Goal: Task Accomplishment & Management: Use online tool/utility

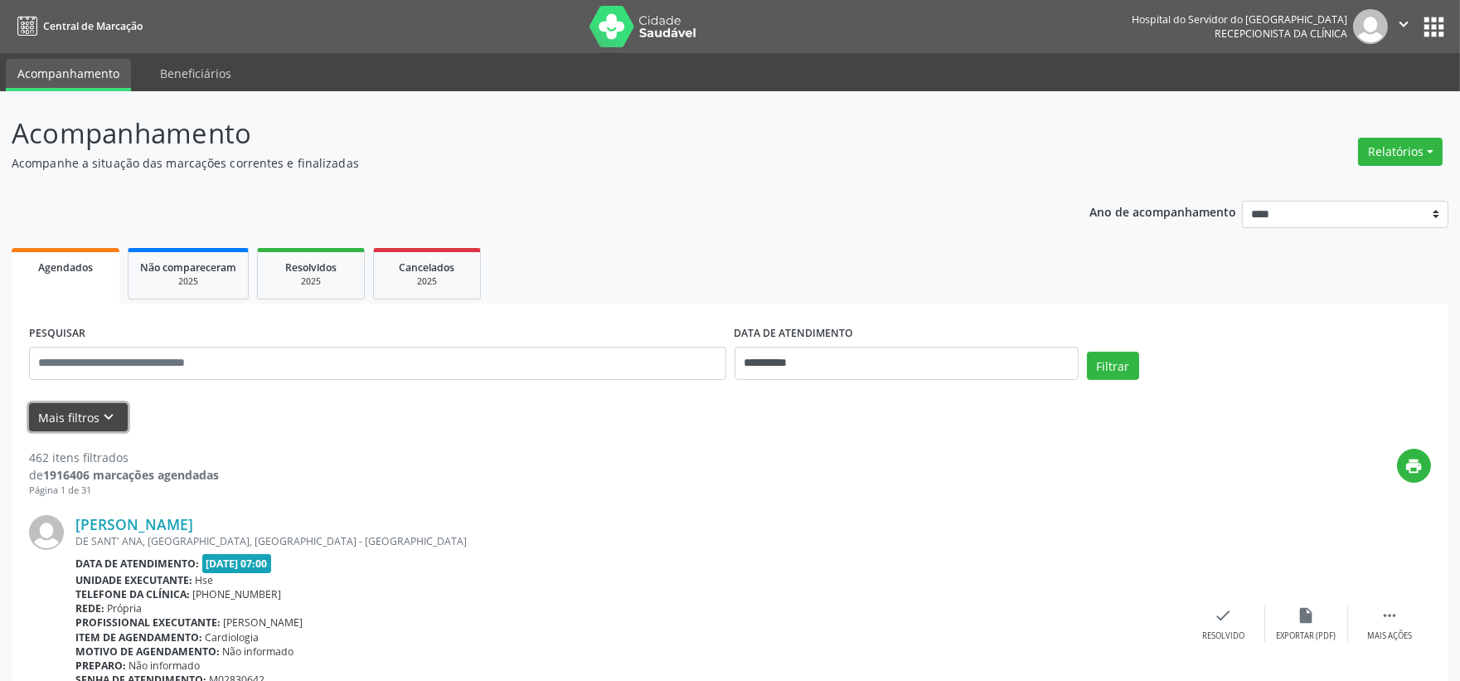
click at [45, 424] on button "Mais filtros keyboard_arrow_down" at bounding box center [78, 417] width 99 height 29
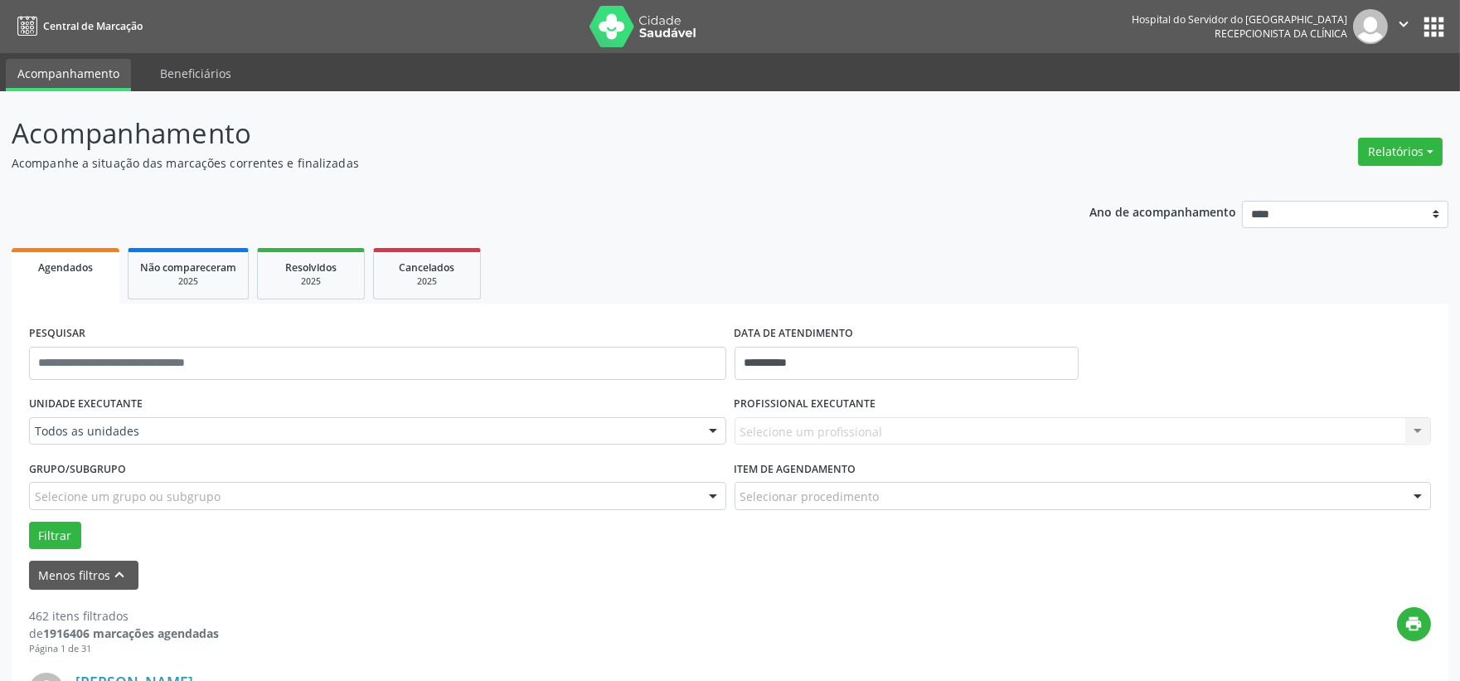
click at [177, 411] on div "UNIDADE EXECUTANTE Todos as unidades Todos as unidades Hse Nenhum resultado enc…" at bounding box center [377, 423] width 705 height 65
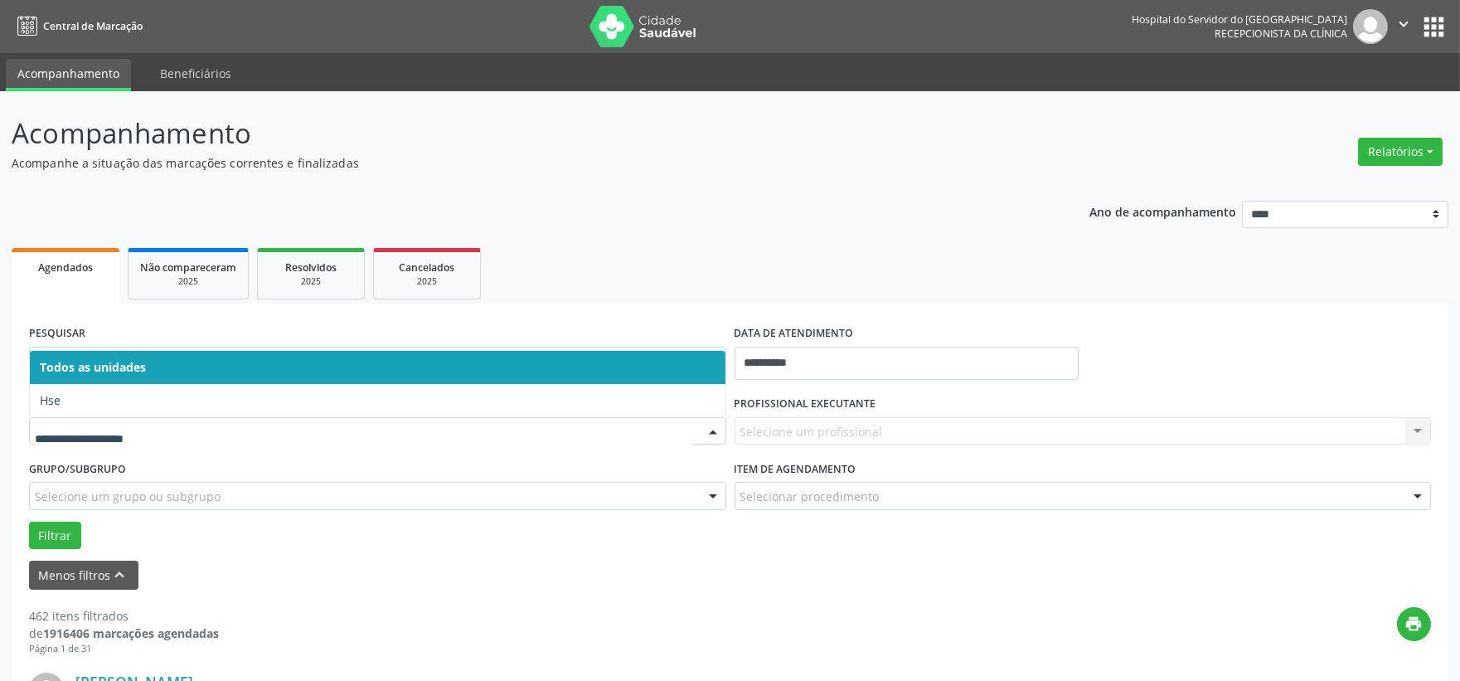
click at [108, 407] on span "Hse" at bounding box center [378, 400] width 696 height 33
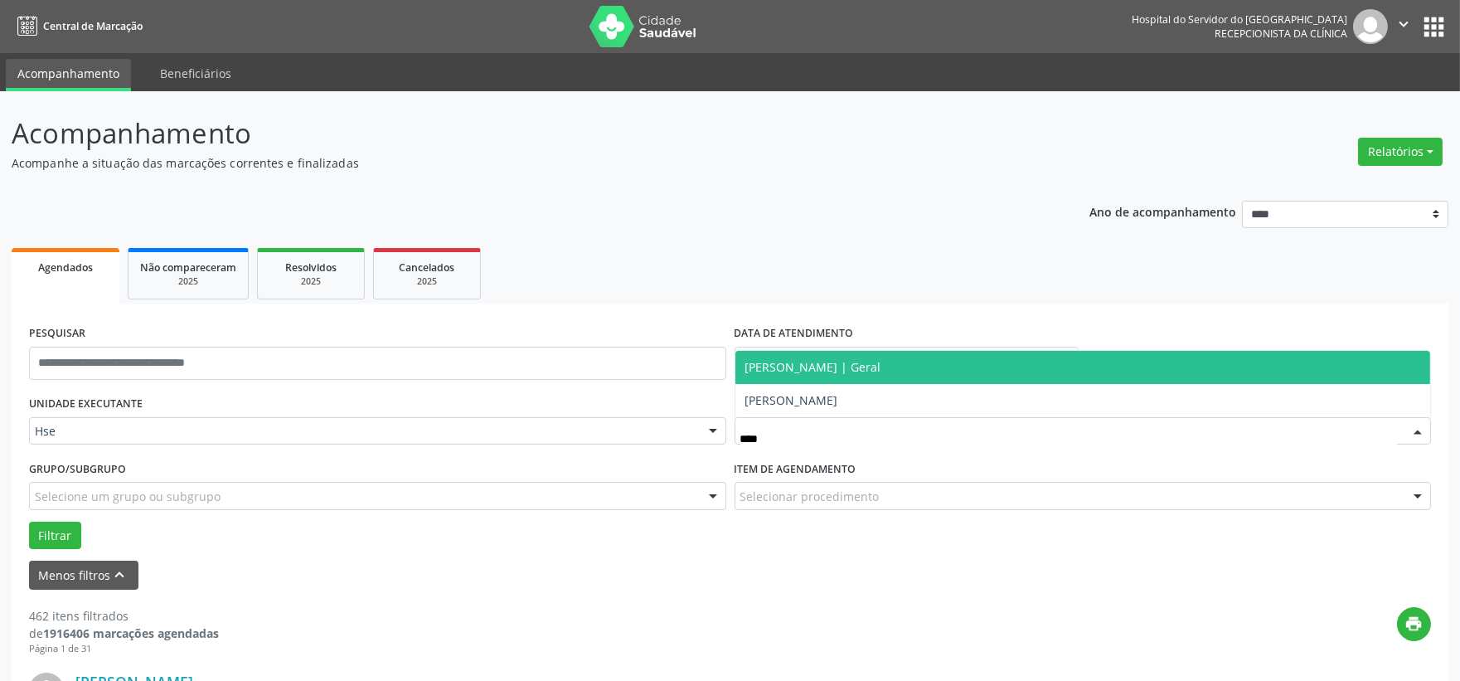
click at [788, 361] on span "[PERSON_NAME] | Geral" at bounding box center [813, 367] width 136 height 16
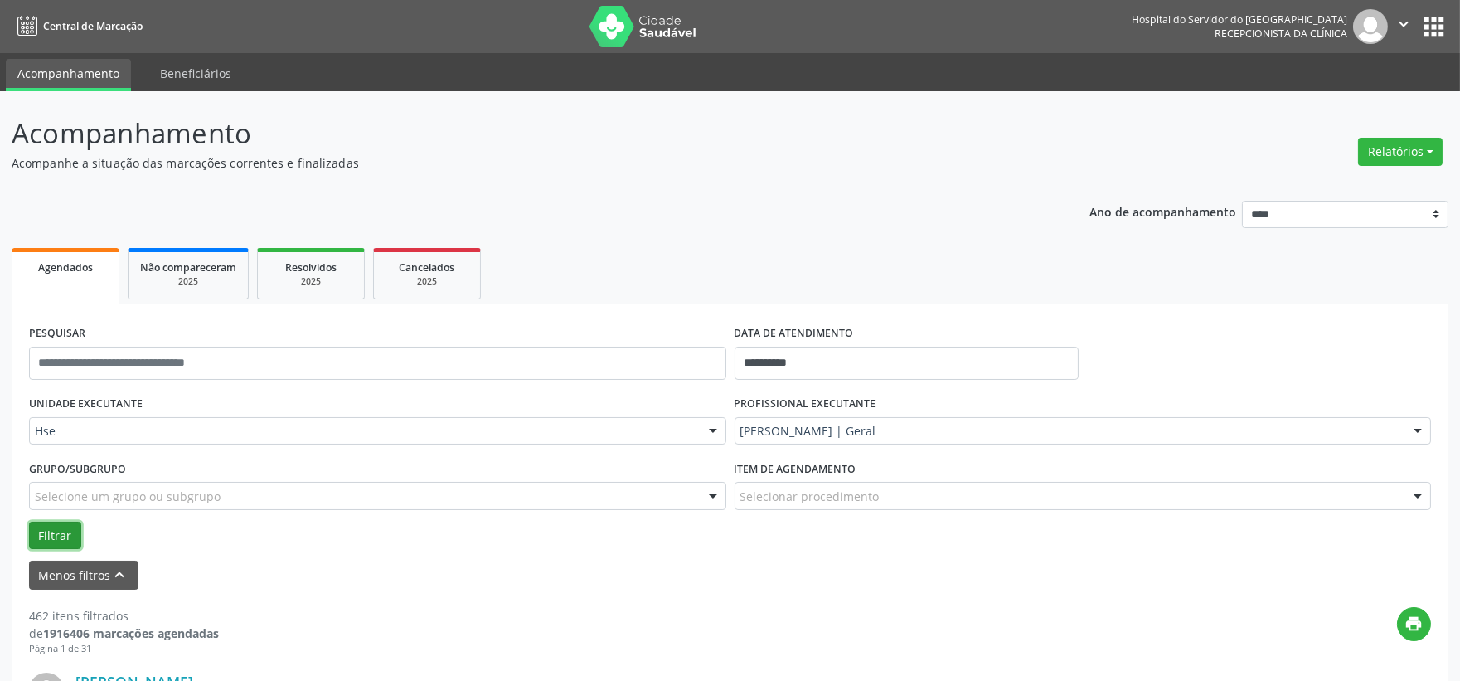
click at [56, 533] on button "Filtrar" at bounding box center [55, 535] width 52 height 28
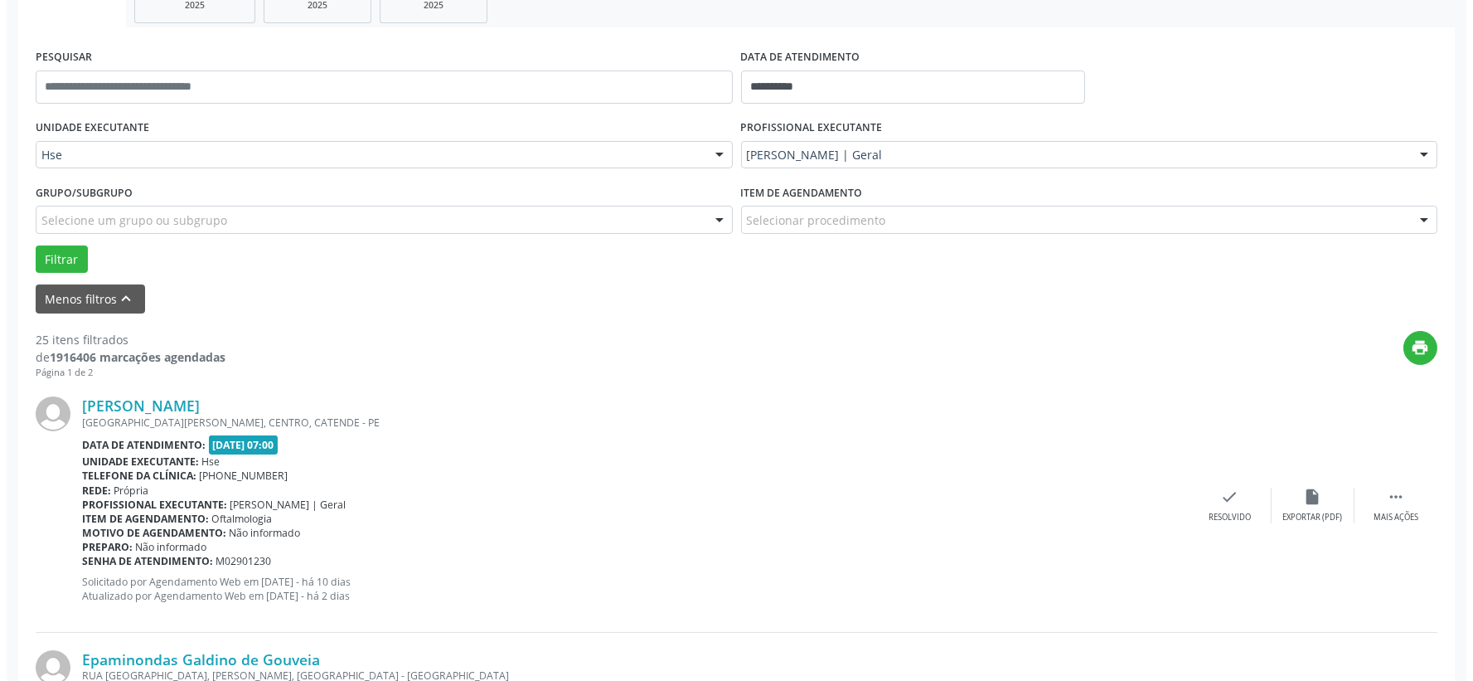
scroll to position [368, 0]
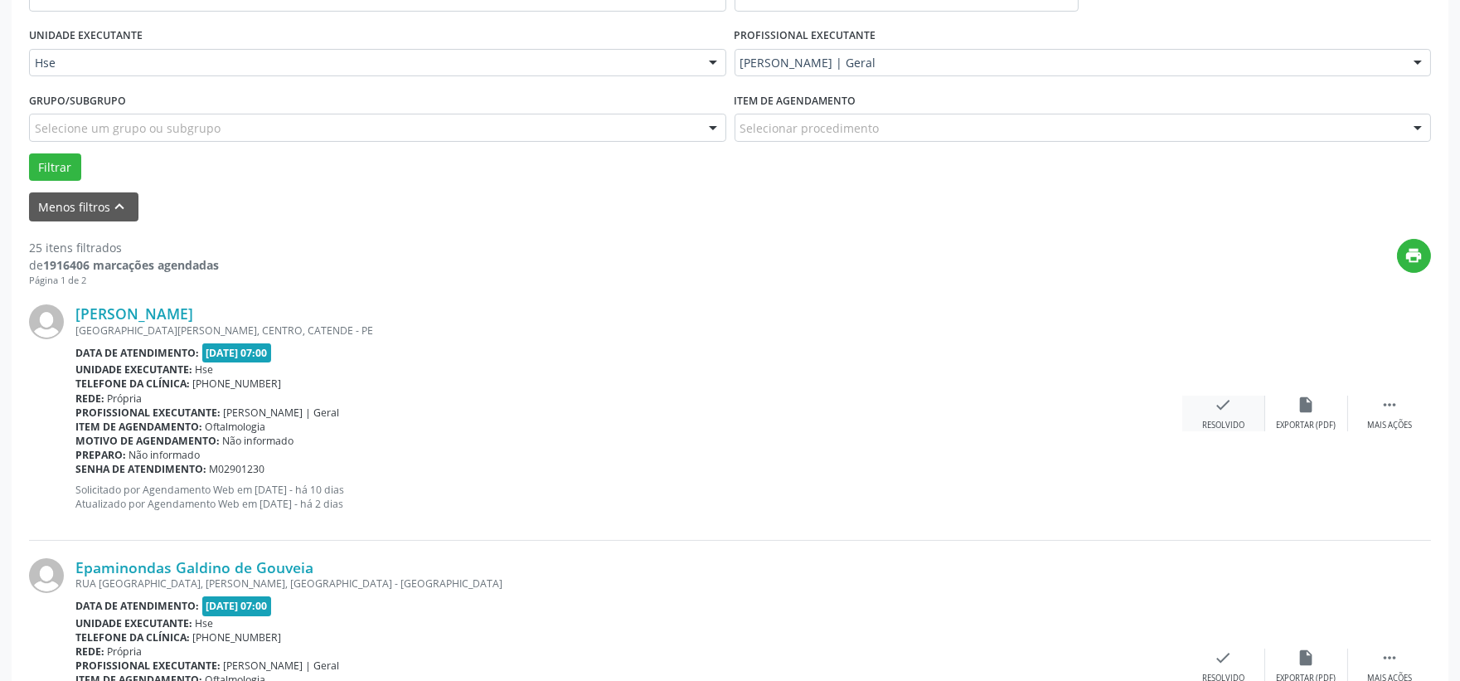
click at [1228, 406] on icon "check" at bounding box center [1223, 404] width 18 height 18
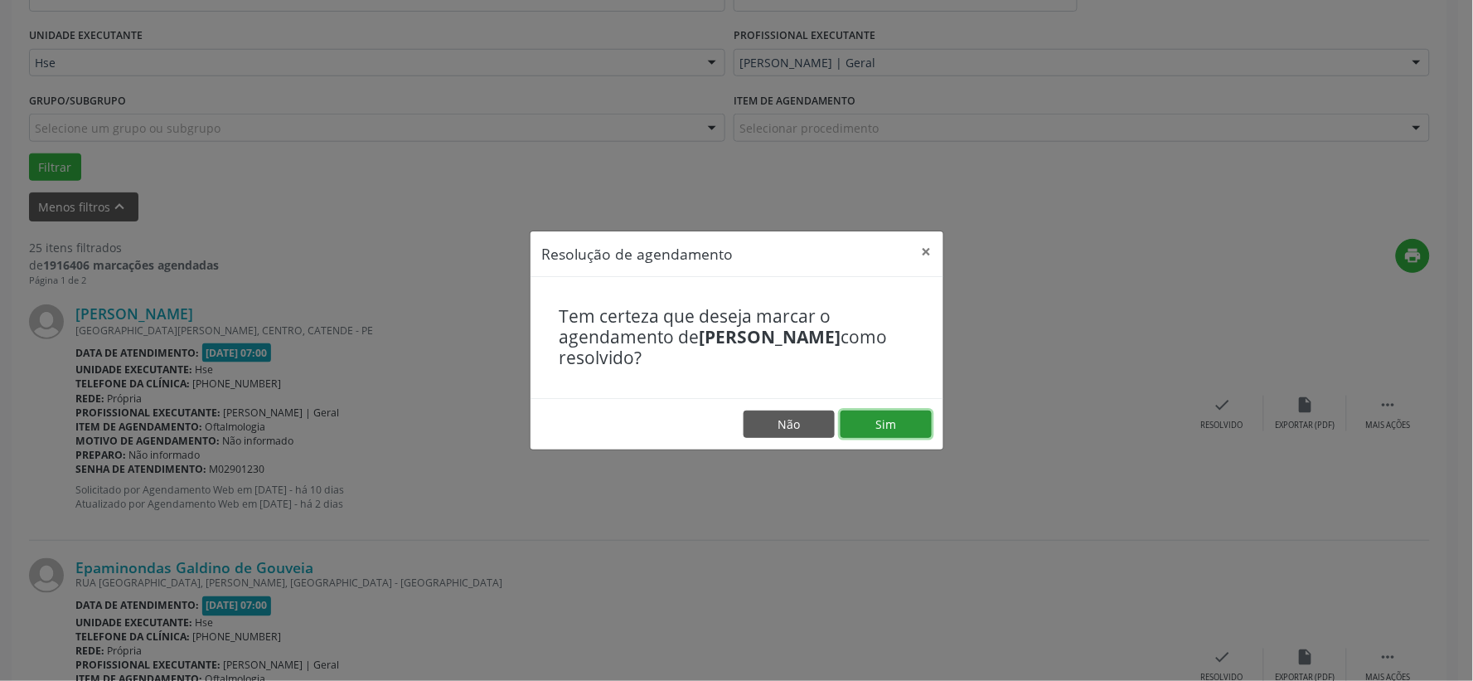
click at [897, 417] on button "Sim" at bounding box center [886, 424] width 91 height 28
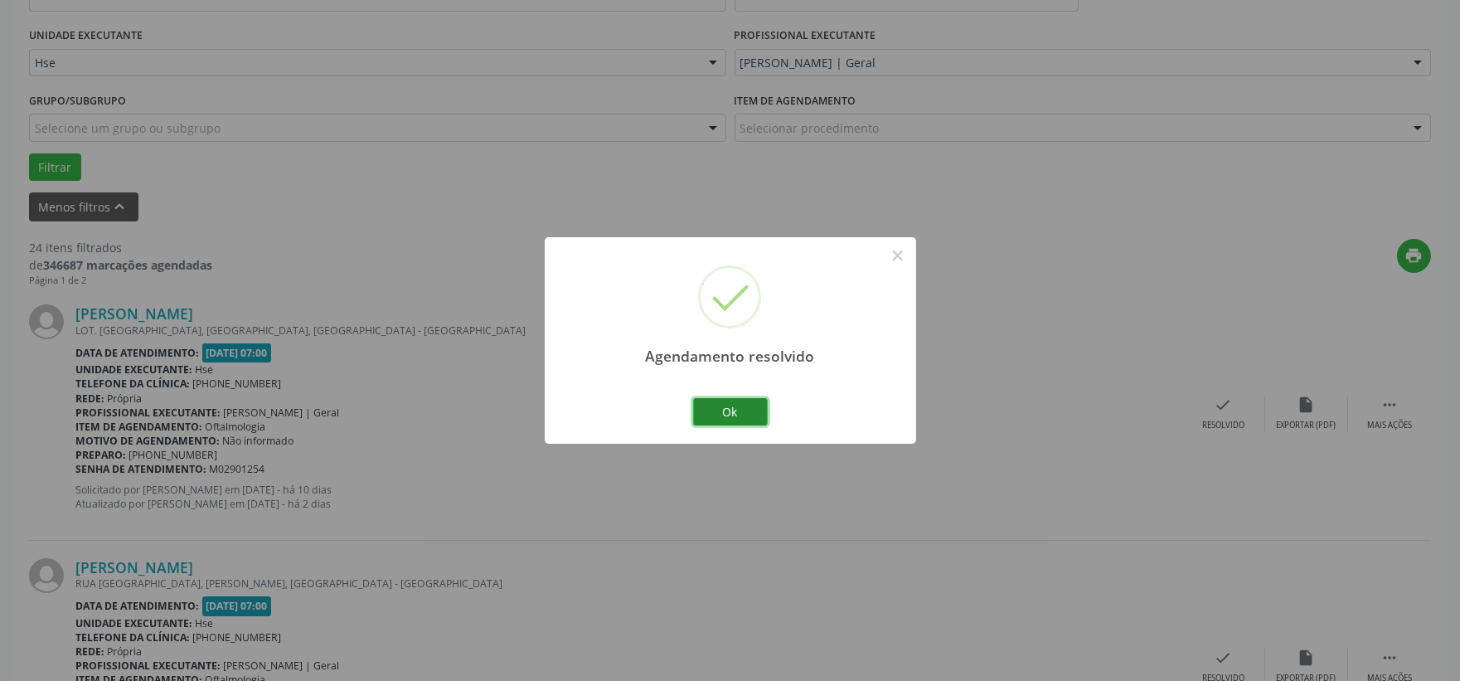
click at [716, 423] on button "Ok" at bounding box center [730, 412] width 75 height 28
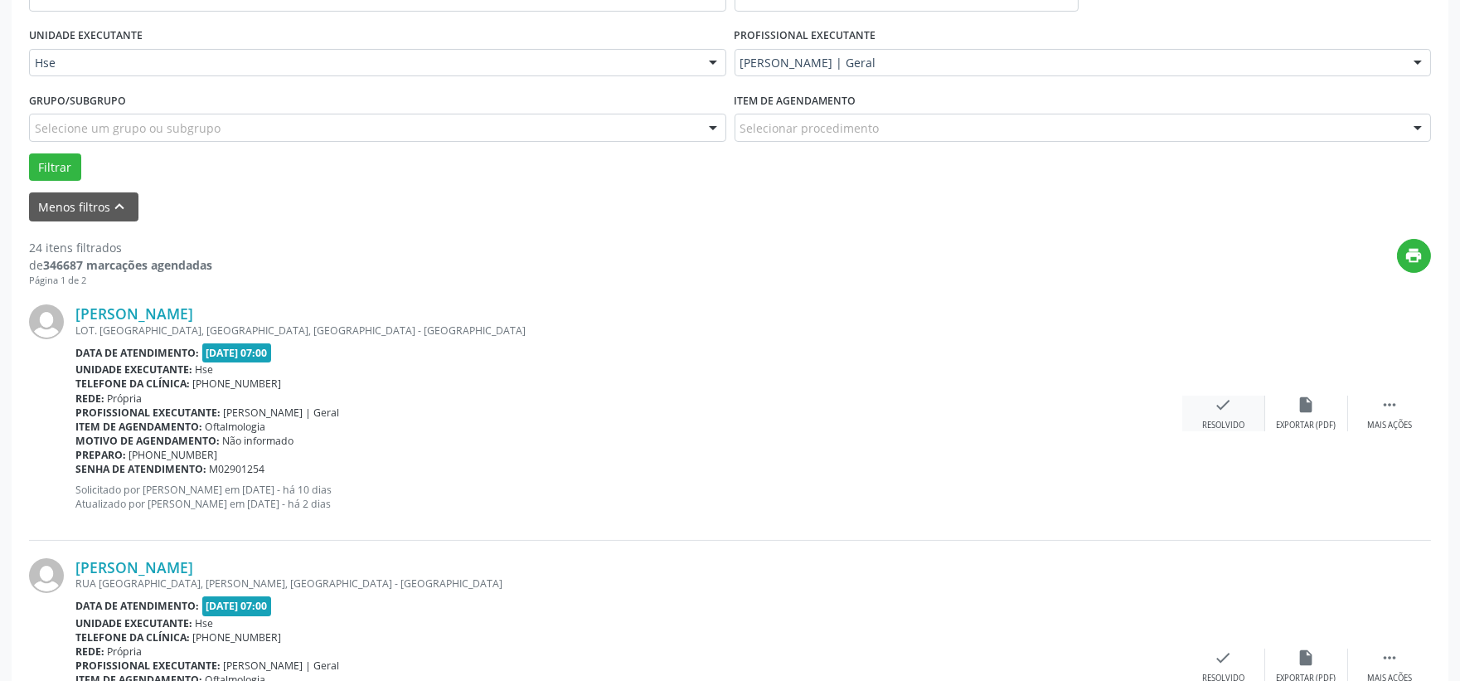
click at [1214, 419] on div "Resolvido" at bounding box center [1223, 425] width 42 height 12
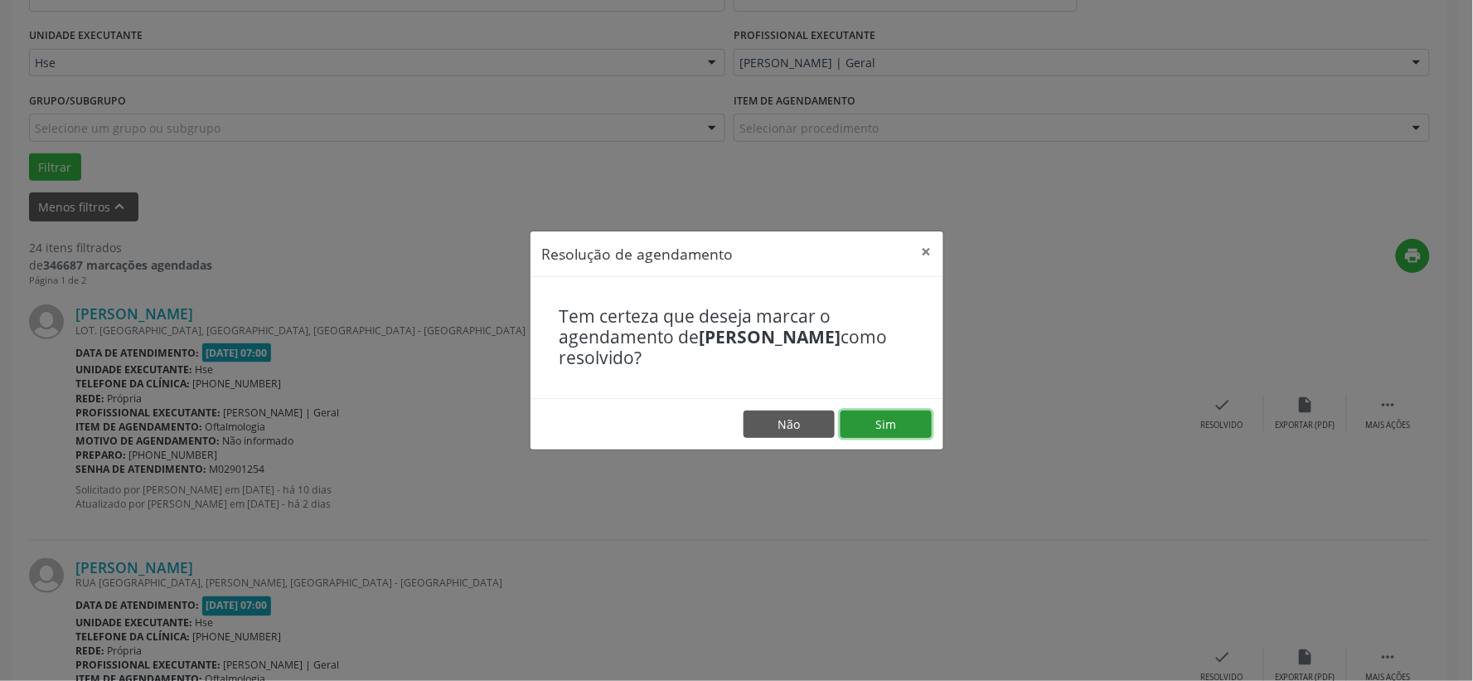
click at [889, 428] on button "Sim" at bounding box center [886, 424] width 91 height 28
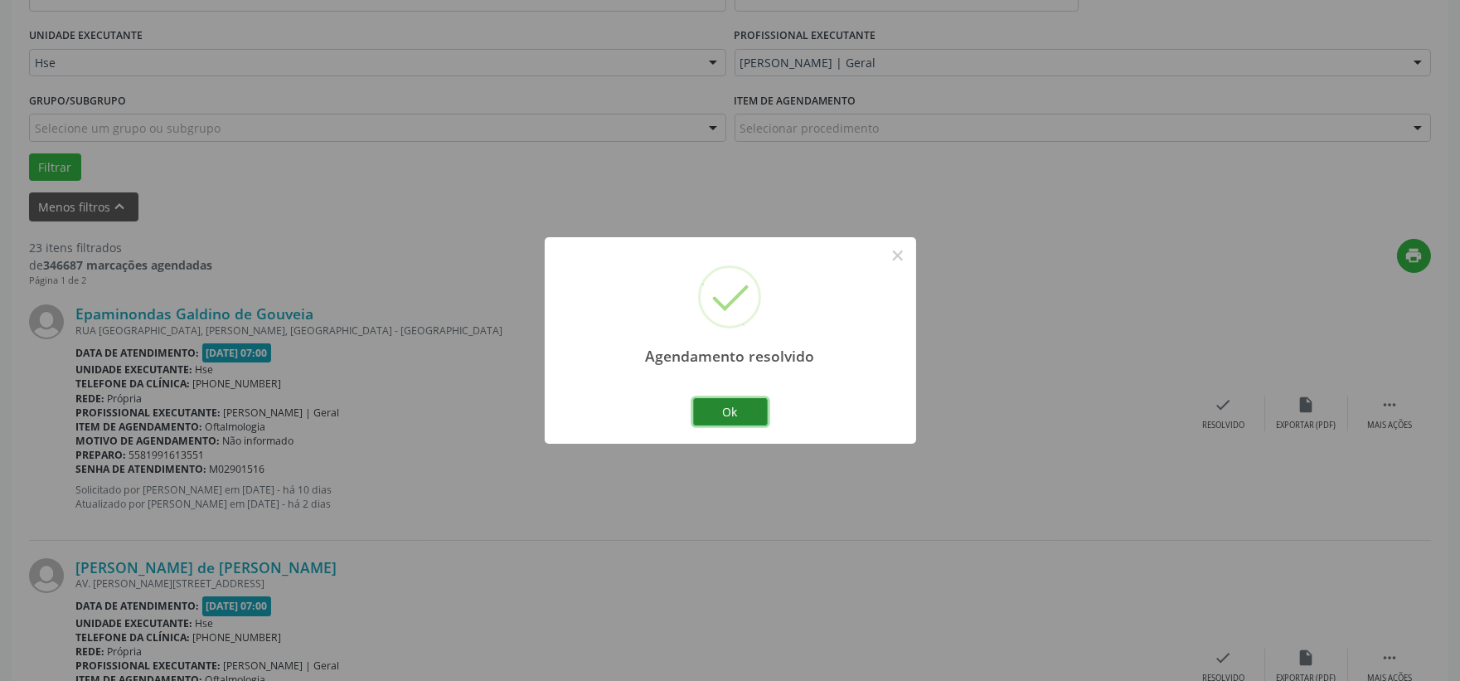
click at [748, 401] on button "Ok" at bounding box center [730, 412] width 75 height 28
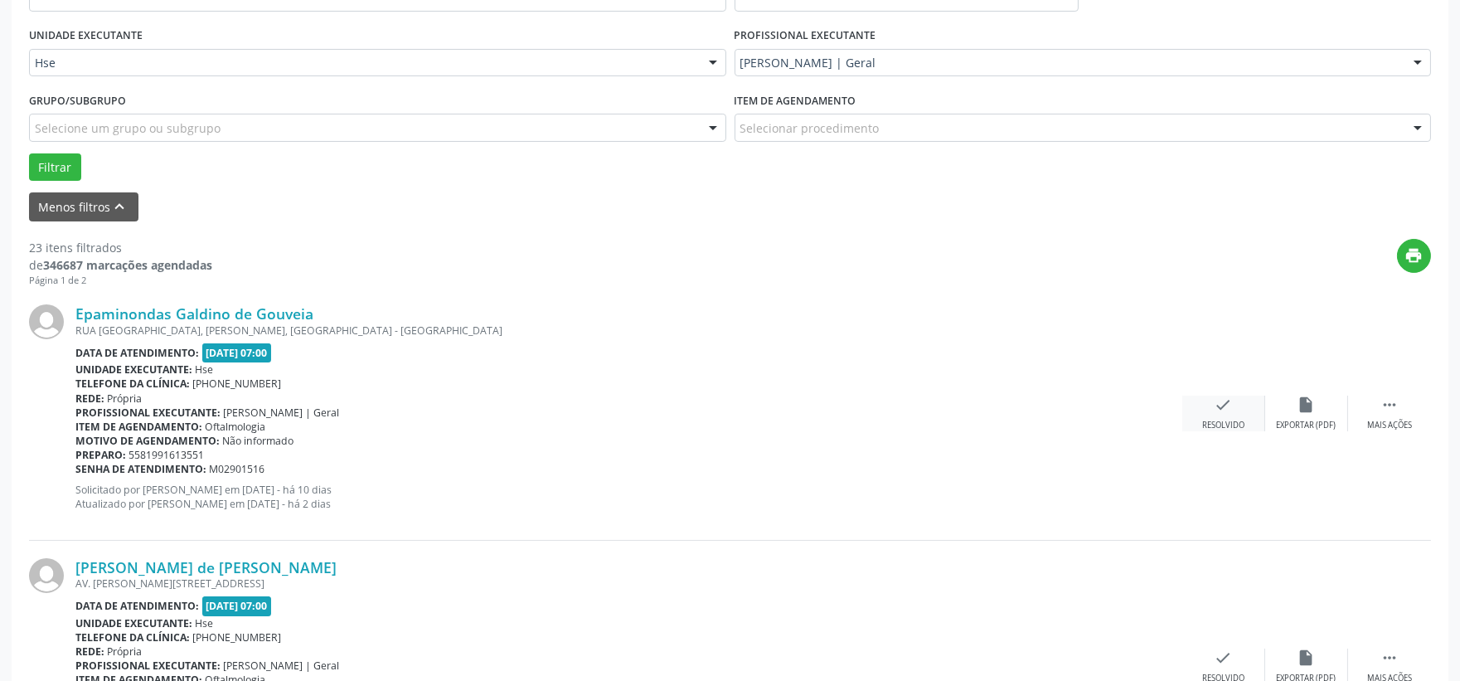
click at [1225, 424] on div "Resolvido" at bounding box center [1223, 425] width 42 height 12
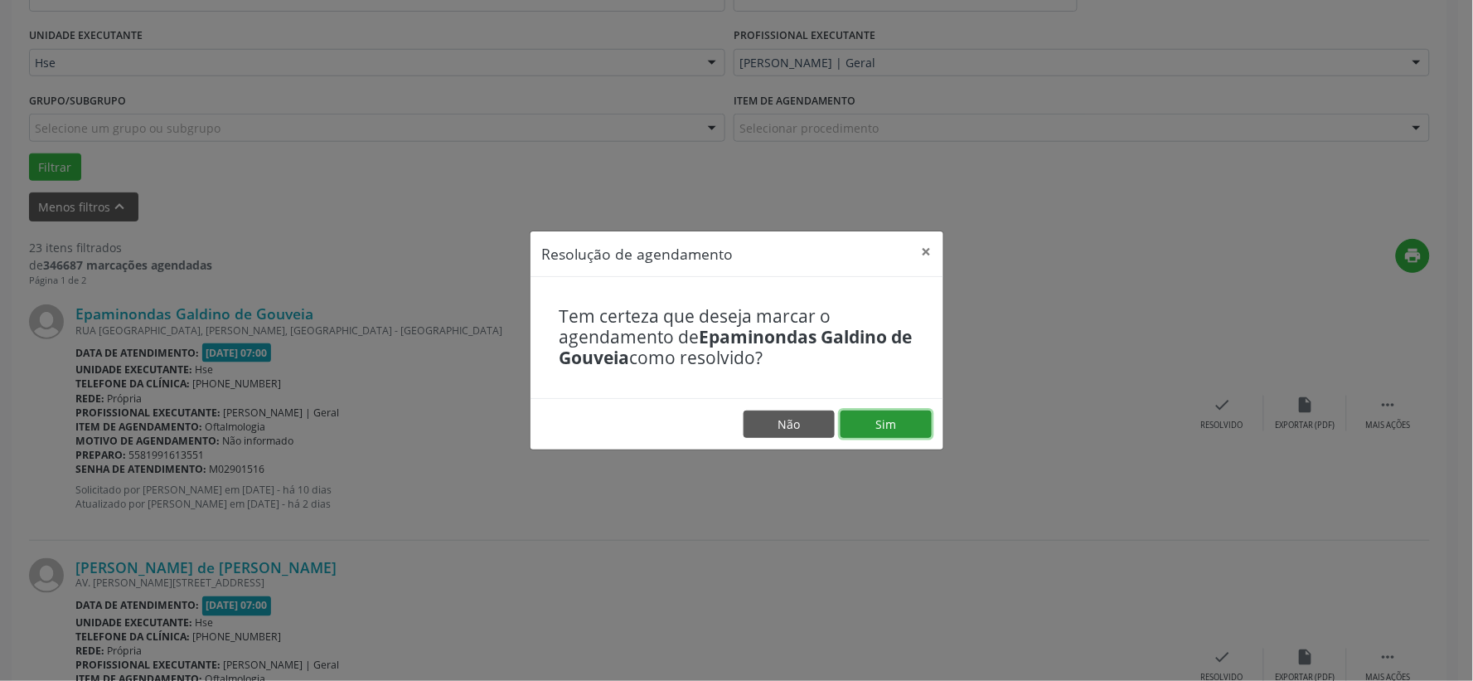
click at [883, 418] on button "Sim" at bounding box center [886, 424] width 91 height 28
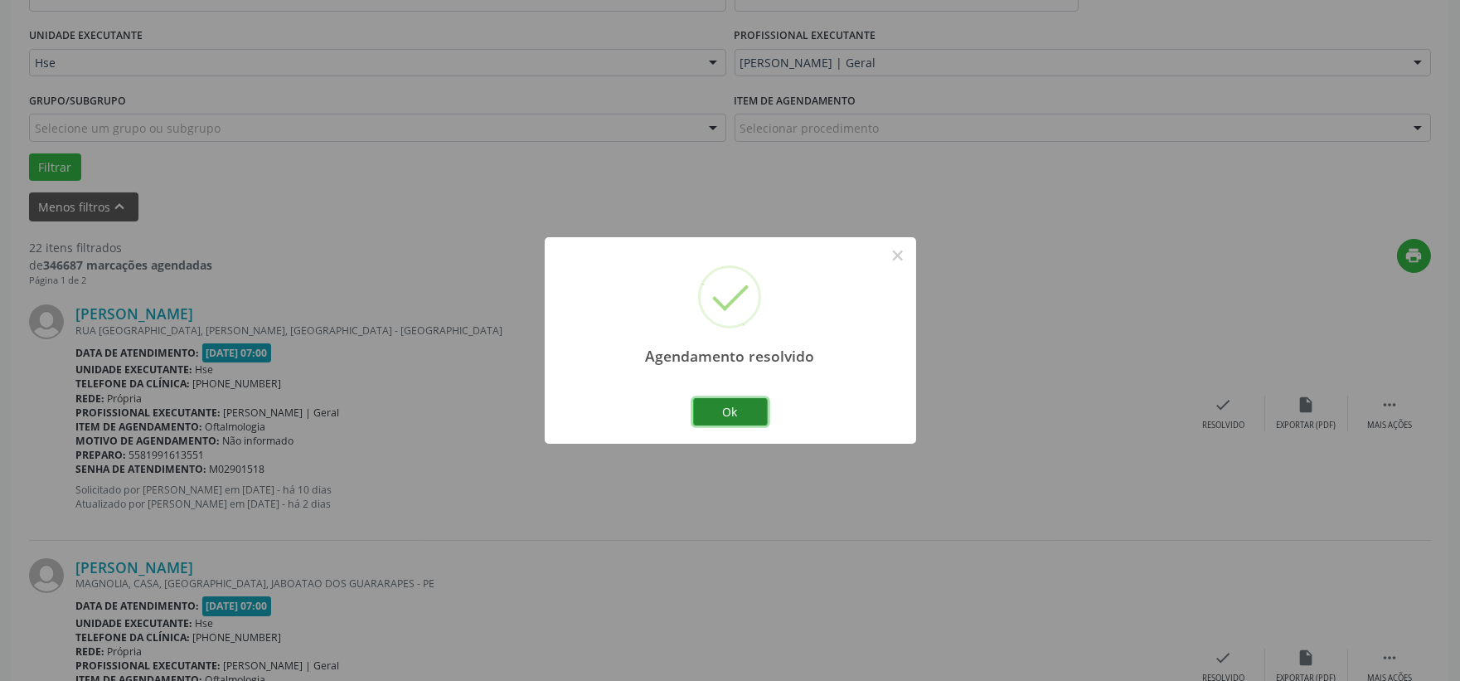
click at [759, 410] on button "Ok" at bounding box center [730, 412] width 75 height 28
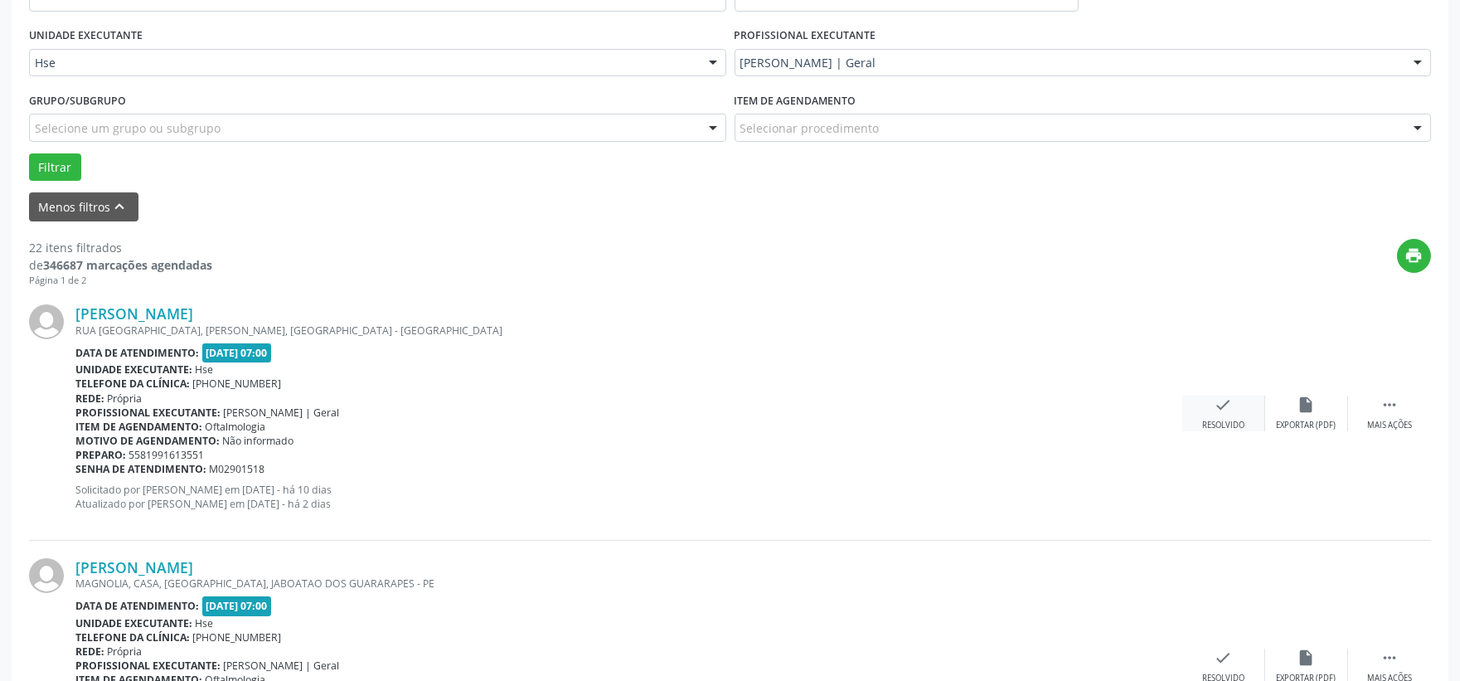
click at [1239, 400] on div "check Resolvido" at bounding box center [1223, 413] width 83 height 36
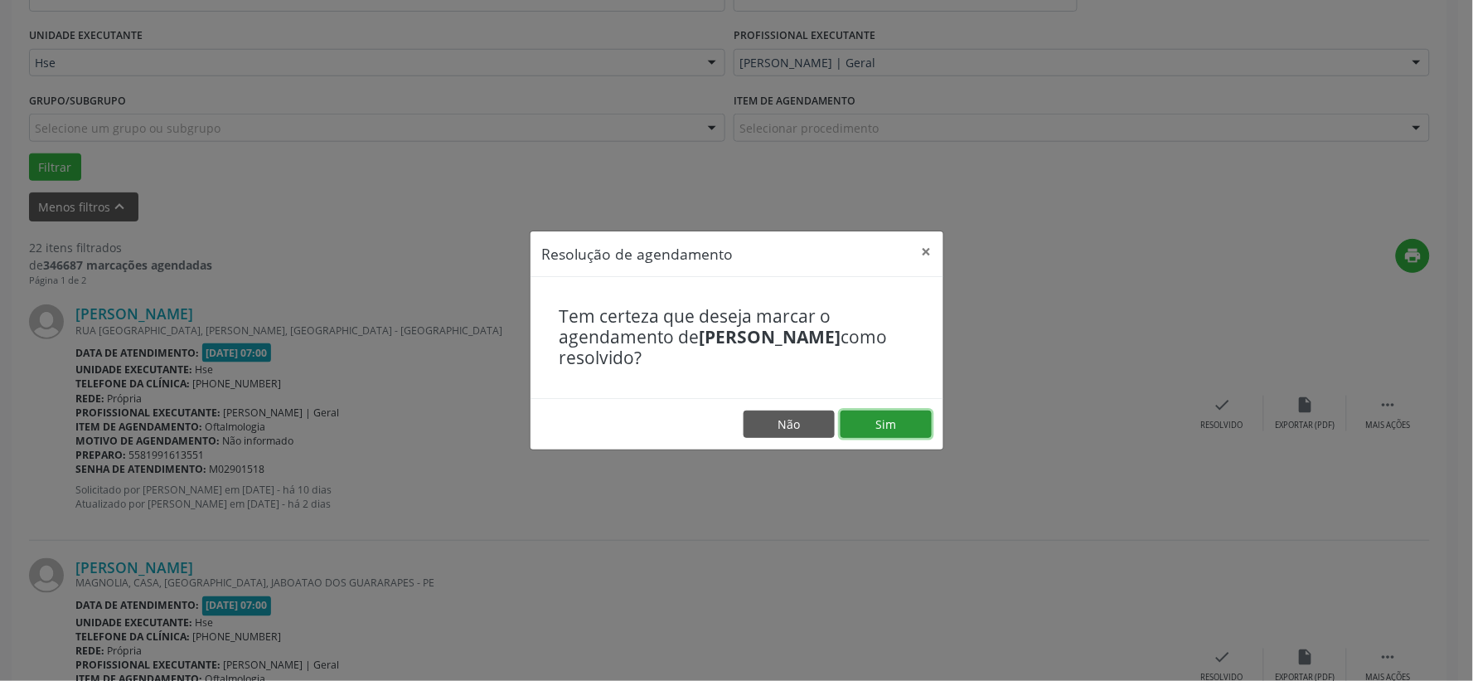
click at [904, 416] on button "Sim" at bounding box center [886, 424] width 91 height 28
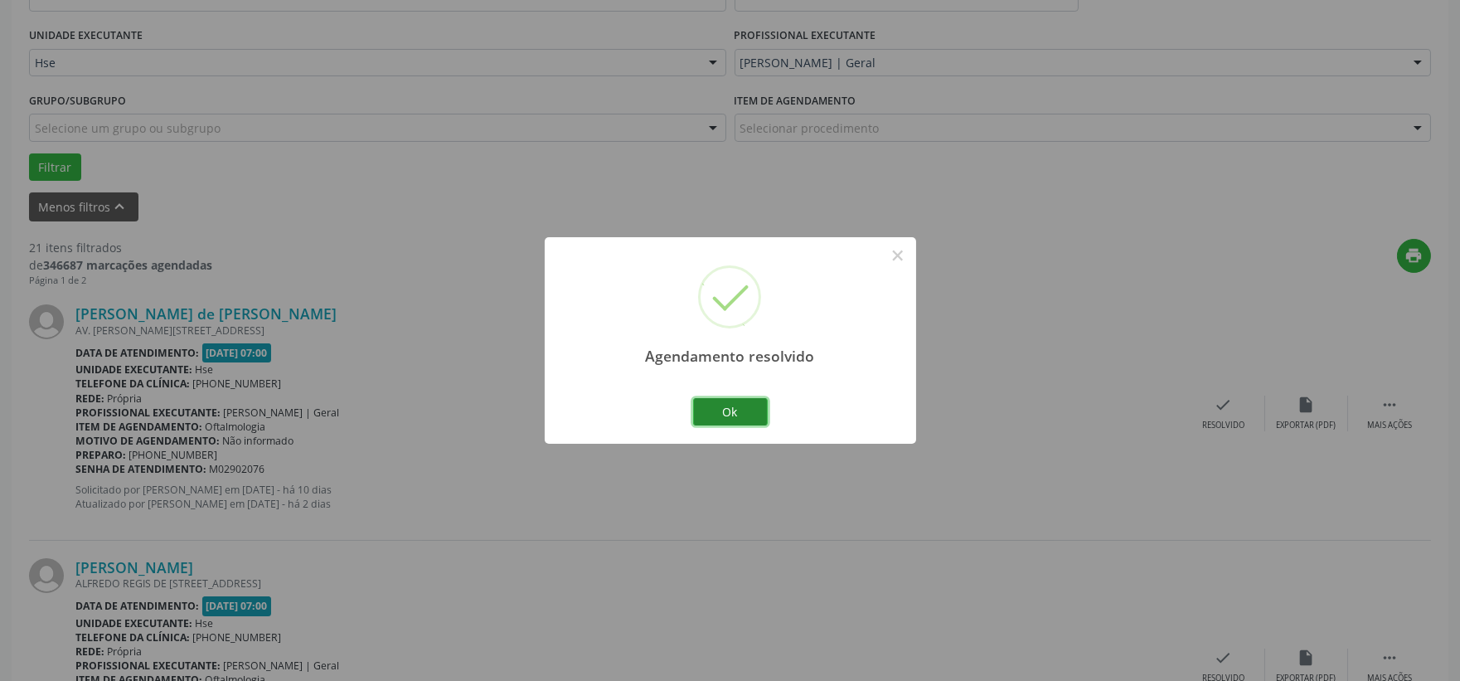
click at [725, 400] on button "Ok" at bounding box center [730, 412] width 75 height 28
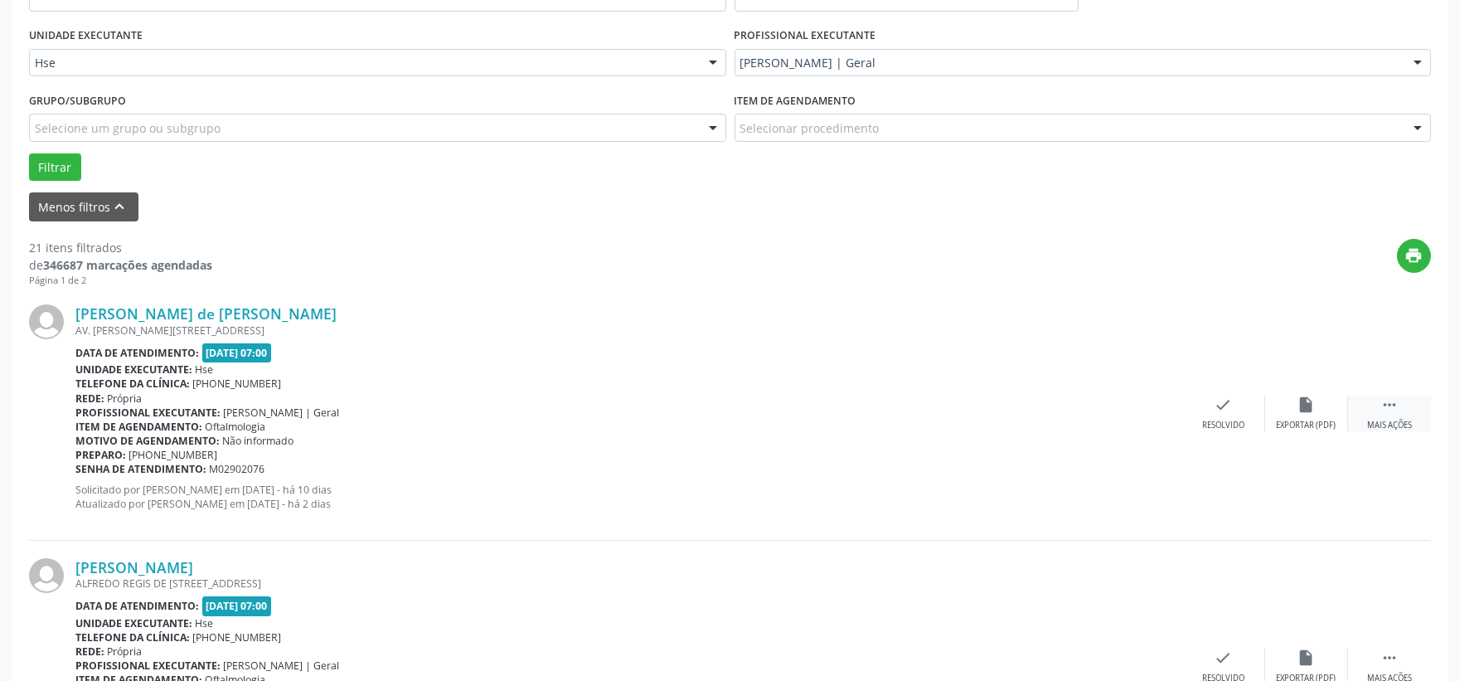
click at [1394, 410] on icon "" at bounding box center [1389, 404] width 18 height 18
click at [1306, 414] on div "alarm_off Não compareceu" at bounding box center [1306, 413] width 83 height 36
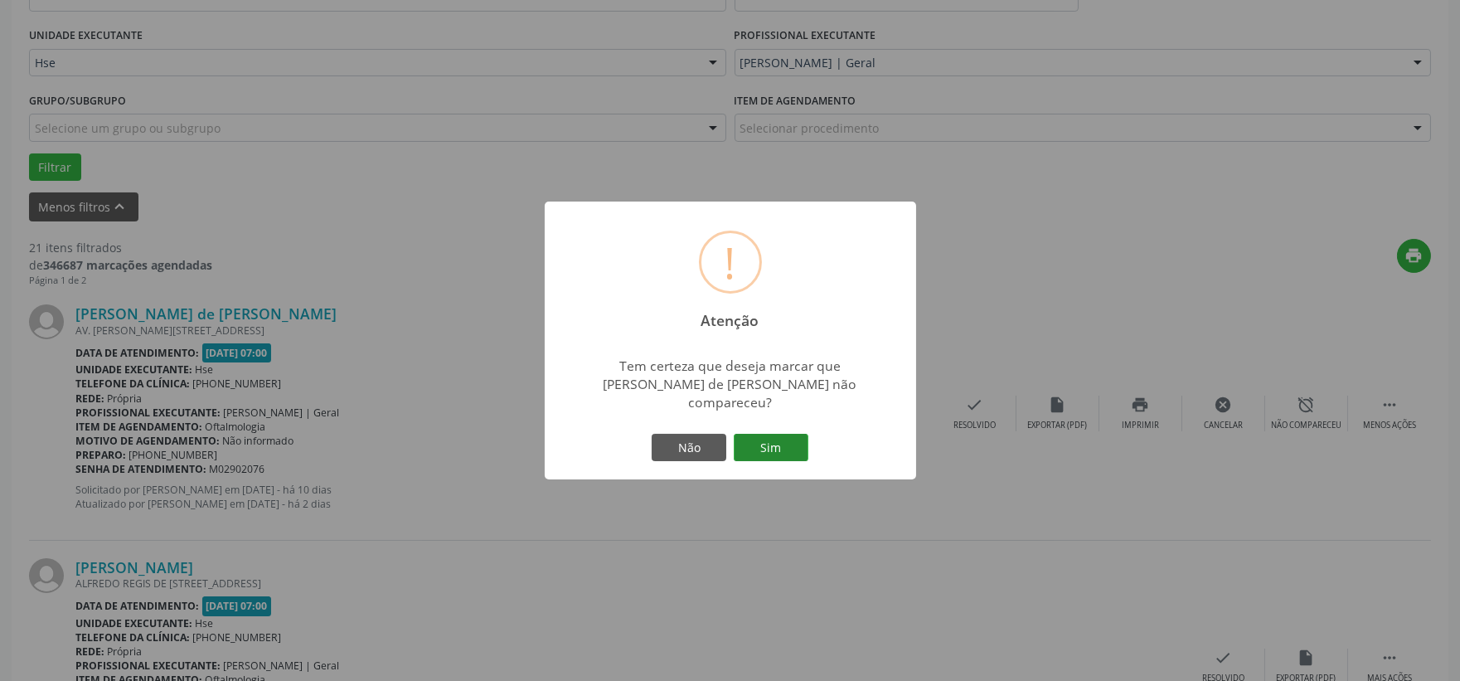
click at [792, 439] on button "Sim" at bounding box center [771, 448] width 75 height 28
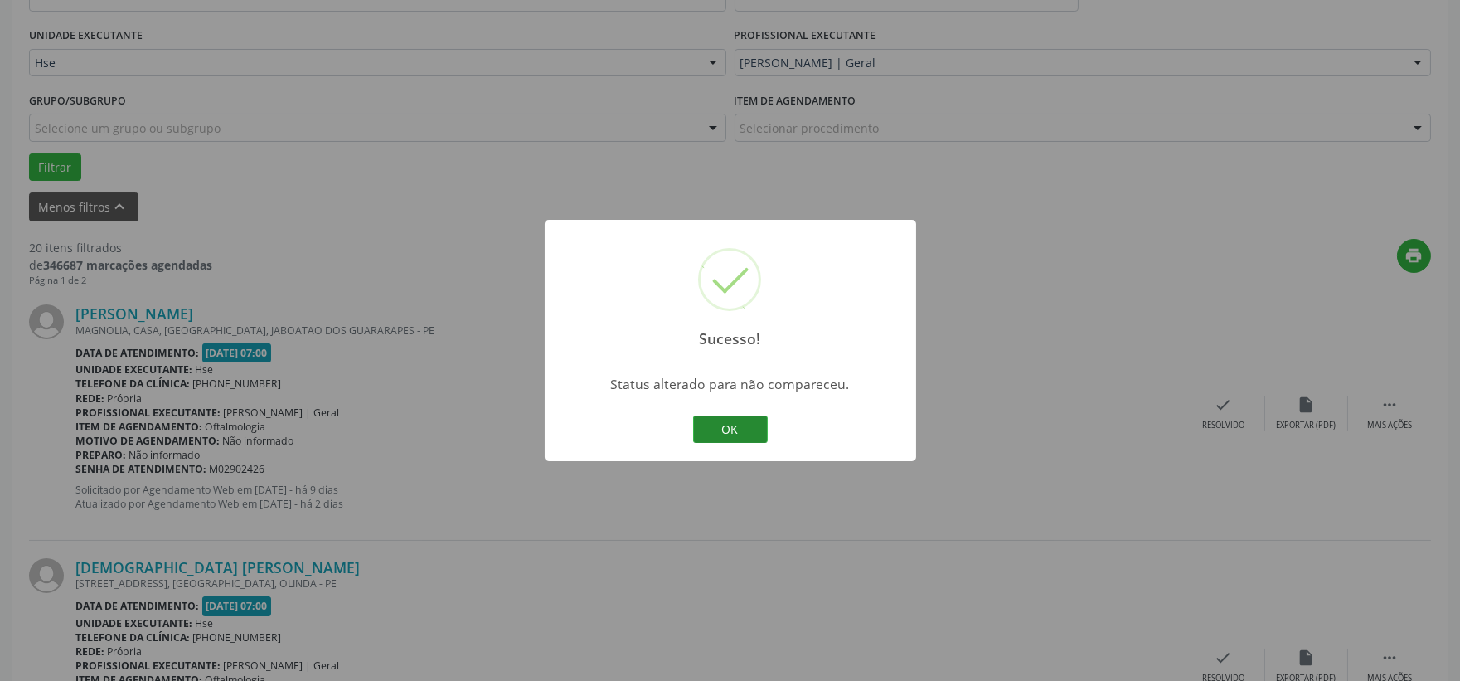
click at [731, 428] on button "OK" at bounding box center [730, 429] width 75 height 28
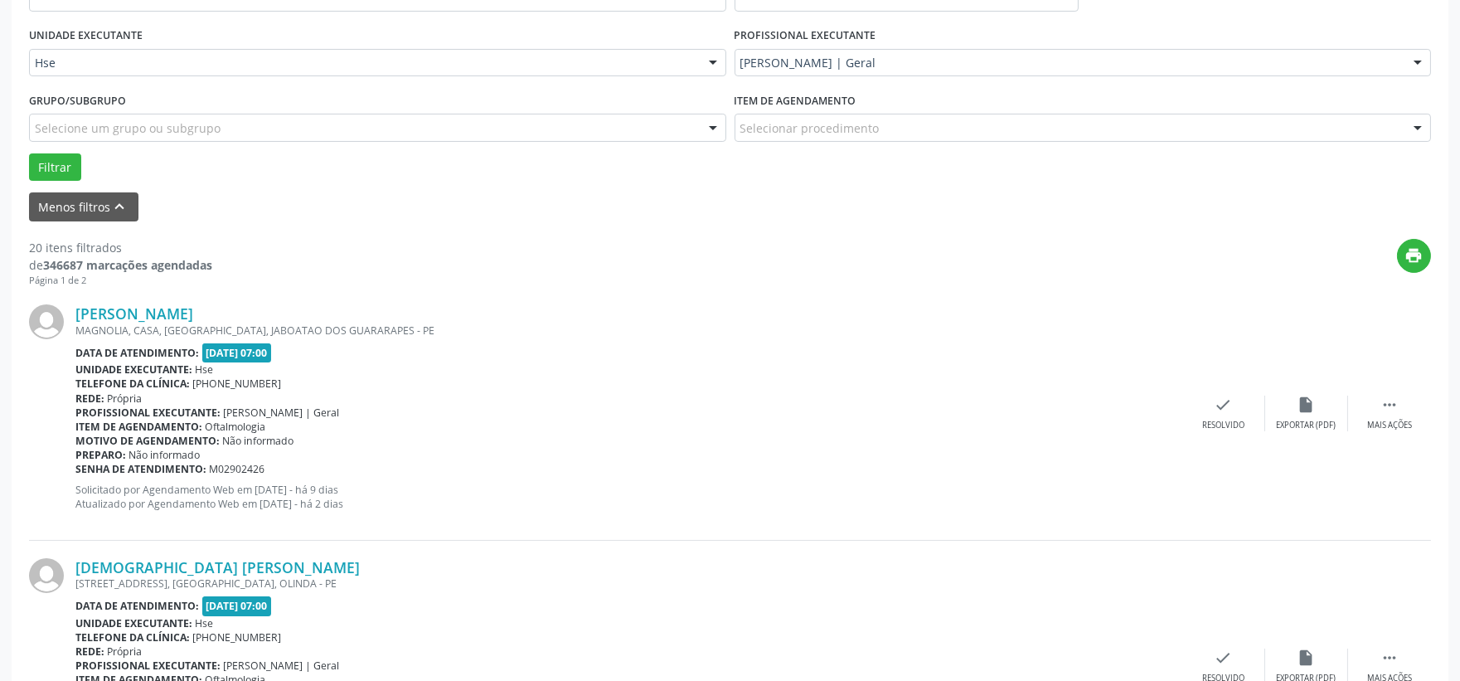
click at [1224, 434] on div "Rosangela Ana de Souza MAGNOLIA, CASA, JARDIM MURIBECA, JABOATAO DOS GUARARAPES…" at bounding box center [730, 413] width 1402 height 253
click at [1209, 406] on div "check Resolvido" at bounding box center [1223, 413] width 83 height 36
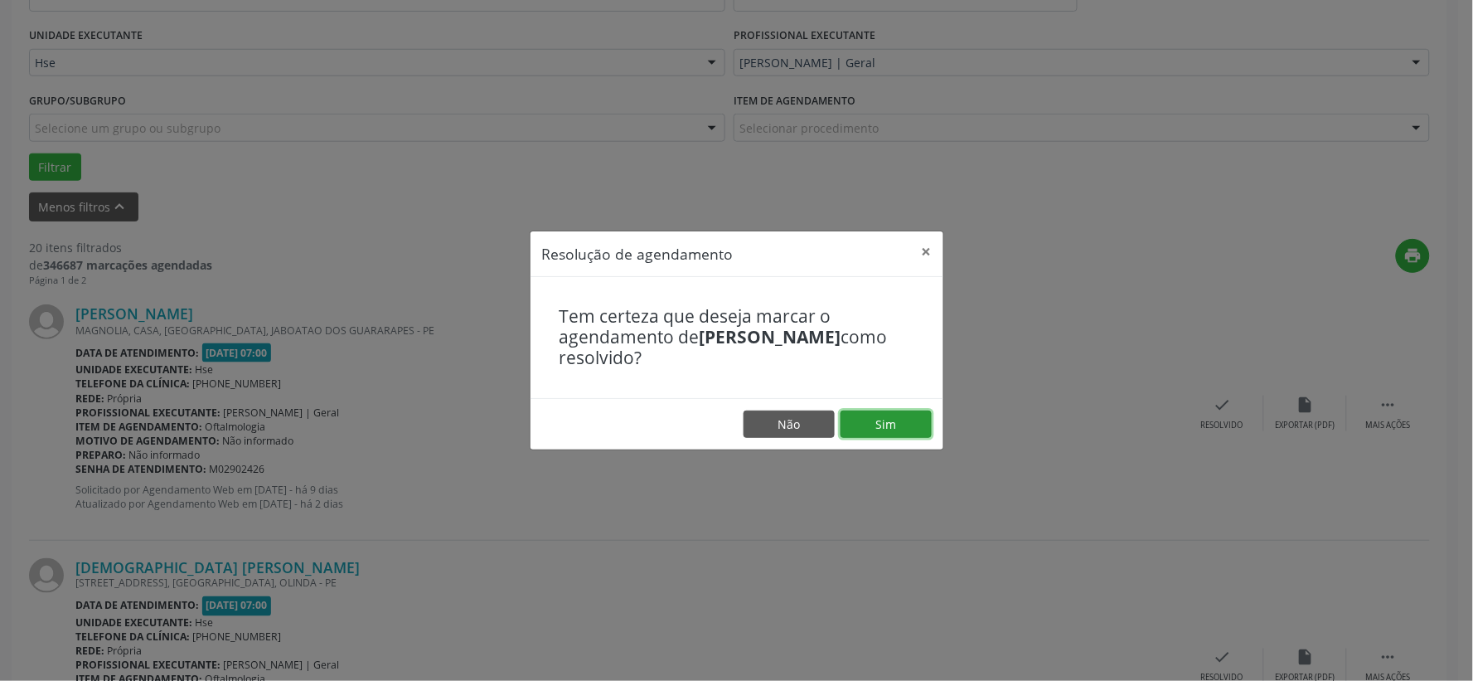
drag, startPoint x: 913, startPoint y: 410, endPoint x: 924, endPoint y: 409, distance: 11.7
click at [910, 410] on button "Sim" at bounding box center [886, 424] width 91 height 28
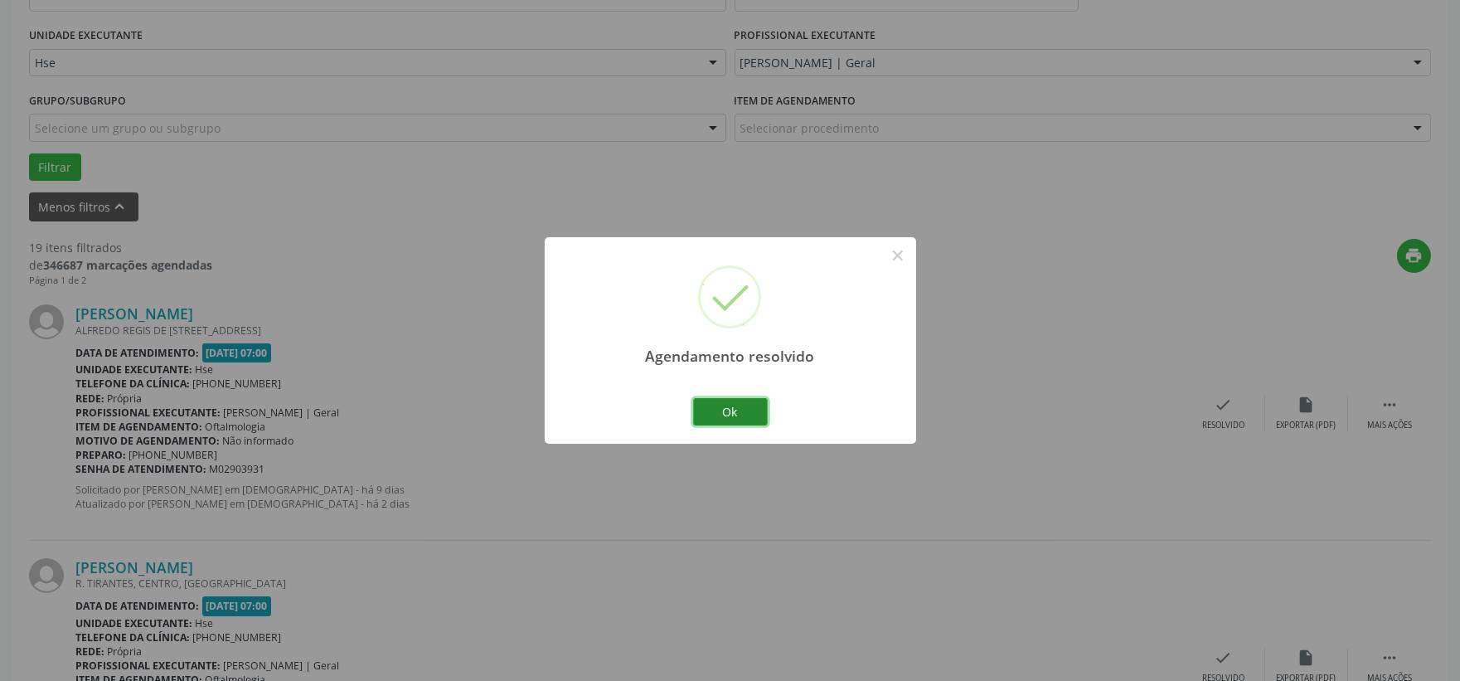
click at [726, 406] on button "Ok" at bounding box center [730, 412] width 75 height 28
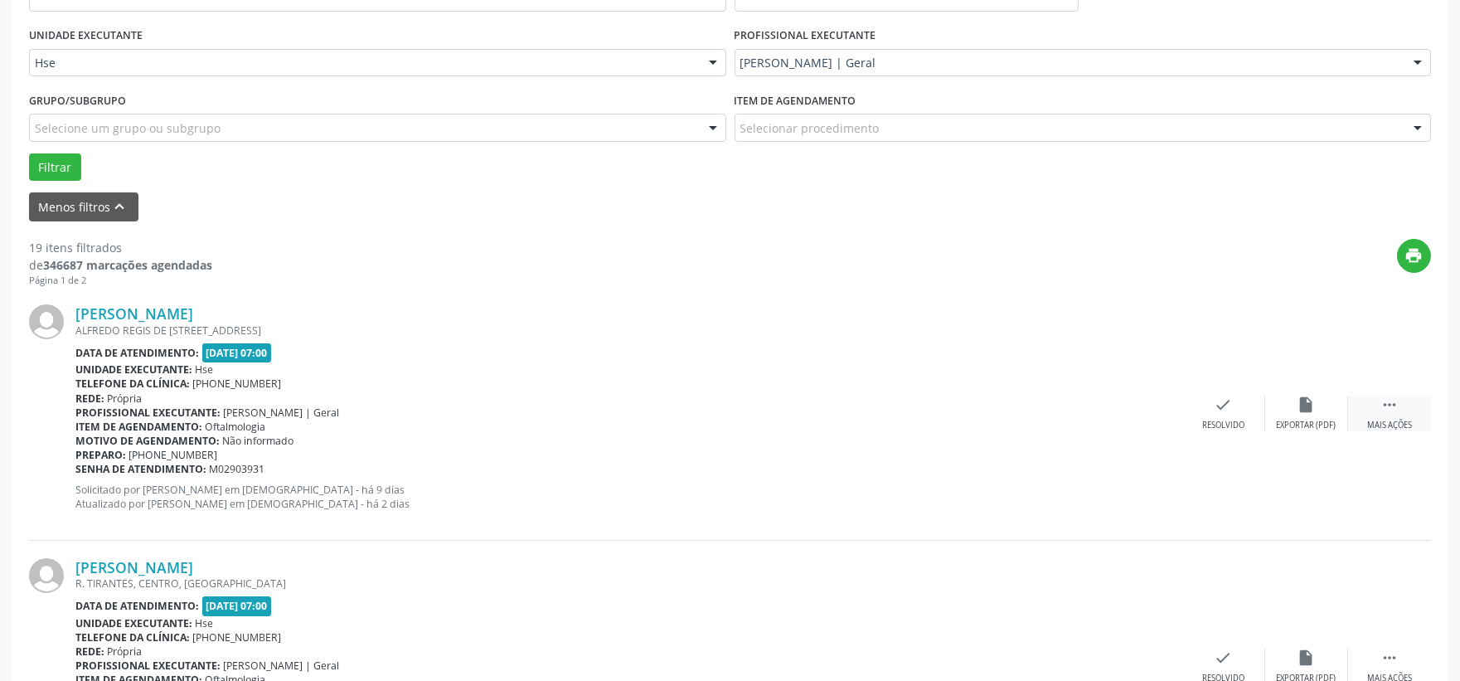
click at [1394, 403] on icon "" at bounding box center [1389, 404] width 18 height 18
click at [1297, 416] on div "alarm_off Não compareceu" at bounding box center [1306, 413] width 83 height 36
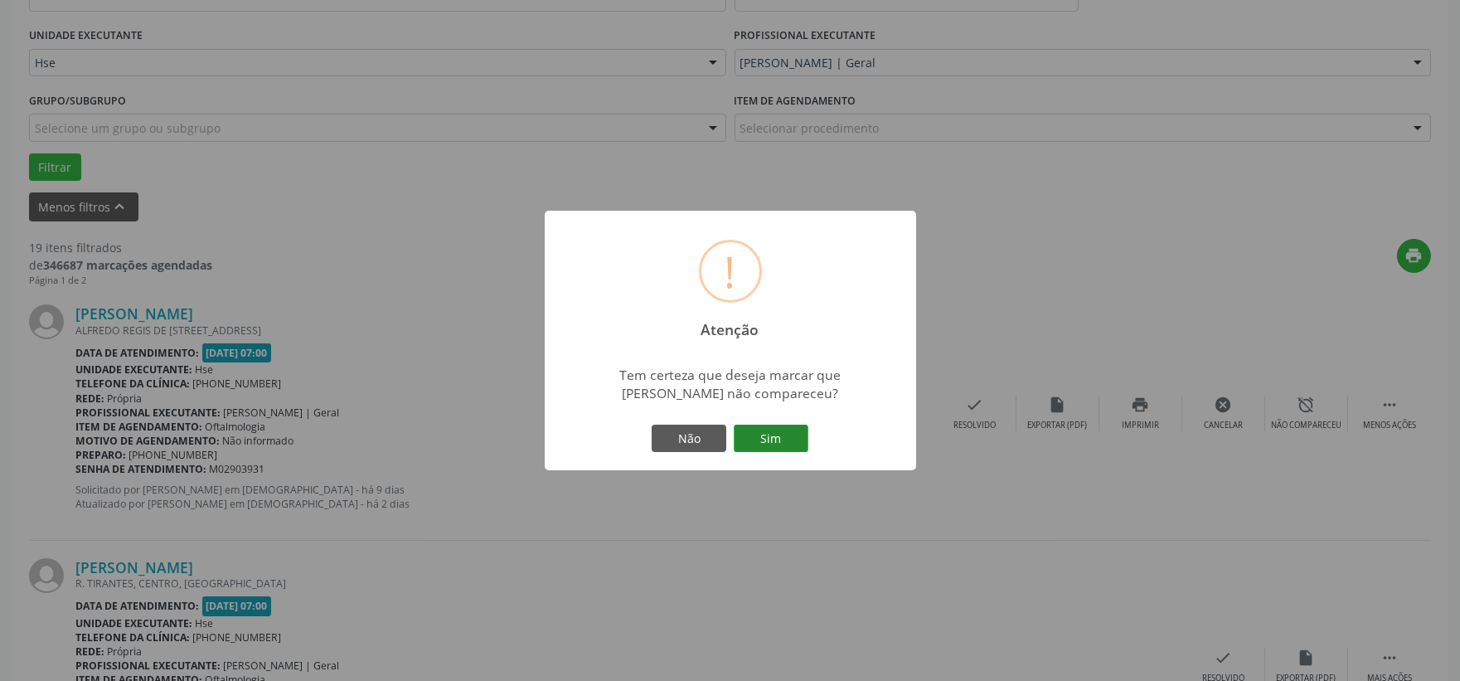
click at [794, 429] on button "Sim" at bounding box center [771, 438] width 75 height 28
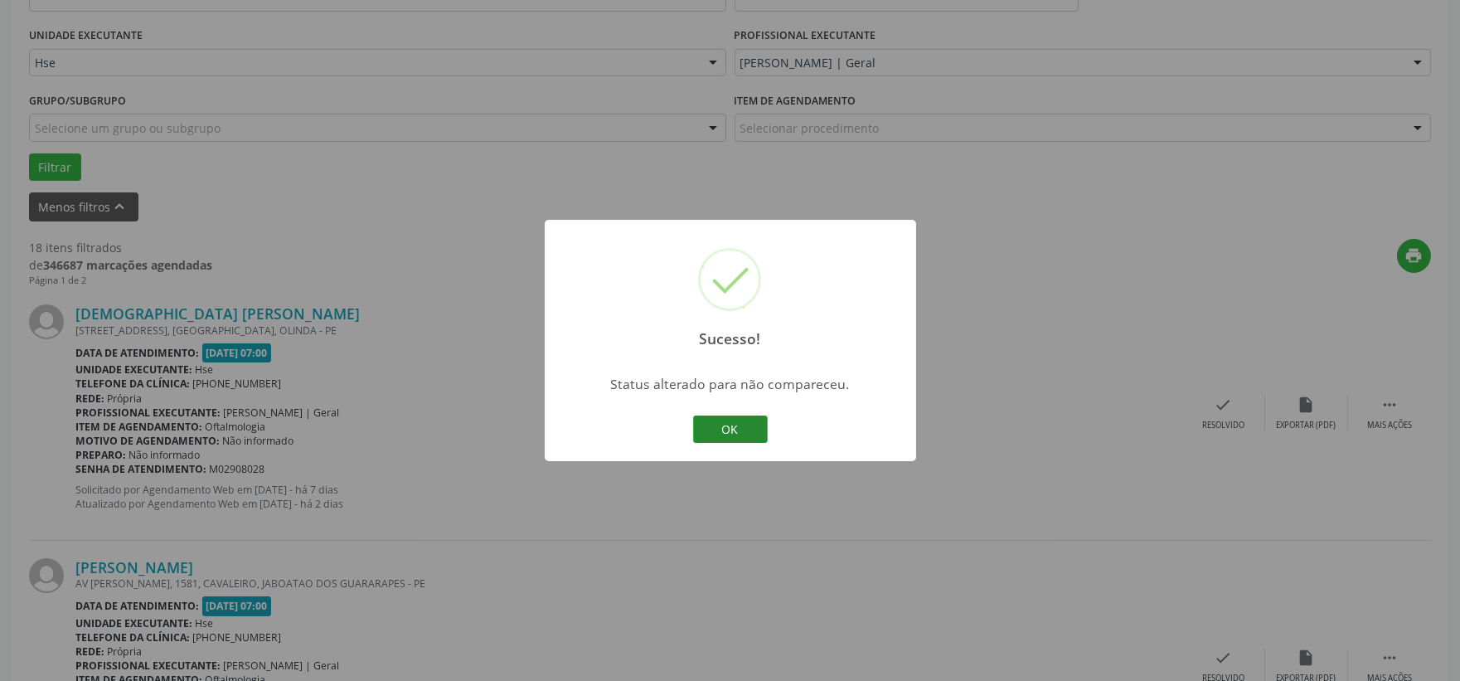
click at [759, 434] on button "OK" at bounding box center [730, 429] width 75 height 28
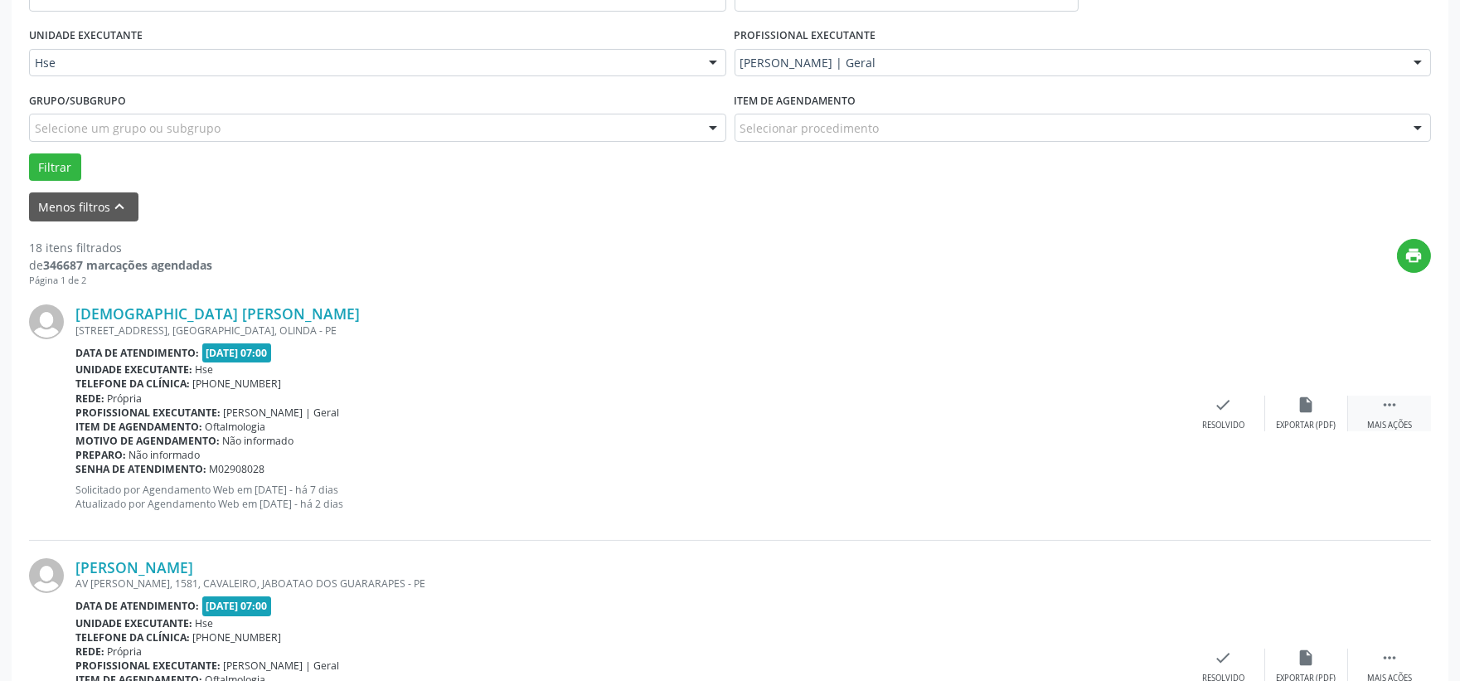
click at [1378, 415] on div " Mais ações" at bounding box center [1389, 413] width 83 height 36
click at [1305, 425] on div "Não compareceu" at bounding box center [1306, 425] width 70 height 12
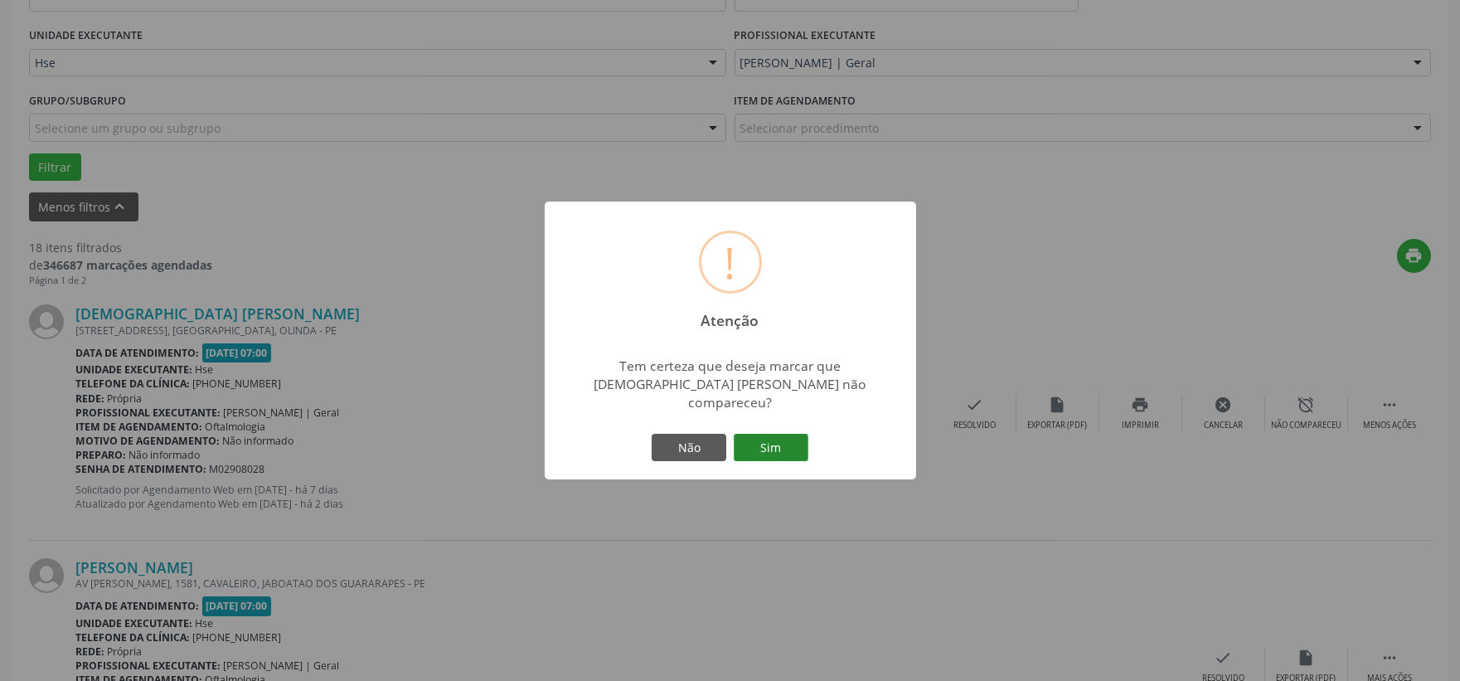
click at [797, 448] on button "Sim" at bounding box center [771, 448] width 75 height 28
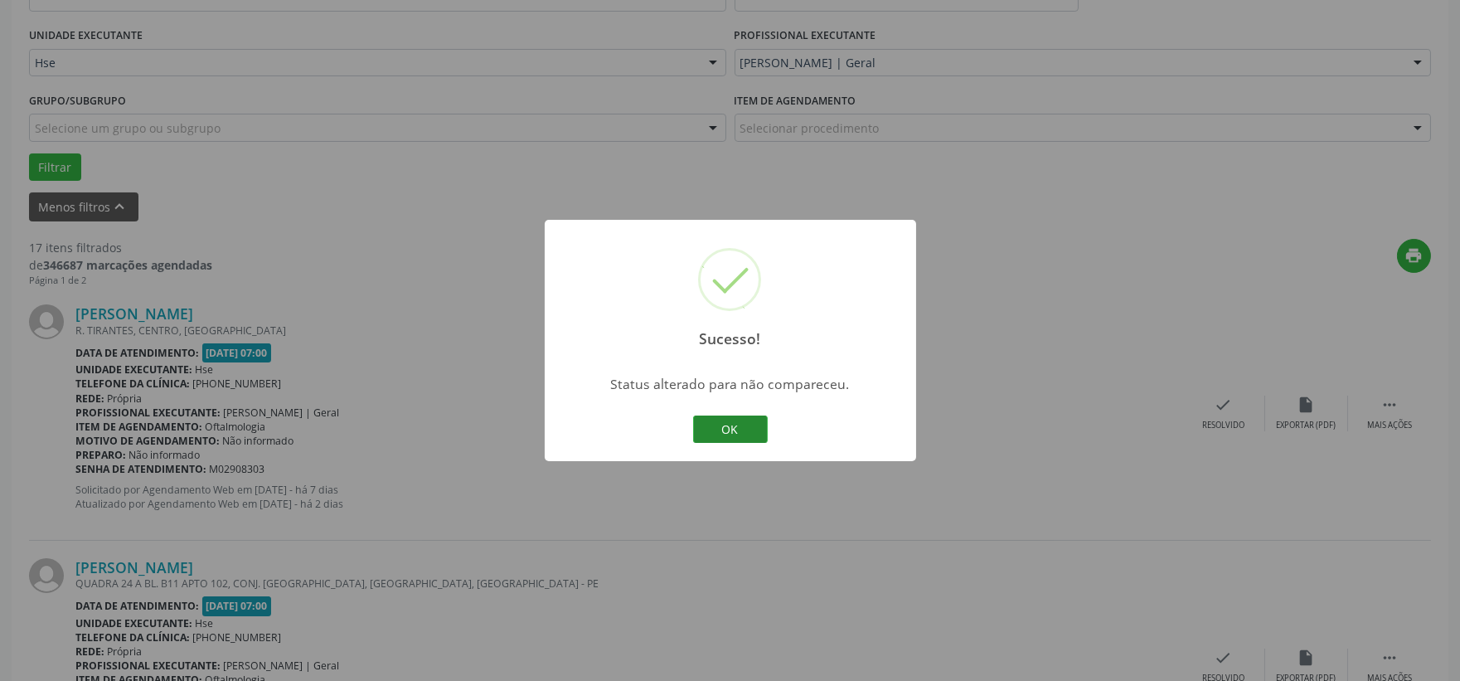
click at [740, 429] on button "OK" at bounding box center [730, 429] width 75 height 28
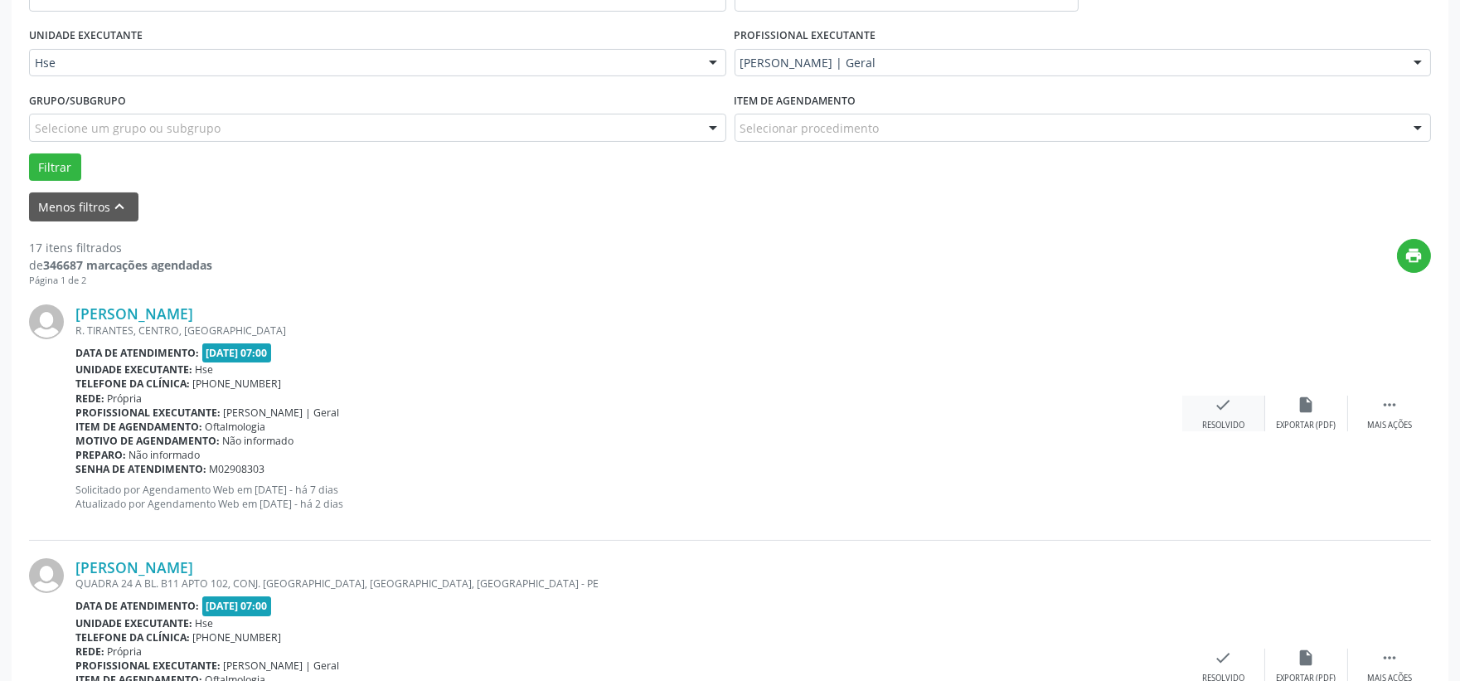
click at [1207, 404] on div "check Resolvido" at bounding box center [1223, 413] width 83 height 36
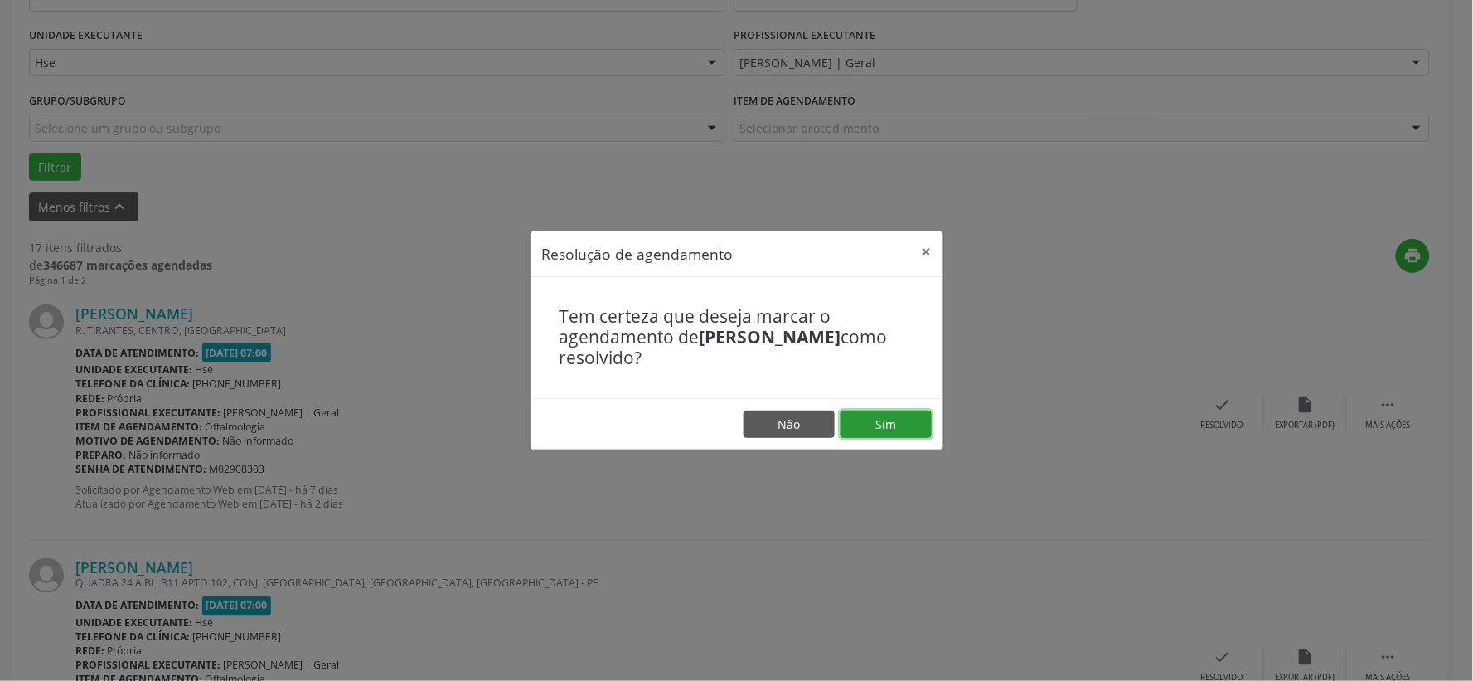
click at [918, 413] on button "Sim" at bounding box center [886, 424] width 91 height 28
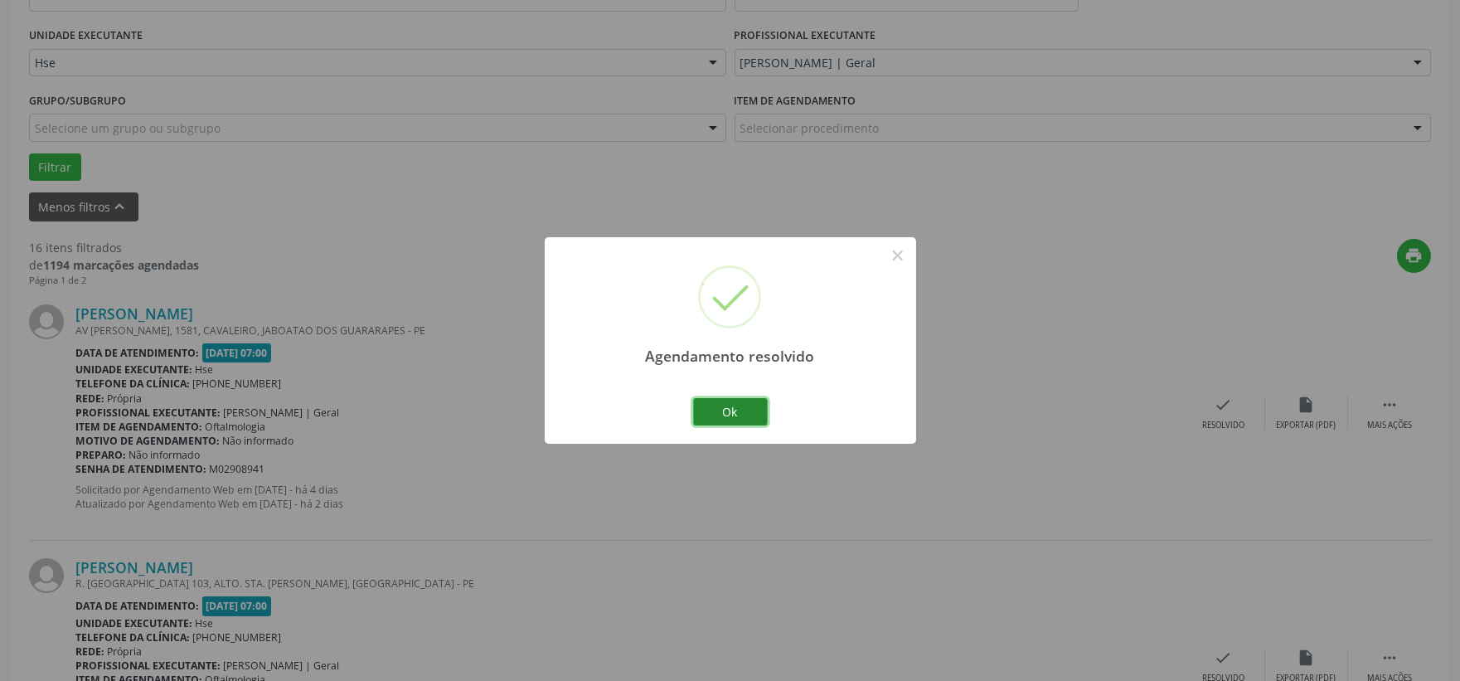
click at [719, 402] on button "Ok" at bounding box center [730, 412] width 75 height 28
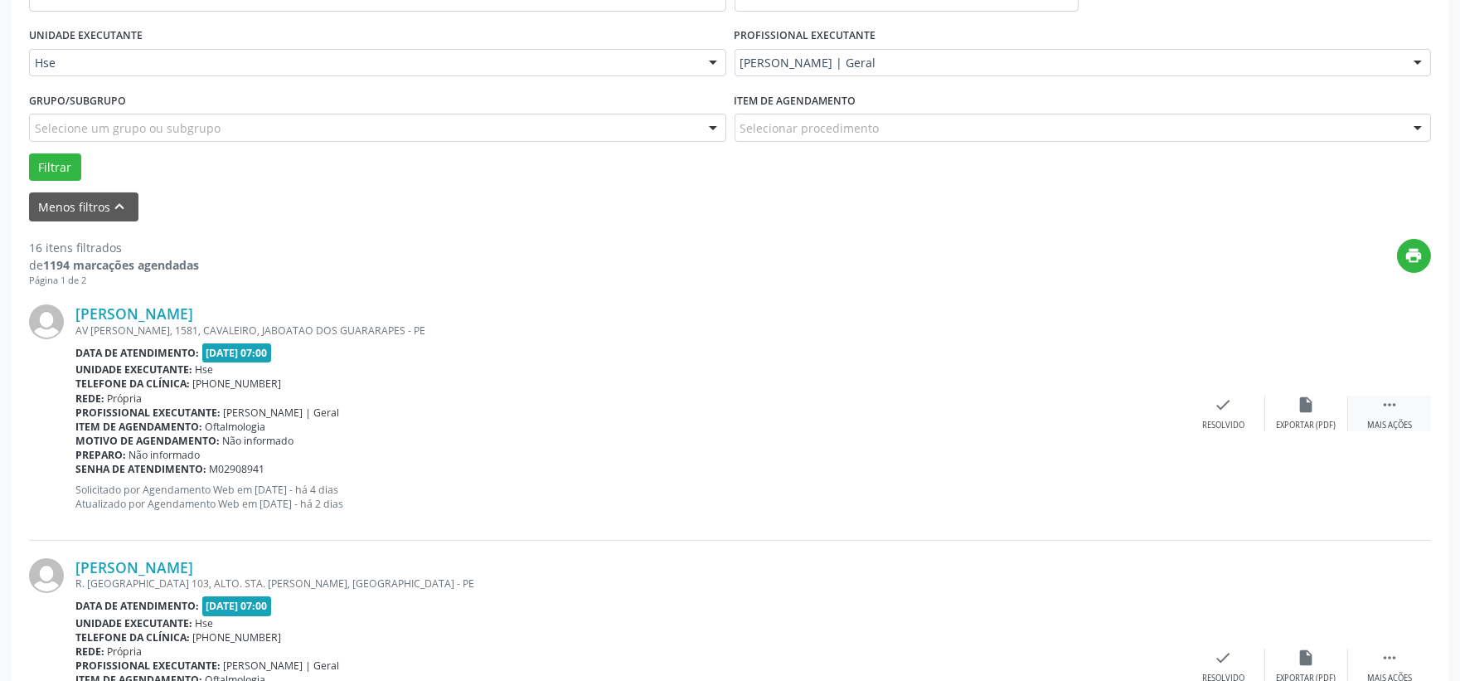
click at [1370, 395] on div " Mais ações" at bounding box center [1389, 413] width 83 height 36
click at [1323, 415] on div "alarm_off Não compareceu" at bounding box center [1306, 413] width 83 height 36
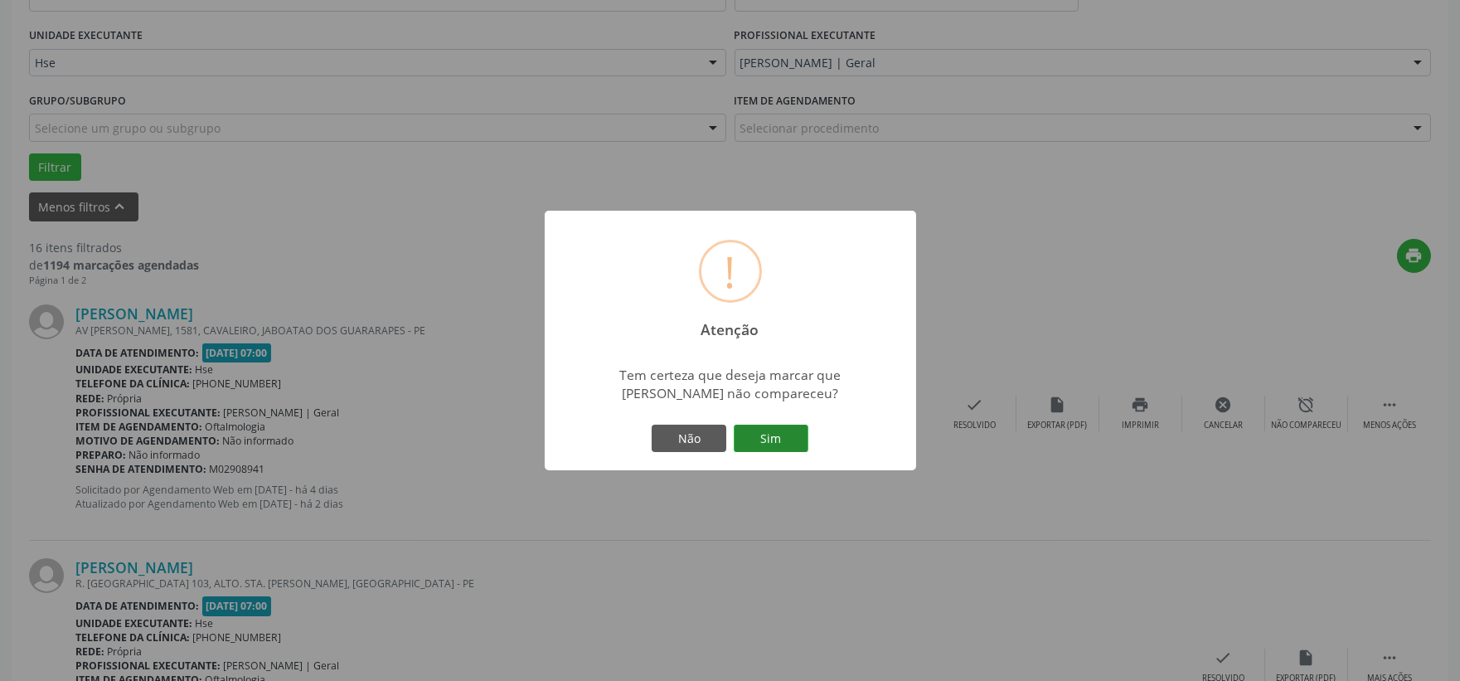
click at [786, 432] on button "Sim" at bounding box center [771, 438] width 75 height 28
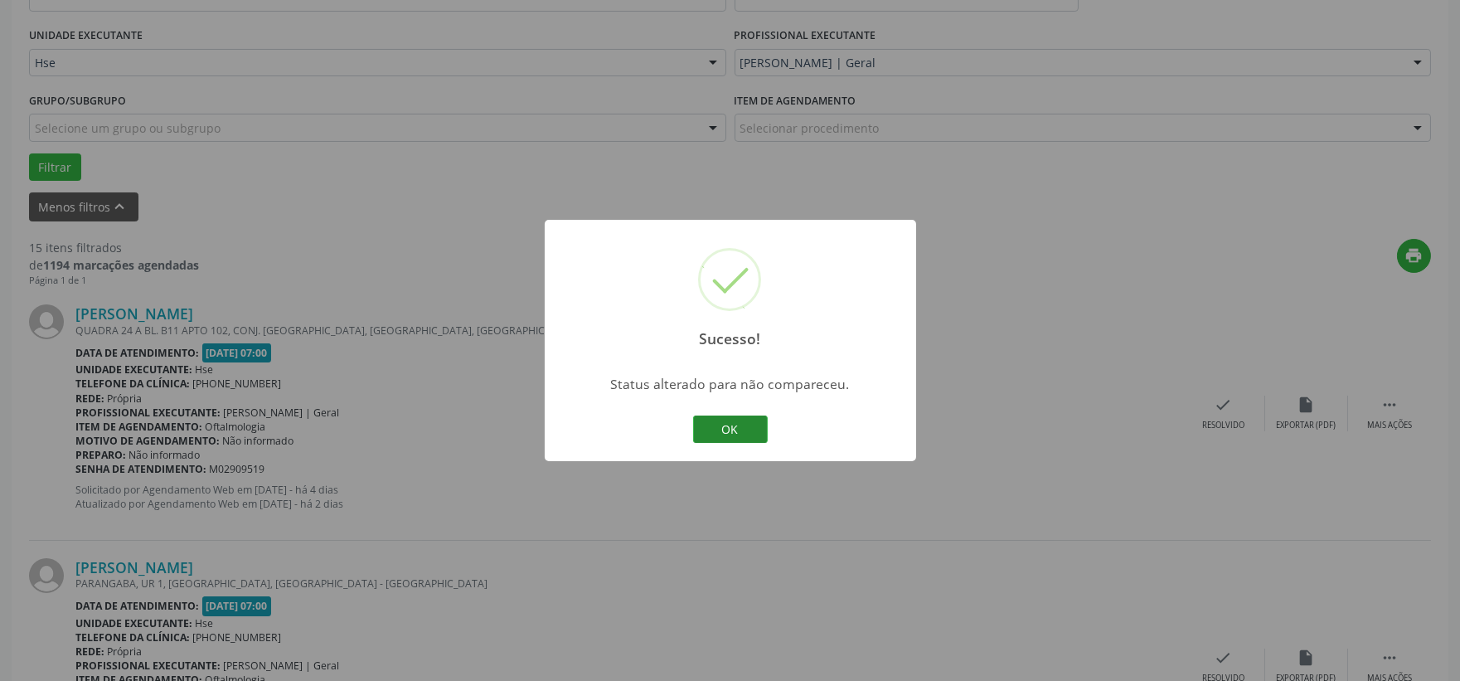
click at [727, 424] on button "OK" at bounding box center [730, 429] width 75 height 28
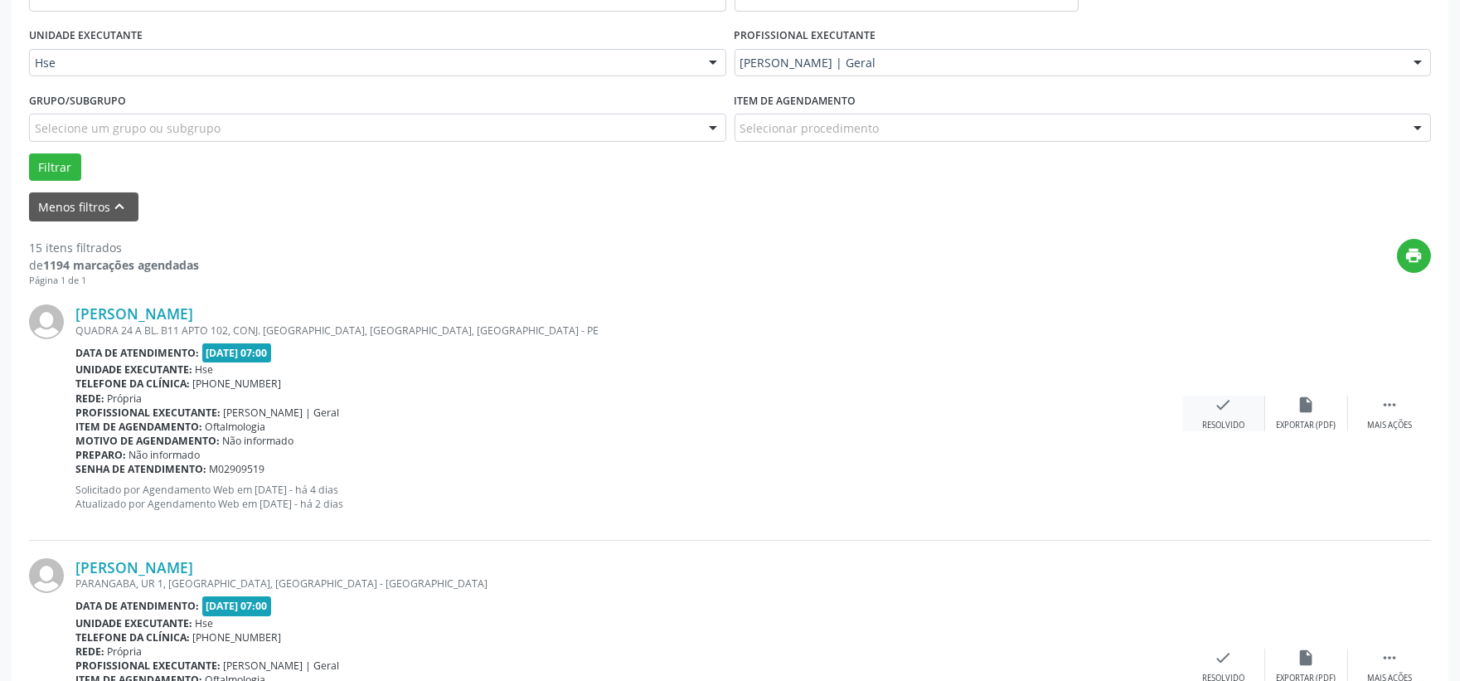
click at [1205, 412] on div "check Resolvido" at bounding box center [1223, 413] width 83 height 36
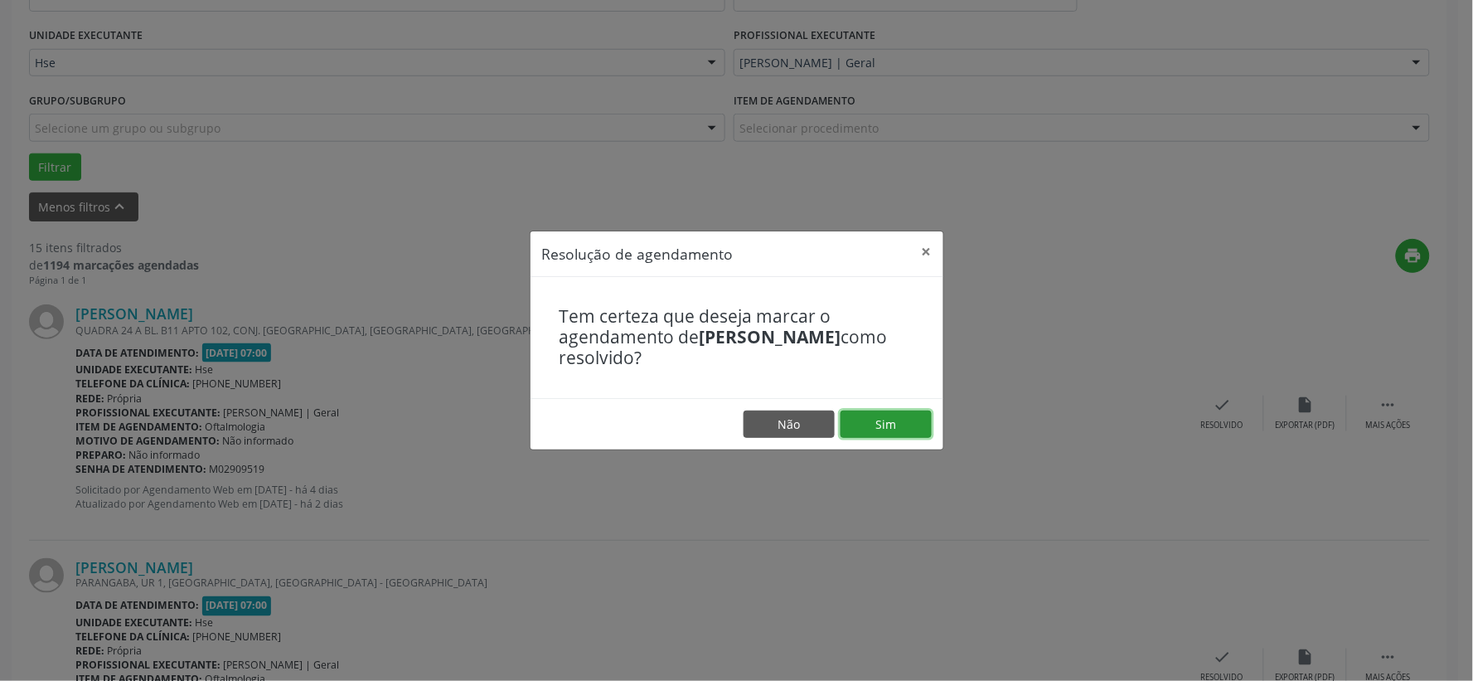
click at [896, 432] on button "Sim" at bounding box center [886, 424] width 91 height 28
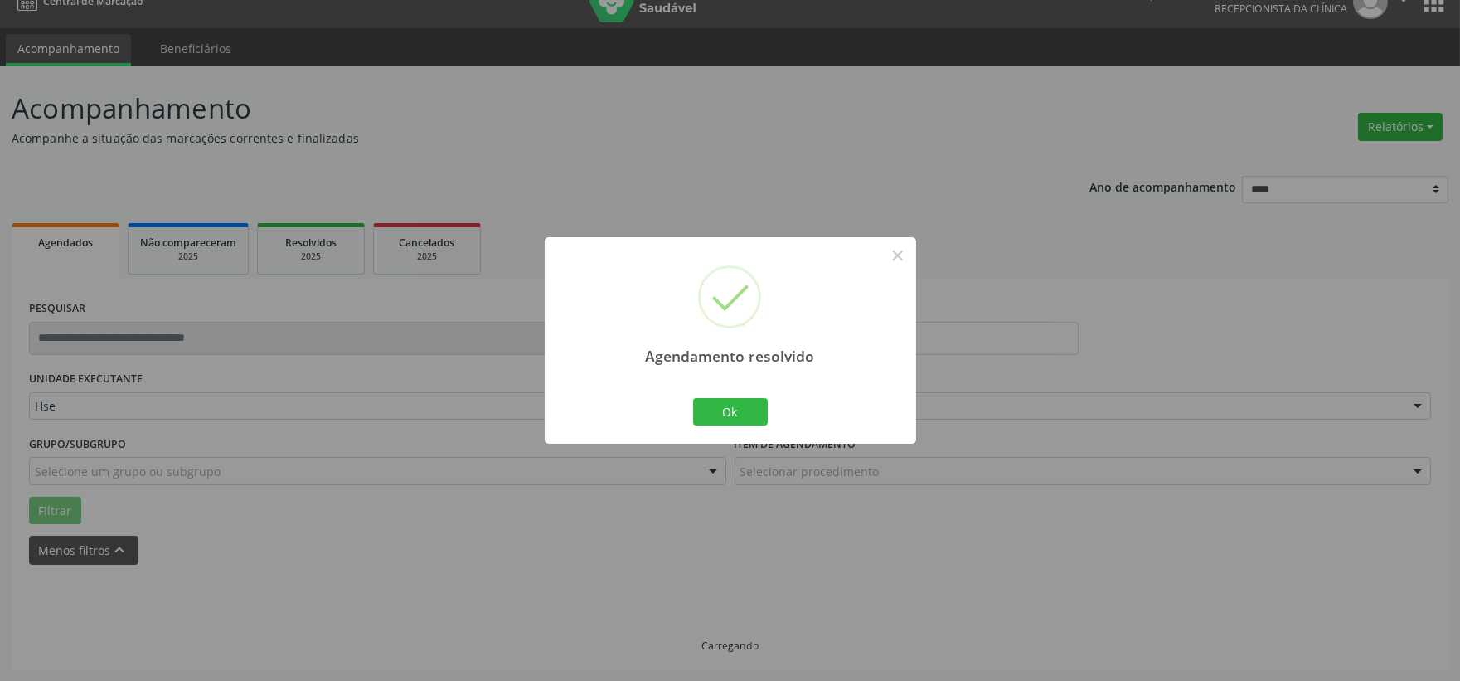
scroll to position [42, 0]
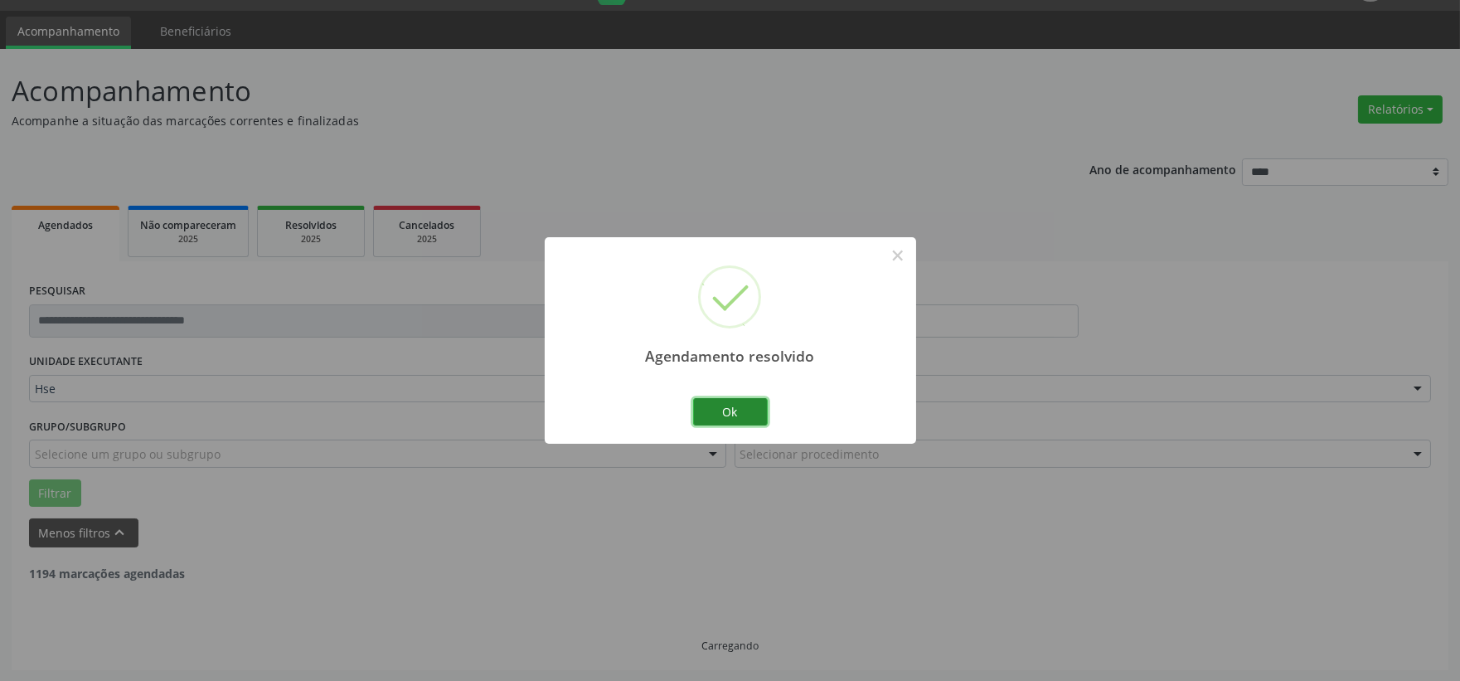
click at [744, 410] on button "Ok" at bounding box center [730, 412] width 75 height 28
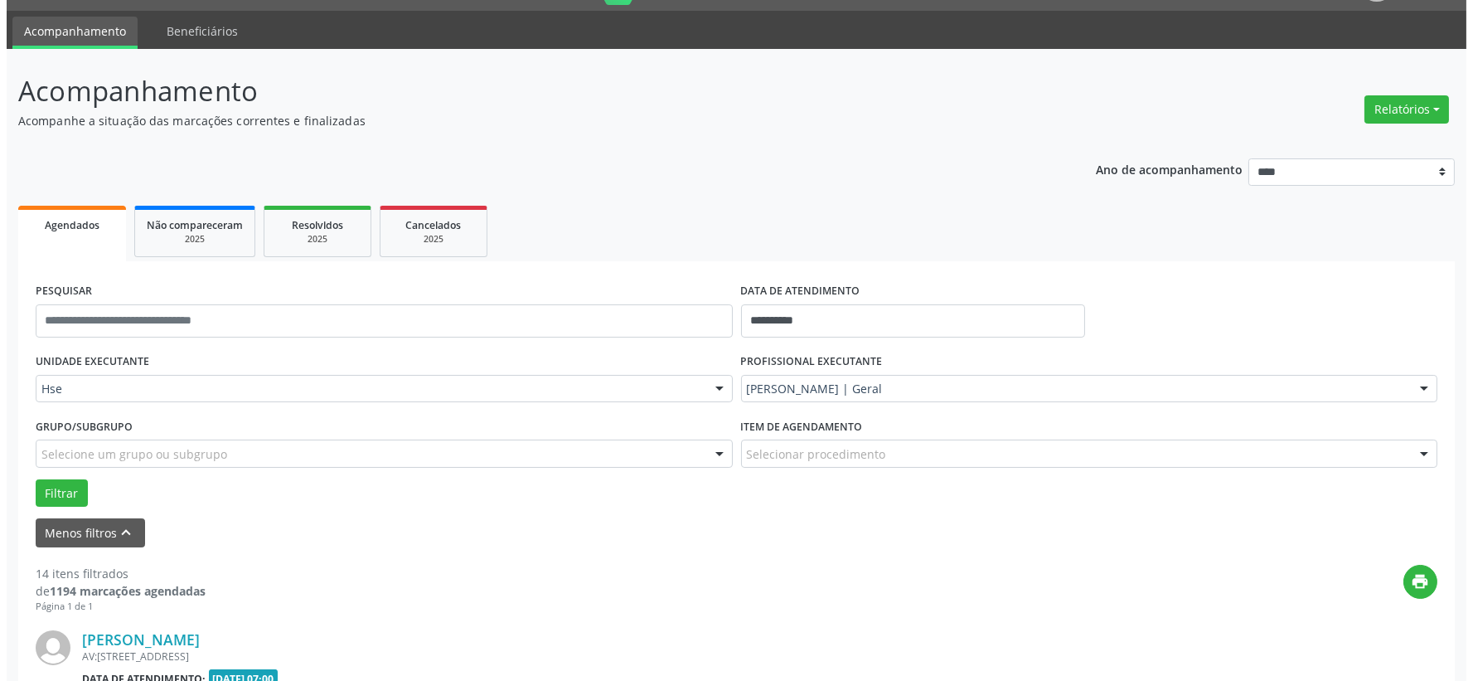
scroll to position [226, 0]
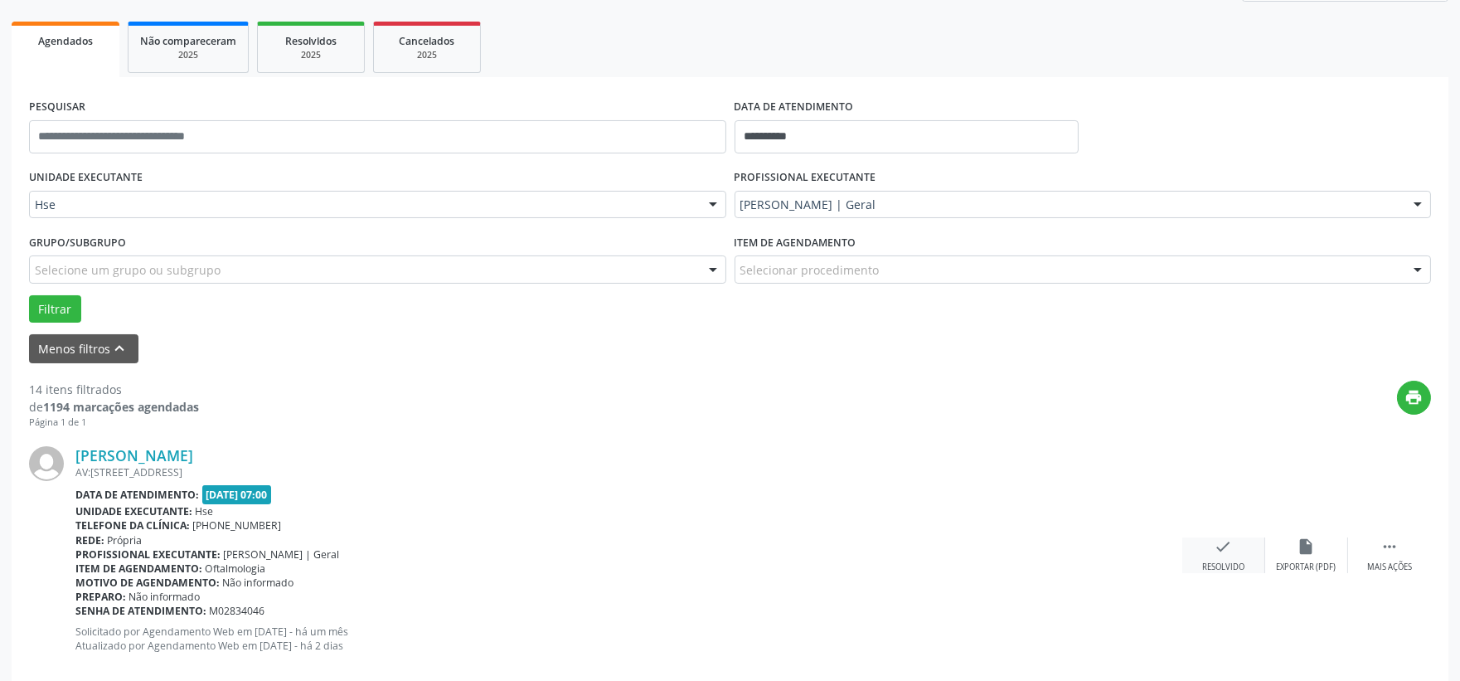
click at [1227, 554] on icon "check" at bounding box center [1223, 546] width 18 height 18
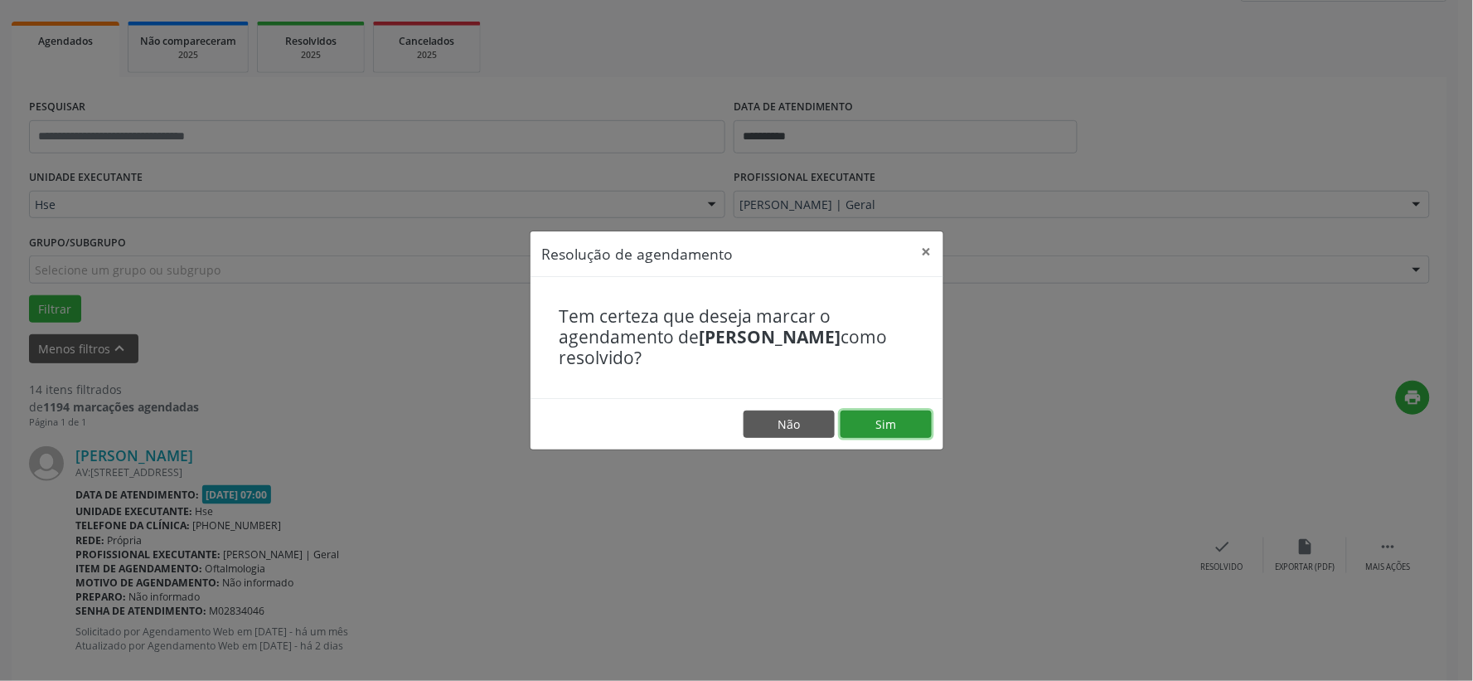
click at [893, 425] on button "Sim" at bounding box center [886, 424] width 91 height 28
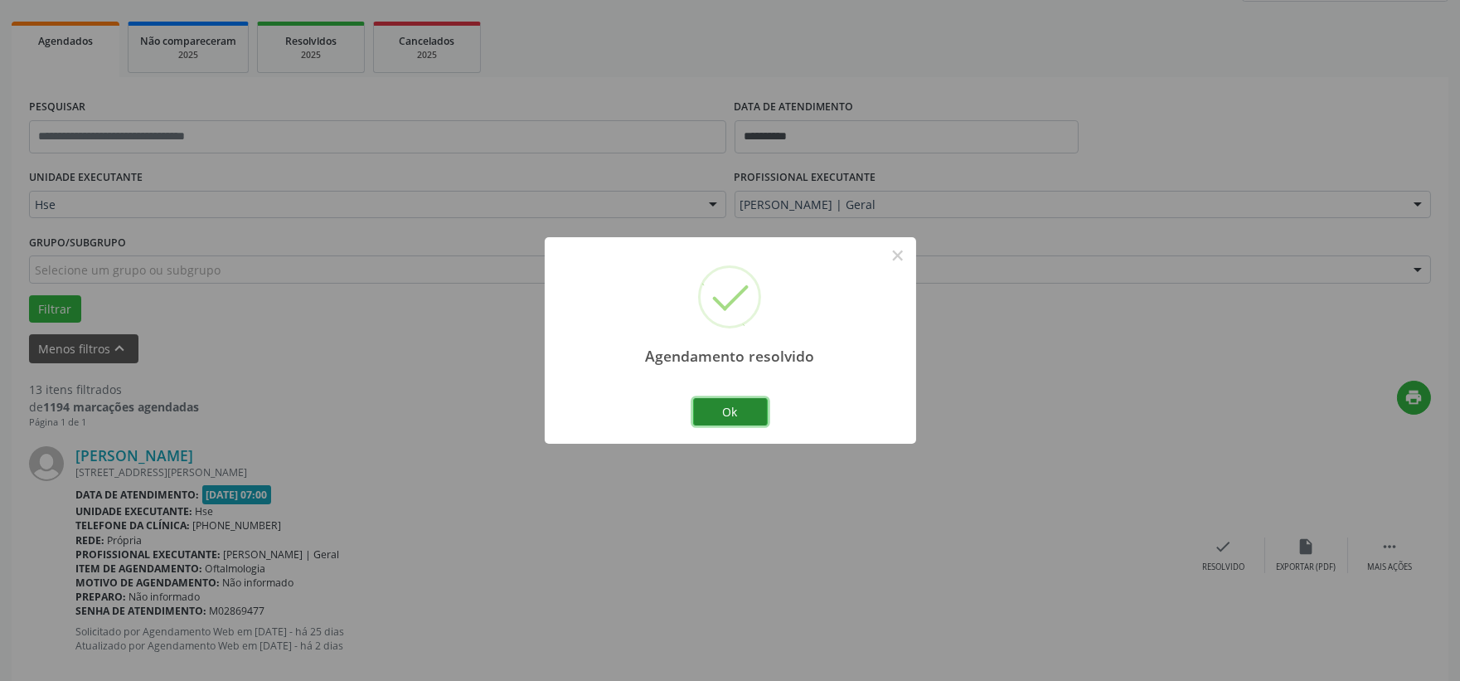
click at [699, 406] on button "Ok" at bounding box center [730, 412] width 75 height 28
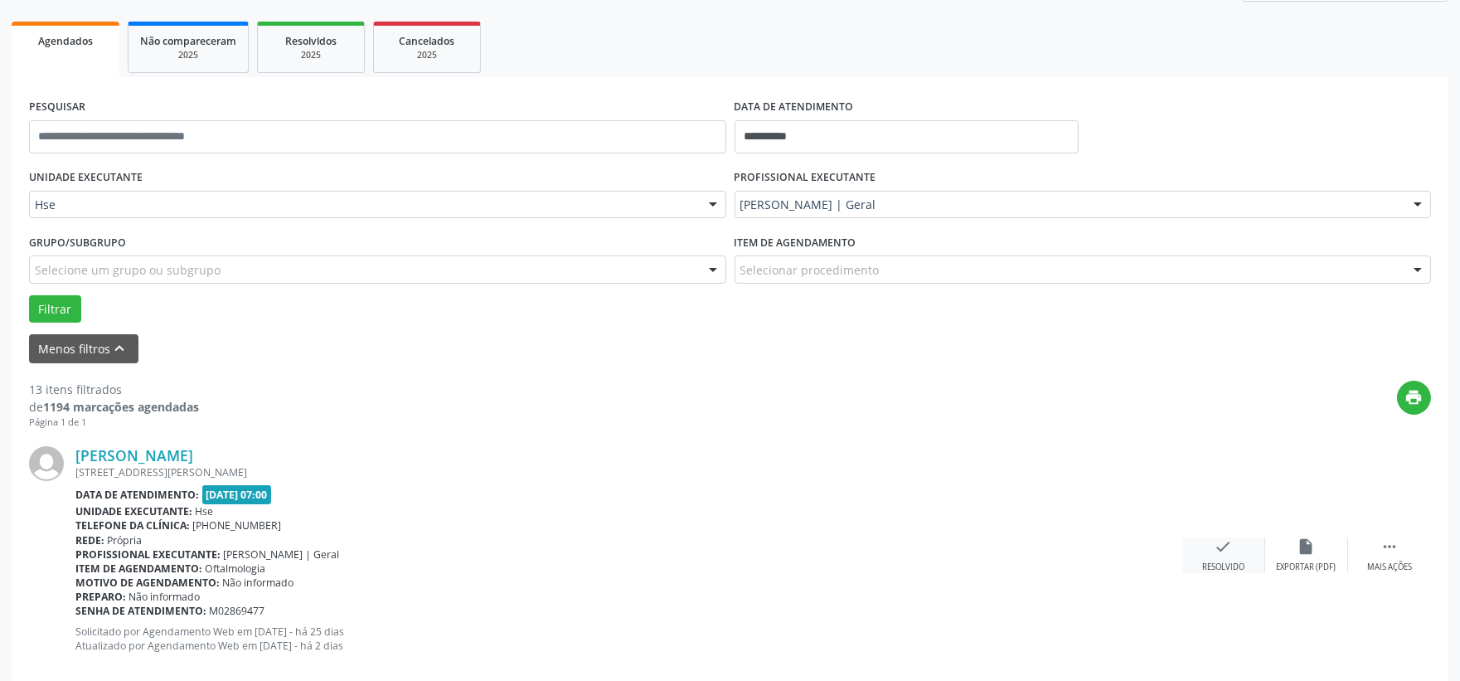
click at [1221, 561] on div "Resolvido" at bounding box center [1223, 567] width 42 height 12
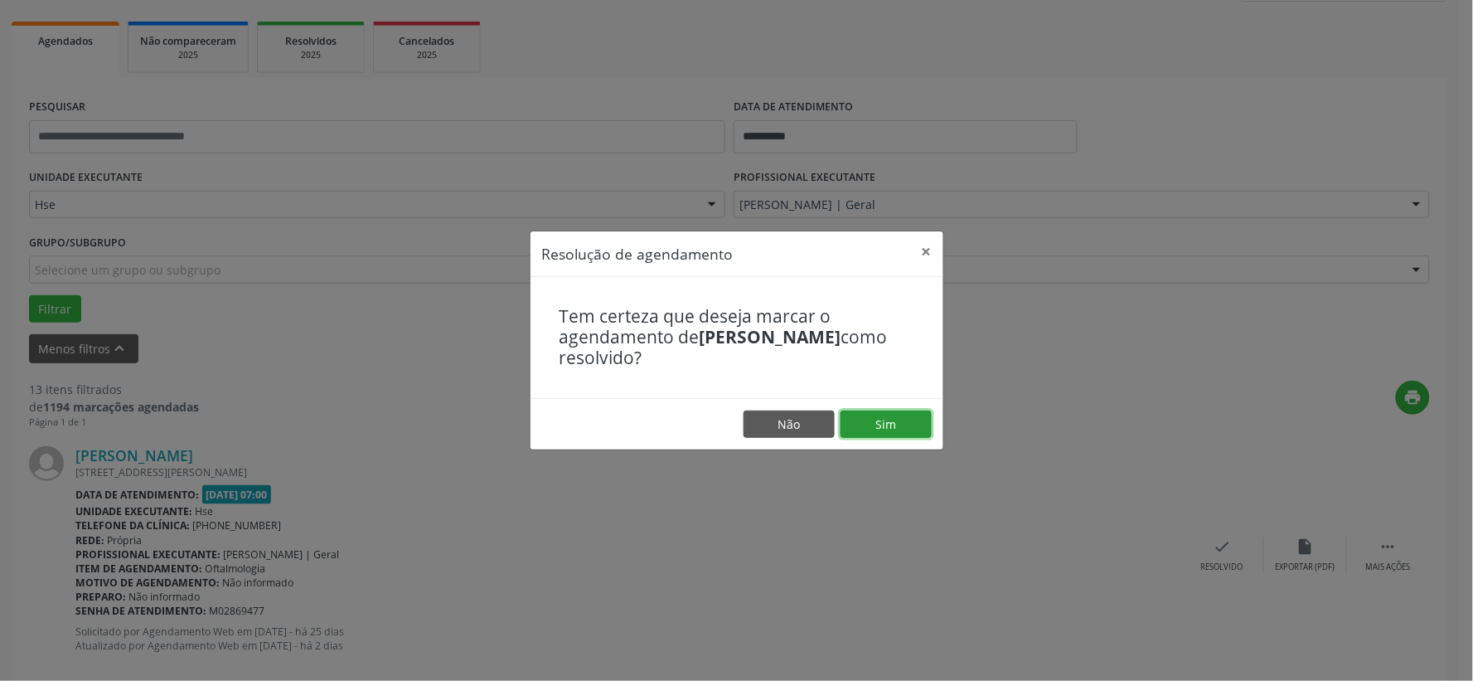
click at [914, 429] on button "Sim" at bounding box center [886, 424] width 91 height 28
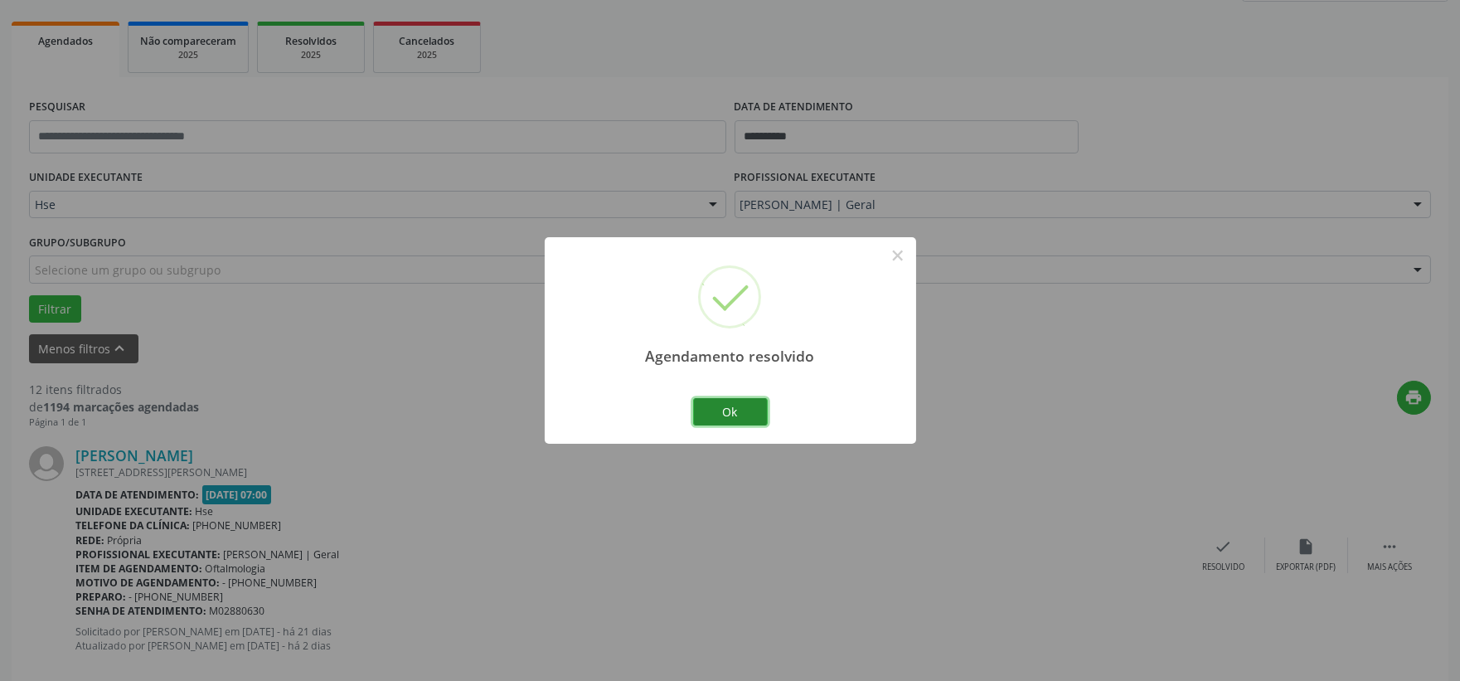
click at [761, 415] on button "Ok" at bounding box center [730, 412] width 75 height 28
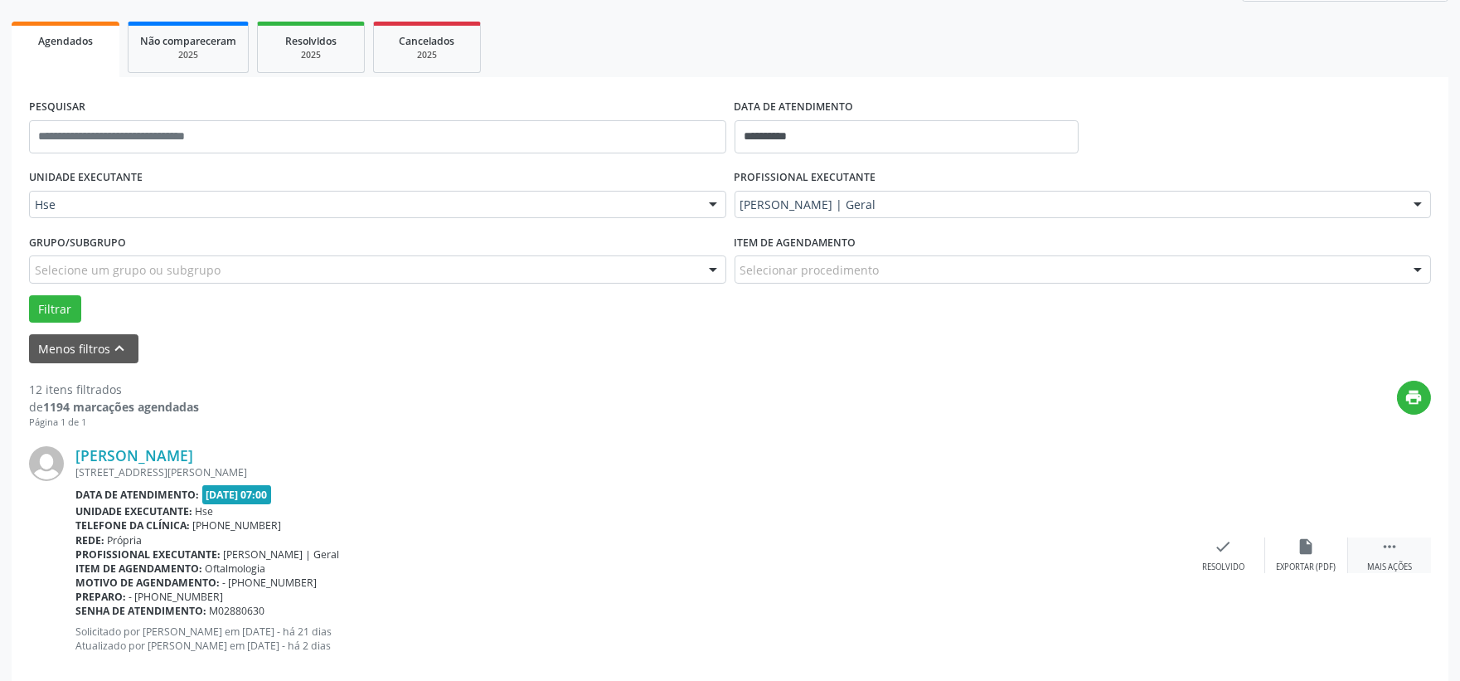
drag, startPoint x: 1372, startPoint y: 549, endPoint x: 1363, endPoint y: 549, distance: 9.1
click at [1372, 549] on div " Mais ações" at bounding box center [1389, 555] width 83 height 36
click at [1324, 549] on div "alarm_off Não compareceu" at bounding box center [1306, 555] width 83 height 36
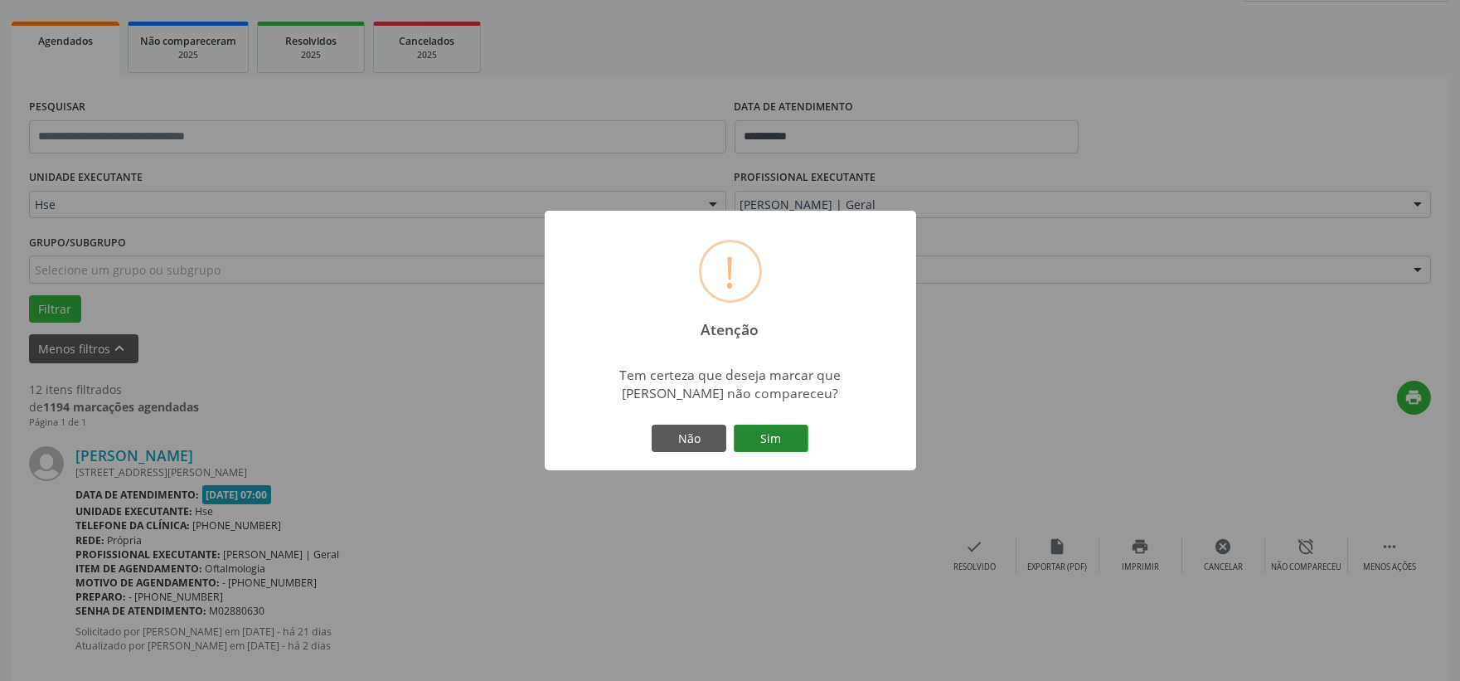
click at [764, 444] on button "Sim" at bounding box center [771, 438] width 75 height 28
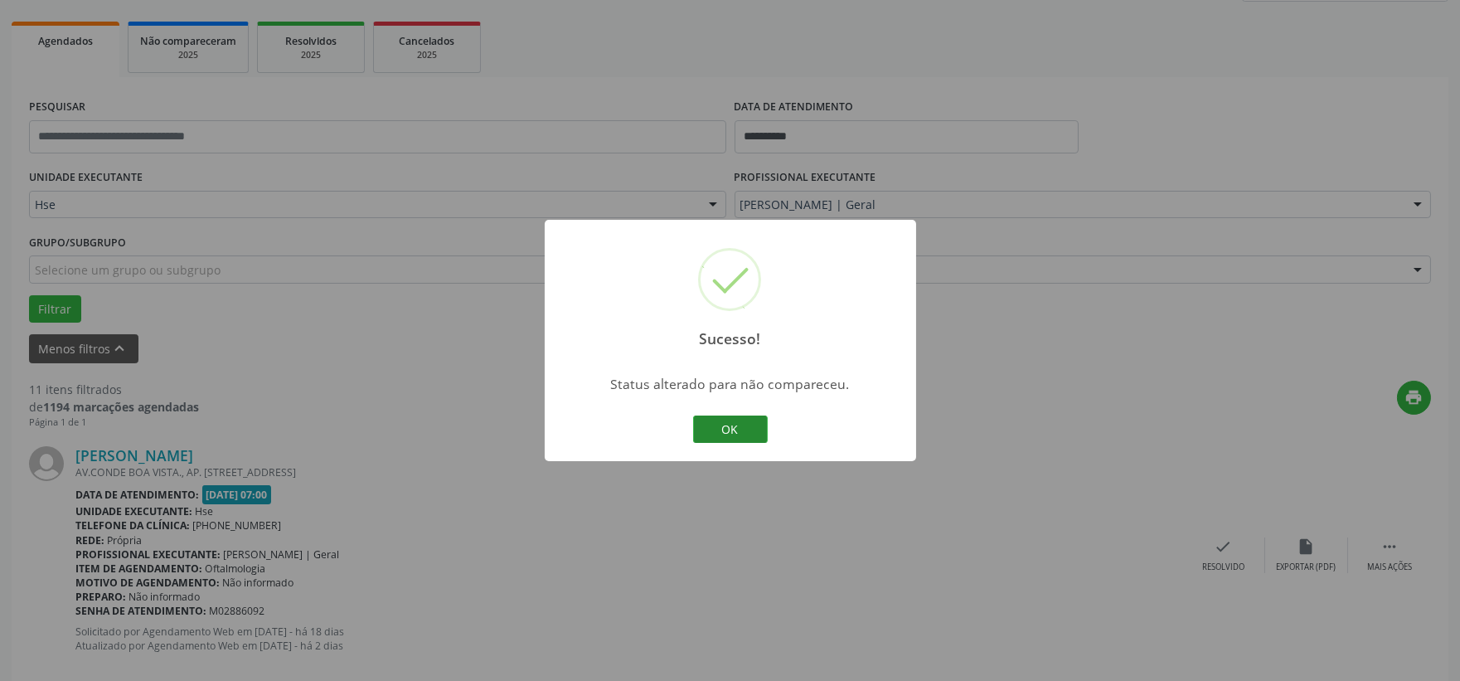
click at [746, 423] on button "OK" at bounding box center [730, 429] width 75 height 28
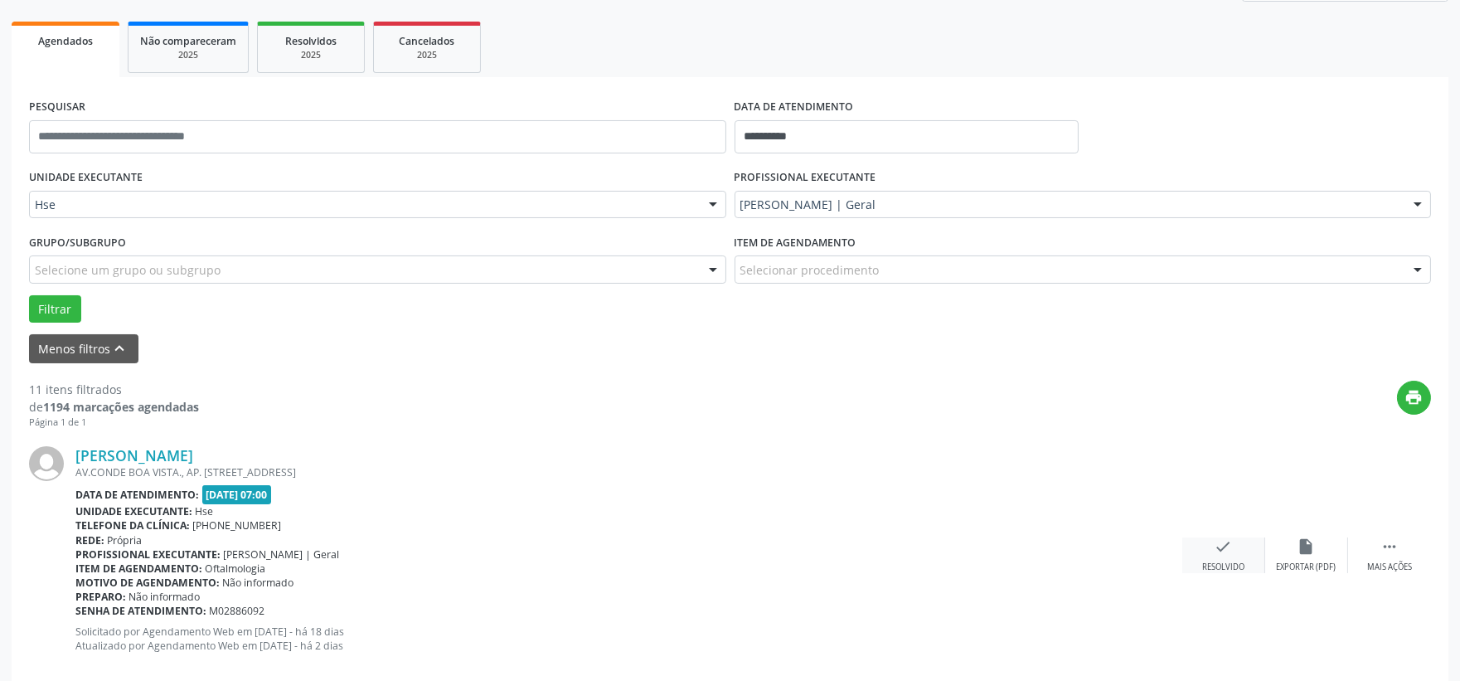
click at [1204, 561] on div "Resolvido" at bounding box center [1223, 567] width 42 height 12
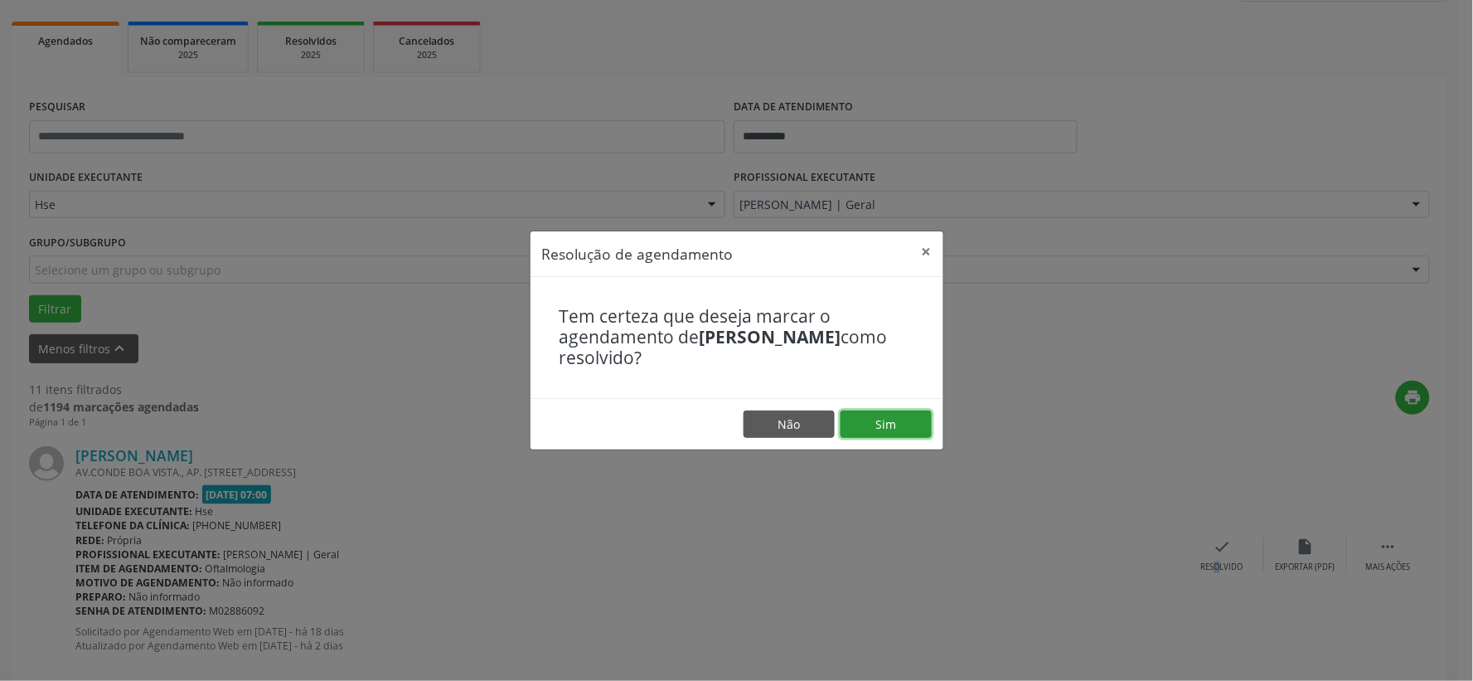
click at [893, 434] on button "Sim" at bounding box center [886, 424] width 91 height 28
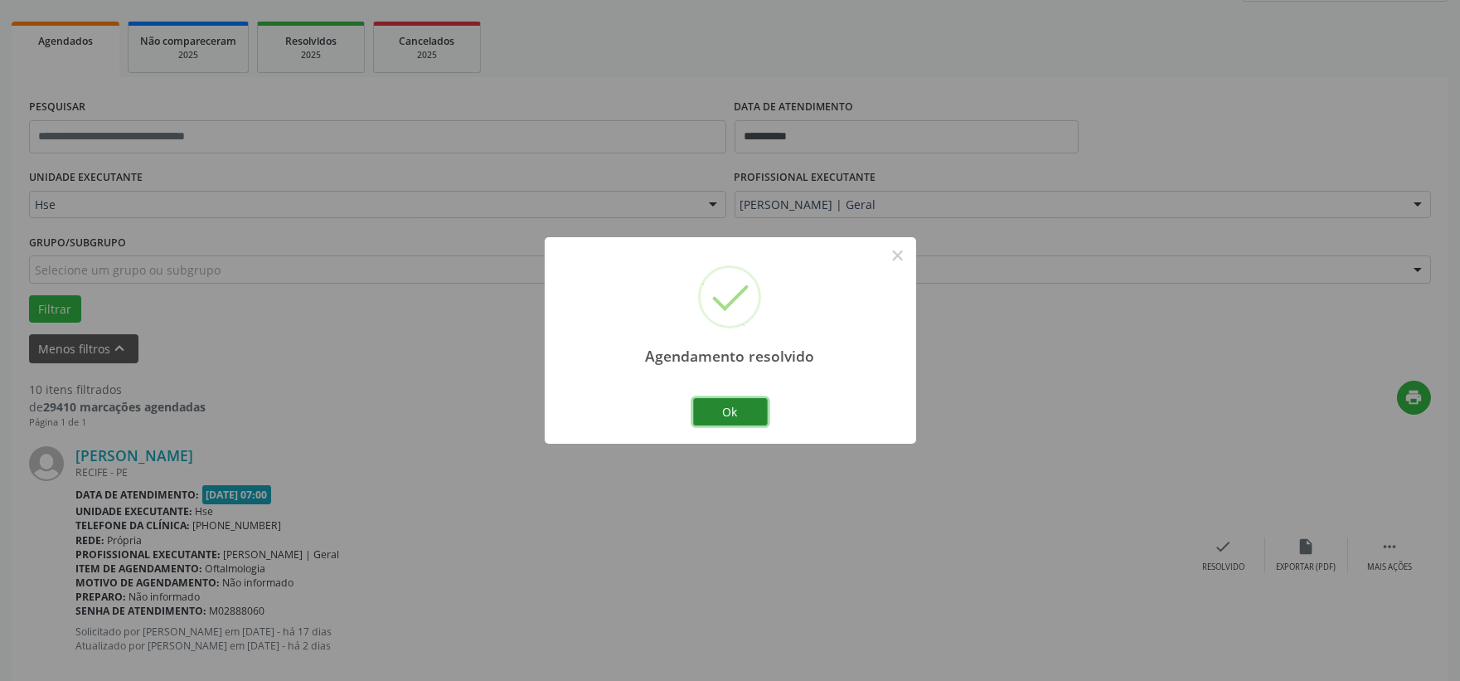
click at [753, 410] on button "Ok" at bounding box center [730, 412] width 75 height 28
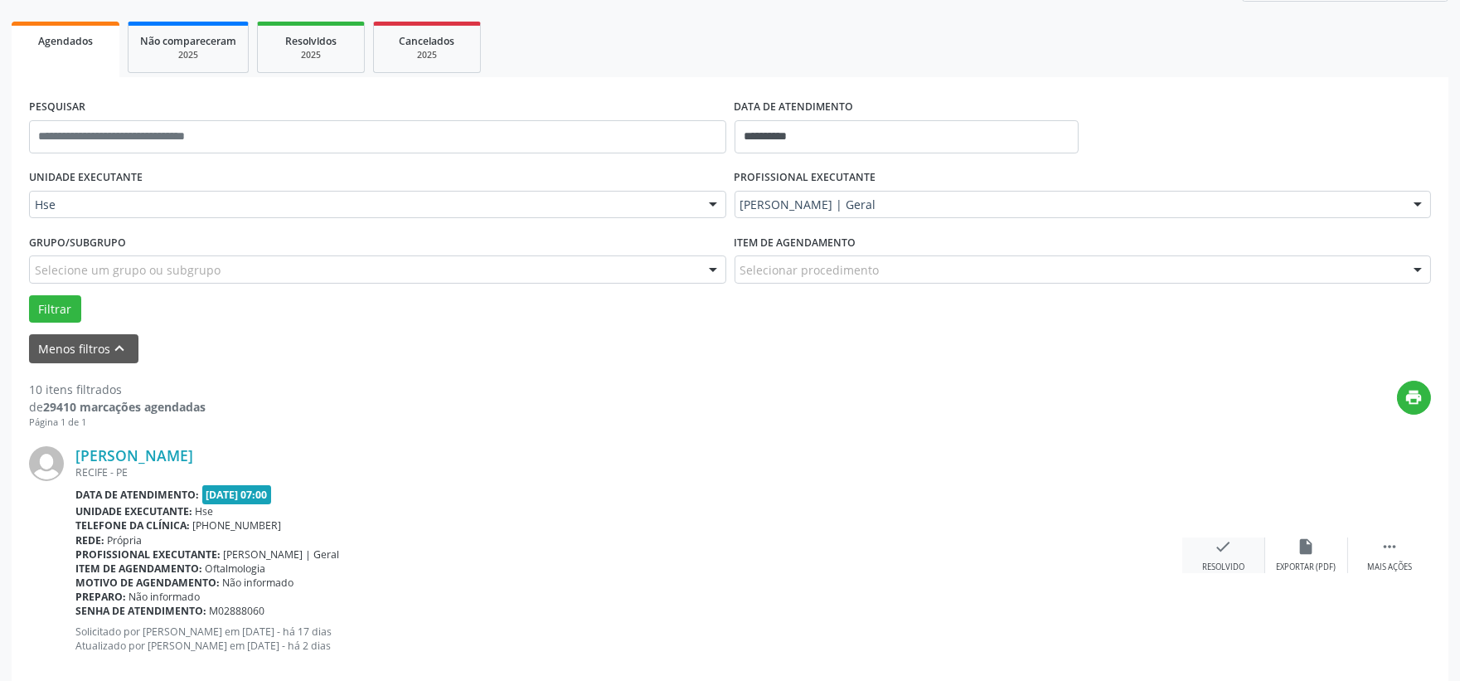
click at [1220, 547] on icon "check" at bounding box center [1223, 546] width 18 height 18
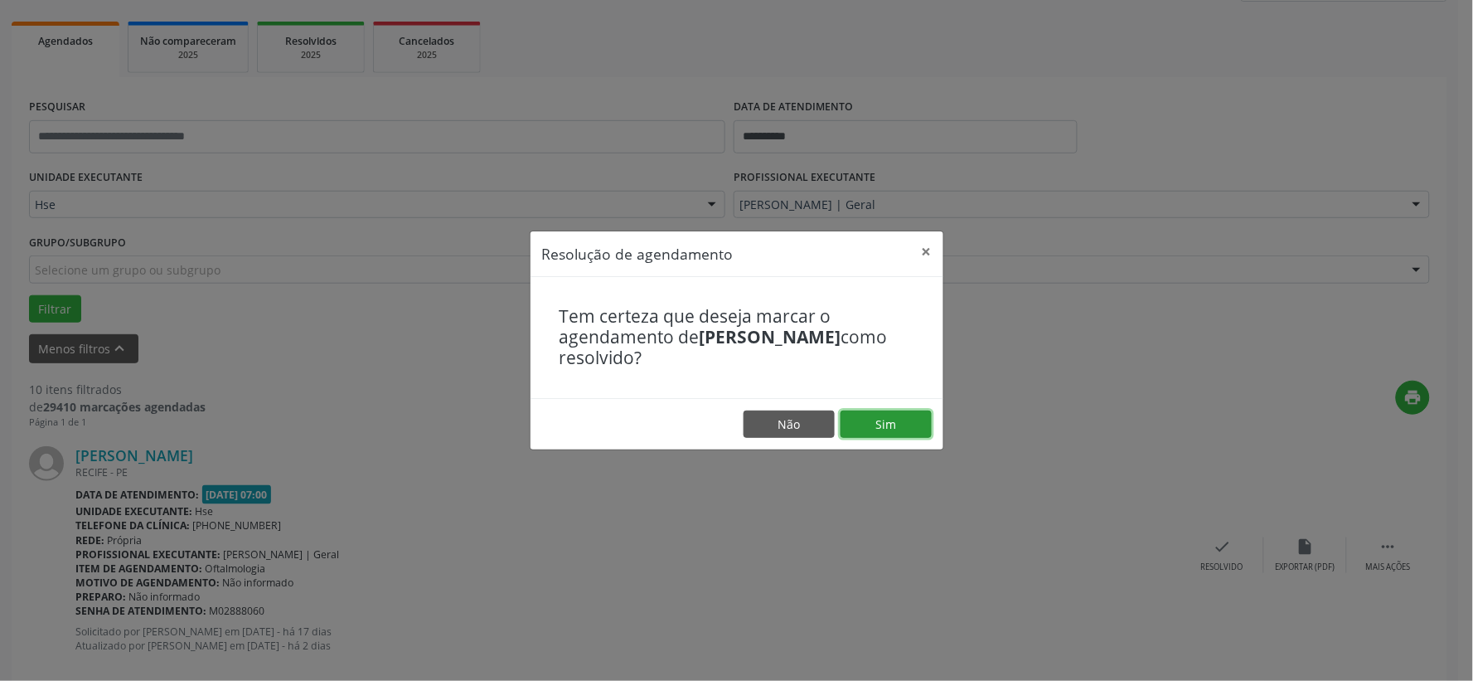
click at [883, 424] on button "Sim" at bounding box center [886, 424] width 91 height 28
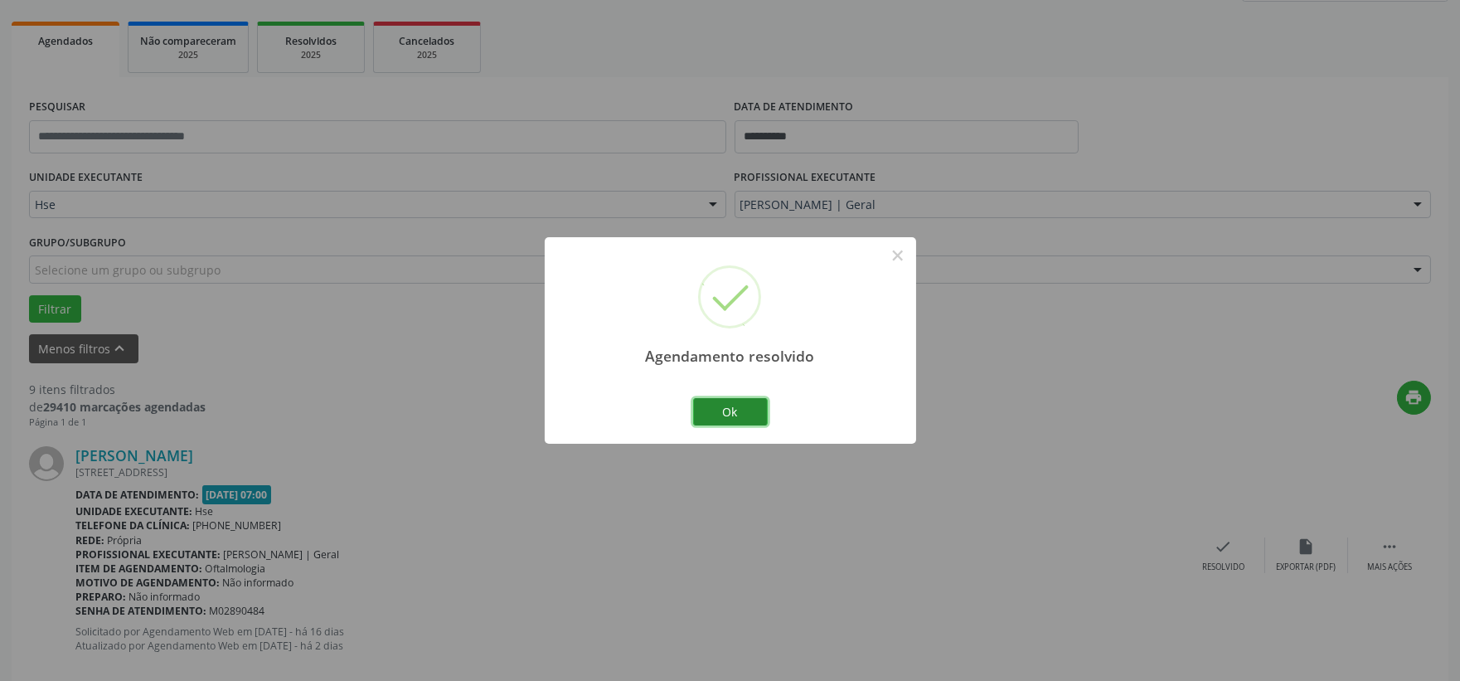
click at [744, 407] on button "Ok" at bounding box center [730, 412] width 75 height 28
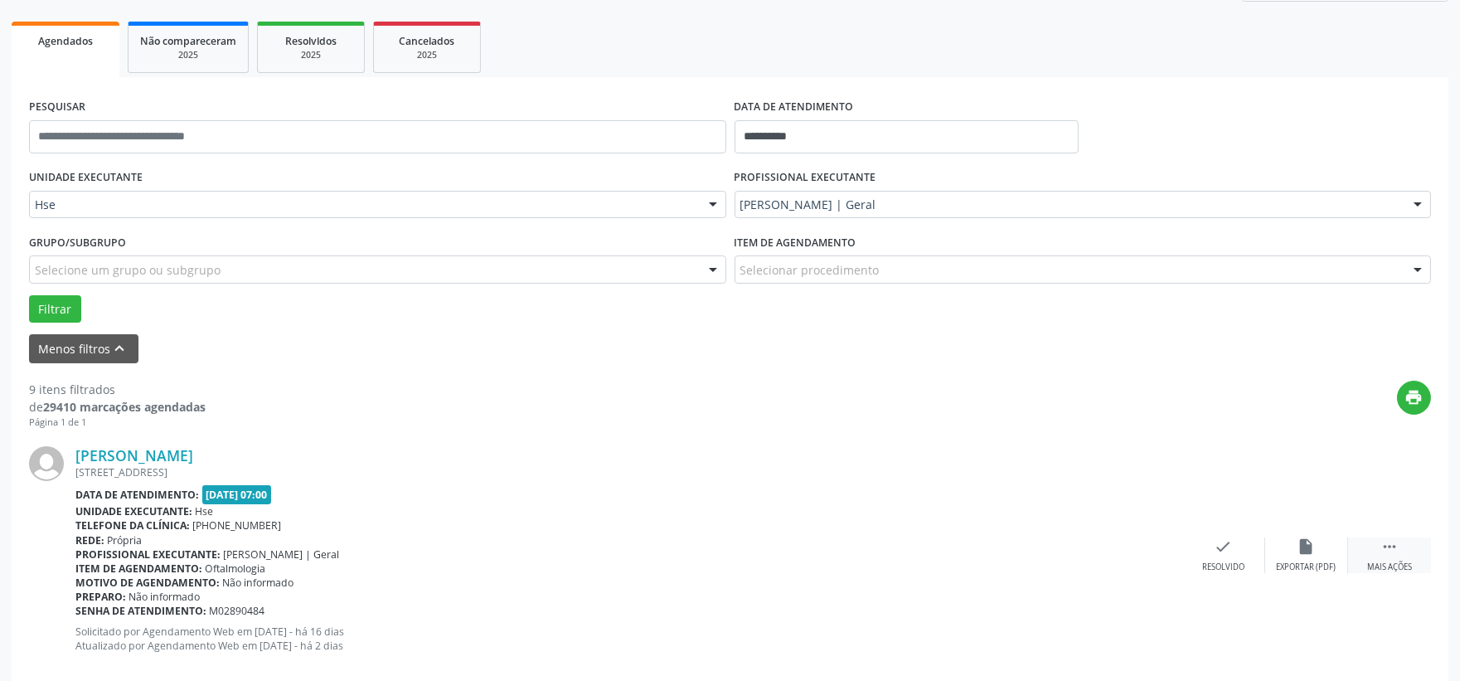
click at [1403, 561] on div "Mais ações" at bounding box center [1389, 567] width 45 height 12
click at [1319, 549] on div "alarm_off Não compareceu" at bounding box center [1306, 555] width 83 height 36
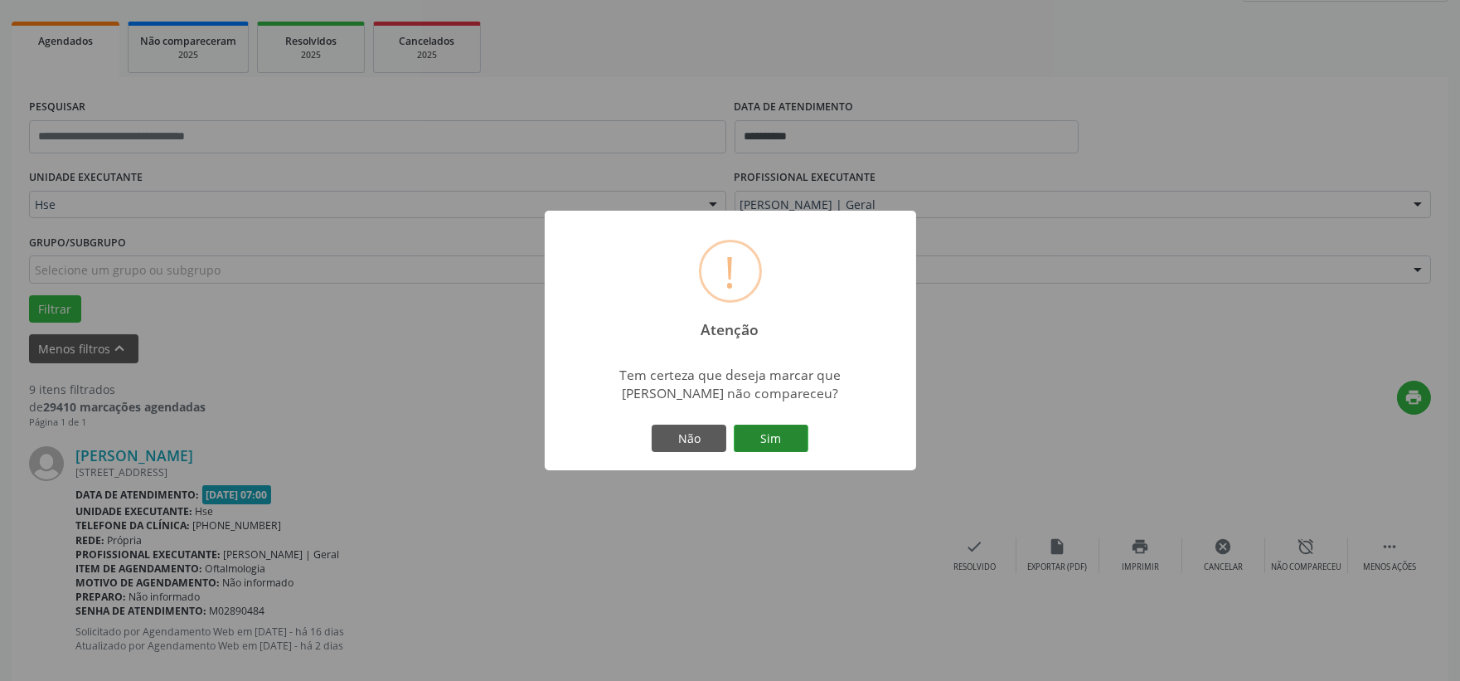
click at [786, 432] on button "Sim" at bounding box center [771, 438] width 75 height 28
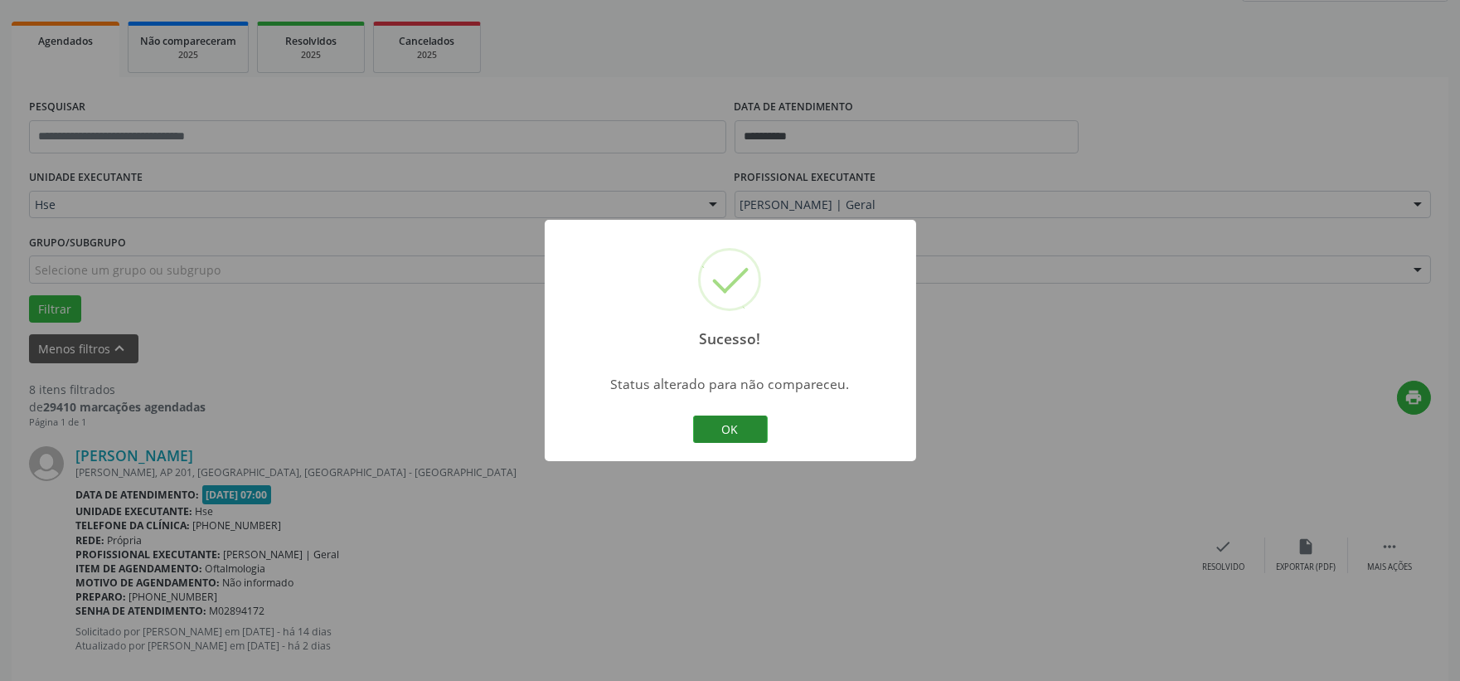
click at [732, 421] on button "OK" at bounding box center [730, 429] width 75 height 28
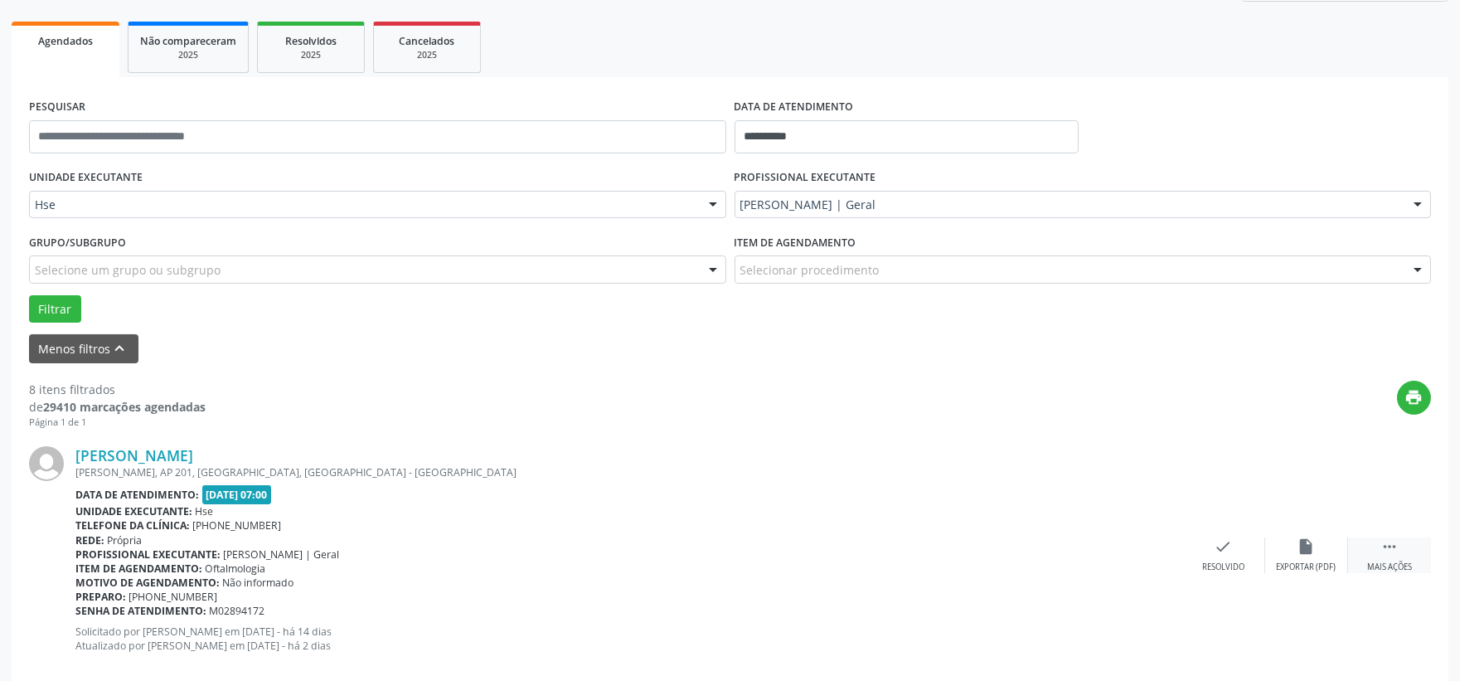
click at [1395, 559] on div " Mais ações" at bounding box center [1389, 555] width 83 height 36
click at [1297, 559] on div "alarm_off Não compareceu" at bounding box center [1306, 555] width 83 height 36
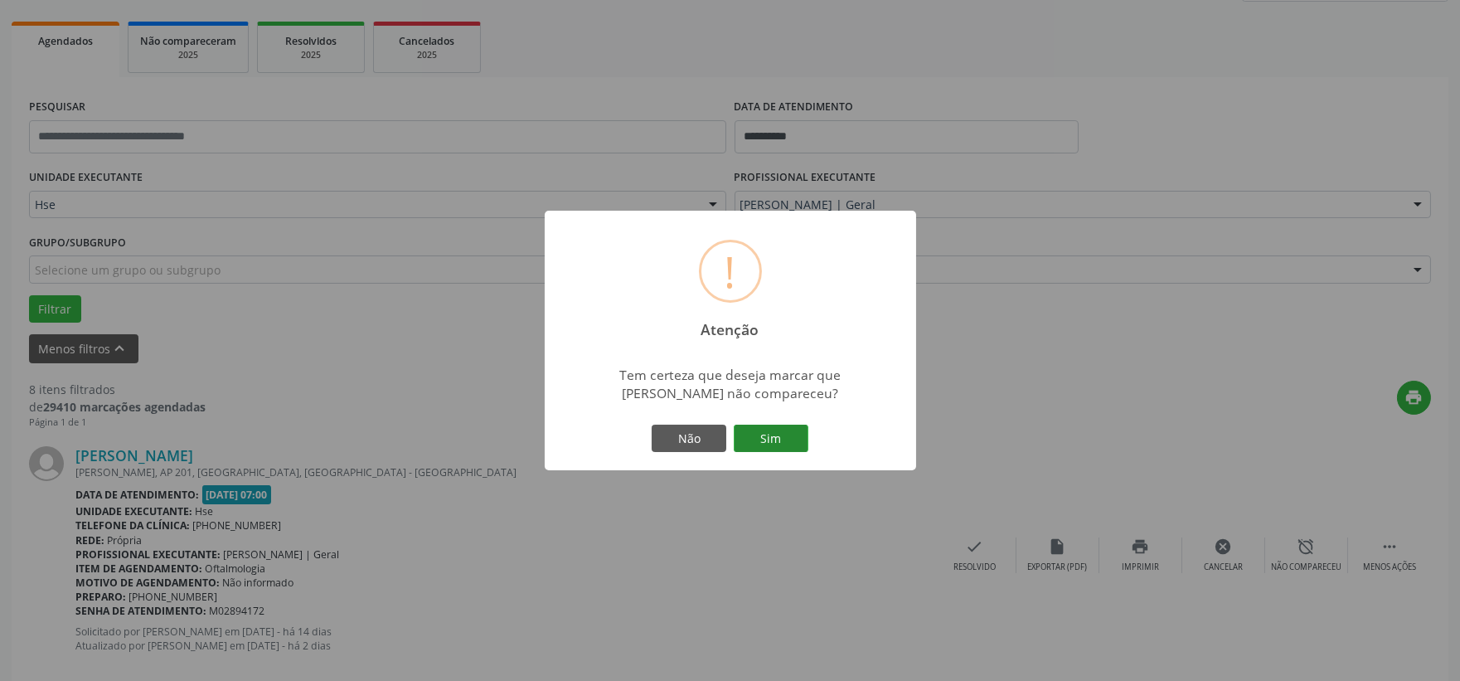
click at [780, 448] on button "Sim" at bounding box center [771, 438] width 75 height 28
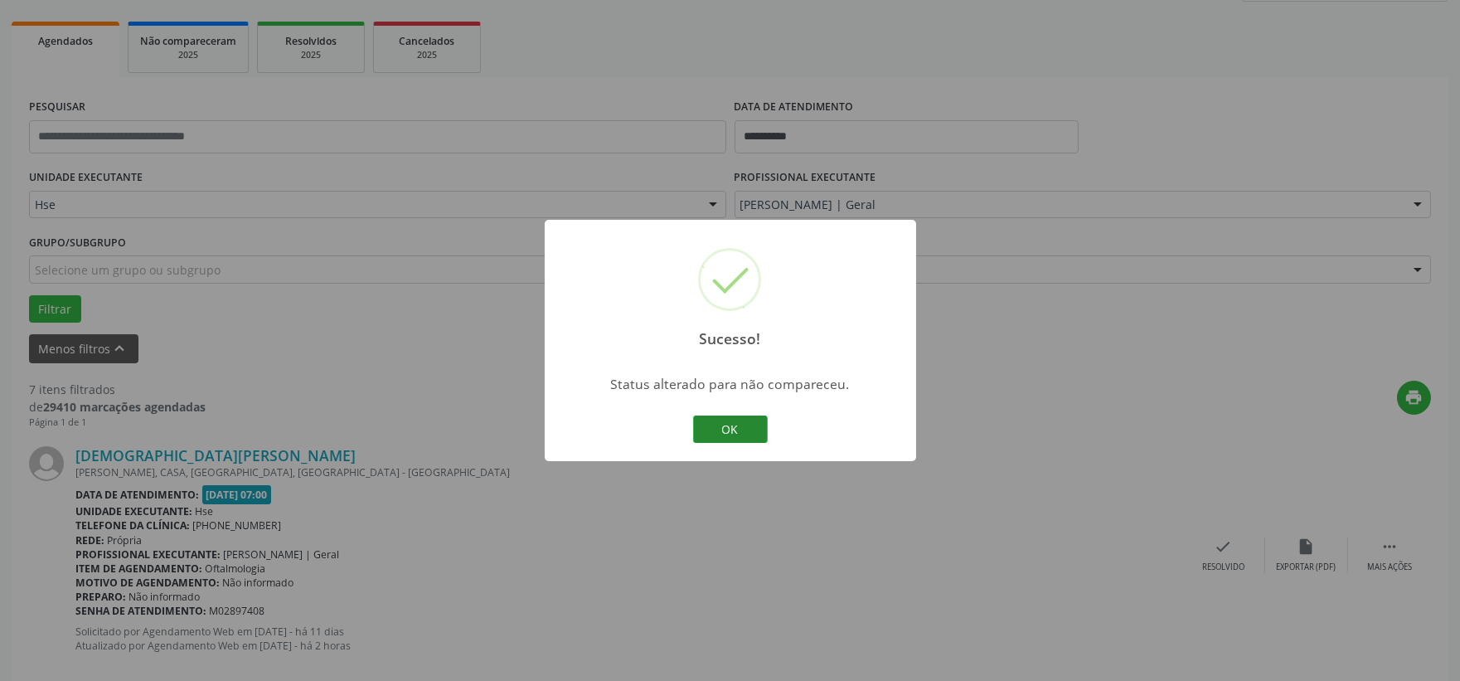
click at [724, 421] on button "OK" at bounding box center [730, 429] width 75 height 28
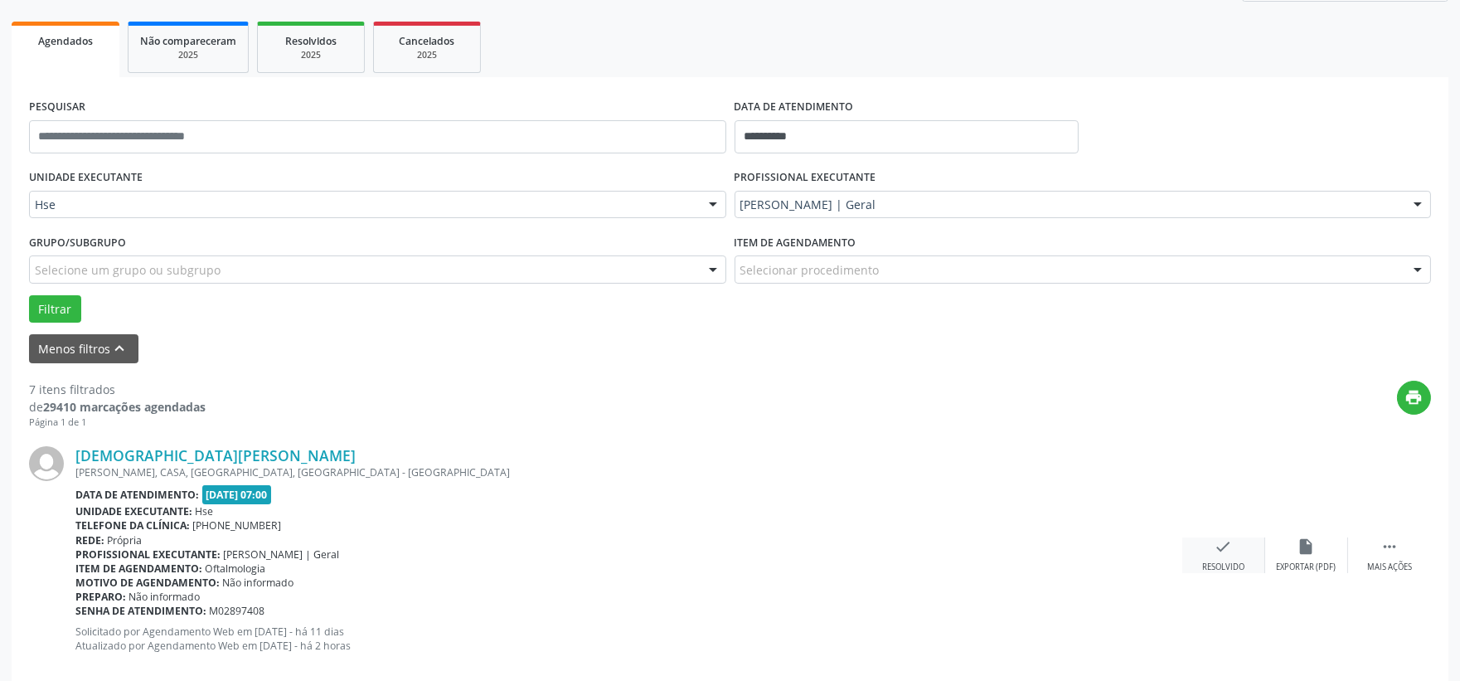
click at [1225, 547] on icon "check" at bounding box center [1223, 546] width 18 height 18
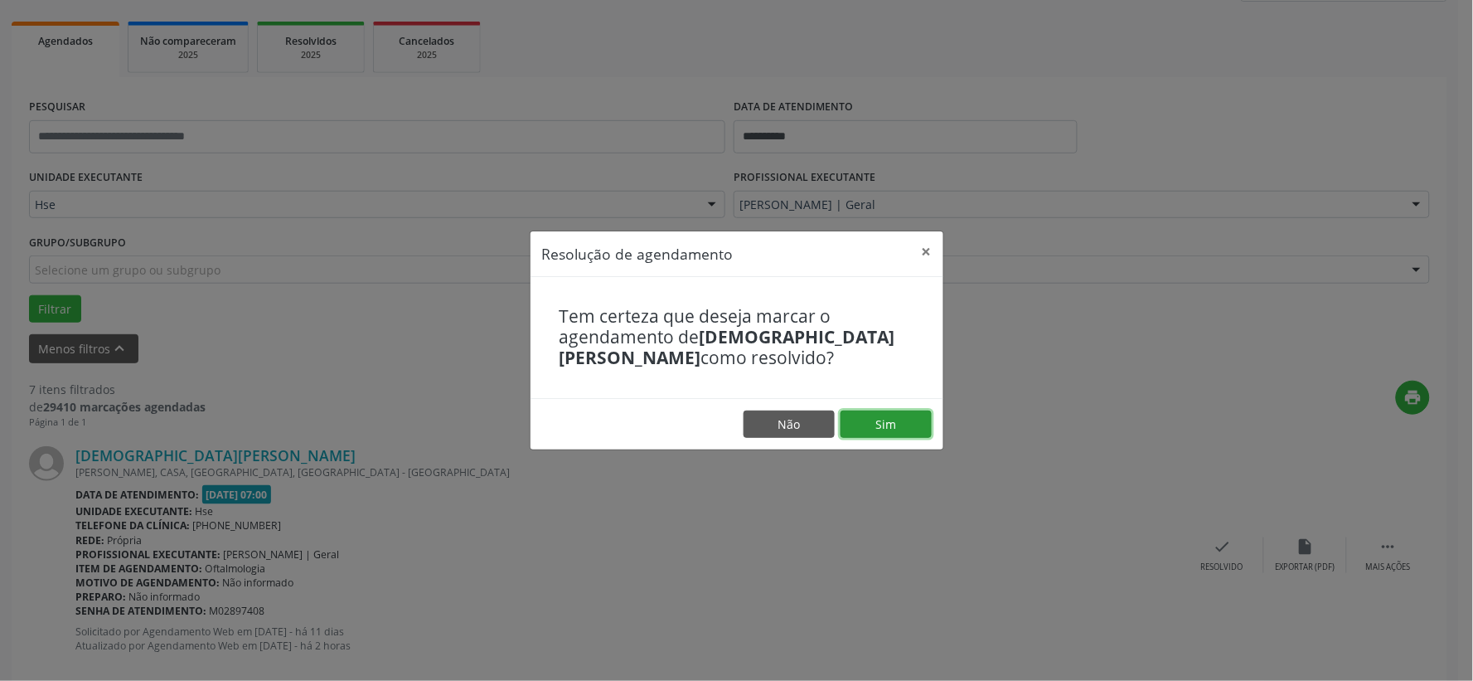
click at [891, 419] on button "Sim" at bounding box center [886, 424] width 91 height 28
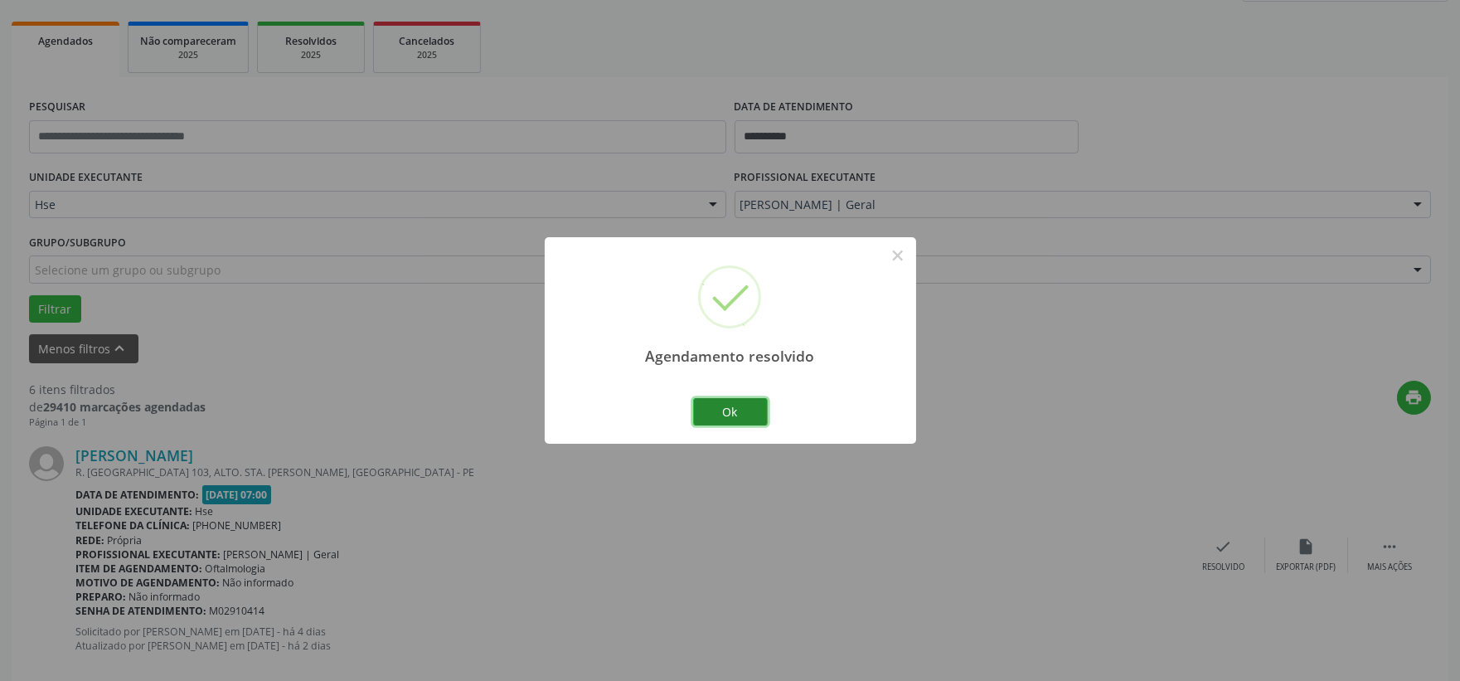
click at [746, 402] on button "Ok" at bounding box center [730, 412] width 75 height 28
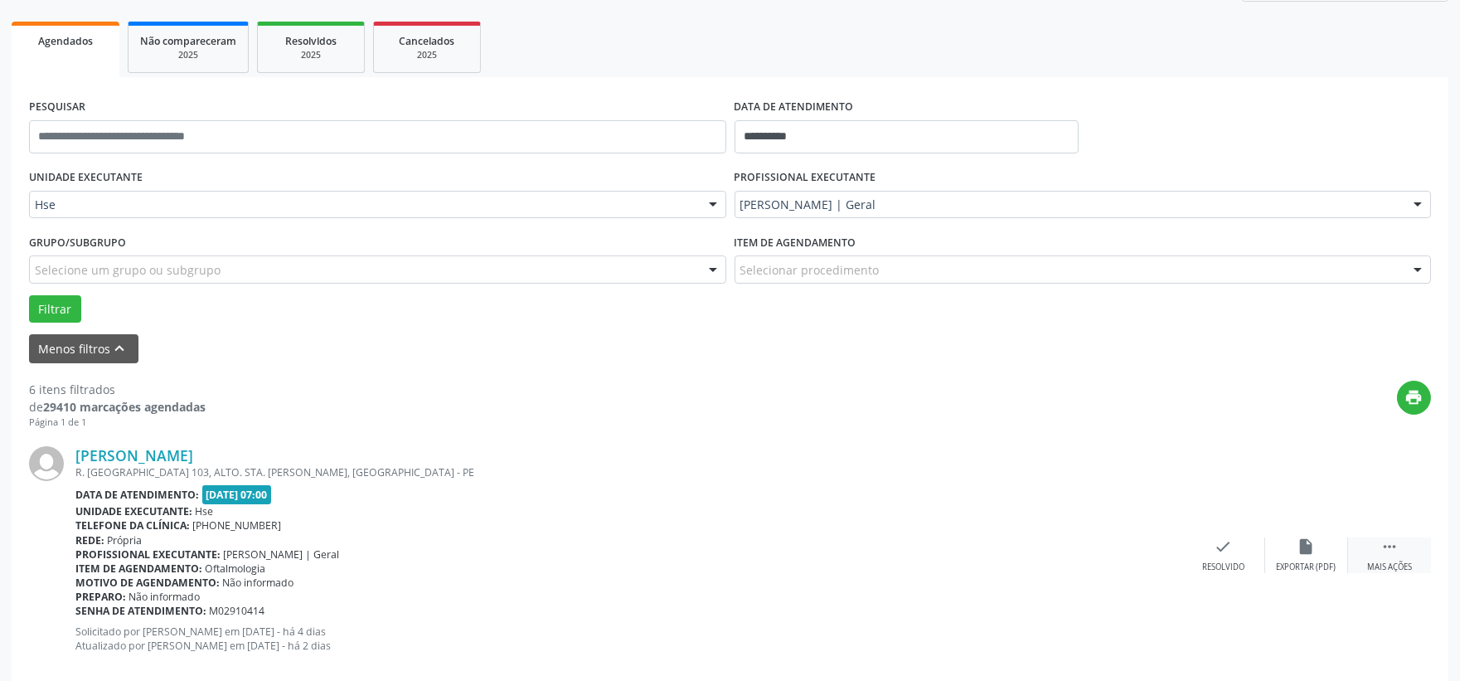
click at [1394, 549] on icon "" at bounding box center [1389, 546] width 18 height 18
click at [1287, 551] on div "alarm_off Não compareceu" at bounding box center [1306, 555] width 83 height 36
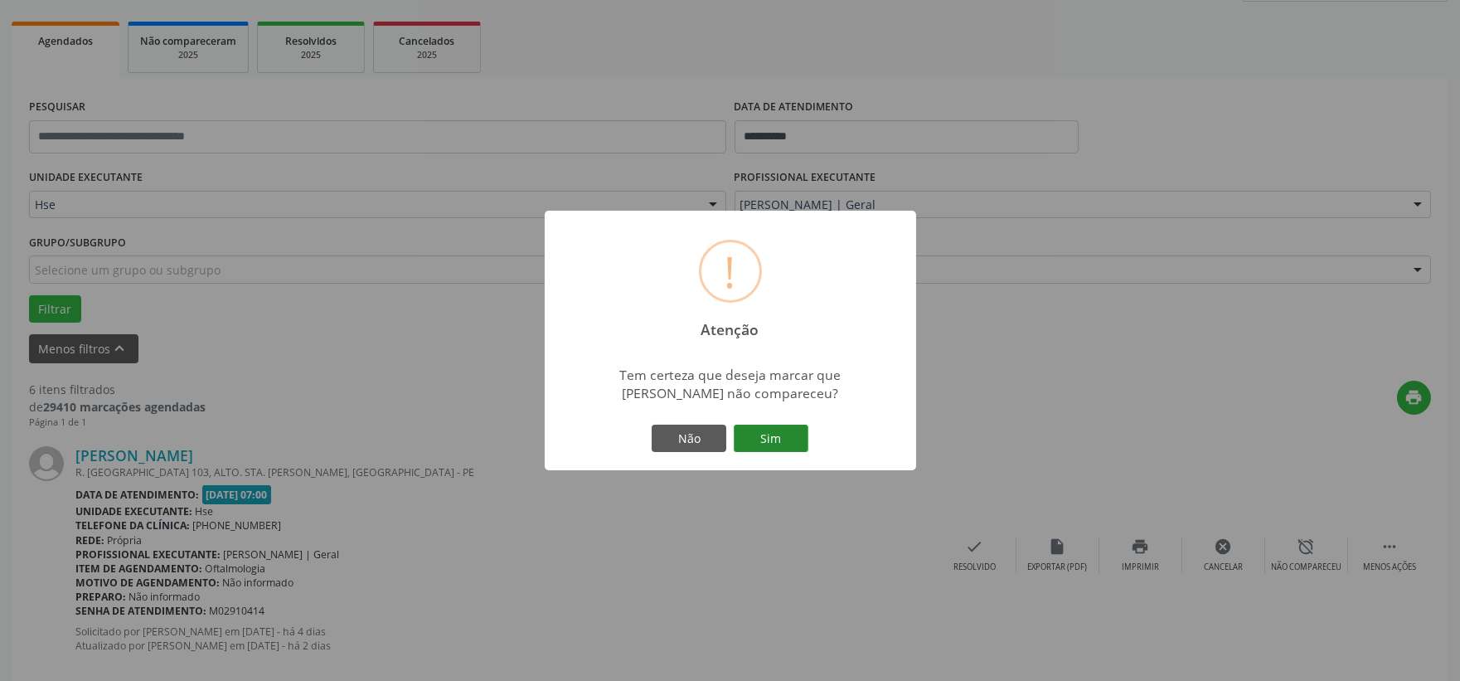
click at [799, 441] on button "Sim" at bounding box center [771, 438] width 75 height 28
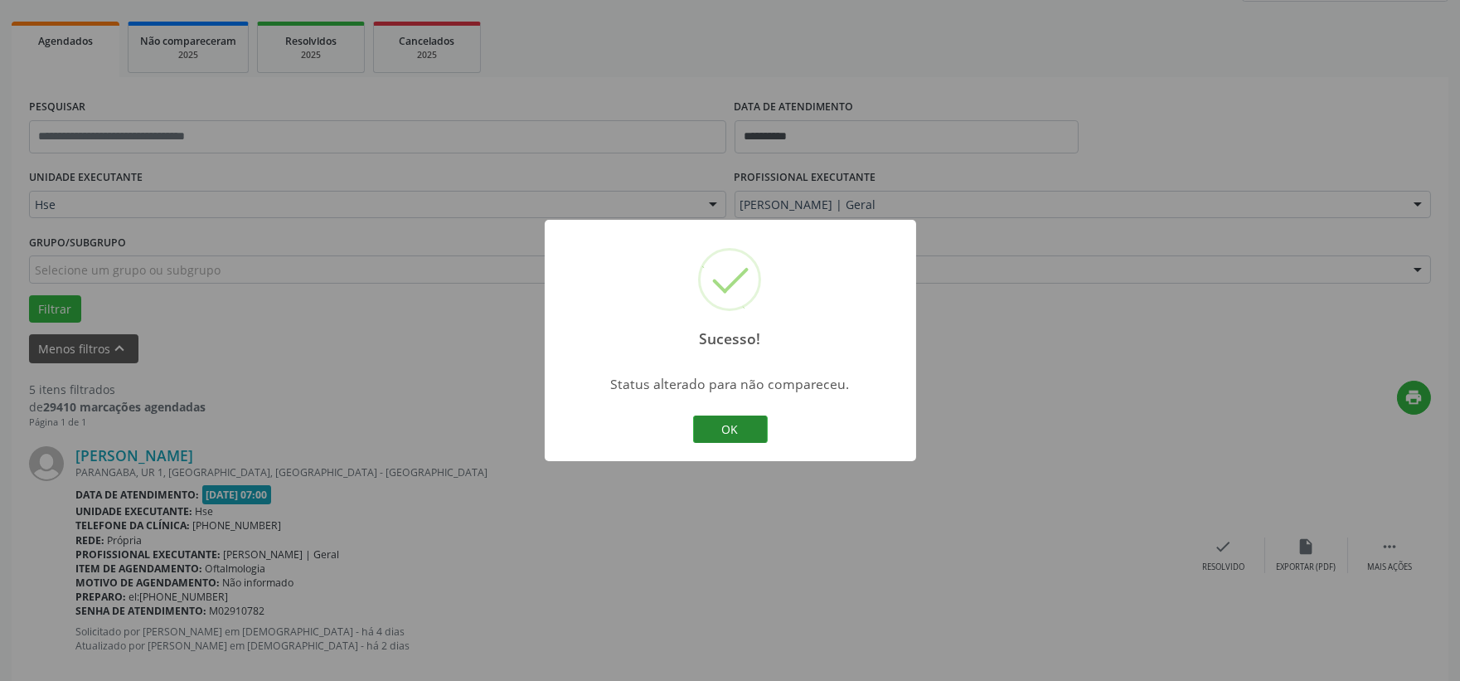
click at [739, 419] on button "OK" at bounding box center [730, 429] width 75 height 28
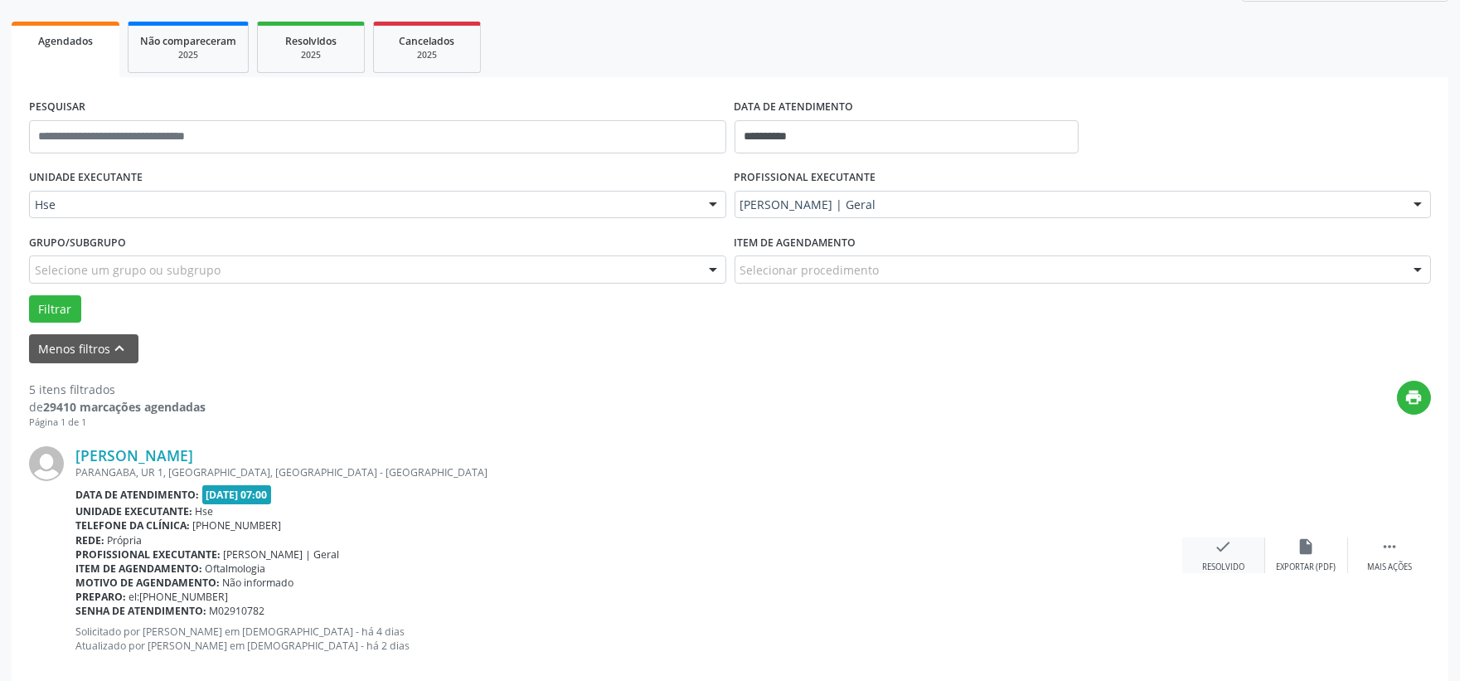
click at [1221, 537] on icon "check" at bounding box center [1223, 546] width 18 height 18
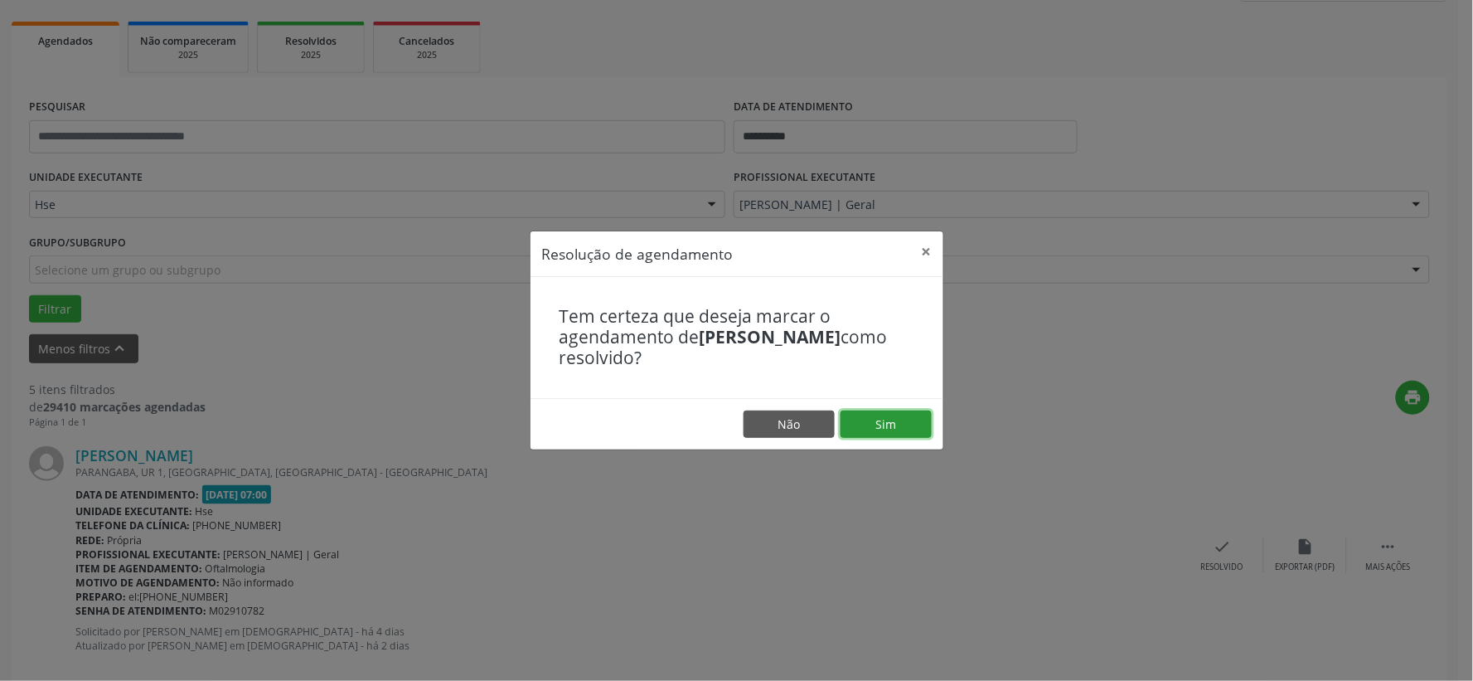
click at [901, 433] on button "Sim" at bounding box center [886, 424] width 91 height 28
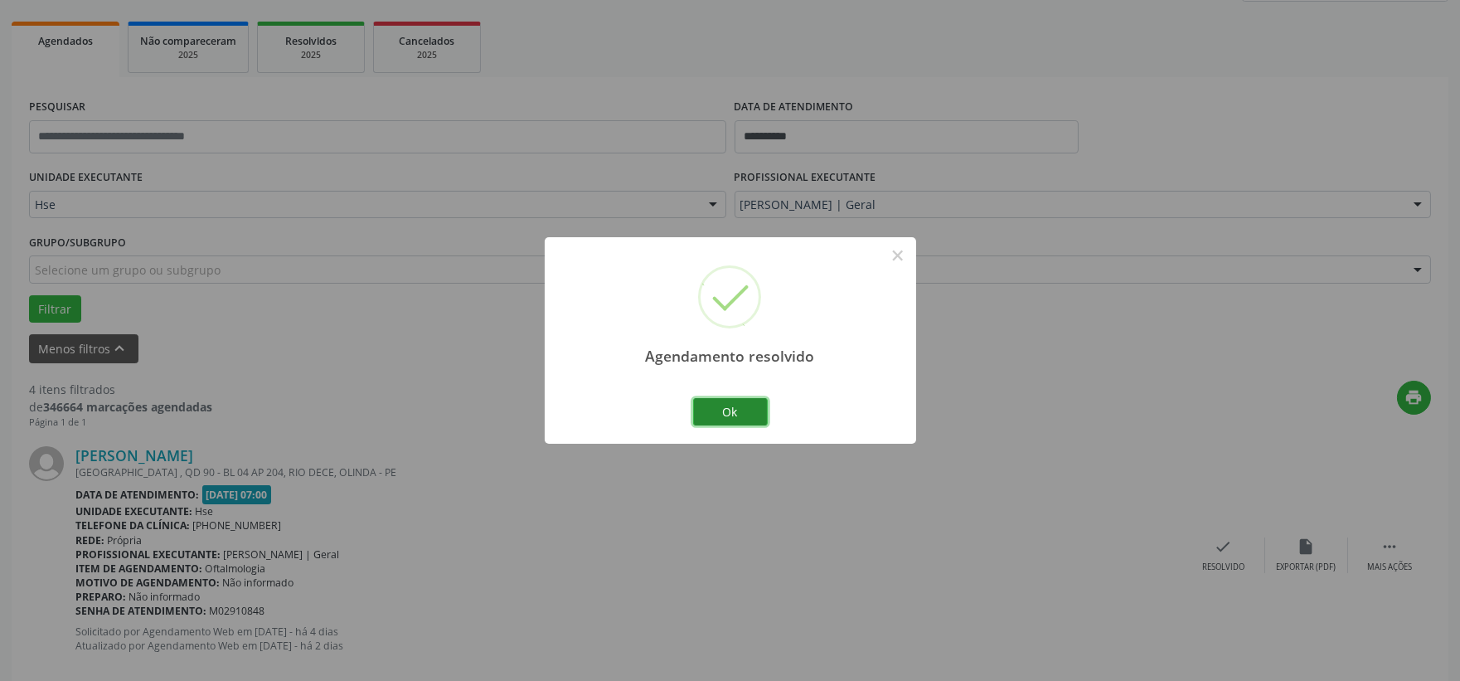
click at [743, 410] on button "Ok" at bounding box center [730, 412] width 75 height 28
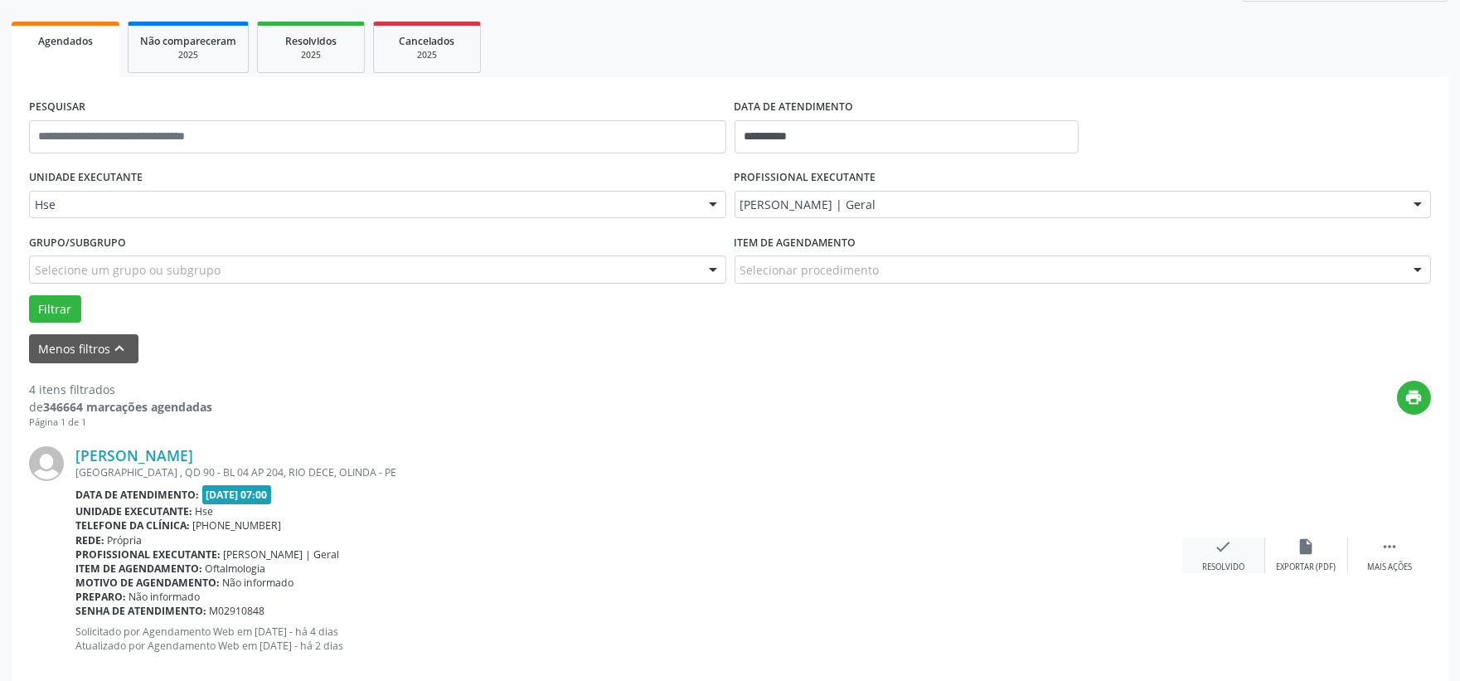
click at [1212, 553] on div "check Resolvido" at bounding box center [1223, 555] width 83 height 36
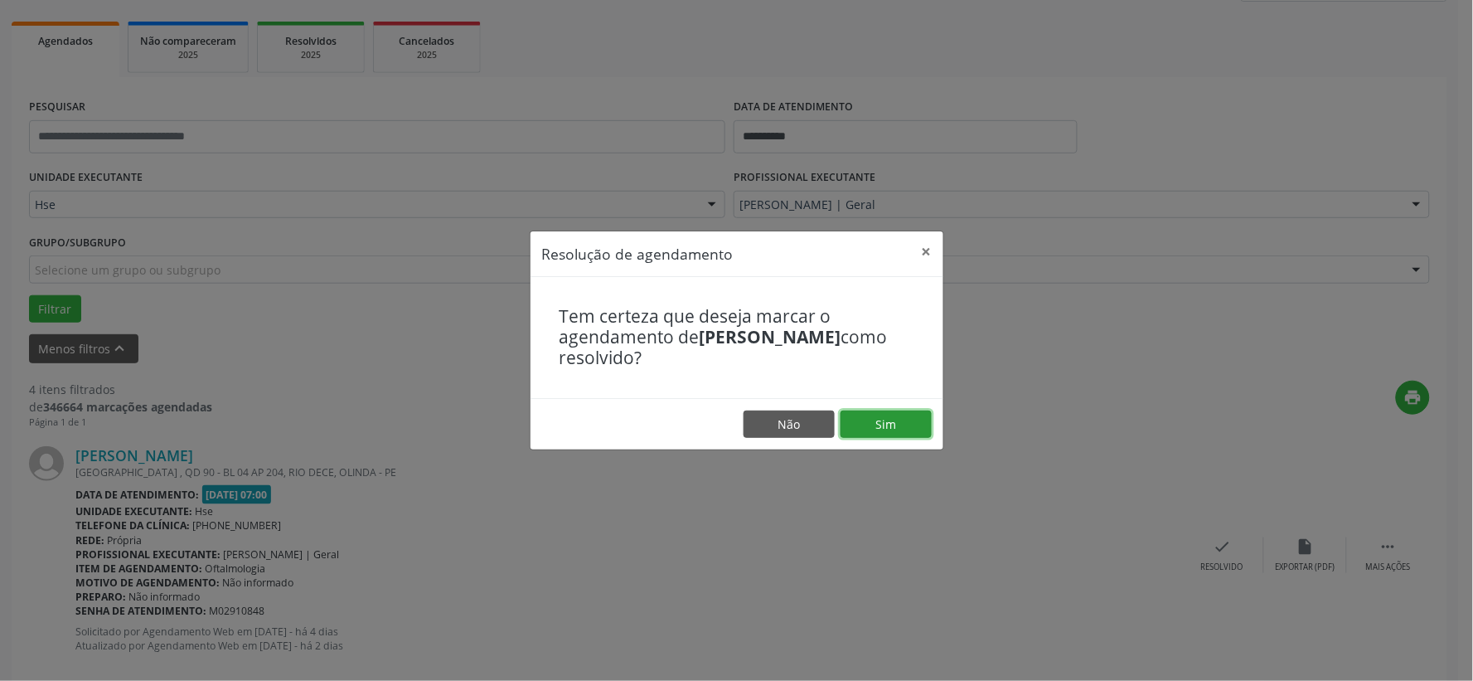
click at [898, 420] on button "Sim" at bounding box center [886, 424] width 91 height 28
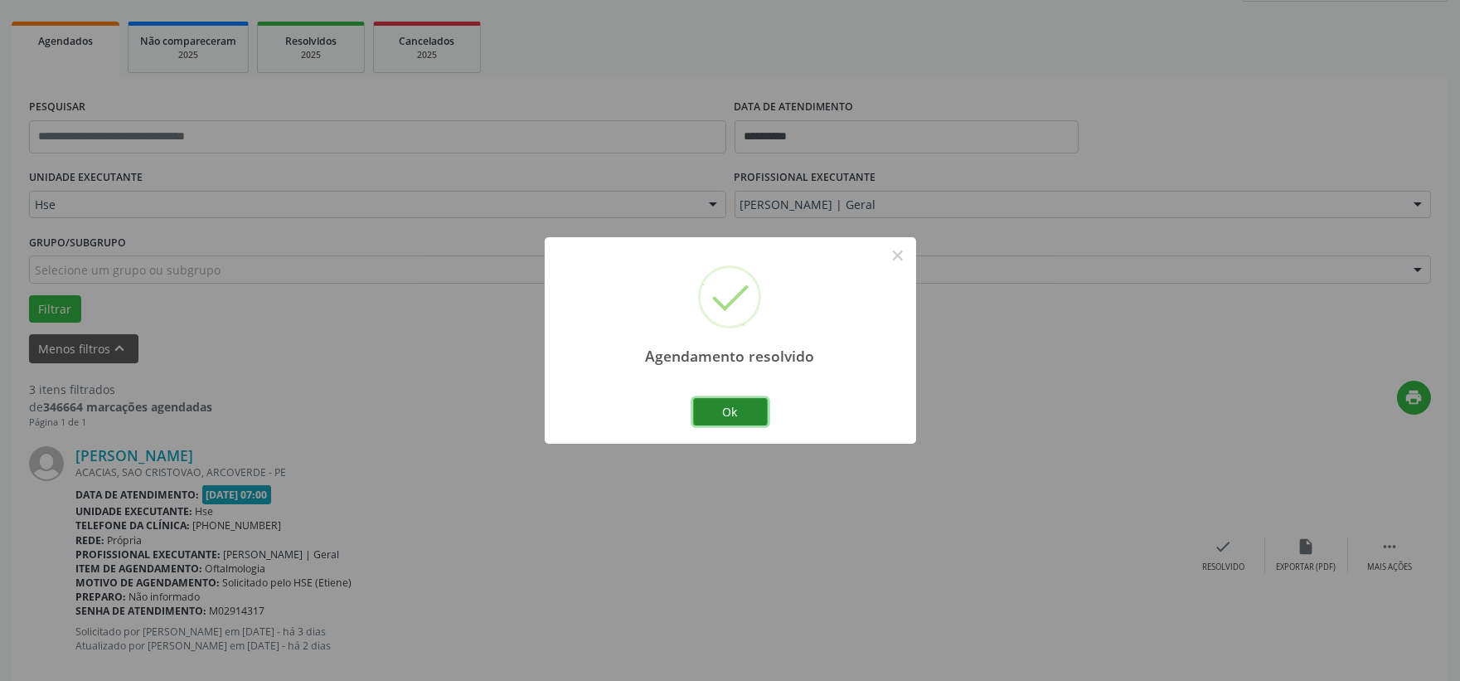
click at [714, 419] on button "Ok" at bounding box center [730, 412] width 75 height 28
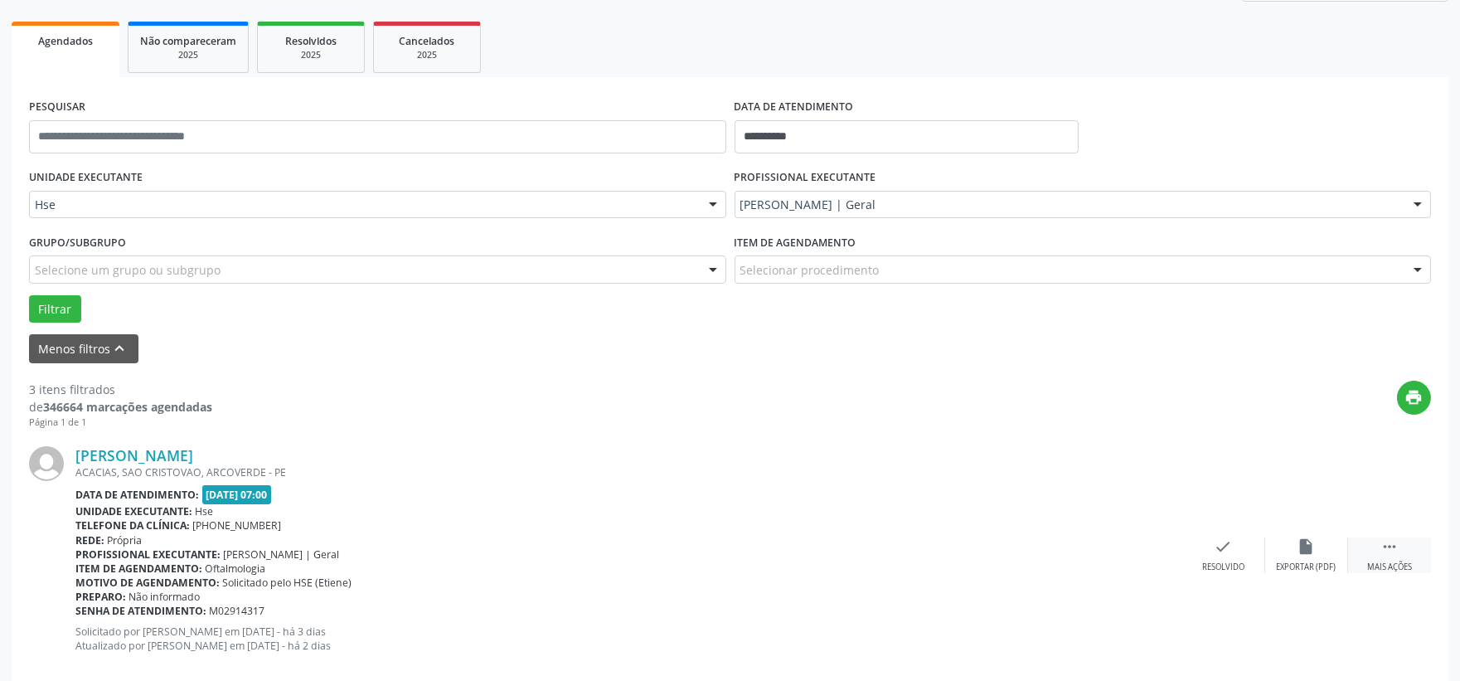
click at [1396, 555] on div " Mais ações" at bounding box center [1389, 555] width 83 height 36
click at [1321, 553] on div "alarm_off Não compareceu" at bounding box center [1306, 555] width 83 height 36
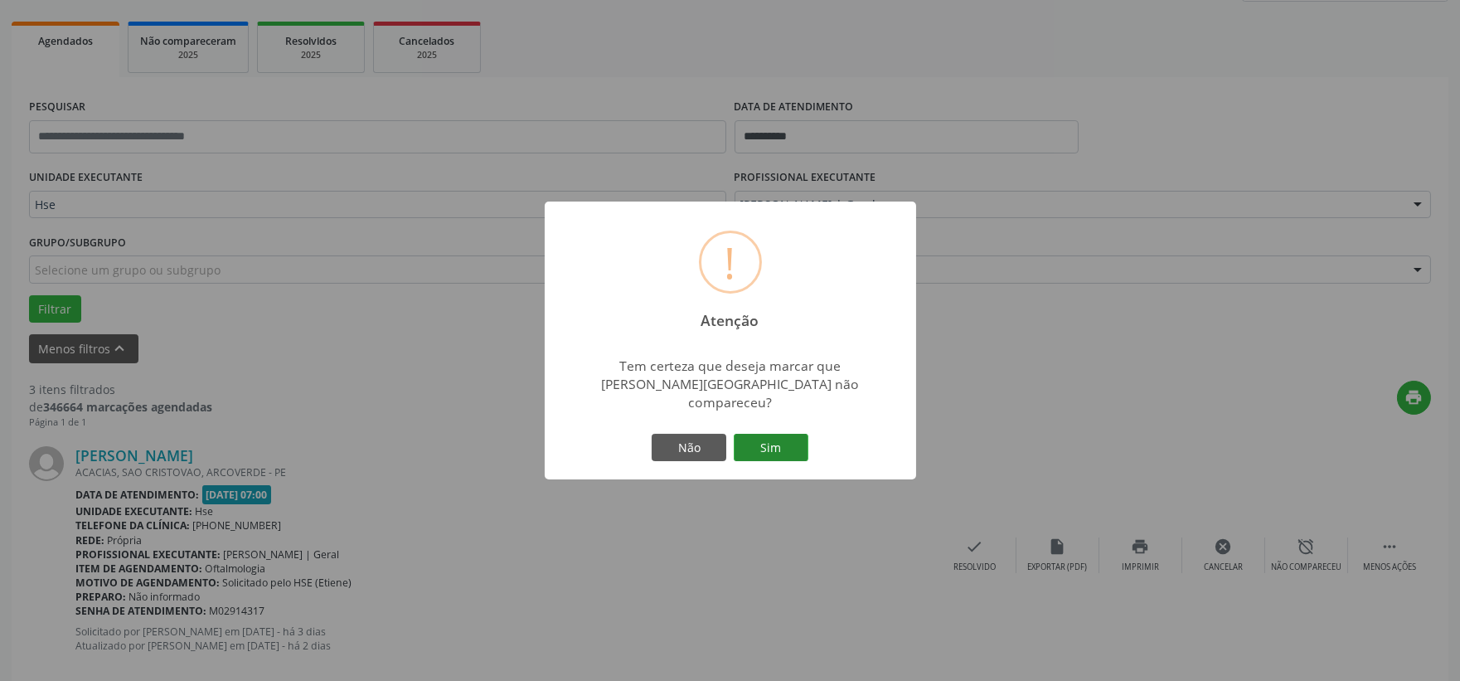
click at [783, 444] on button "Sim" at bounding box center [771, 448] width 75 height 28
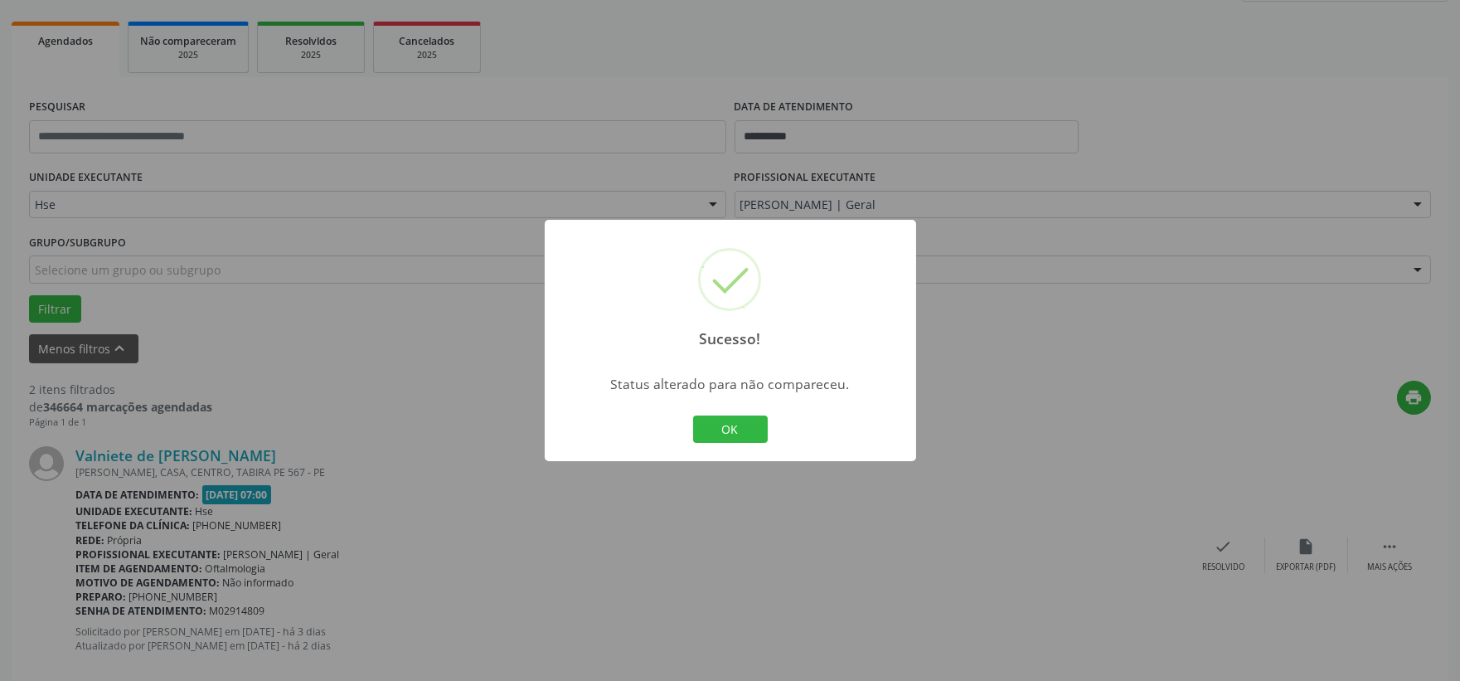
scroll to position [134, 0]
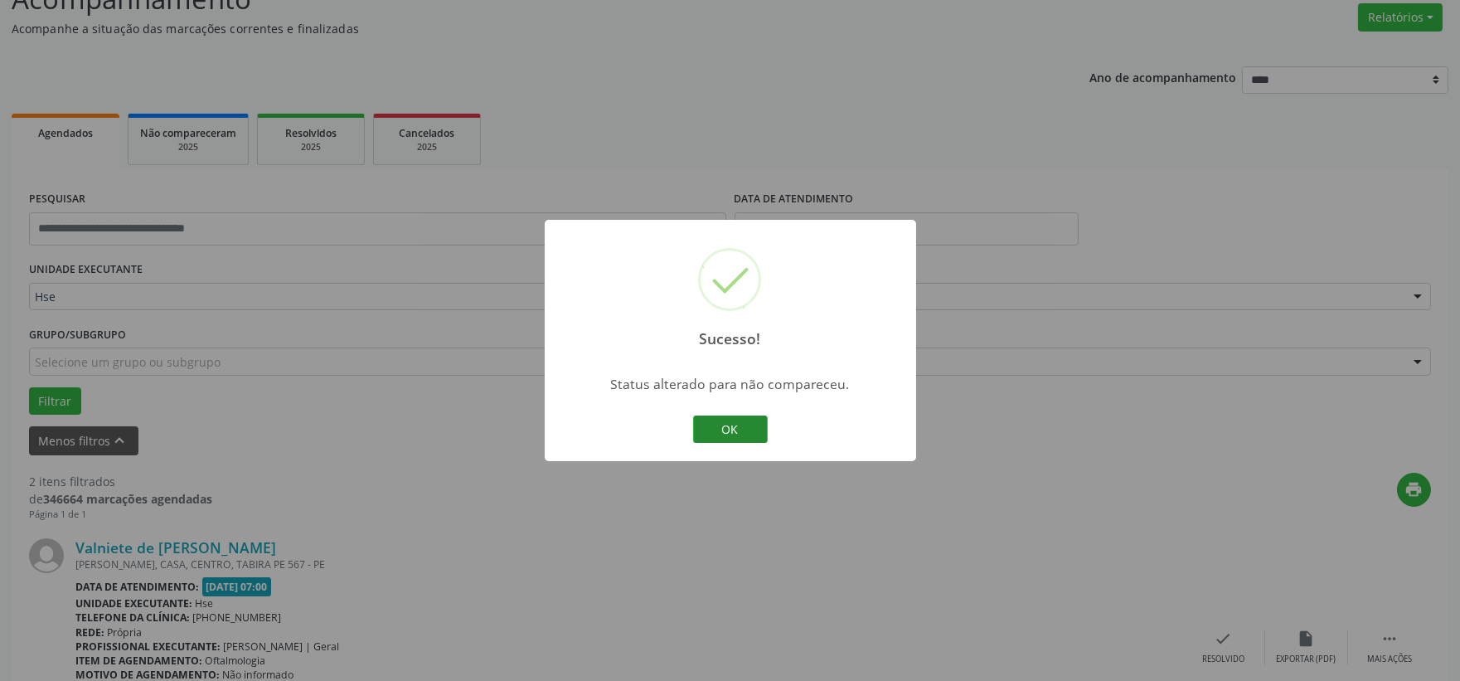
click at [722, 415] on button "OK" at bounding box center [730, 429] width 75 height 28
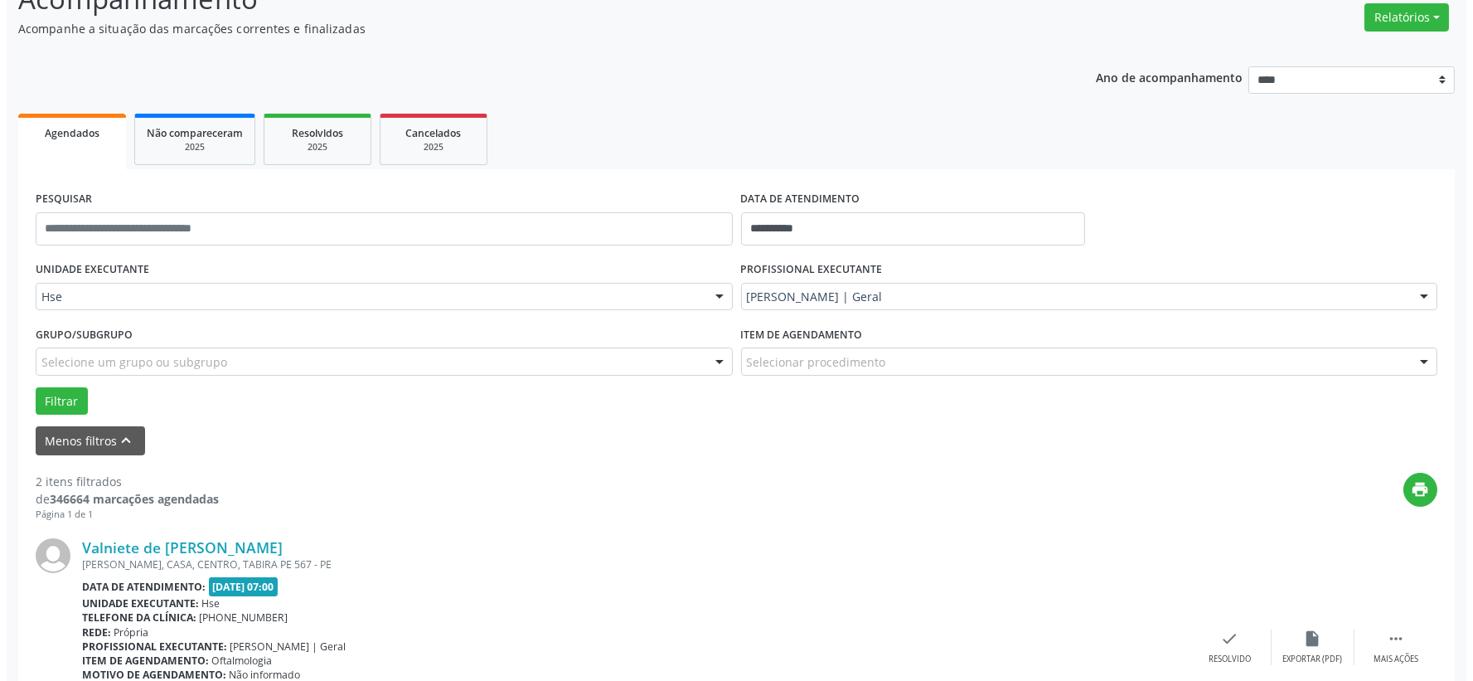
scroll to position [318, 0]
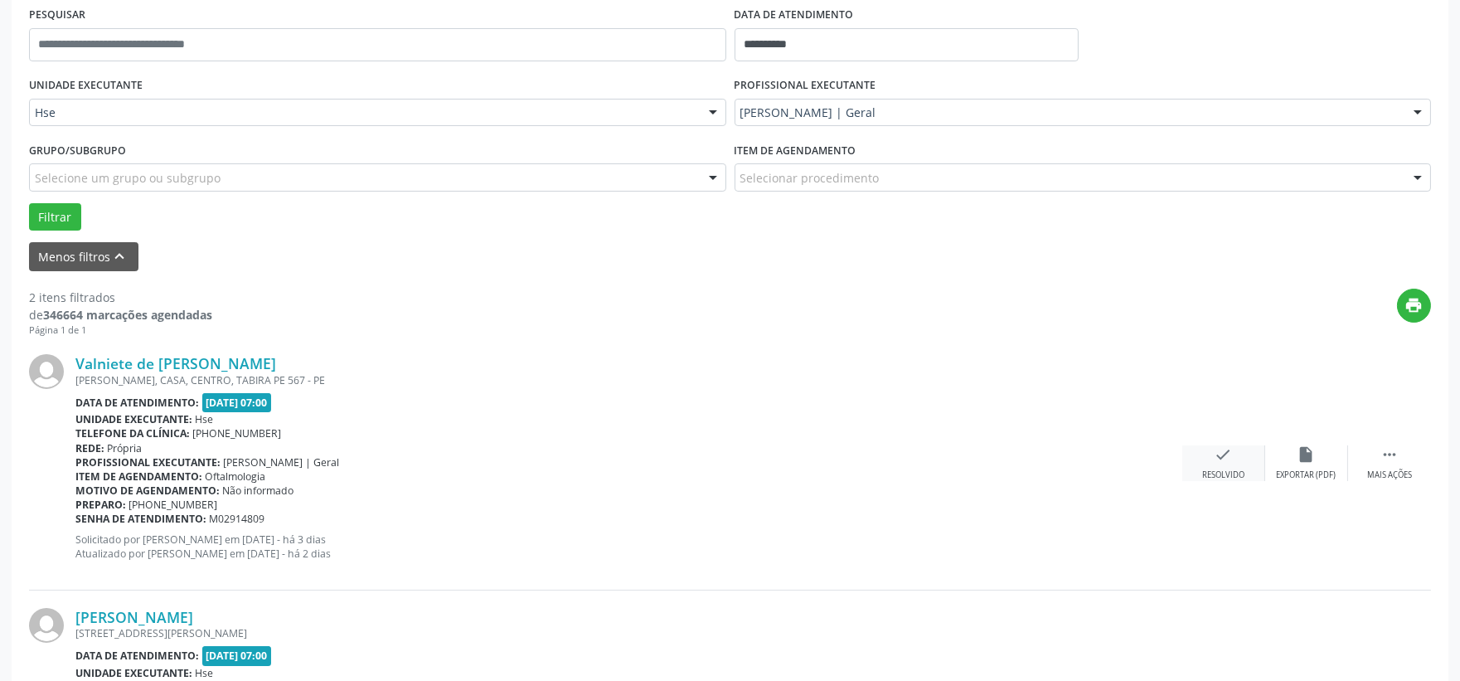
click at [1223, 461] on icon "check" at bounding box center [1223, 454] width 18 height 18
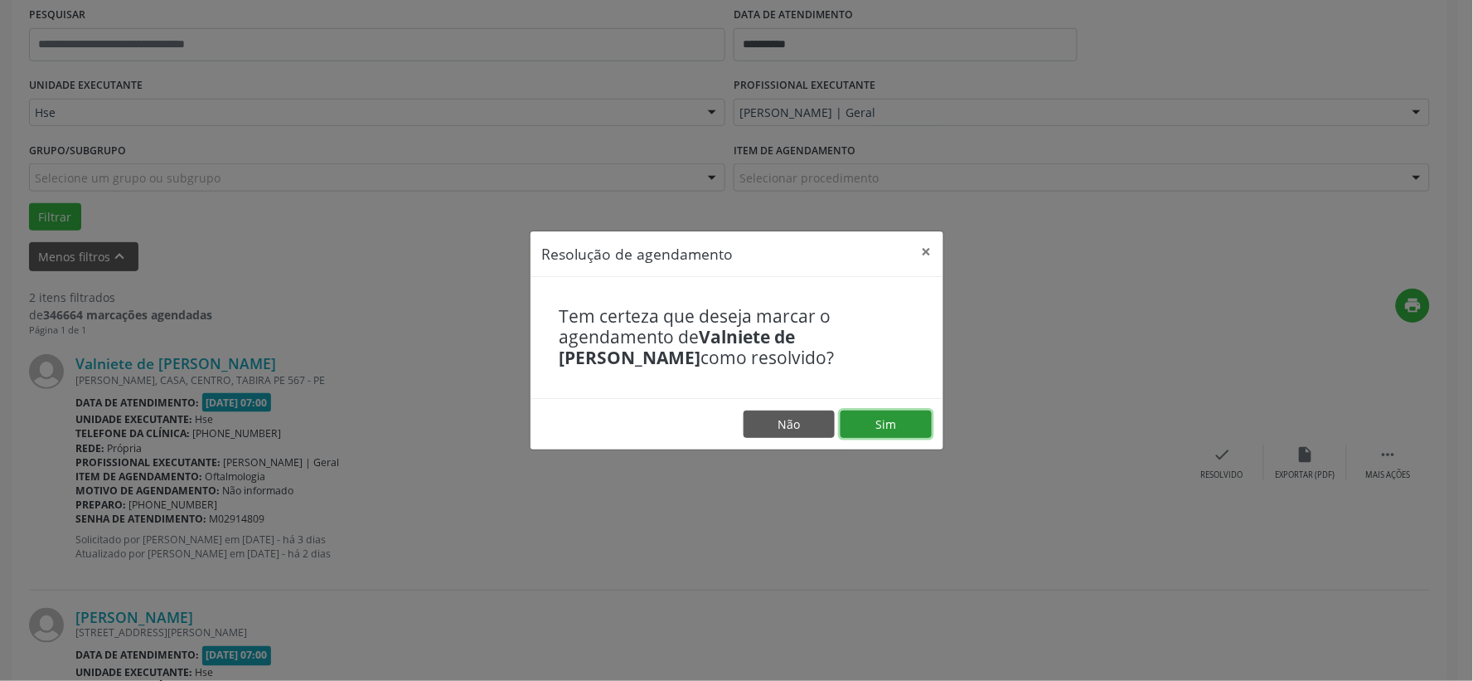
click at [924, 418] on button "Sim" at bounding box center [886, 424] width 91 height 28
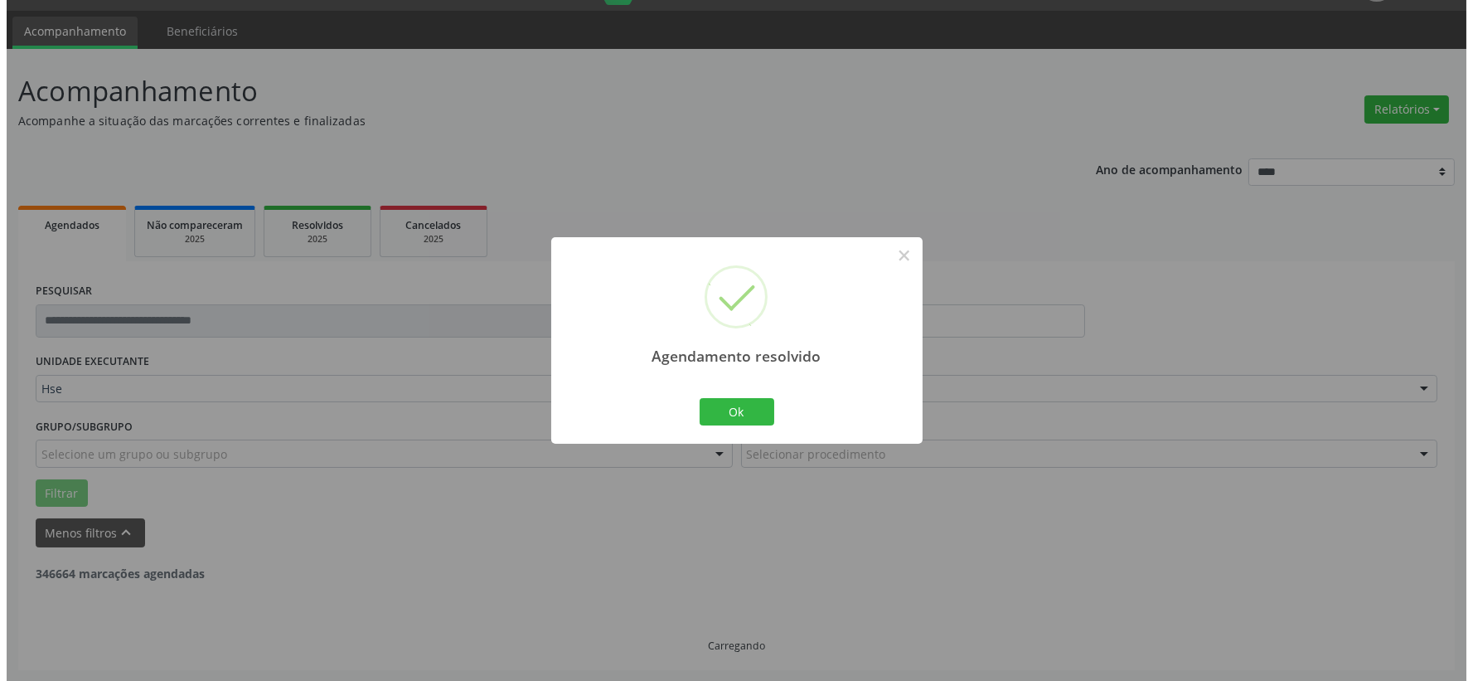
scroll to position [255, 0]
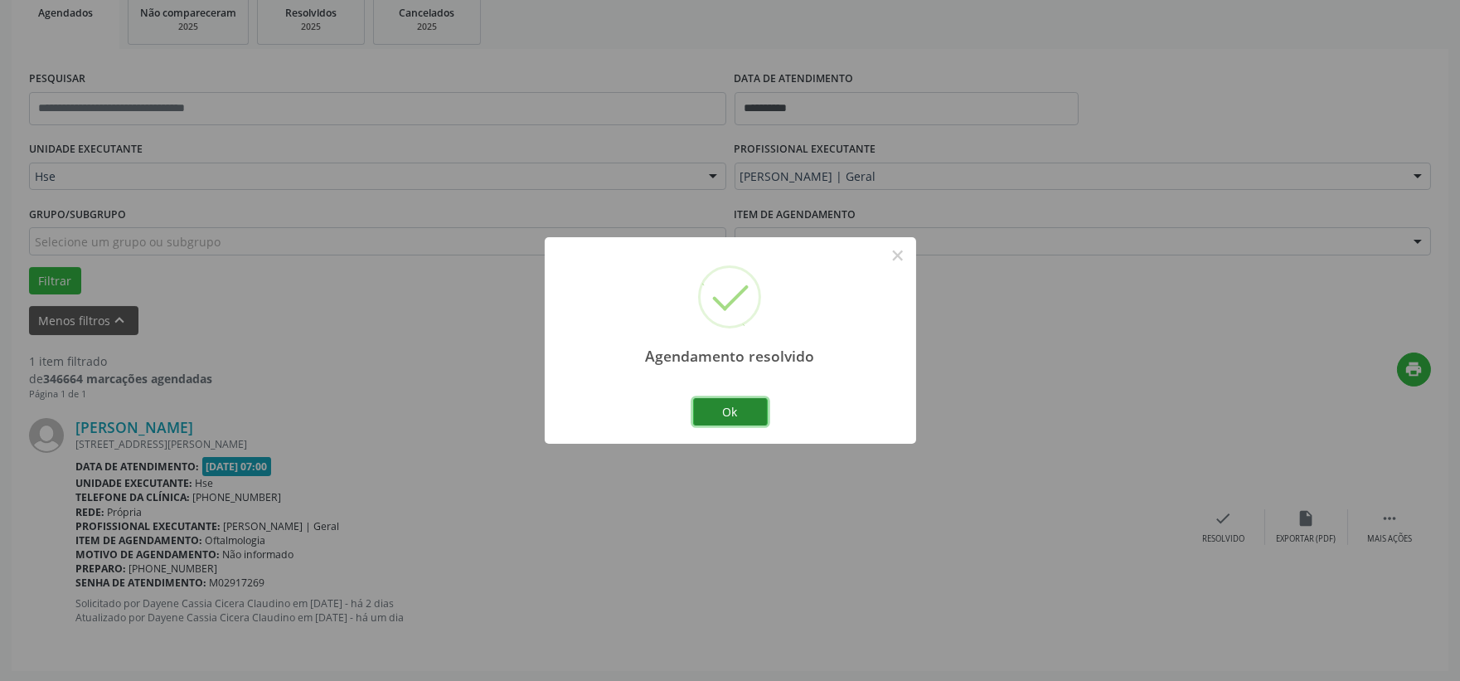
click at [744, 414] on button "Ok" at bounding box center [730, 412] width 75 height 28
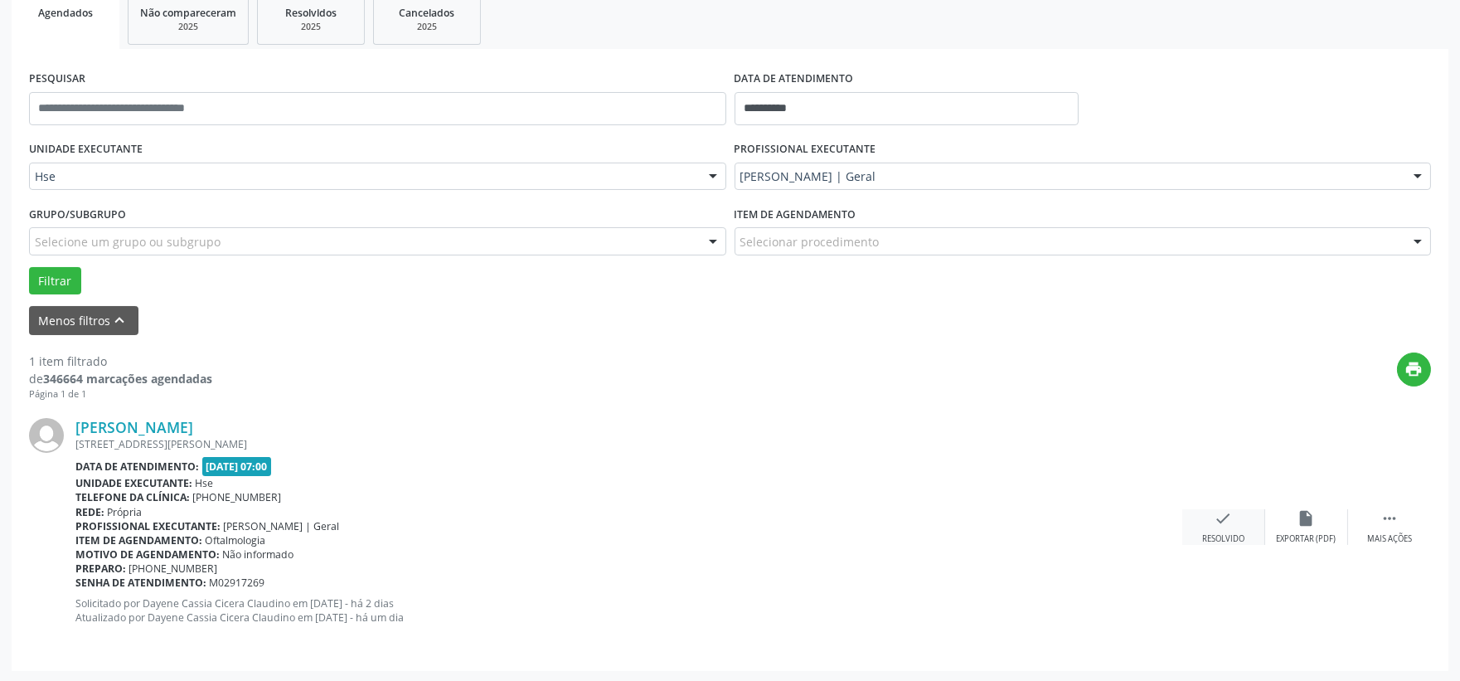
click at [1207, 522] on div "check Resolvido" at bounding box center [1223, 527] width 83 height 36
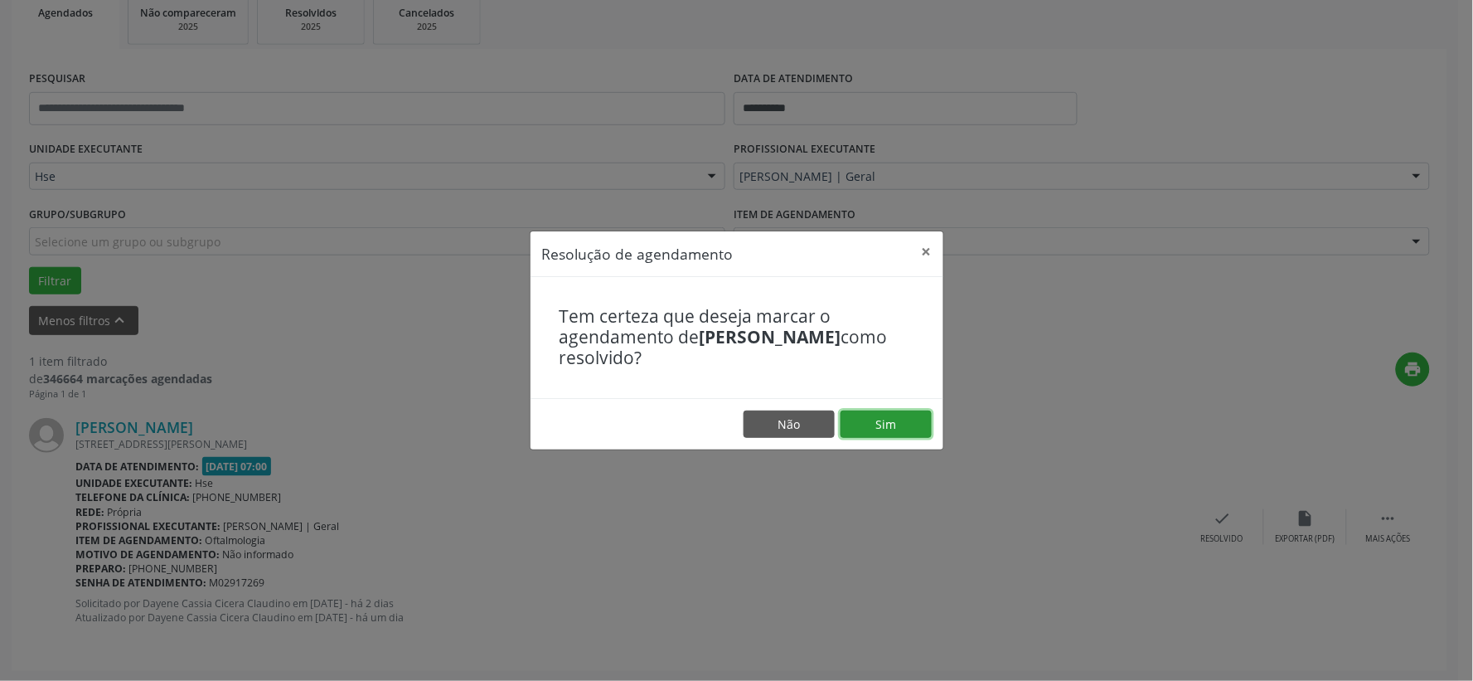
click at [900, 429] on button "Sim" at bounding box center [886, 424] width 91 height 28
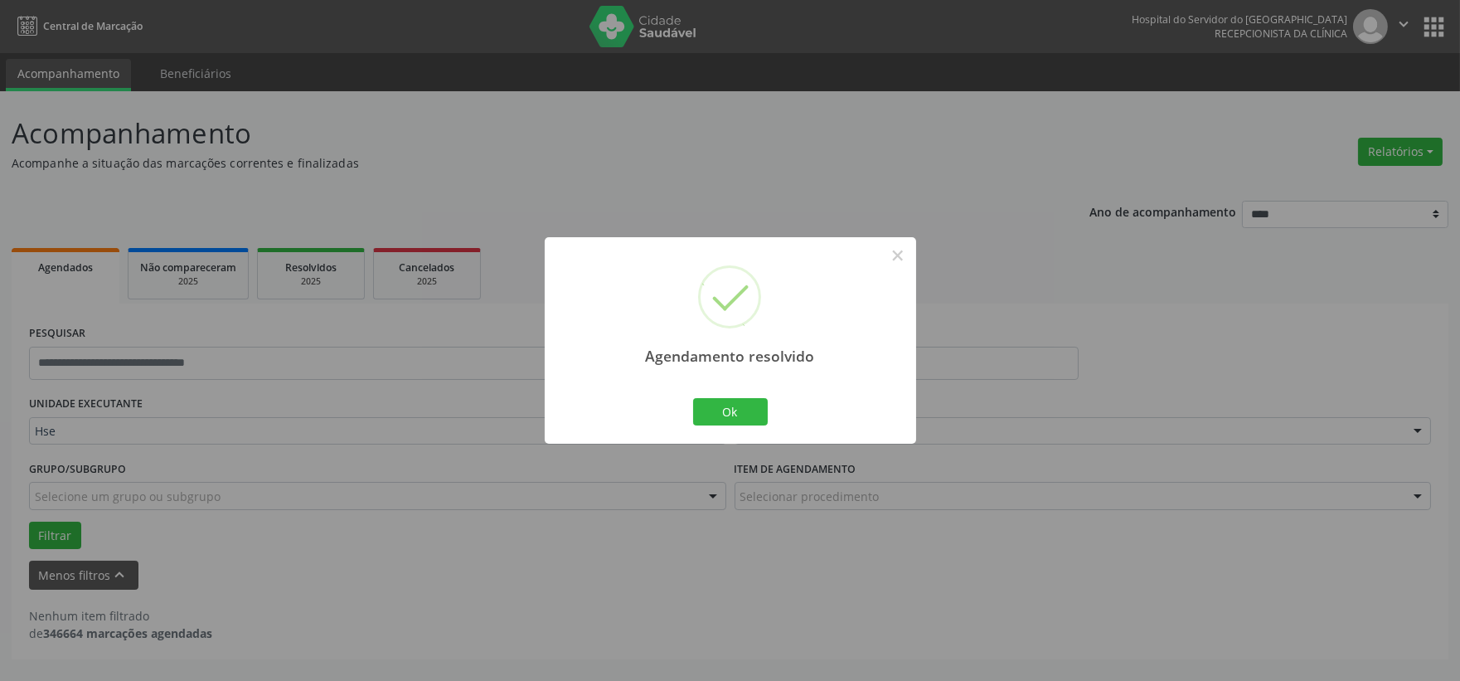
scroll to position [0, 0]
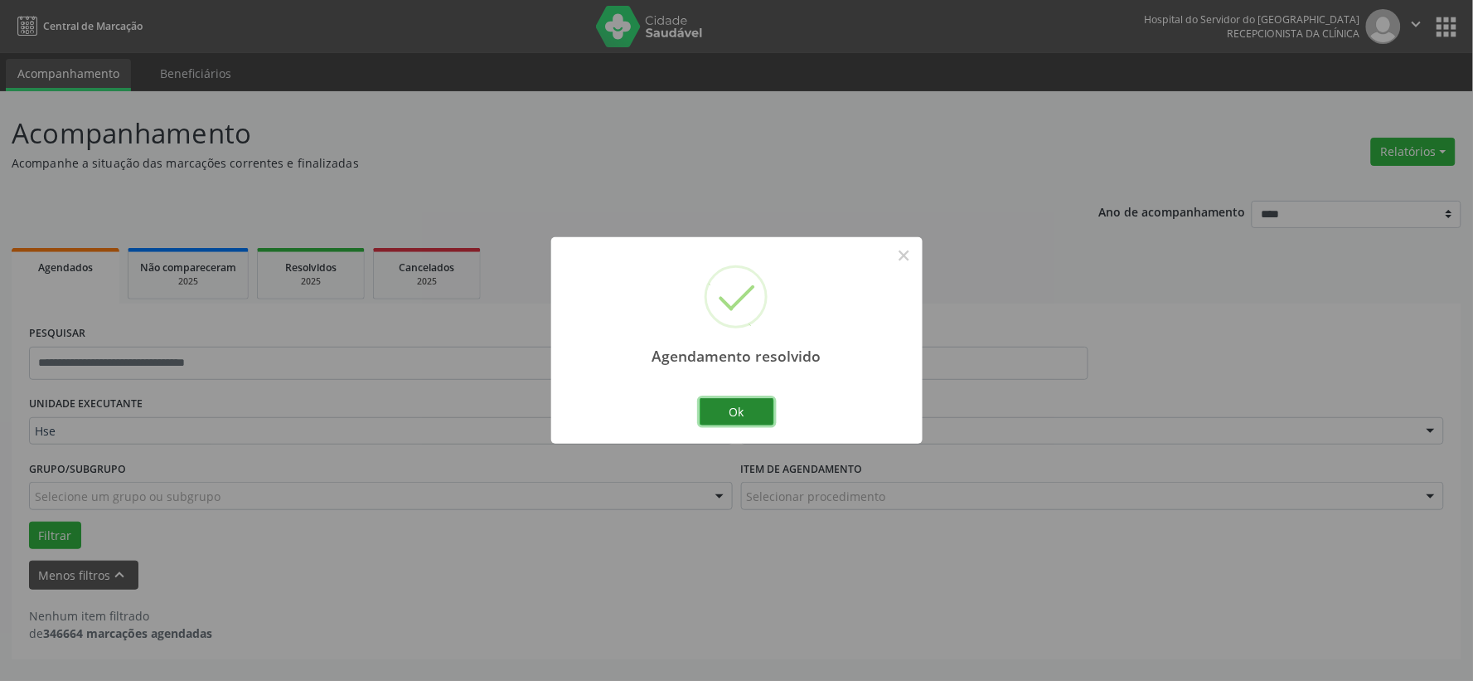
click at [723, 409] on button "Ok" at bounding box center [737, 412] width 75 height 28
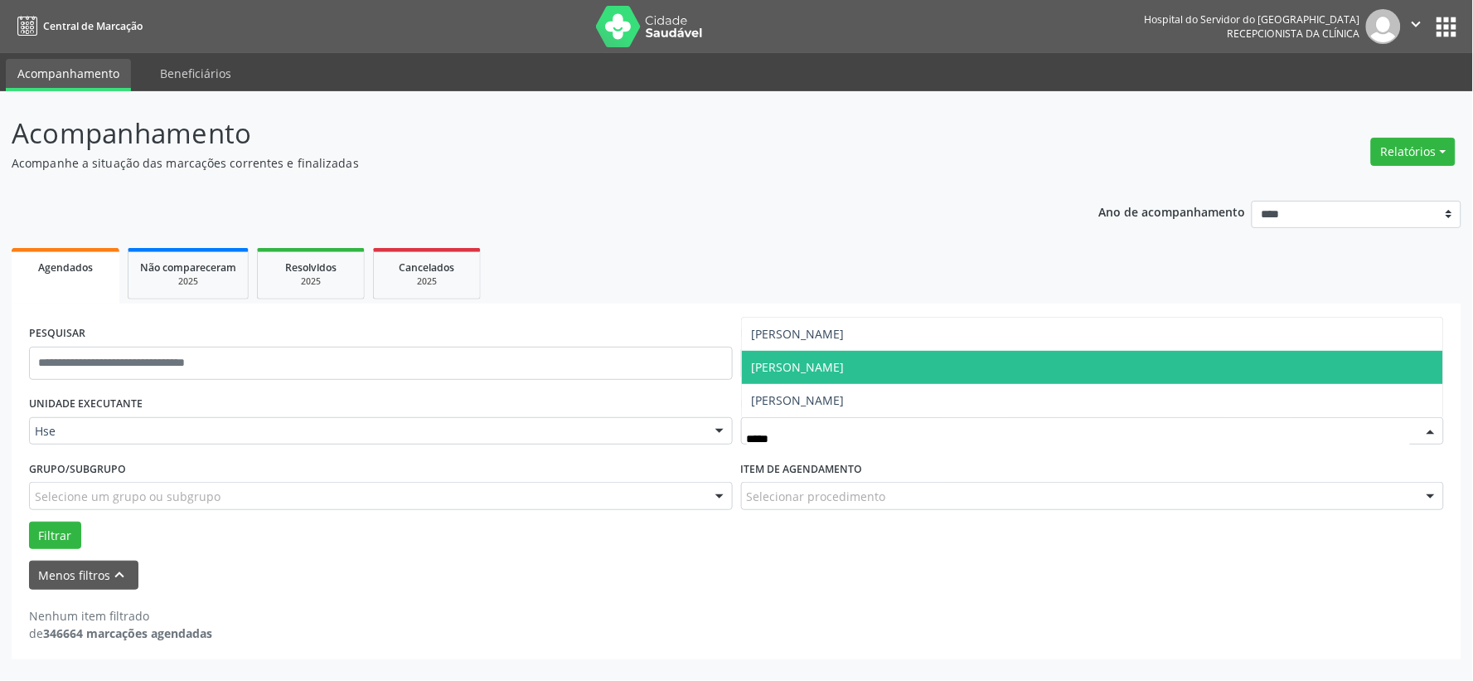
click at [817, 355] on span "Regina Pacis" at bounding box center [1093, 367] width 702 height 33
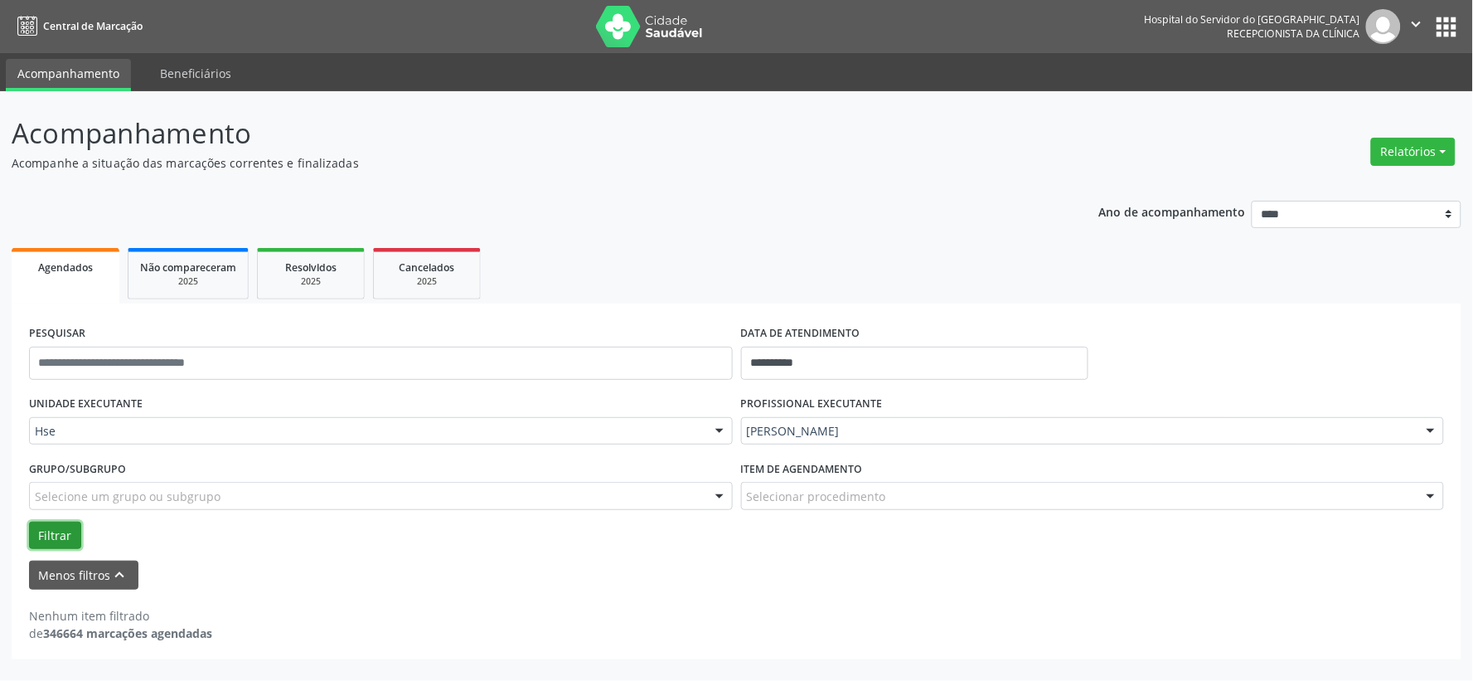
drag, startPoint x: 66, startPoint y: 526, endPoint x: 63, endPoint y: 518, distance: 8.9
click at [65, 526] on button "Filtrar" at bounding box center [55, 535] width 52 height 28
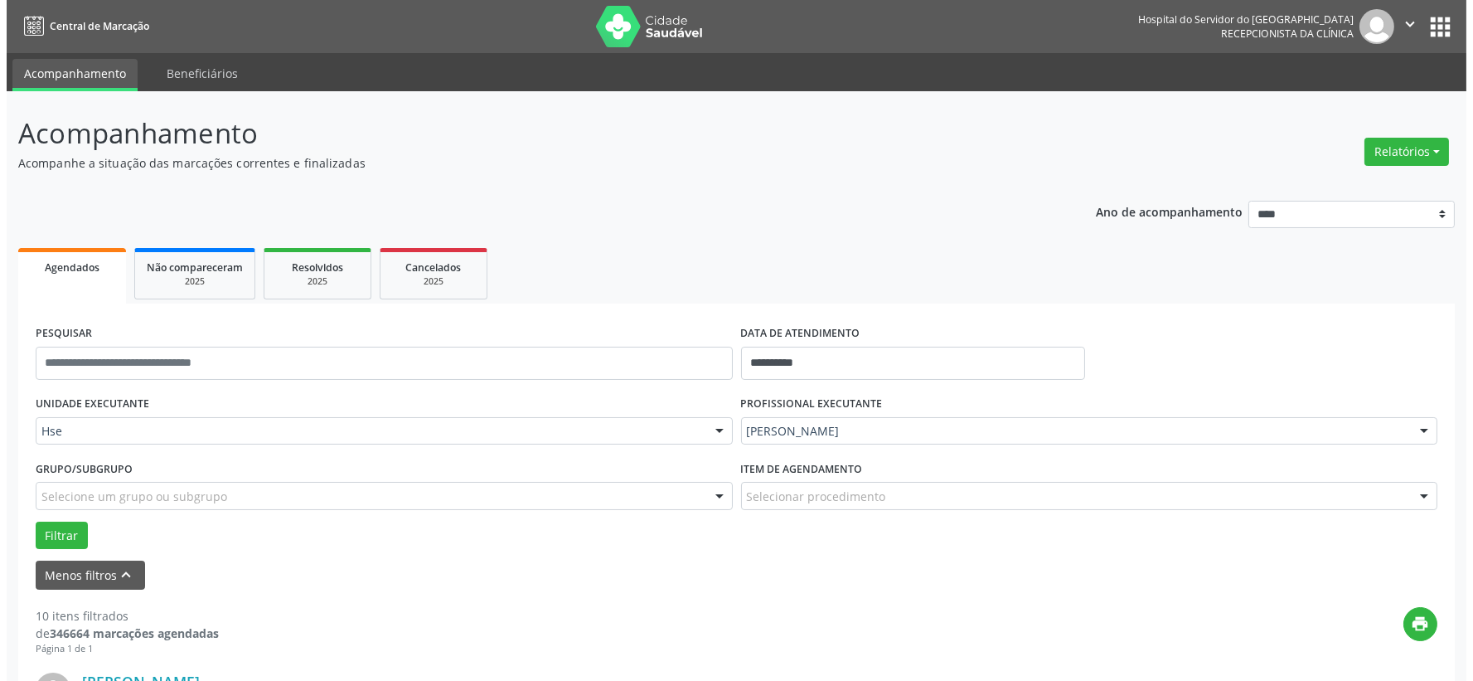
scroll to position [184, 0]
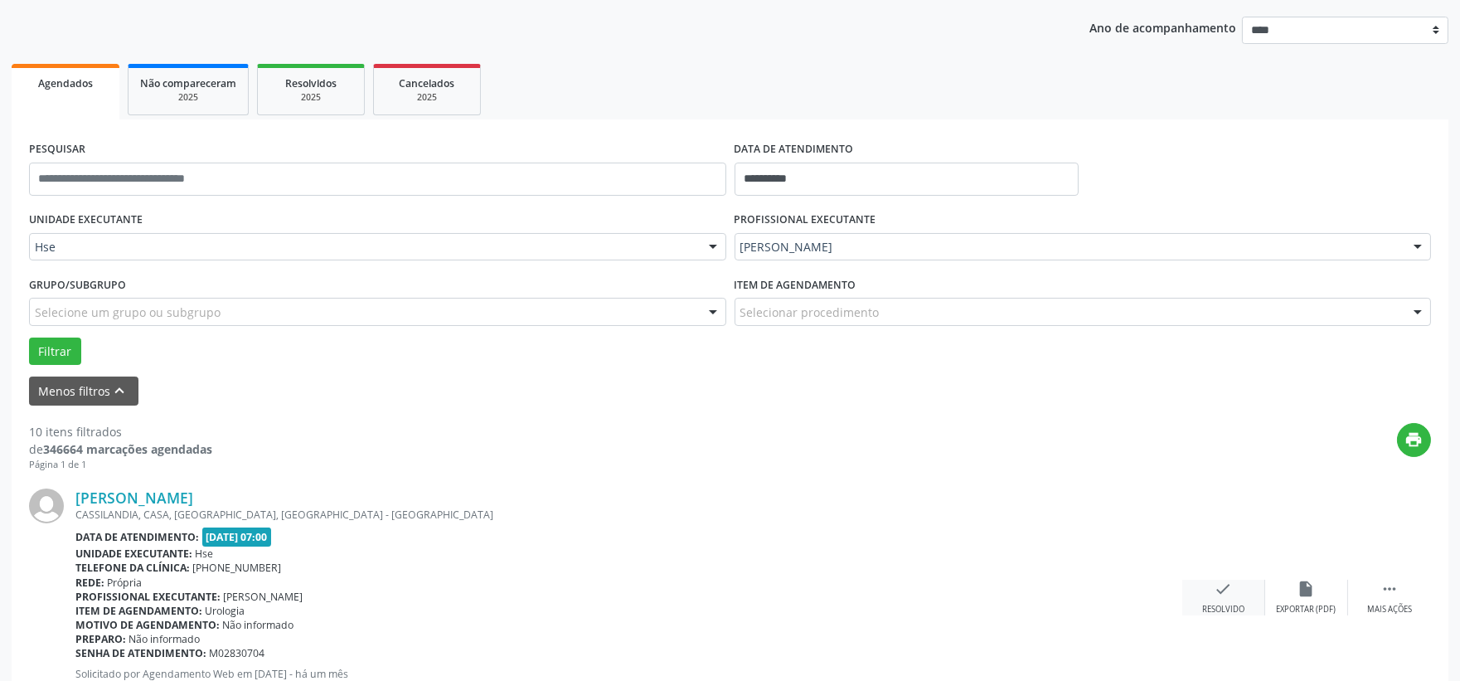
click at [1229, 581] on icon "check" at bounding box center [1223, 588] width 18 height 18
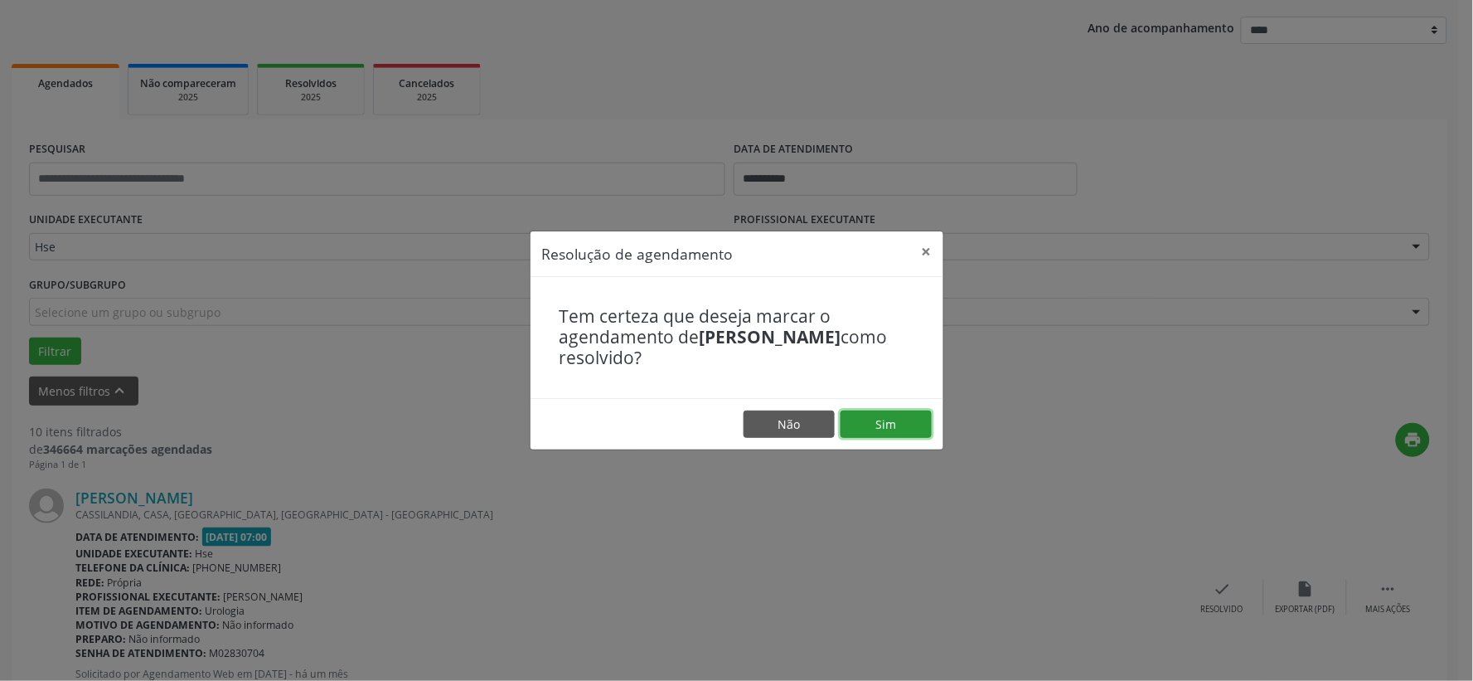
click at [869, 424] on button "Sim" at bounding box center [886, 424] width 91 height 28
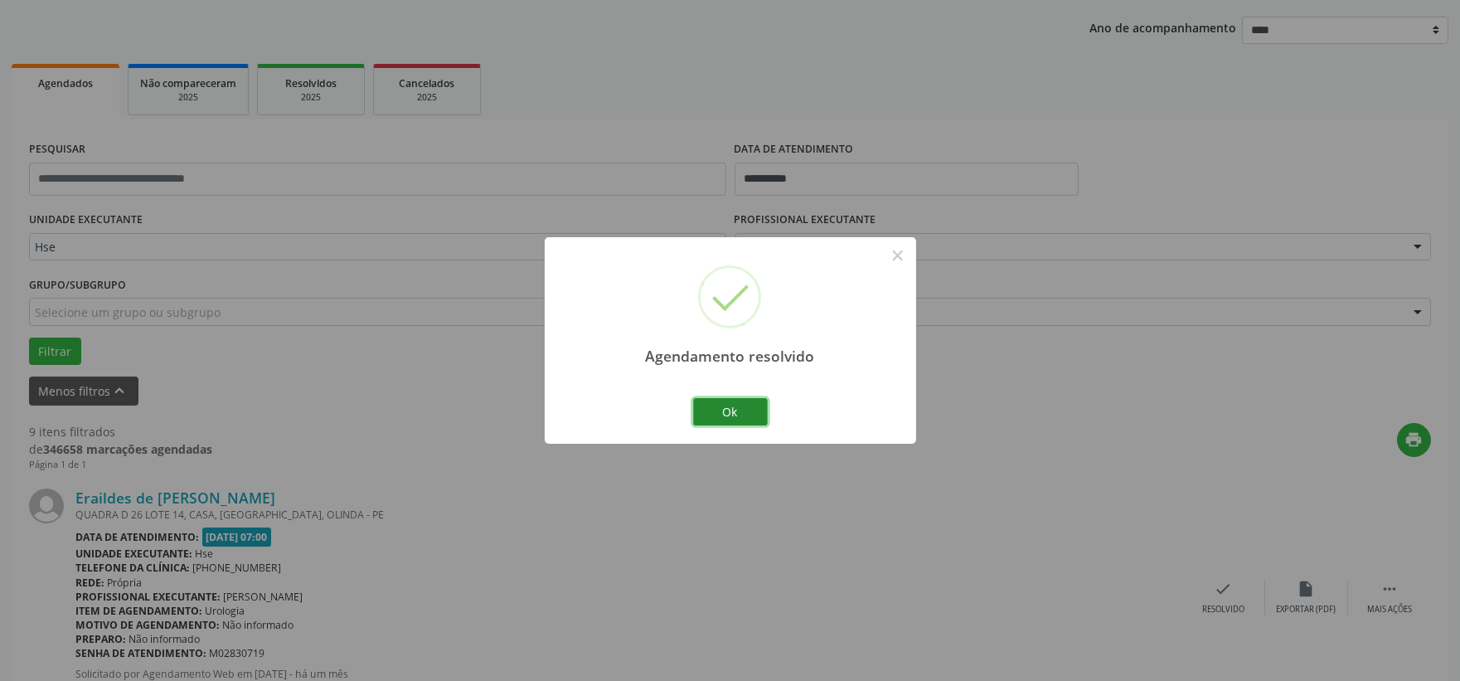
click at [763, 405] on button "Ok" at bounding box center [730, 412] width 75 height 28
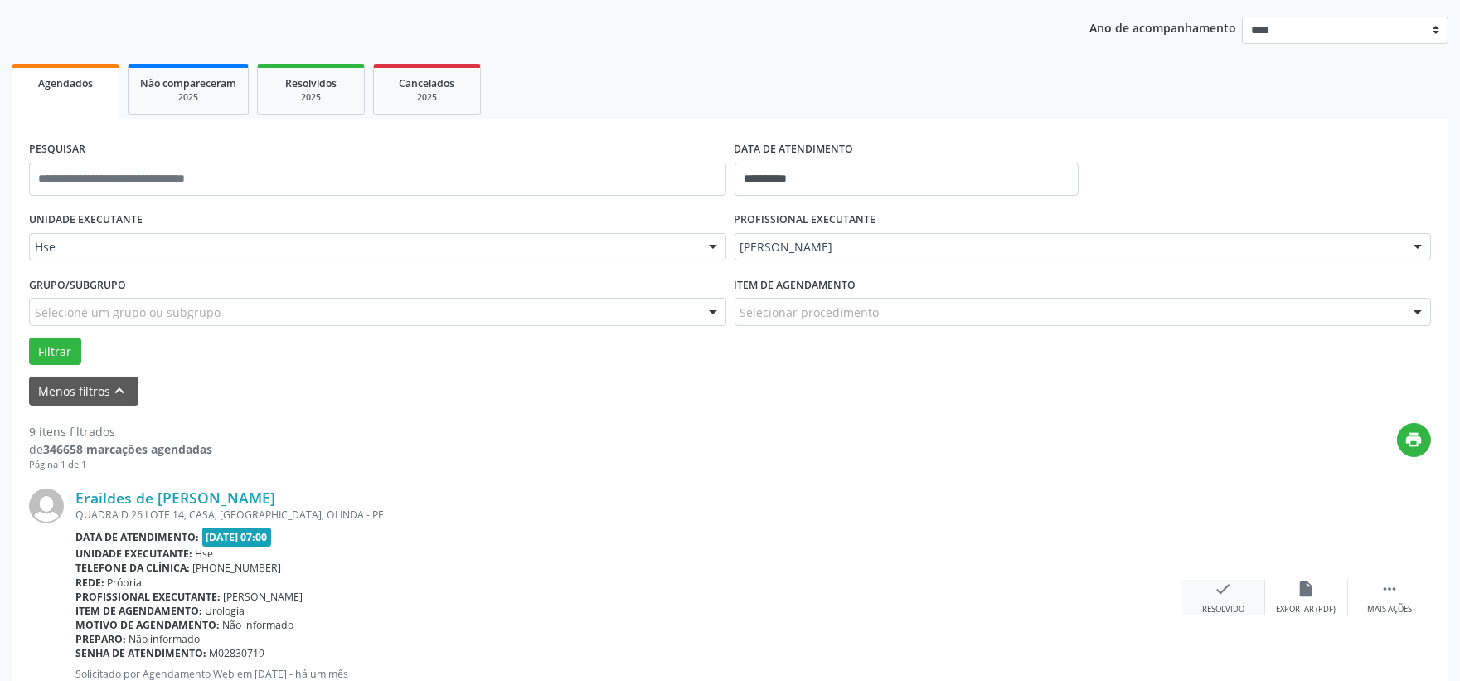
click at [1232, 597] on icon "check" at bounding box center [1223, 588] width 18 height 18
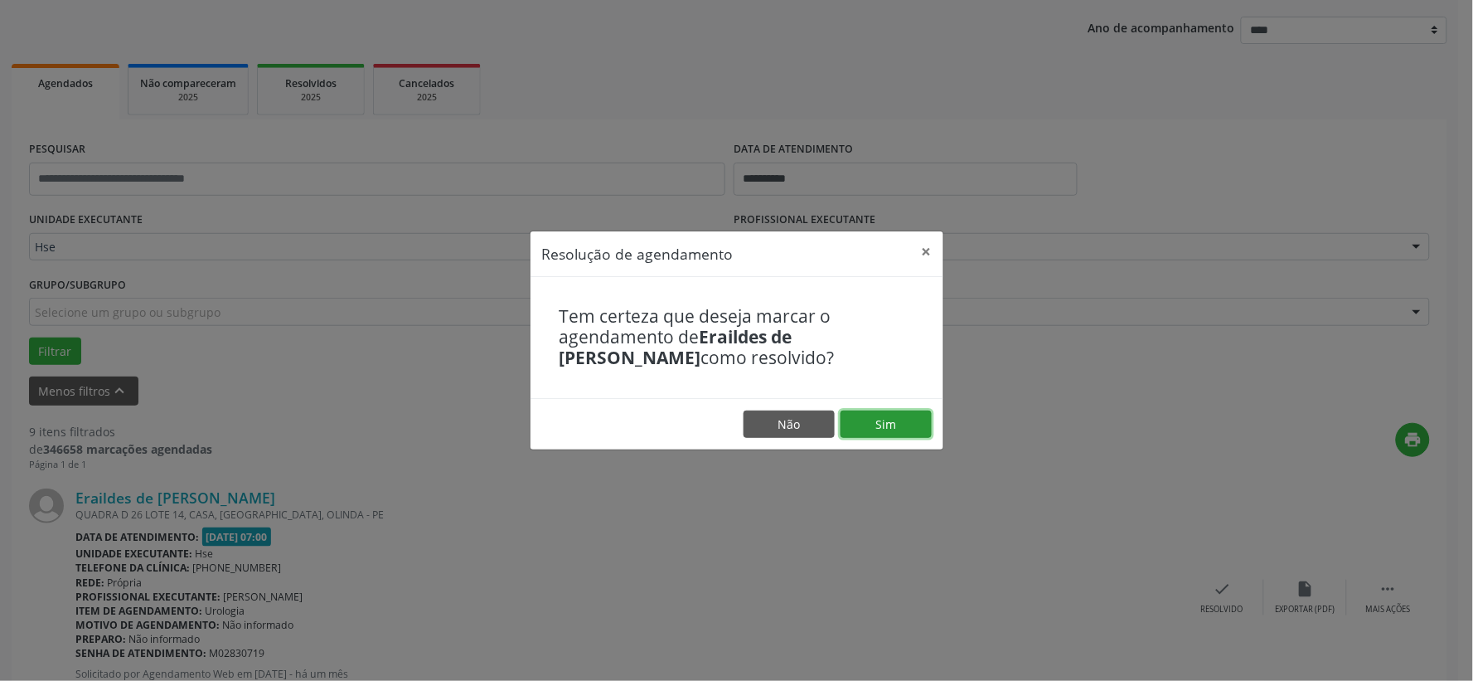
click at [884, 429] on button "Sim" at bounding box center [886, 424] width 91 height 28
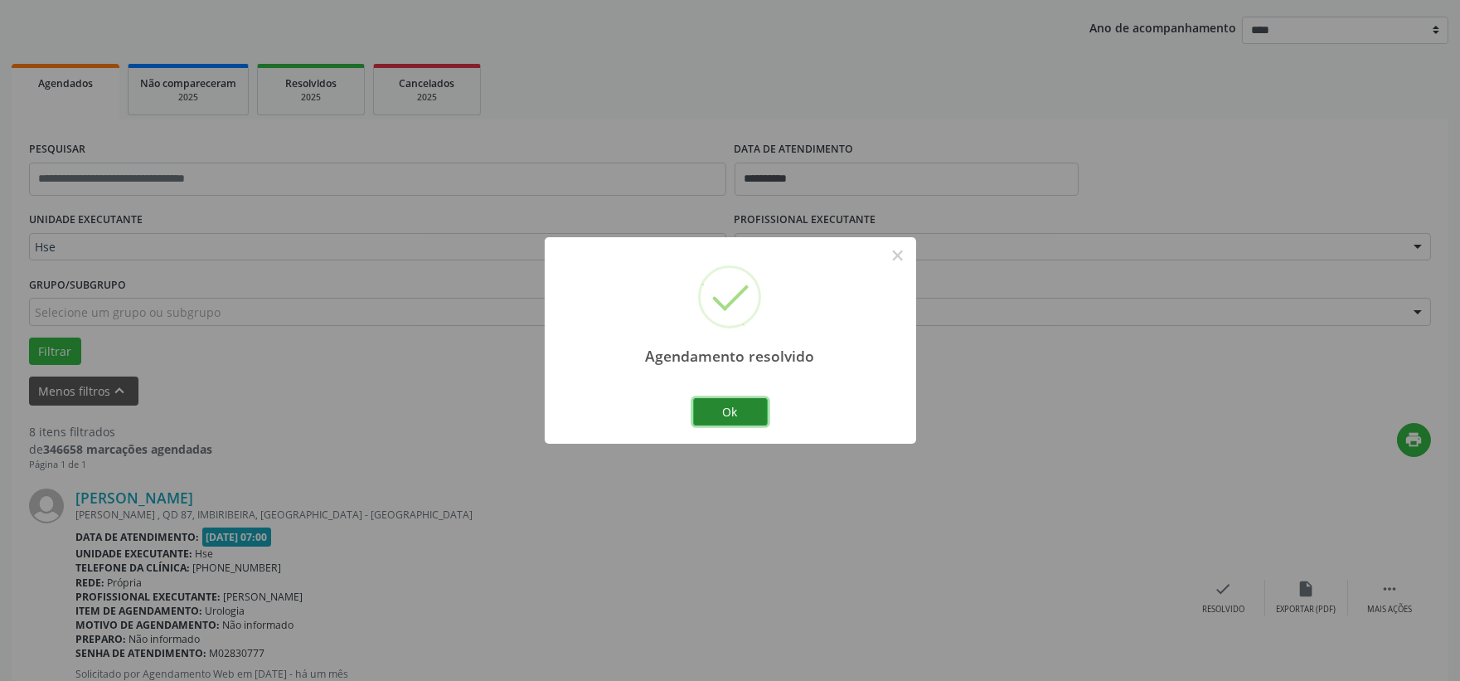
click at [727, 407] on button "Ok" at bounding box center [730, 412] width 75 height 28
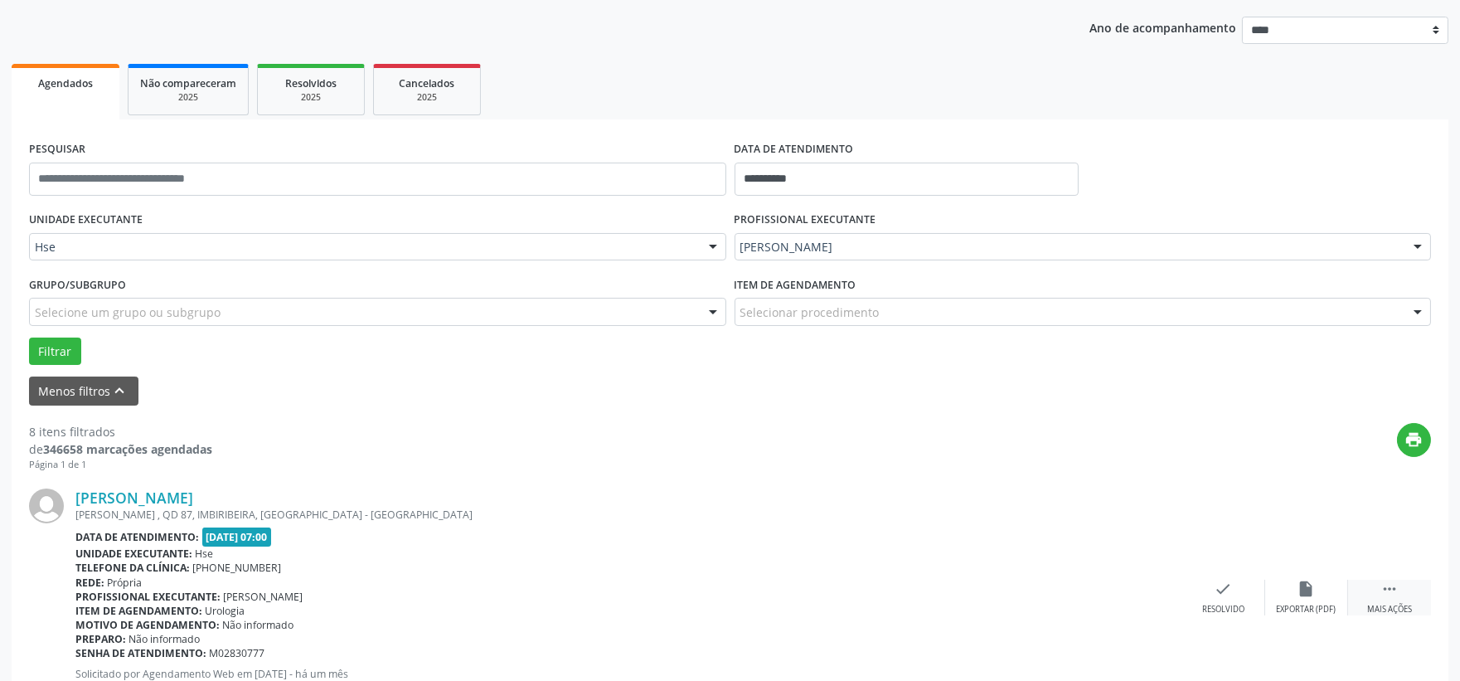
click at [1391, 586] on icon "" at bounding box center [1389, 588] width 18 height 18
click at [1311, 584] on icon "alarm_off" at bounding box center [1306, 588] width 18 height 18
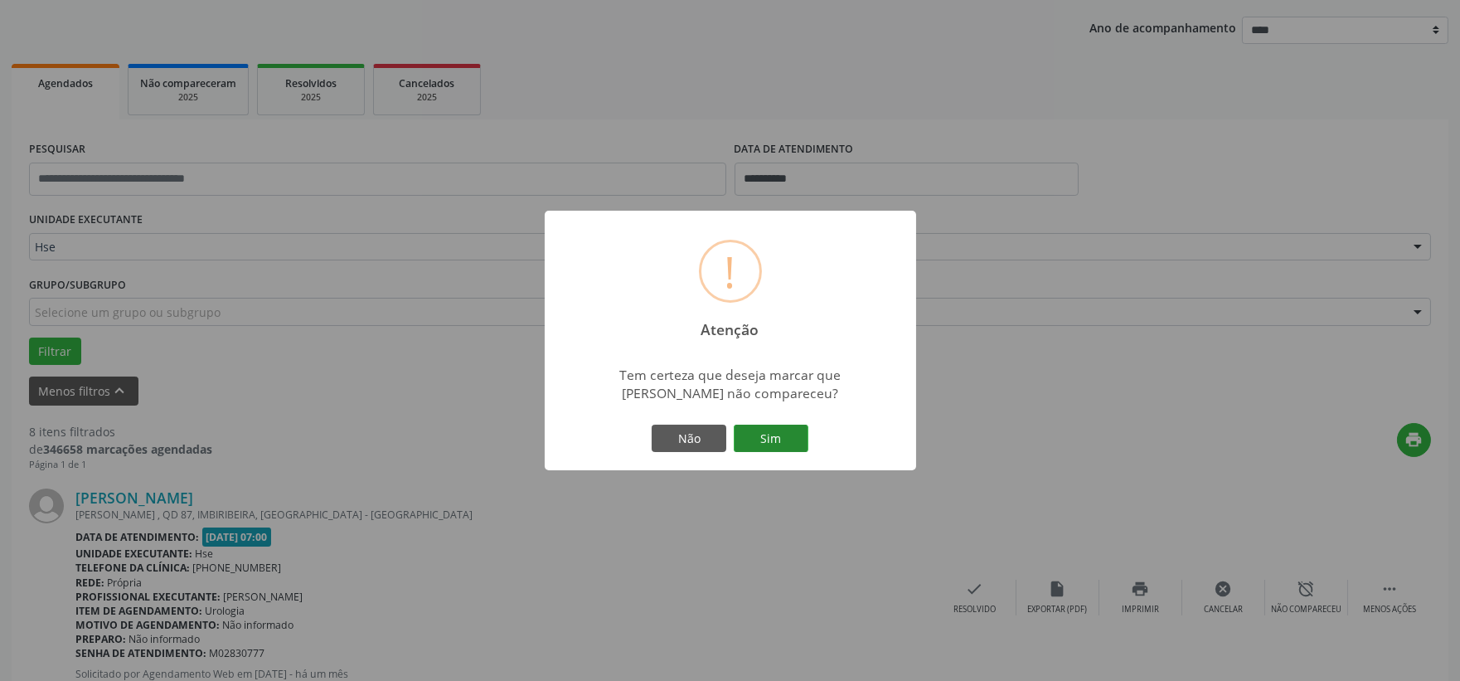
click at [776, 427] on button "Sim" at bounding box center [771, 438] width 75 height 28
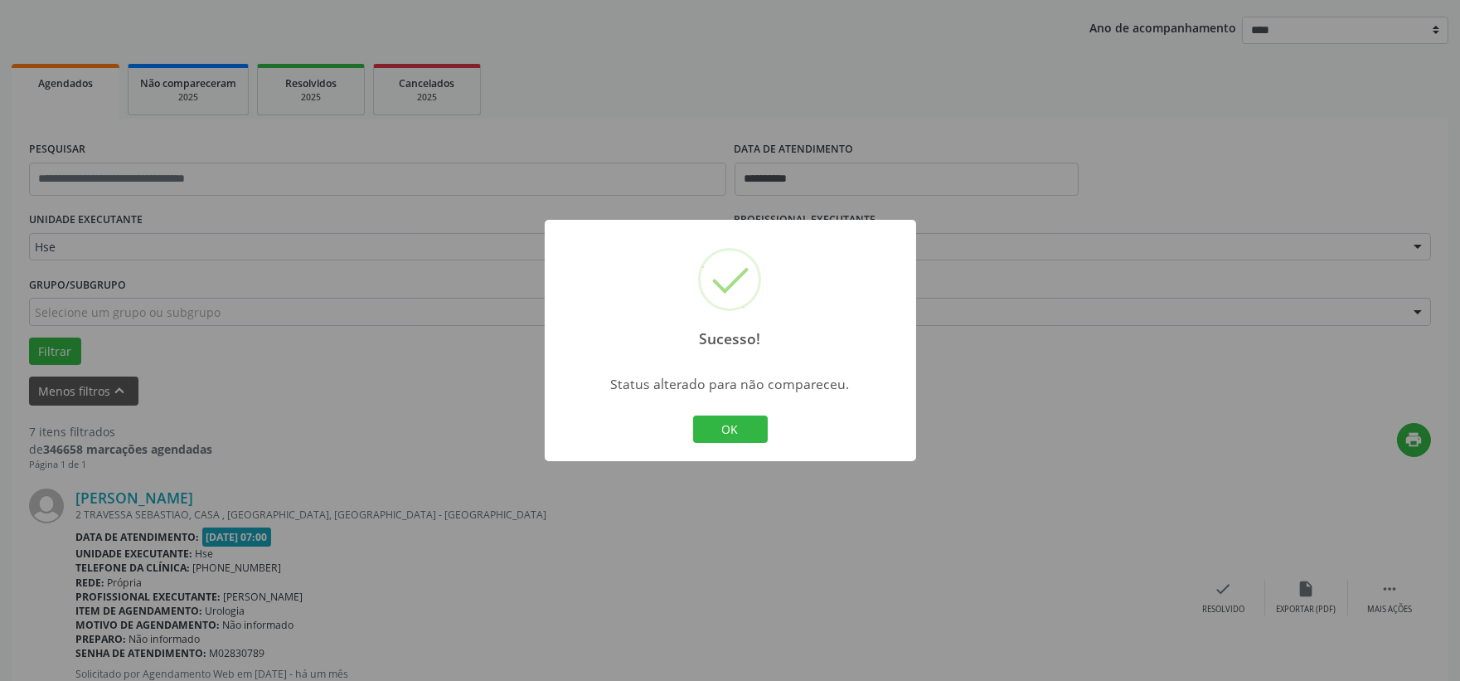
click at [706, 443] on div "OK Cancel" at bounding box center [730, 429] width 82 height 35
click at [710, 432] on button "OK" at bounding box center [730, 429] width 75 height 28
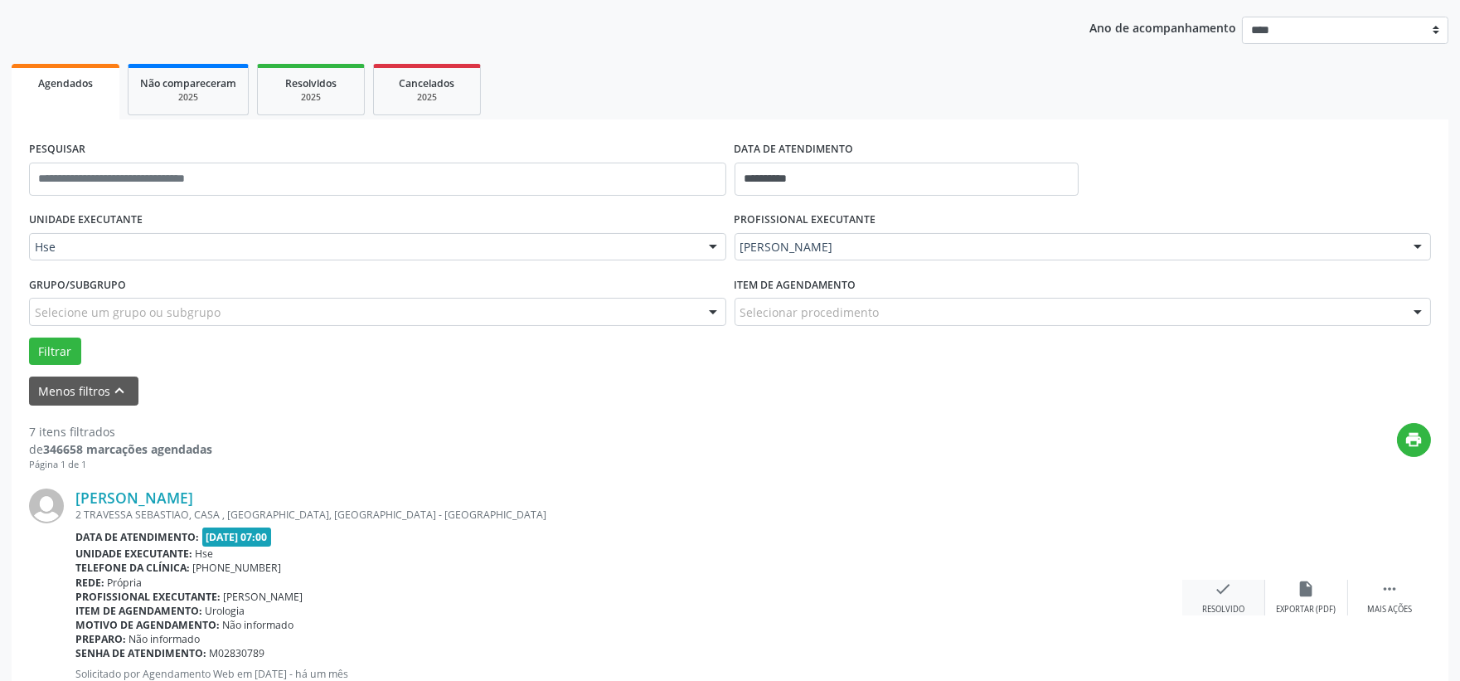
click at [1229, 580] on icon "check" at bounding box center [1223, 588] width 18 height 18
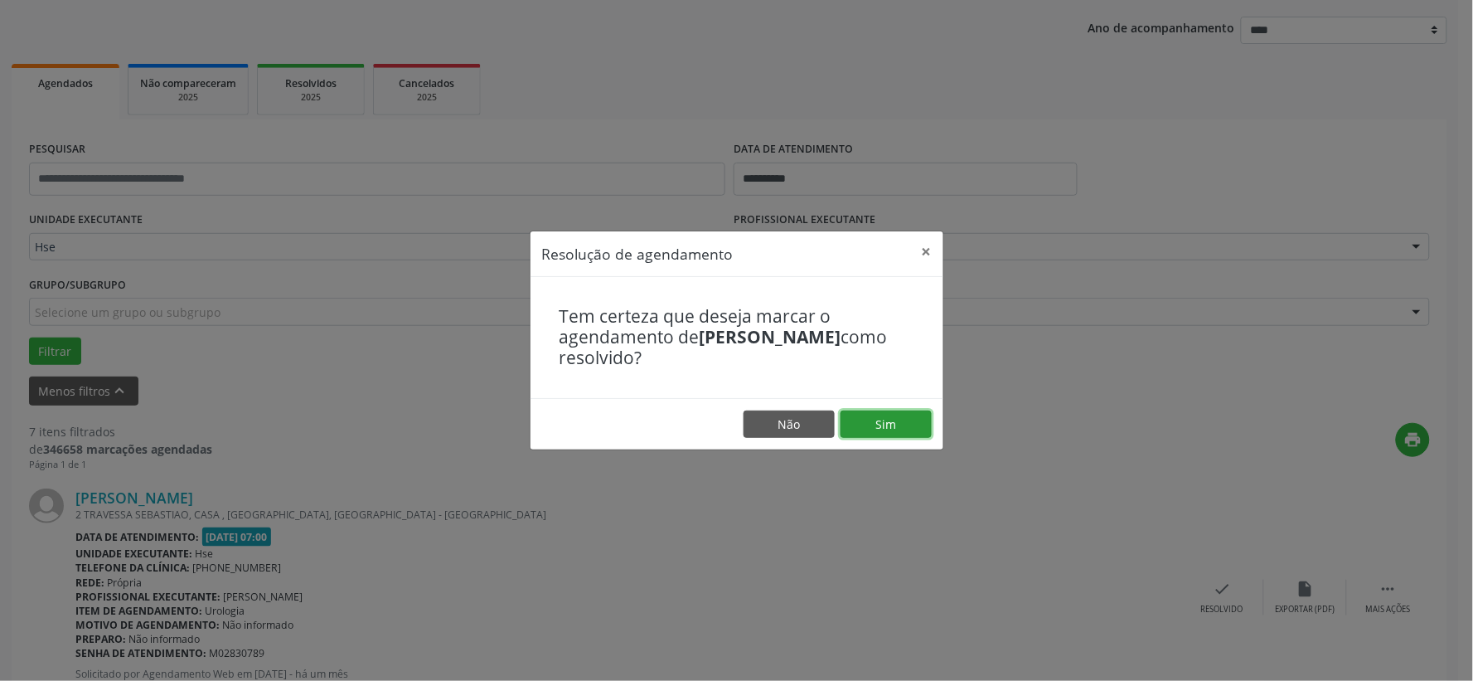
click at [863, 418] on button "Sim" at bounding box center [886, 424] width 91 height 28
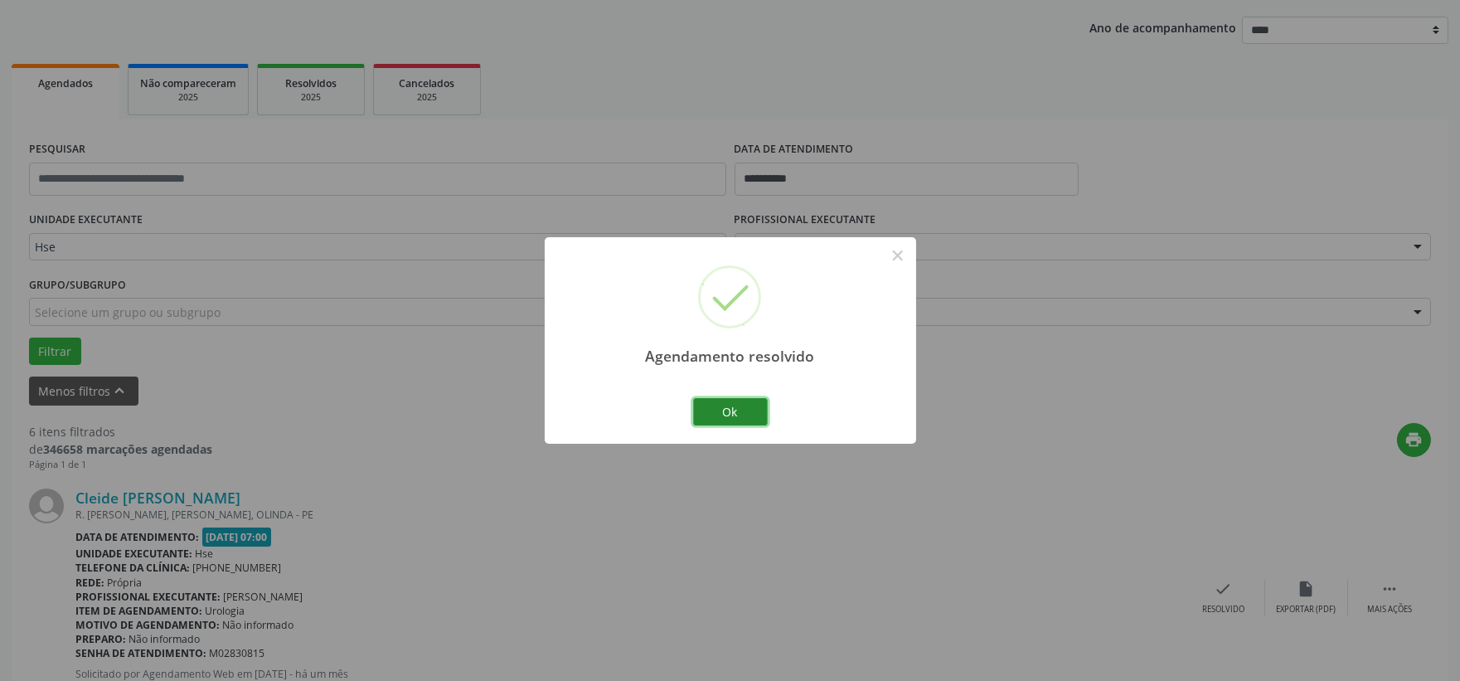
click at [746, 400] on button "Ok" at bounding box center [730, 412] width 75 height 28
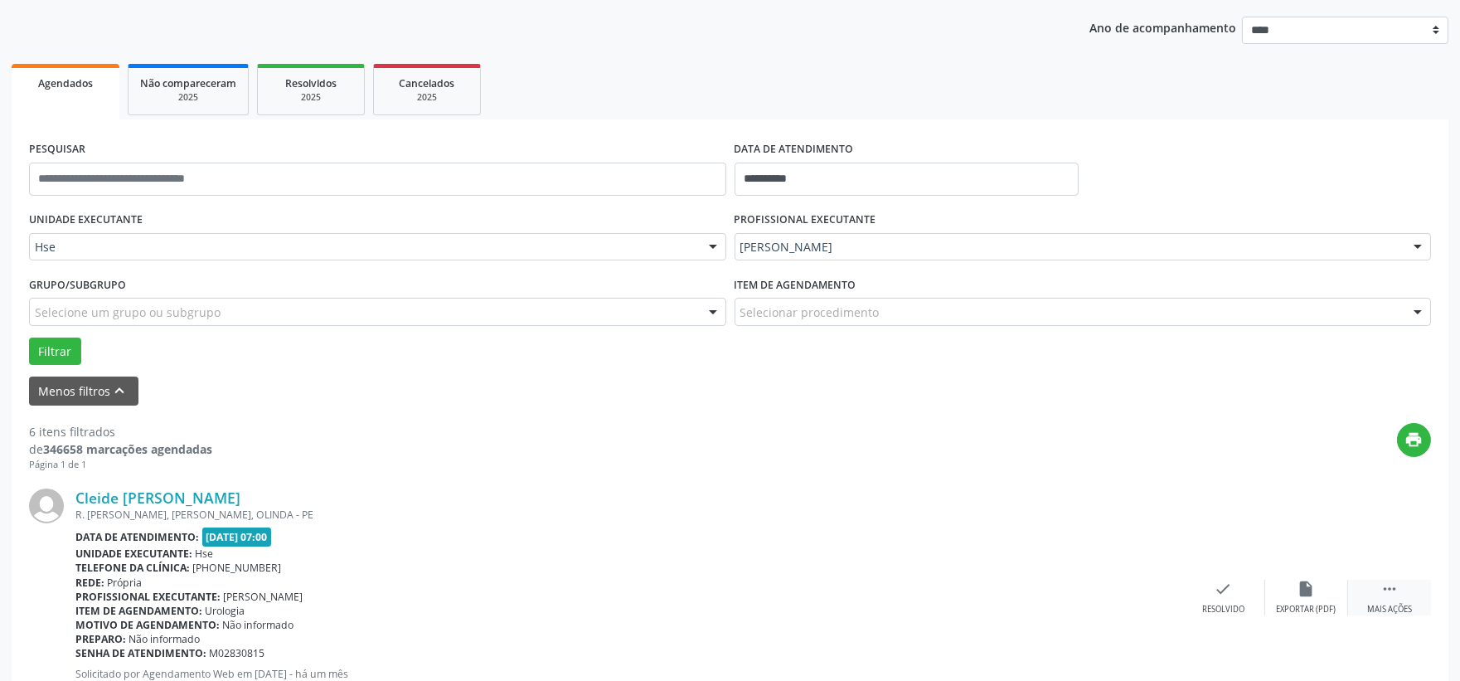
click at [1374, 594] on div " Mais ações" at bounding box center [1389, 597] width 83 height 36
click at [1298, 577] on div "Cleide Maria Bezerra de Melo R. JOSE TRAJANO PEREIRA, JATOBA, OLINDA - PE Data …" at bounding box center [730, 597] width 1402 height 253
click at [1294, 592] on div "alarm_off Não compareceu" at bounding box center [1306, 597] width 83 height 36
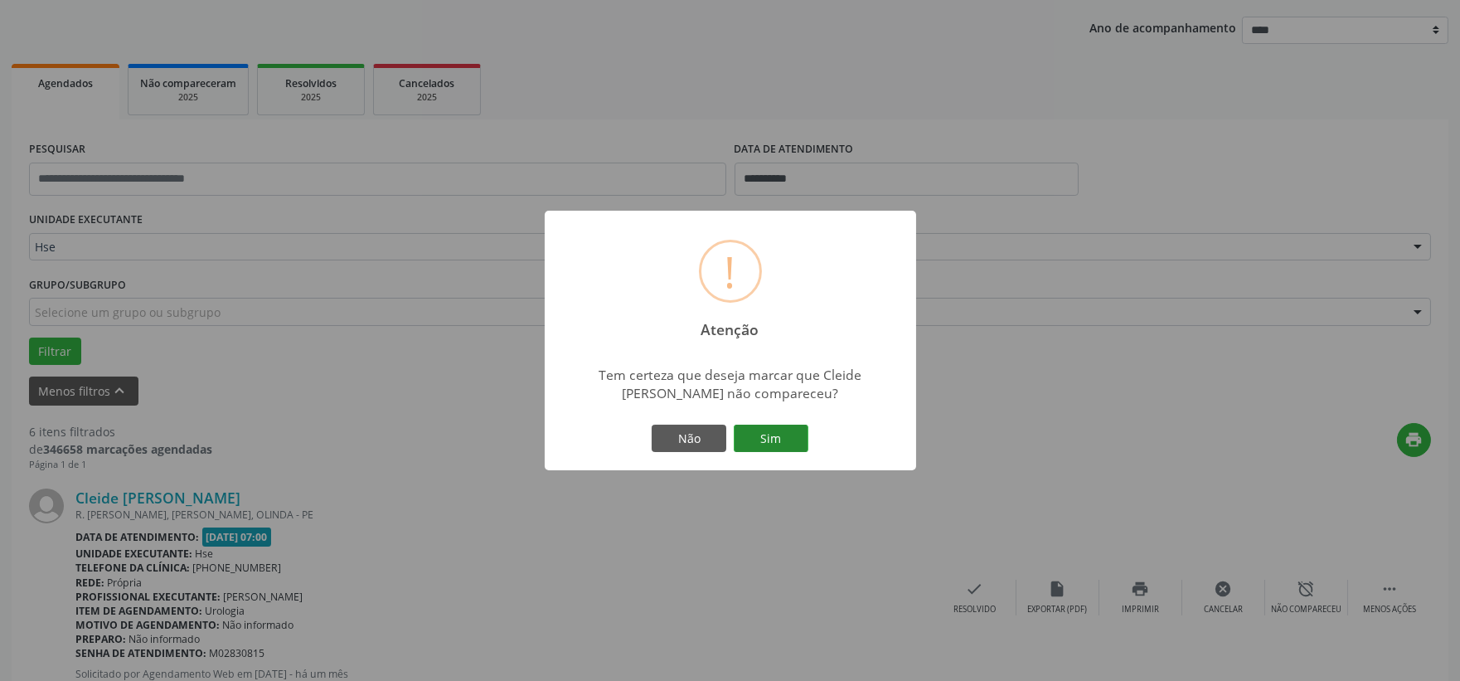
click at [744, 425] on button "Sim" at bounding box center [771, 438] width 75 height 28
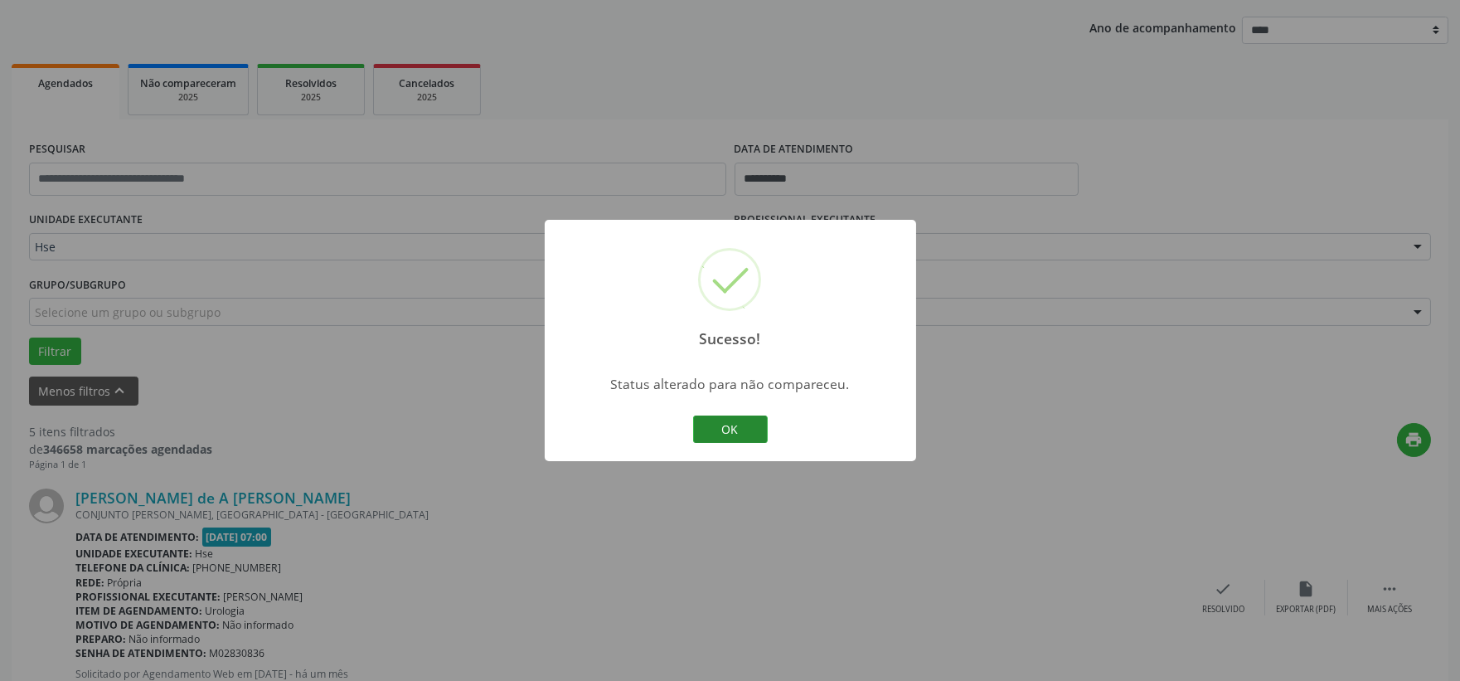
click at [744, 425] on button "OK" at bounding box center [730, 429] width 75 height 28
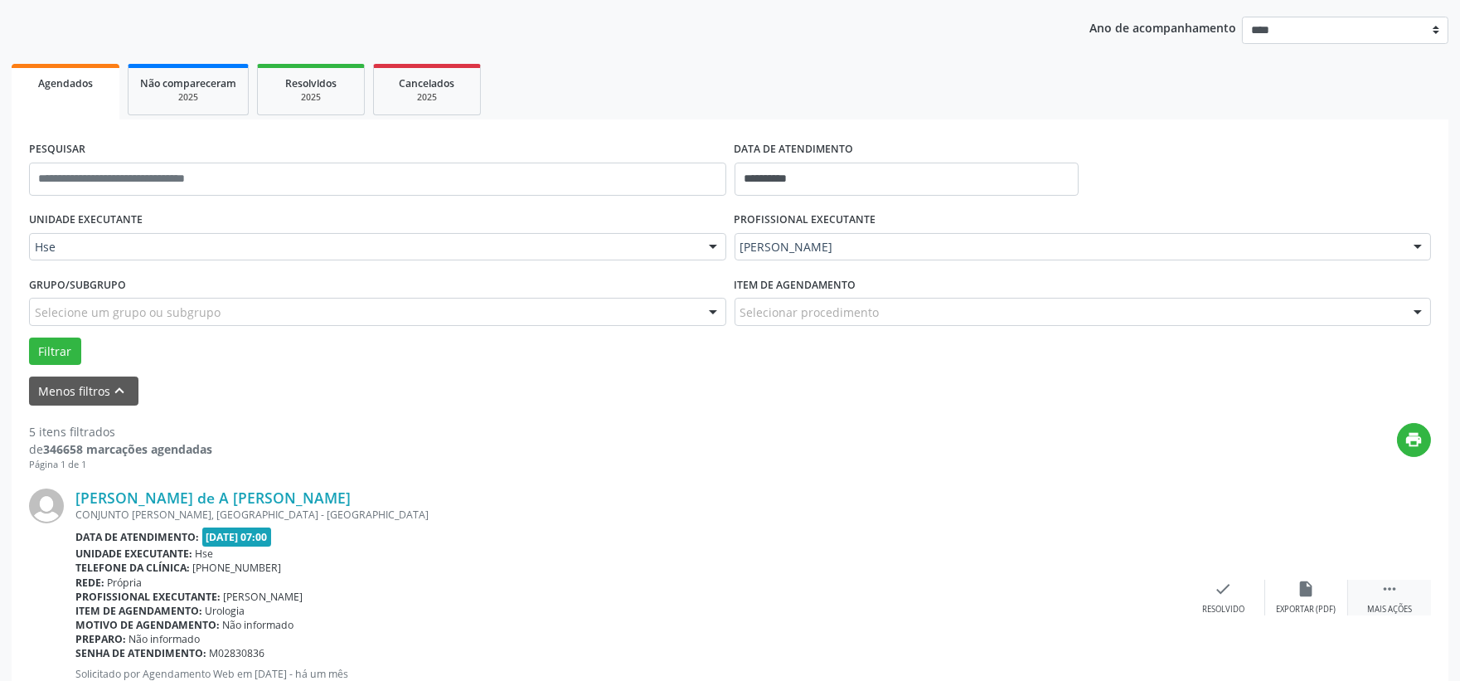
click at [1394, 595] on icon "" at bounding box center [1389, 588] width 18 height 18
click at [1306, 598] on div "alarm_off Não compareceu" at bounding box center [1306, 597] width 83 height 36
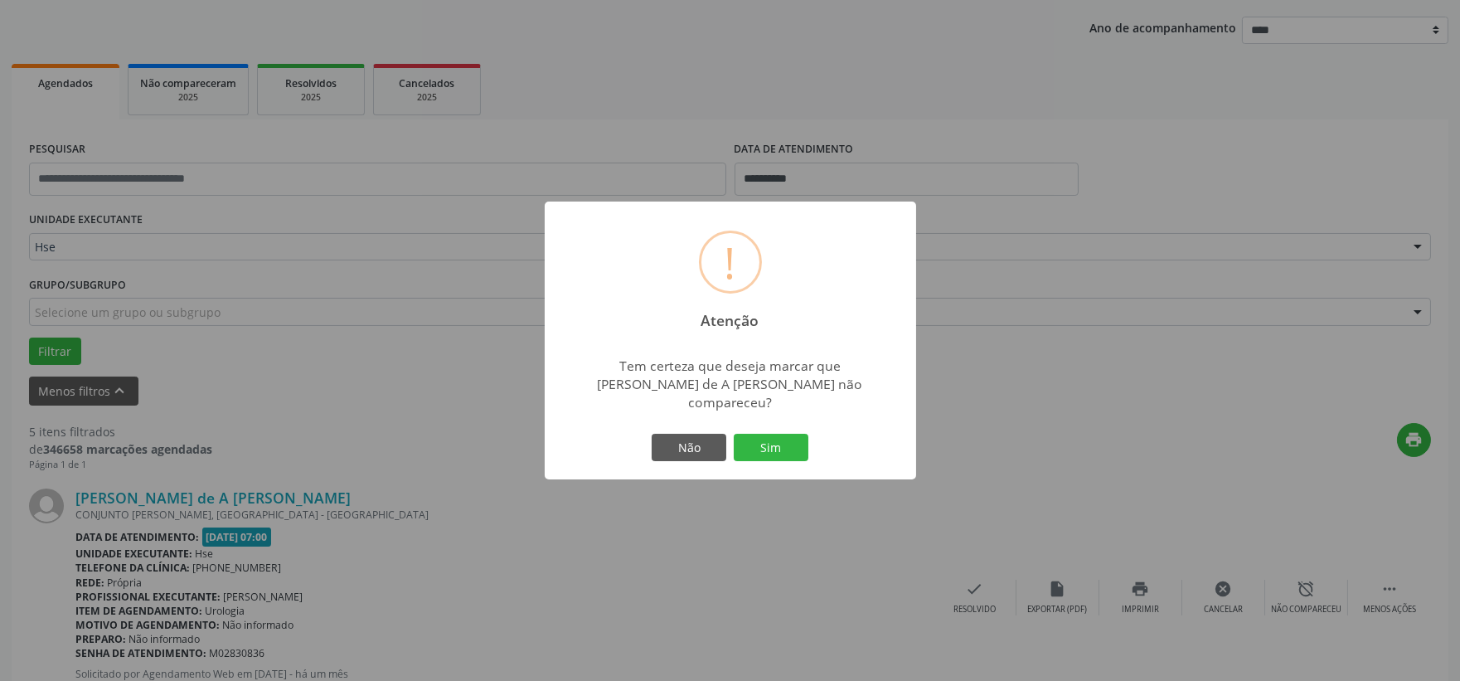
click at [772, 430] on div "Não Sim" at bounding box center [730, 447] width 164 height 35
click at [796, 451] on button "Sim" at bounding box center [771, 448] width 75 height 28
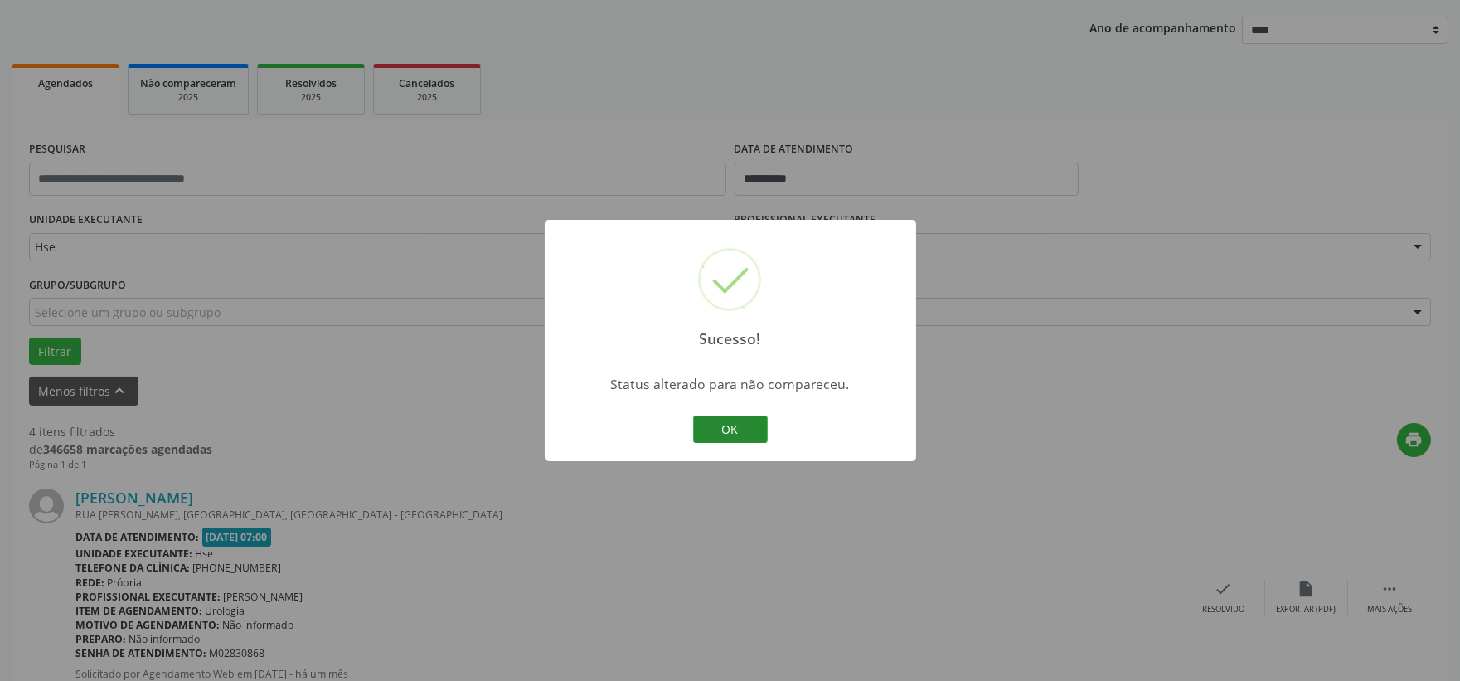
click at [739, 427] on button "OK" at bounding box center [730, 429] width 75 height 28
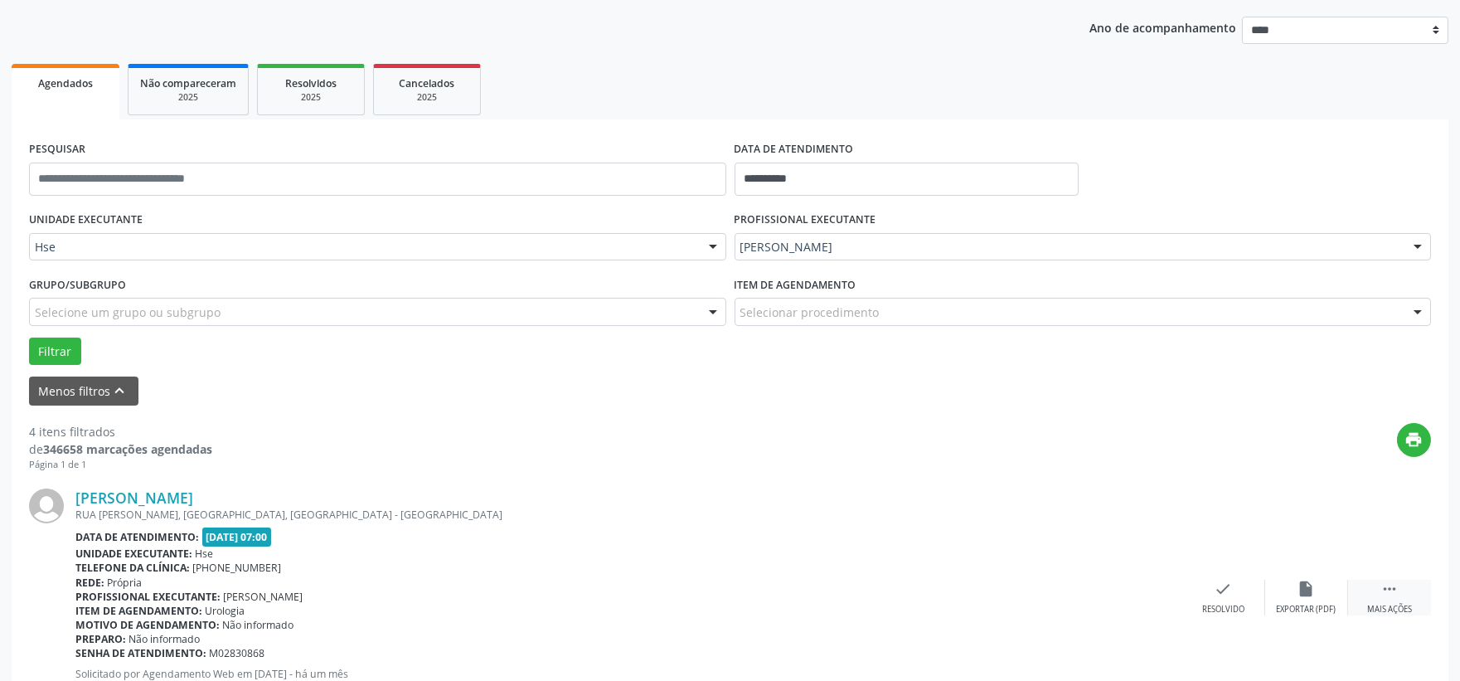
click at [1403, 598] on div " Mais ações" at bounding box center [1389, 597] width 83 height 36
click at [1291, 584] on div "alarm_off Não compareceu" at bounding box center [1306, 597] width 83 height 36
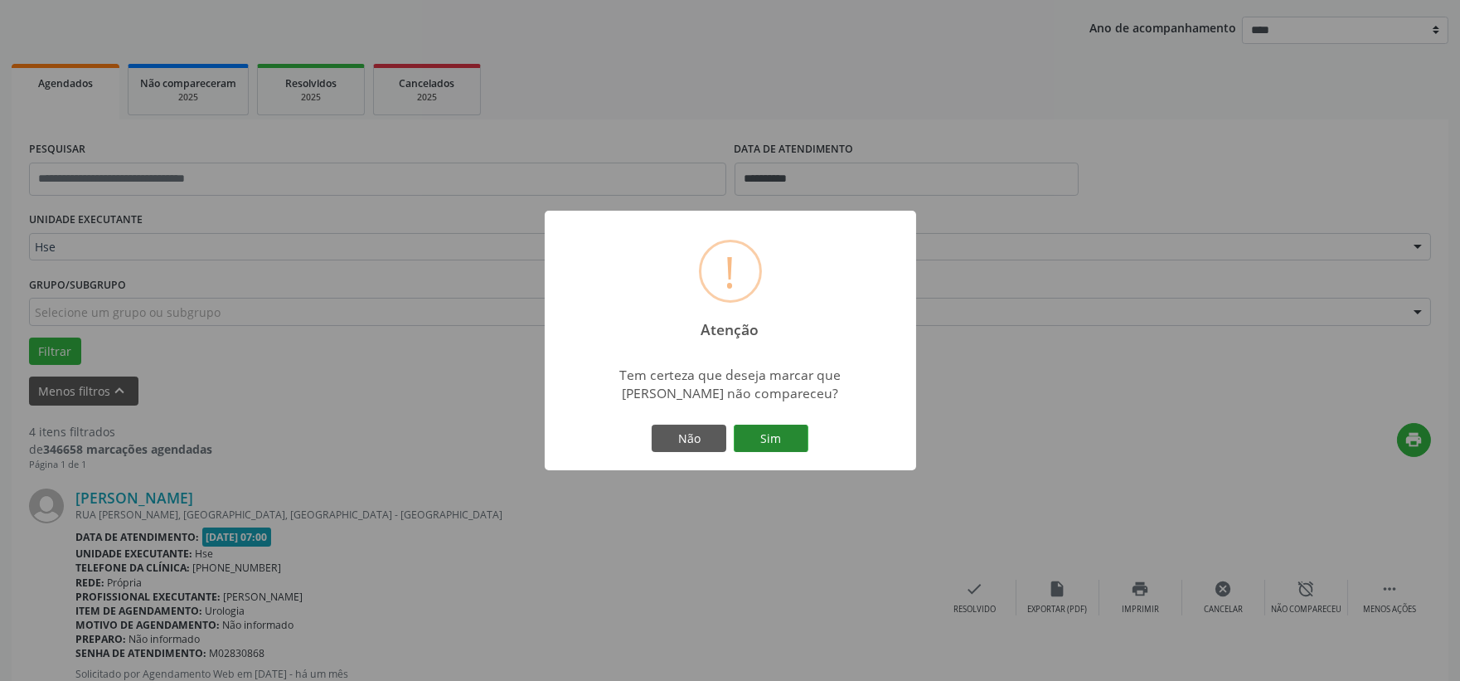
click at [773, 438] on button "Sim" at bounding box center [771, 438] width 75 height 28
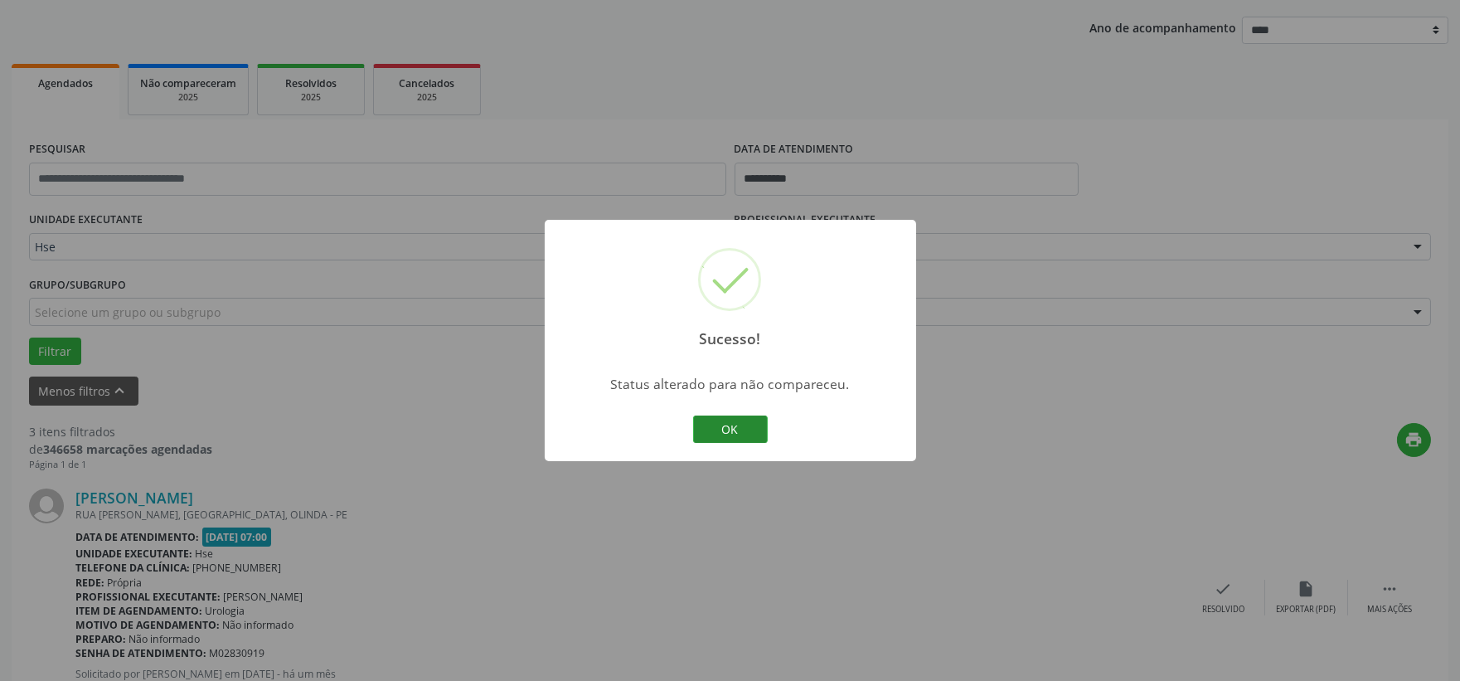
click at [743, 438] on button "OK" at bounding box center [730, 429] width 75 height 28
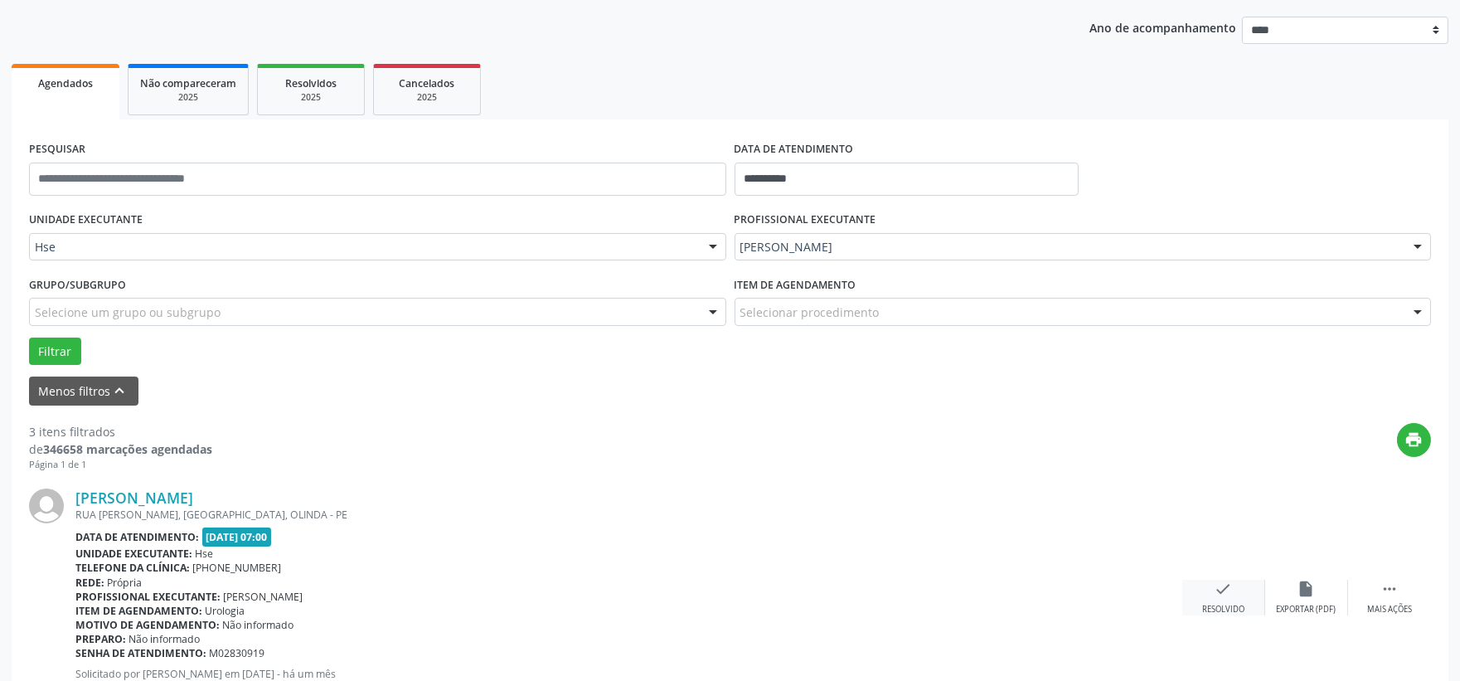
click at [1224, 584] on icon "check" at bounding box center [1223, 588] width 18 height 18
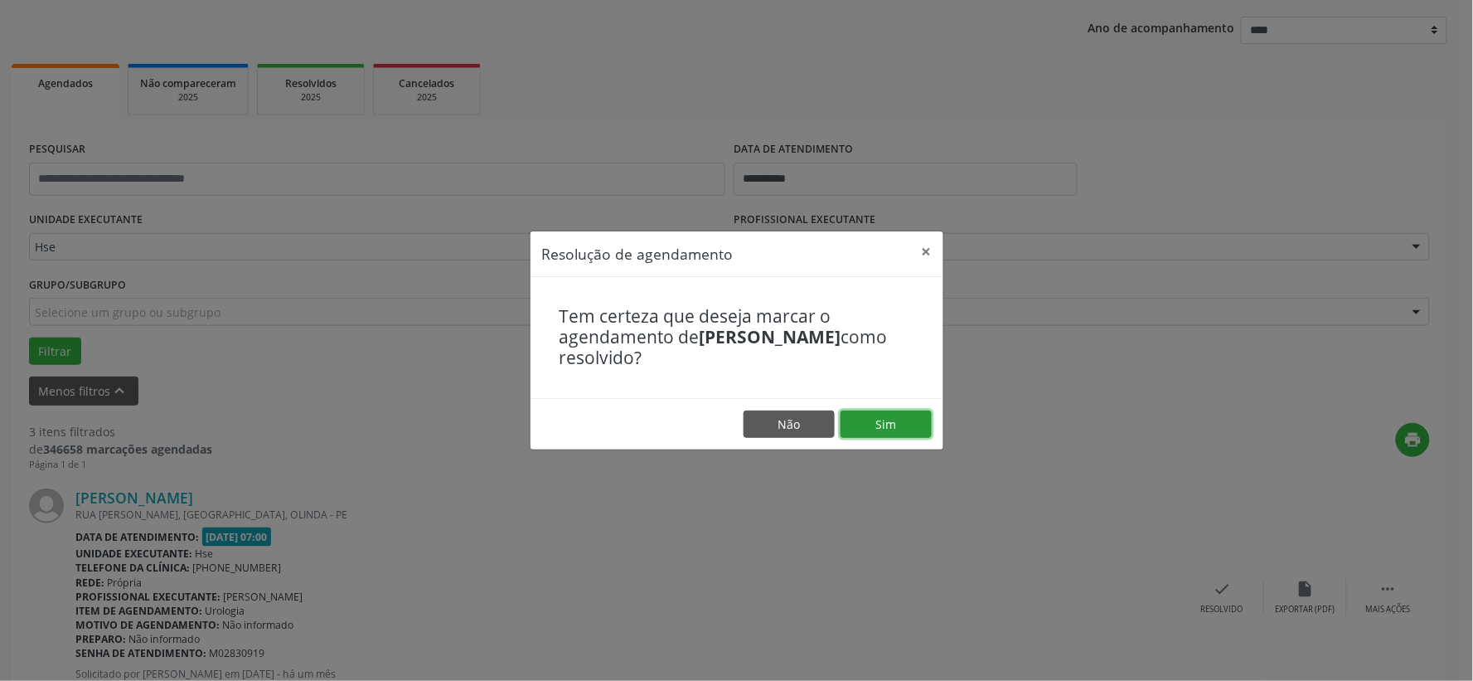
click at [901, 425] on button "Sim" at bounding box center [886, 424] width 91 height 28
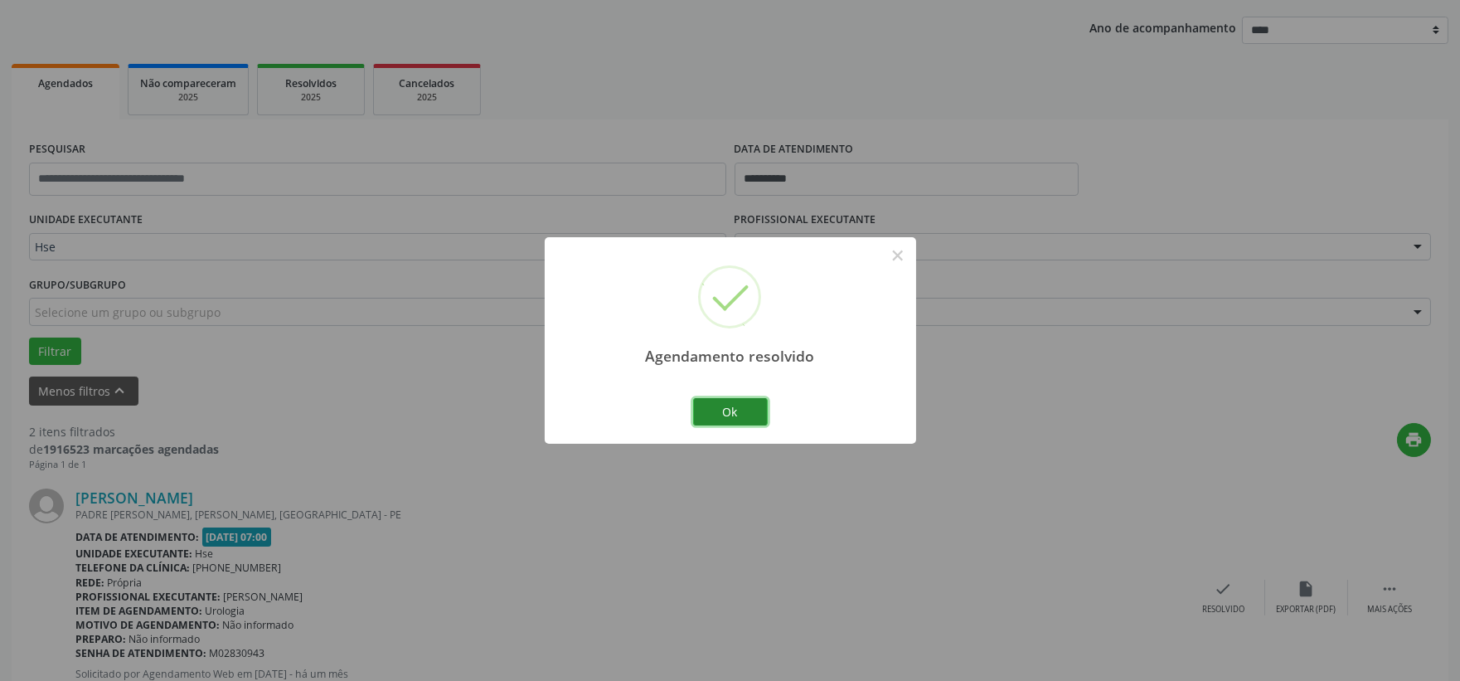
click at [739, 410] on button "Ok" at bounding box center [730, 412] width 75 height 28
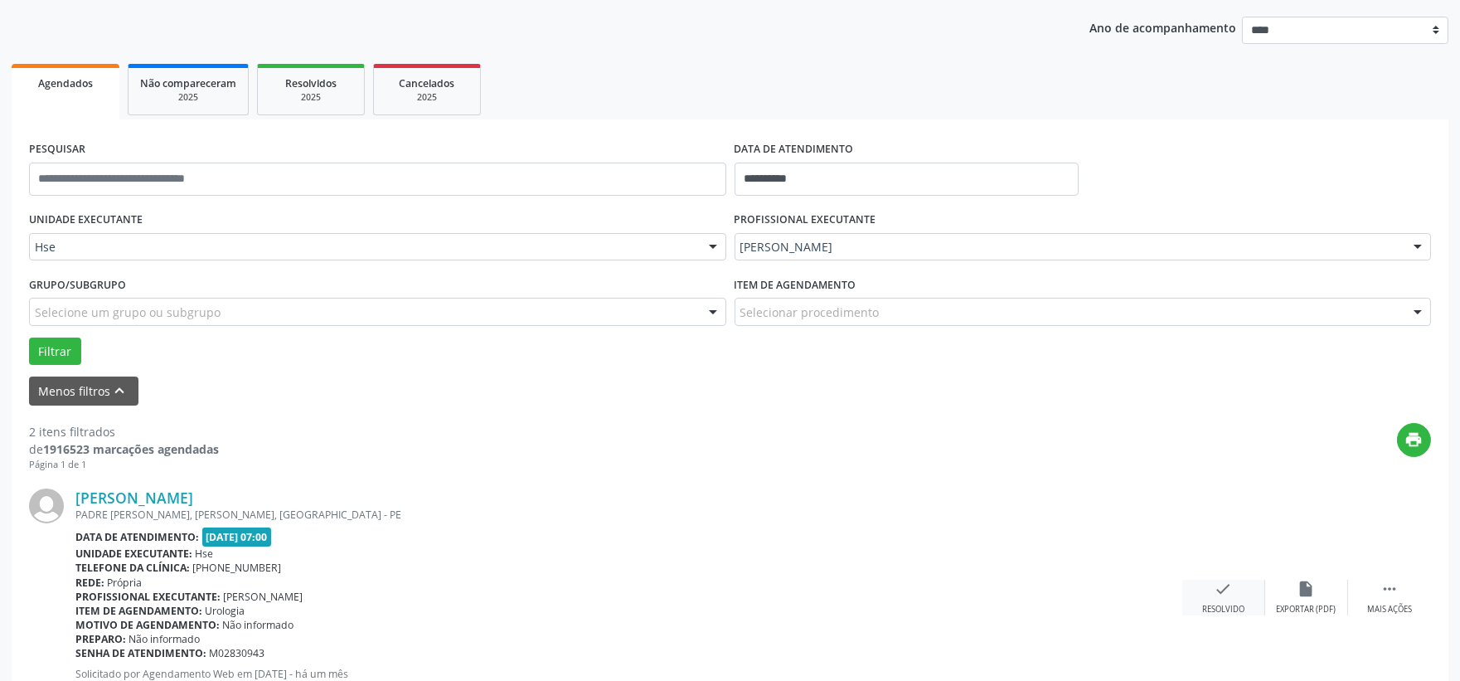
click at [1245, 599] on div "check Resolvido" at bounding box center [1223, 597] width 83 height 36
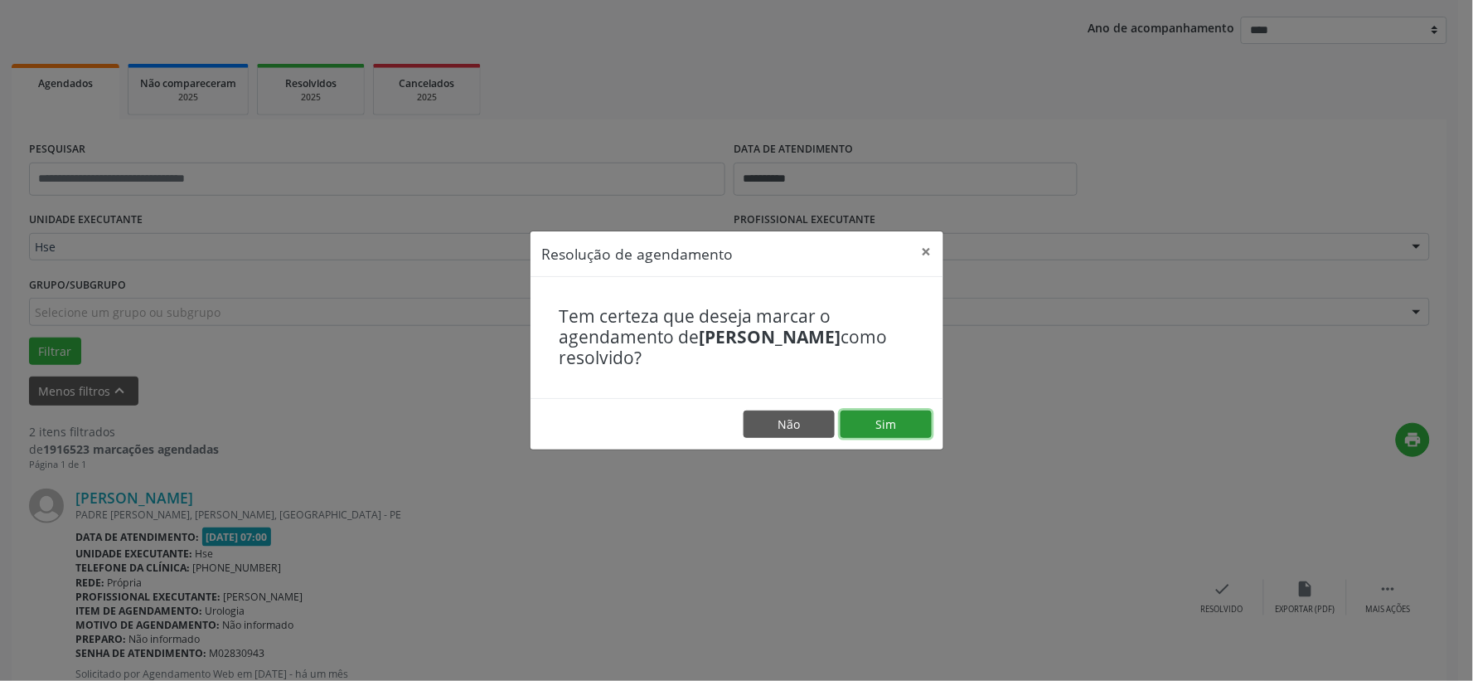
click at [877, 411] on button "Sim" at bounding box center [886, 424] width 91 height 28
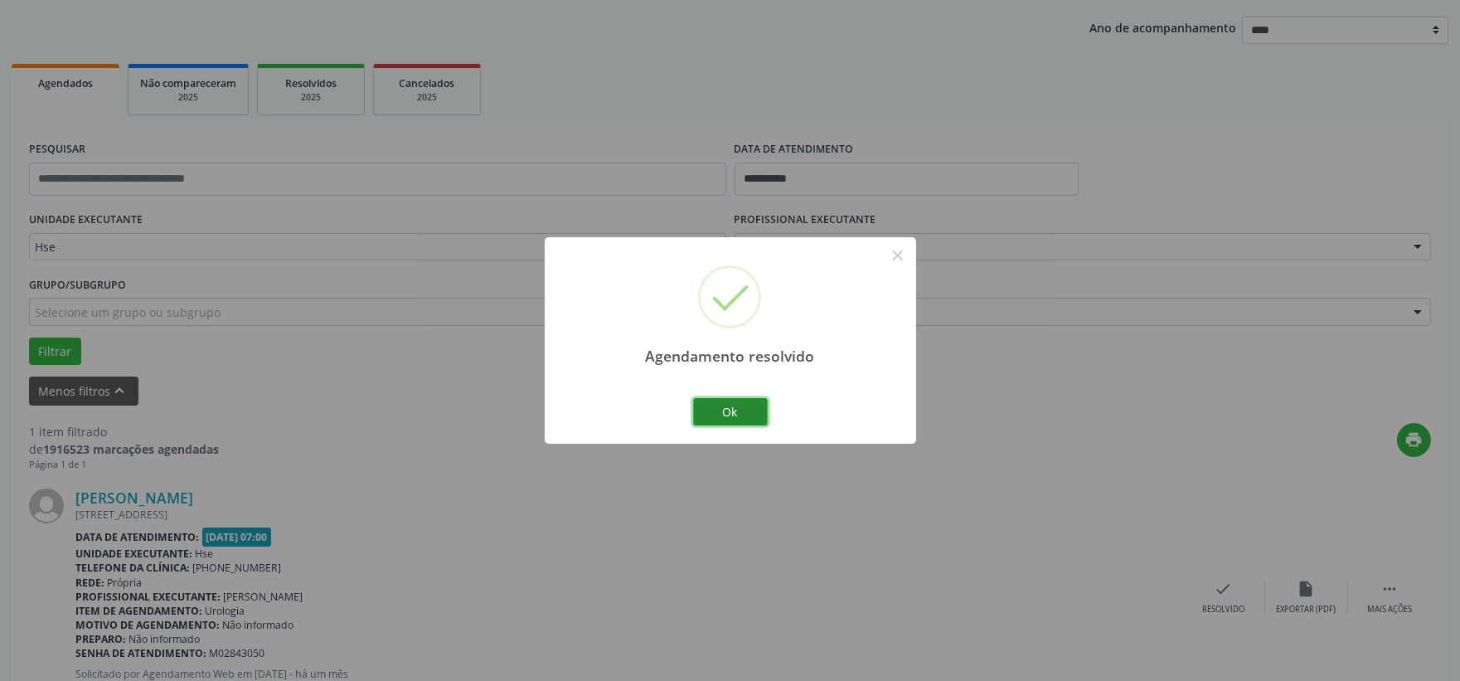
click at [732, 407] on button "Ok" at bounding box center [730, 412] width 75 height 28
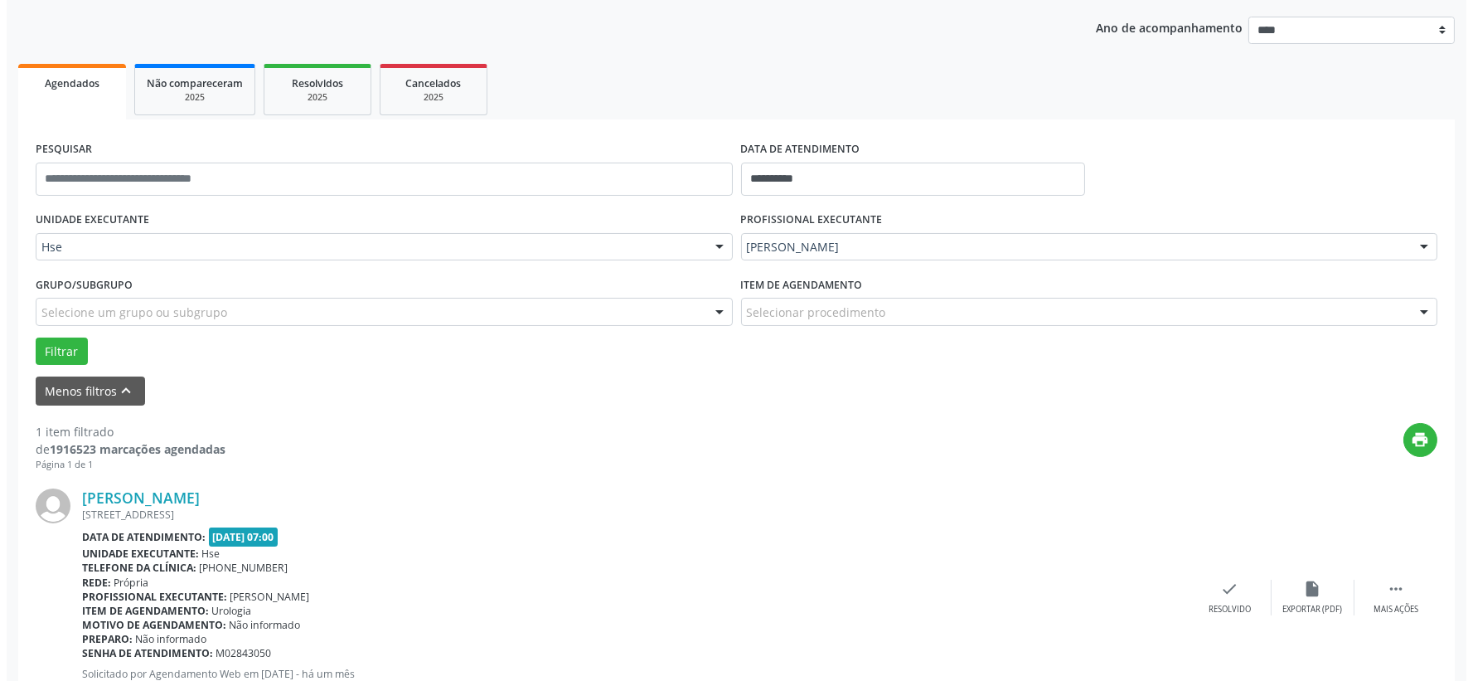
scroll to position [255, 0]
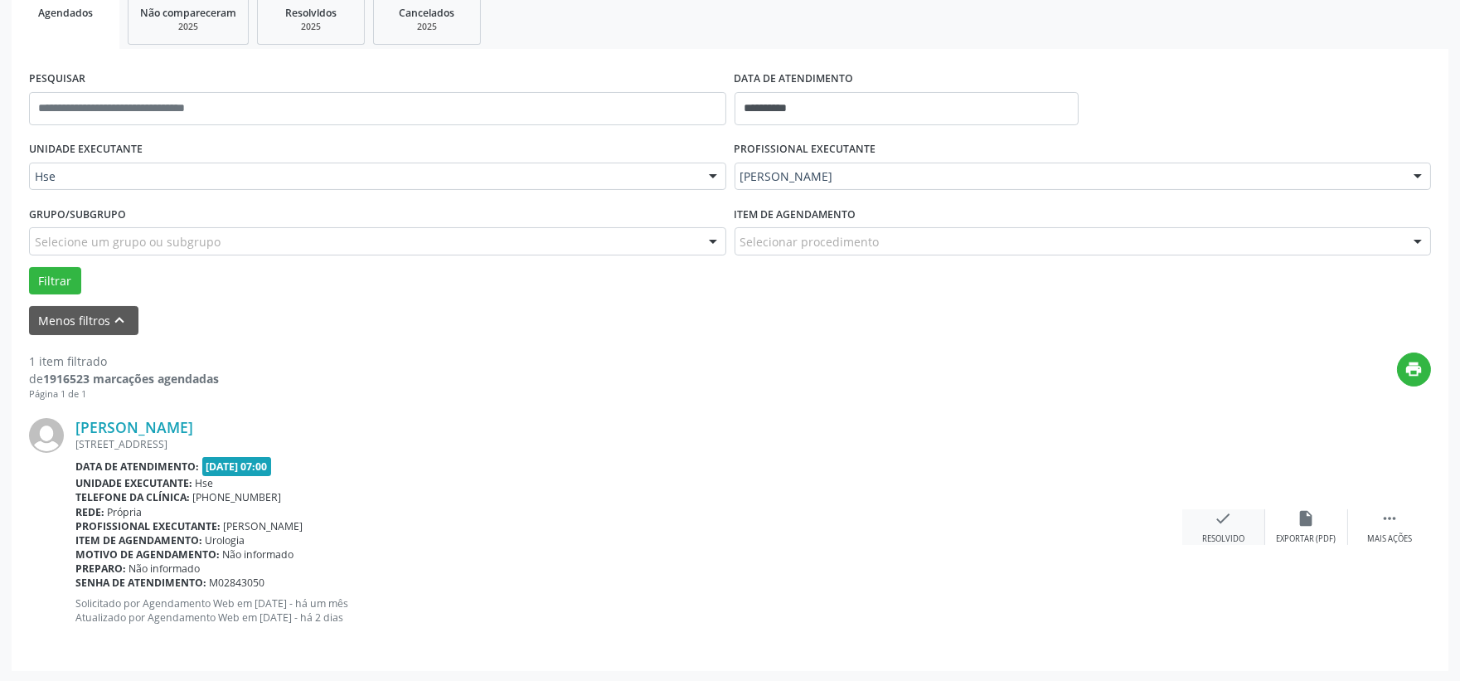
click at [1229, 516] on icon "check" at bounding box center [1223, 518] width 18 height 18
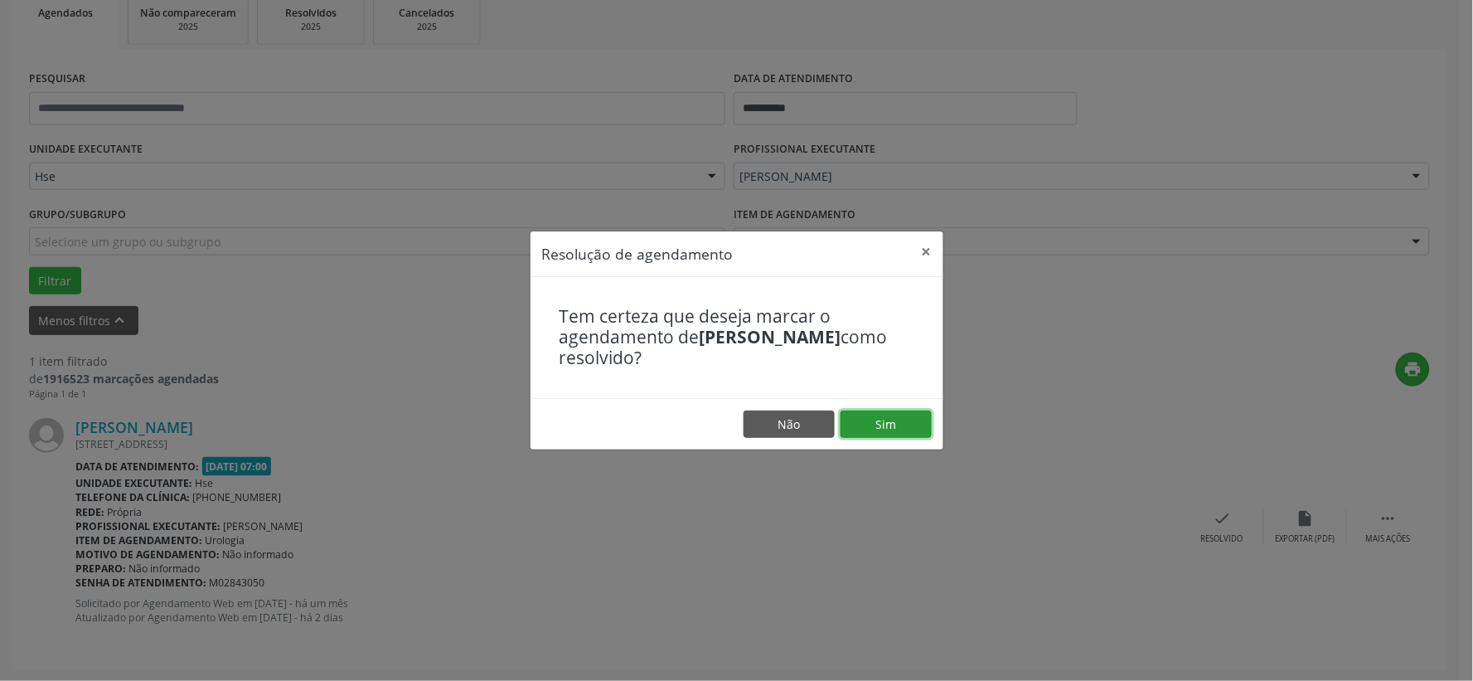
click at [904, 420] on button "Sim" at bounding box center [886, 424] width 91 height 28
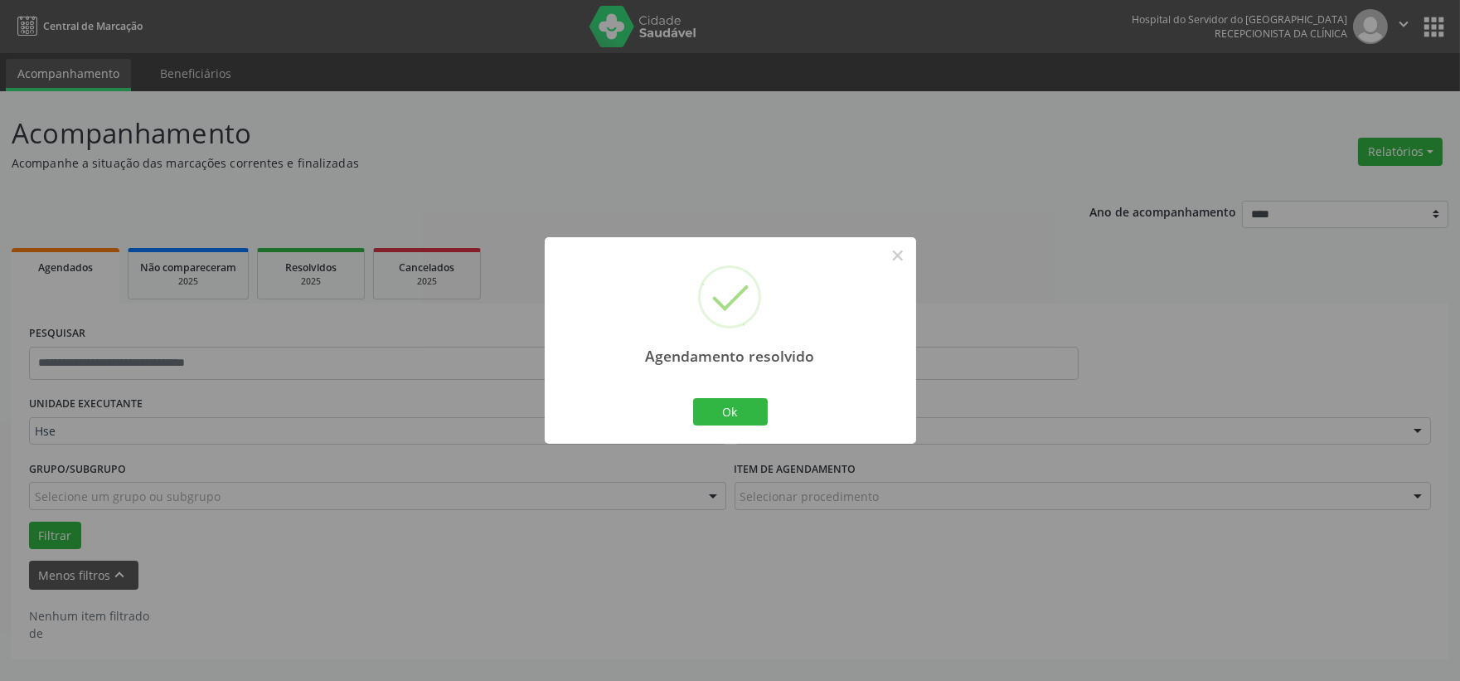
scroll to position [0, 0]
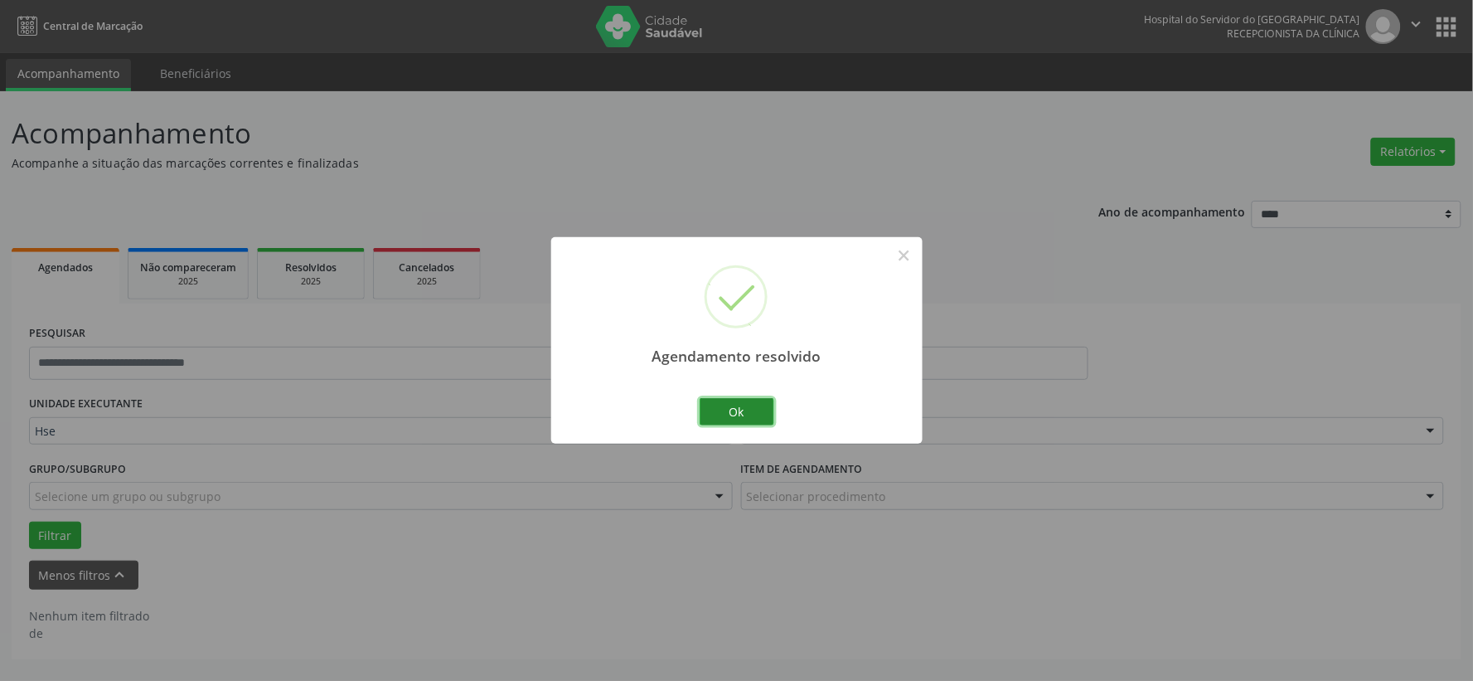
click at [741, 402] on button "Ok" at bounding box center [737, 412] width 75 height 28
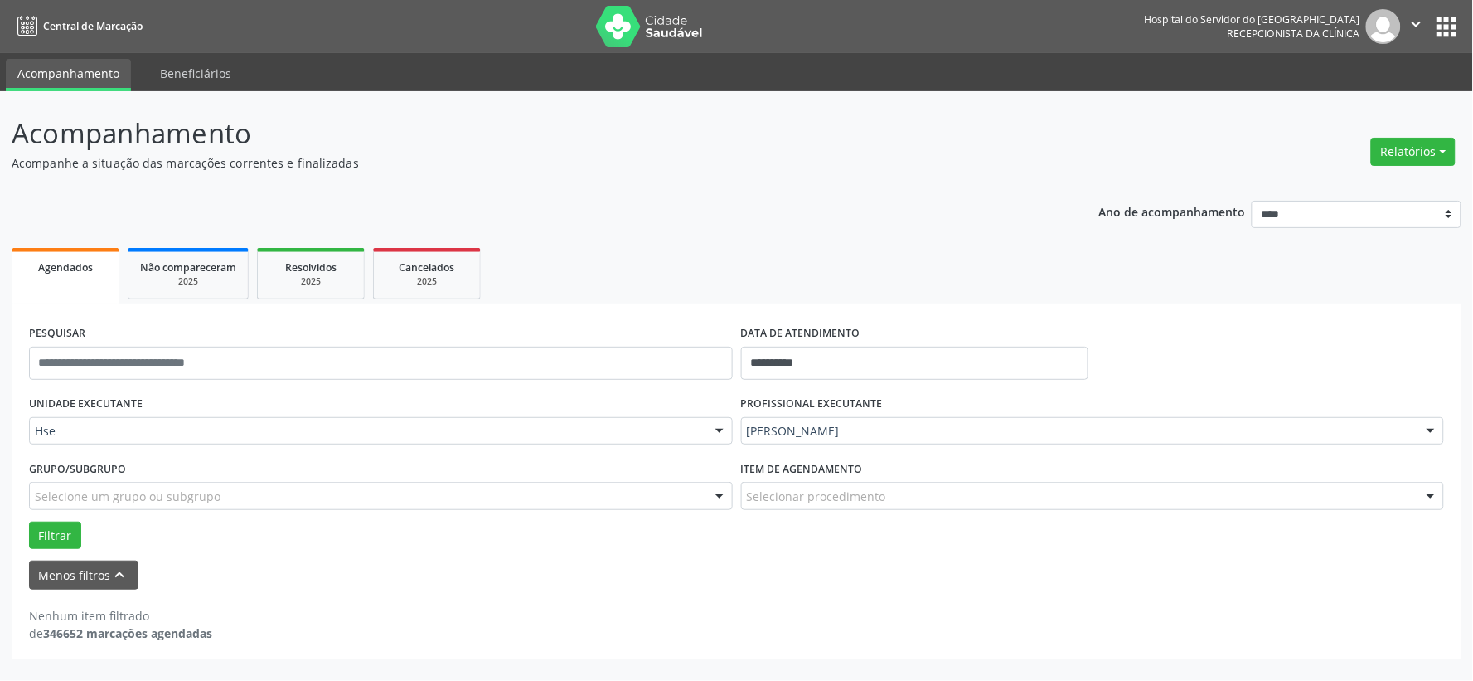
drag, startPoint x: 625, startPoint y: -56, endPoint x: 600, endPoint y: -112, distance: 61.6
click at [600, 0] on html "**********" at bounding box center [736, 340] width 1473 height 681
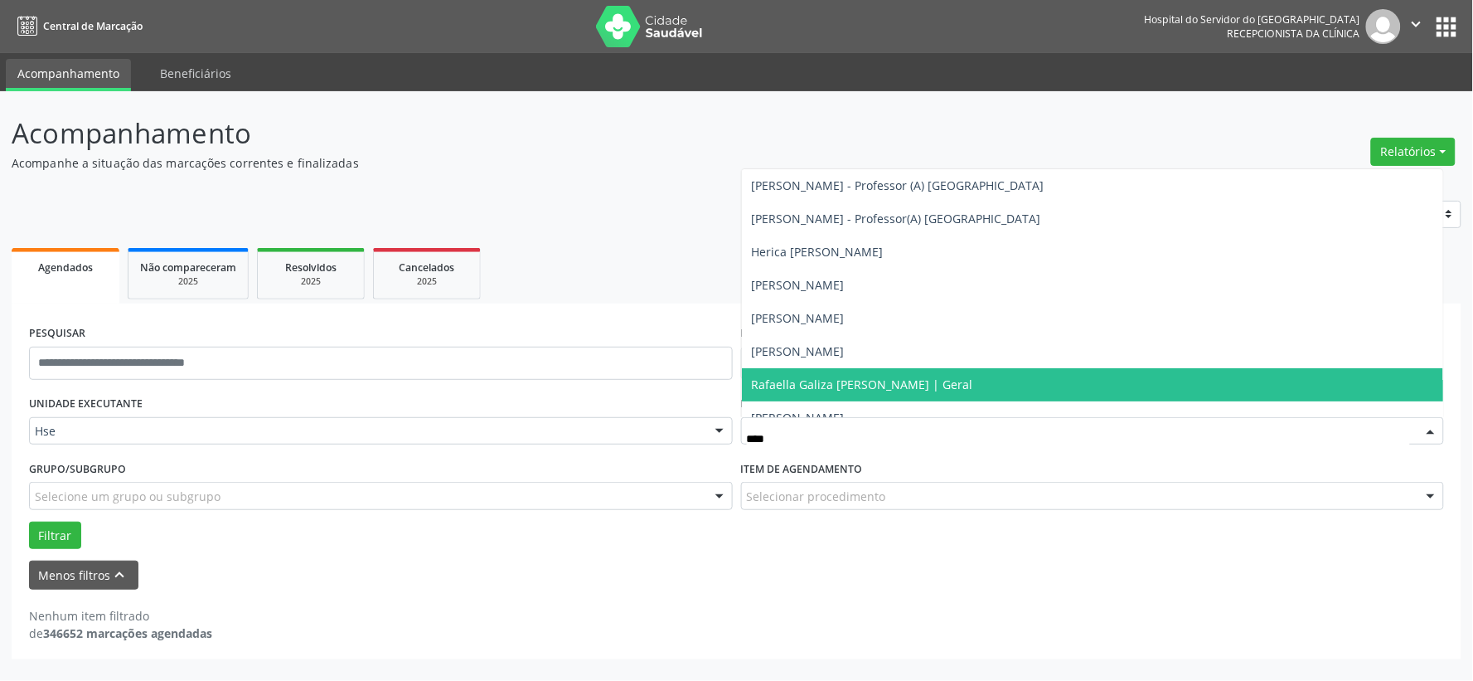
type input "*****"
click at [839, 384] on span "Rafaella Galiza [PERSON_NAME] | Geral" at bounding box center [862, 384] width 221 height 16
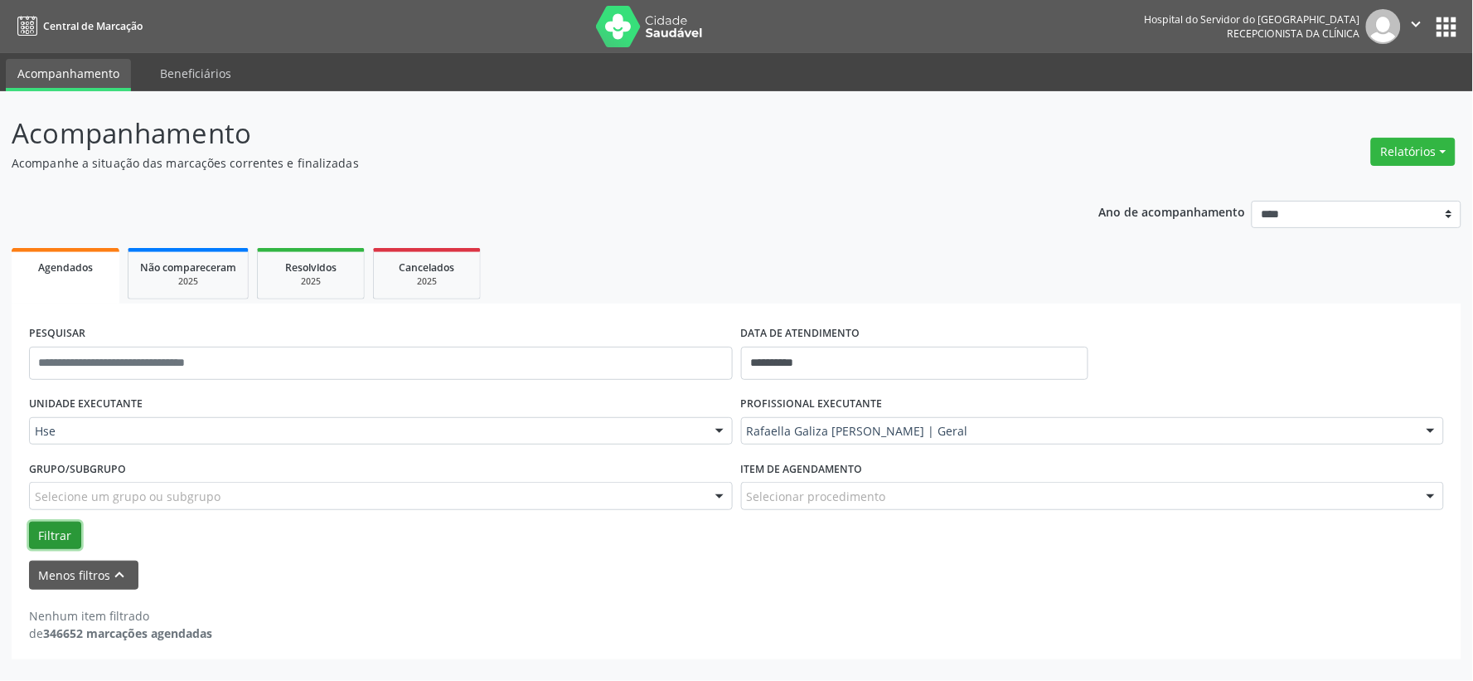
click at [45, 532] on button "Filtrar" at bounding box center [55, 535] width 52 height 28
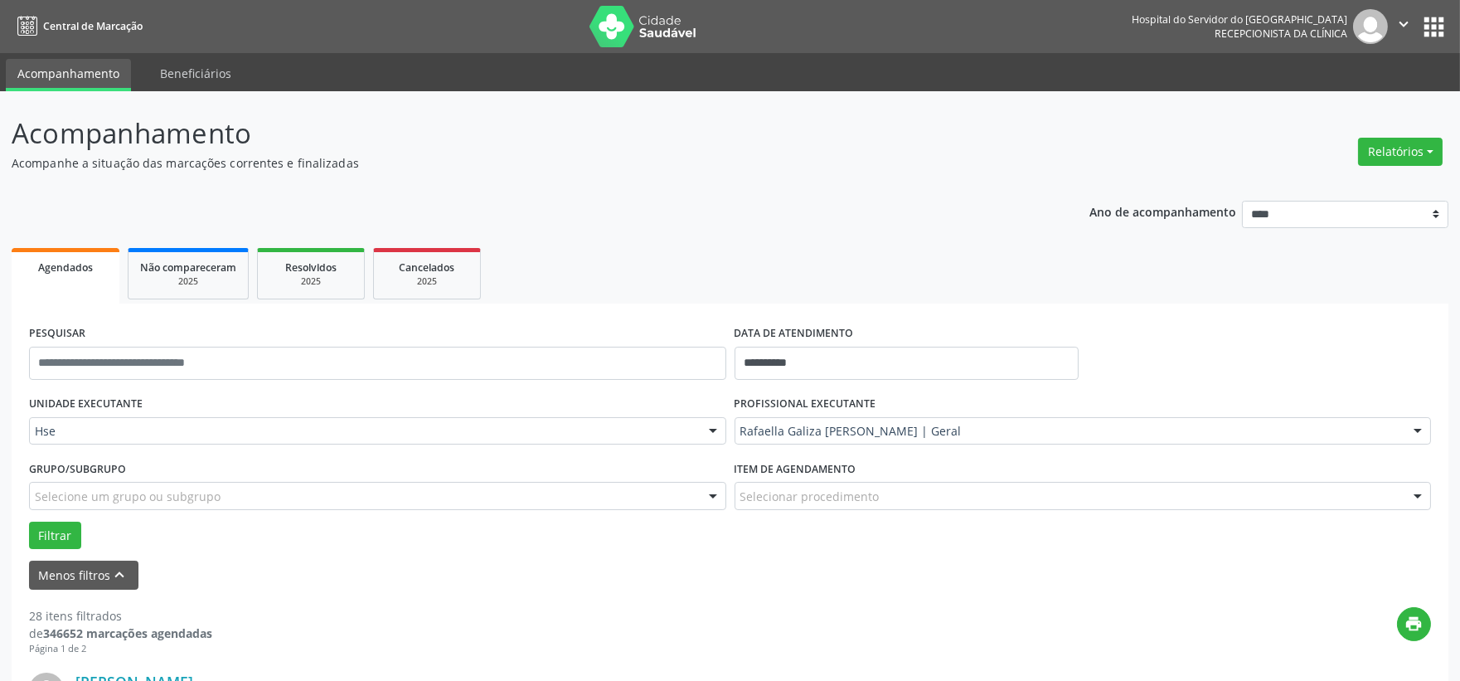
scroll to position [92, 0]
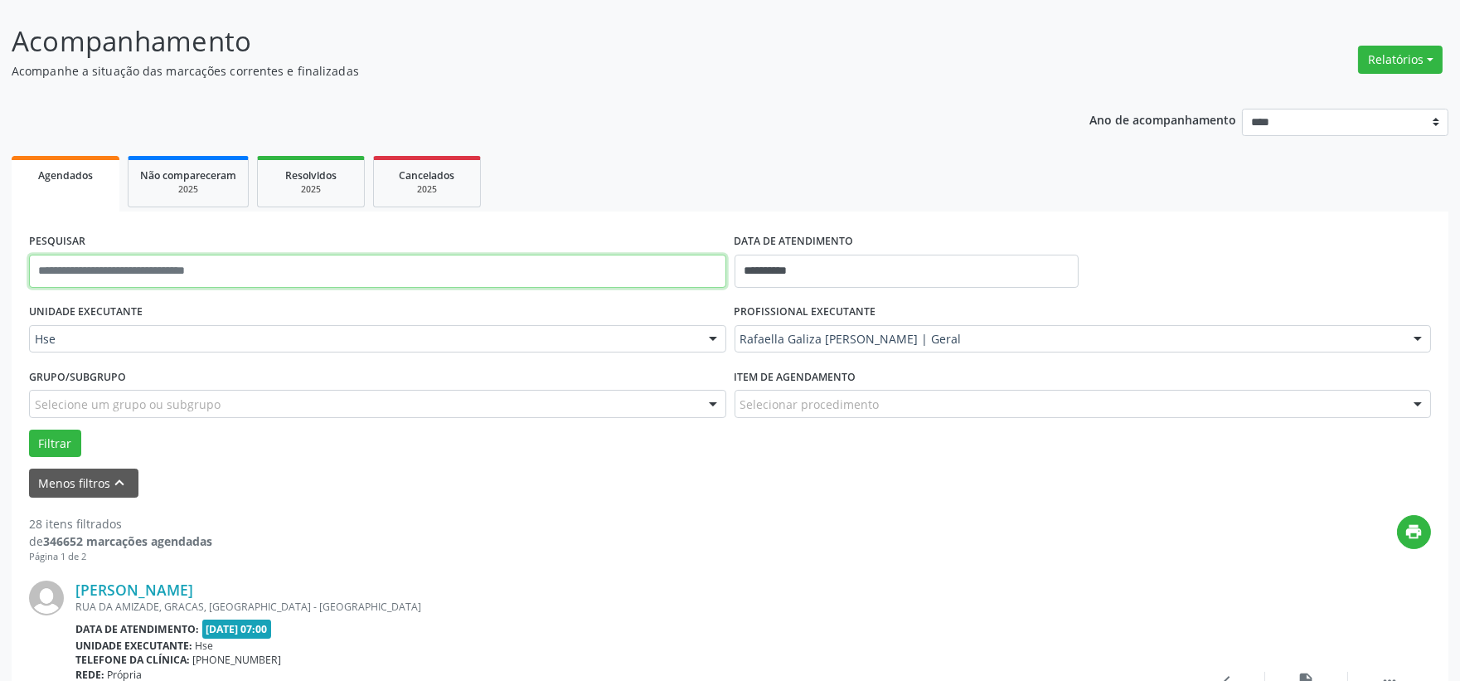
click at [235, 255] on input "text" at bounding box center [377, 271] width 697 height 33
click at [29, 429] on button "Filtrar" at bounding box center [55, 443] width 52 height 28
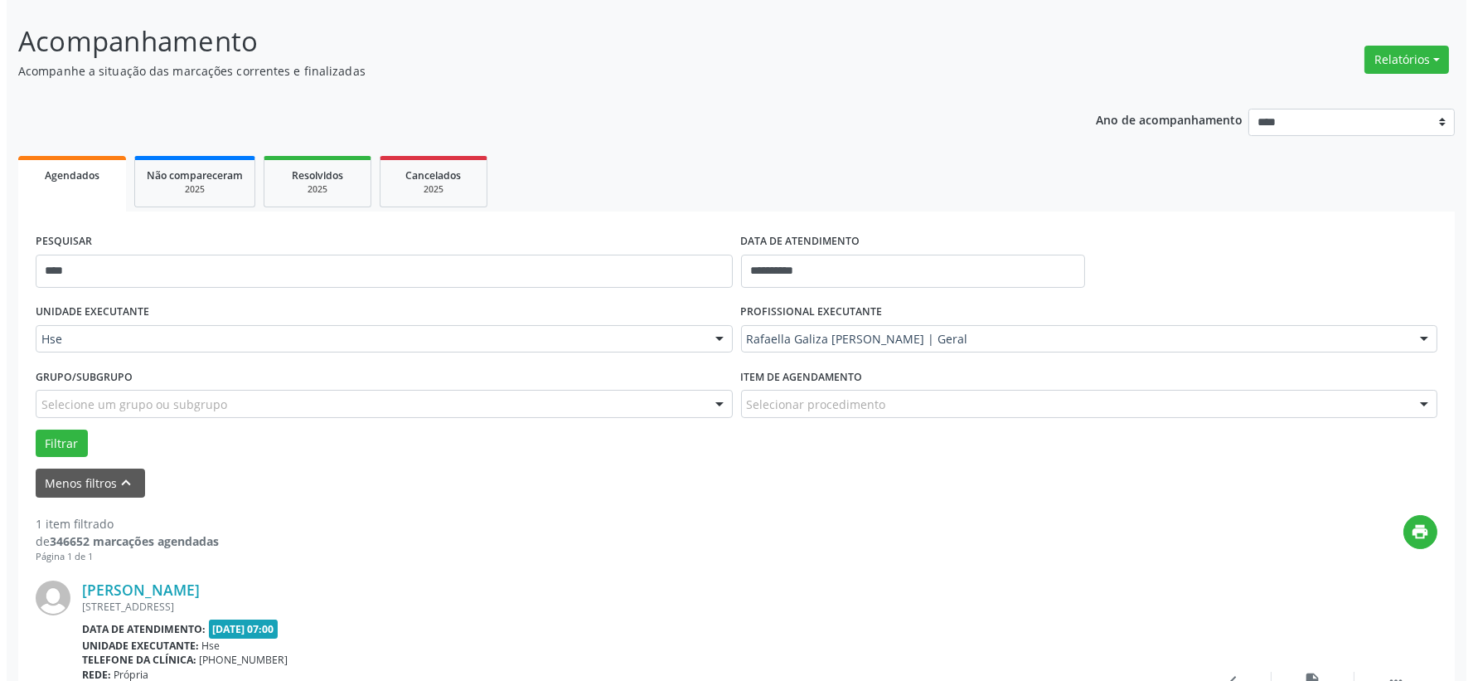
scroll to position [255, 0]
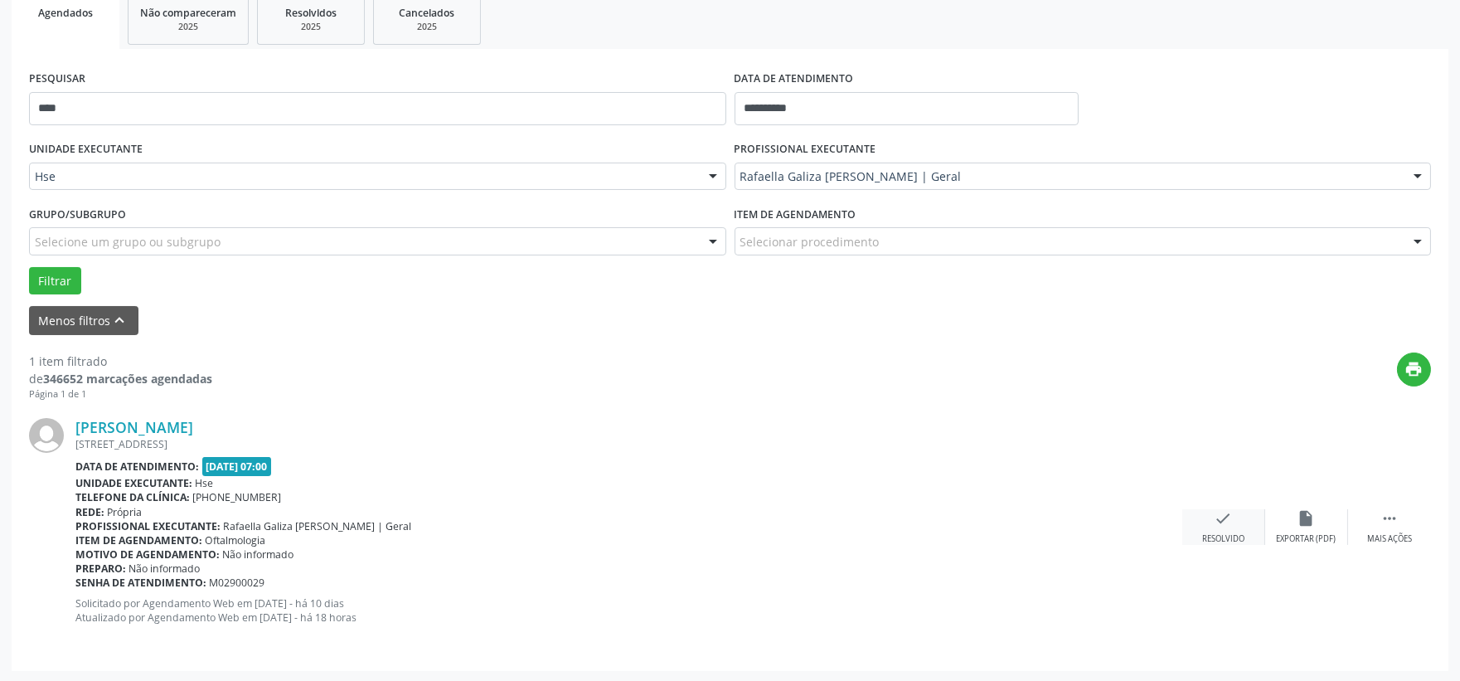
click at [1202, 533] on div "Resolvido" at bounding box center [1223, 539] width 42 height 12
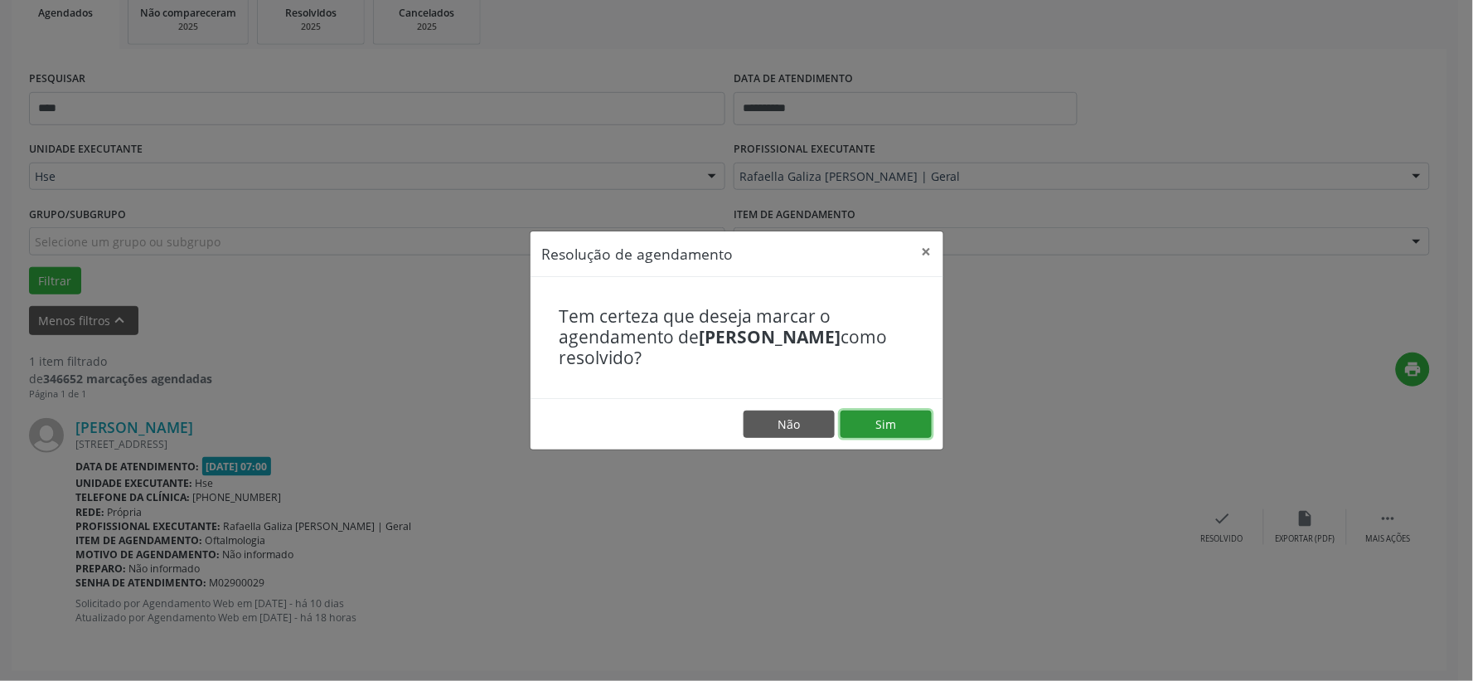
click at [895, 421] on button "Sim" at bounding box center [886, 424] width 91 height 28
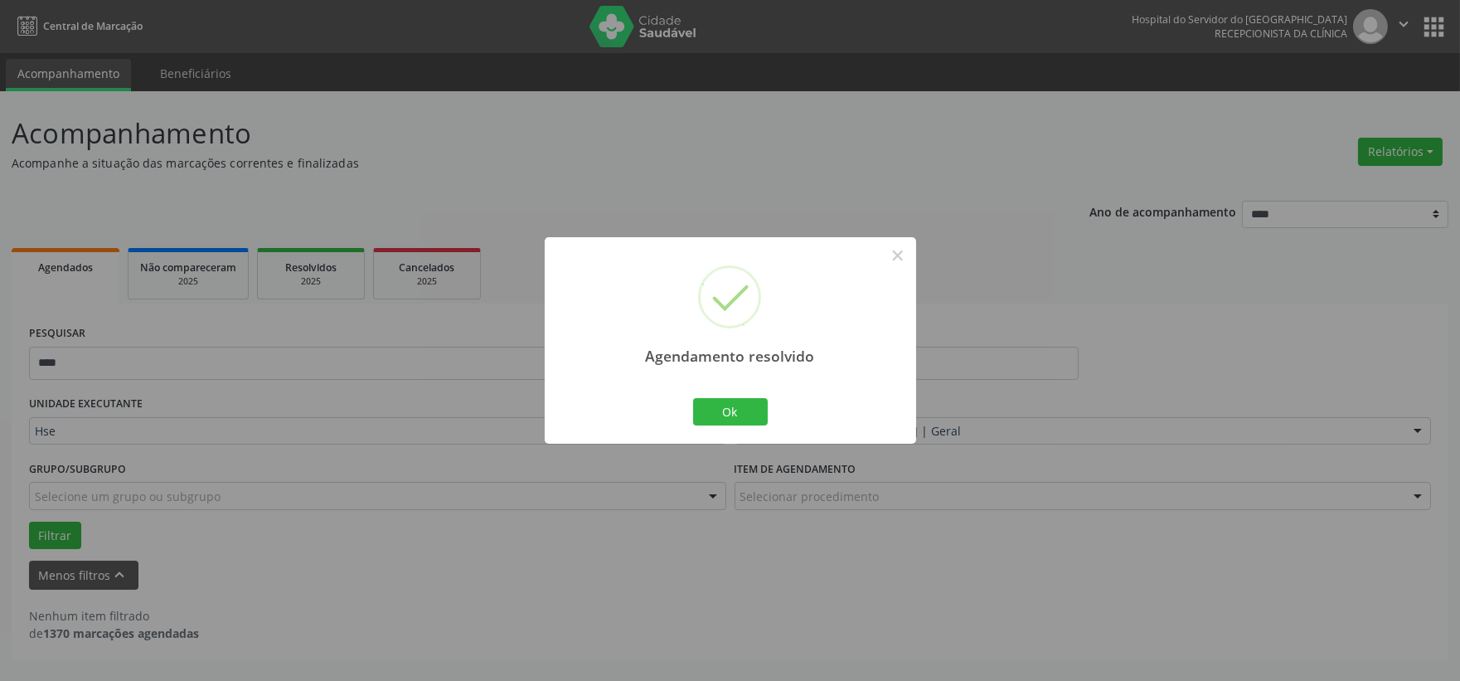
scroll to position [0, 0]
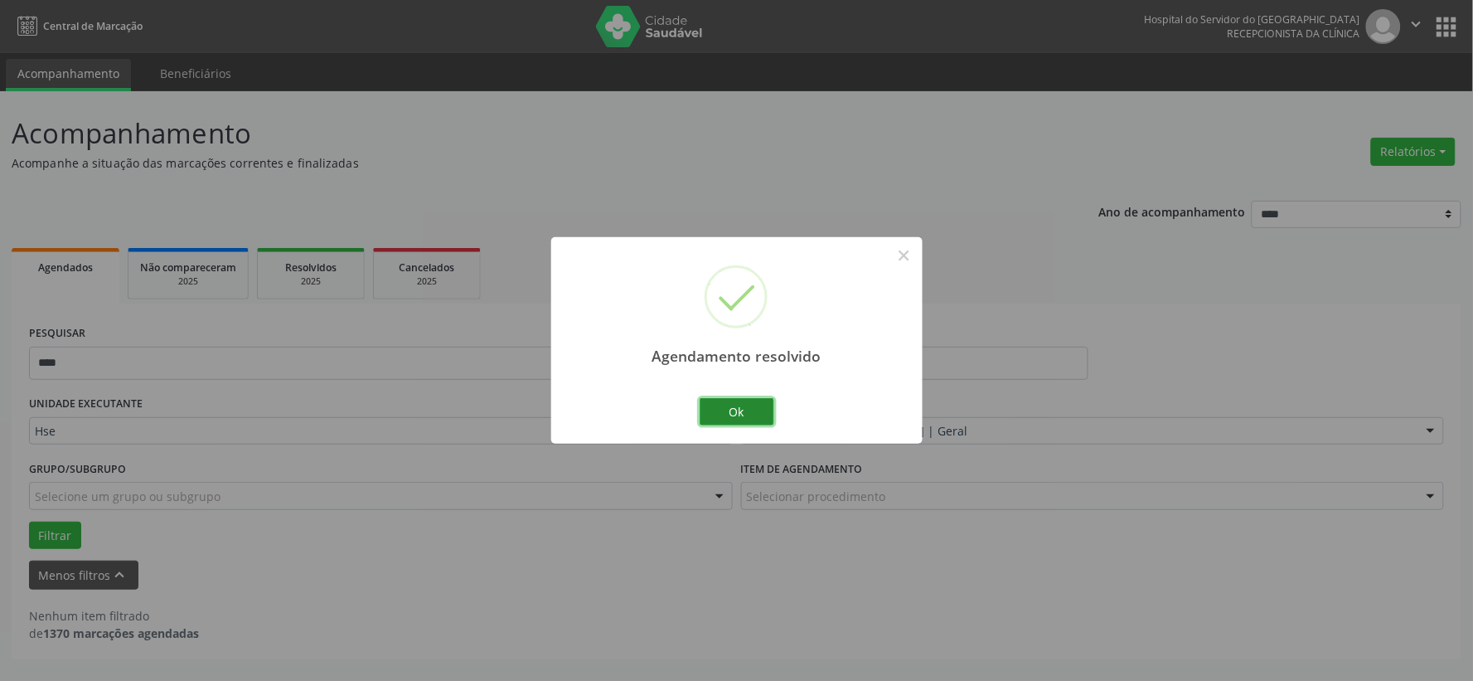
click at [727, 412] on button "Ok" at bounding box center [737, 412] width 75 height 28
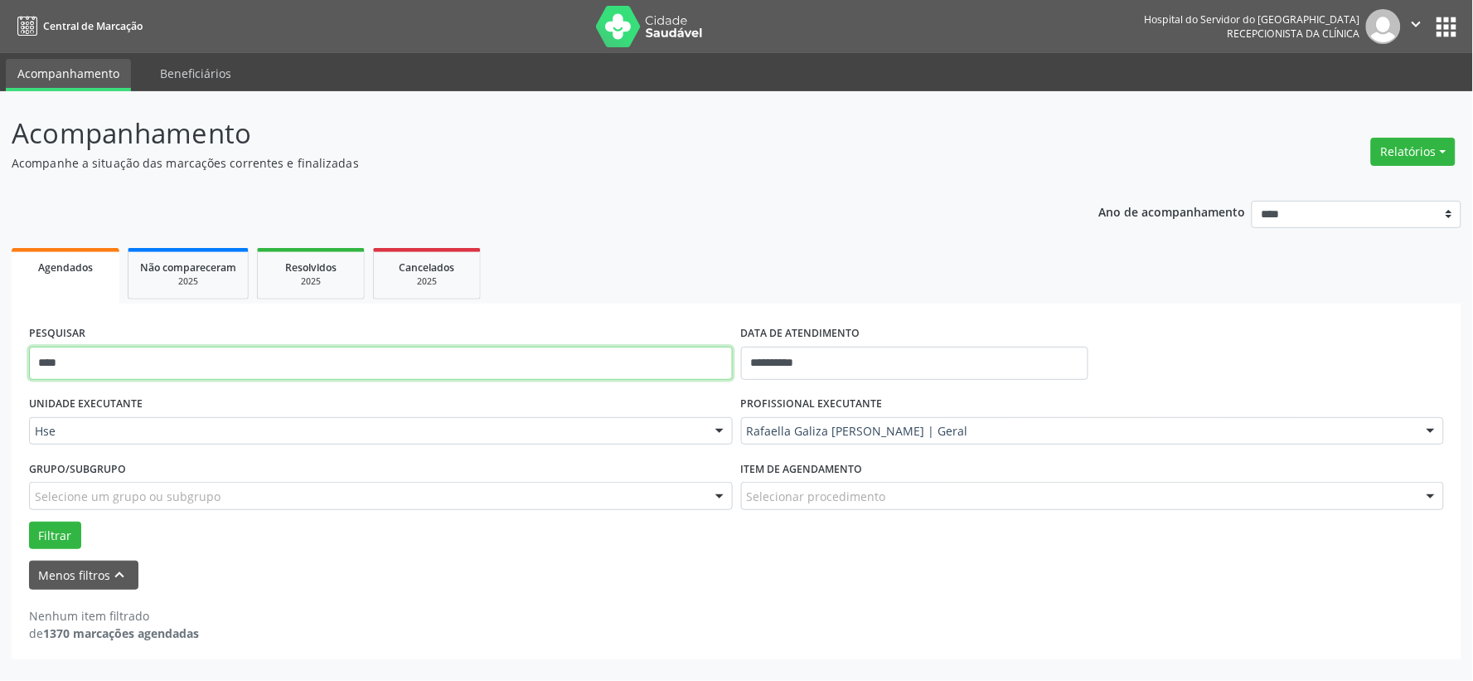
click at [610, 360] on input "****" at bounding box center [381, 363] width 704 height 33
click at [29, 521] on button "Filtrar" at bounding box center [55, 535] width 52 height 28
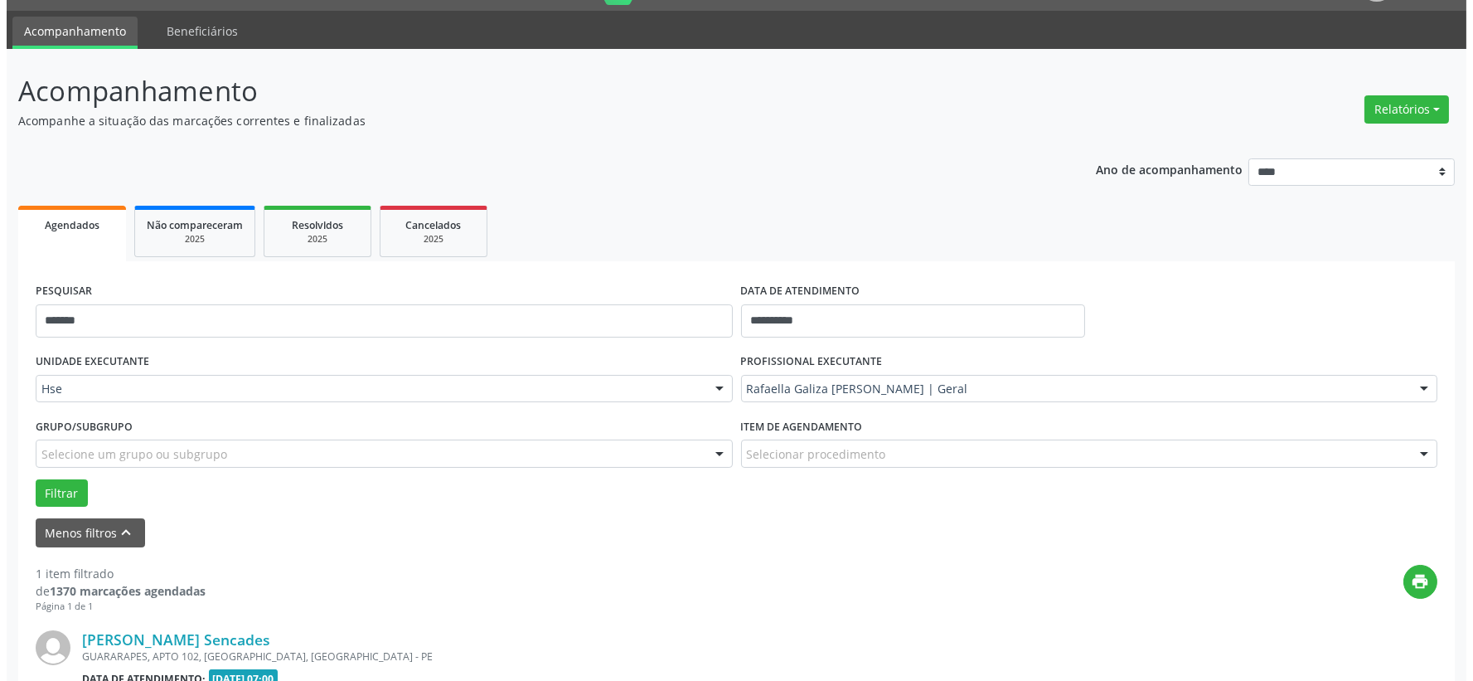
scroll to position [255, 0]
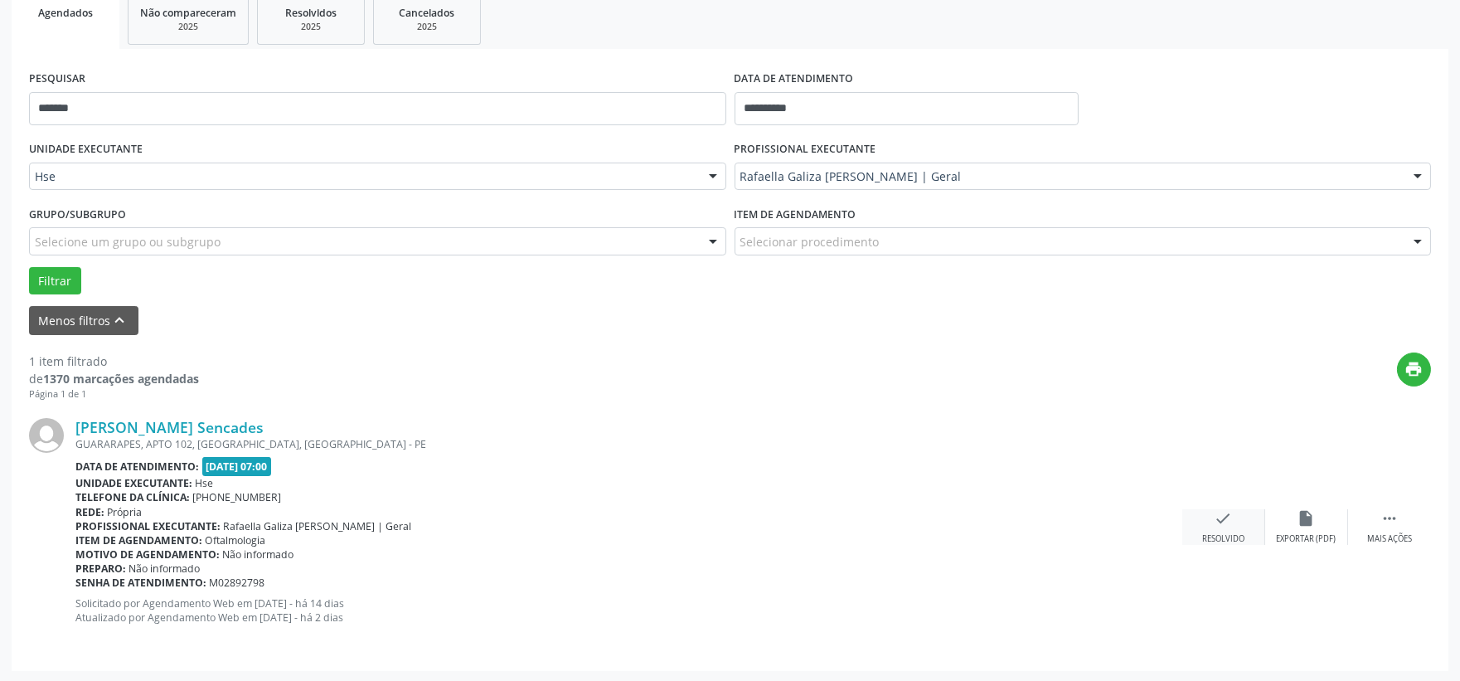
click at [1219, 519] on icon "check" at bounding box center [1223, 518] width 18 height 18
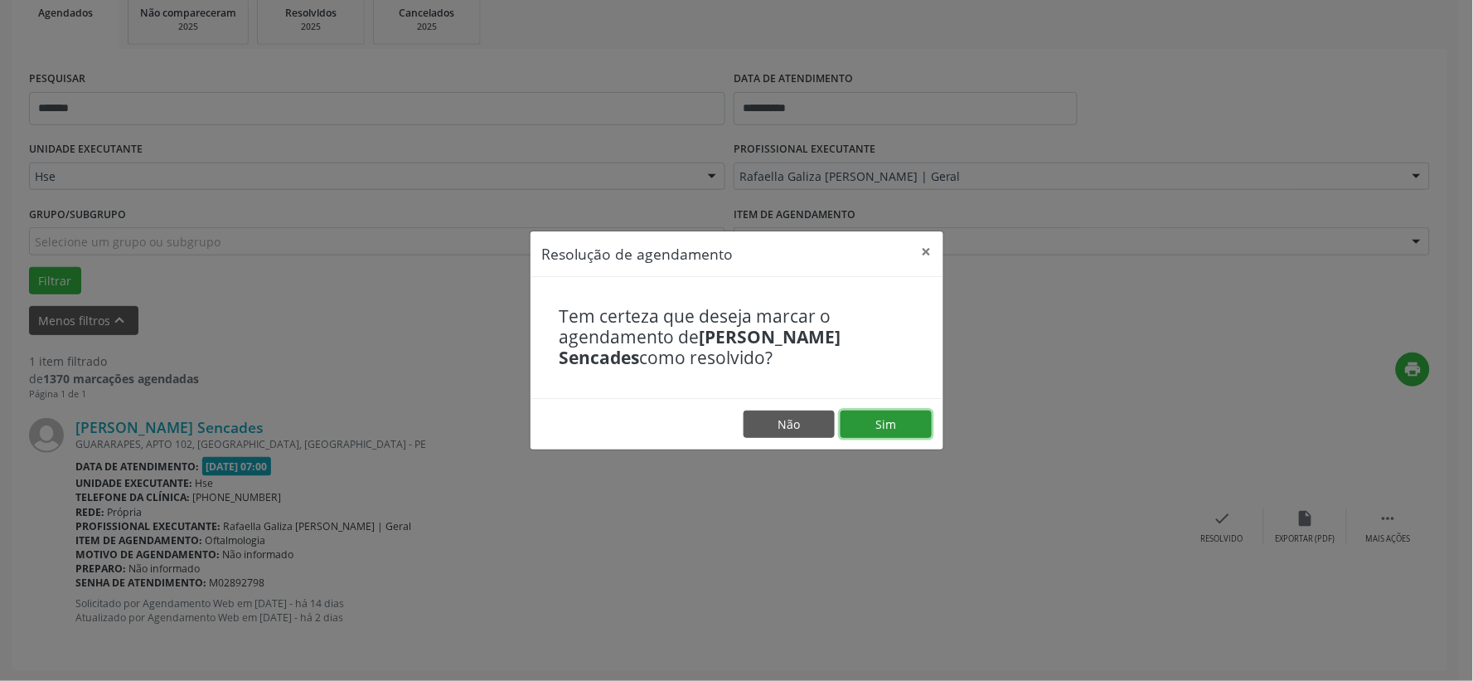
click at [907, 419] on button "Sim" at bounding box center [886, 424] width 91 height 28
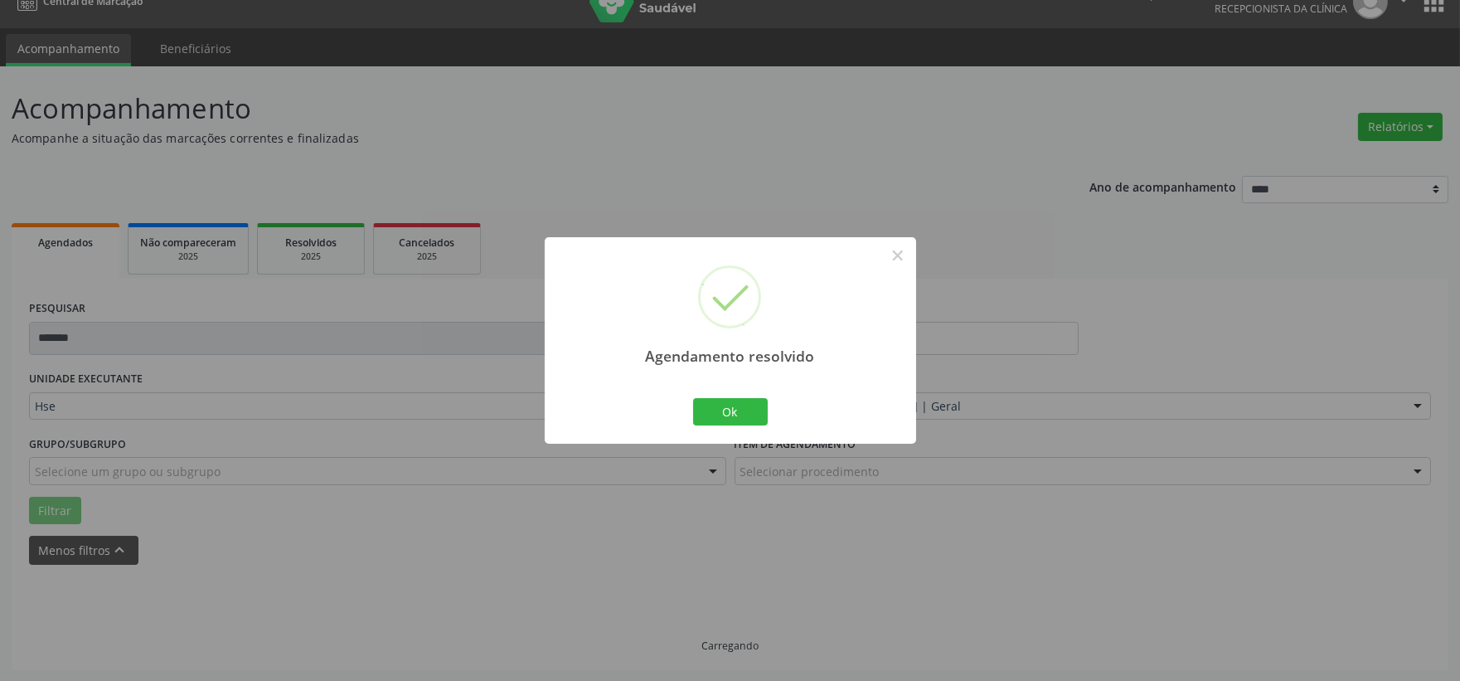
scroll to position [42, 0]
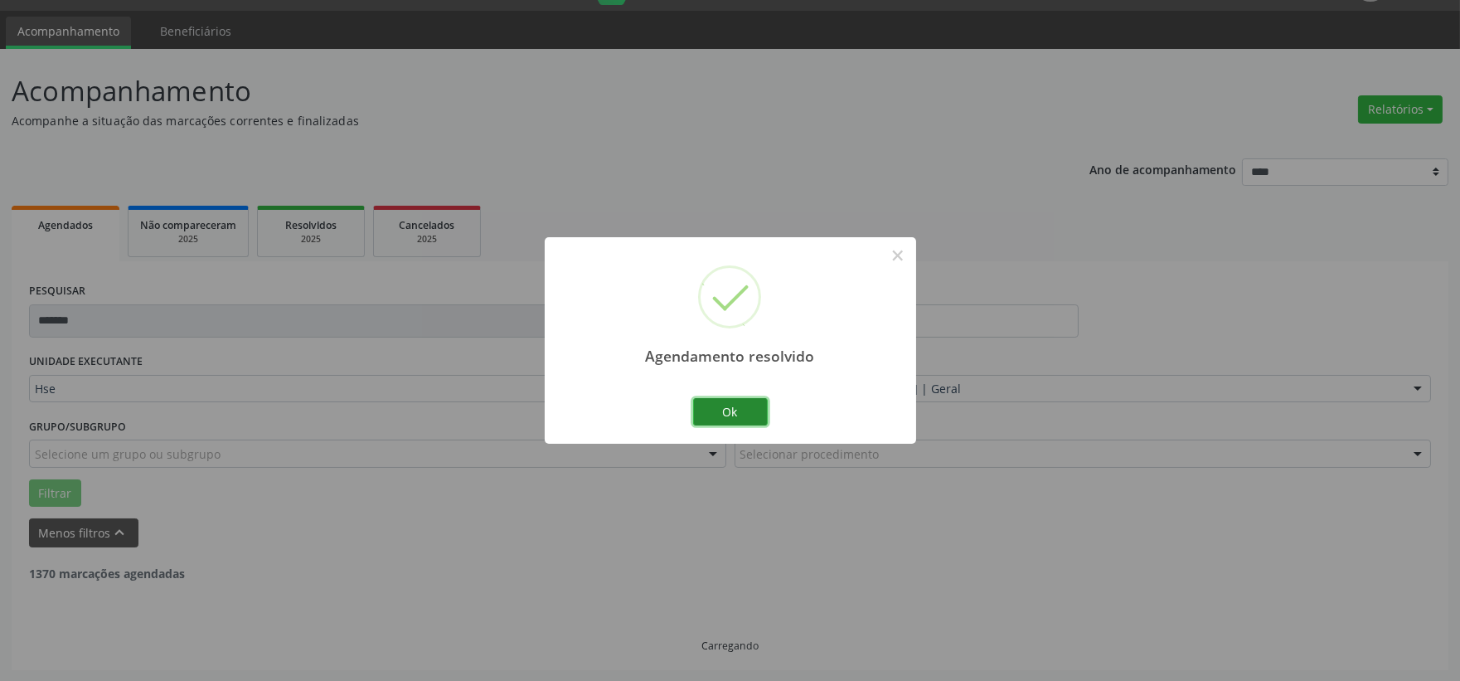
click at [715, 410] on button "Ok" at bounding box center [730, 412] width 75 height 28
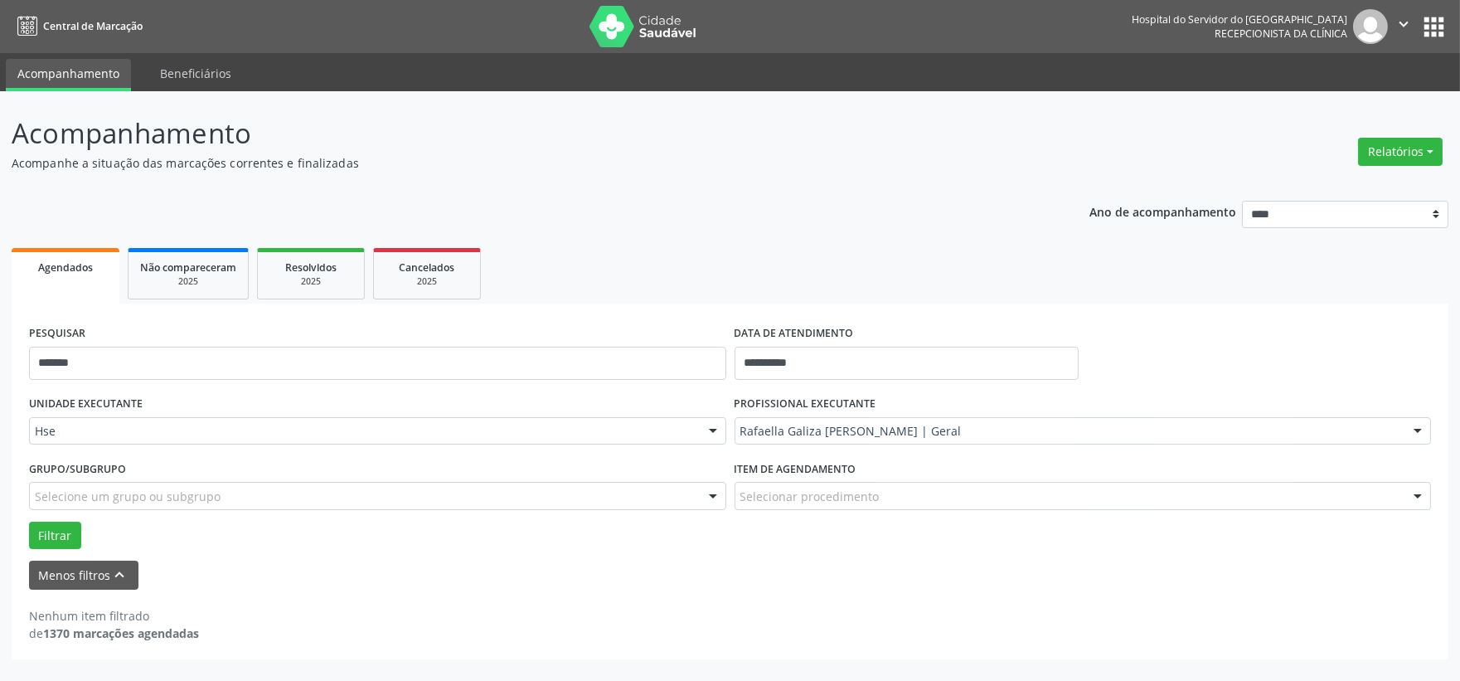
scroll to position [0, 0]
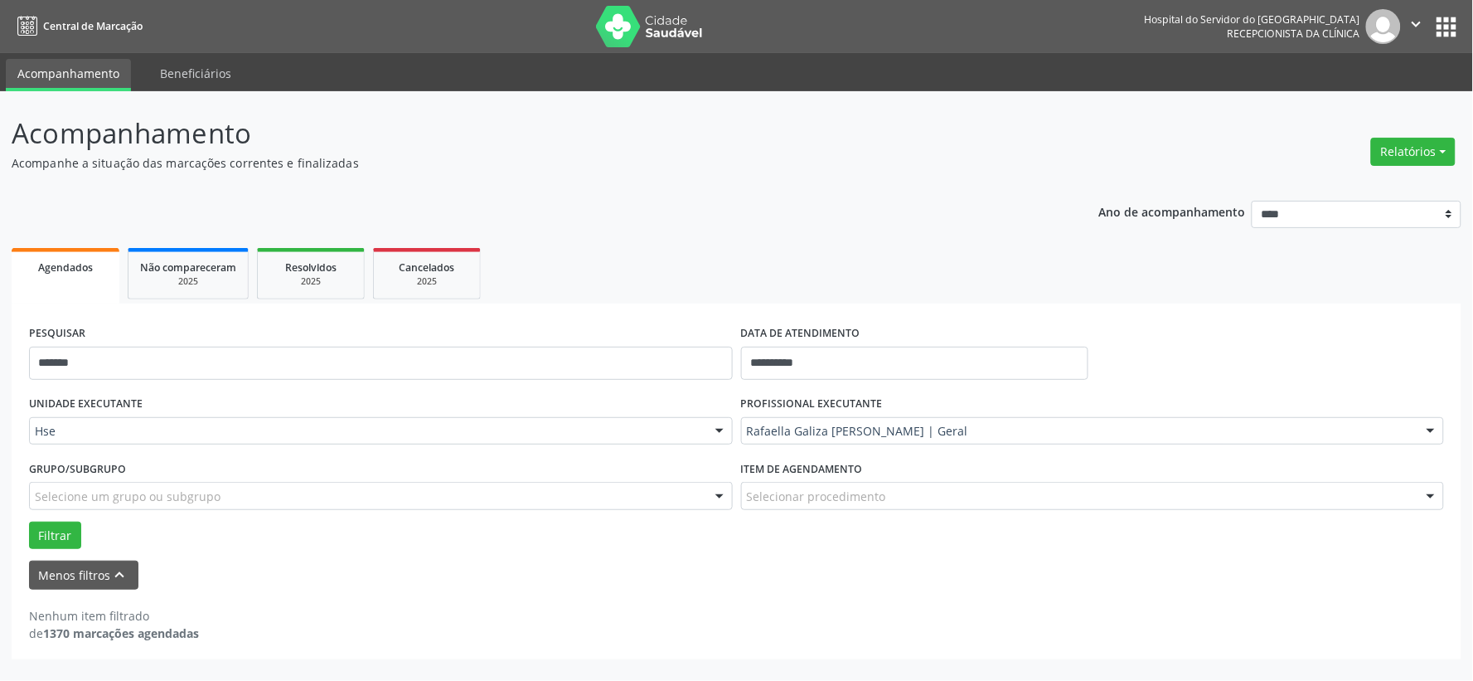
click at [485, 342] on div "PESQUISAR *******" at bounding box center [381, 356] width 712 height 70
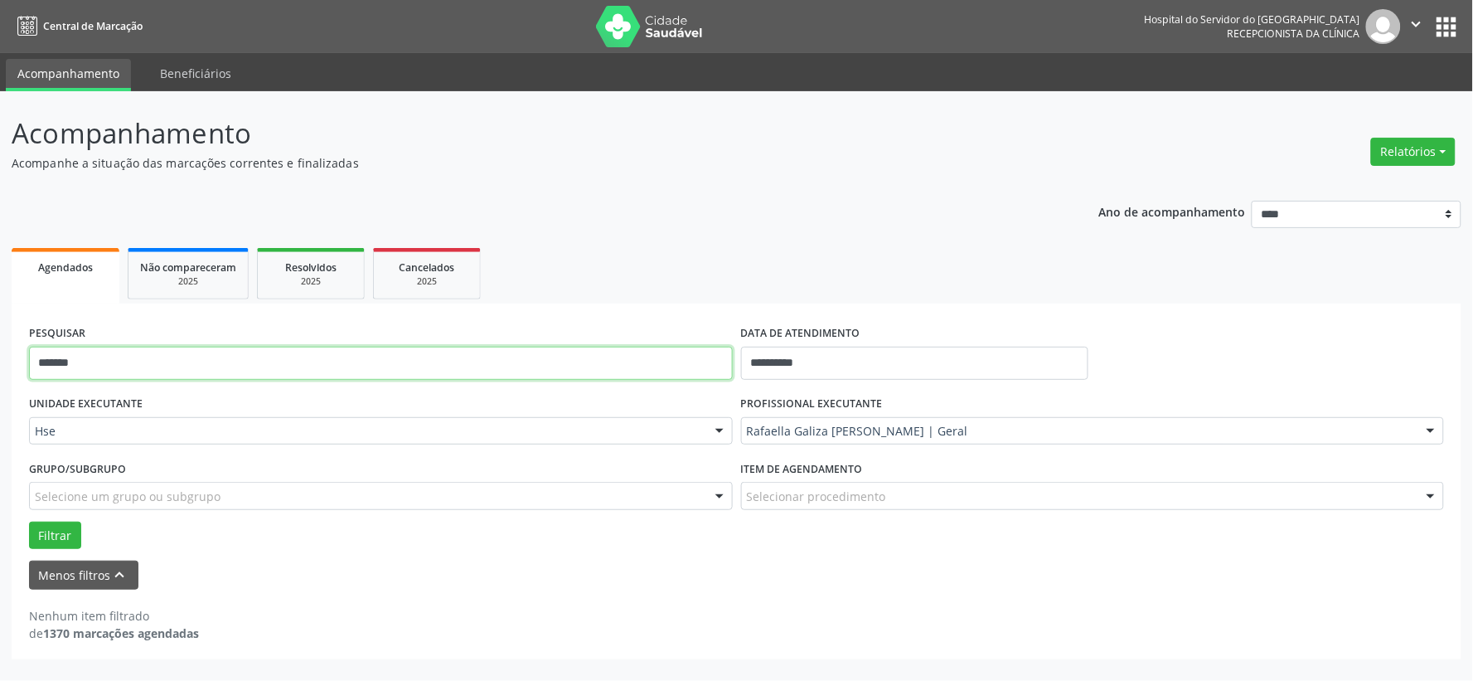
click at [478, 354] on input "*******" at bounding box center [381, 363] width 704 height 33
click at [29, 521] on button "Filtrar" at bounding box center [55, 535] width 52 height 28
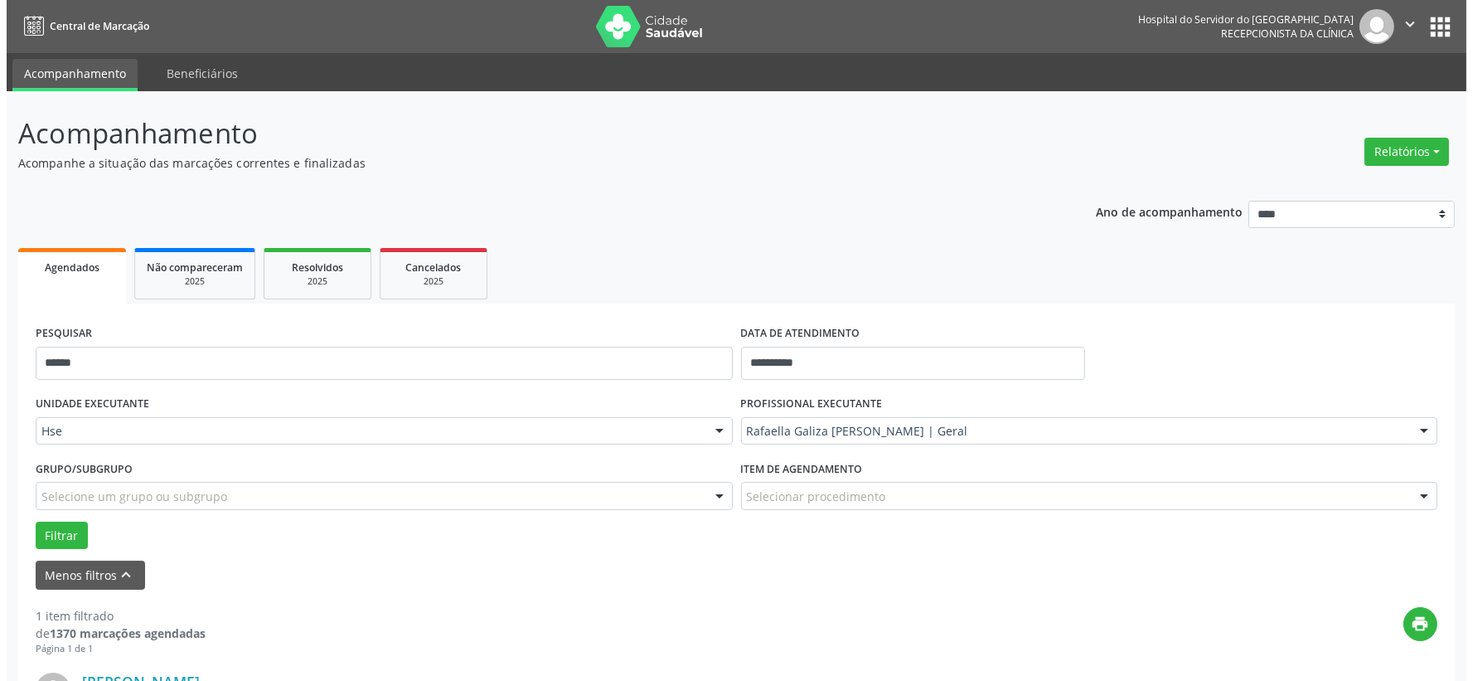
scroll to position [255, 0]
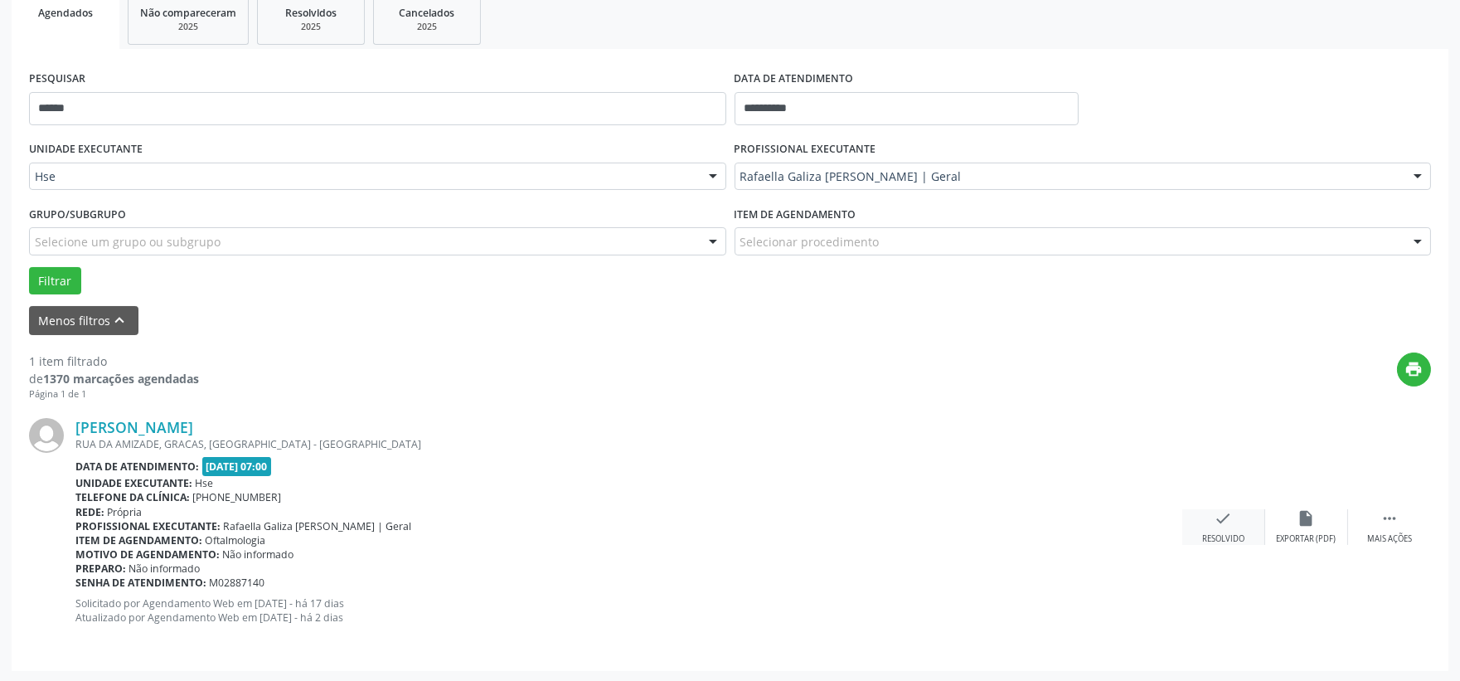
click at [1217, 537] on div "Resolvido" at bounding box center [1223, 539] width 42 height 12
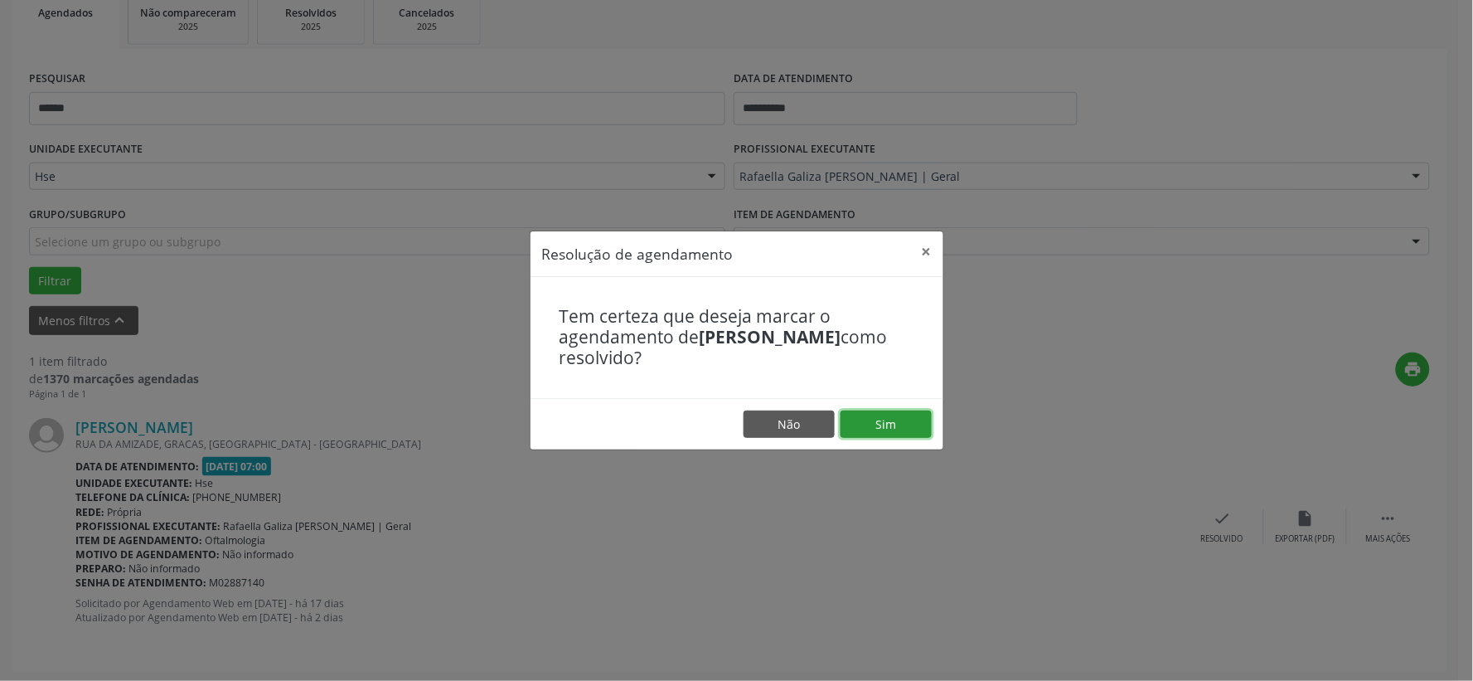
click at [914, 429] on button "Sim" at bounding box center [886, 424] width 91 height 28
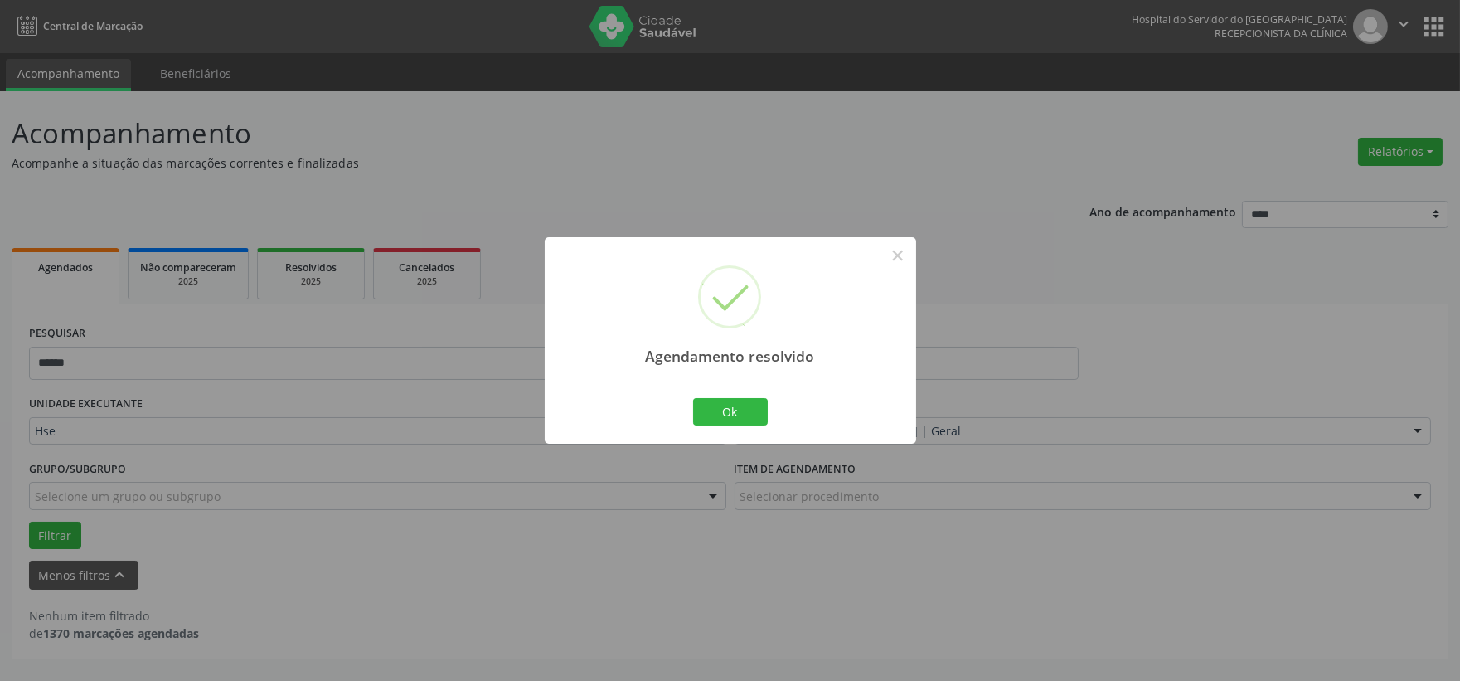
scroll to position [0, 0]
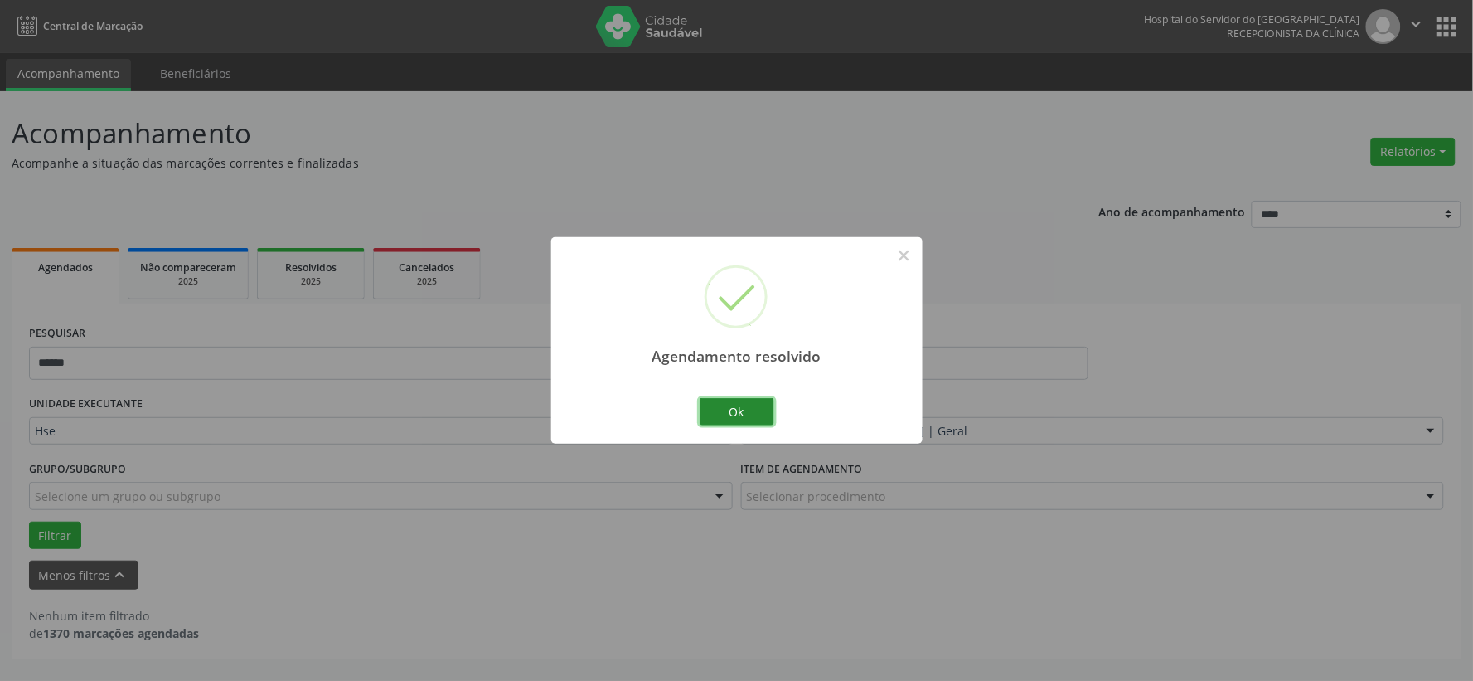
click at [735, 409] on button "Ok" at bounding box center [737, 412] width 75 height 28
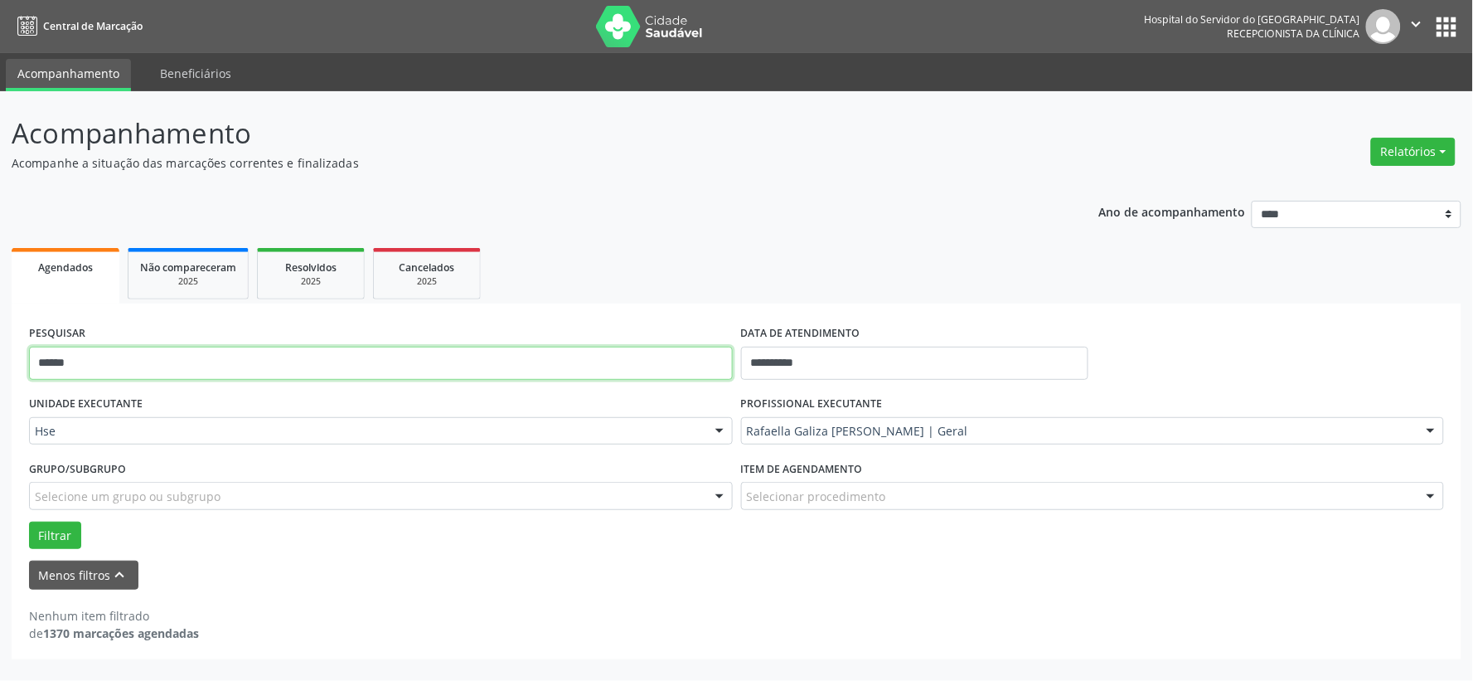
click at [662, 365] on input "******" at bounding box center [381, 363] width 704 height 33
click at [29, 521] on button "Filtrar" at bounding box center [55, 535] width 52 height 28
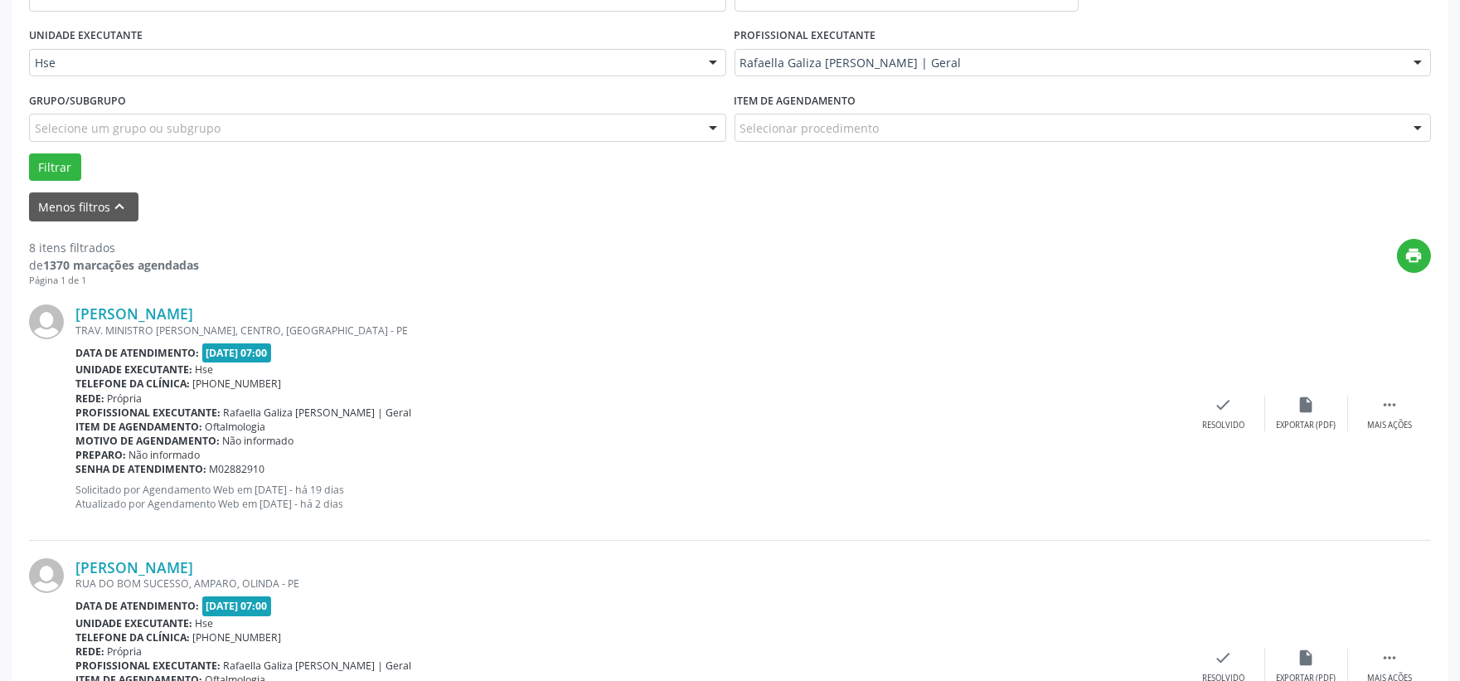
scroll to position [184, 0]
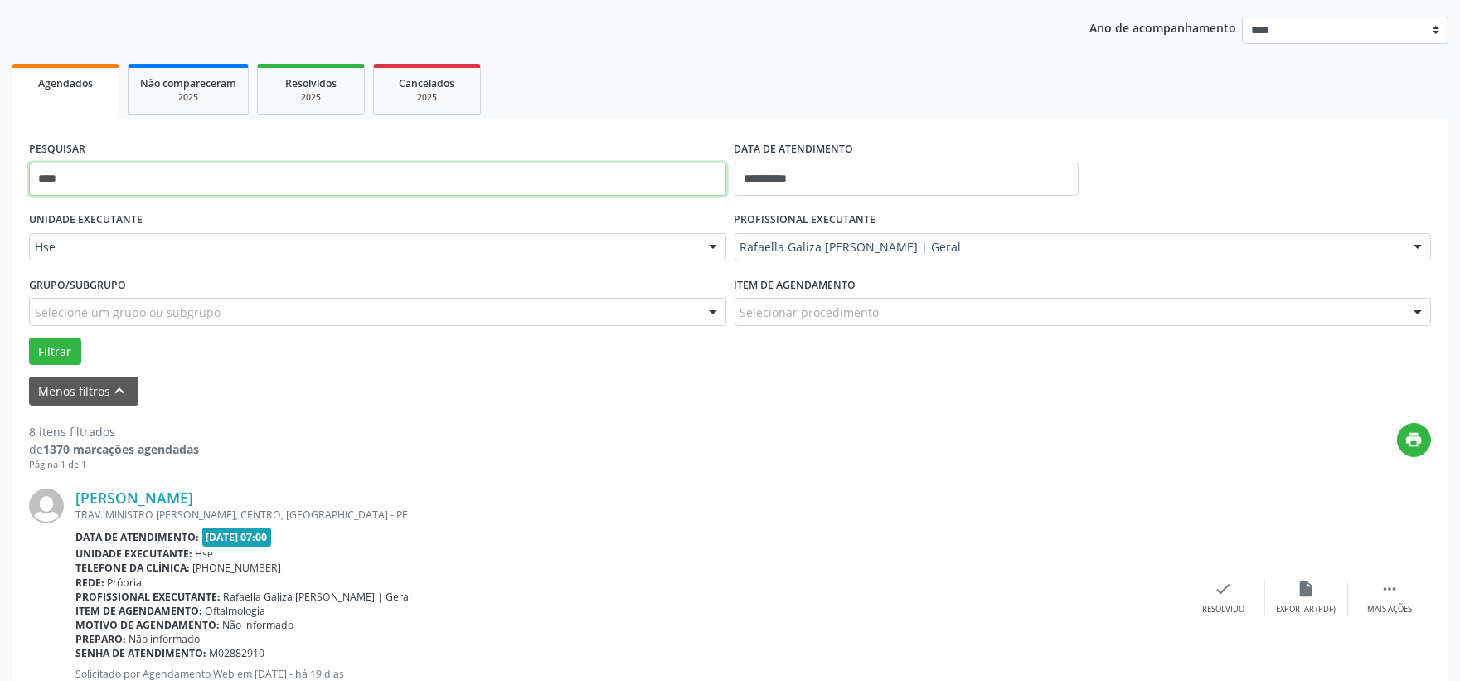
click at [255, 182] on input "****" at bounding box center [377, 178] width 697 height 33
type input "********"
click at [29, 337] on button "Filtrar" at bounding box center [55, 351] width 52 height 28
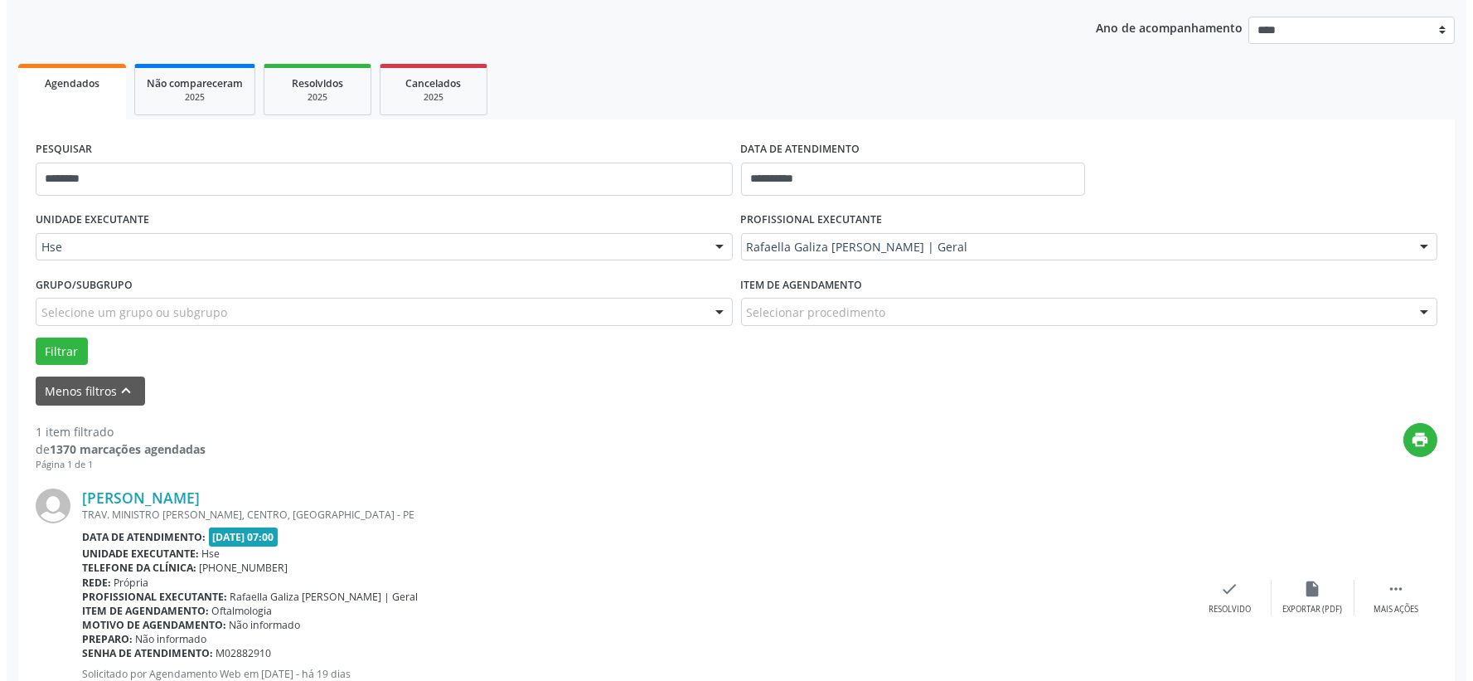
scroll to position [255, 0]
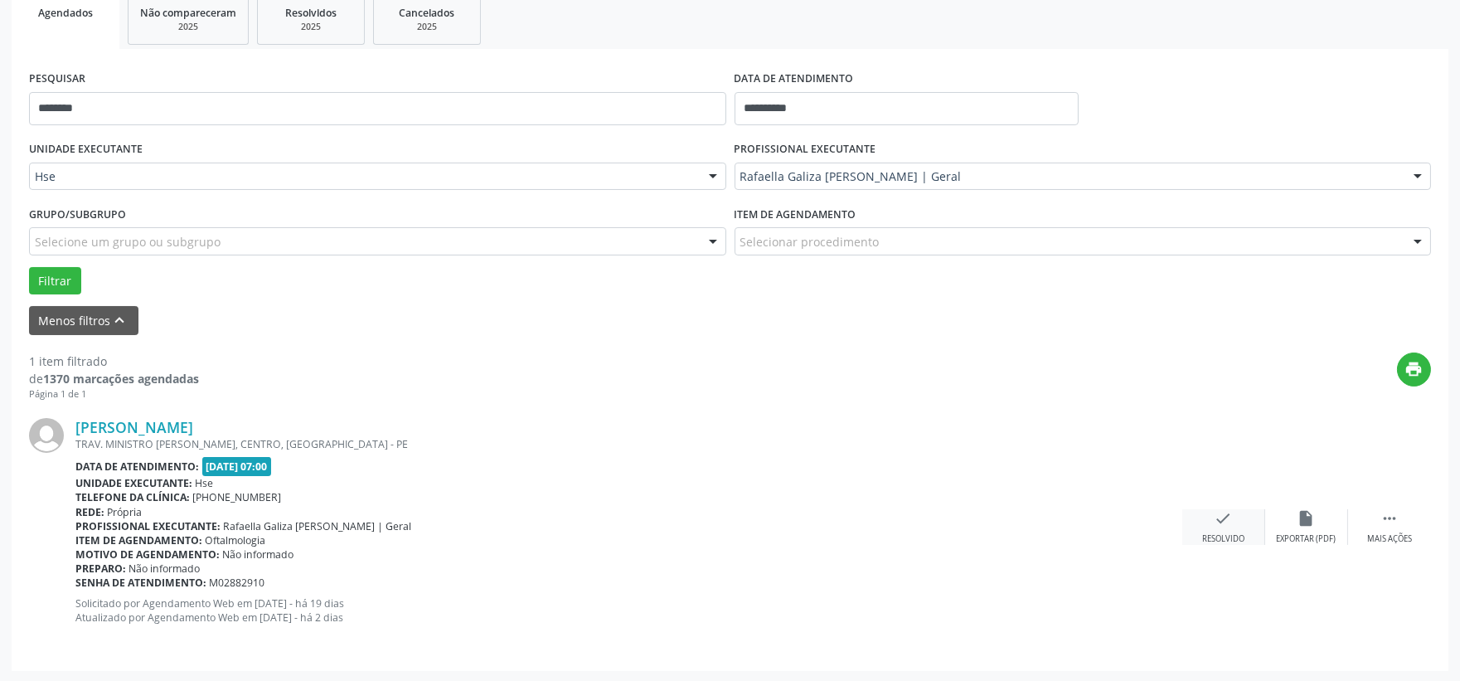
click at [1214, 519] on icon "check" at bounding box center [1223, 518] width 18 height 18
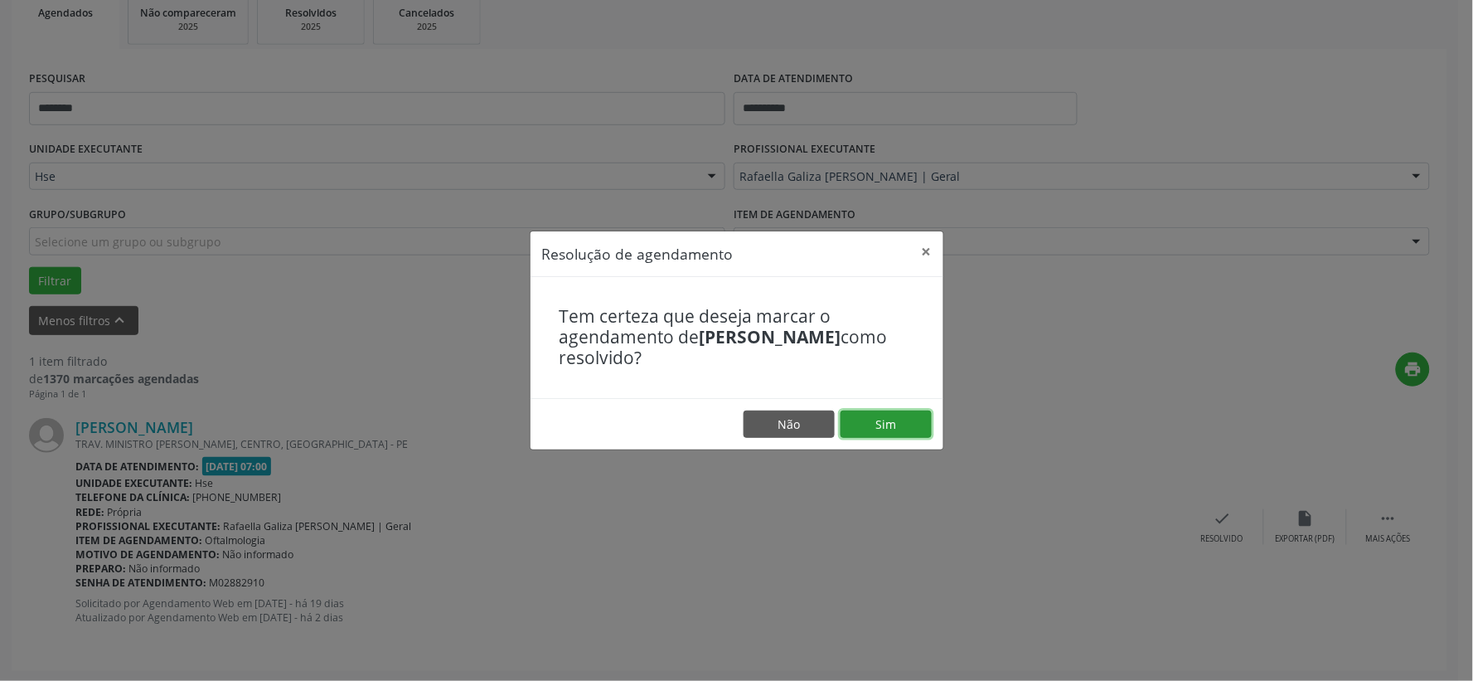
click at [907, 418] on button "Sim" at bounding box center [886, 424] width 91 height 28
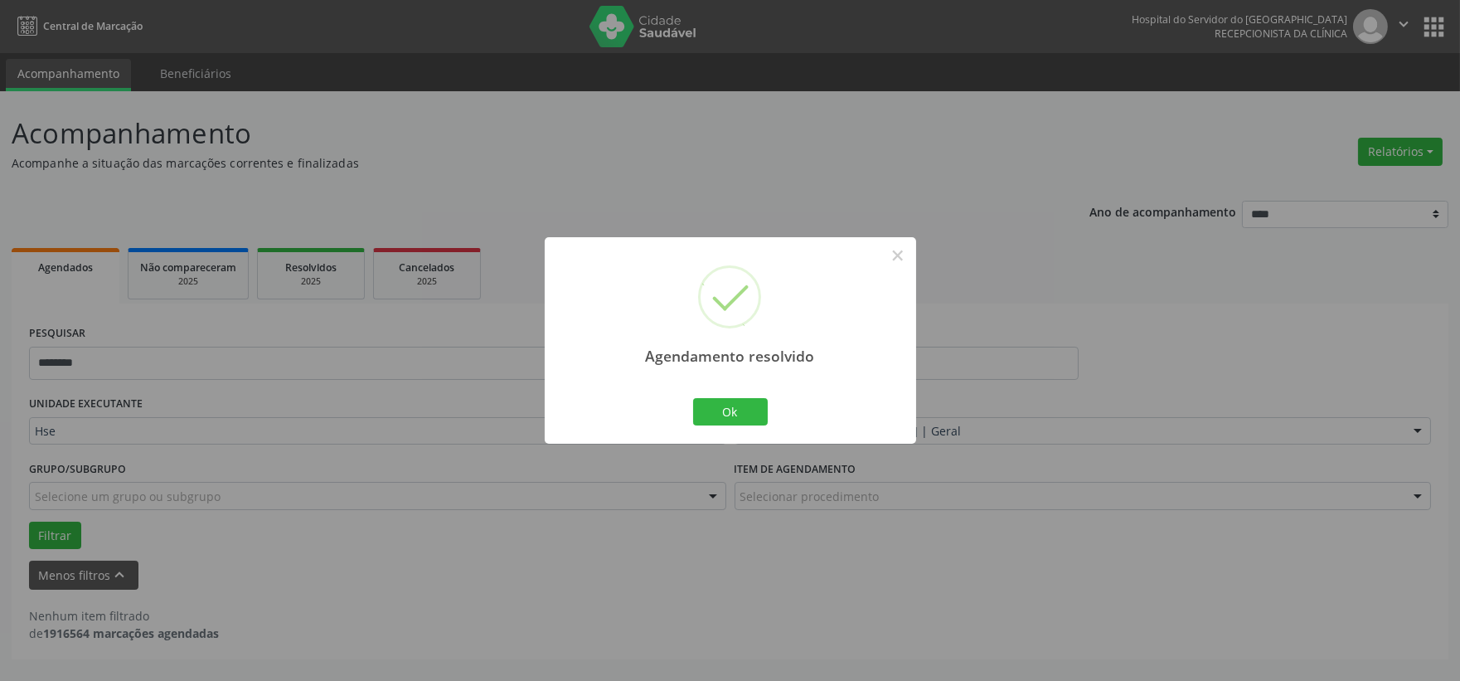
scroll to position [0, 0]
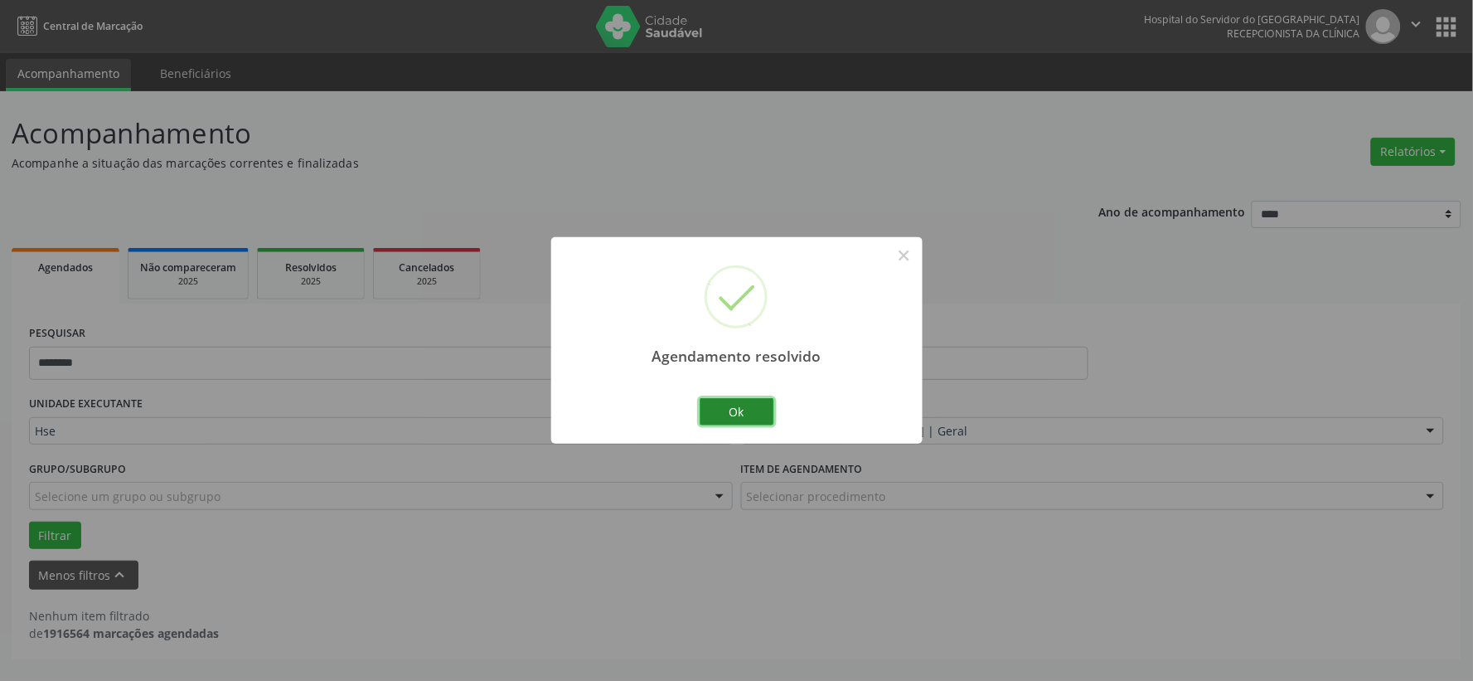
click at [735, 415] on button "Ok" at bounding box center [737, 412] width 75 height 28
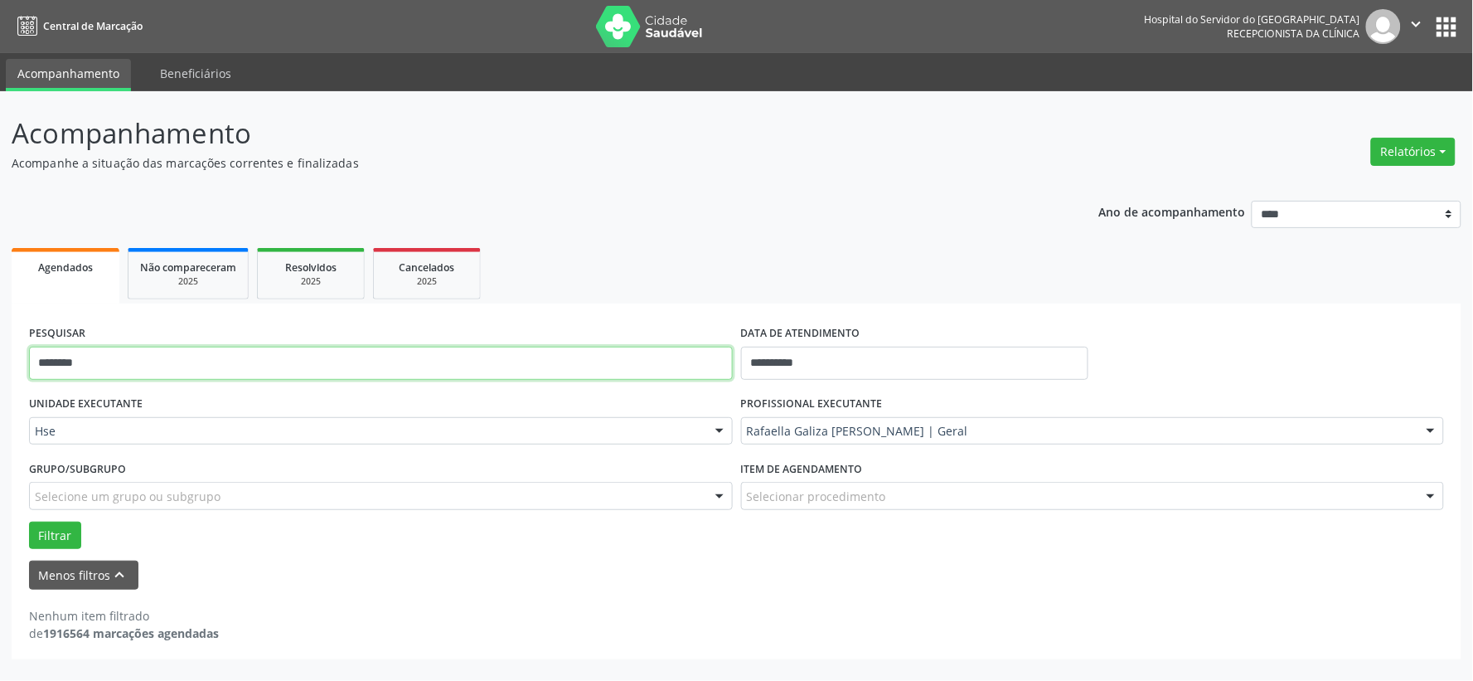
click at [502, 373] on input "********" at bounding box center [381, 363] width 704 height 33
click at [29, 521] on button "Filtrar" at bounding box center [55, 535] width 52 height 28
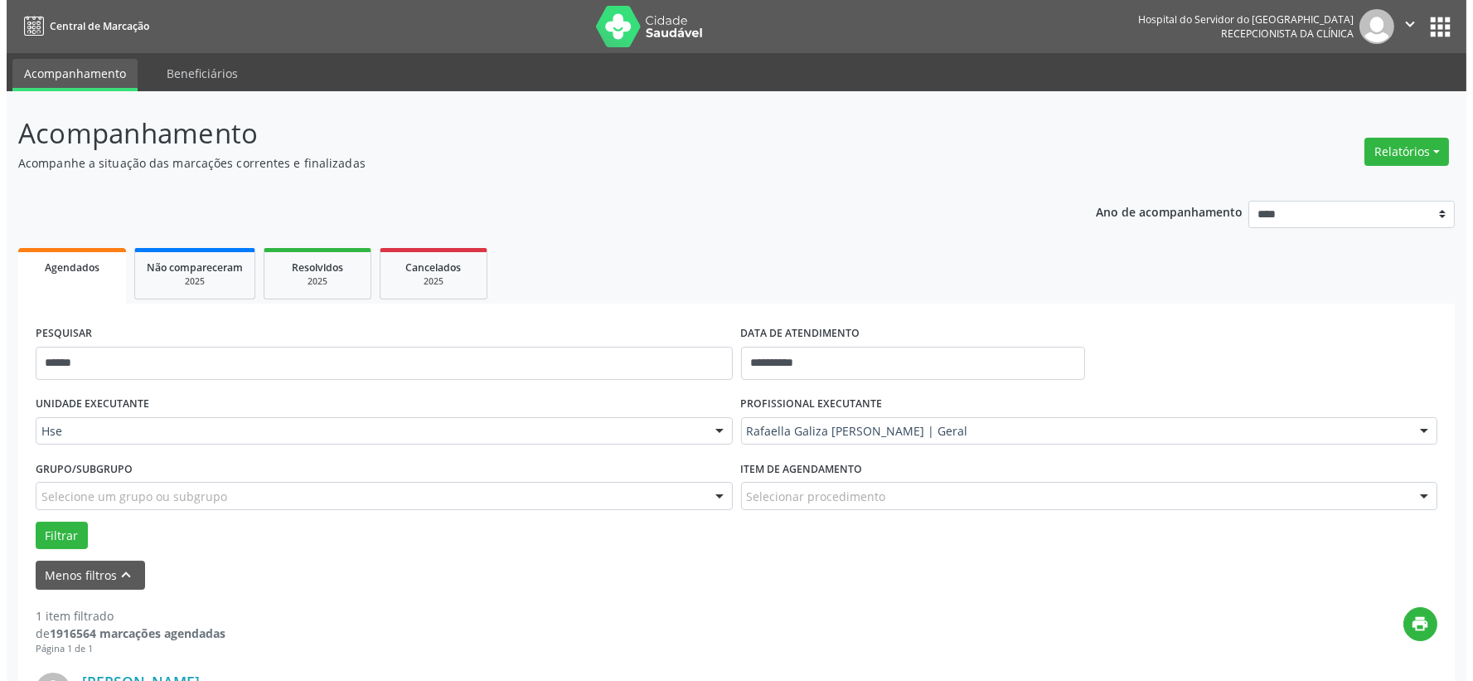
scroll to position [255, 0]
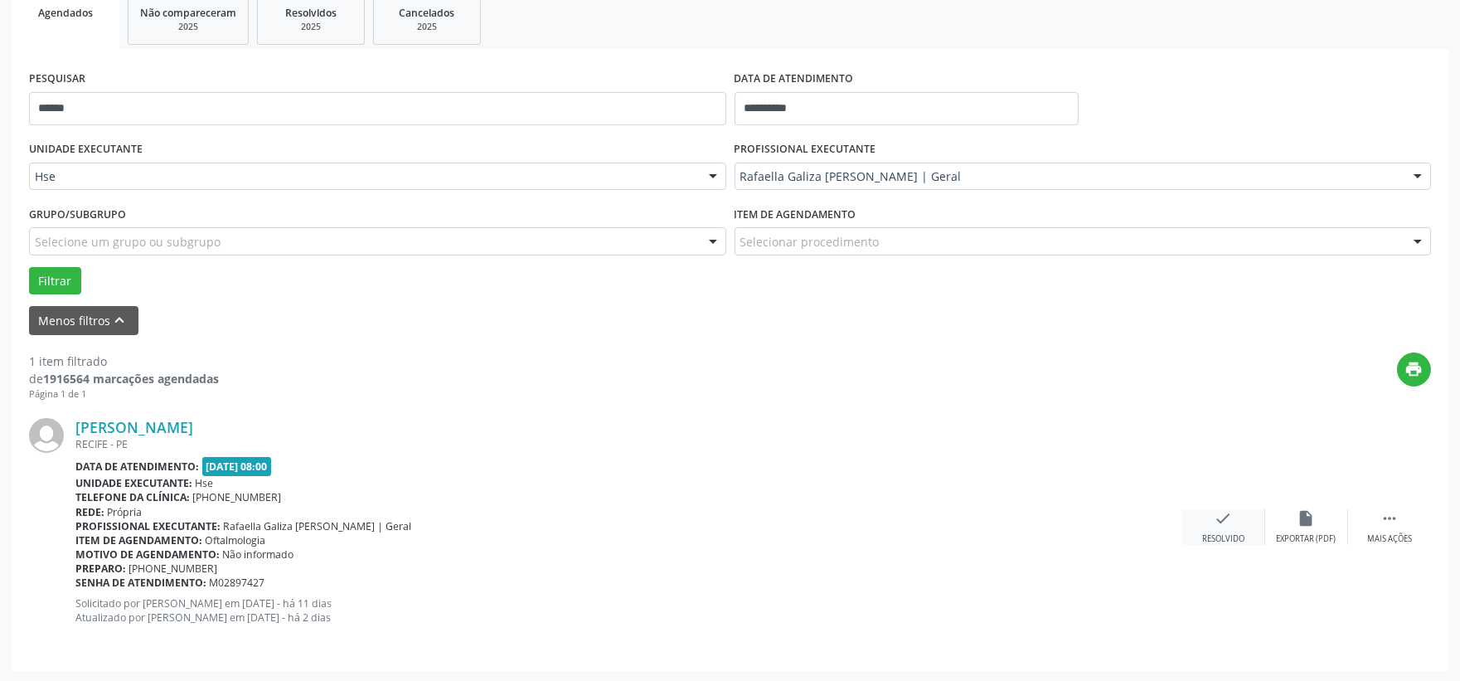
click at [1217, 525] on icon "check" at bounding box center [1223, 518] width 18 height 18
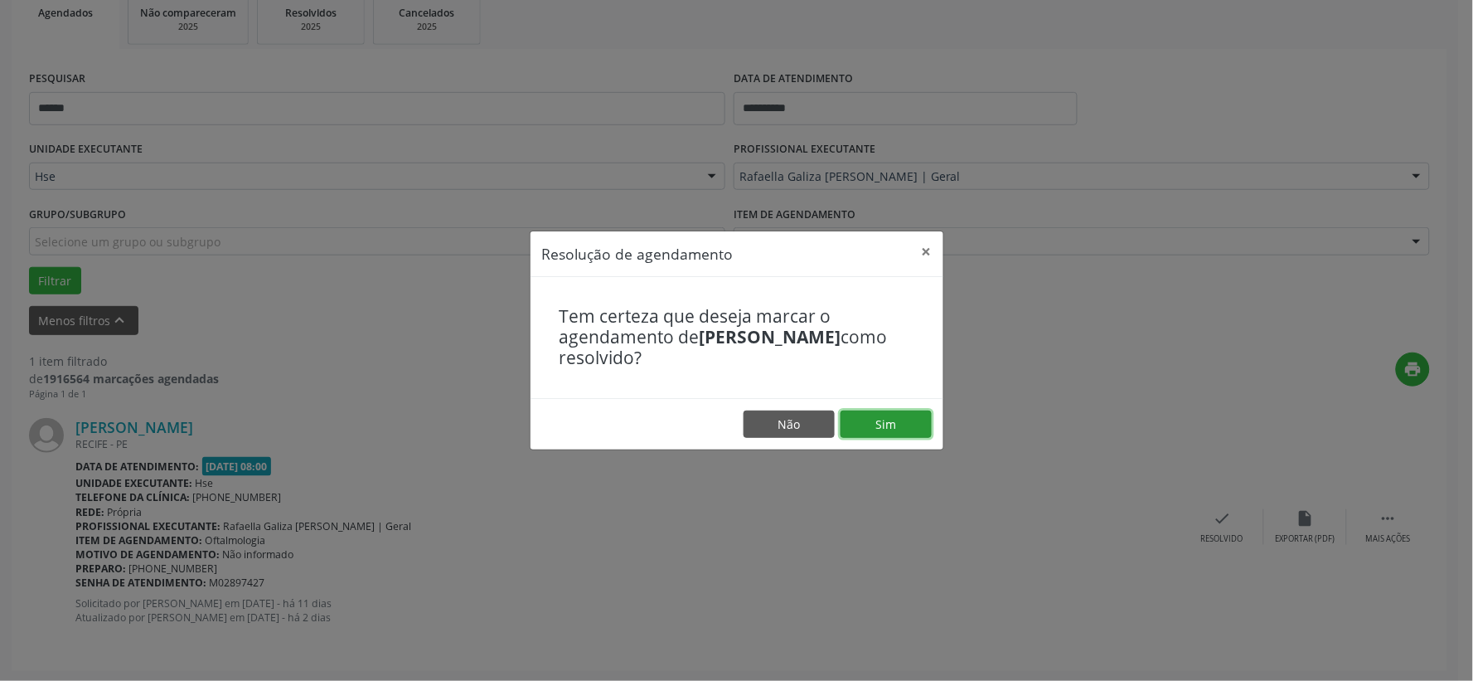
click at [924, 417] on button "Sim" at bounding box center [886, 424] width 91 height 28
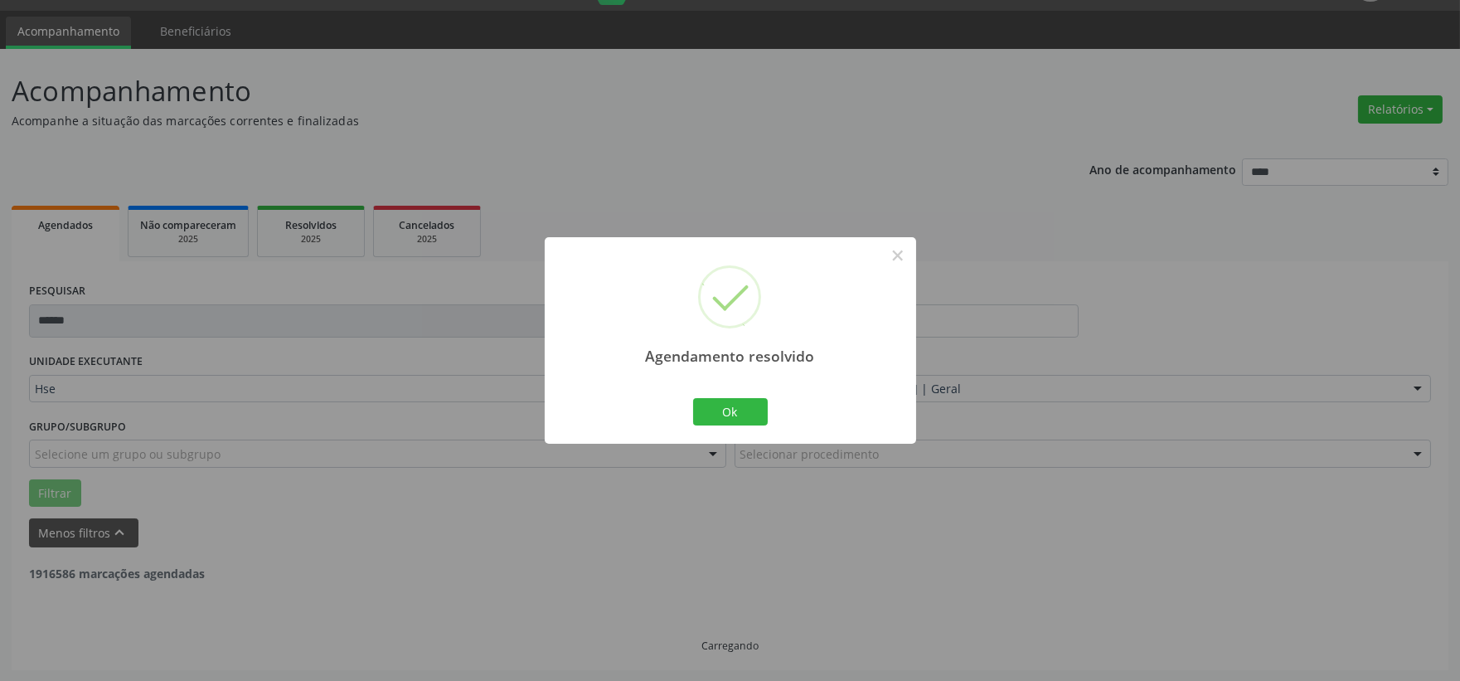
scroll to position [0, 0]
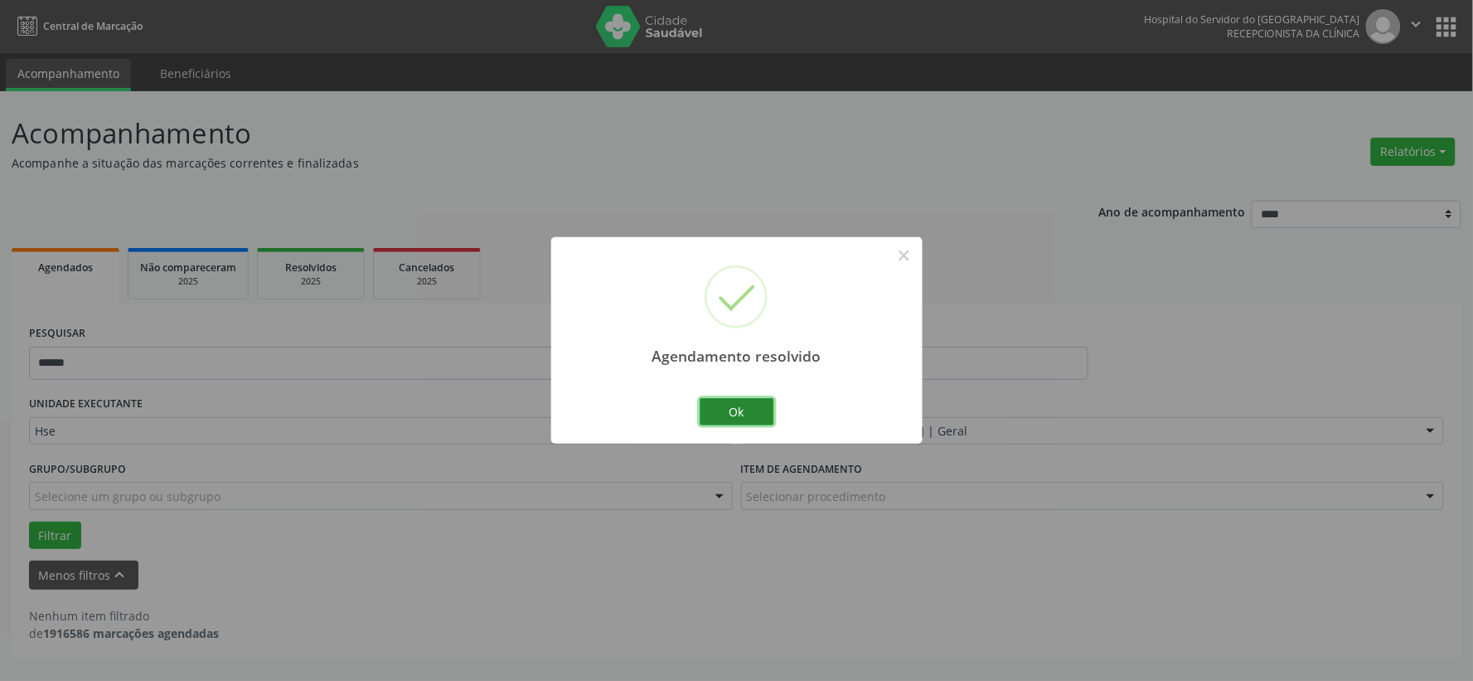
click at [753, 424] on button "Ok" at bounding box center [737, 412] width 75 height 28
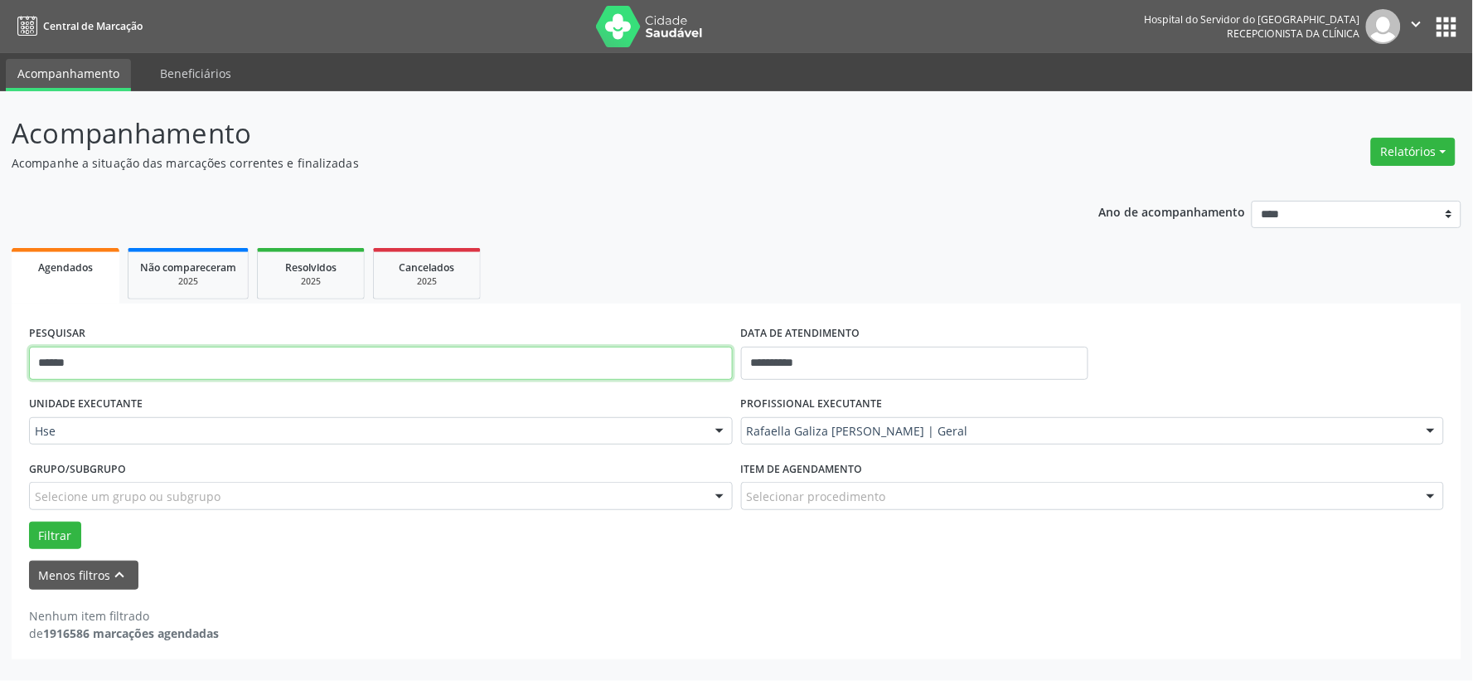
click at [677, 370] on input "******" at bounding box center [381, 363] width 704 height 33
click at [29, 521] on button "Filtrar" at bounding box center [55, 535] width 52 height 28
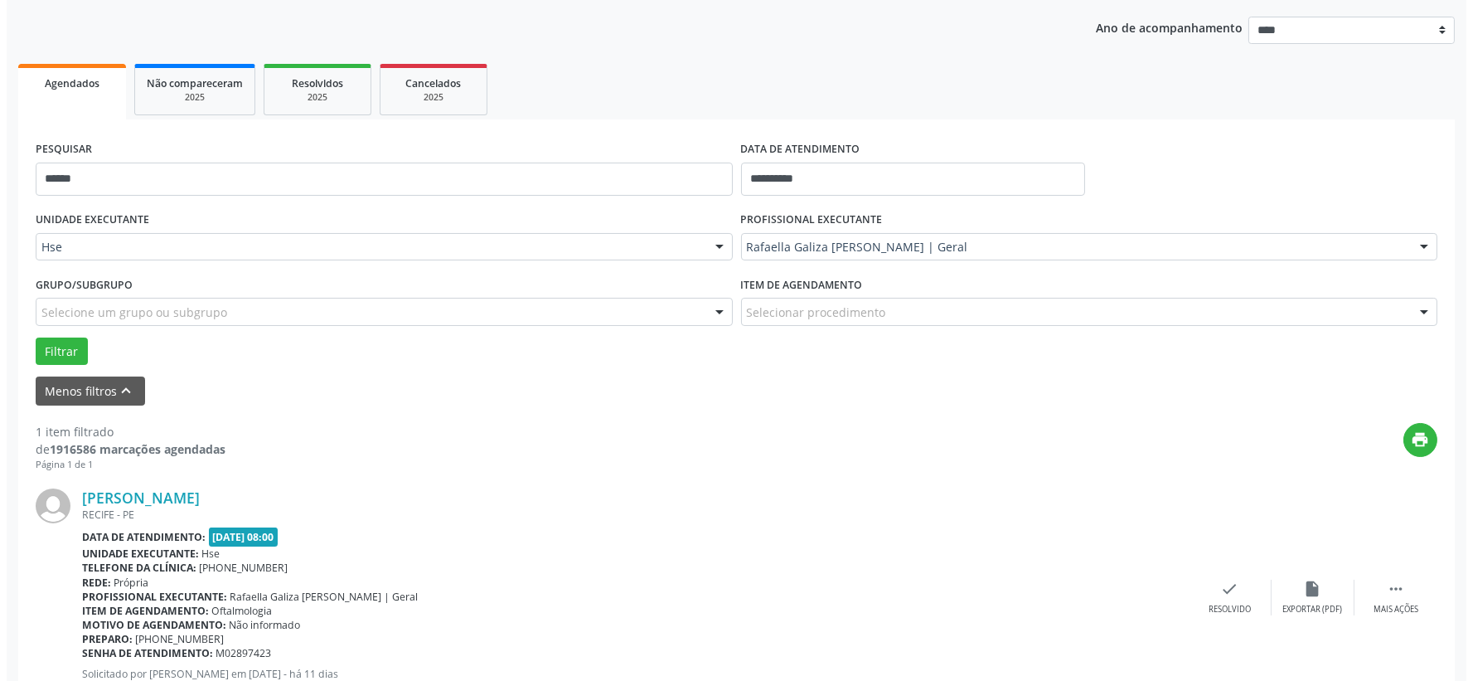
scroll to position [255, 0]
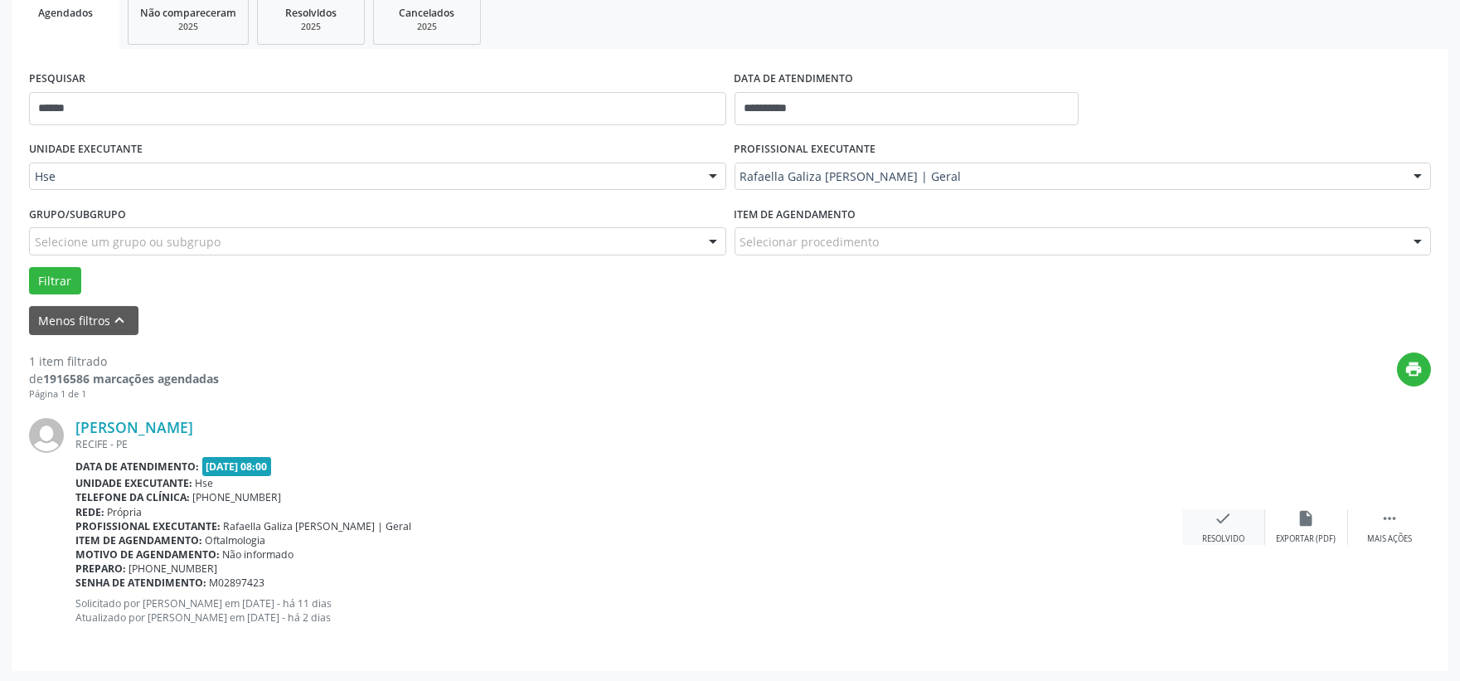
click at [1203, 522] on div "check Resolvido" at bounding box center [1223, 527] width 83 height 36
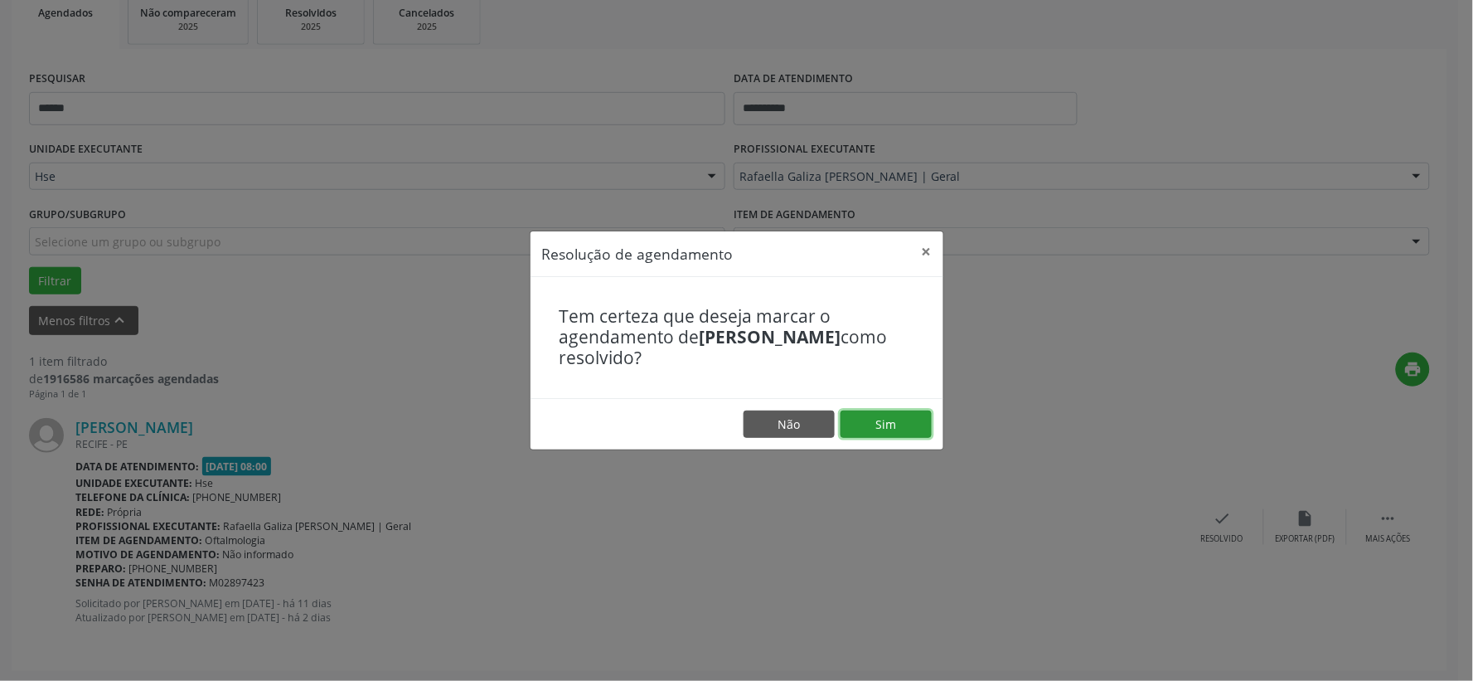
click at [873, 420] on button "Sim" at bounding box center [886, 424] width 91 height 28
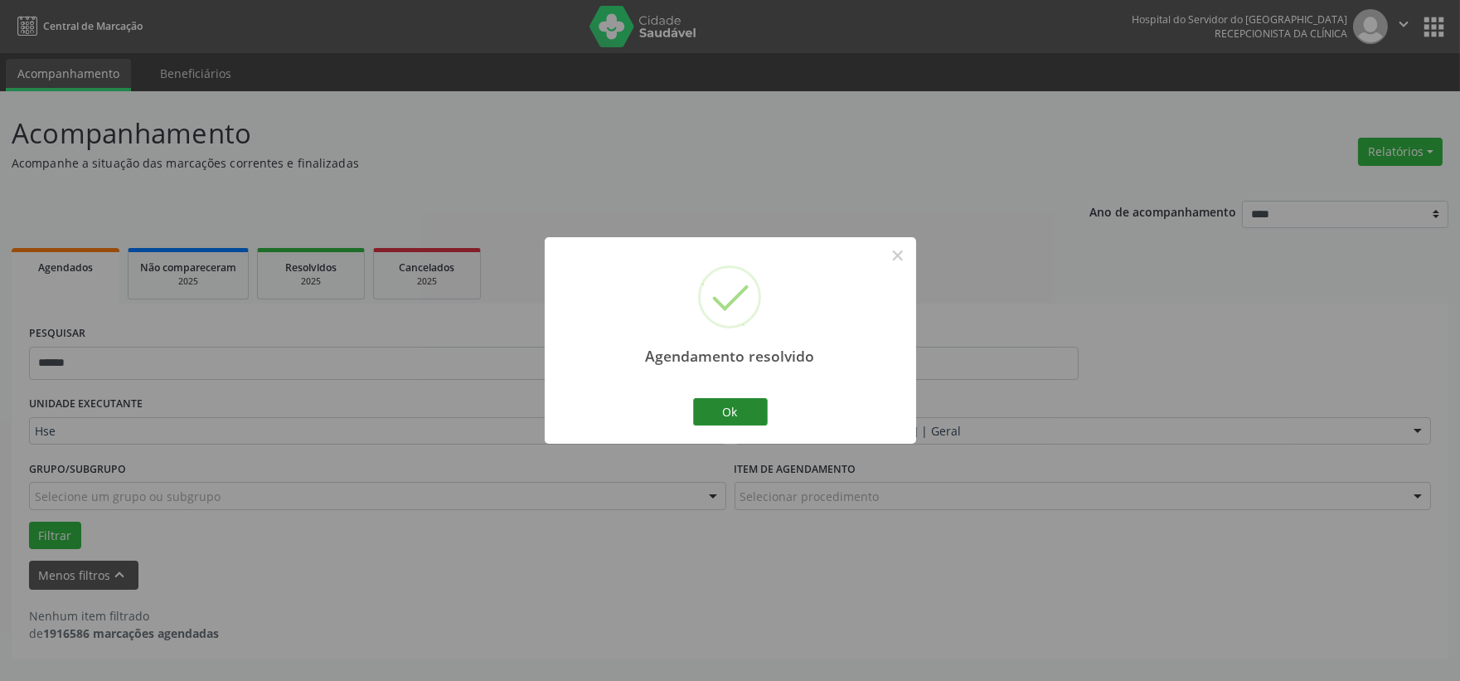
scroll to position [0, 0]
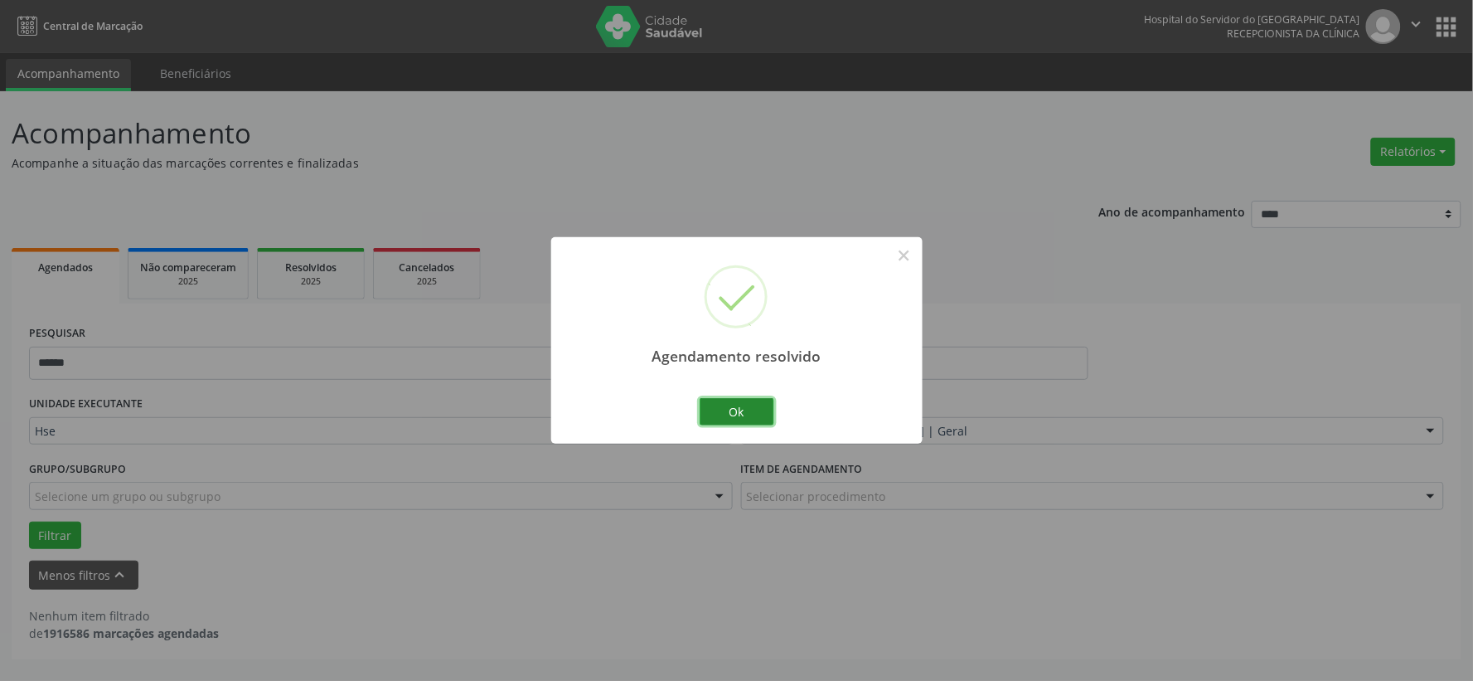
click at [705, 414] on button "Ok" at bounding box center [737, 412] width 75 height 28
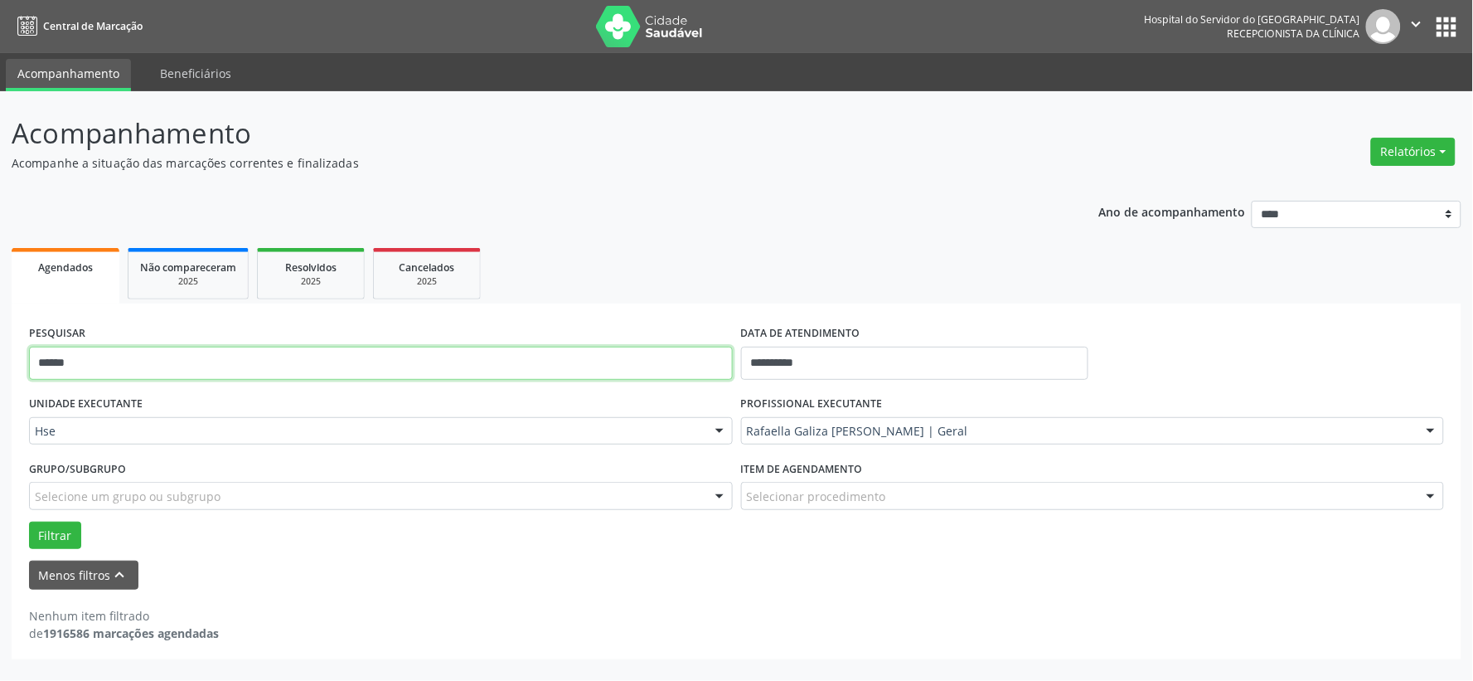
click at [556, 362] on input "******" at bounding box center [381, 363] width 704 height 33
click at [526, 347] on input "******" at bounding box center [381, 363] width 704 height 33
click at [29, 521] on button "Filtrar" at bounding box center [55, 535] width 52 height 28
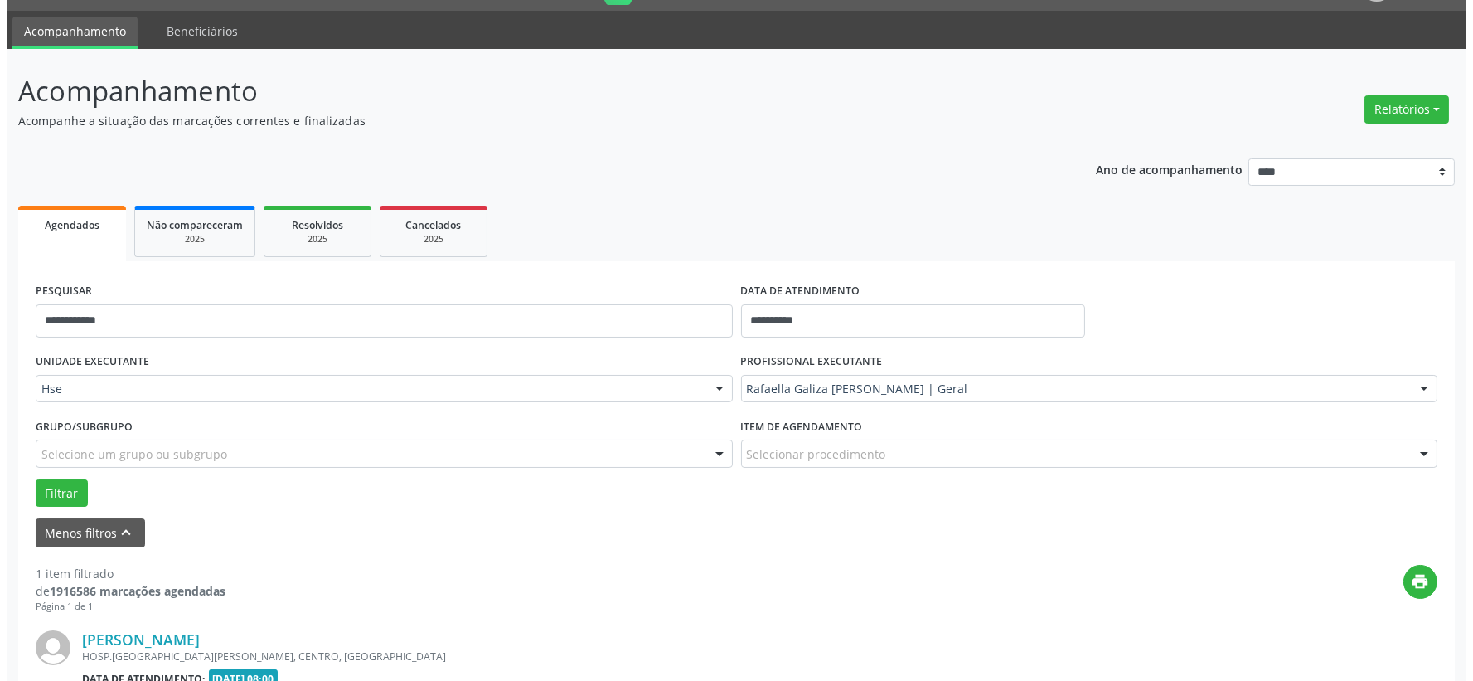
scroll to position [255, 0]
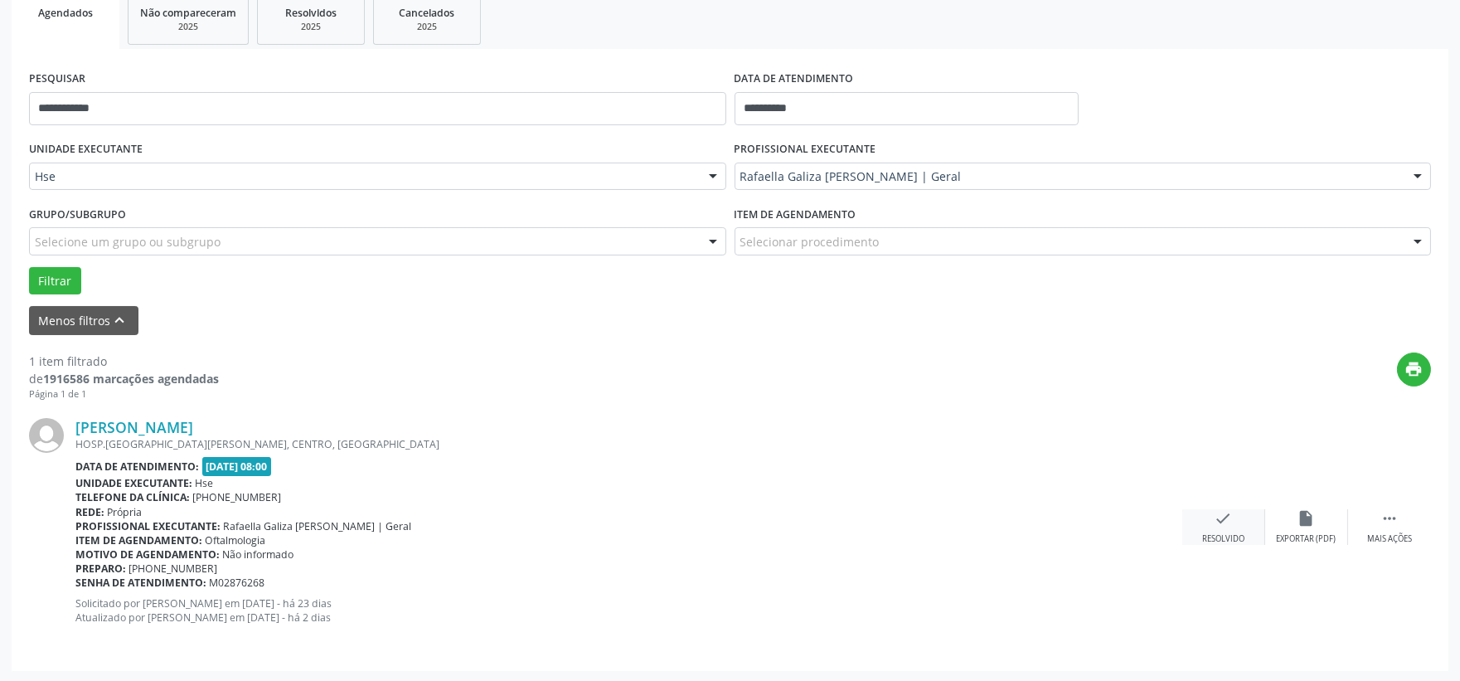
click at [1213, 517] on div "check Resolvido" at bounding box center [1223, 527] width 83 height 36
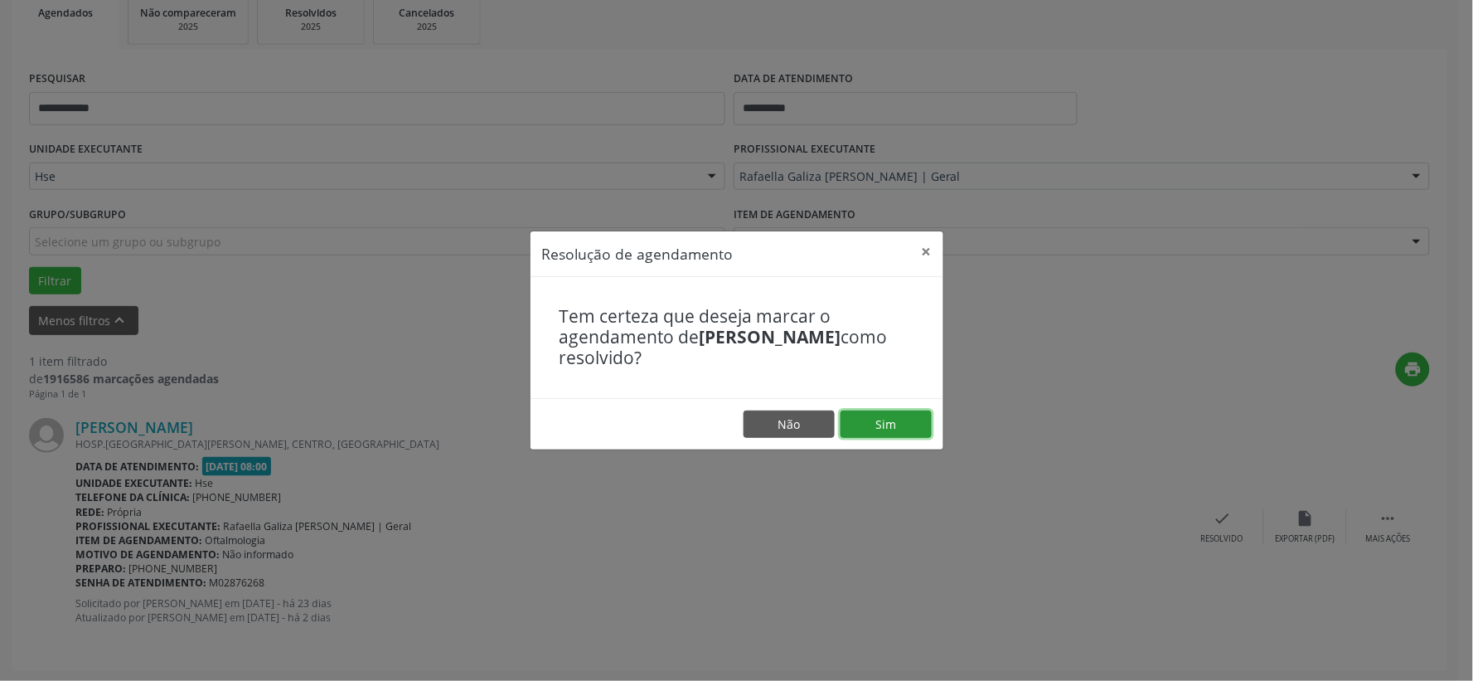
click at [875, 425] on button "Sim" at bounding box center [886, 424] width 91 height 28
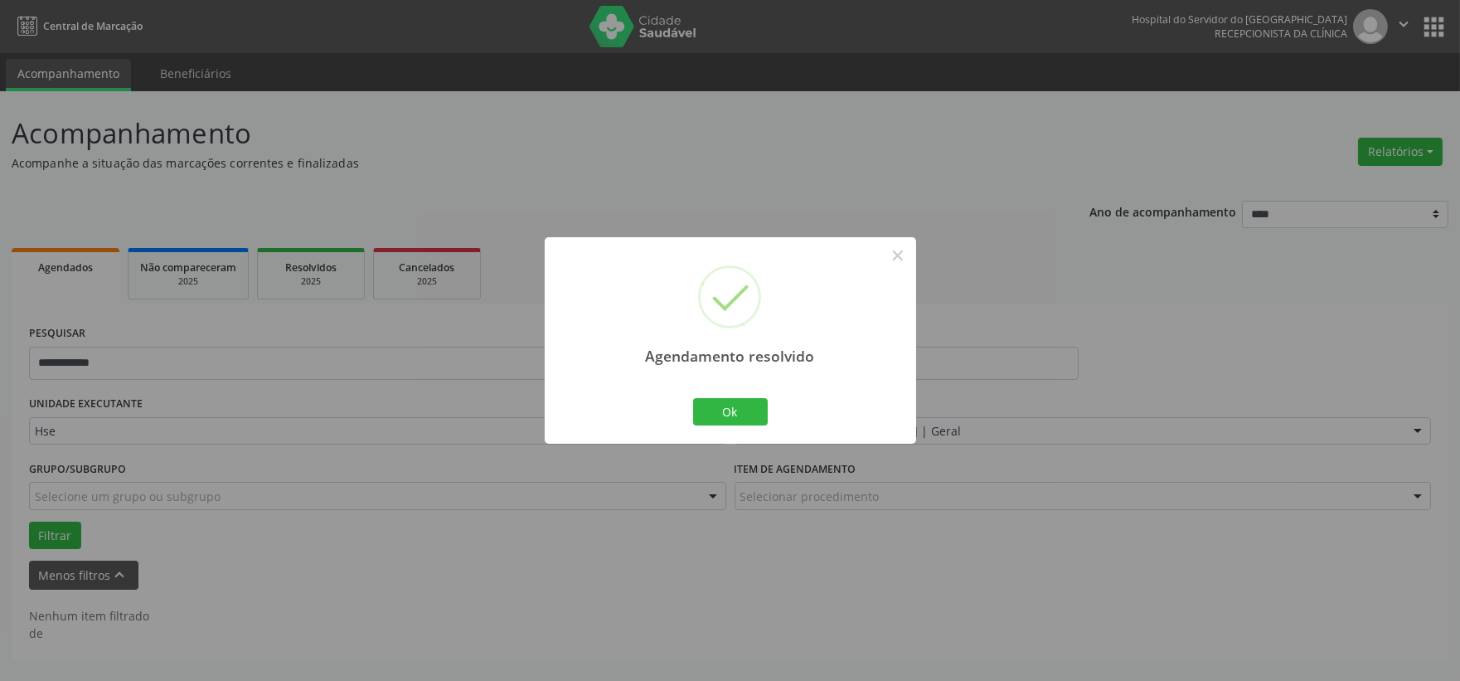
scroll to position [0, 0]
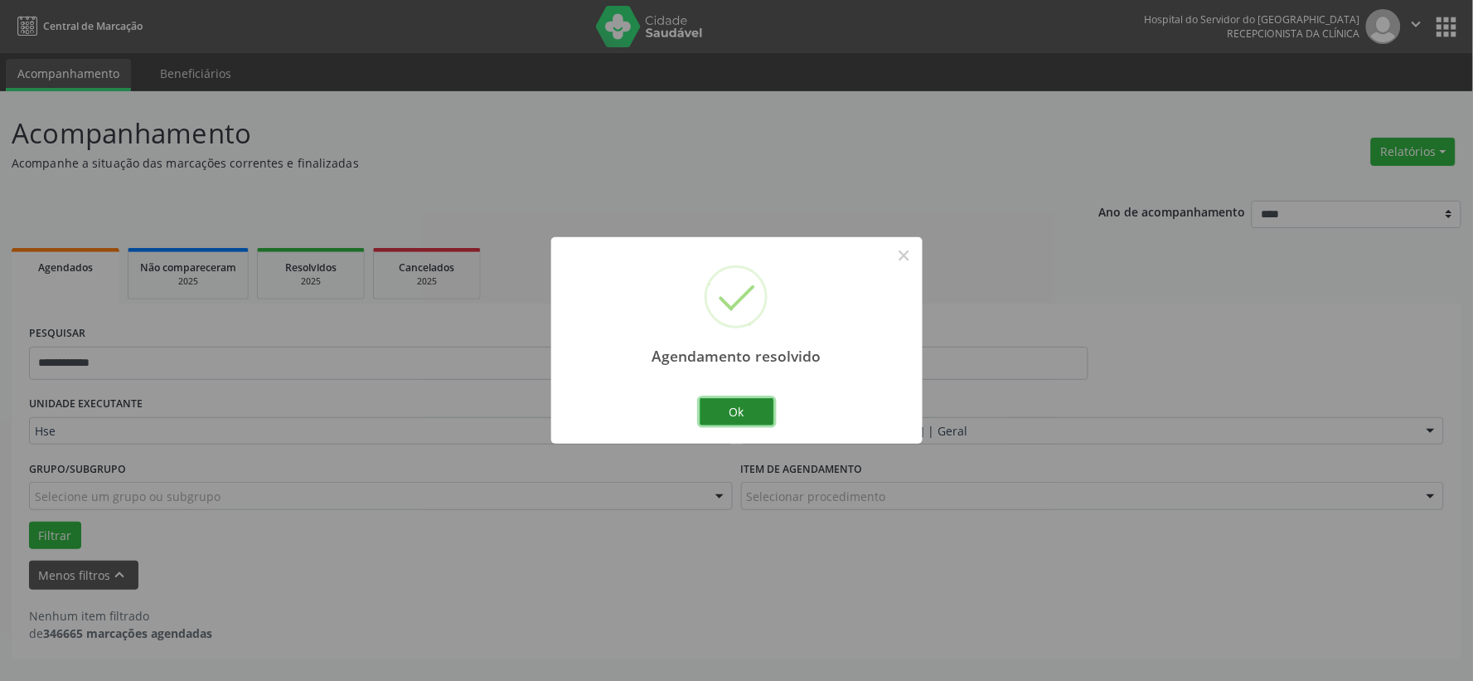
click at [766, 409] on button "Ok" at bounding box center [737, 412] width 75 height 28
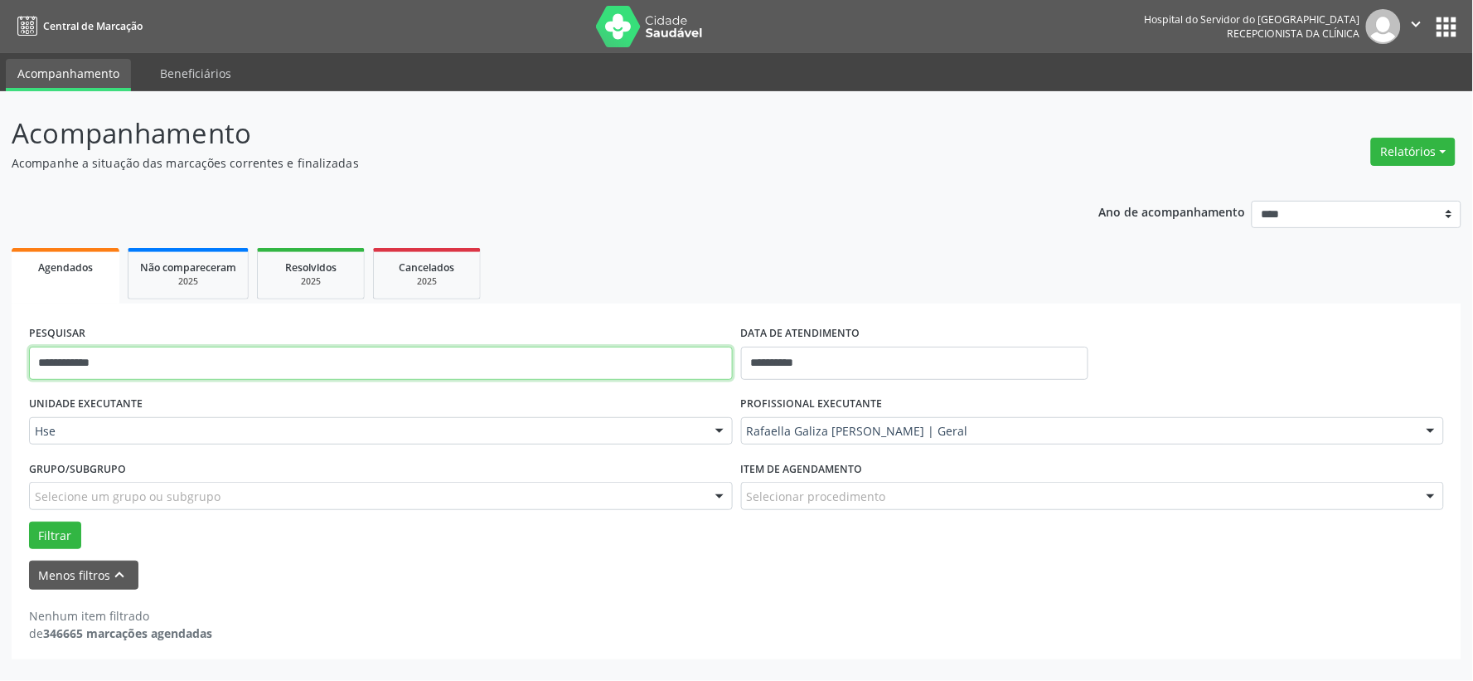
click at [689, 375] on input "**********" at bounding box center [381, 363] width 704 height 33
drag, startPoint x: 685, startPoint y: 374, endPoint x: 669, endPoint y: 371, distance: 16.1
click at [684, 373] on input "**********" at bounding box center [381, 363] width 704 height 33
click at [669, 371] on input "**********" at bounding box center [381, 363] width 704 height 33
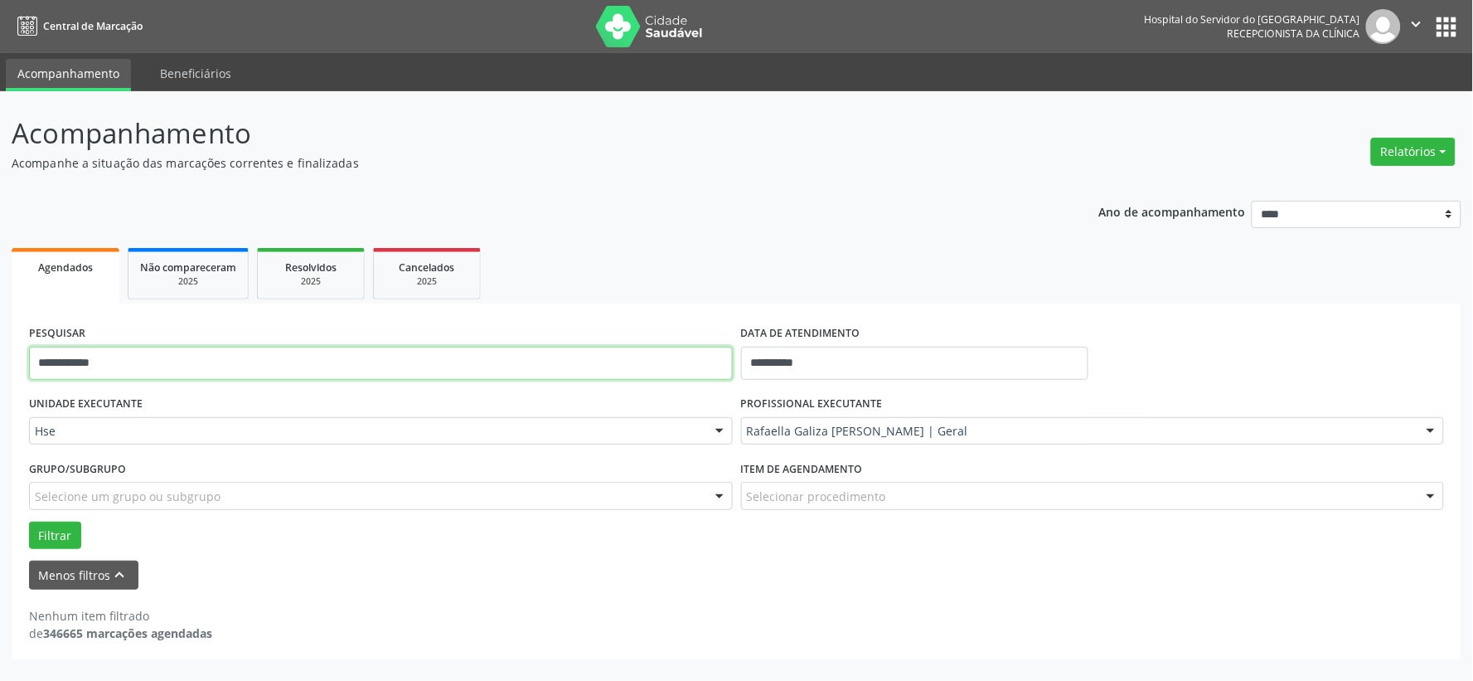
click at [669, 371] on input "**********" at bounding box center [381, 363] width 704 height 33
click at [29, 521] on button "Filtrar" at bounding box center [55, 535] width 52 height 28
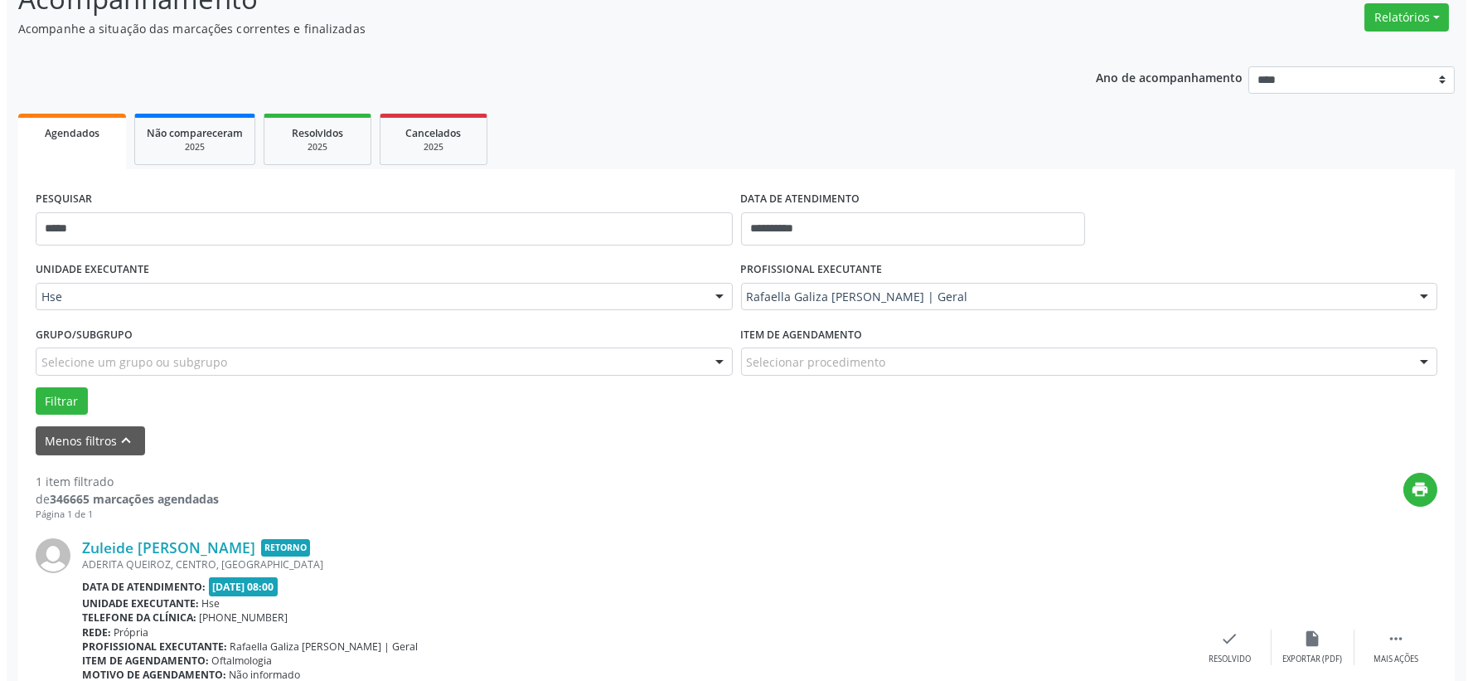
scroll to position [255, 0]
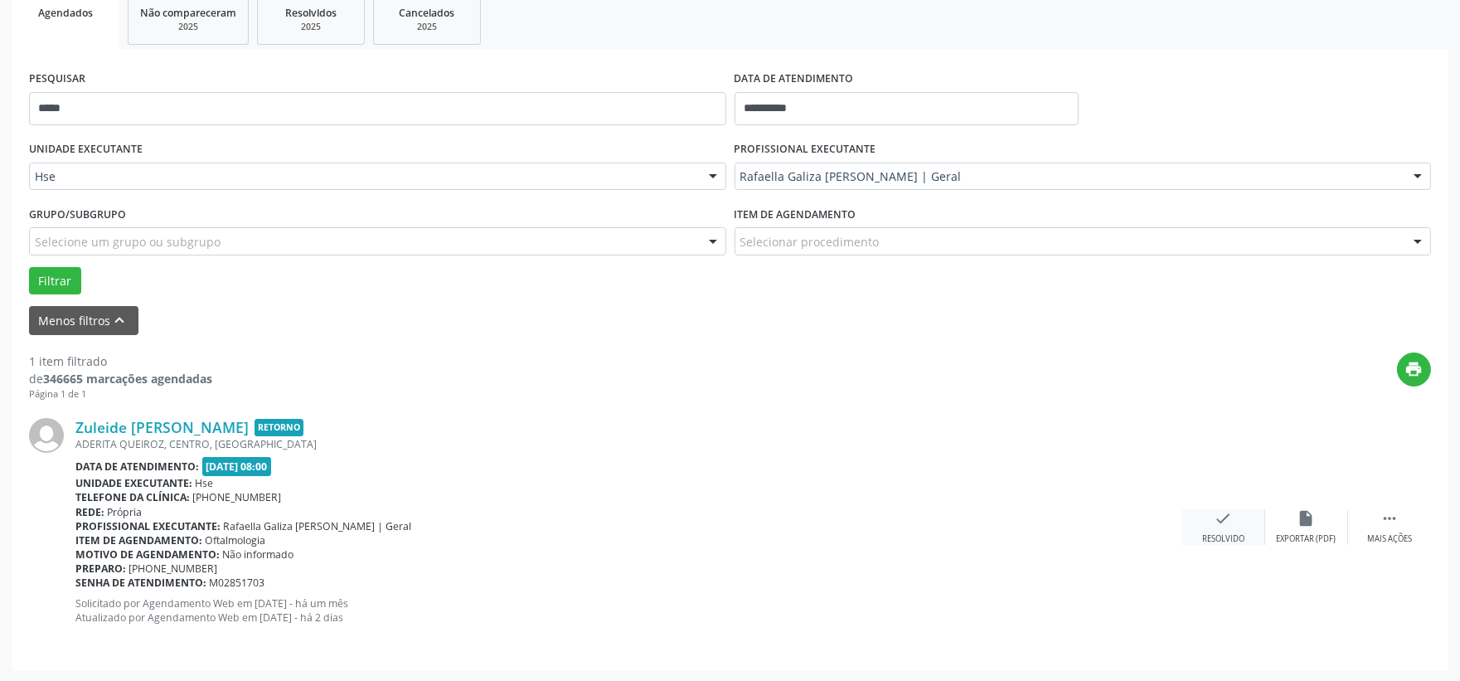
click at [1214, 521] on icon "check" at bounding box center [1223, 518] width 18 height 18
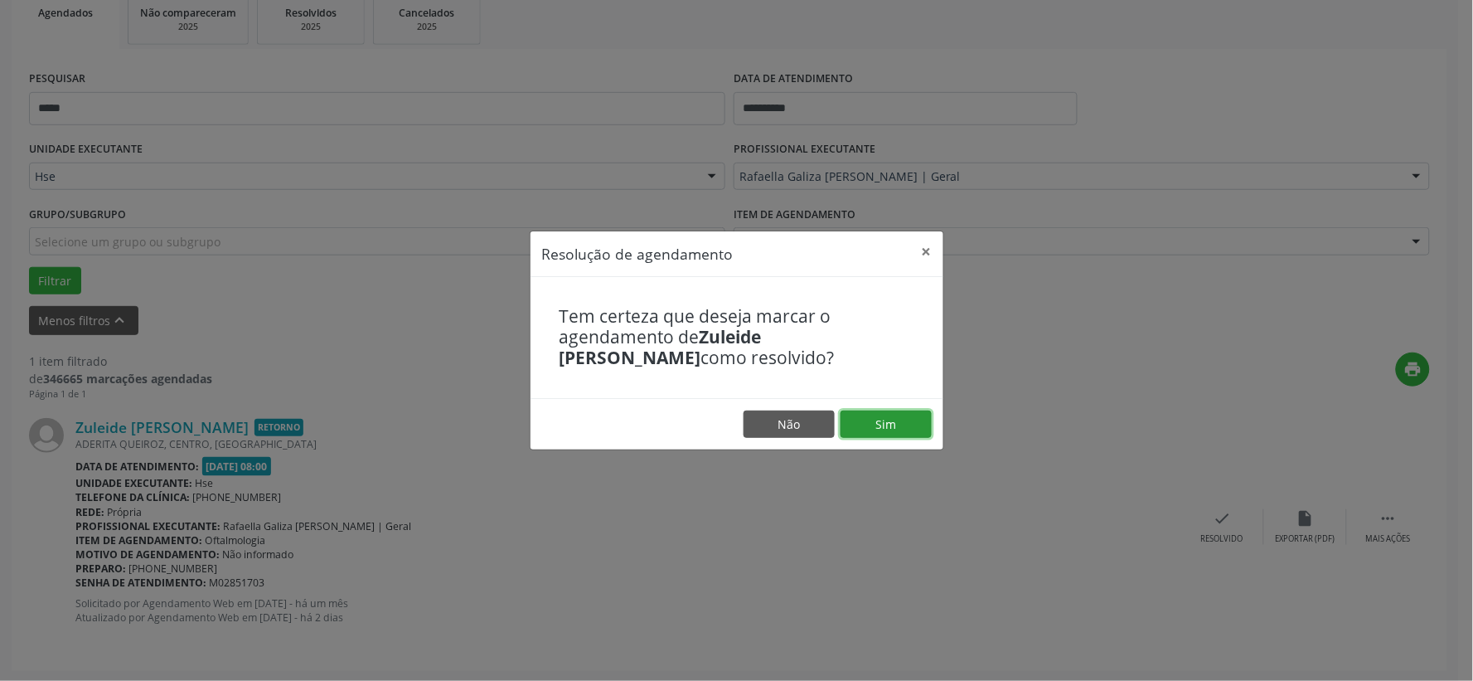
click at [894, 435] on button "Sim" at bounding box center [886, 424] width 91 height 28
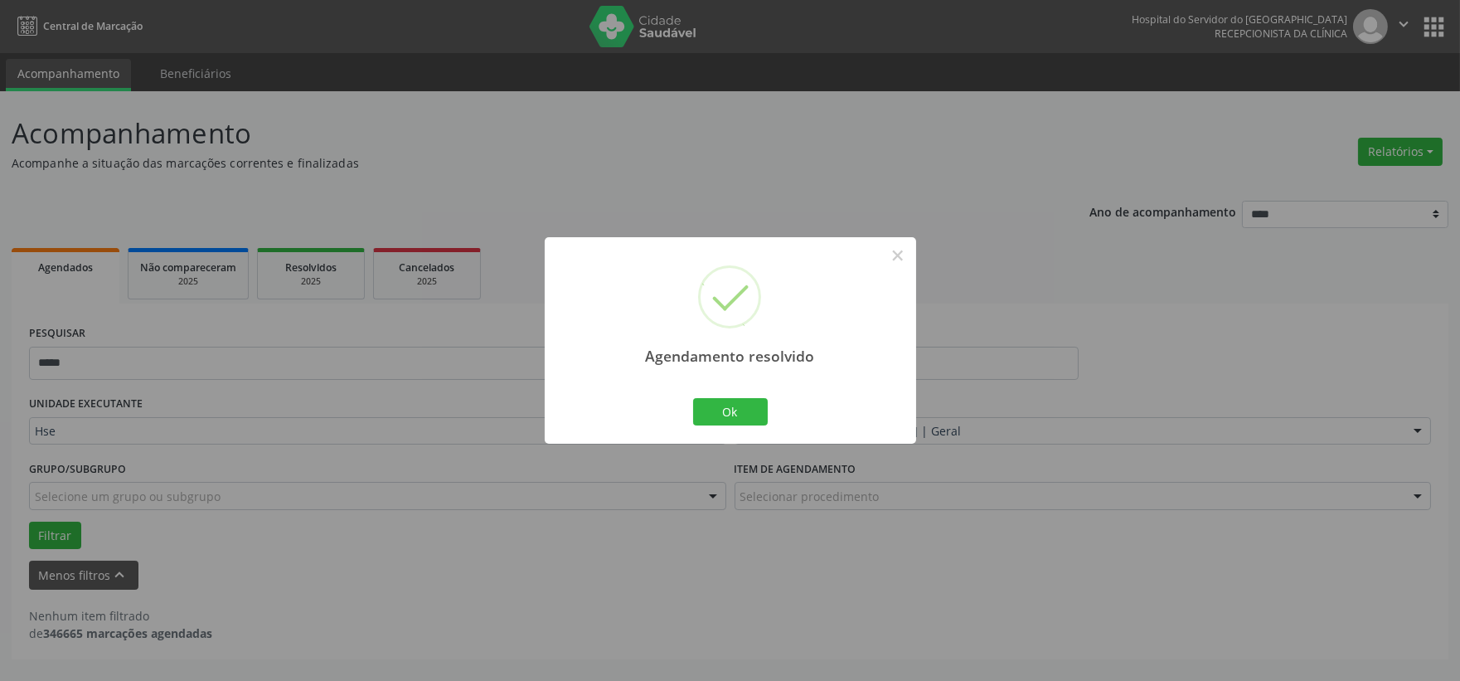
scroll to position [0, 0]
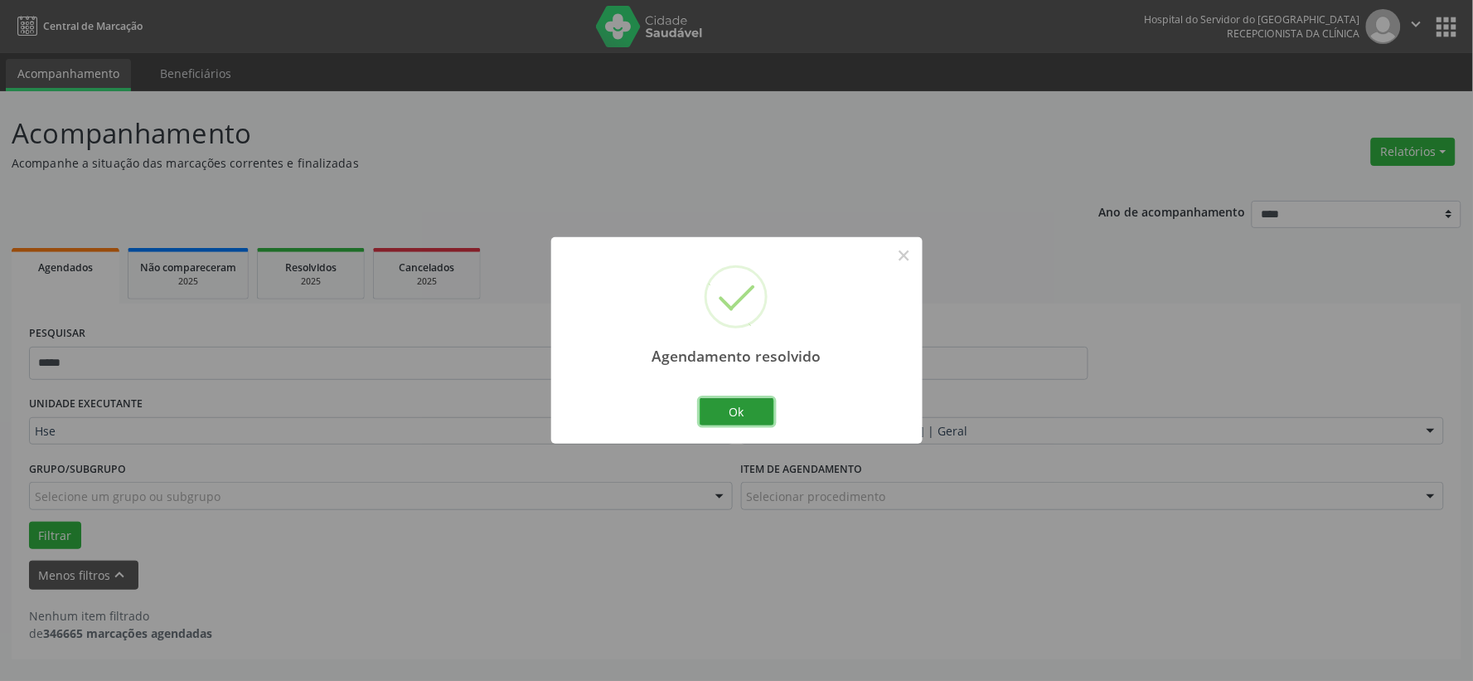
drag, startPoint x: 723, startPoint y: 407, endPoint x: 665, endPoint y: 408, distance: 58.0
click at [723, 407] on button "Ok" at bounding box center [737, 412] width 75 height 28
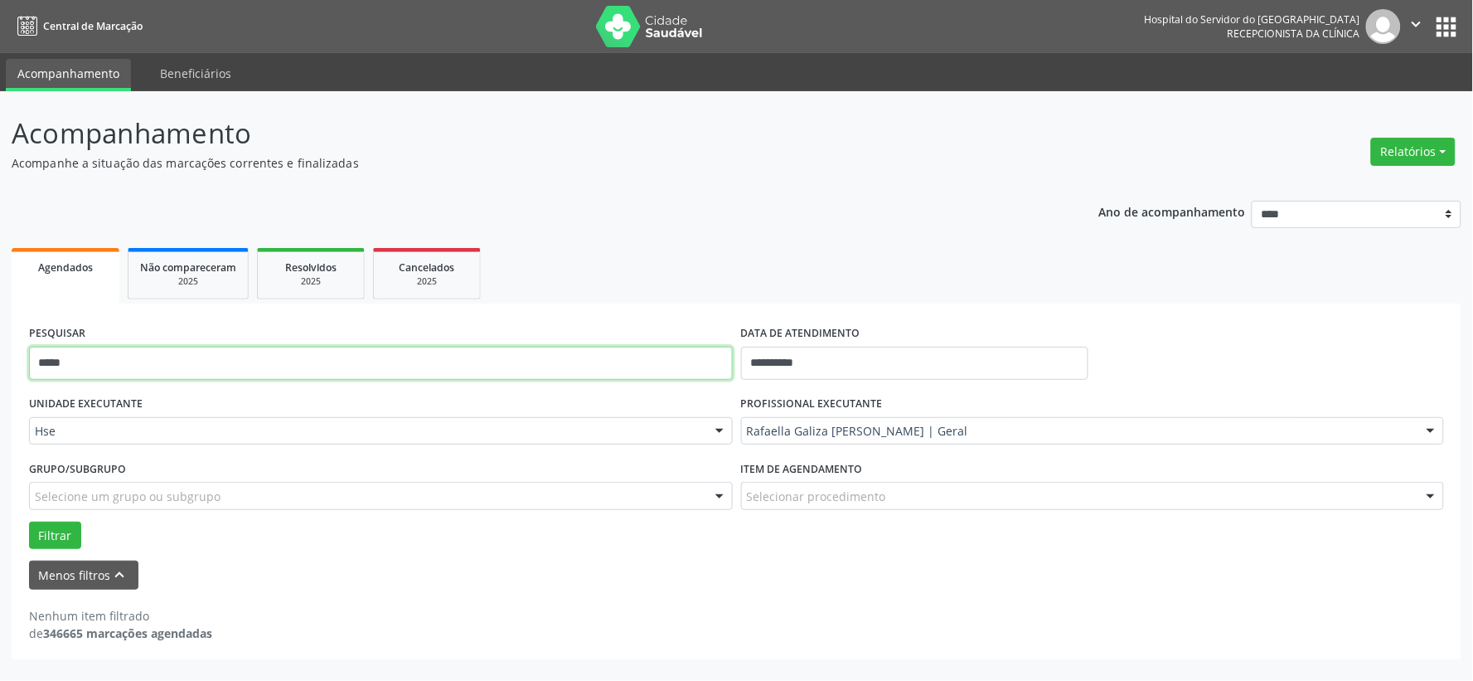
click at [533, 366] on input "*****" at bounding box center [381, 363] width 704 height 33
type input "*****"
click at [29, 521] on button "Filtrar" at bounding box center [55, 535] width 52 height 28
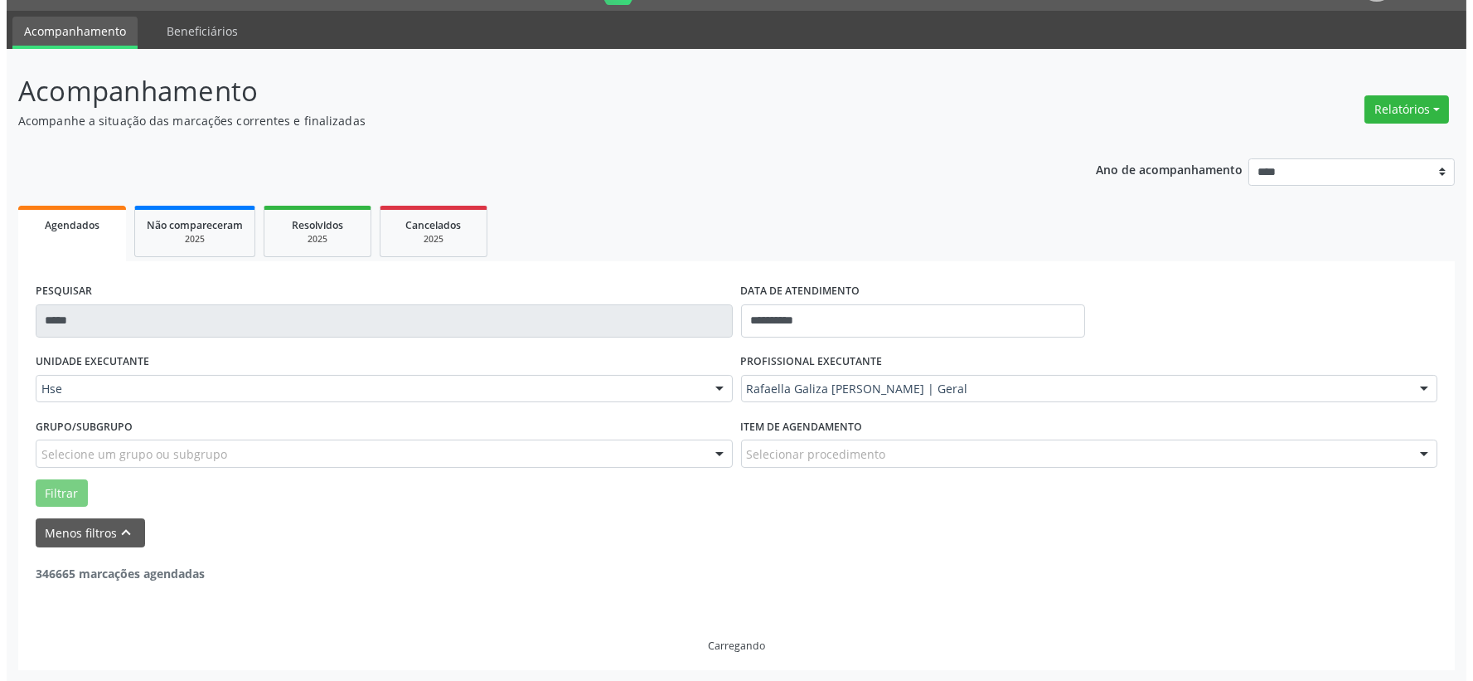
scroll to position [255, 0]
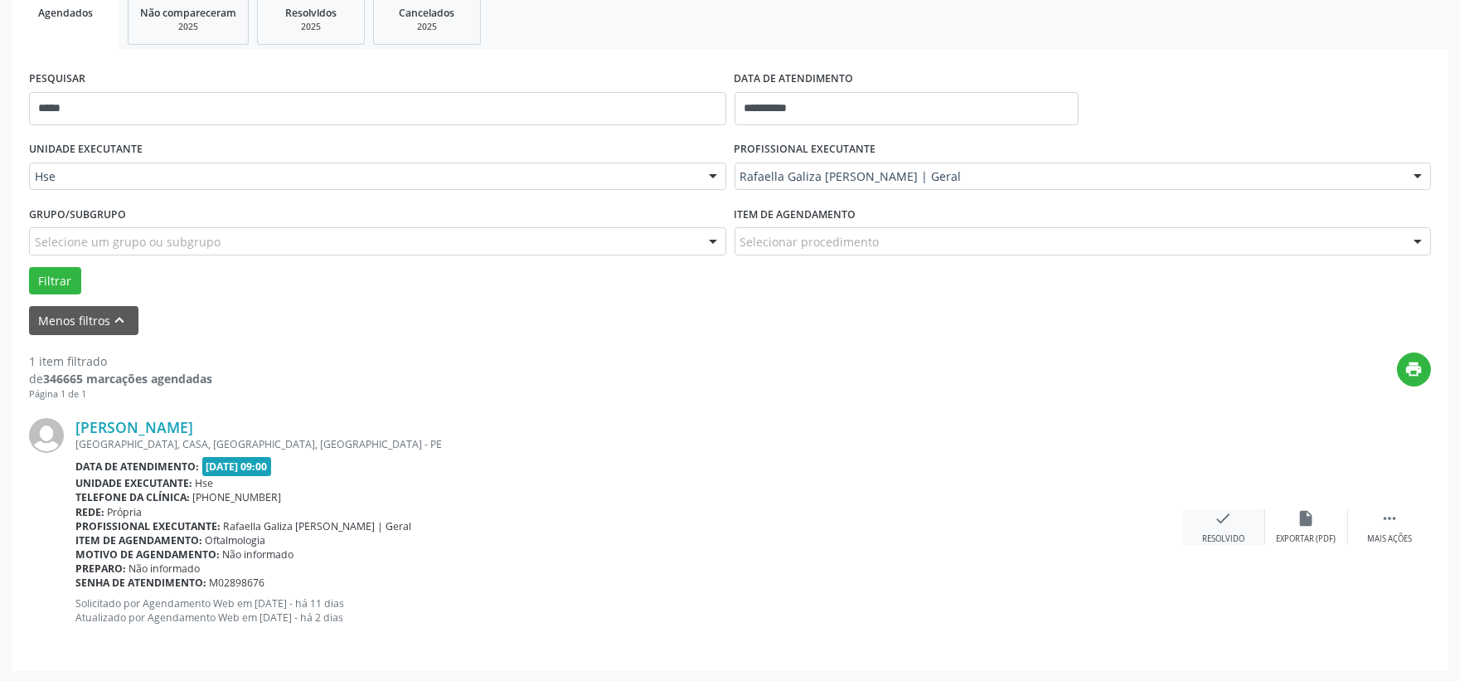
click at [1224, 533] on div "Resolvido" at bounding box center [1223, 539] width 42 height 12
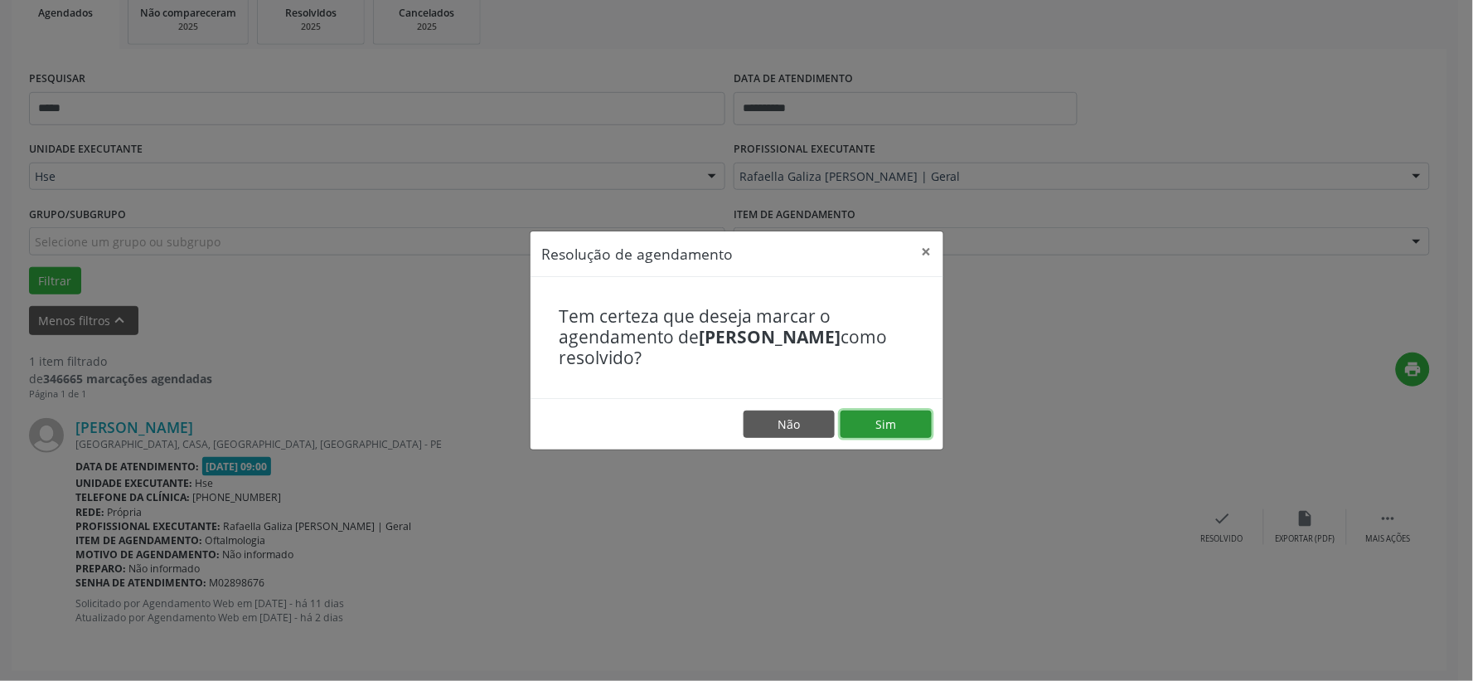
click at [901, 419] on button "Sim" at bounding box center [886, 424] width 91 height 28
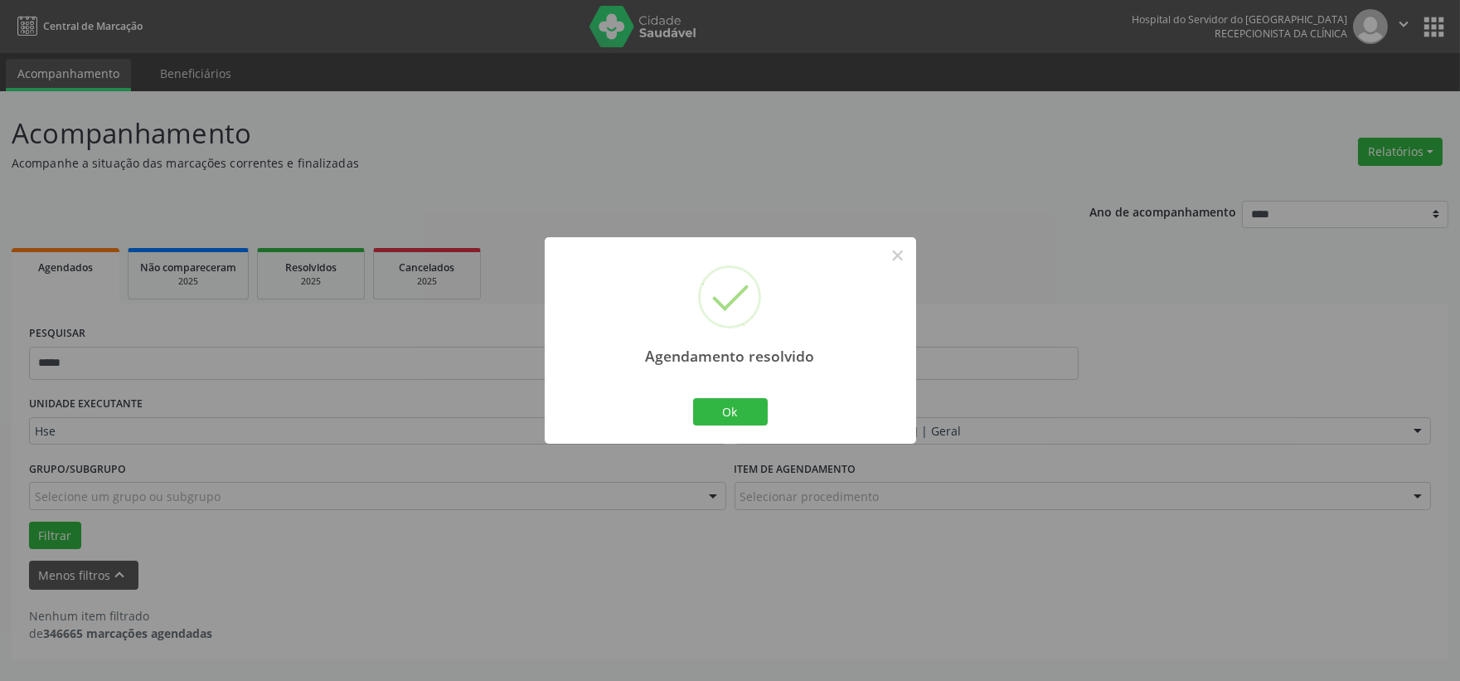
scroll to position [0, 0]
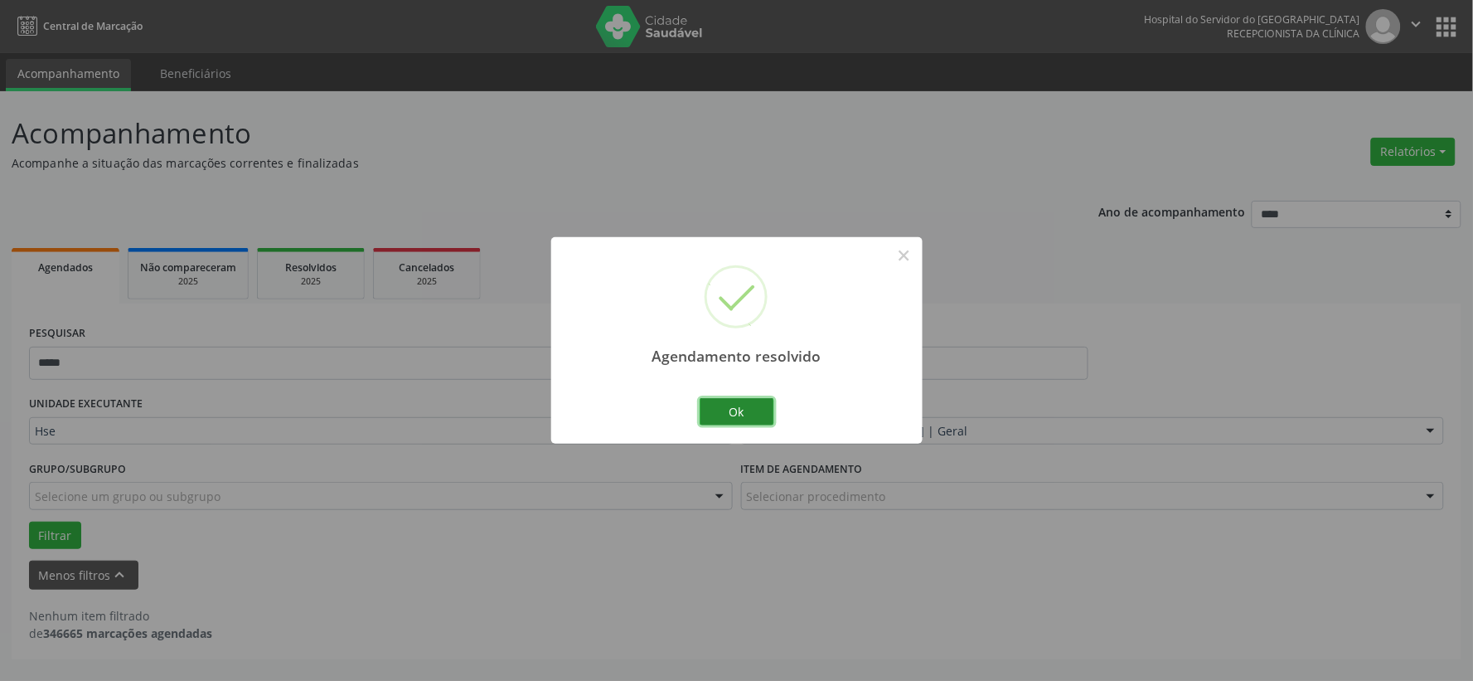
click at [759, 407] on button "Ok" at bounding box center [737, 412] width 75 height 28
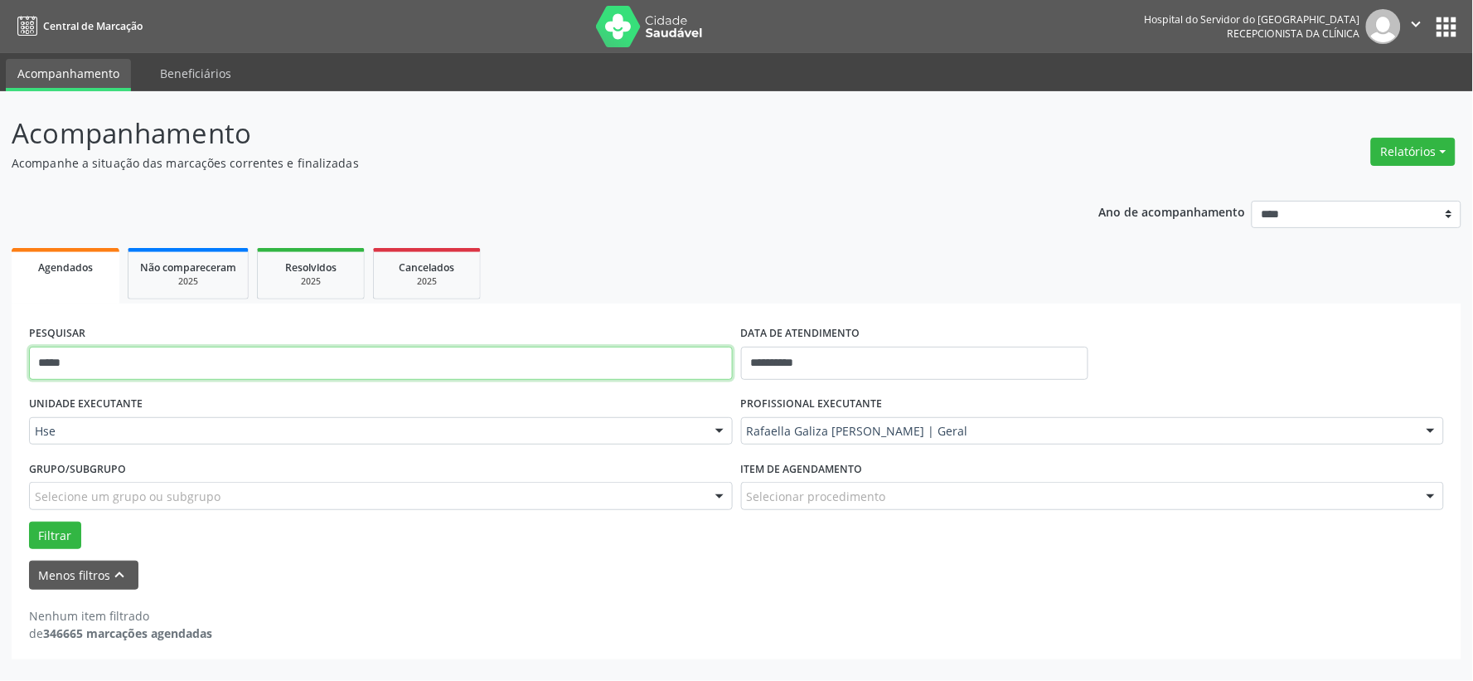
click at [547, 367] on input "*****" at bounding box center [381, 363] width 704 height 33
type input "****"
click at [29, 521] on button "Filtrar" at bounding box center [55, 535] width 52 height 28
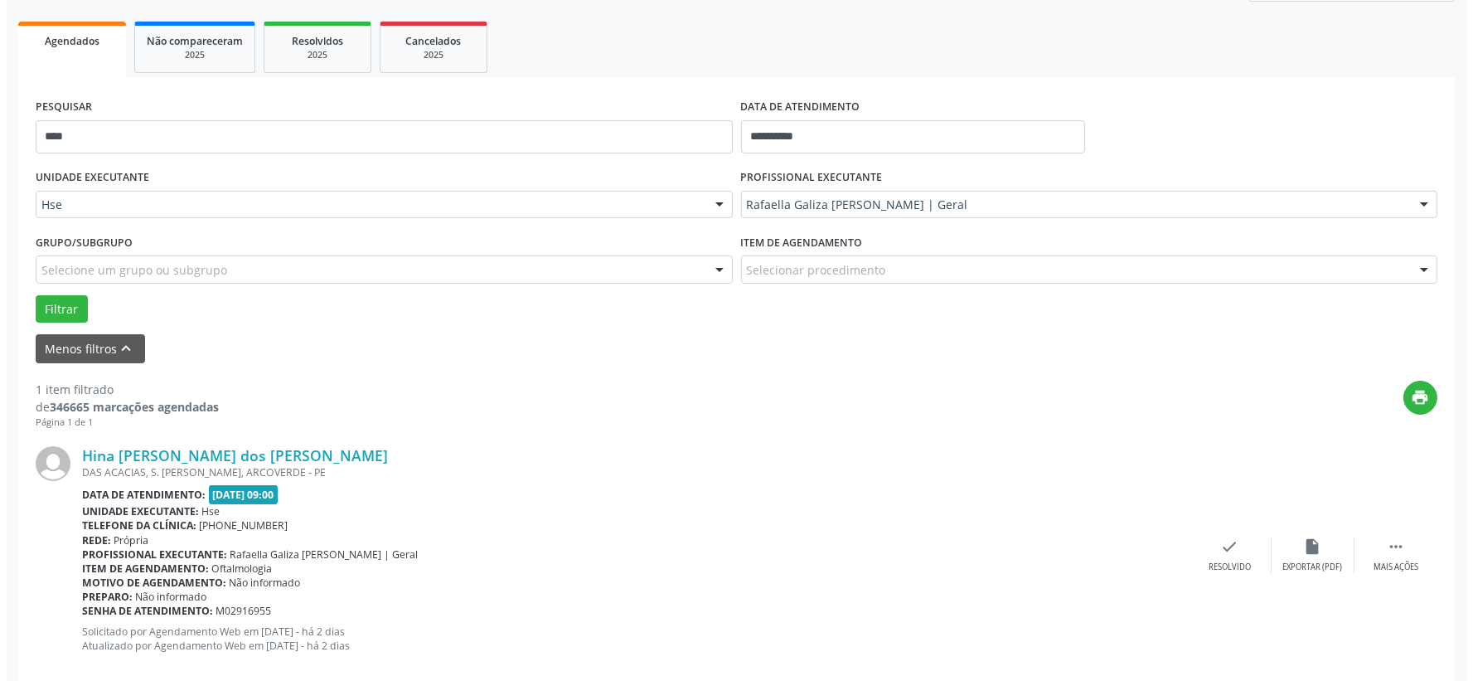
scroll to position [255, 0]
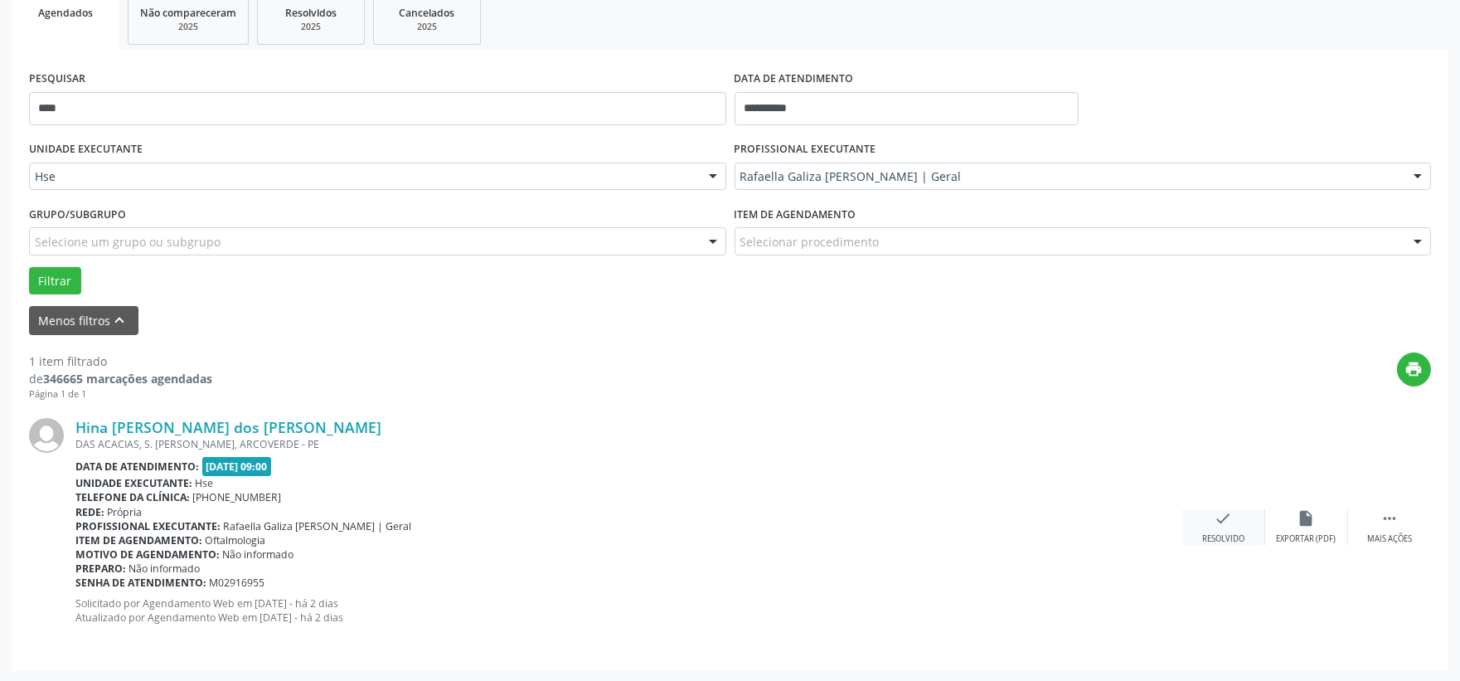
click at [1222, 524] on icon "check" at bounding box center [1223, 518] width 18 height 18
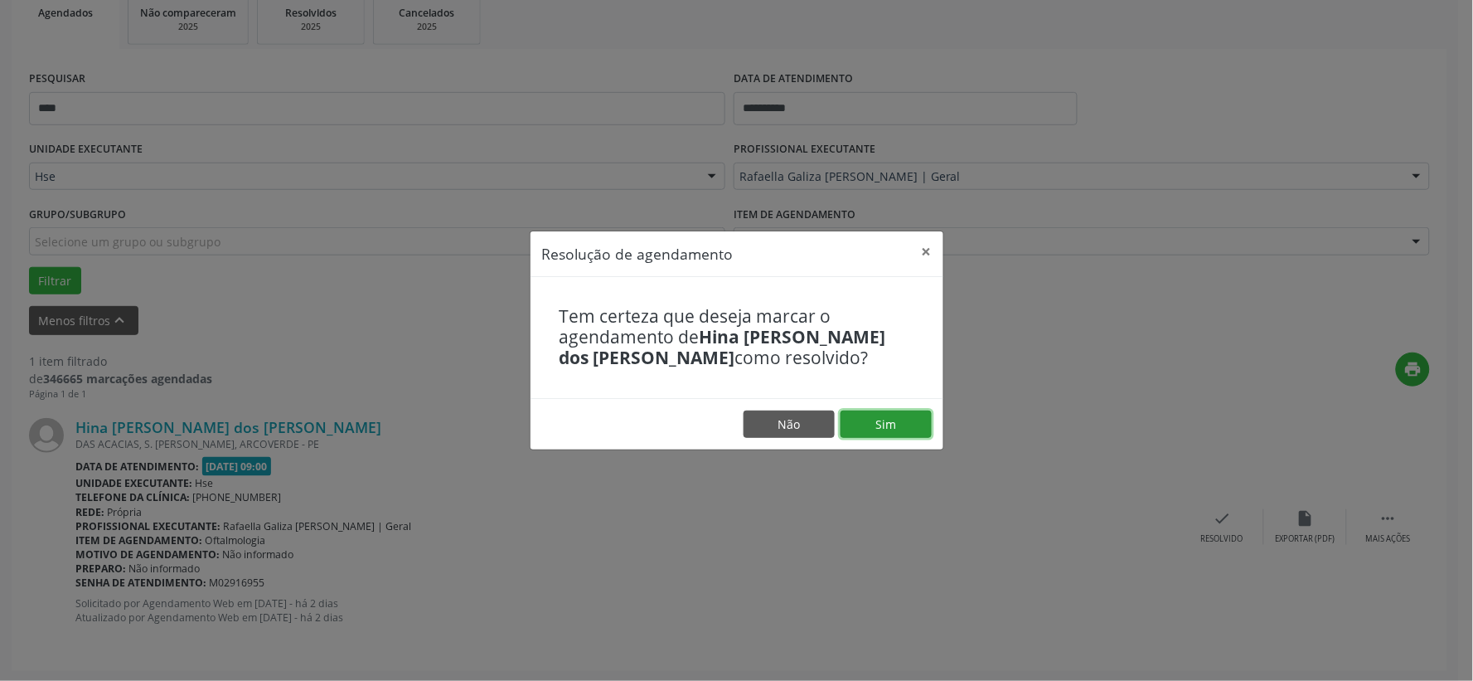
click at [919, 415] on button "Sim" at bounding box center [886, 424] width 91 height 28
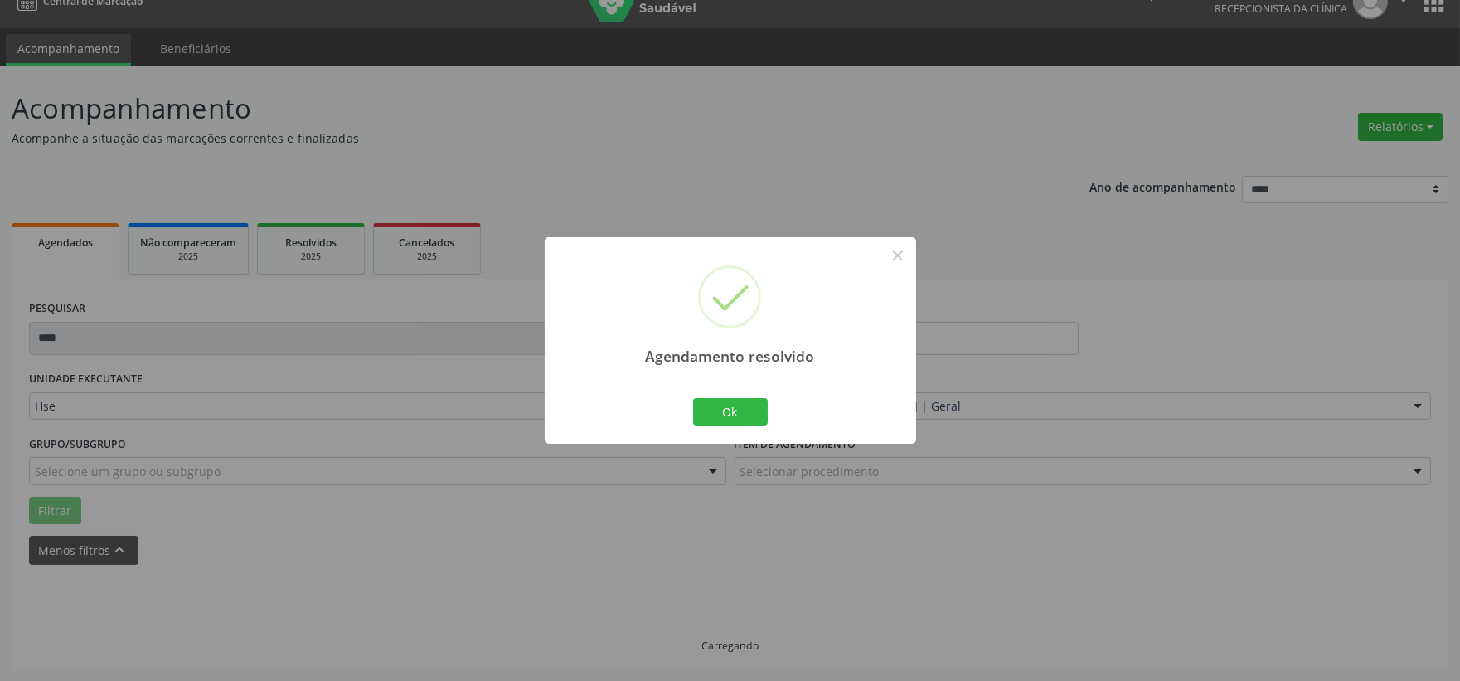
scroll to position [0, 0]
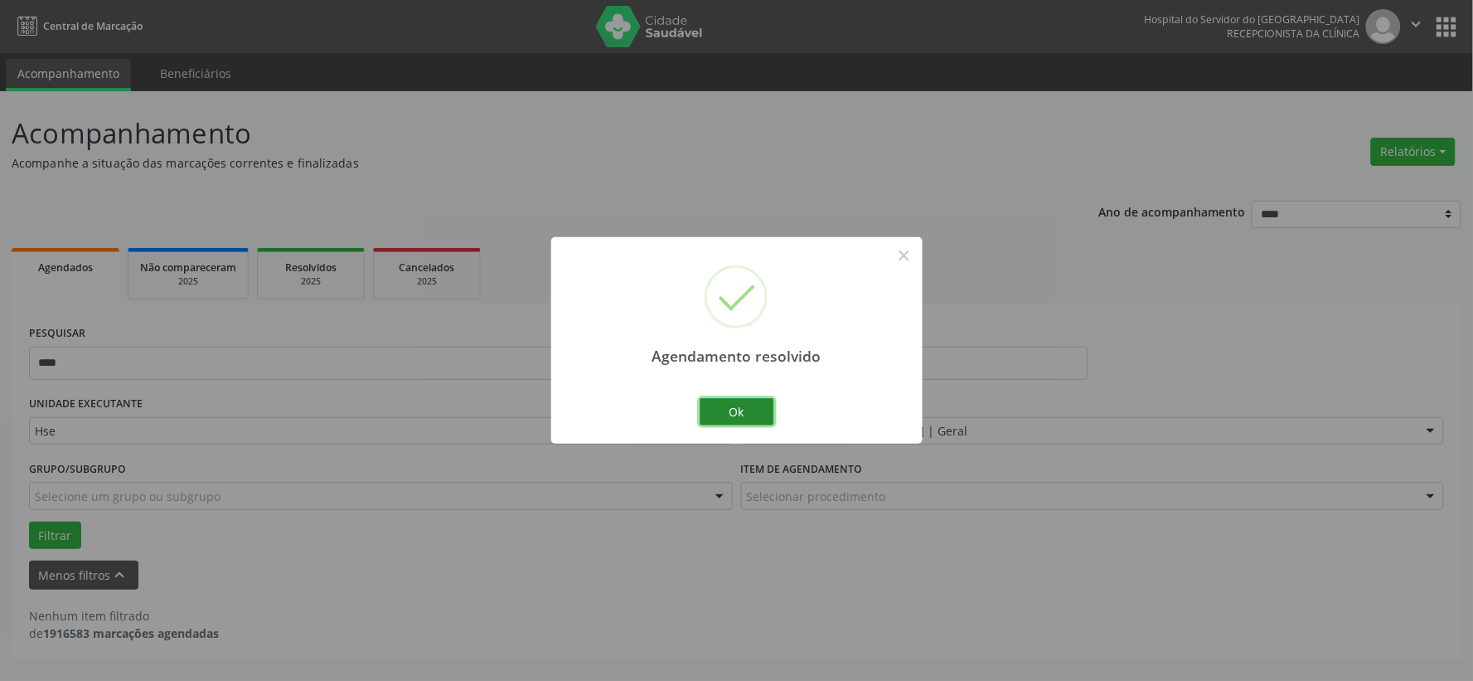
click at [726, 406] on button "Ok" at bounding box center [737, 412] width 75 height 28
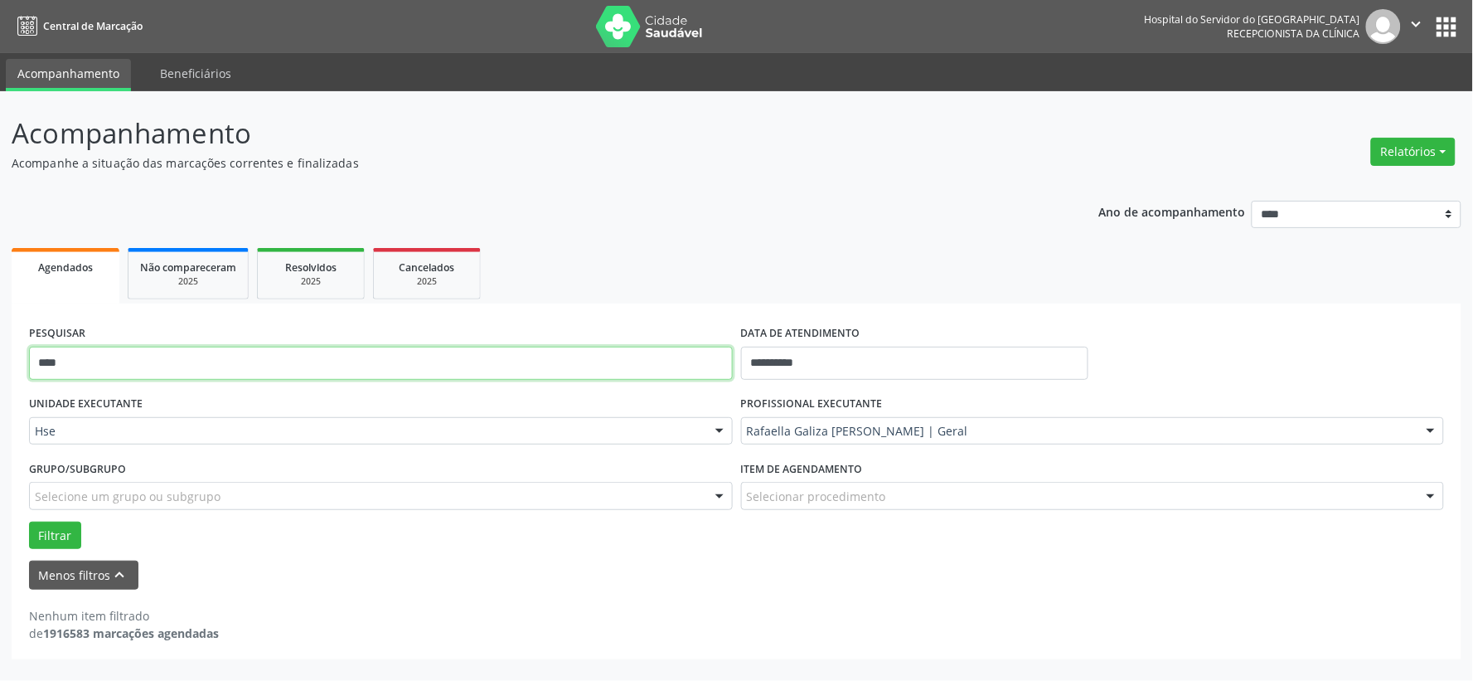
click at [683, 371] on input "****" at bounding box center [381, 363] width 704 height 33
type input "*****"
click at [29, 521] on button "Filtrar" at bounding box center [55, 535] width 52 height 28
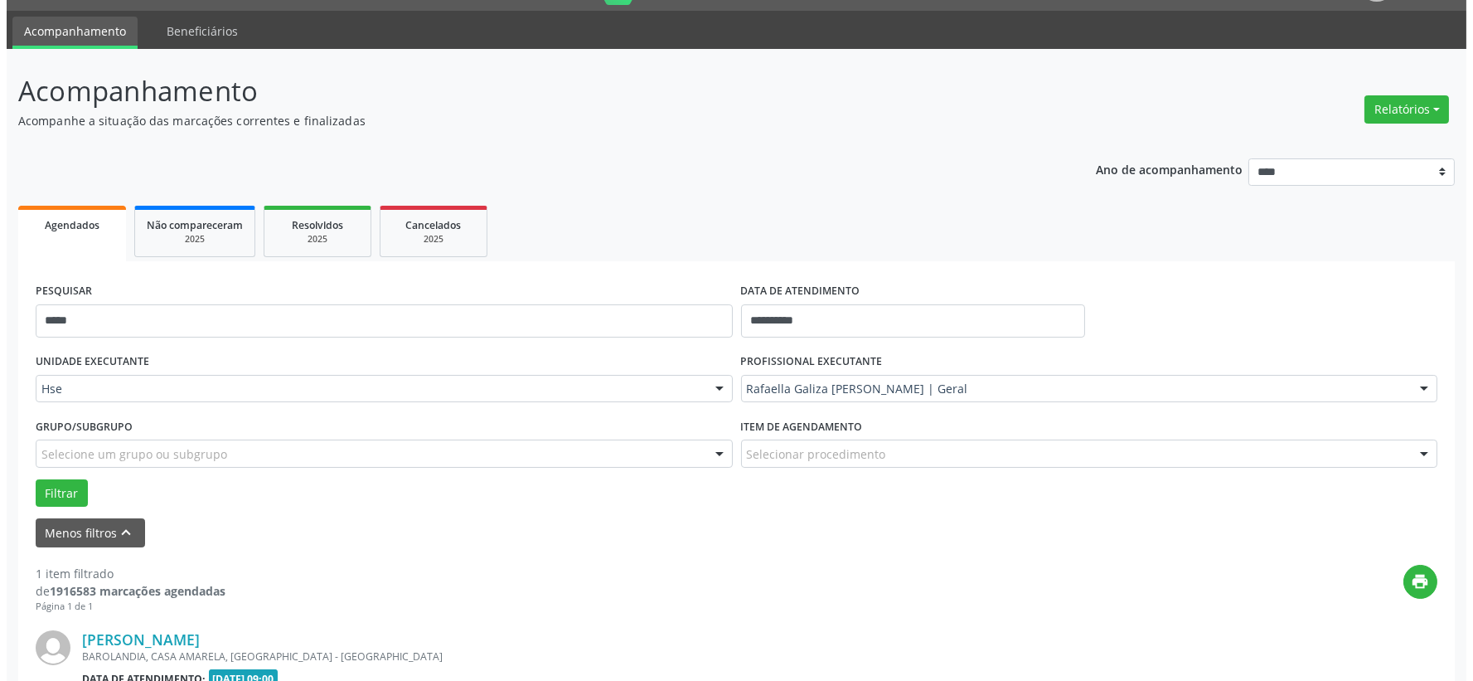
scroll to position [255, 0]
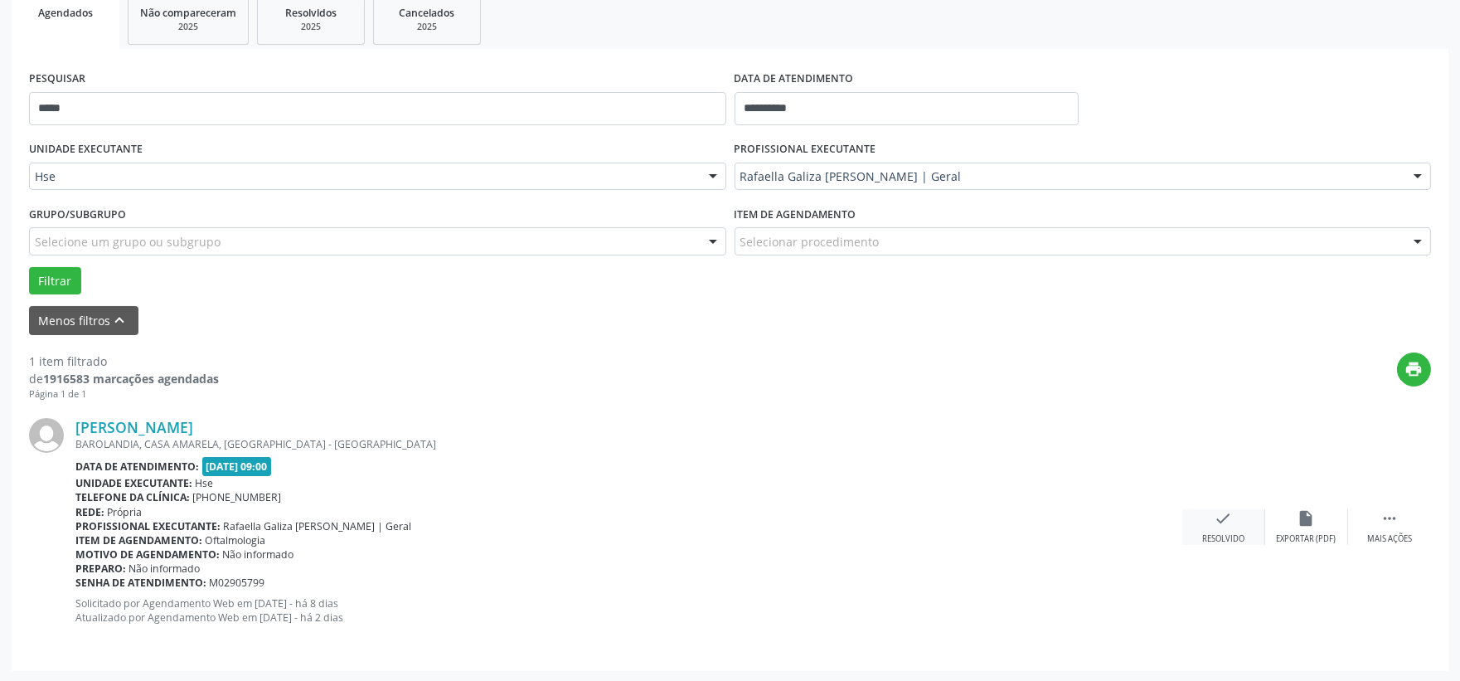
click at [1209, 523] on div "check Resolvido" at bounding box center [1223, 527] width 83 height 36
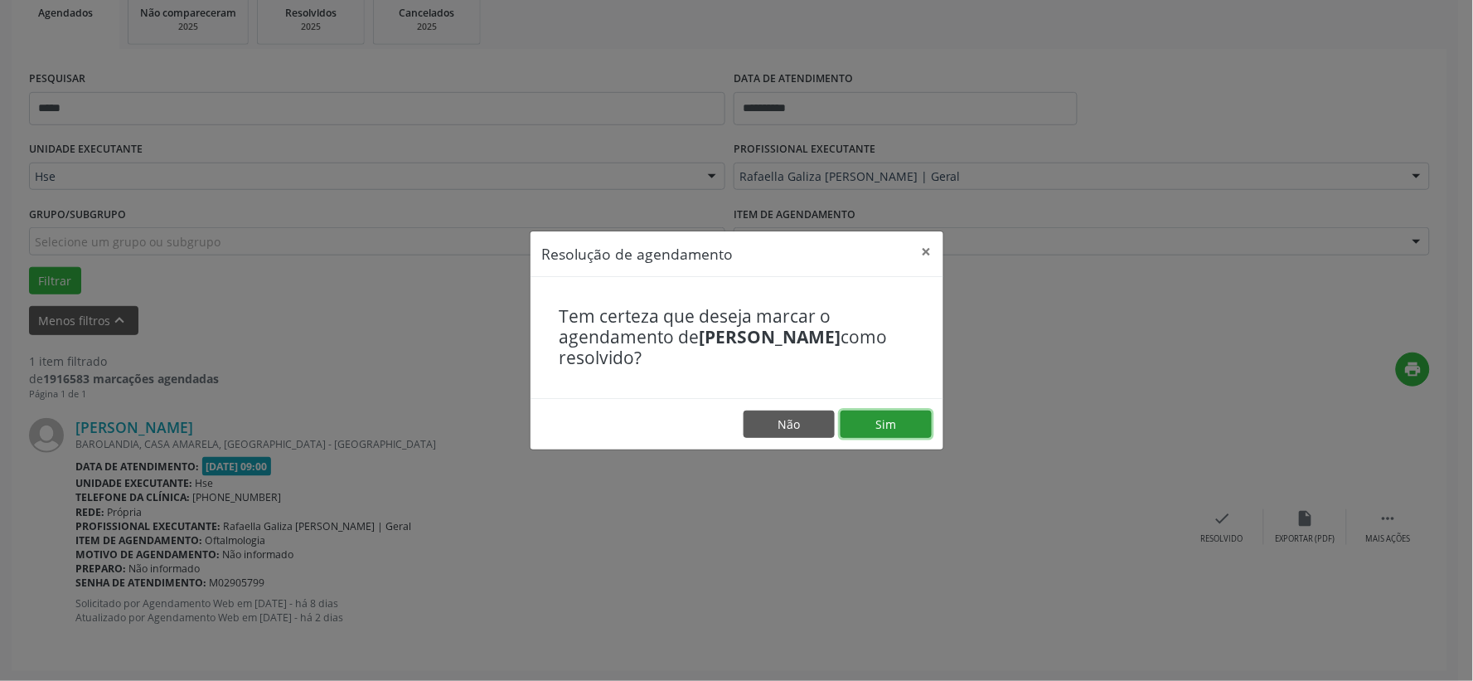
click at [883, 424] on button "Sim" at bounding box center [886, 424] width 91 height 28
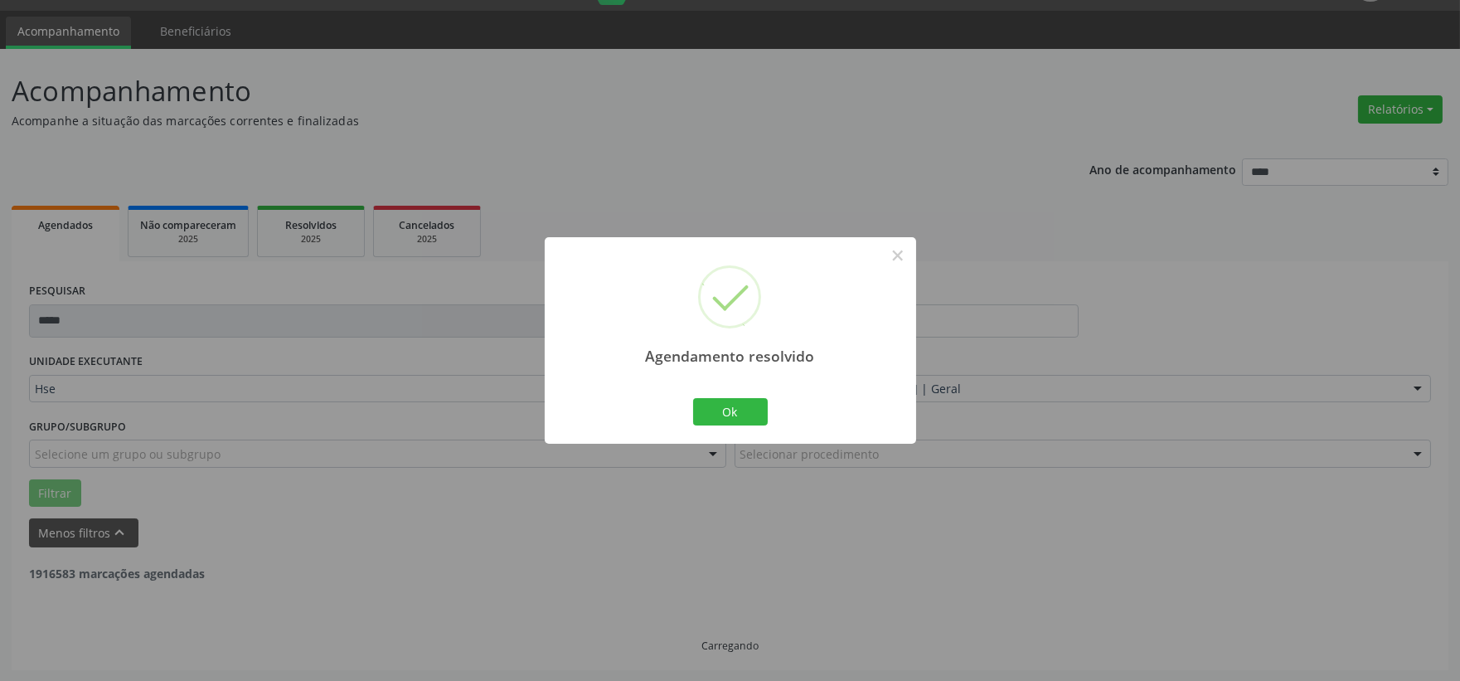
scroll to position [0, 0]
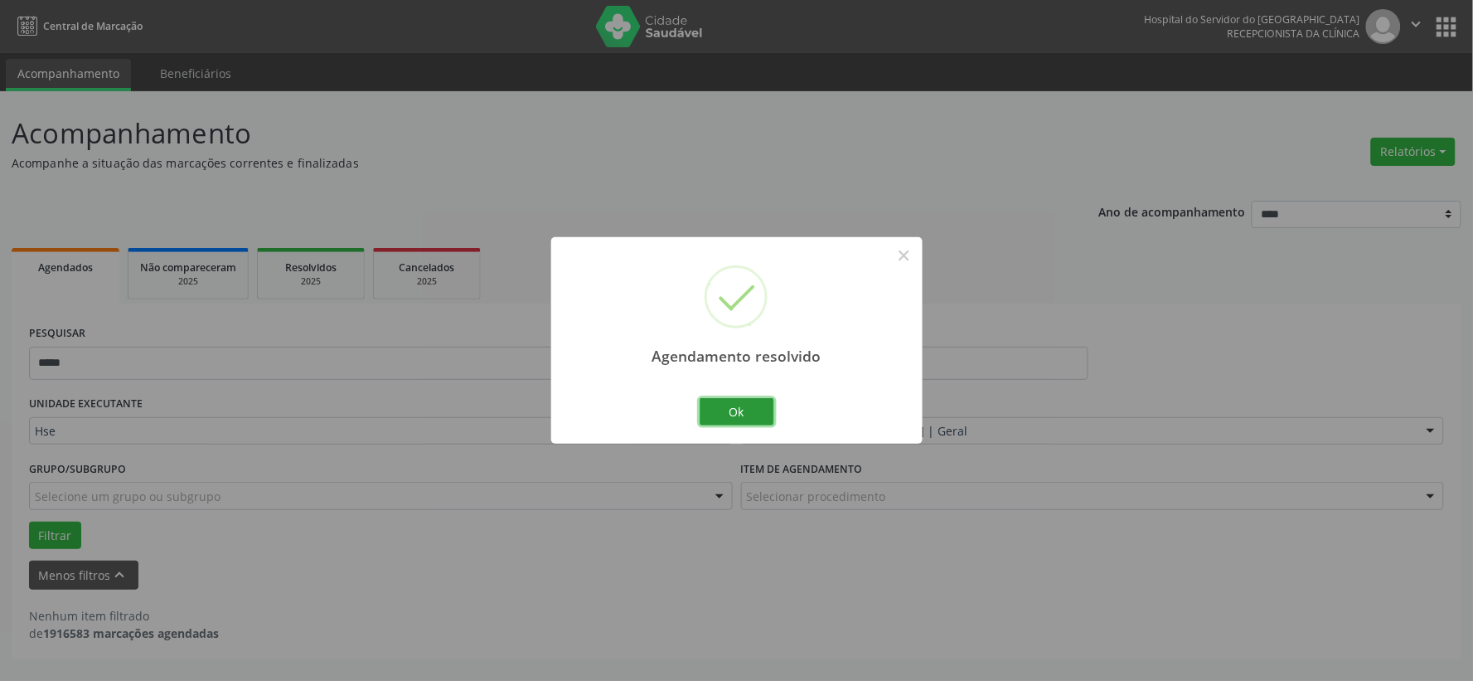
click at [753, 414] on button "Ok" at bounding box center [737, 412] width 75 height 28
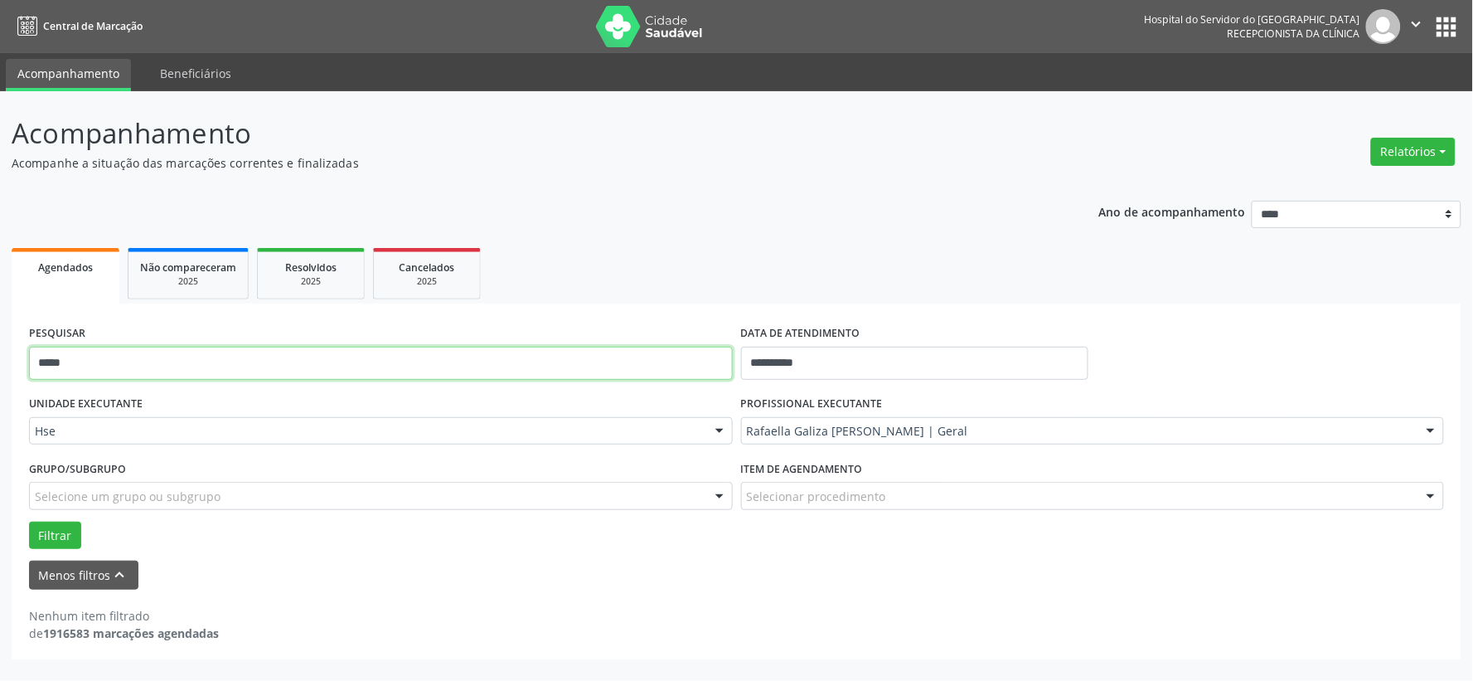
click at [541, 347] on input "*****" at bounding box center [381, 363] width 704 height 33
click at [29, 521] on button "Filtrar" at bounding box center [55, 535] width 52 height 28
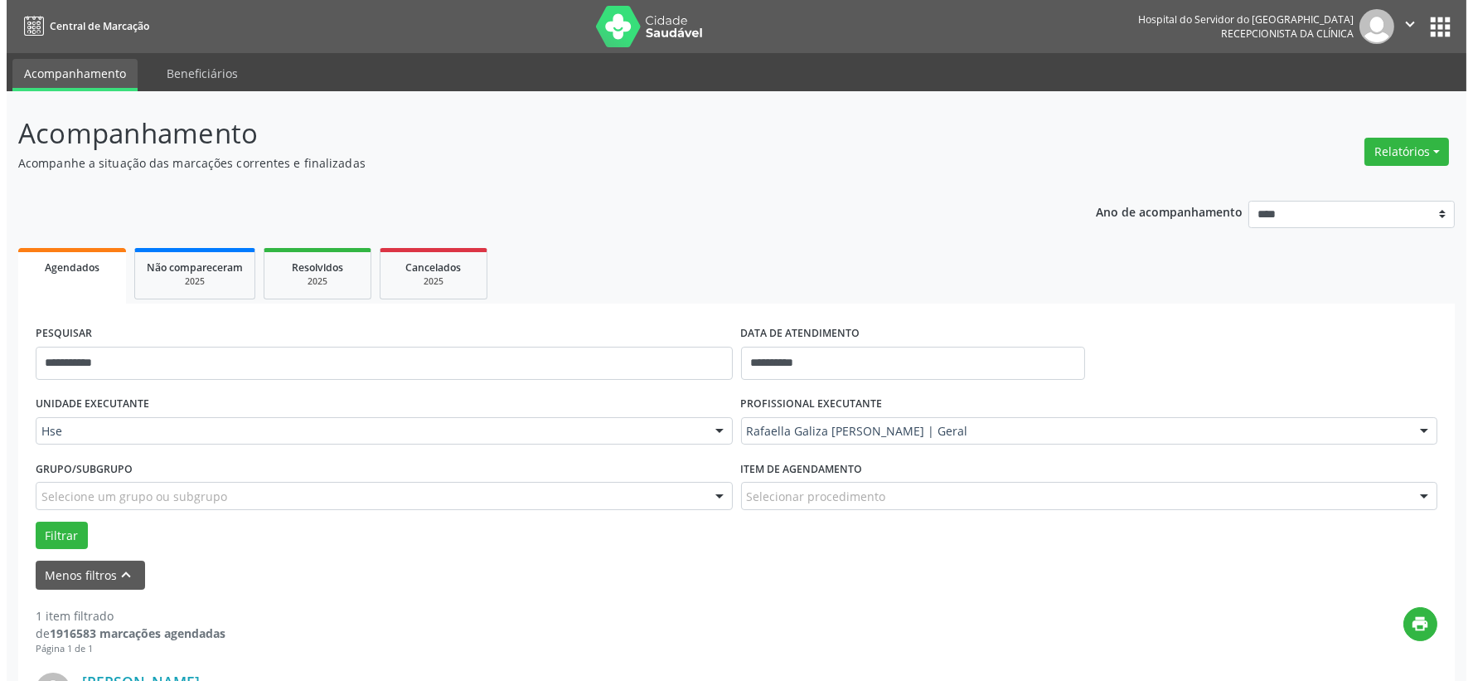
scroll to position [255, 0]
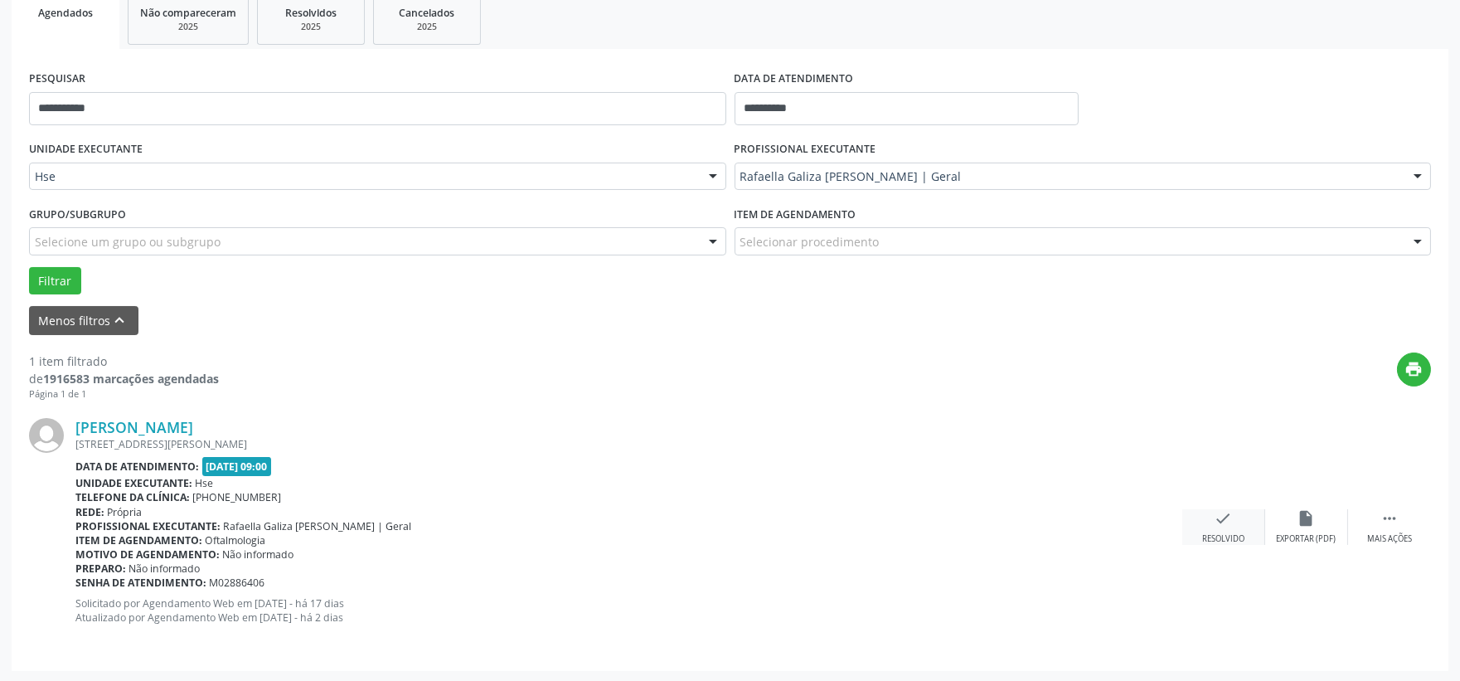
click at [1236, 540] on div "Resolvido" at bounding box center [1223, 539] width 42 height 12
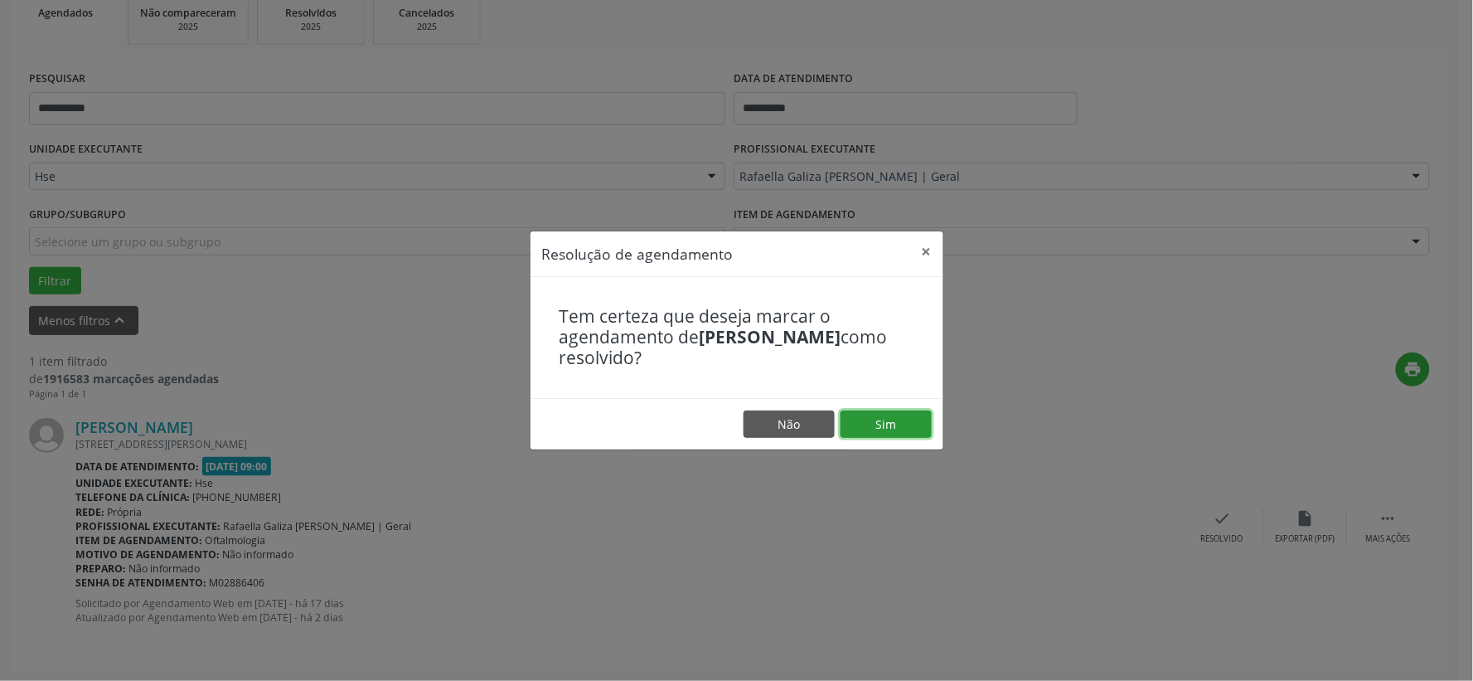
click at [888, 429] on button "Sim" at bounding box center [886, 424] width 91 height 28
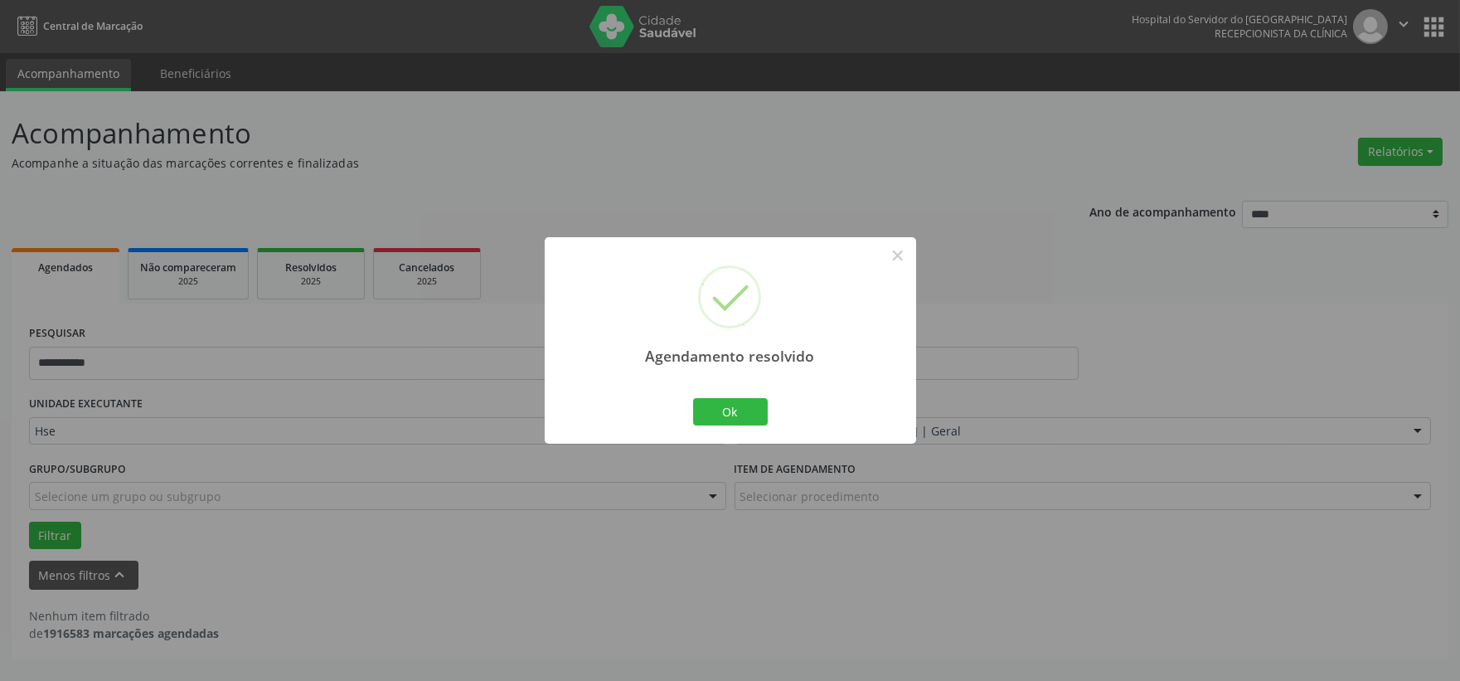
scroll to position [0, 0]
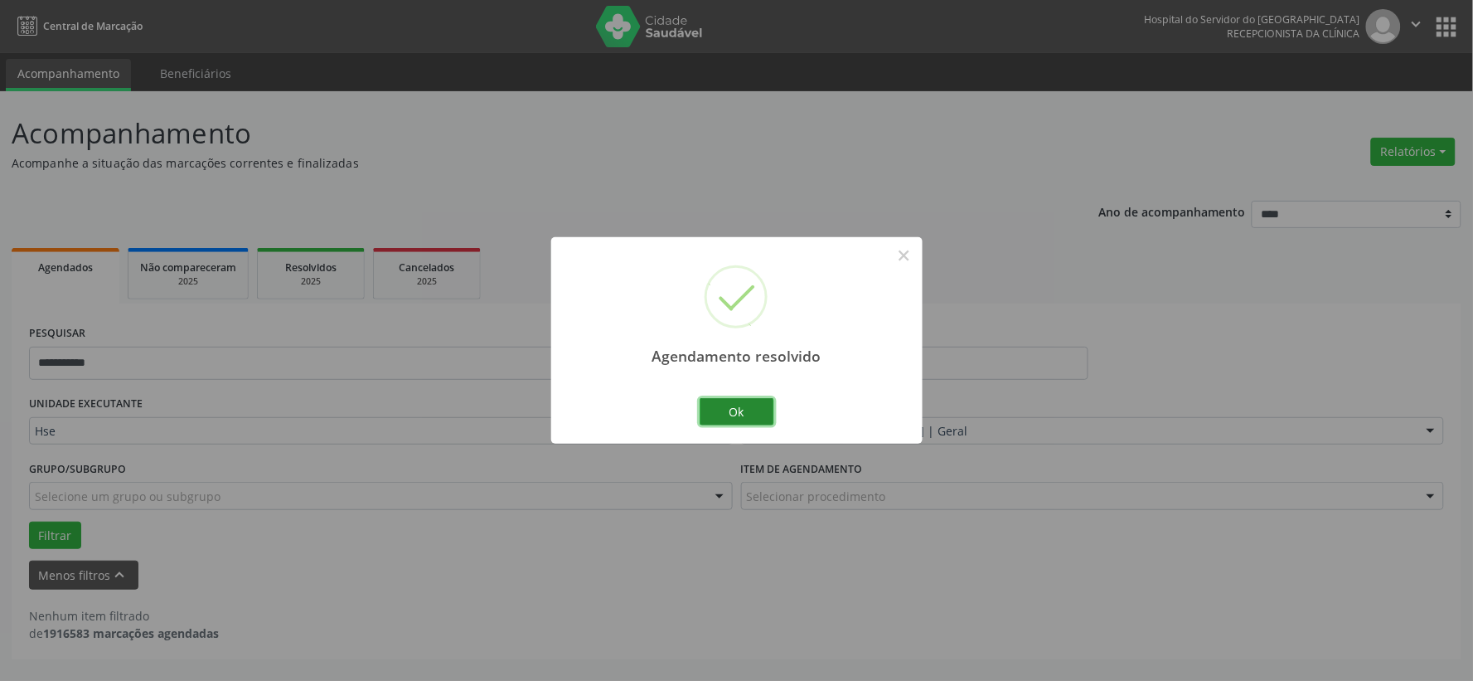
click at [728, 416] on button "Ok" at bounding box center [737, 412] width 75 height 28
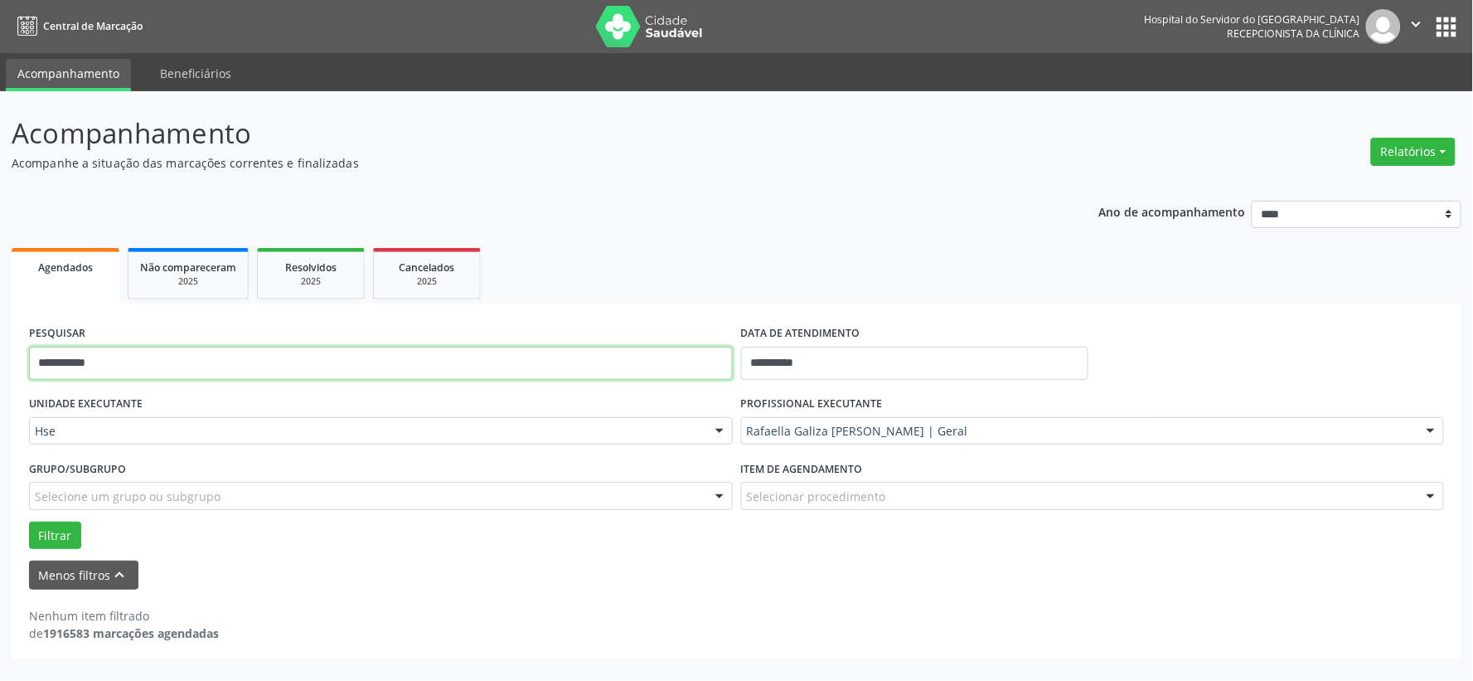
click at [668, 374] on input "**********" at bounding box center [381, 363] width 704 height 33
click at [667, 374] on input "**********" at bounding box center [381, 363] width 704 height 33
click at [666, 374] on input "**********" at bounding box center [381, 363] width 704 height 33
click at [665, 374] on input "**********" at bounding box center [381, 363] width 704 height 33
type input "*****"
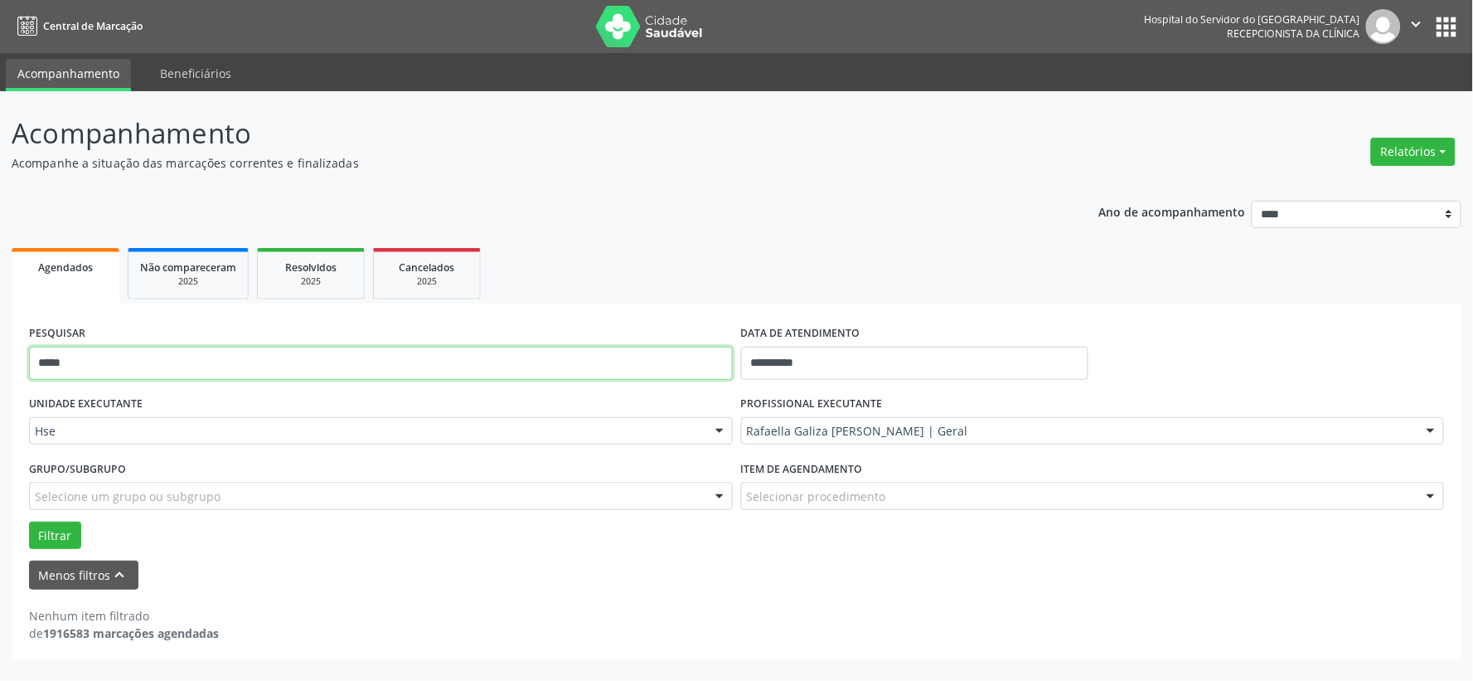
click at [29, 521] on button "Filtrar" at bounding box center [55, 535] width 52 height 28
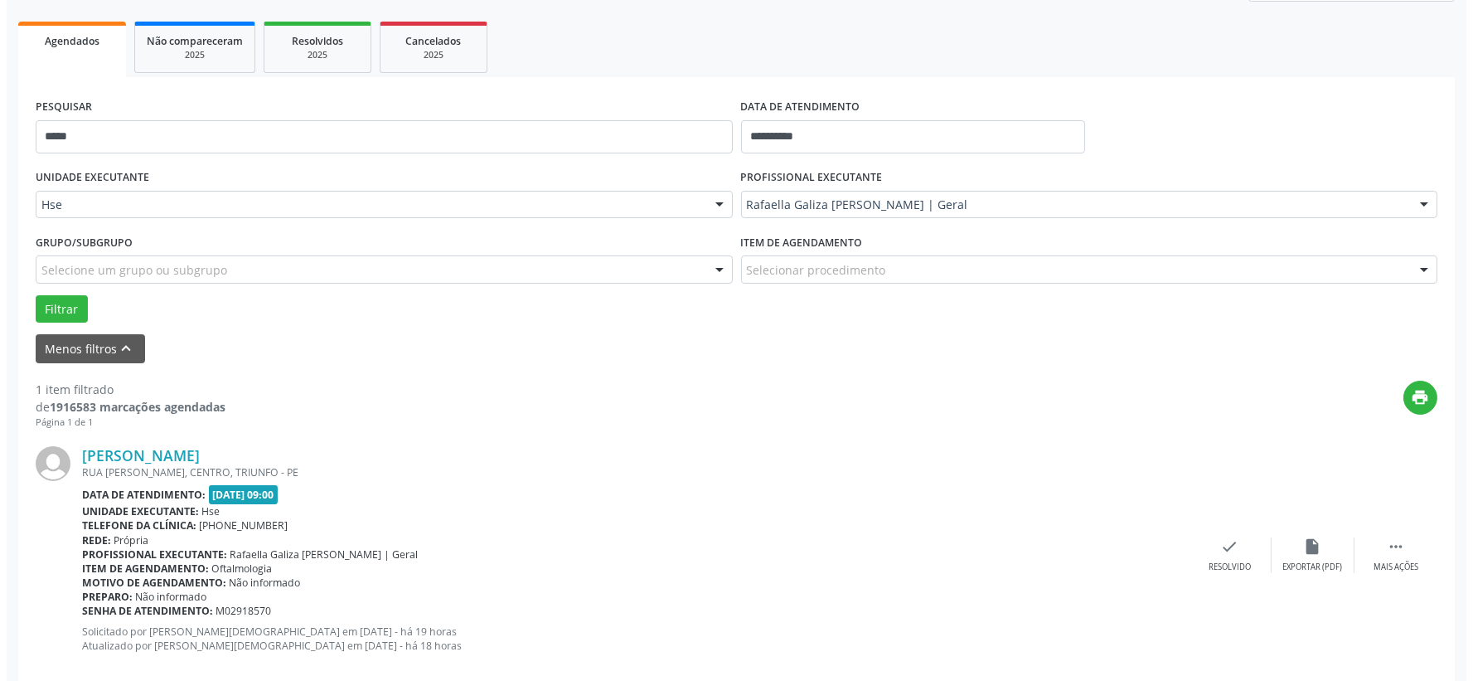
scroll to position [255, 0]
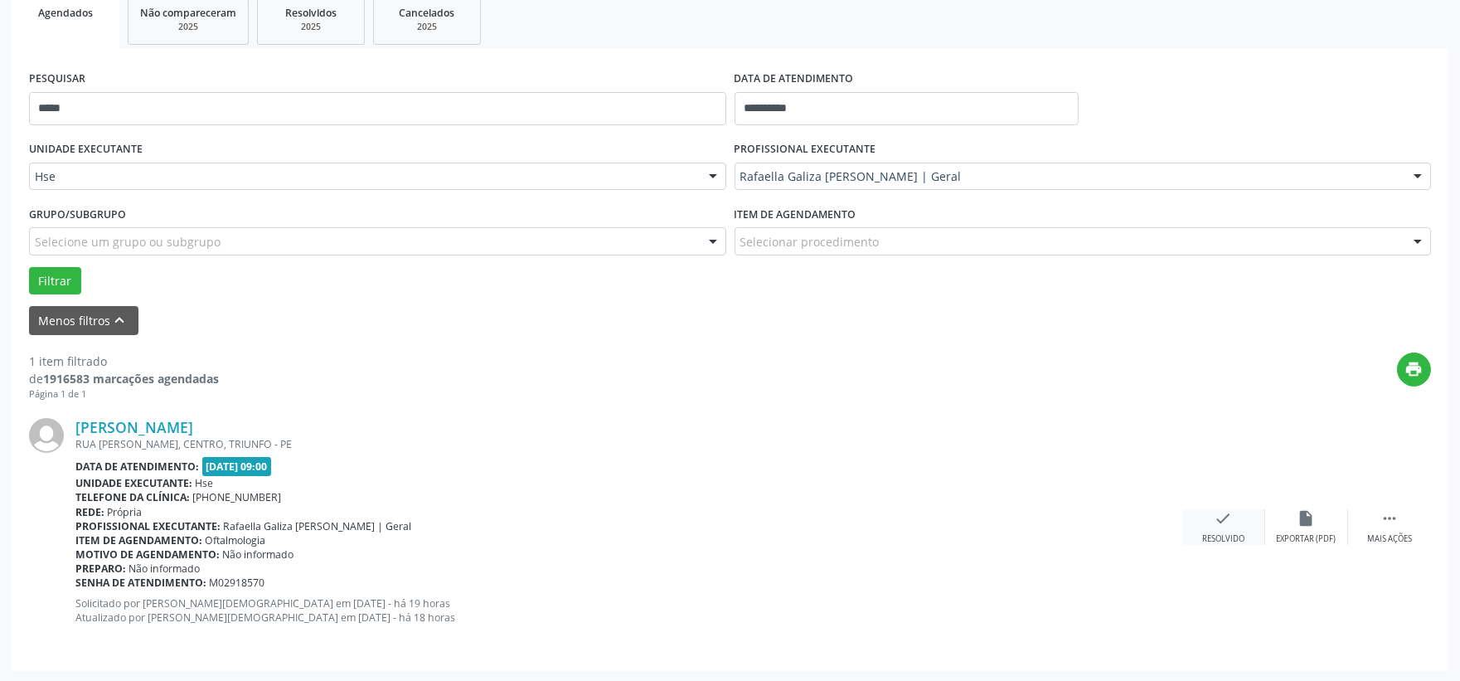
click at [1215, 533] on div "Resolvido" at bounding box center [1223, 539] width 42 height 12
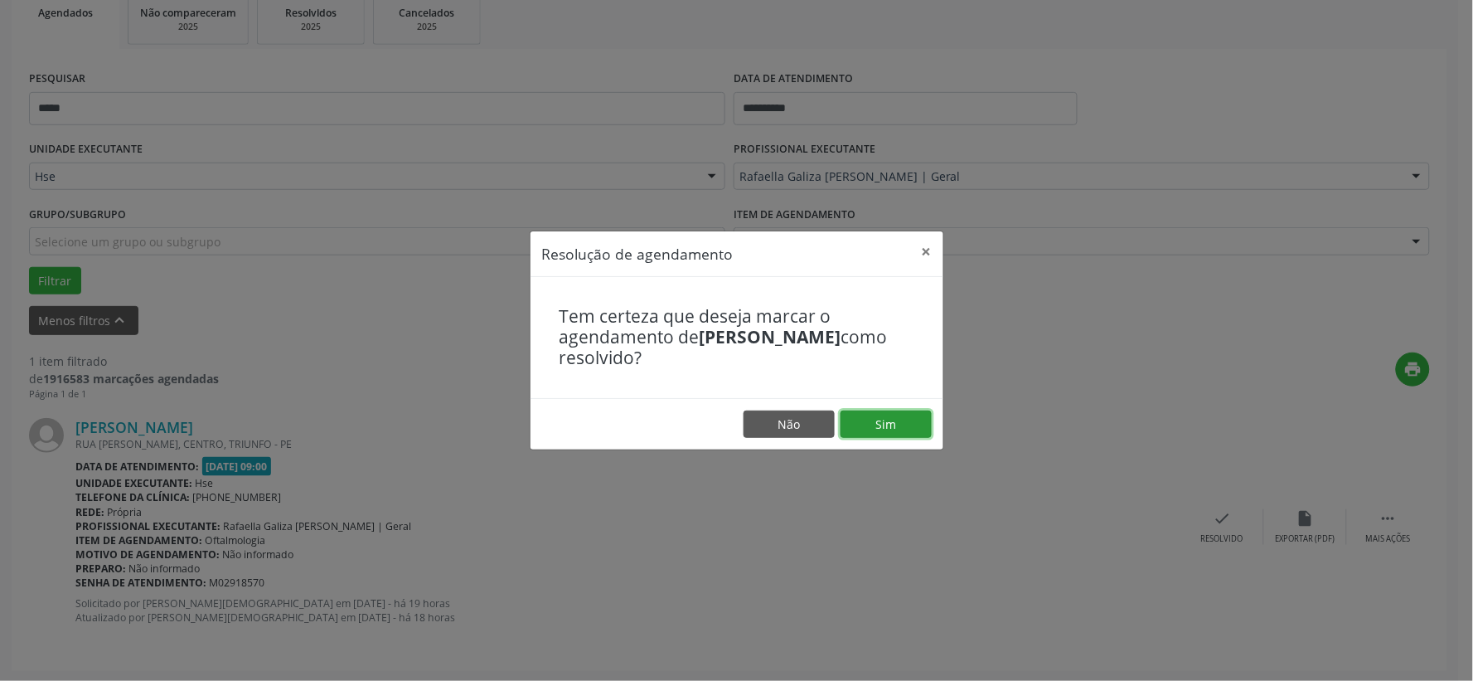
click at [864, 415] on button "Sim" at bounding box center [886, 424] width 91 height 28
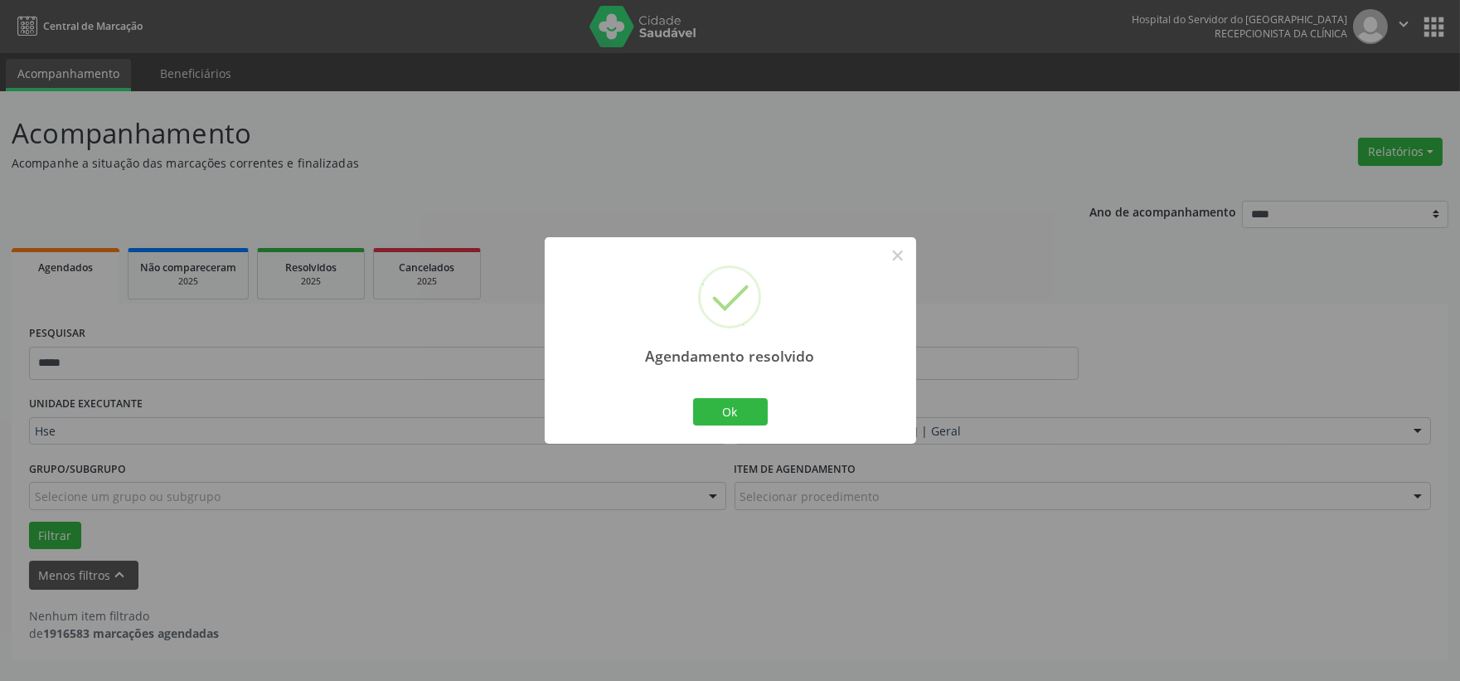
scroll to position [0, 0]
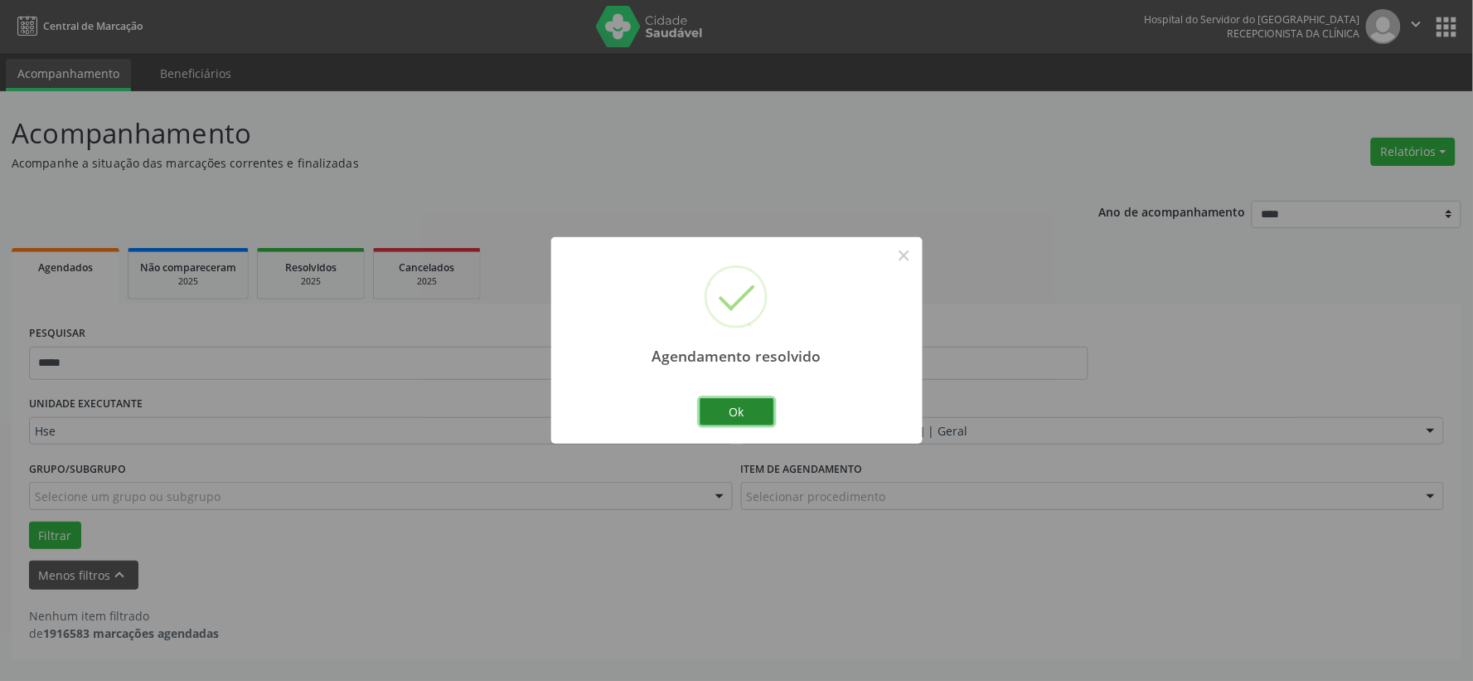
click at [747, 405] on button "Ok" at bounding box center [737, 412] width 75 height 28
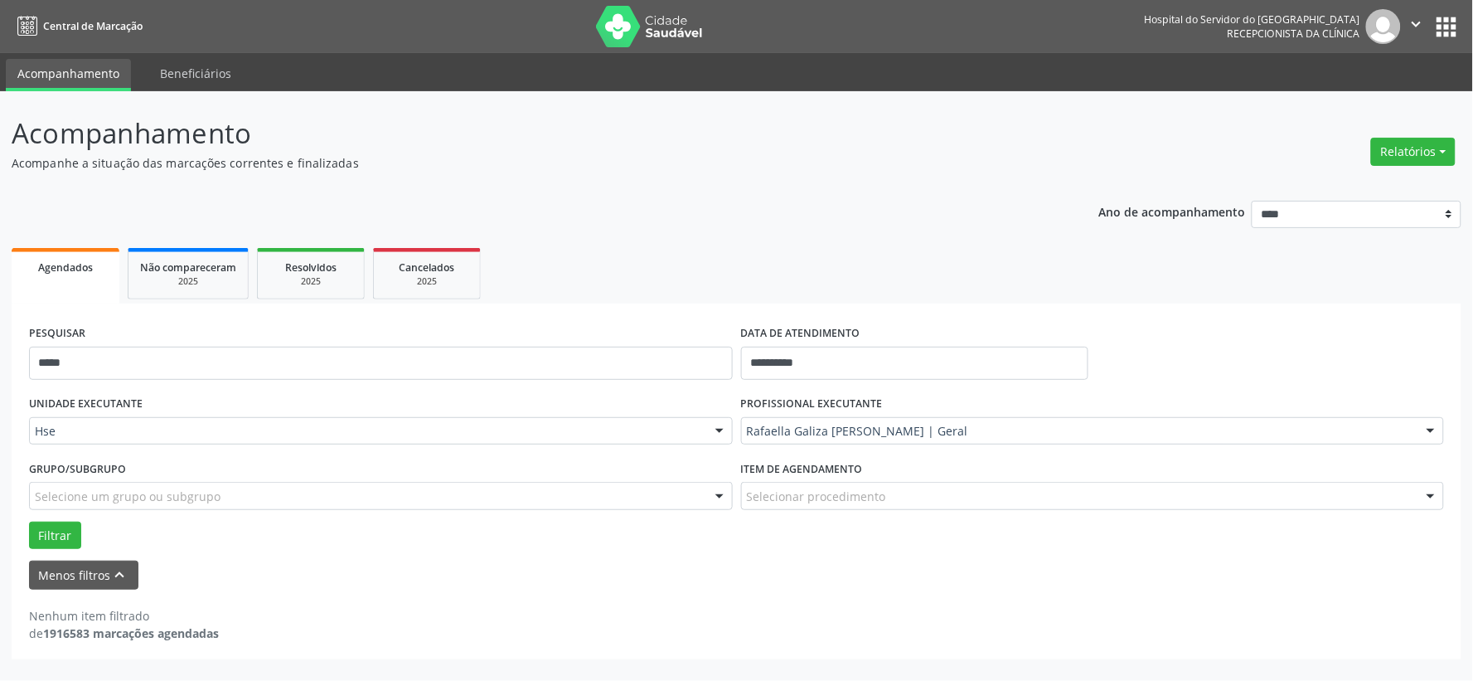
click at [626, 340] on div "PESQUISAR *****" at bounding box center [381, 356] width 712 height 70
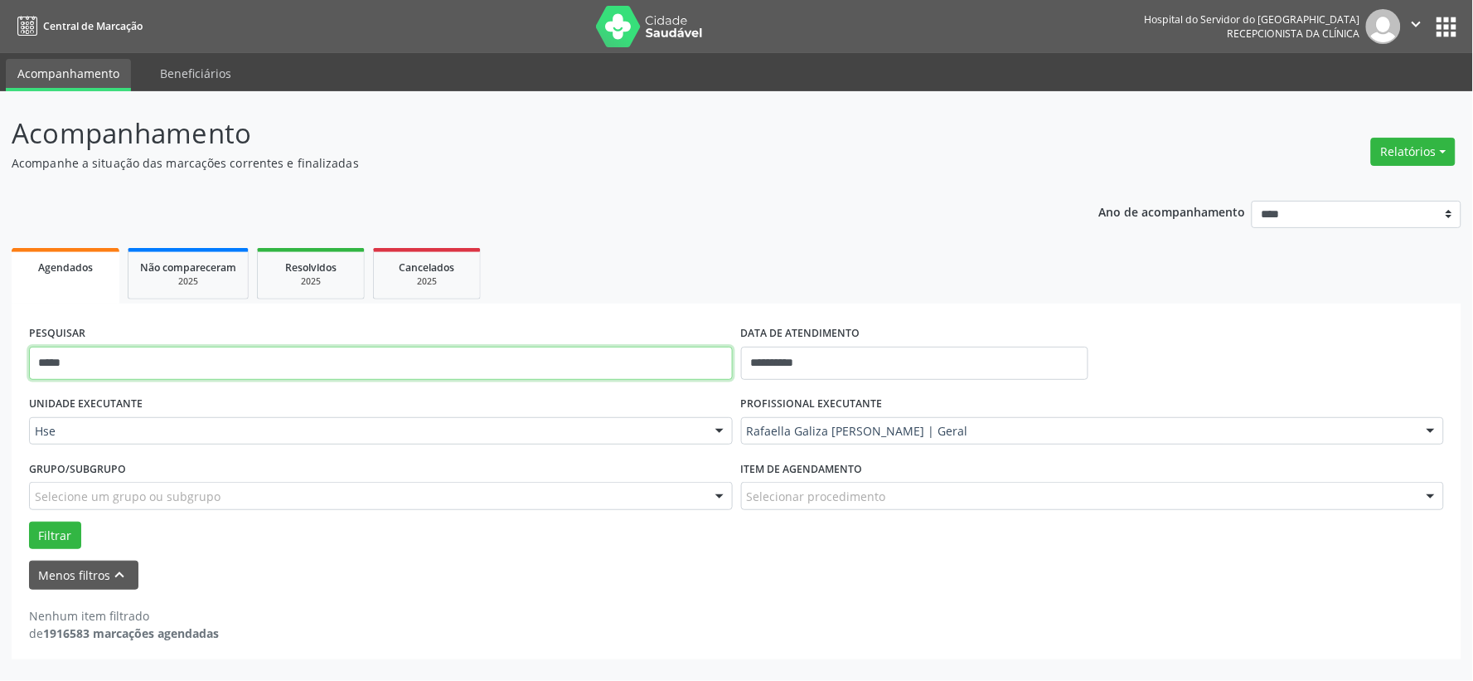
click at [631, 352] on input "*****" at bounding box center [381, 363] width 704 height 33
click at [633, 363] on input "*****" at bounding box center [381, 363] width 704 height 33
click at [29, 521] on button "Filtrar" at bounding box center [55, 535] width 52 height 28
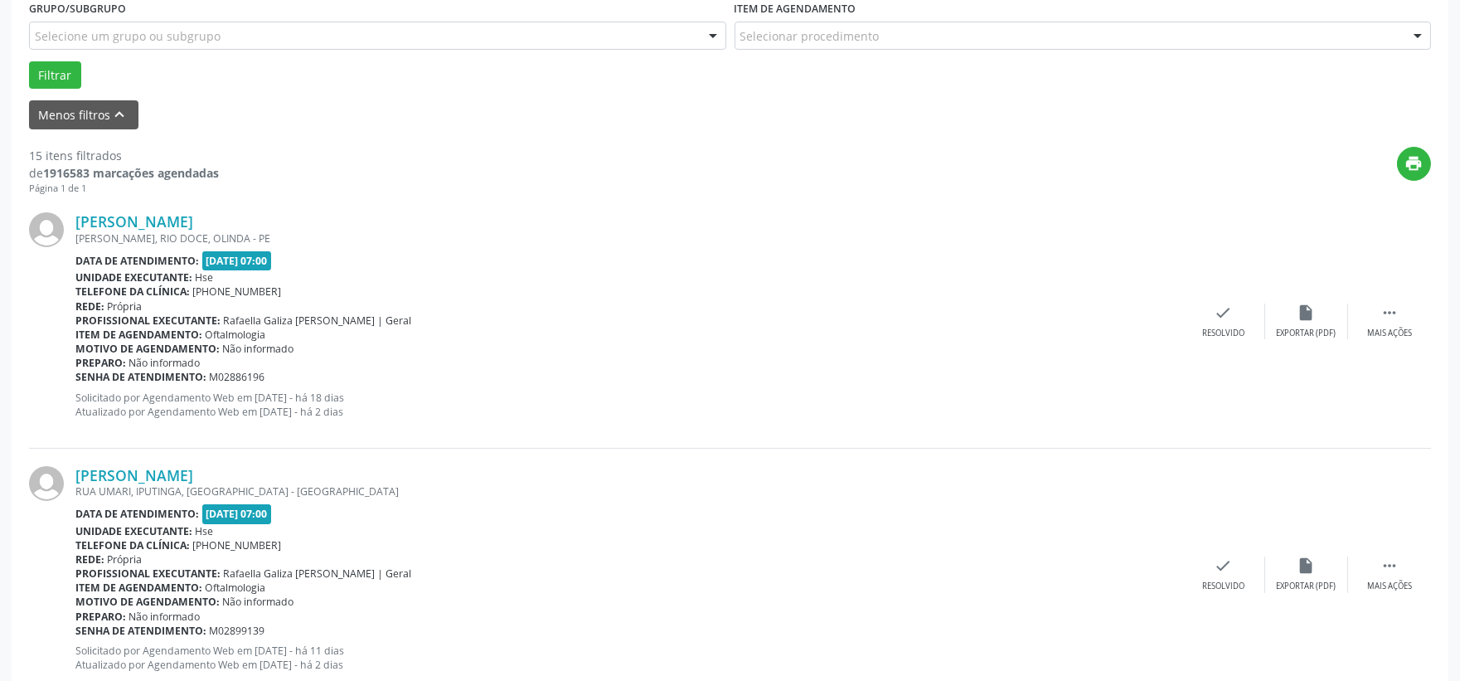
scroll to position [276, 0]
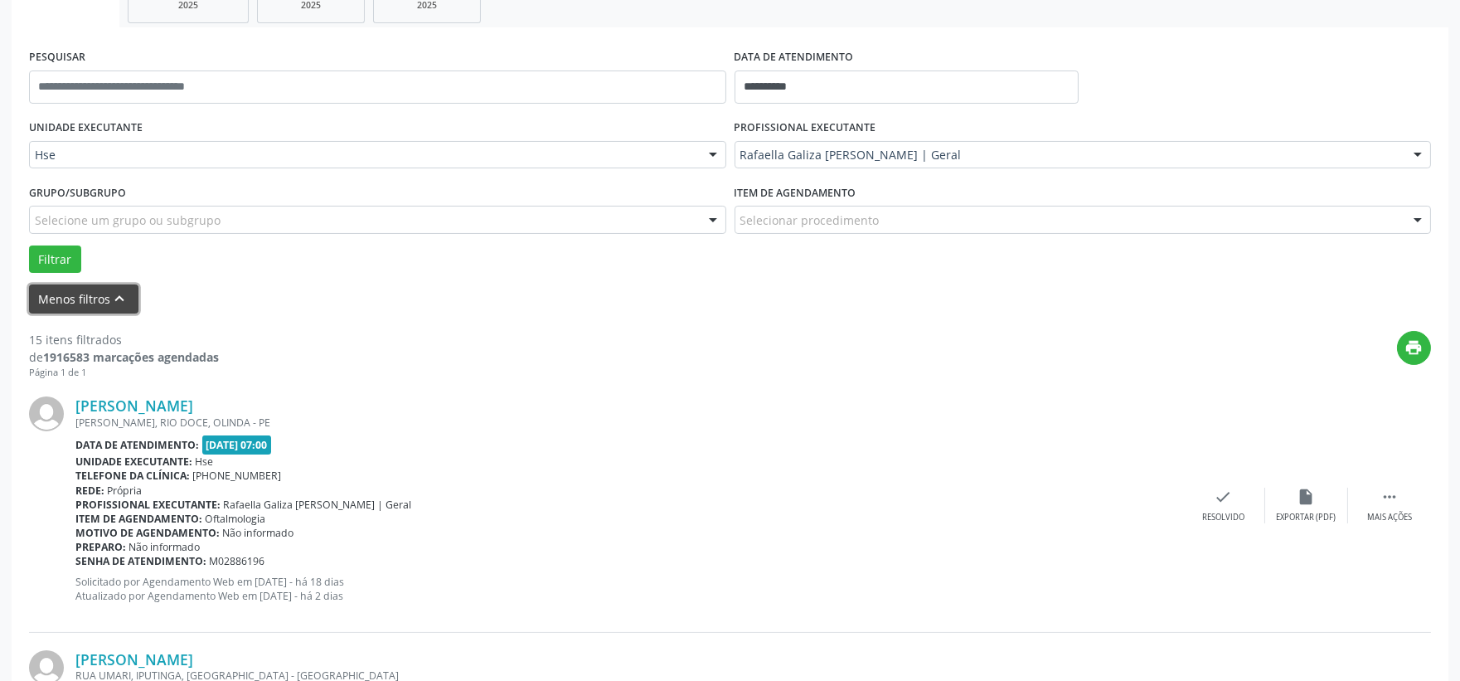
click at [91, 300] on button "Menos filtros keyboard_arrow_up" at bounding box center [83, 298] width 109 height 29
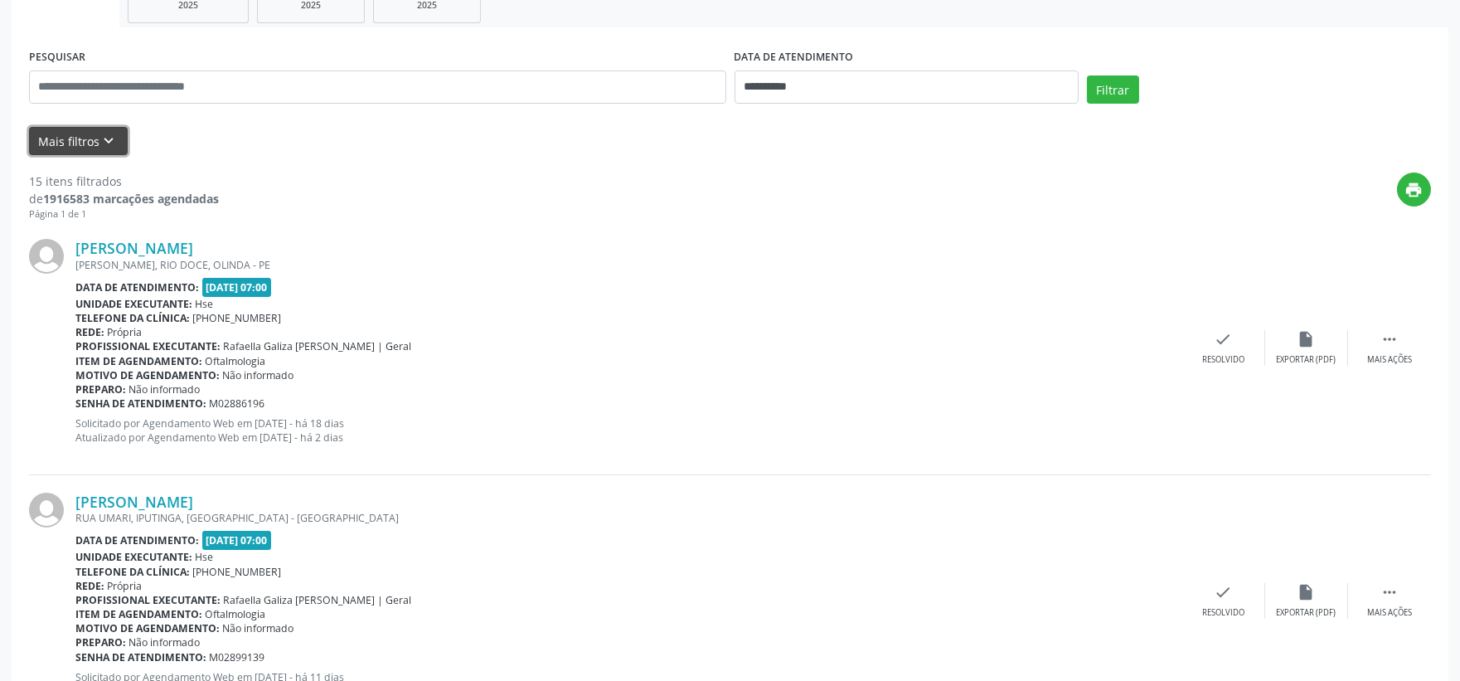
click at [94, 138] on button "Mais filtros keyboard_arrow_down" at bounding box center [78, 141] width 99 height 29
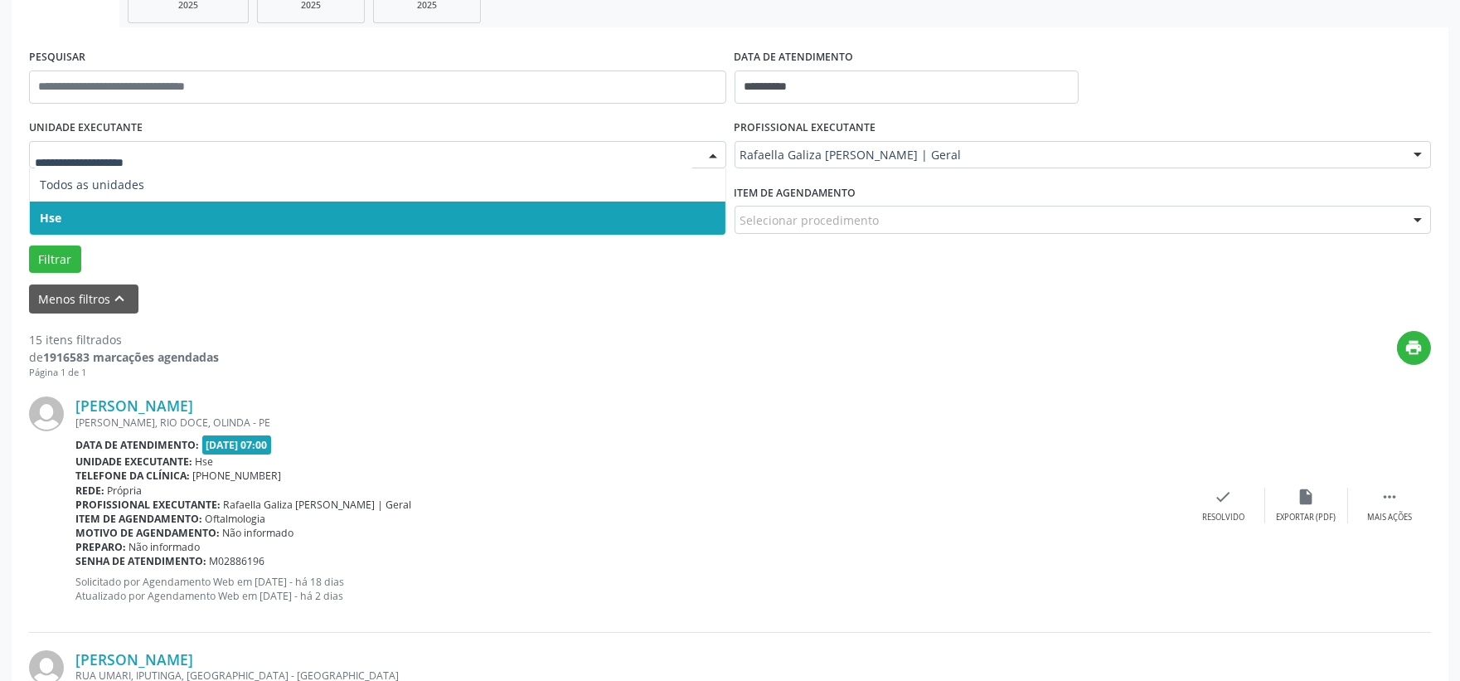
click at [120, 203] on span "Hse" at bounding box center [378, 217] width 696 height 33
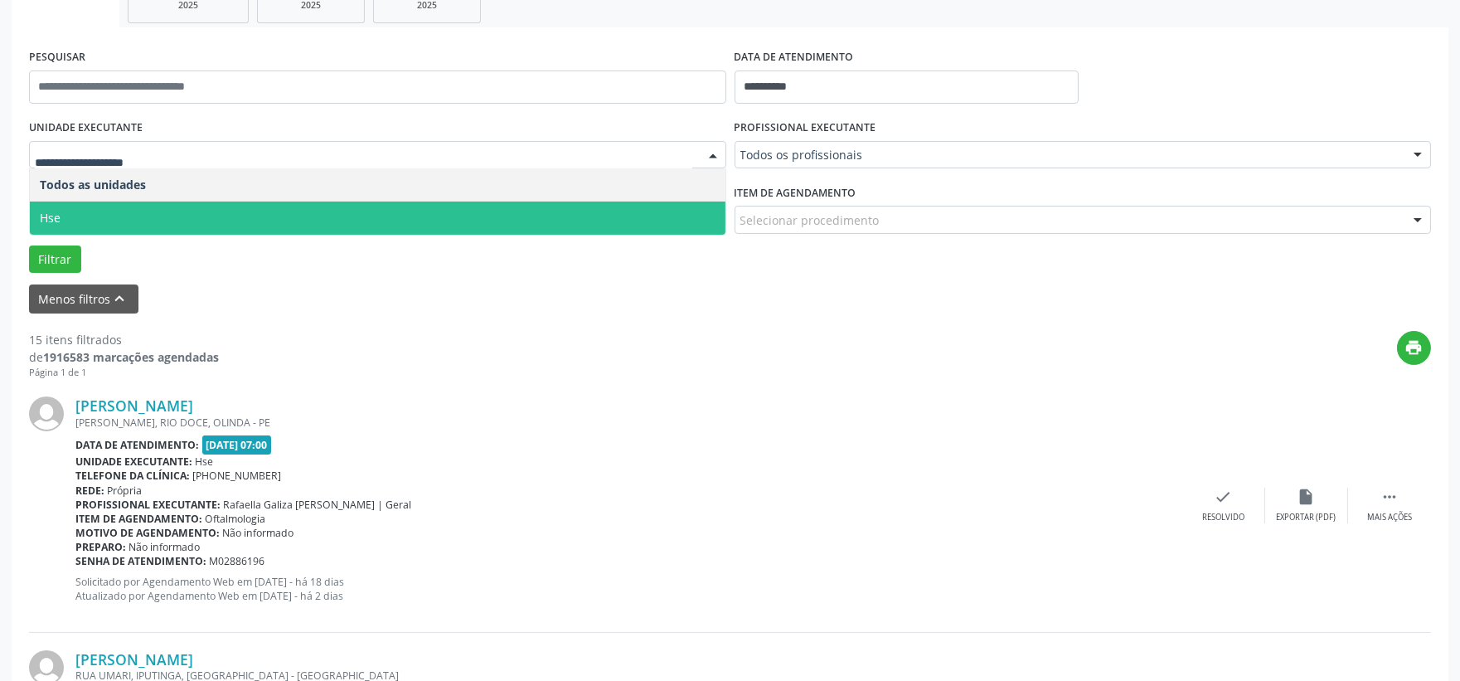
click at [131, 213] on span "Hse" at bounding box center [378, 217] width 696 height 33
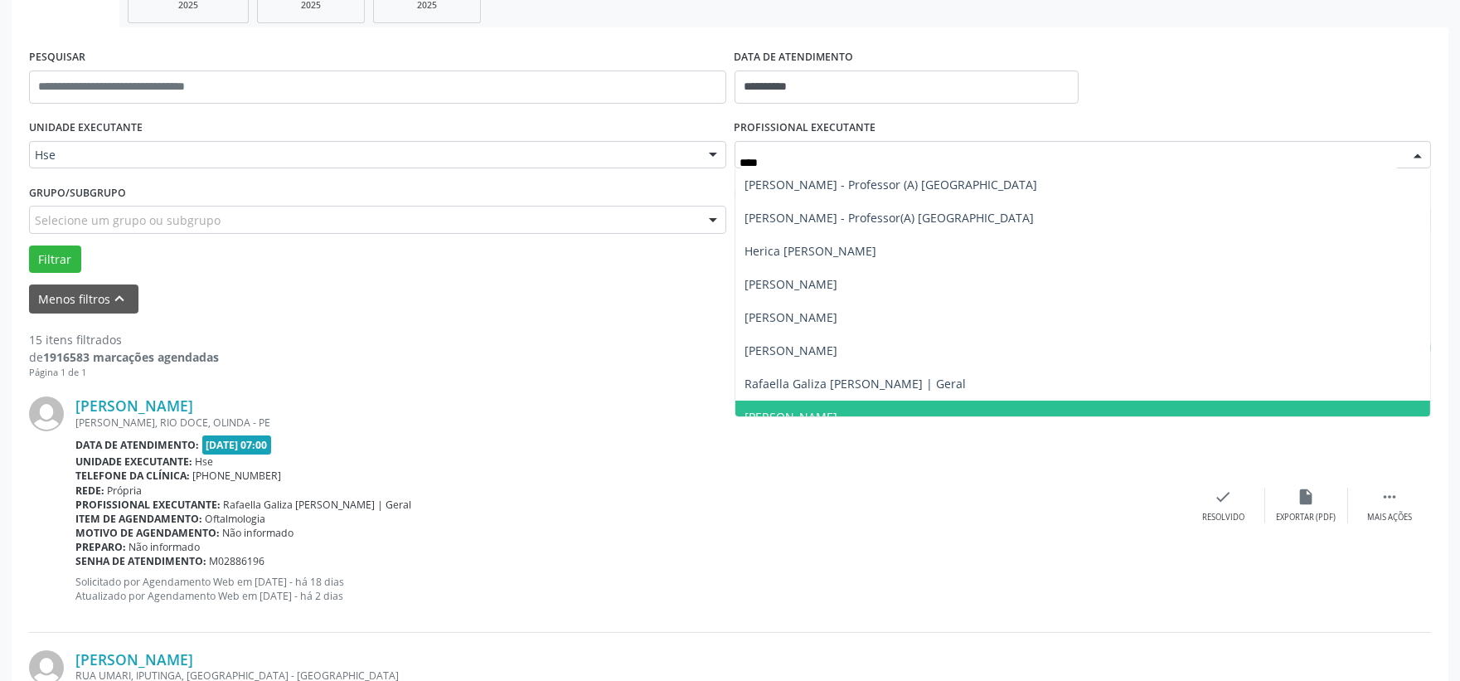
type input "*****"
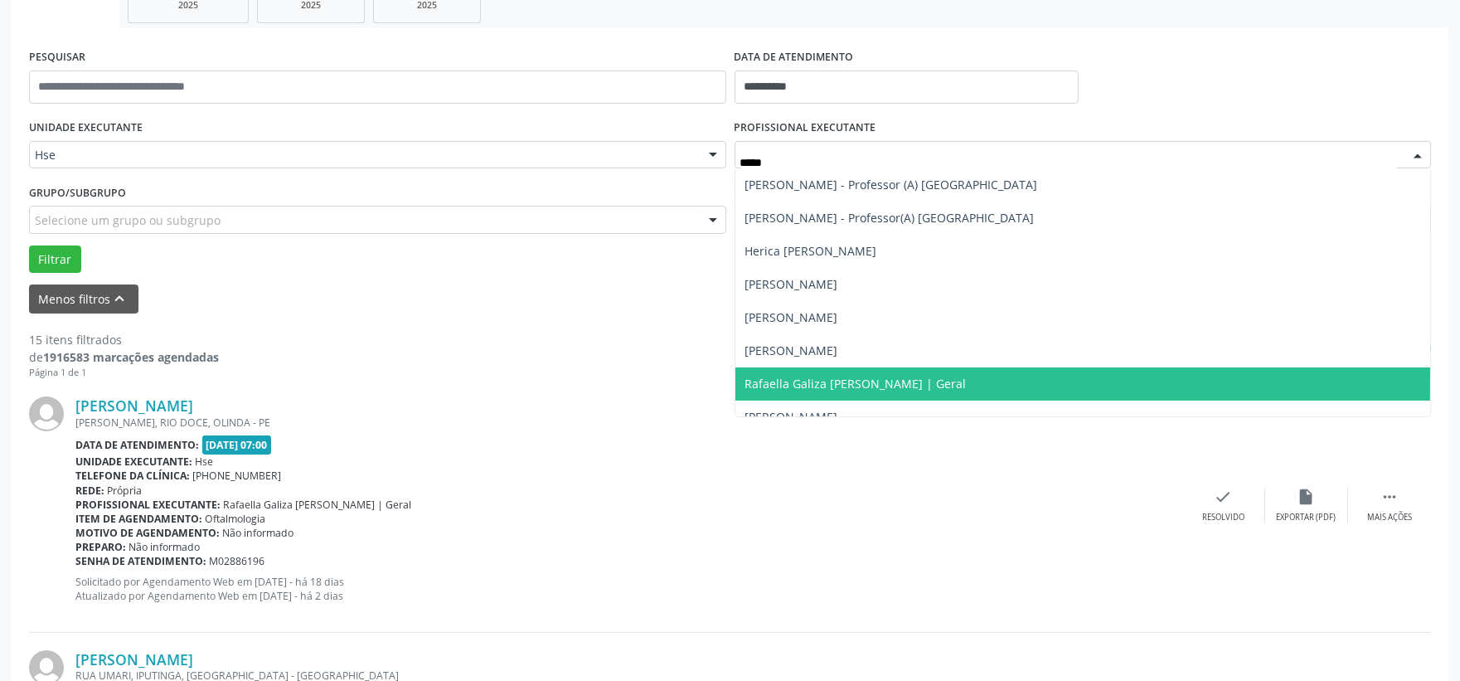
click at [856, 373] on span "Rafaella Galiza [PERSON_NAME] | Geral" at bounding box center [1083, 383] width 696 height 33
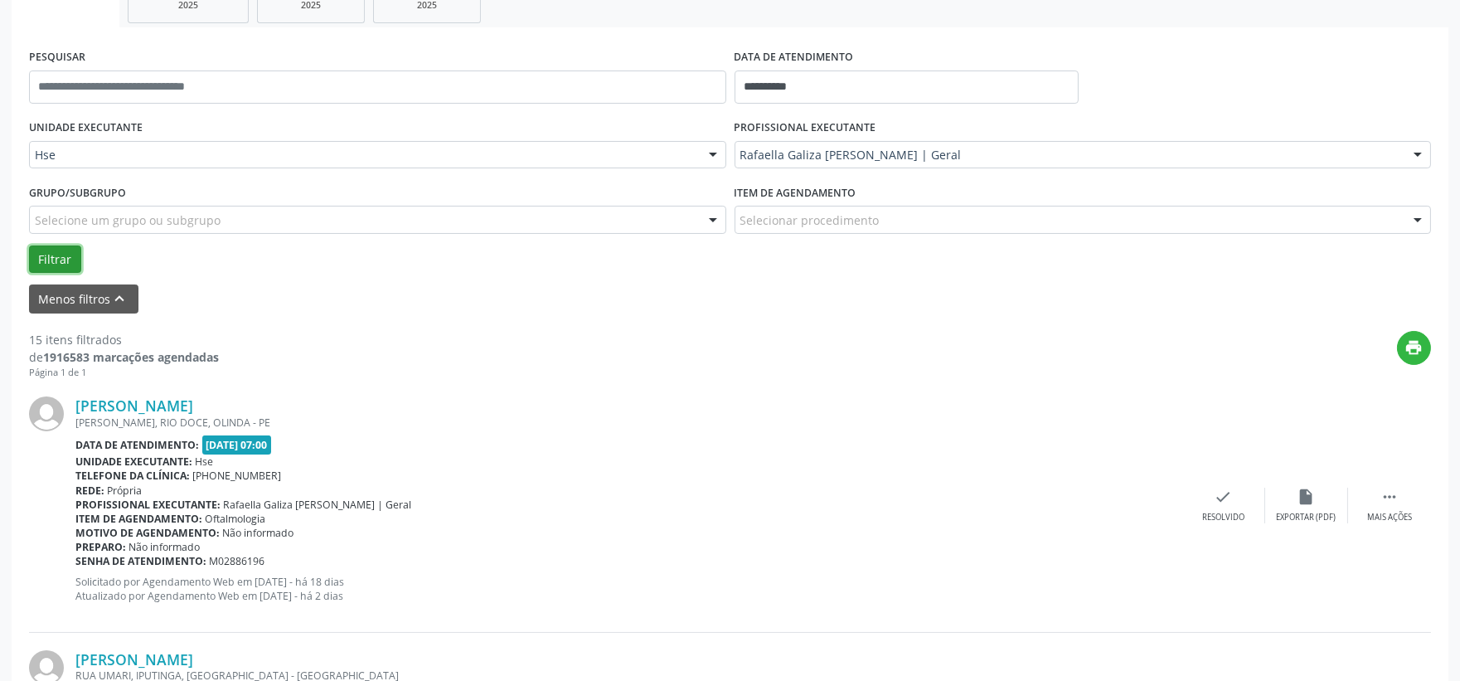
click at [47, 259] on button "Filtrar" at bounding box center [55, 259] width 52 height 28
click at [1366, 508] on div " Mais ações" at bounding box center [1389, 505] width 83 height 36
click at [1298, 511] on div "Não compareceu" at bounding box center [1306, 517] width 70 height 12
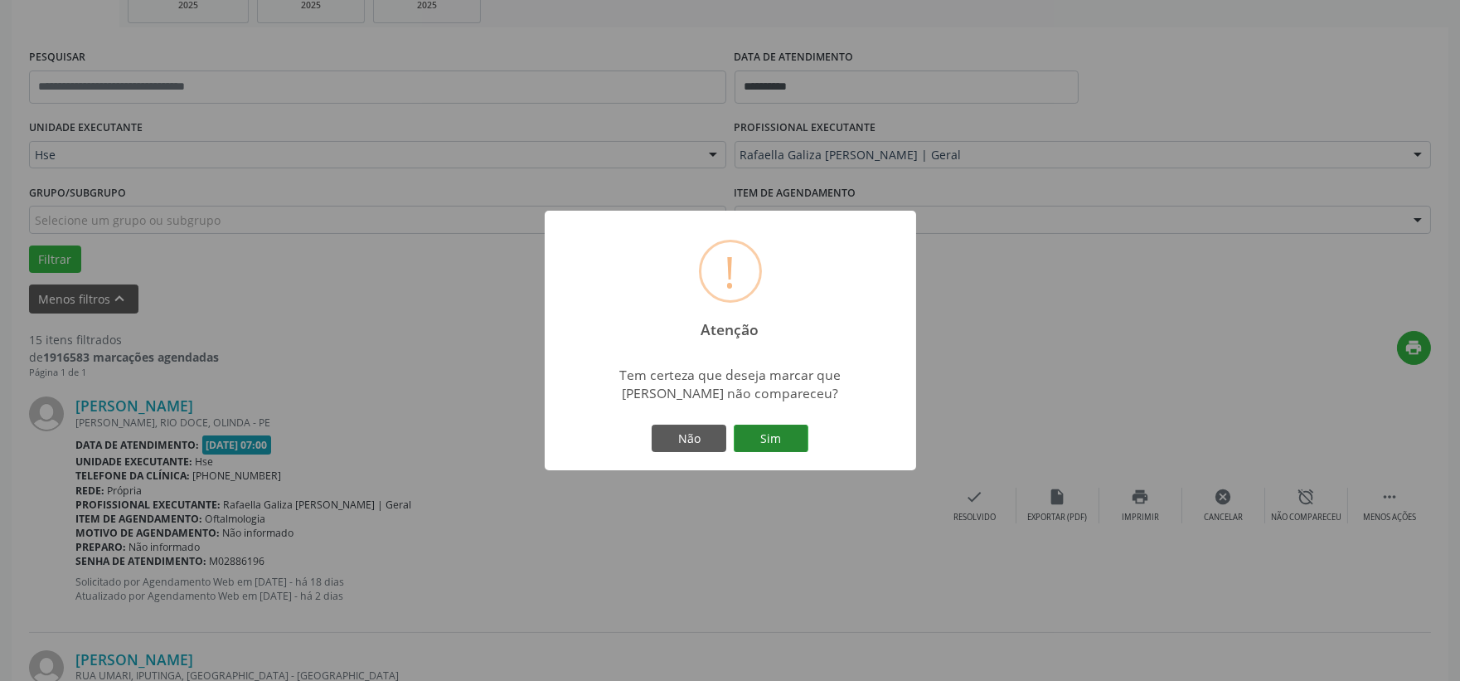
click at [793, 442] on button "Sim" at bounding box center [771, 438] width 75 height 28
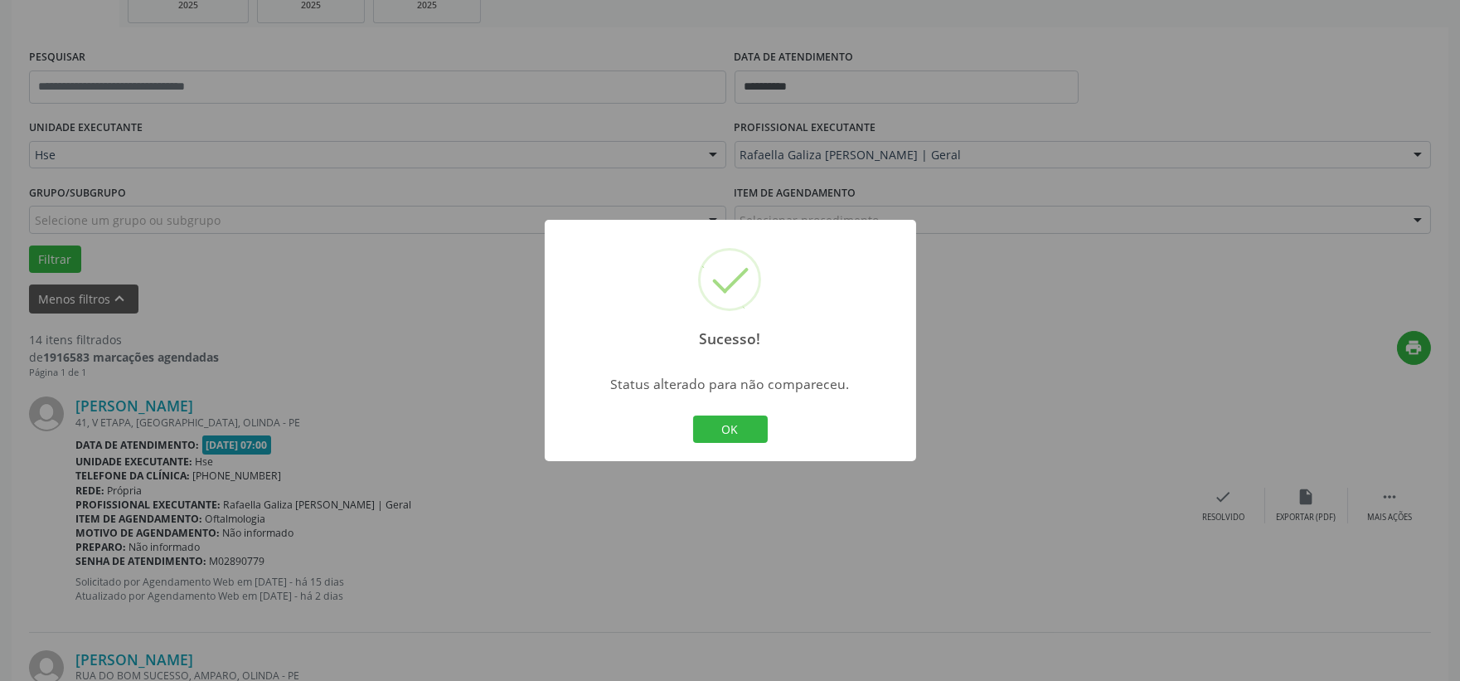
click at [740, 431] on button "OK" at bounding box center [730, 429] width 75 height 28
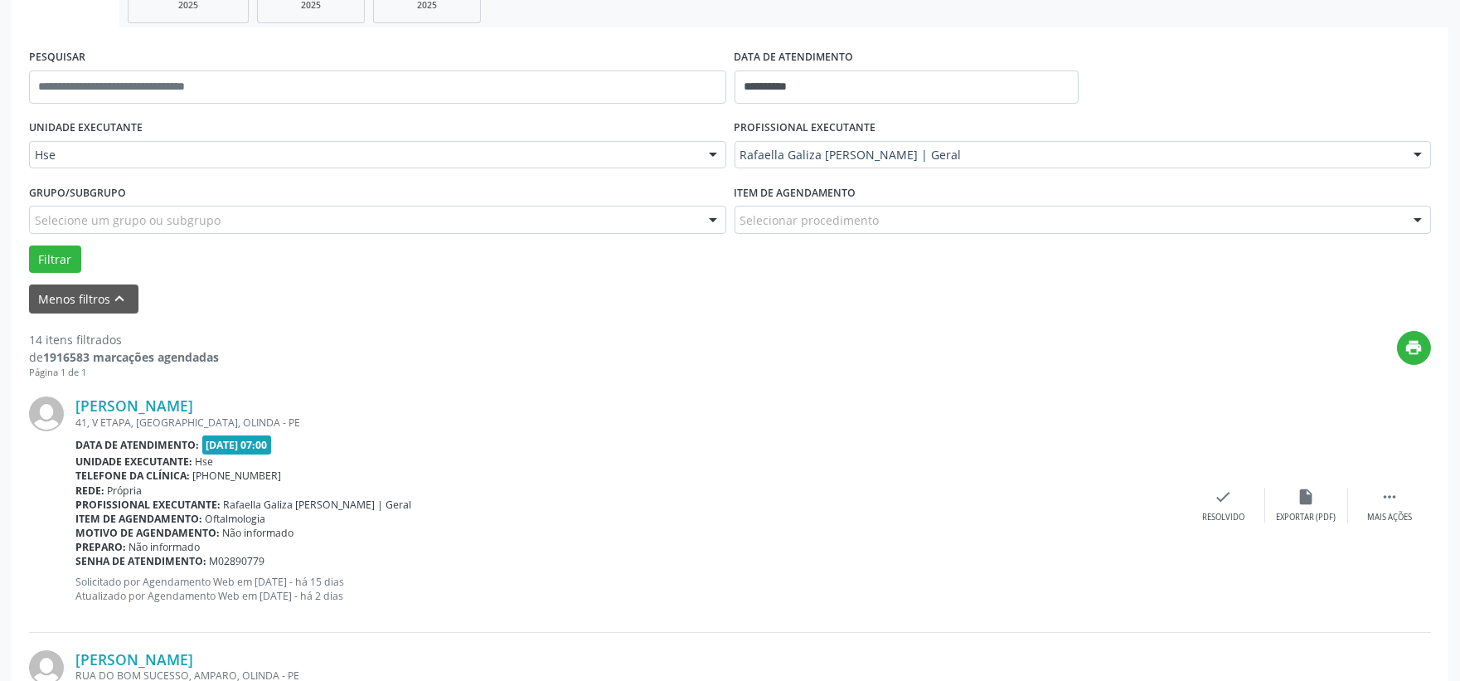
click at [1370, 485] on div "Janaina da Silva Ferreira Galindo 41, V ETAPA, RIO DOCE, OLINDA - PE Data de at…" at bounding box center [730, 505] width 1402 height 253
click at [1370, 496] on div " Mais ações" at bounding box center [1389, 505] width 83 height 36
click at [1306, 508] on div "alarm_off Não compareceu" at bounding box center [1306, 505] width 83 height 36
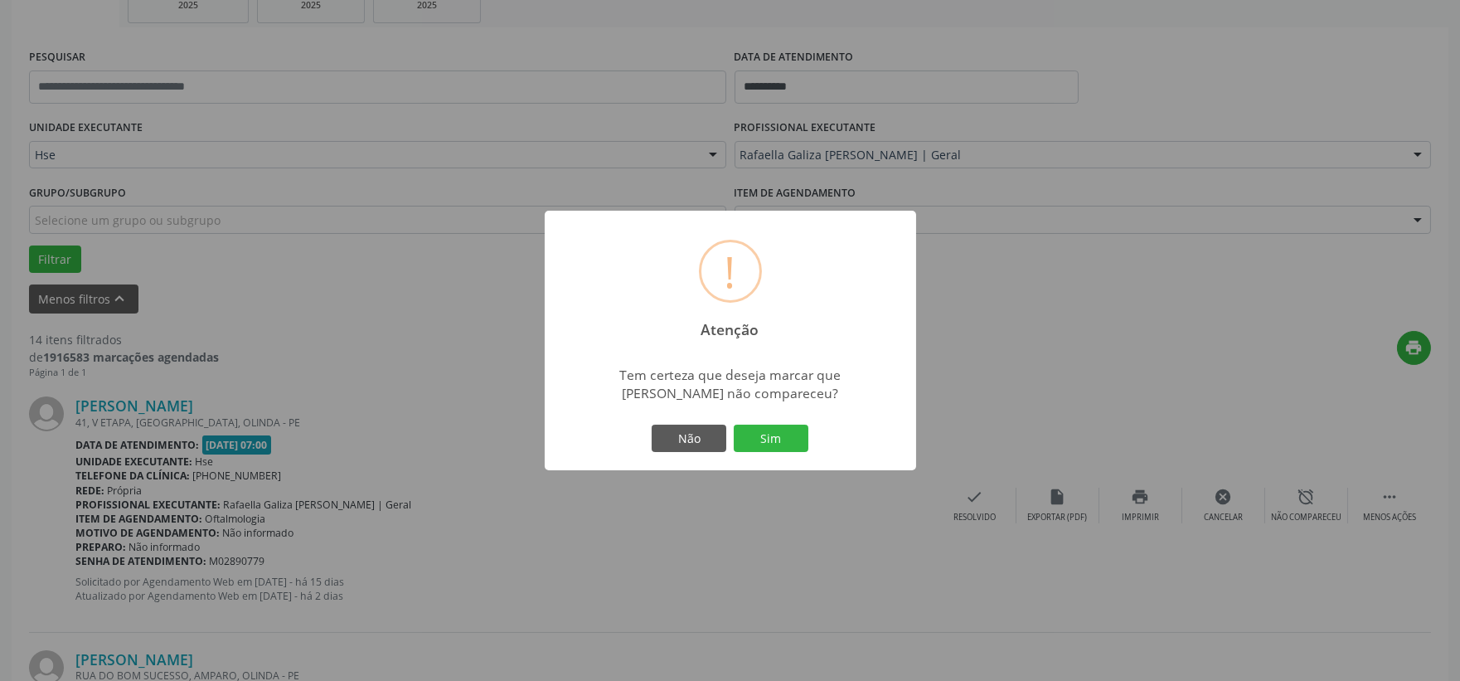
drag, startPoint x: 774, startPoint y: 441, endPoint x: 774, endPoint y: 453, distance: 11.6
click at [771, 445] on button "Sim" at bounding box center [771, 438] width 75 height 28
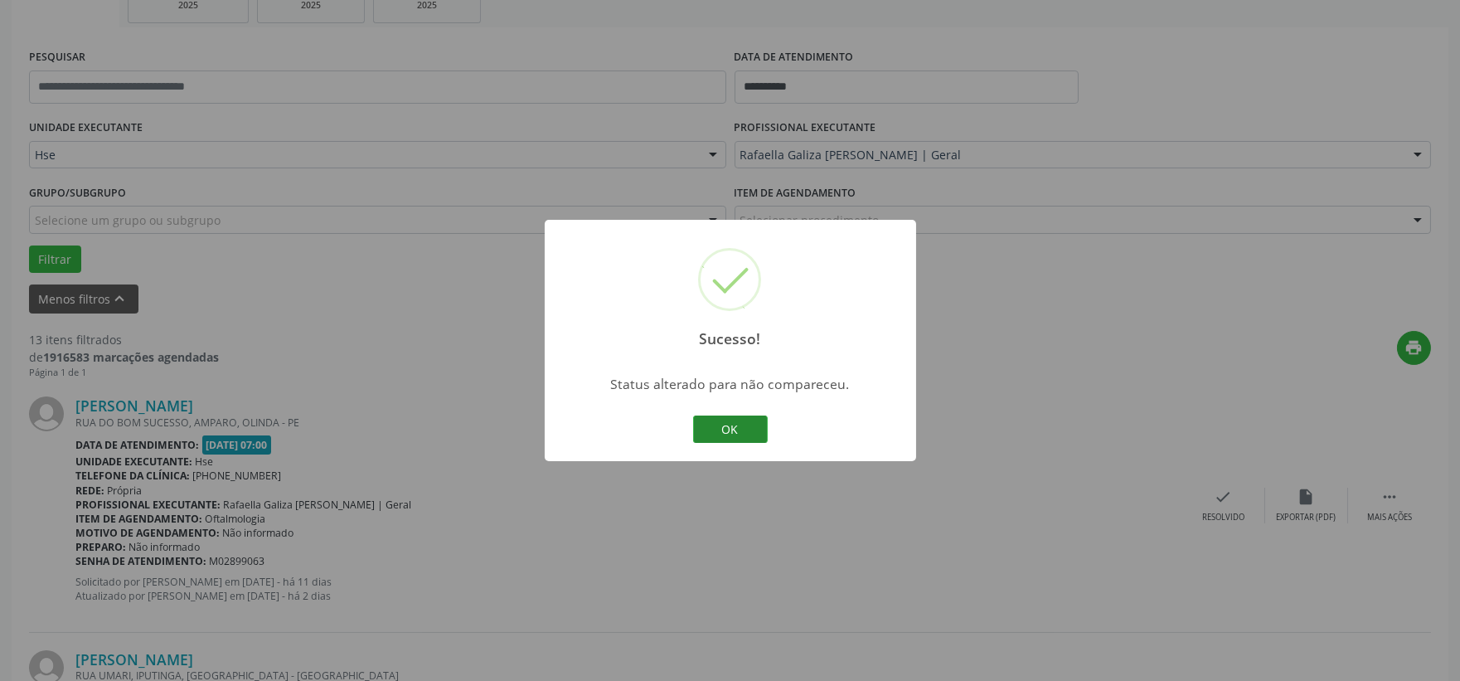
click at [727, 428] on button "OK" at bounding box center [730, 429] width 75 height 28
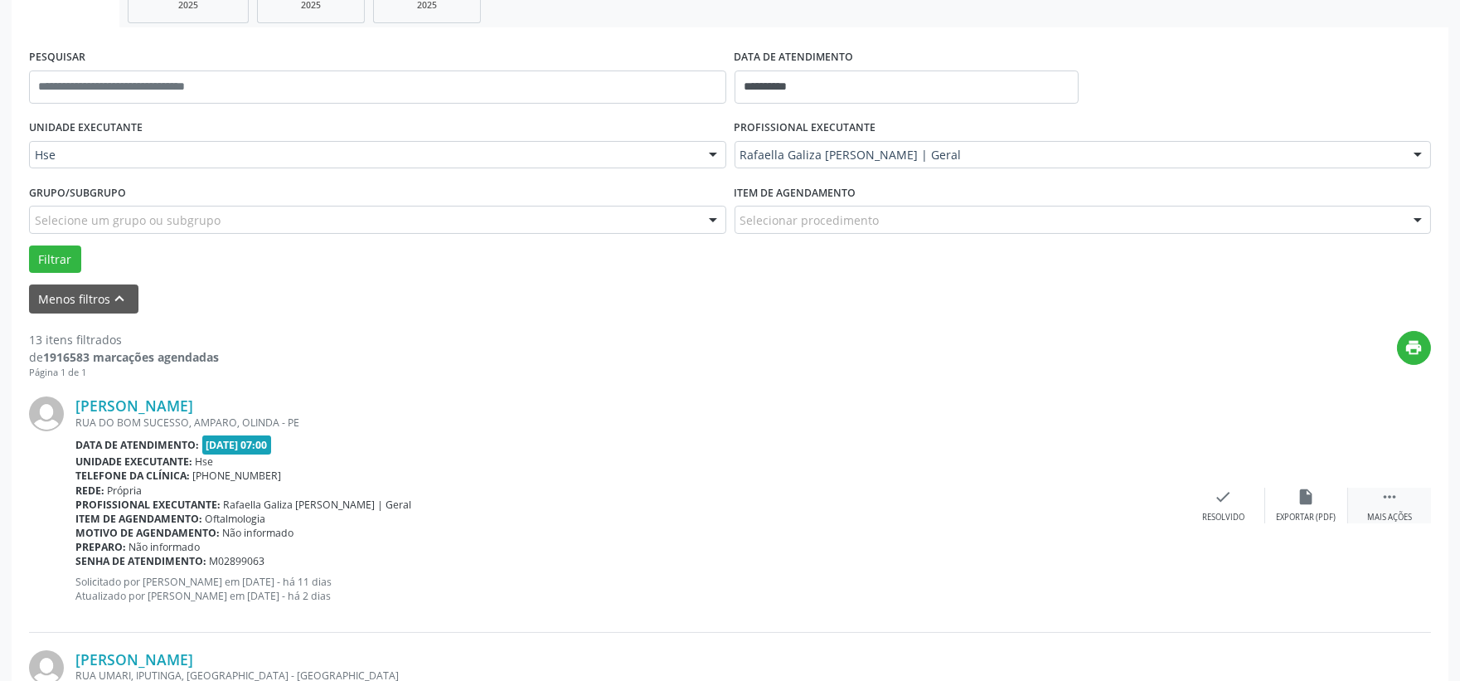
click at [1423, 508] on div " Mais ações" at bounding box center [1389, 505] width 83 height 36
click at [1298, 493] on icon "alarm_off" at bounding box center [1306, 496] width 18 height 18
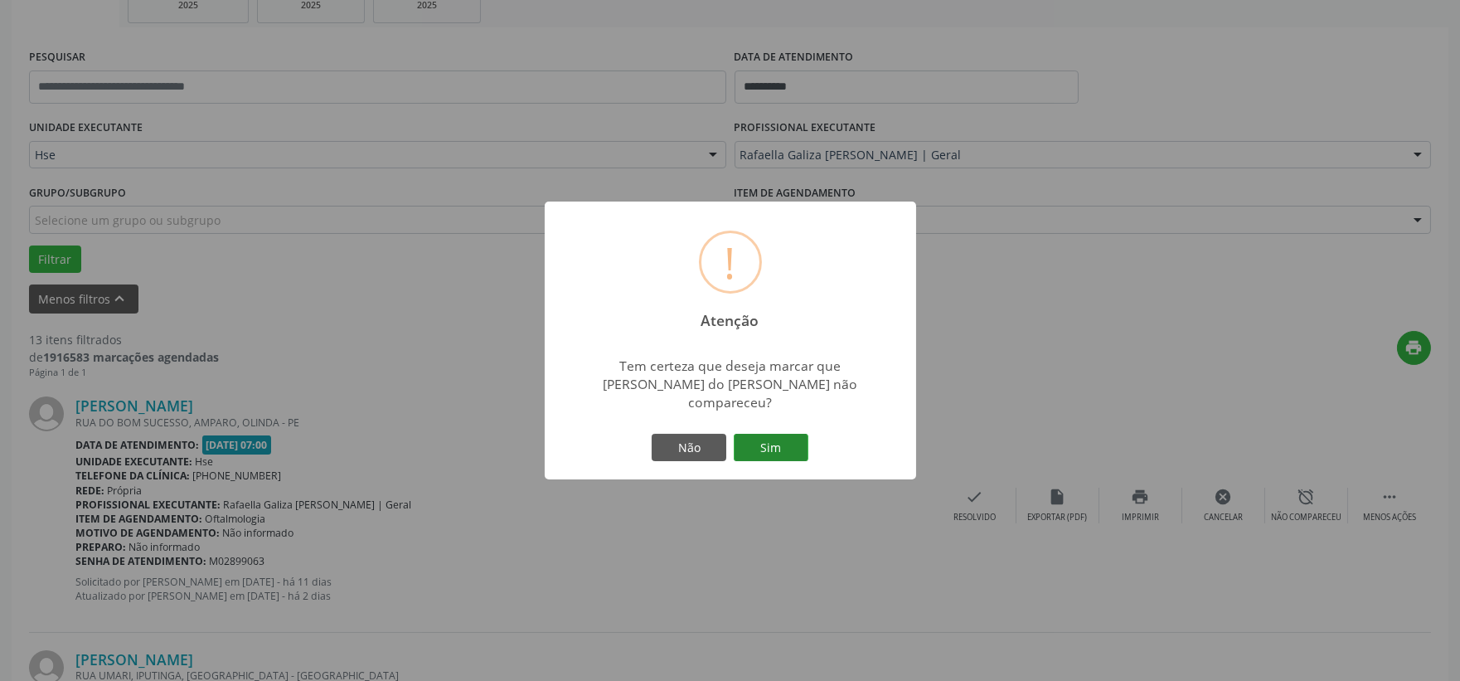
click at [750, 434] on button "Sim" at bounding box center [771, 448] width 75 height 28
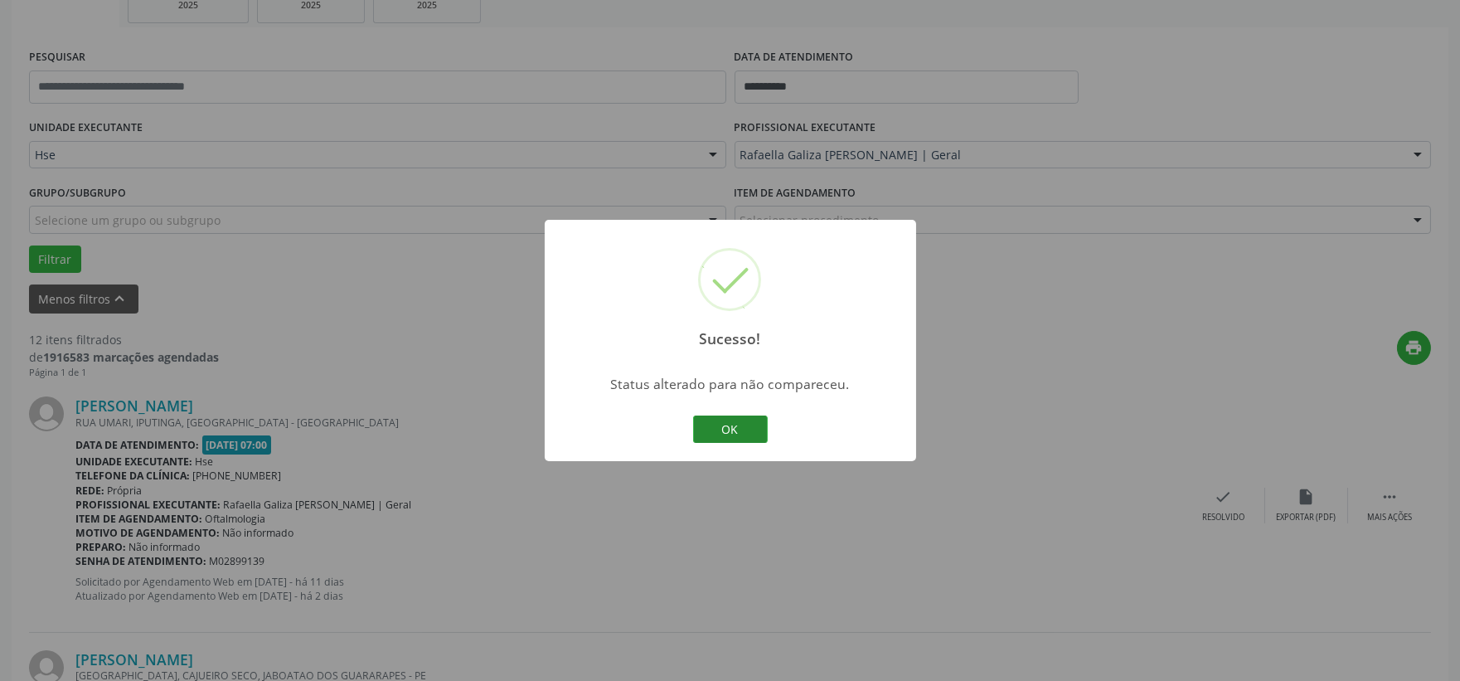
click at [734, 415] on button "OK" at bounding box center [730, 429] width 75 height 28
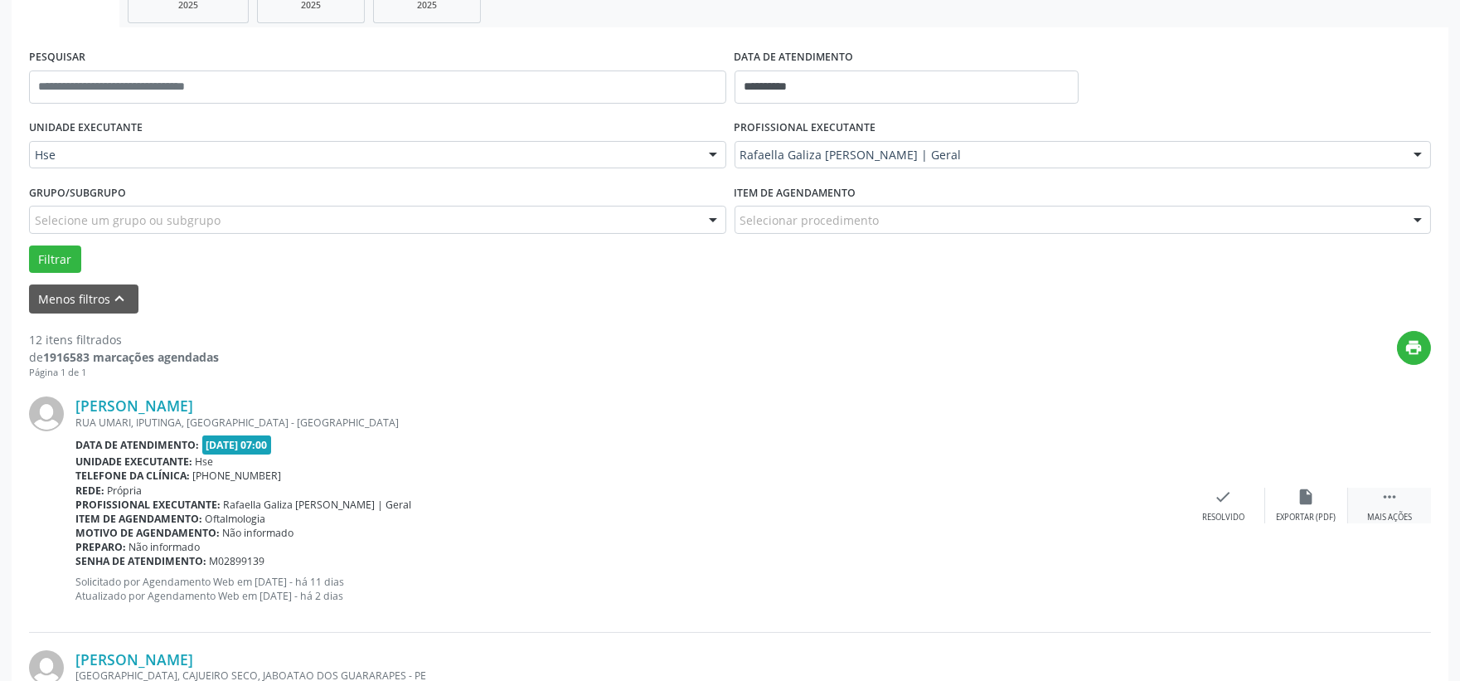
click at [1391, 507] on div " Mais ações" at bounding box center [1389, 505] width 83 height 36
click at [1311, 506] on div "alarm_off Não compareceu" at bounding box center [1306, 505] width 83 height 36
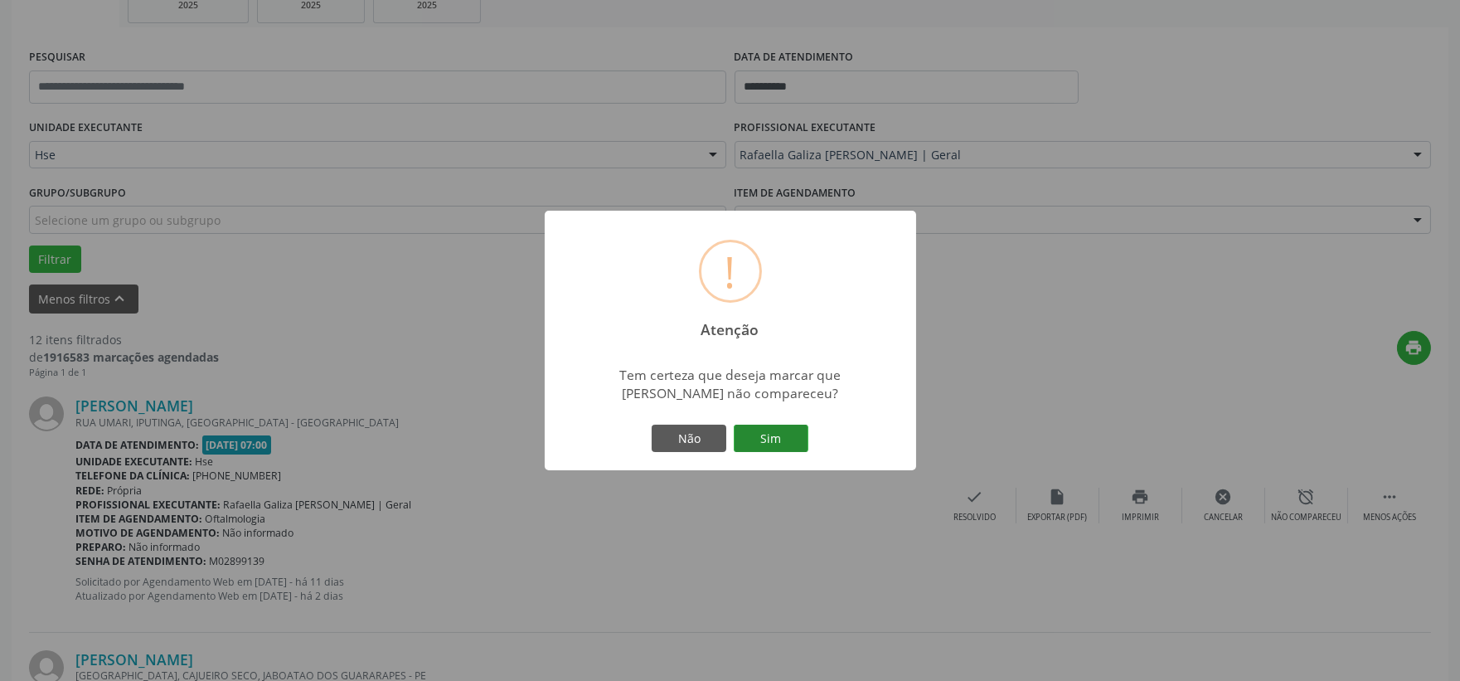
click at [750, 427] on button "Sim" at bounding box center [771, 438] width 75 height 28
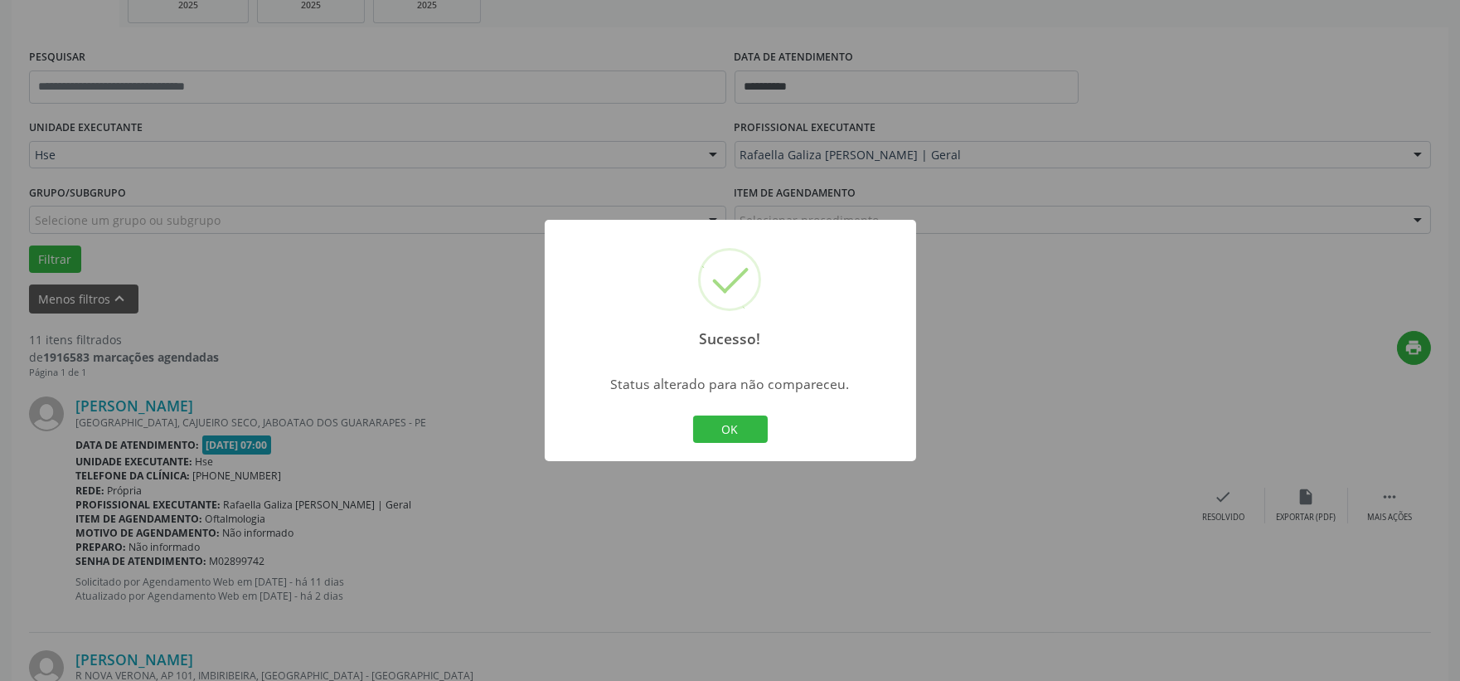
click at [749, 435] on button "OK" at bounding box center [730, 429] width 75 height 28
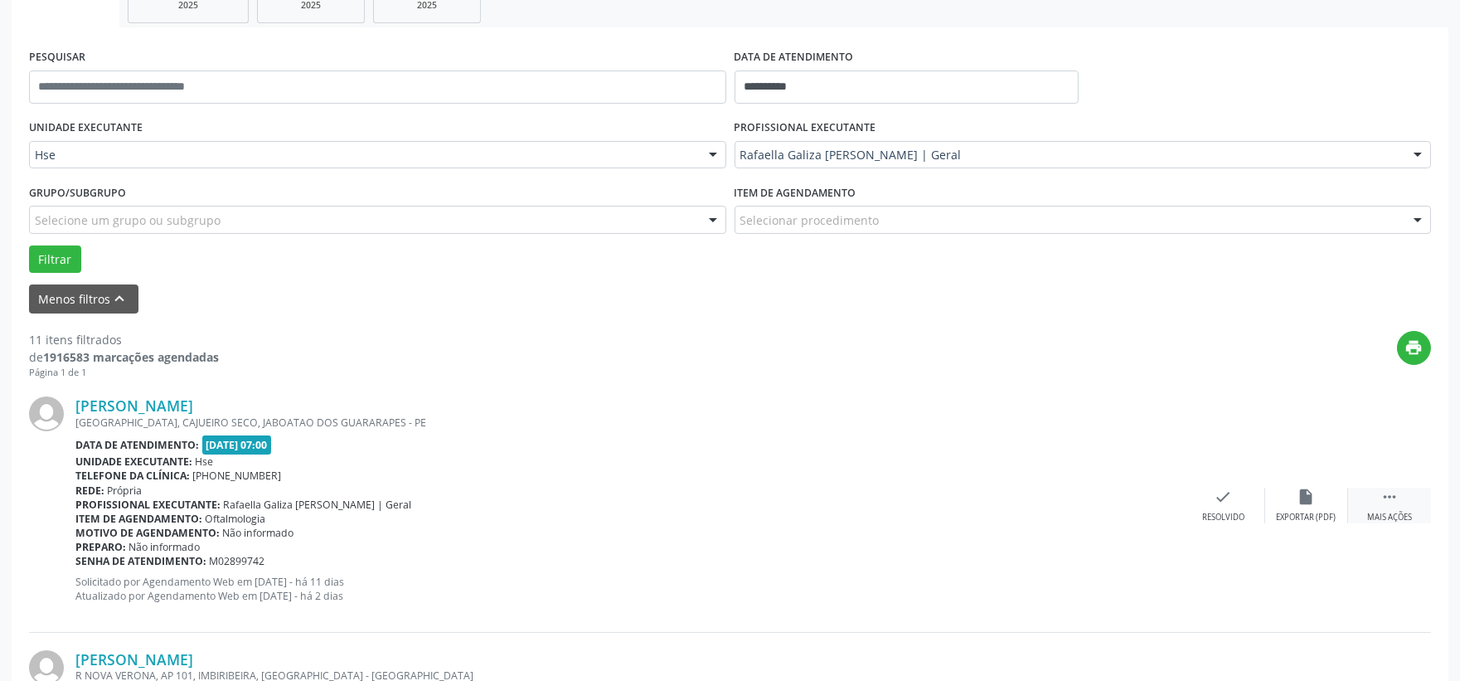
click at [1372, 491] on div " Mais ações" at bounding box center [1389, 505] width 83 height 36
click at [1311, 502] on icon "alarm_off" at bounding box center [1306, 496] width 18 height 18
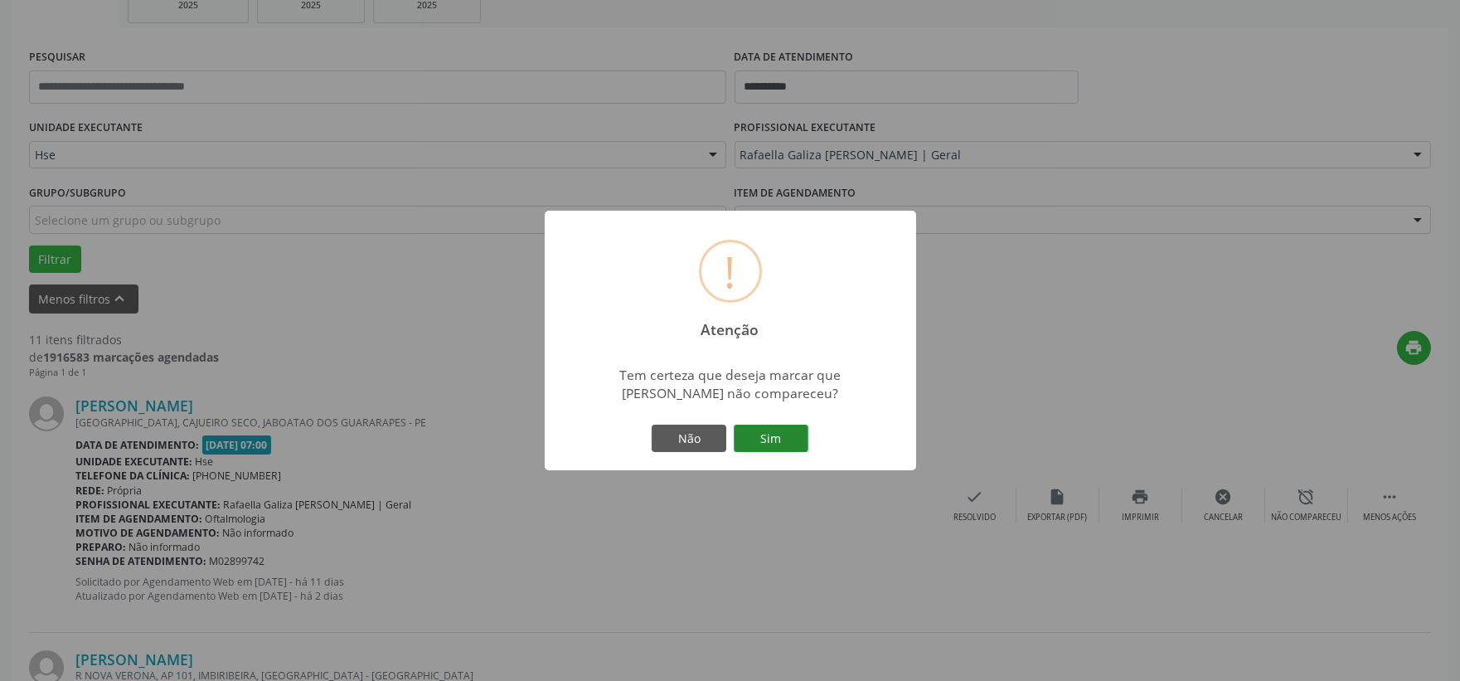
click at [785, 441] on button "Sim" at bounding box center [771, 438] width 75 height 28
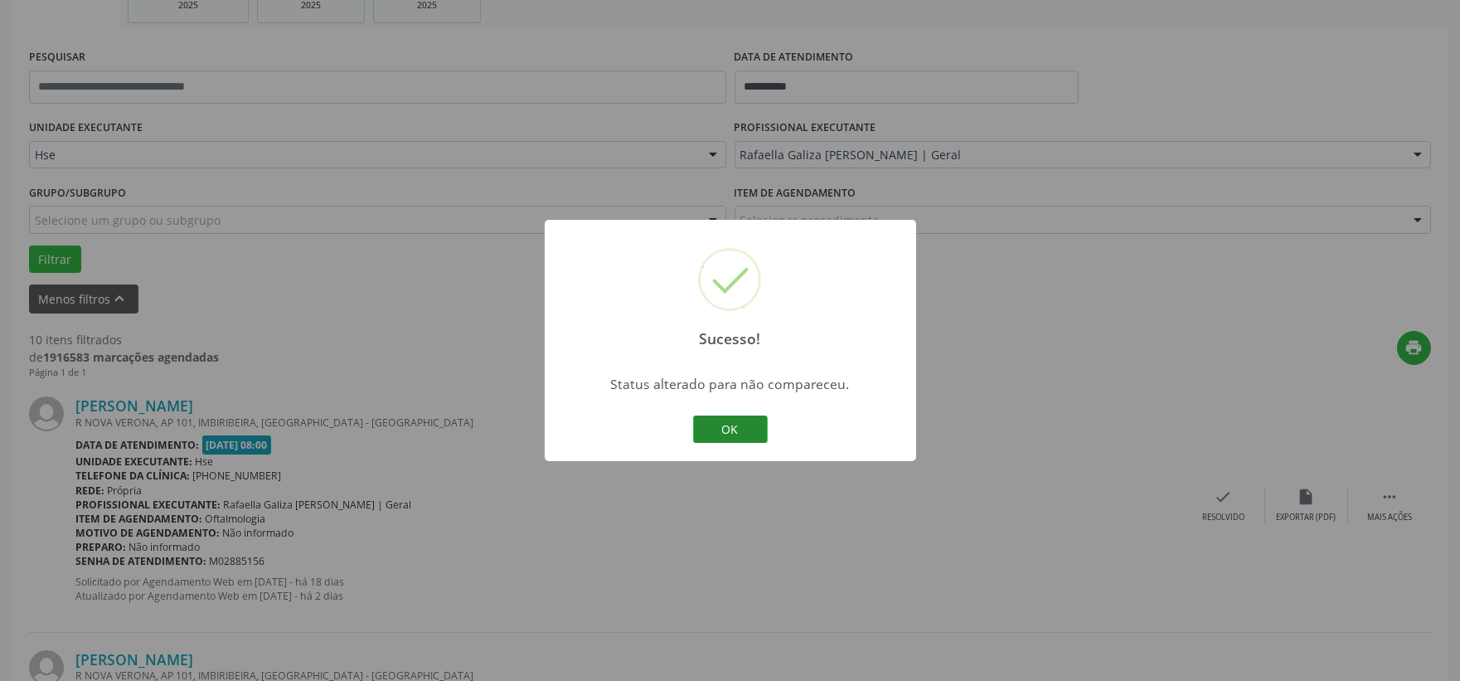
click at [739, 429] on button "OK" at bounding box center [730, 429] width 75 height 28
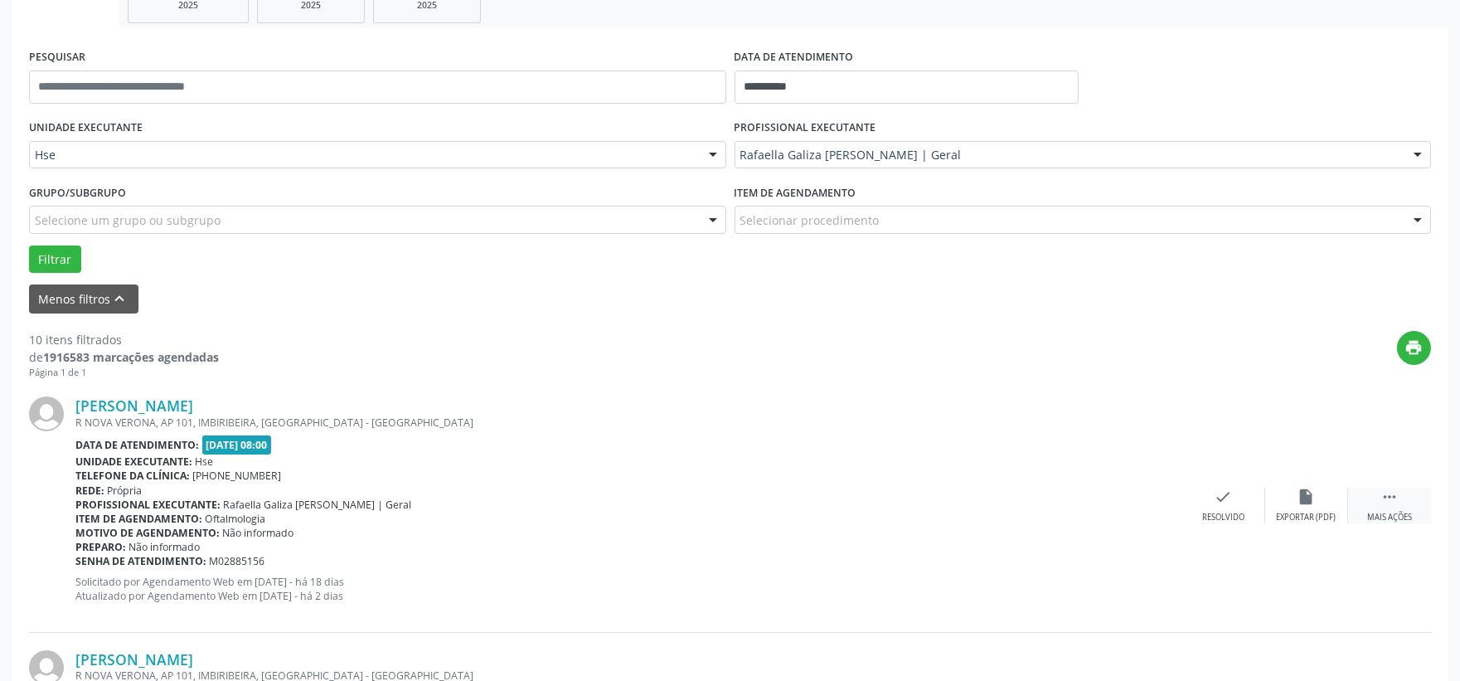
click at [1398, 487] on icon "" at bounding box center [1389, 496] width 18 height 18
click at [1328, 506] on div "alarm_off Não compareceu" at bounding box center [1306, 505] width 83 height 36
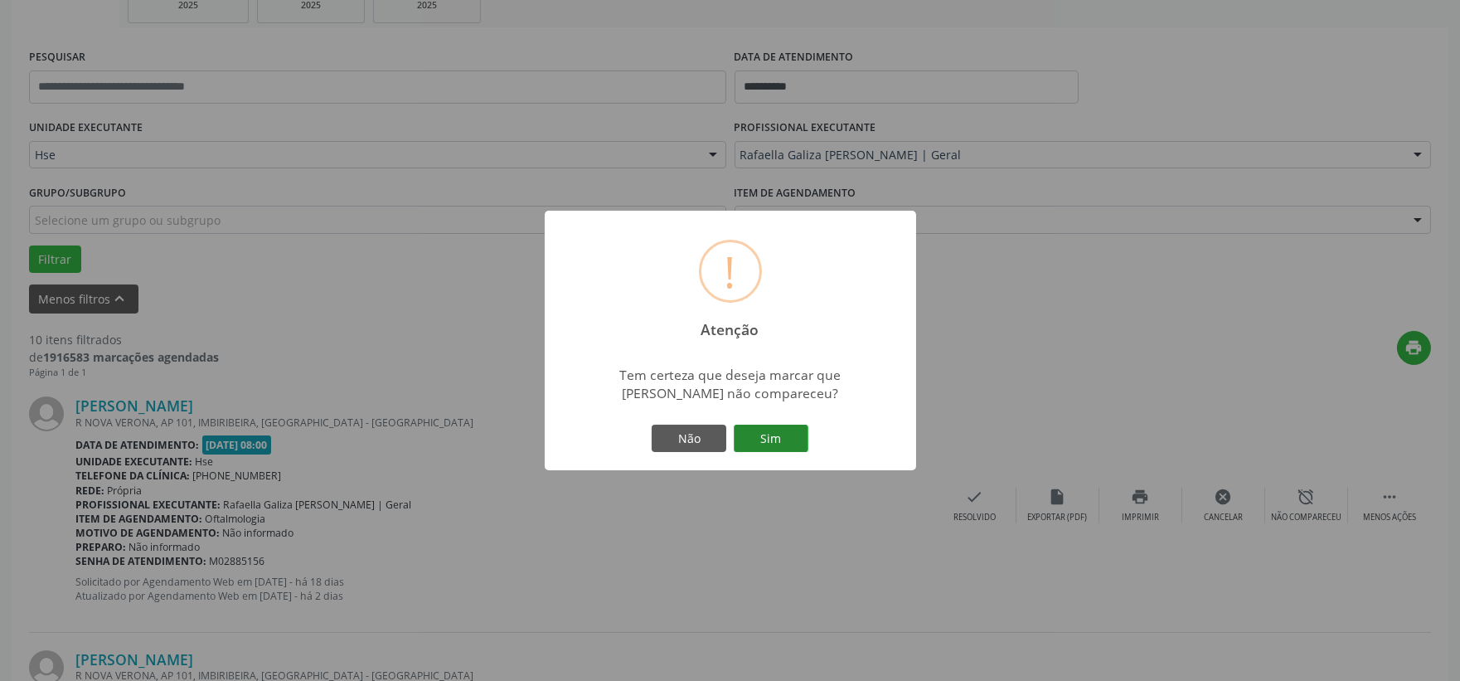
click at [792, 424] on button "Sim" at bounding box center [771, 438] width 75 height 28
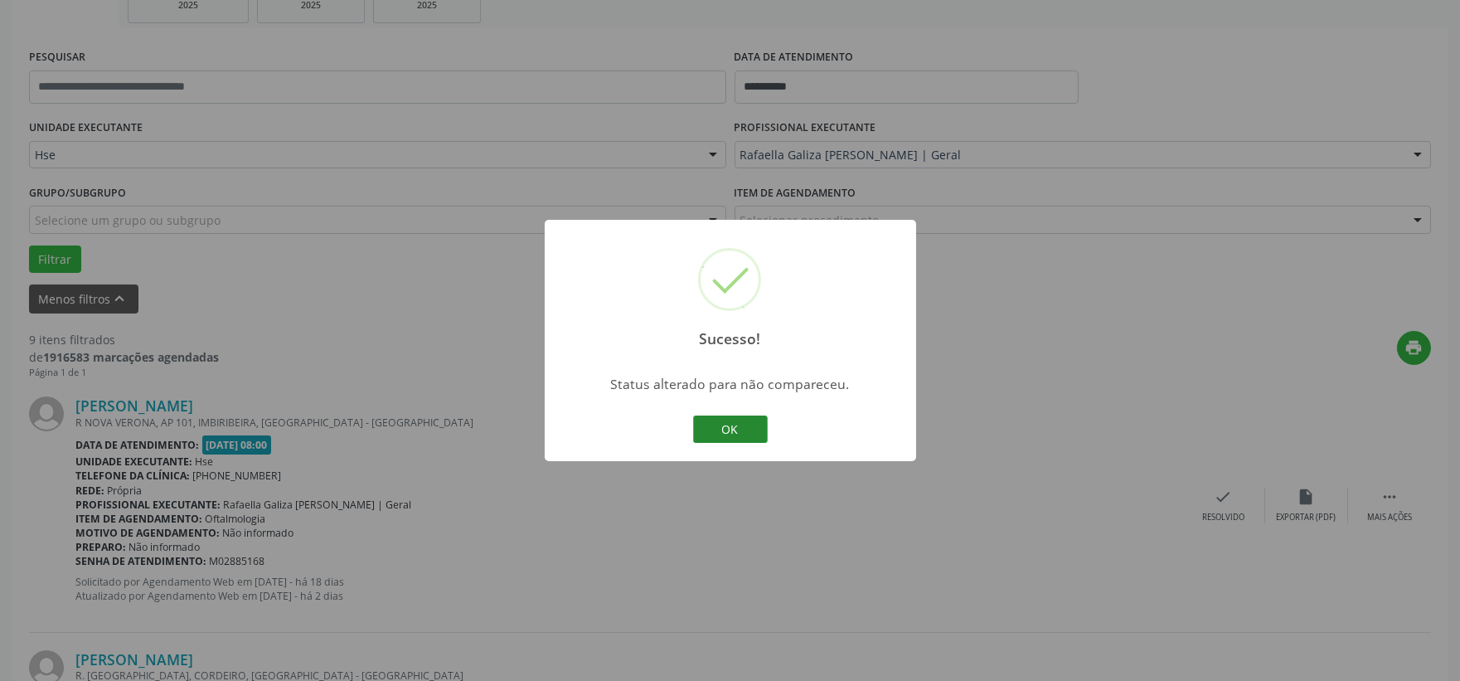
click at [723, 421] on button "OK" at bounding box center [730, 429] width 75 height 28
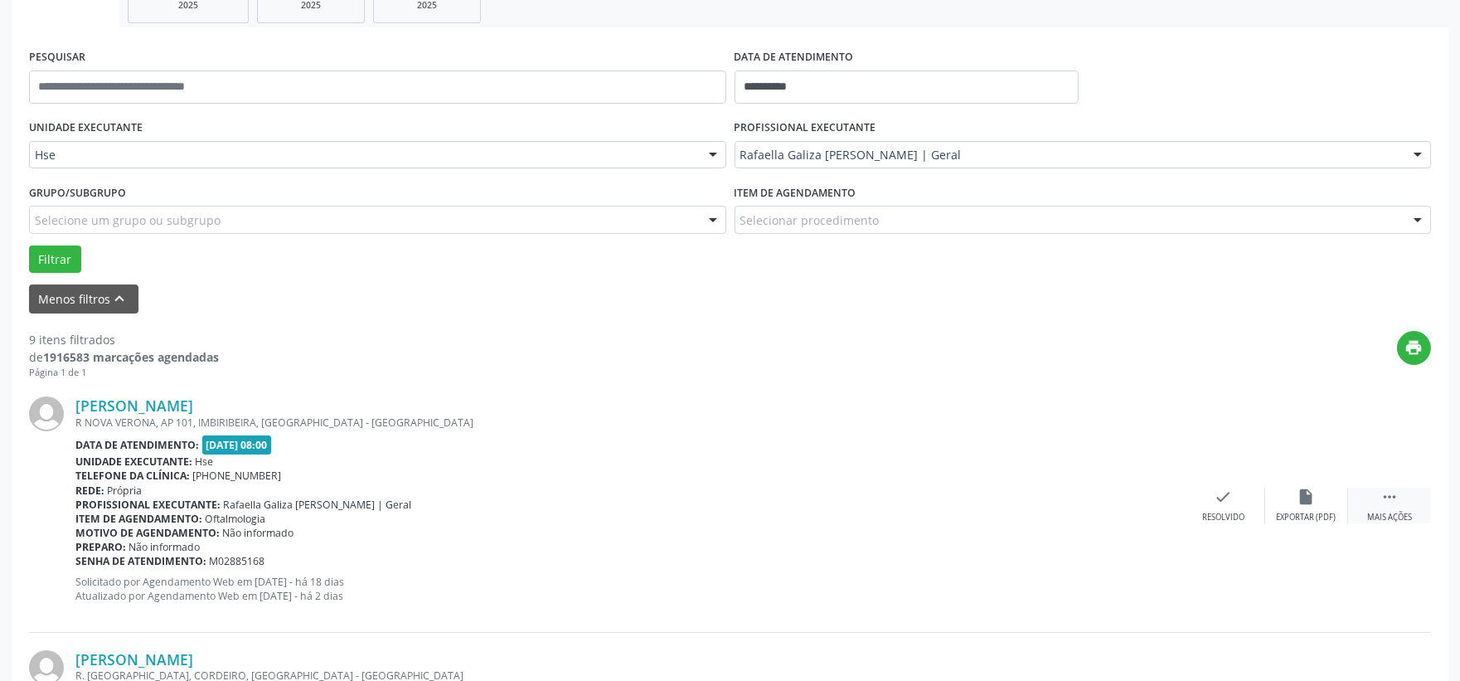
click at [1385, 501] on icon "" at bounding box center [1389, 496] width 18 height 18
click at [1308, 503] on icon "alarm_off" at bounding box center [1306, 496] width 18 height 18
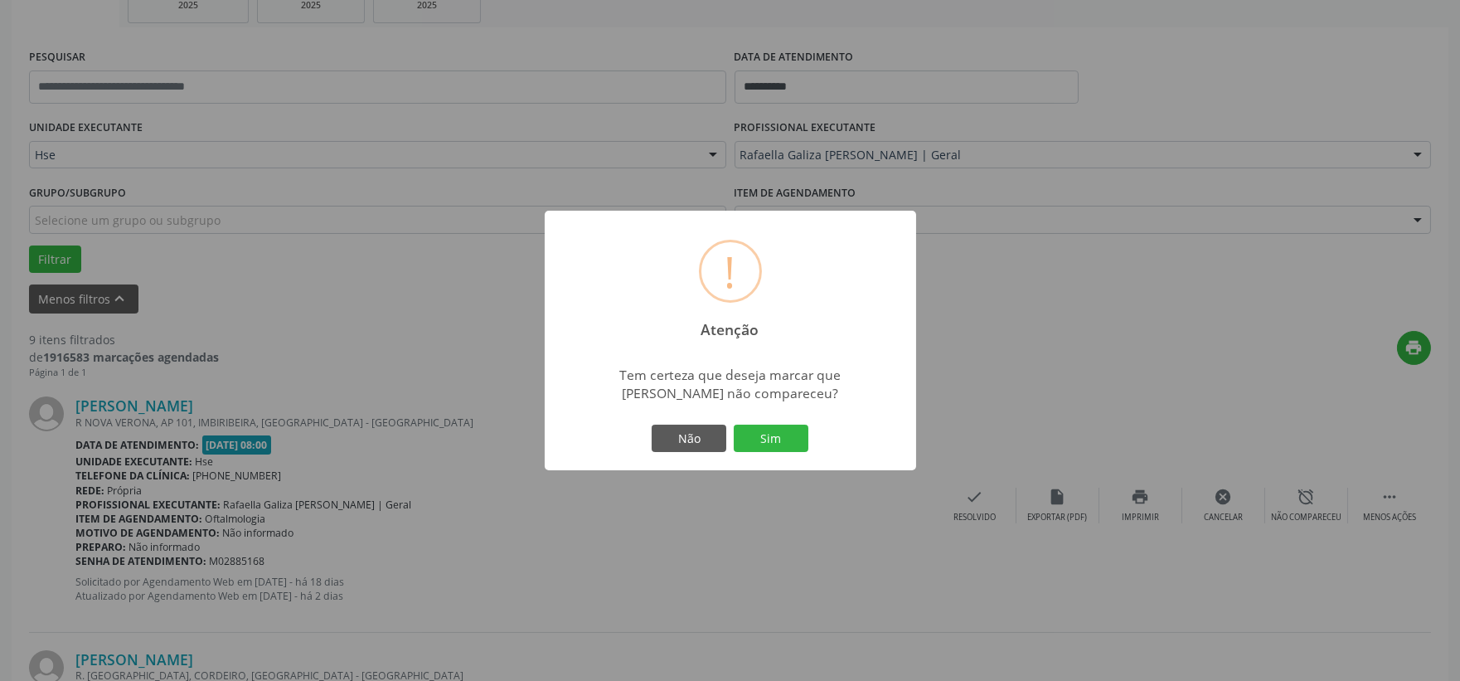
click at [777, 439] on button "Sim" at bounding box center [771, 438] width 75 height 28
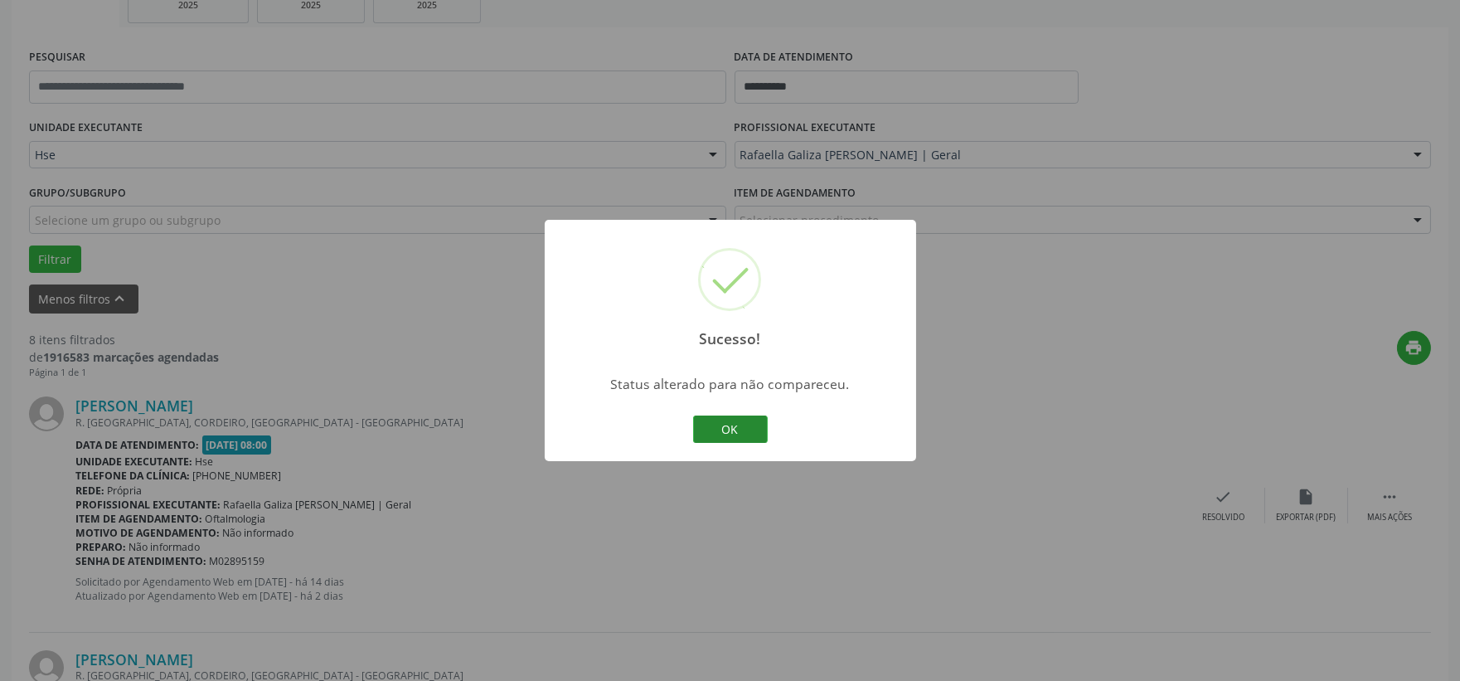
click at [744, 425] on button "OK" at bounding box center [730, 429] width 75 height 28
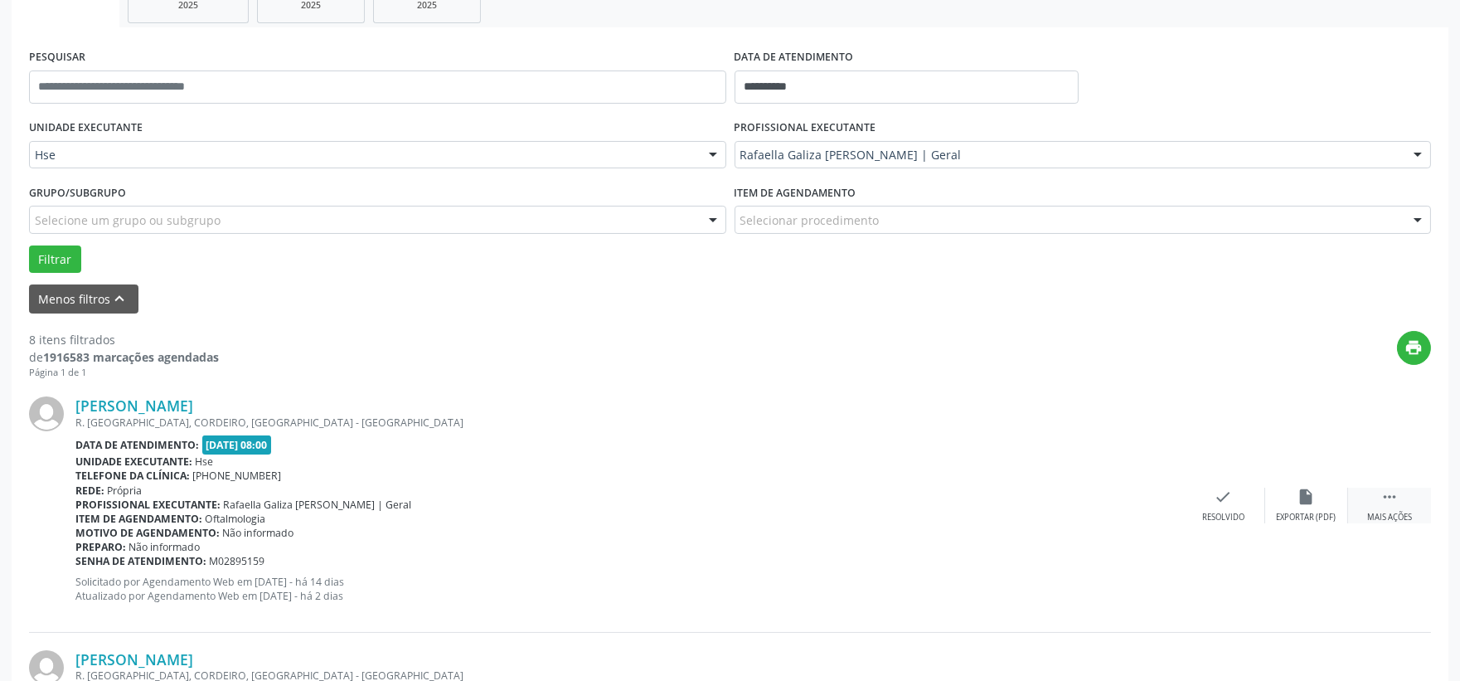
click at [1389, 502] on icon "" at bounding box center [1389, 496] width 18 height 18
click at [1283, 492] on div "alarm_off Não compareceu" at bounding box center [1306, 505] width 83 height 36
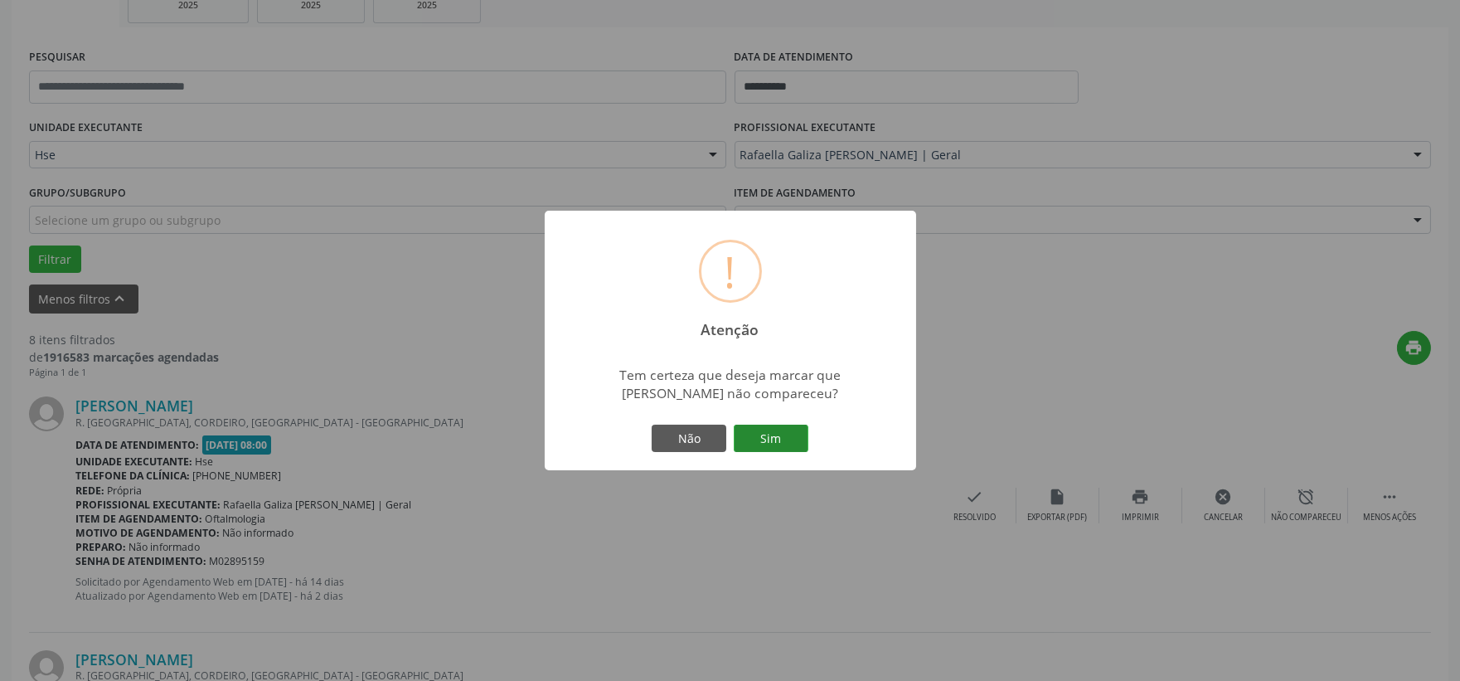
click at [759, 444] on button "Sim" at bounding box center [771, 438] width 75 height 28
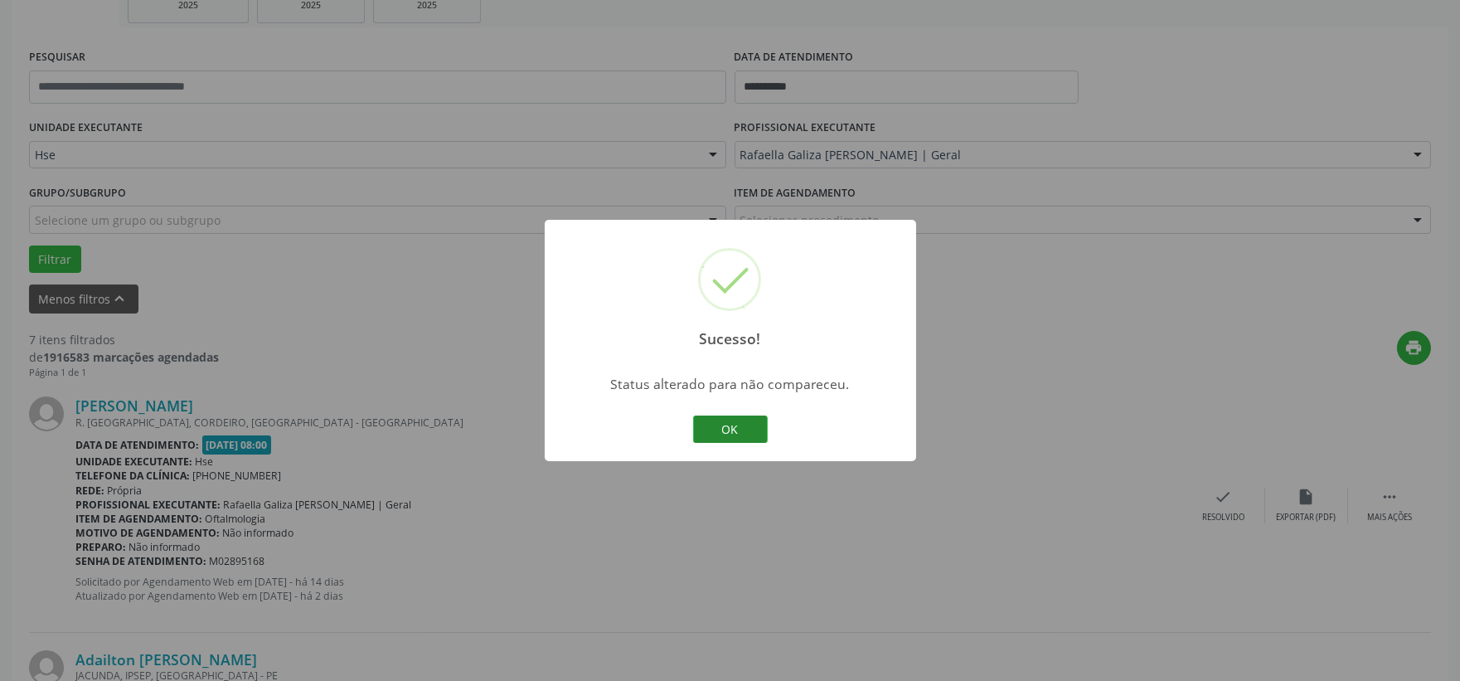
click at [715, 429] on button "OK" at bounding box center [730, 429] width 75 height 28
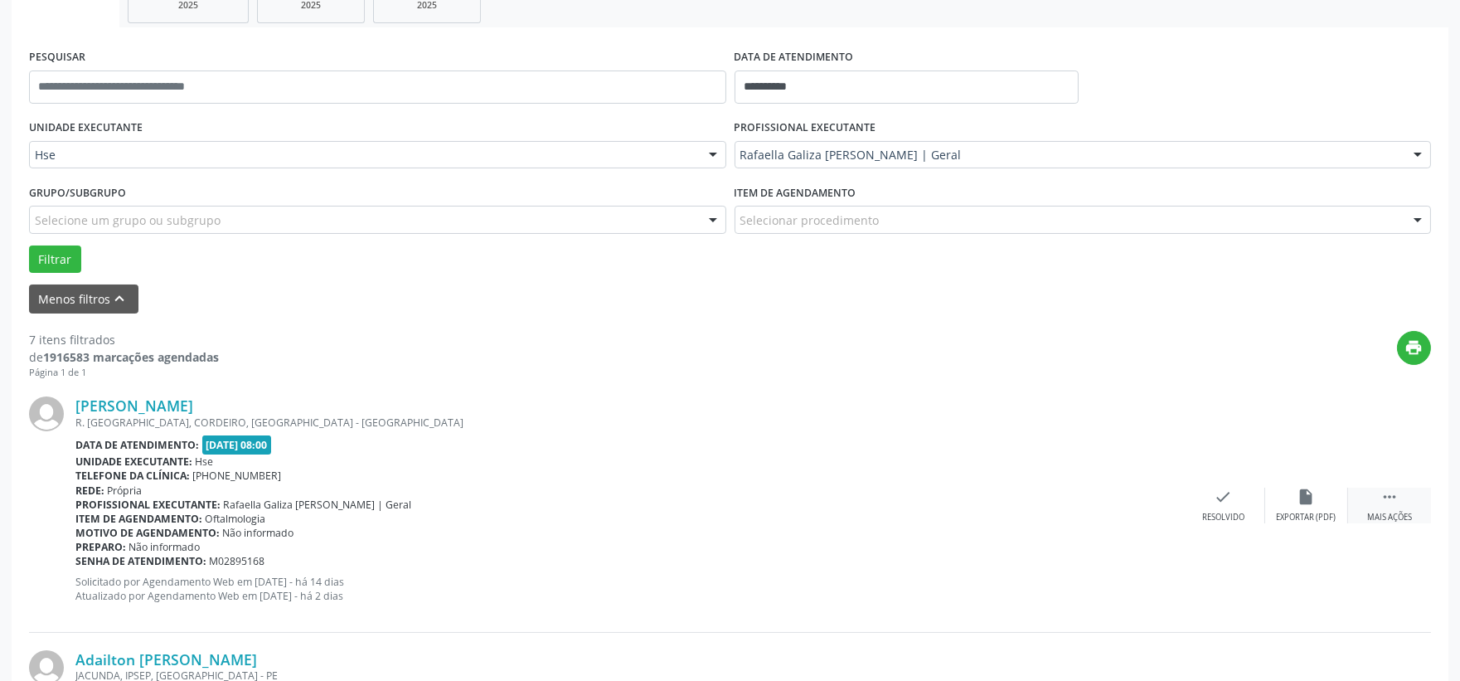
drag, startPoint x: 1365, startPoint y: 504, endPoint x: 1350, endPoint y: 507, distance: 15.1
click at [1365, 504] on div " Mais ações" at bounding box center [1389, 505] width 83 height 36
click at [1280, 497] on div "alarm_off Não compareceu" at bounding box center [1306, 505] width 83 height 36
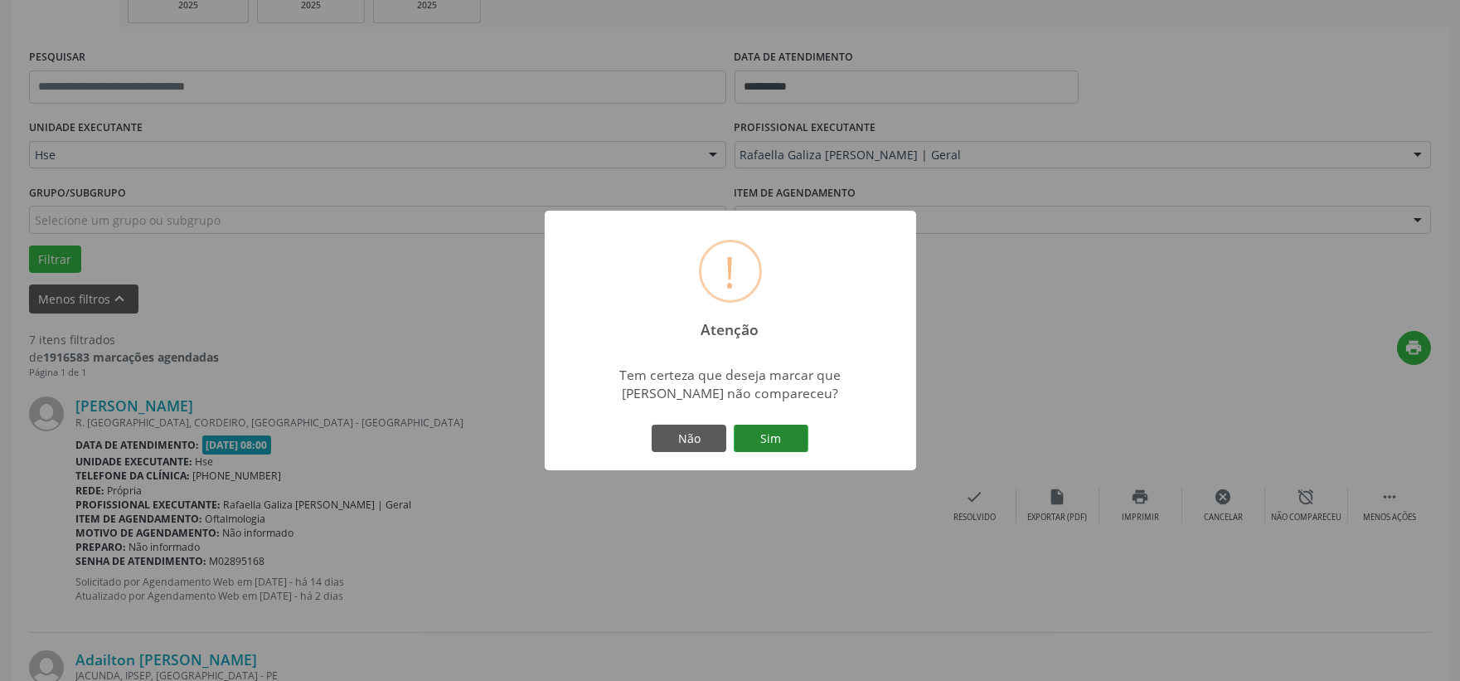
click at [786, 436] on button "Sim" at bounding box center [771, 438] width 75 height 28
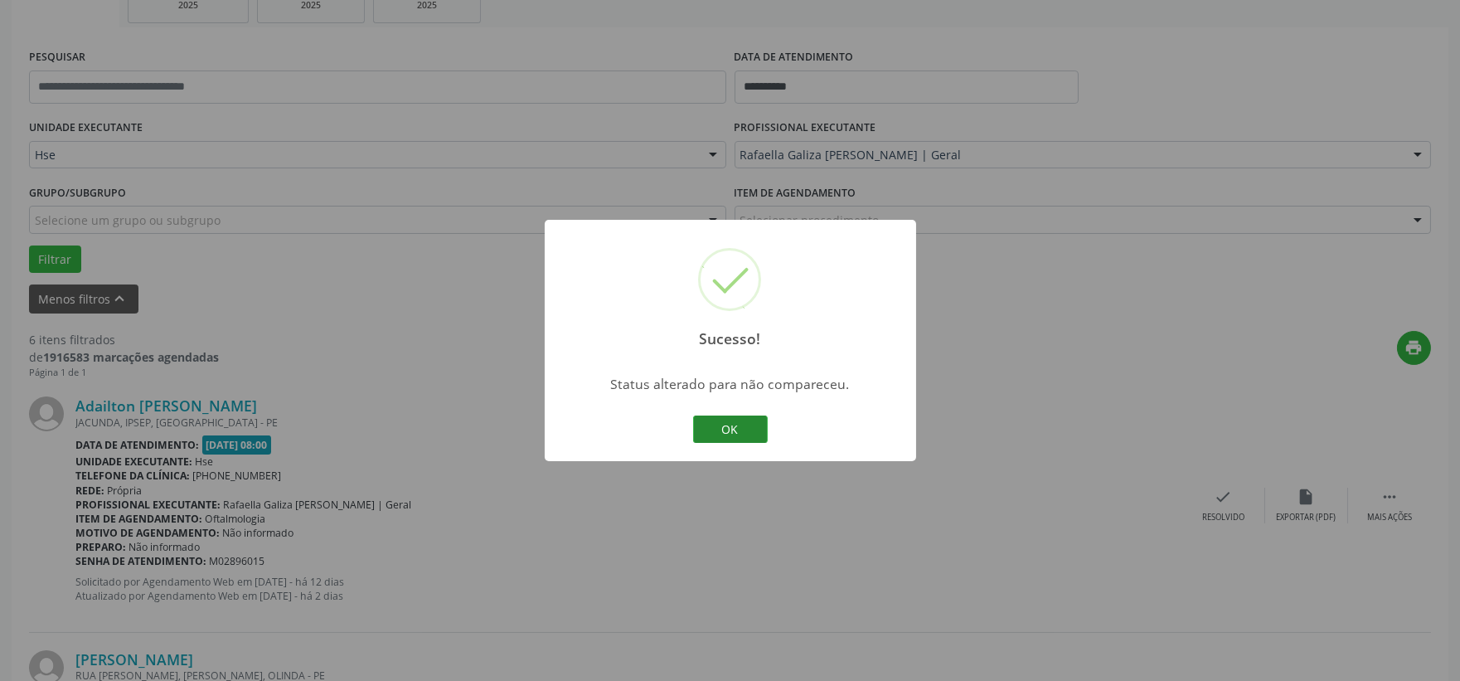
click at [743, 424] on button "OK" at bounding box center [730, 429] width 75 height 28
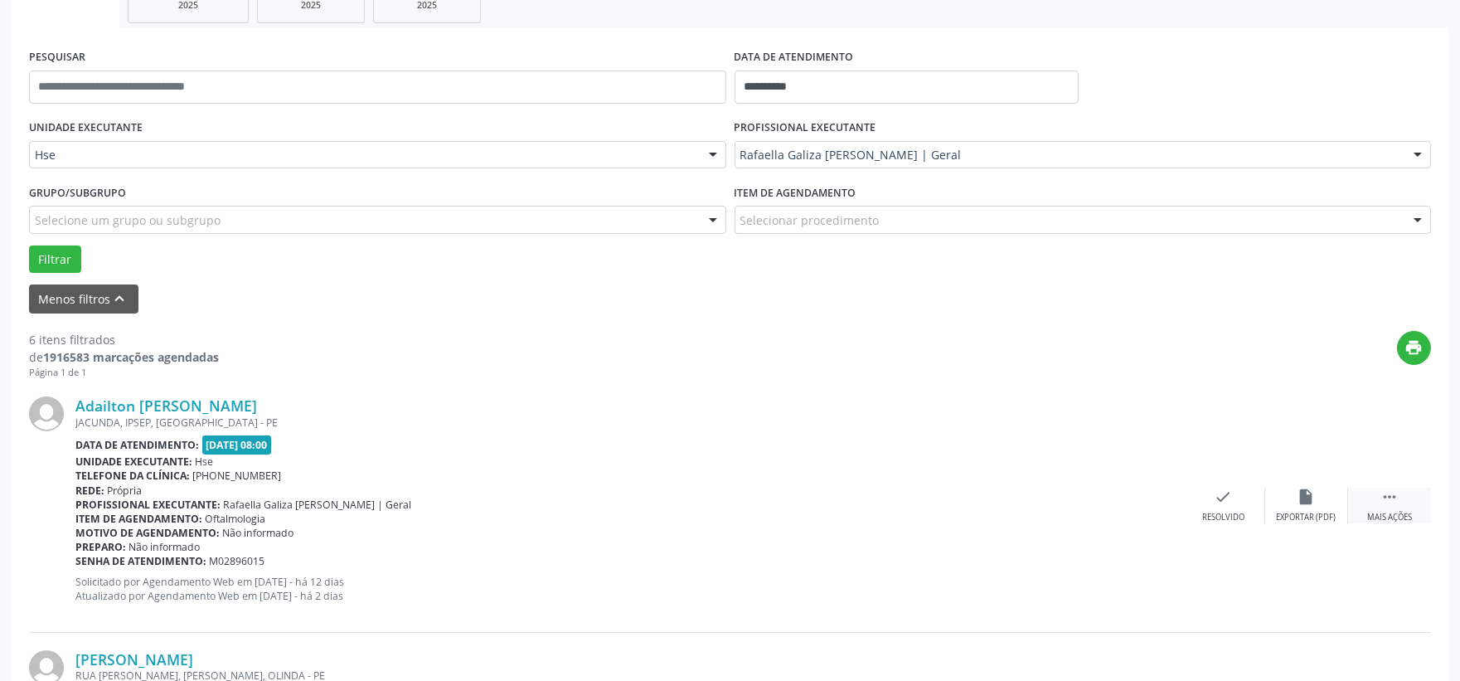
drag, startPoint x: 1379, startPoint y: 497, endPoint x: 1365, endPoint y: 495, distance: 13.5
click at [1379, 496] on div " Mais ações" at bounding box center [1389, 505] width 83 height 36
click at [1293, 495] on div "alarm_off Não compareceu" at bounding box center [1306, 505] width 83 height 36
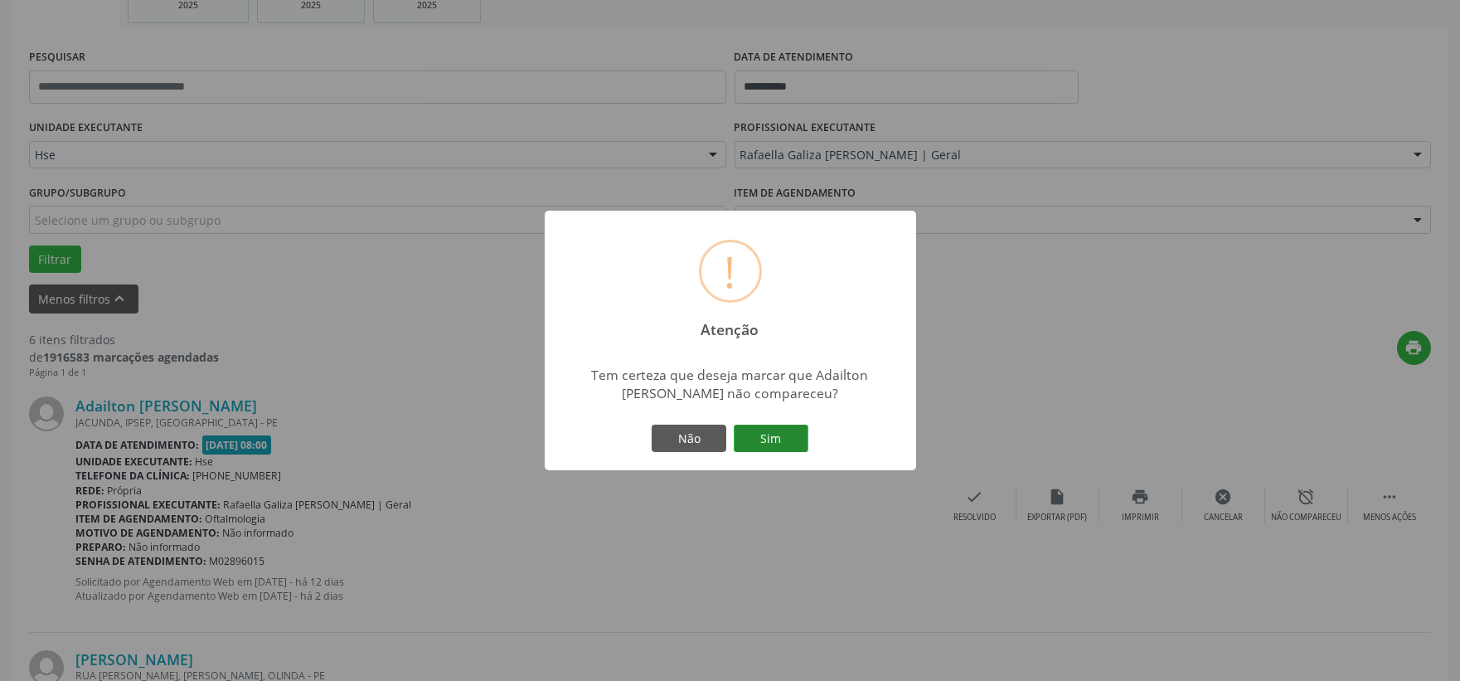
click at [749, 433] on button "Sim" at bounding box center [771, 438] width 75 height 28
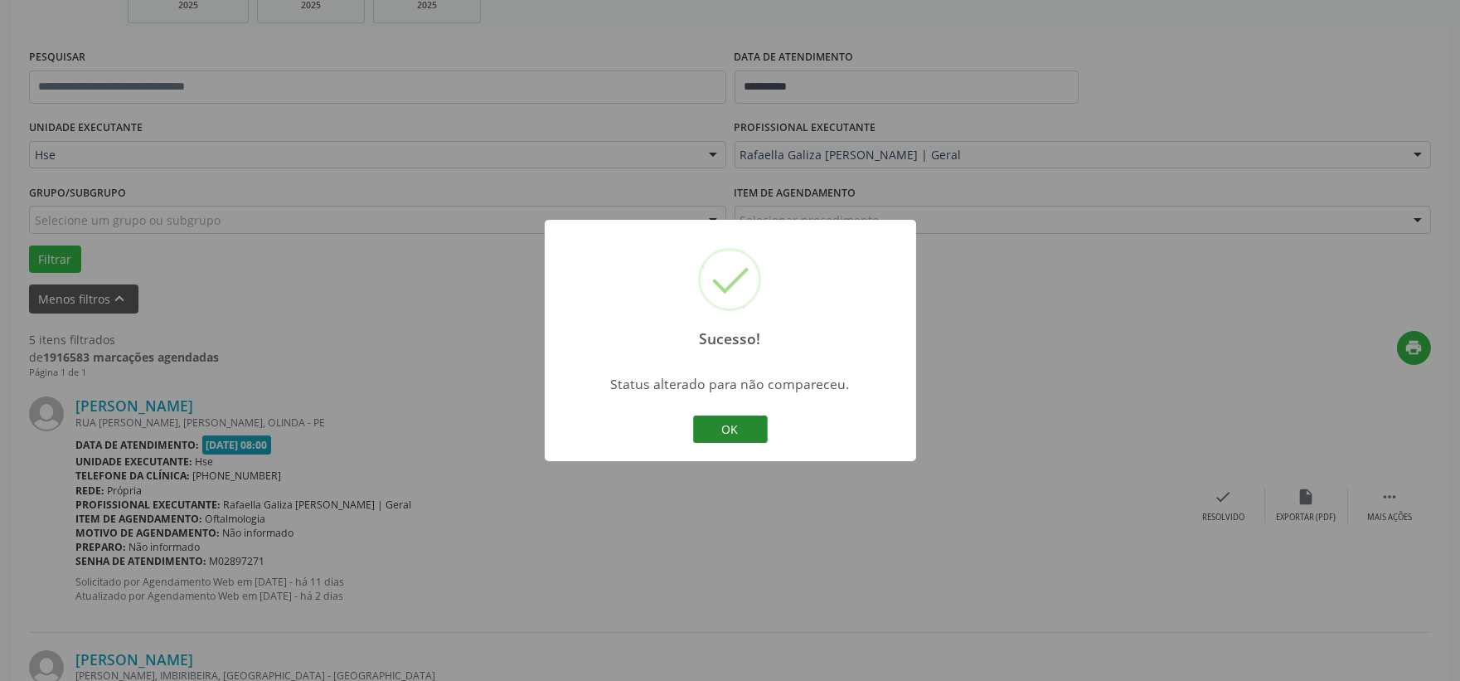
click at [719, 429] on button "OK" at bounding box center [730, 429] width 75 height 28
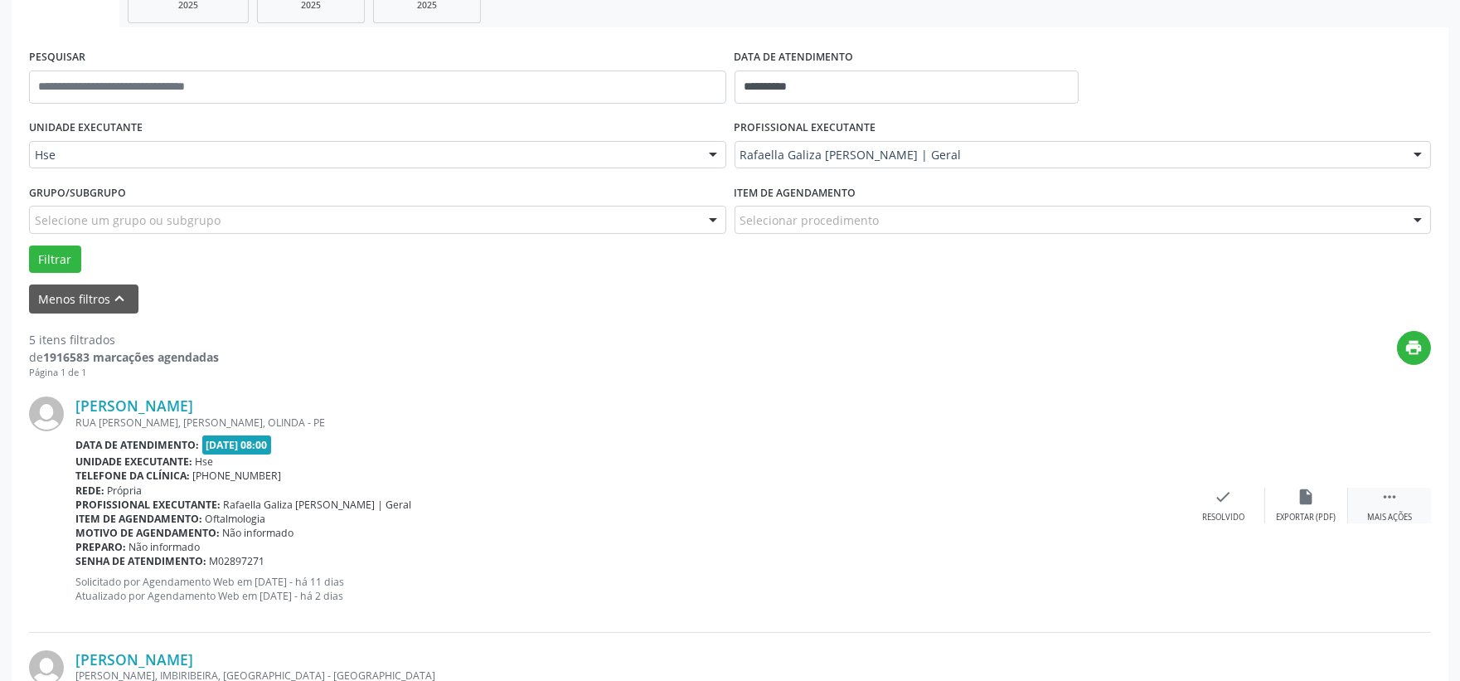
click at [1376, 511] on div "Mais ações" at bounding box center [1389, 517] width 45 height 12
click at [1313, 508] on div "alarm_off Não compareceu" at bounding box center [1306, 505] width 83 height 36
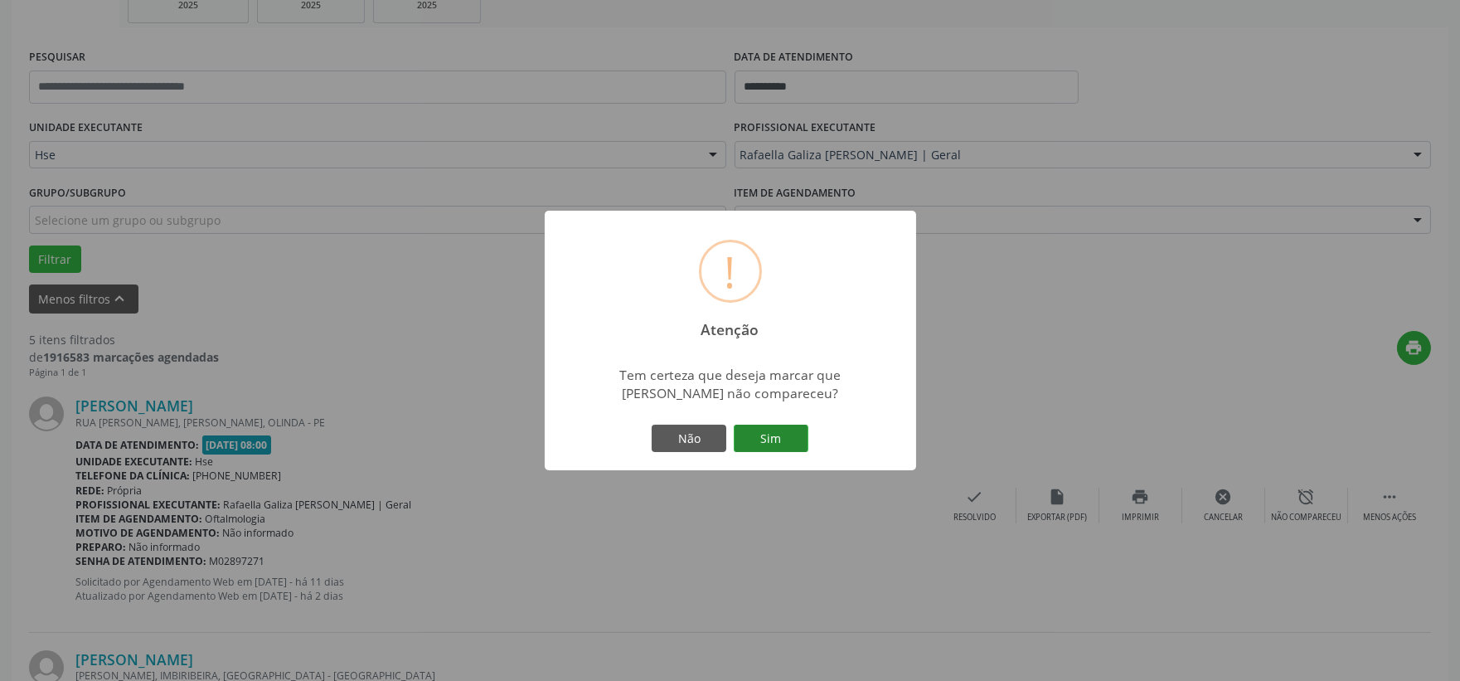
click at [788, 446] on button "Sim" at bounding box center [771, 438] width 75 height 28
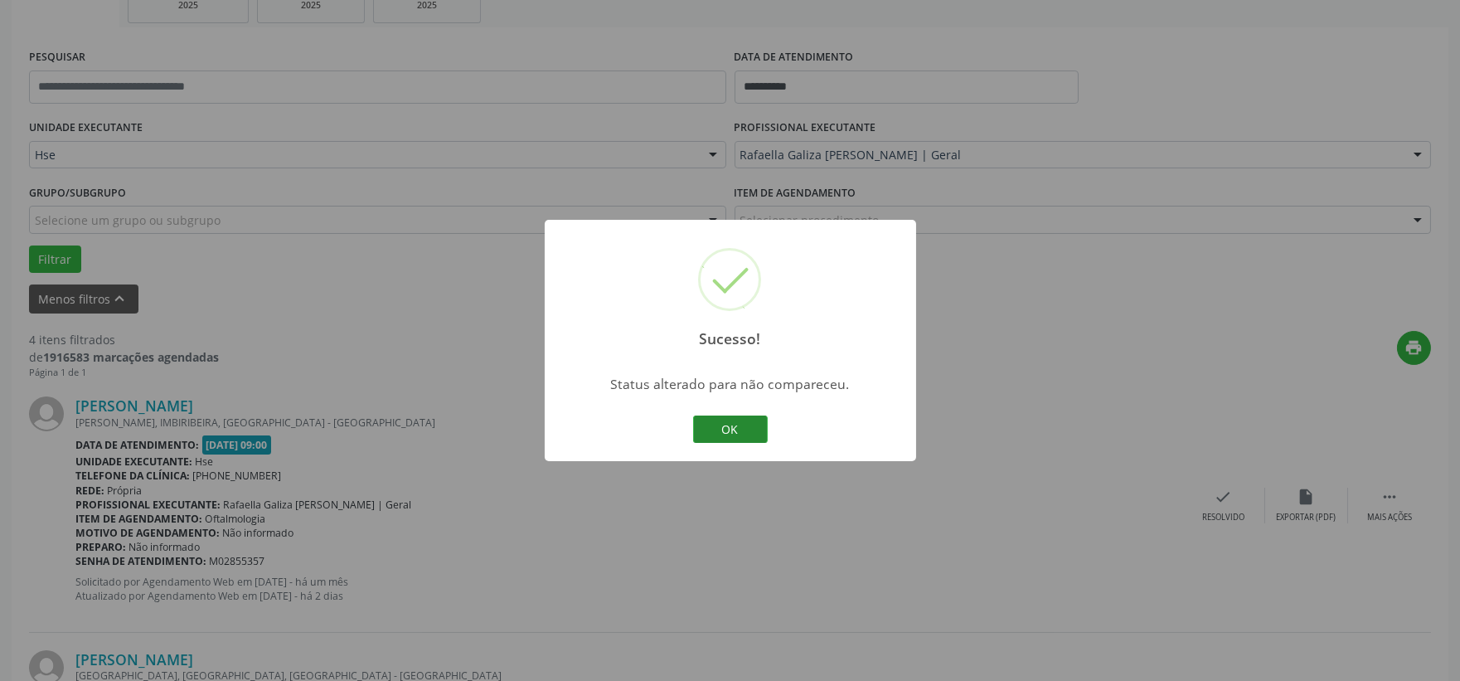
click at [748, 419] on button "OK" at bounding box center [730, 429] width 75 height 28
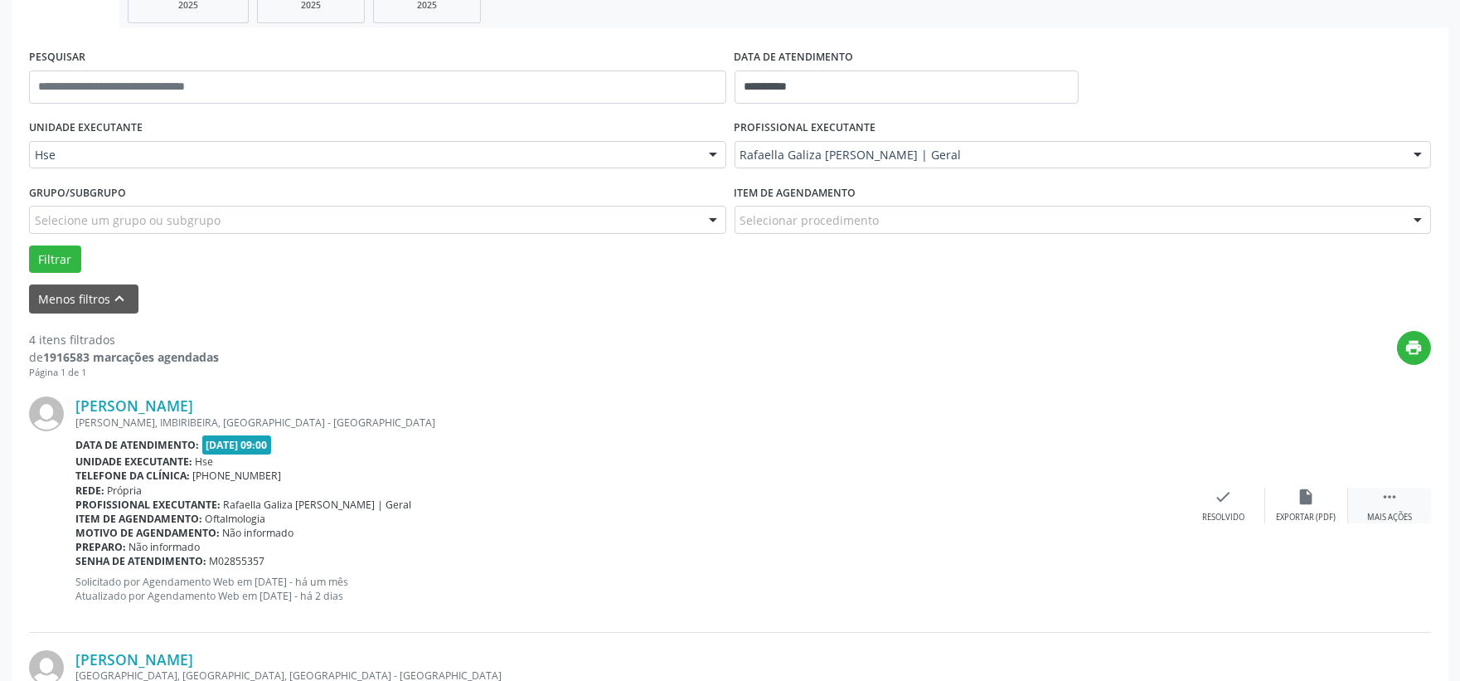
click at [1370, 489] on div " Mais ações" at bounding box center [1389, 505] width 83 height 36
click at [1315, 487] on icon "alarm_off" at bounding box center [1306, 496] width 18 height 18
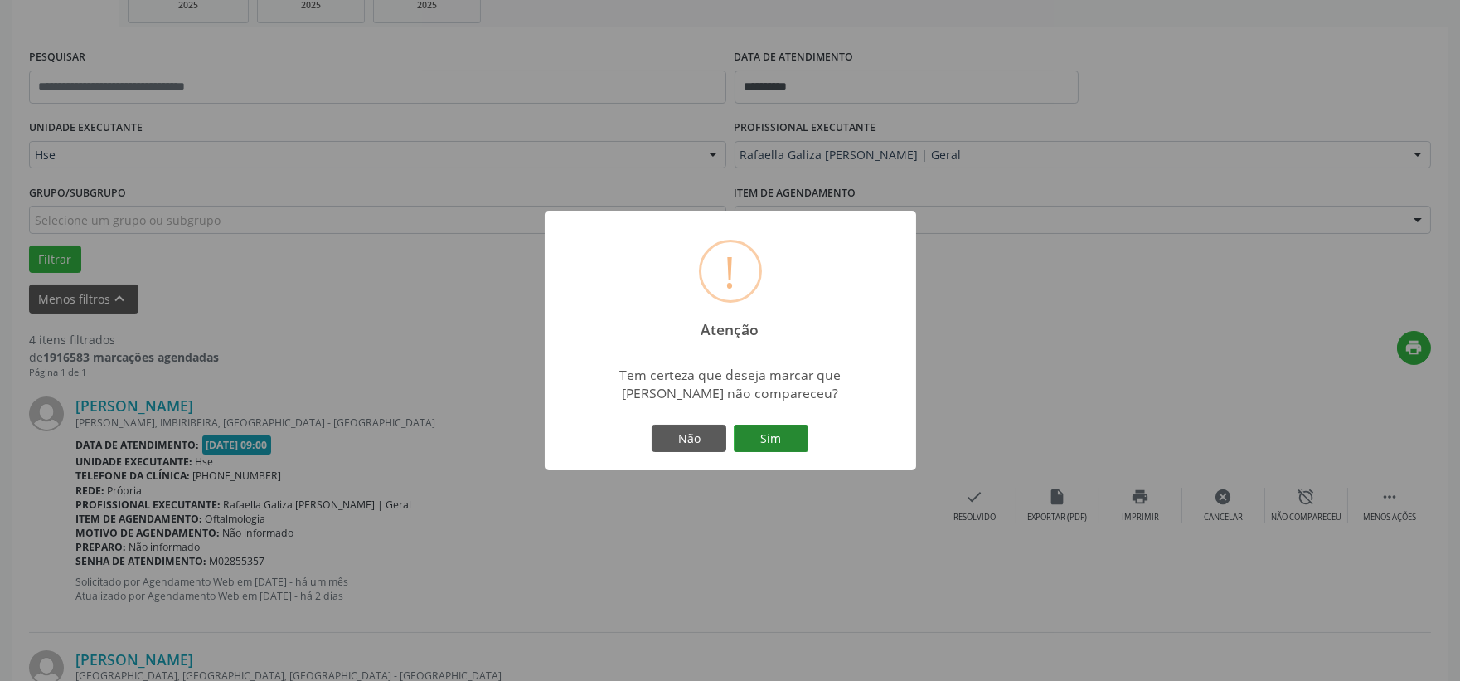
click at [793, 439] on button "Sim" at bounding box center [771, 438] width 75 height 28
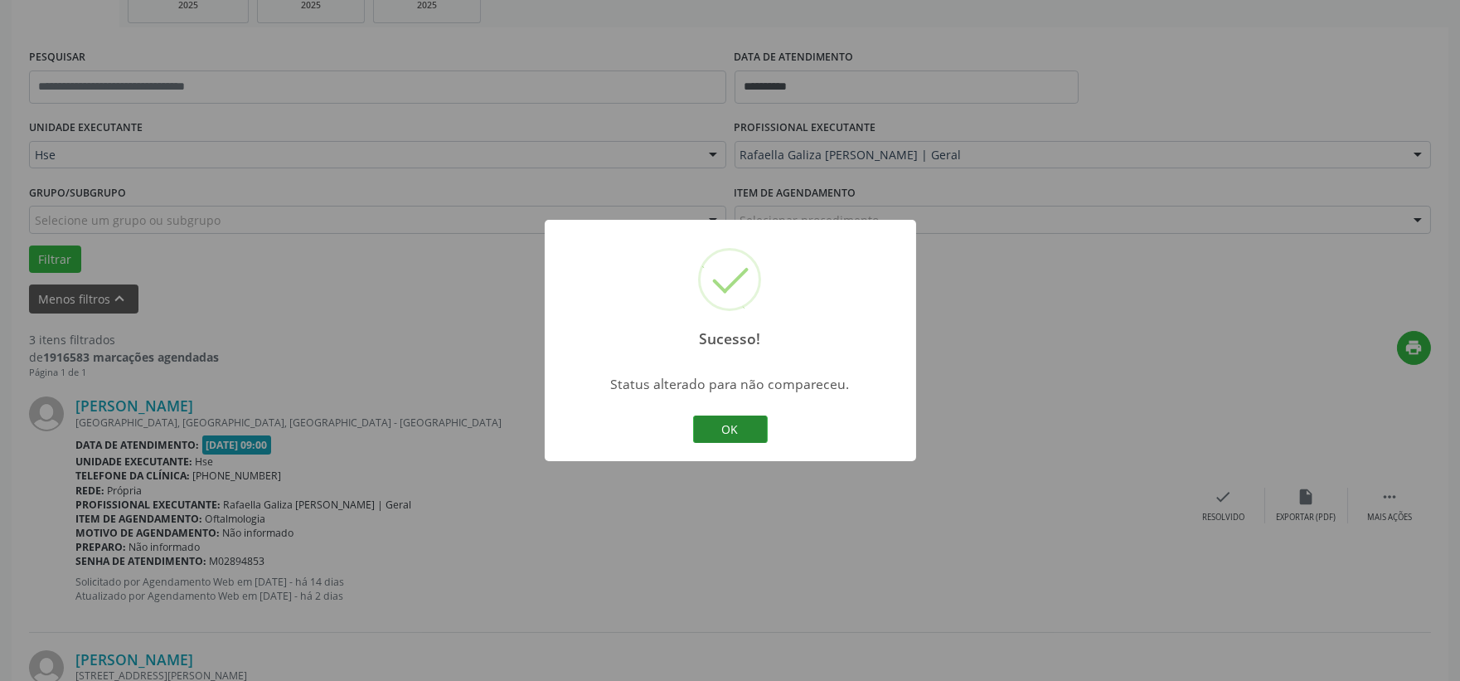
click at [734, 441] on button "OK" at bounding box center [730, 429] width 75 height 28
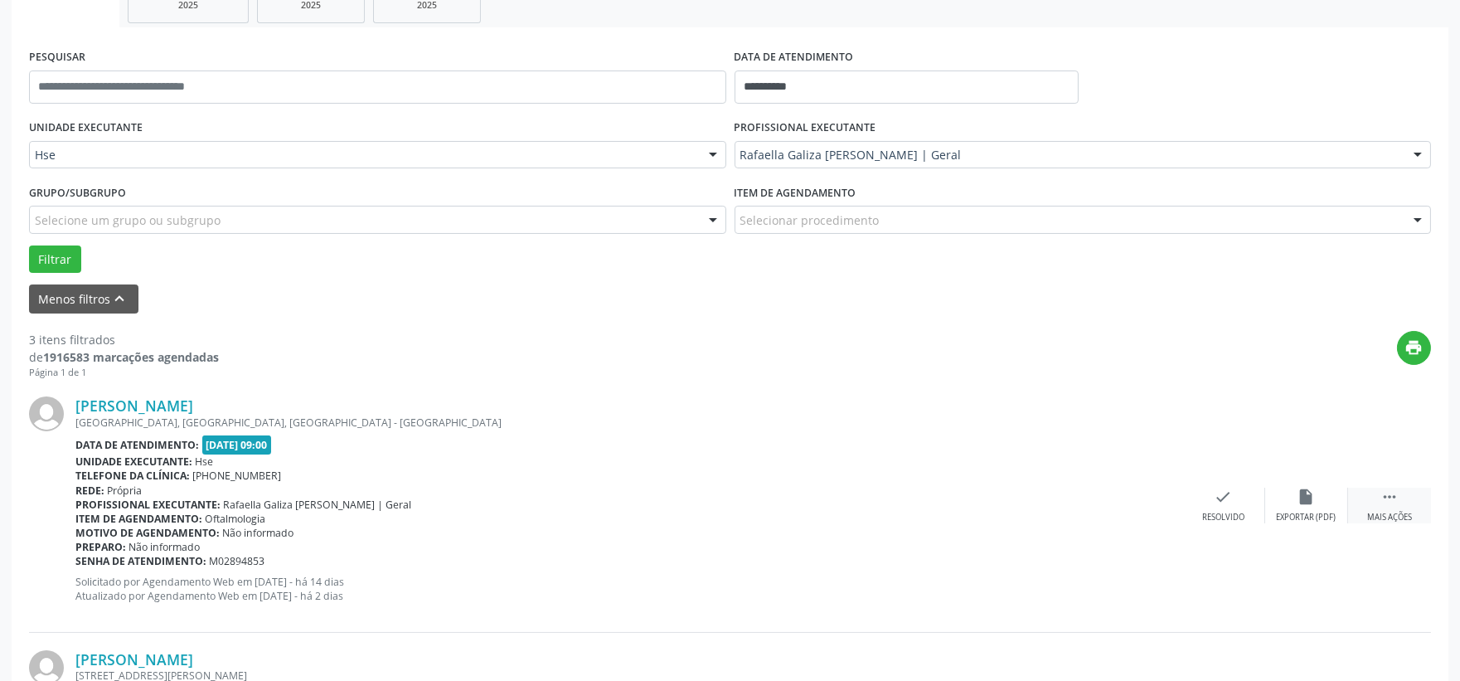
click at [1380, 502] on icon "" at bounding box center [1389, 496] width 18 height 18
click at [1307, 491] on icon "alarm_off" at bounding box center [1306, 496] width 18 height 18
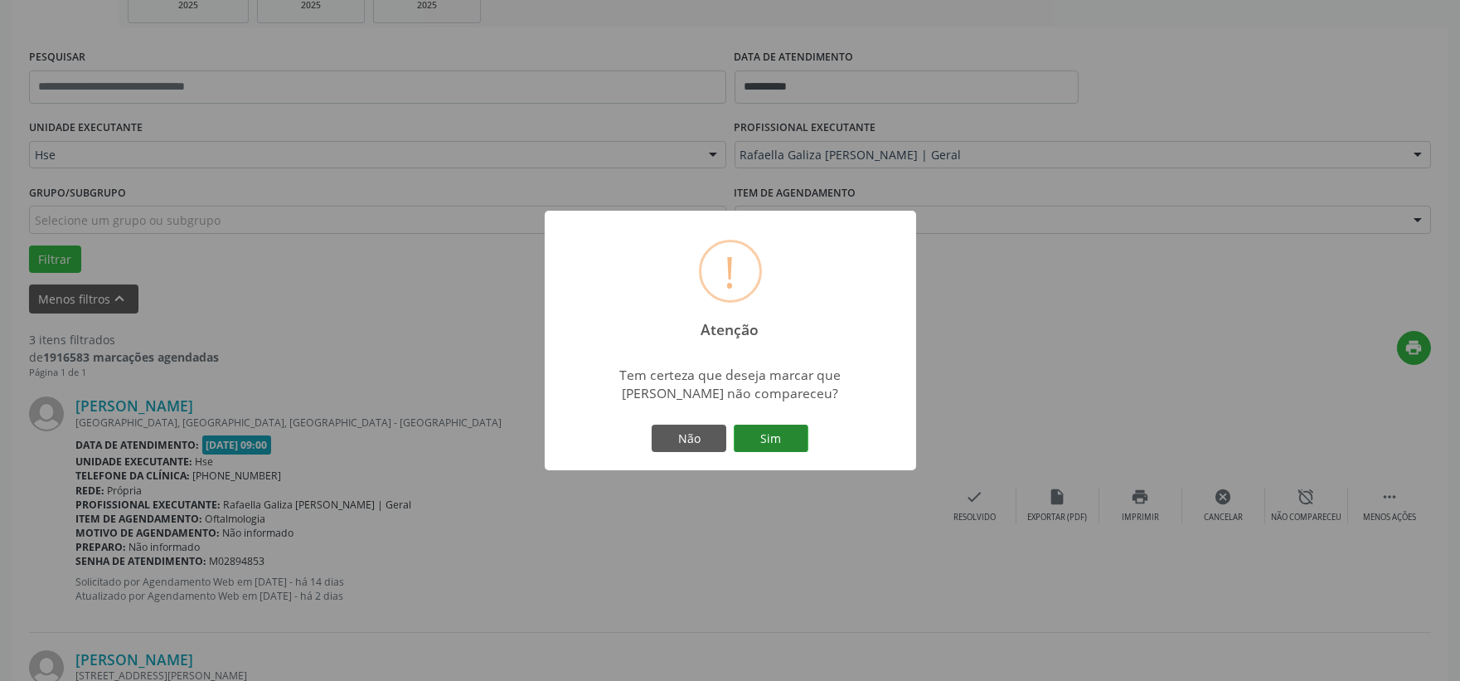
click at [768, 448] on button "Sim" at bounding box center [771, 438] width 75 height 28
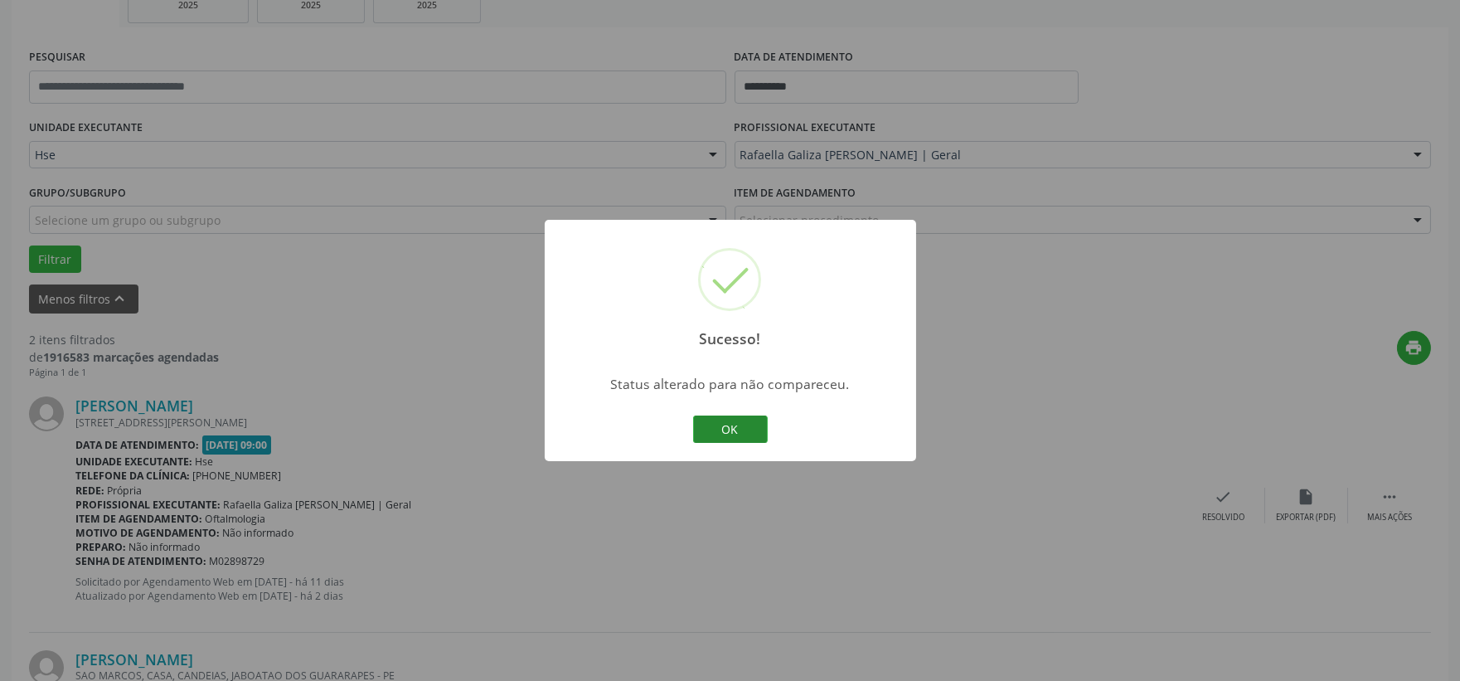
click at [752, 428] on button "OK" at bounding box center [730, 429] width 75 height 28
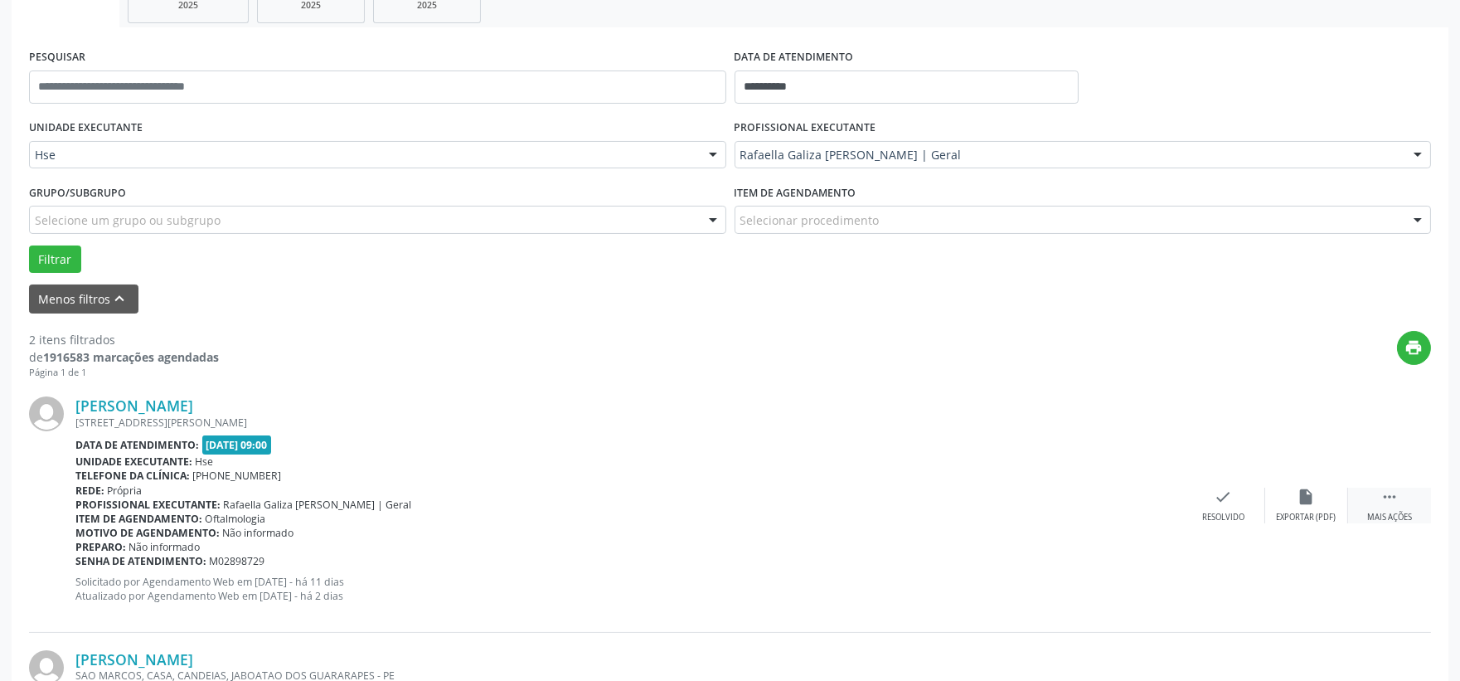
click at [1403, 506] on div " Mais ações" at bounding box center [1389, 505] width 83 height 36
click at [1316, 496] on div "alarm_off Não compareceu" at bounding box center [1306, 505] width 83 height 36
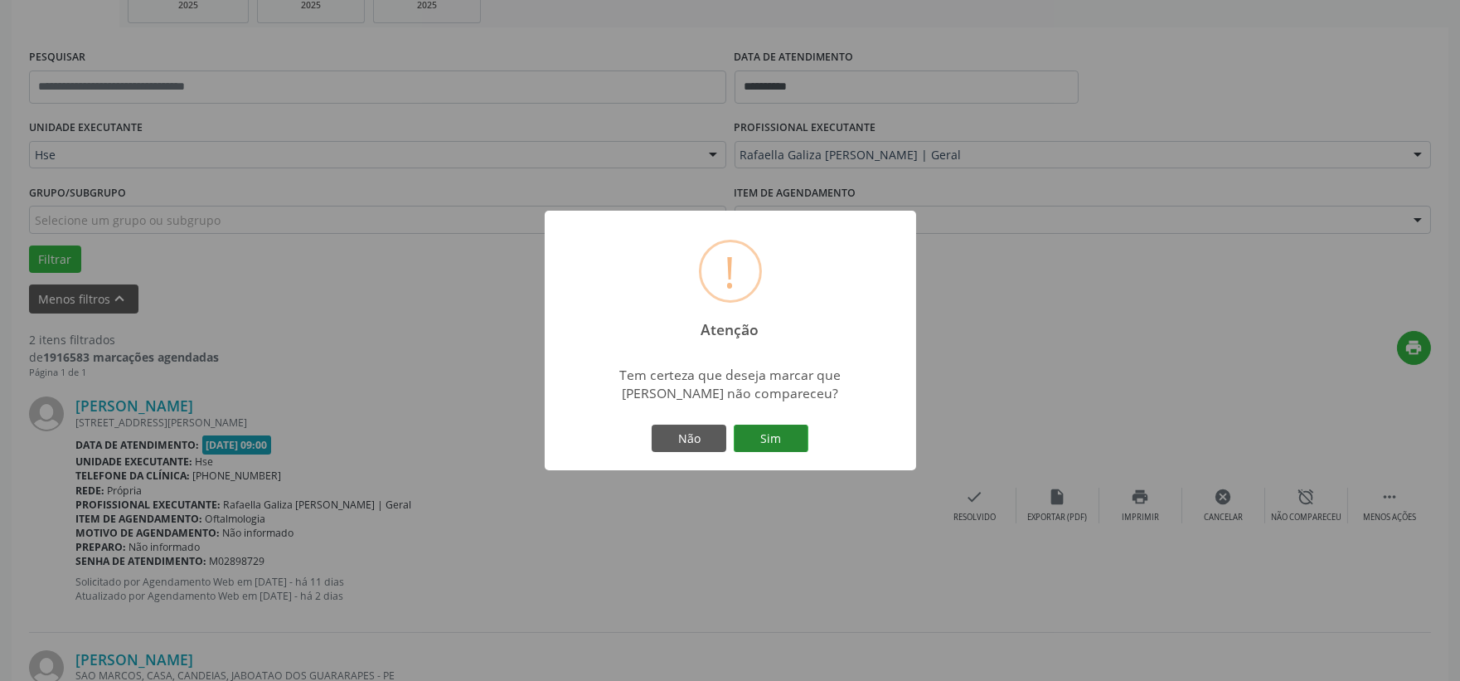
click at [797, 438] on button "Sim" at bounding box center [771, 438] width 75 height 28
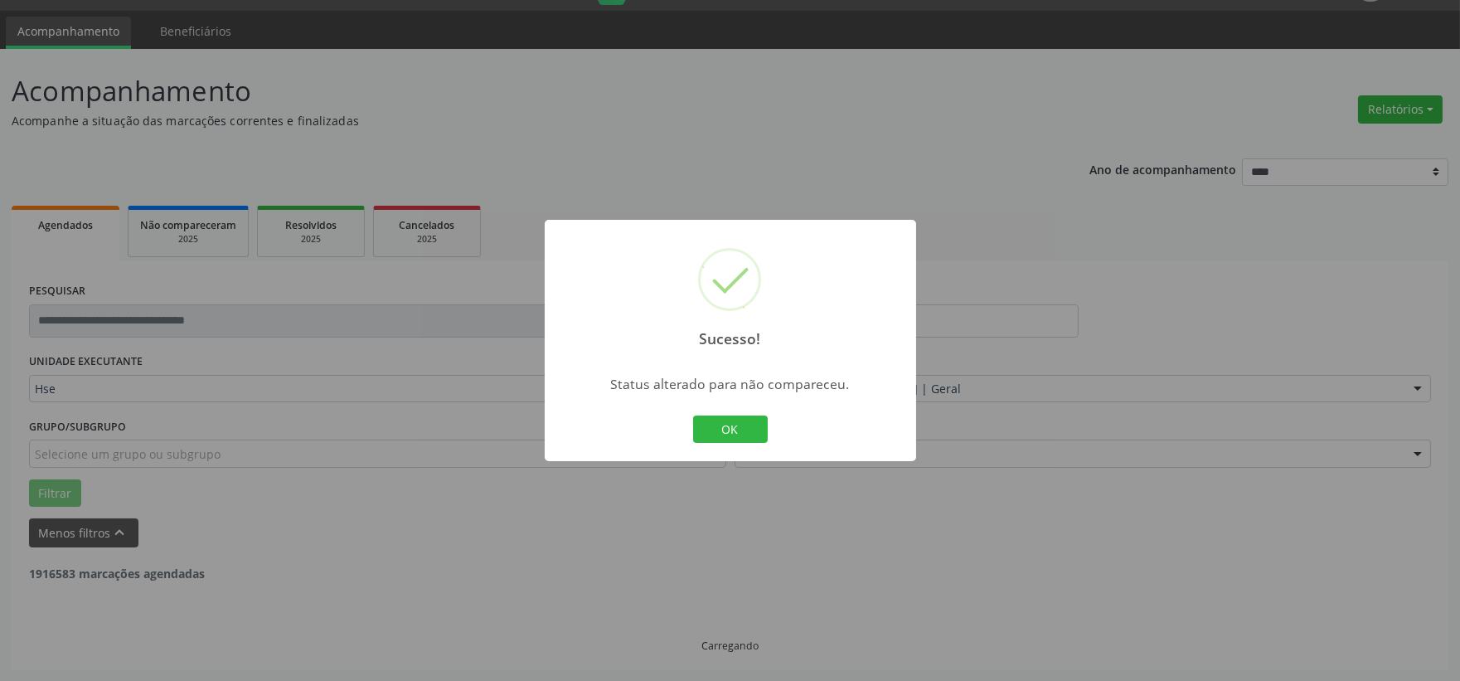
scroll to position [255, 0]
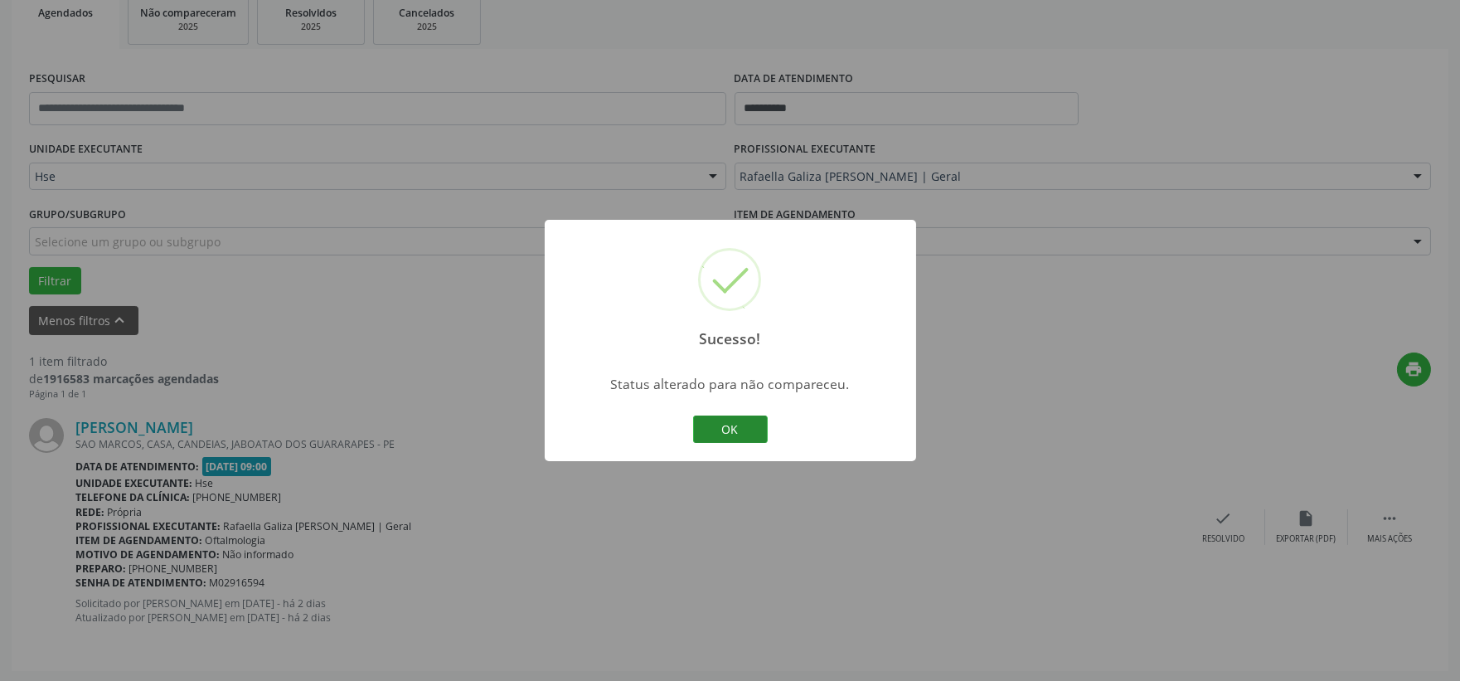
click at [743, 421] on button "OK" at bounding box center [730, 429] width 75 height 28
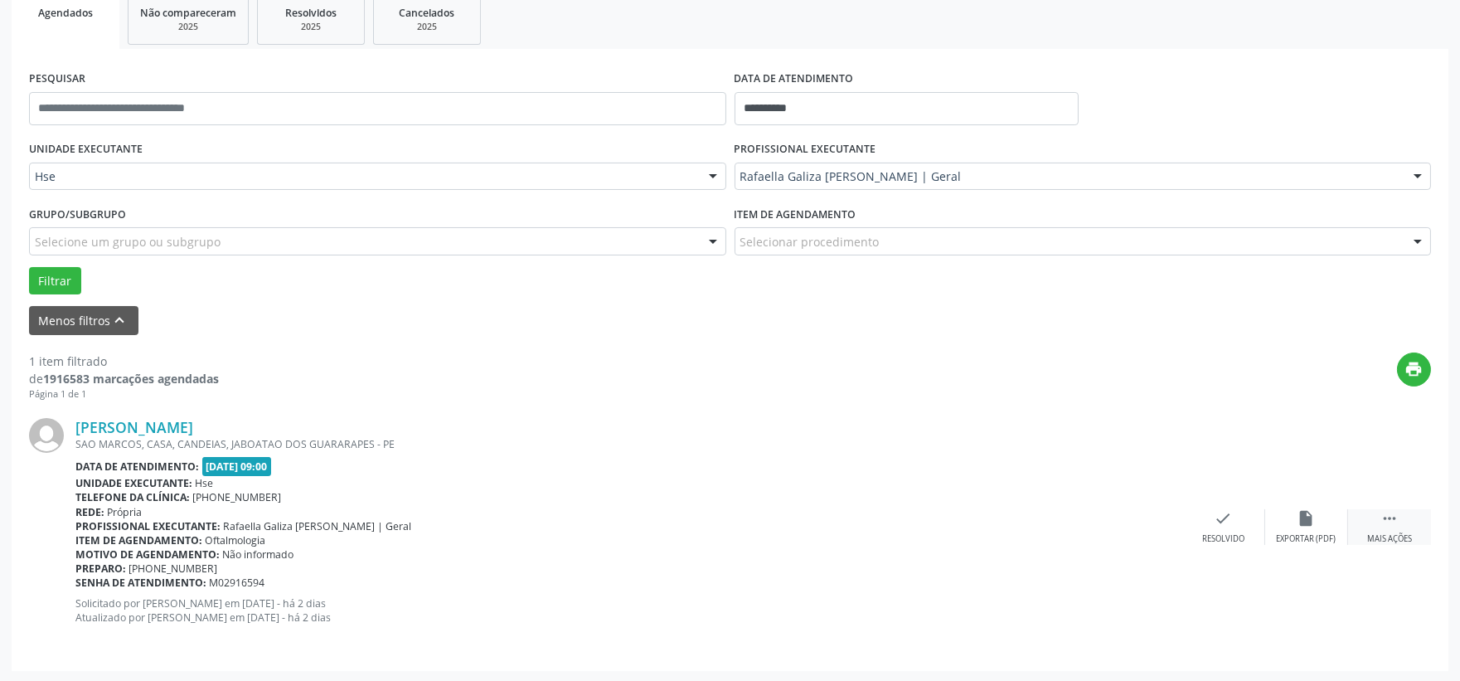
click at [1381, 517] on icon "" at bounding box center [1389, 518] width 18 height 18
click at [1293, 517] on div "alarm_off Não compareceu" at bounding box center [1306, 527] width 83 height 36
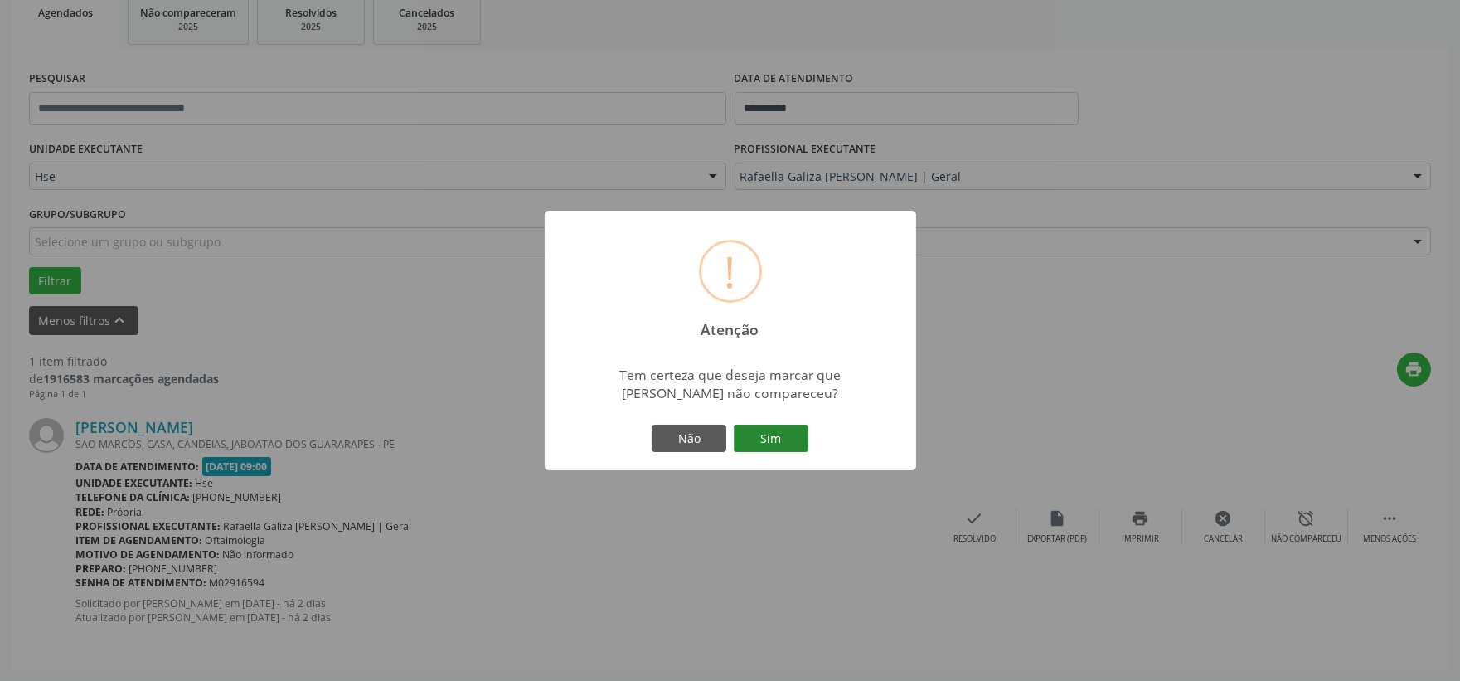
click at [788, 443] on button "Sim" at bounding box center [771, 438] width 75 height 28
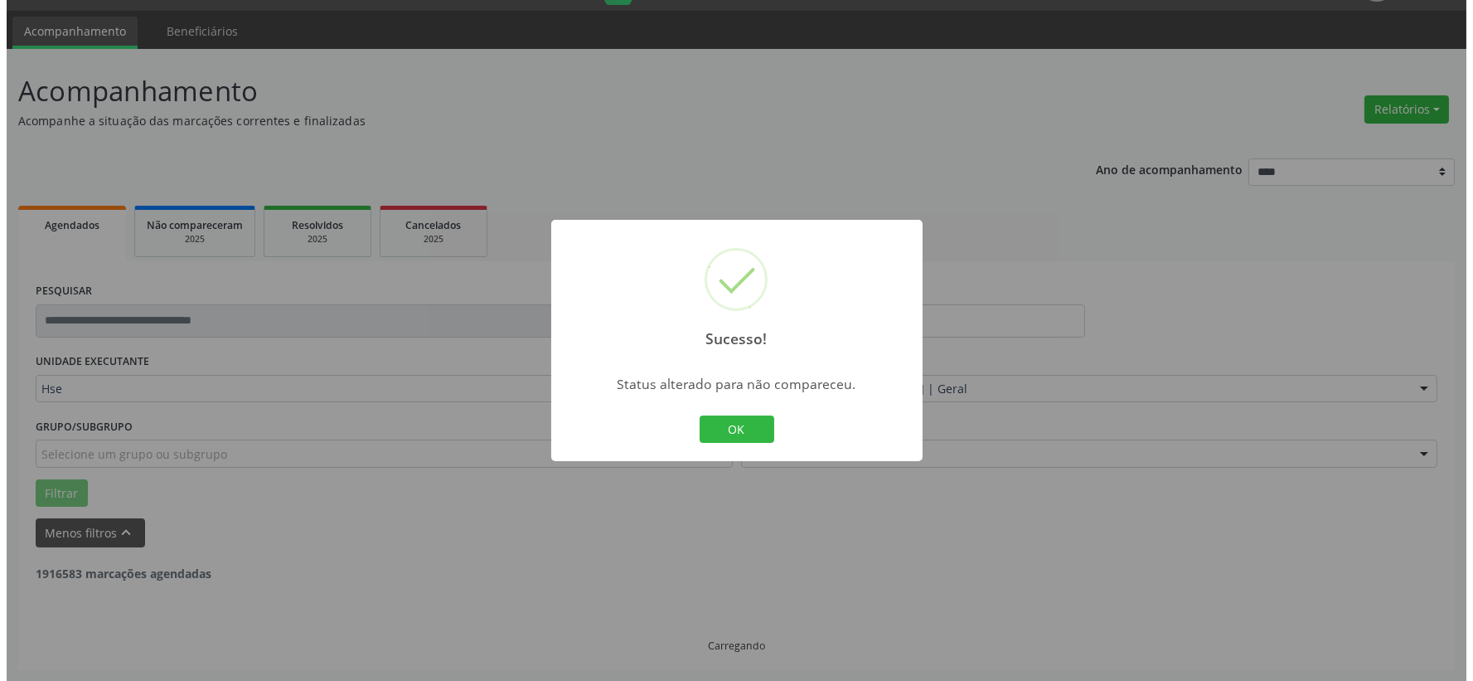
scroll to position [0, 0]
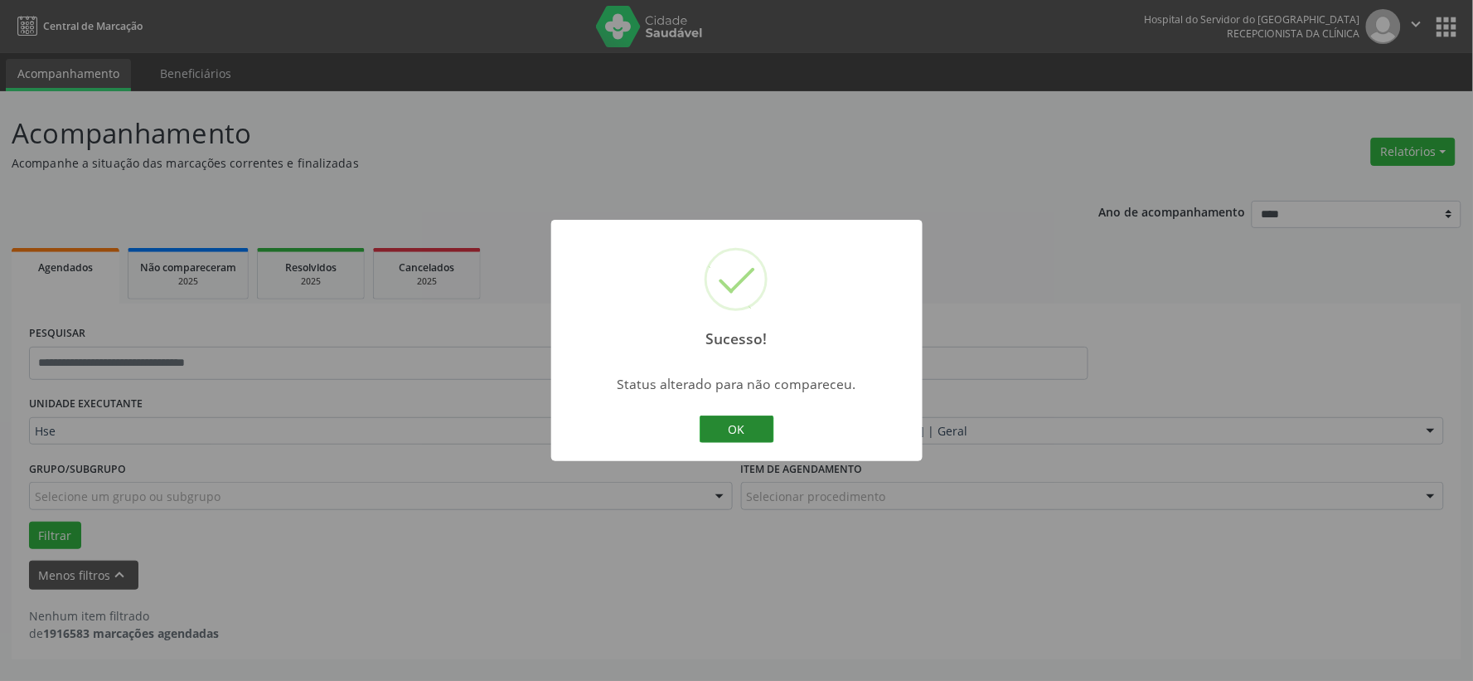
click at [719, 424] on button "OK" at bounding box center [737, 429] width 75 height 28
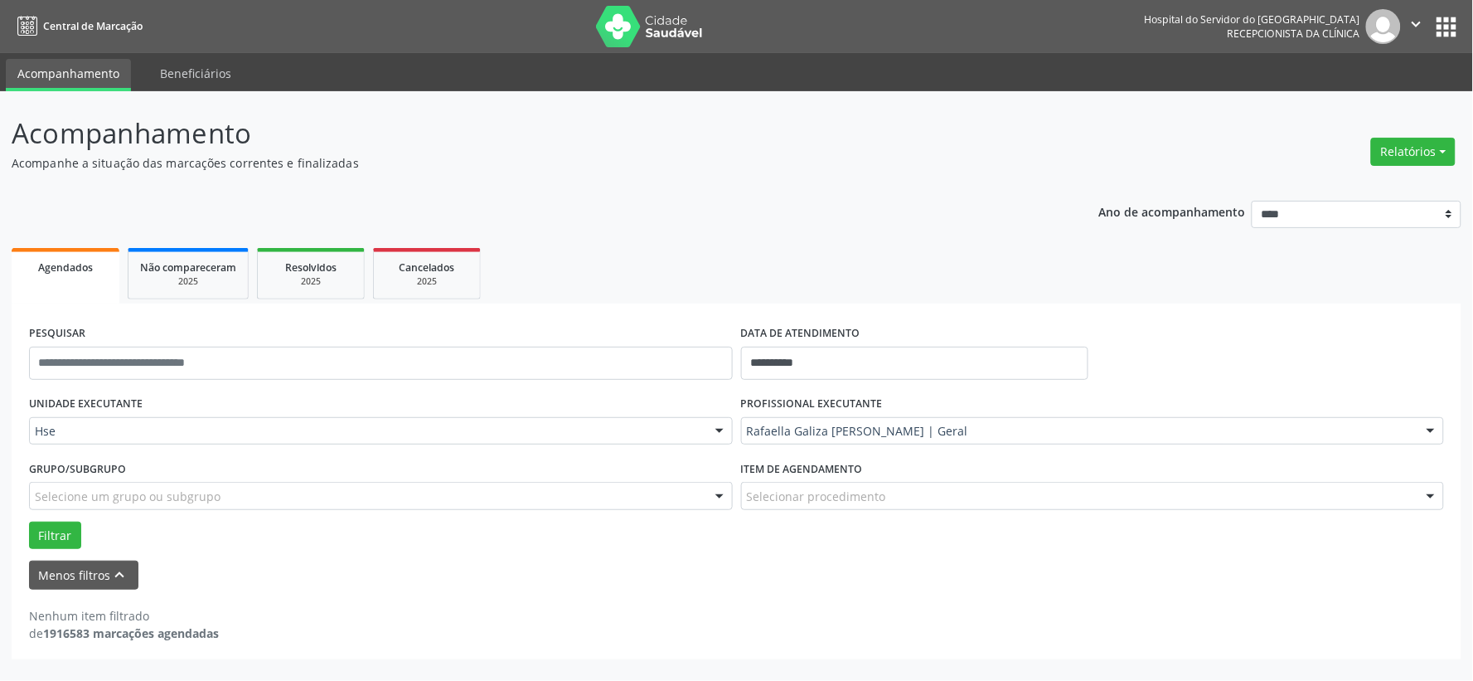
click at [645, 46] on img at bounding box center [650, 26] width 108 height 41
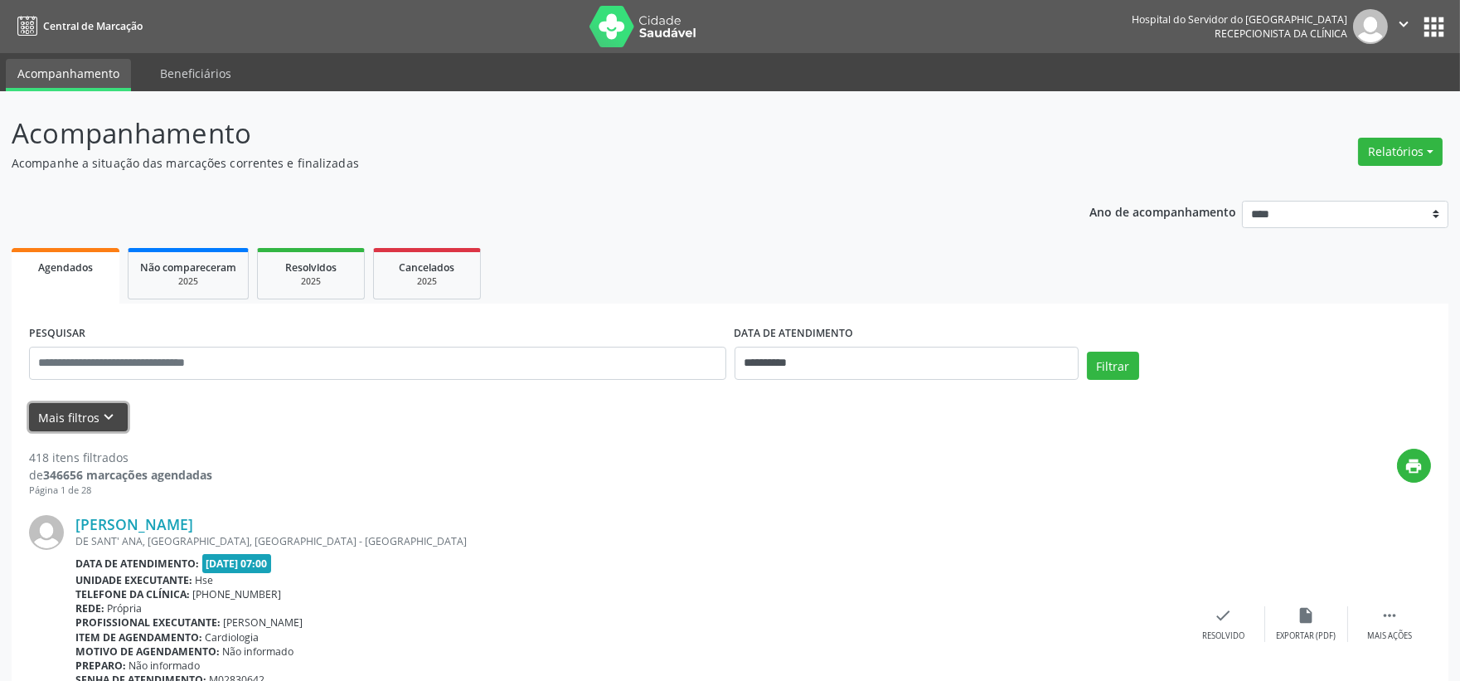
click at [70, 419] on button "Mais filtros keyboard_arrow_down" at bounding box center [78, 417] width 99 height 29
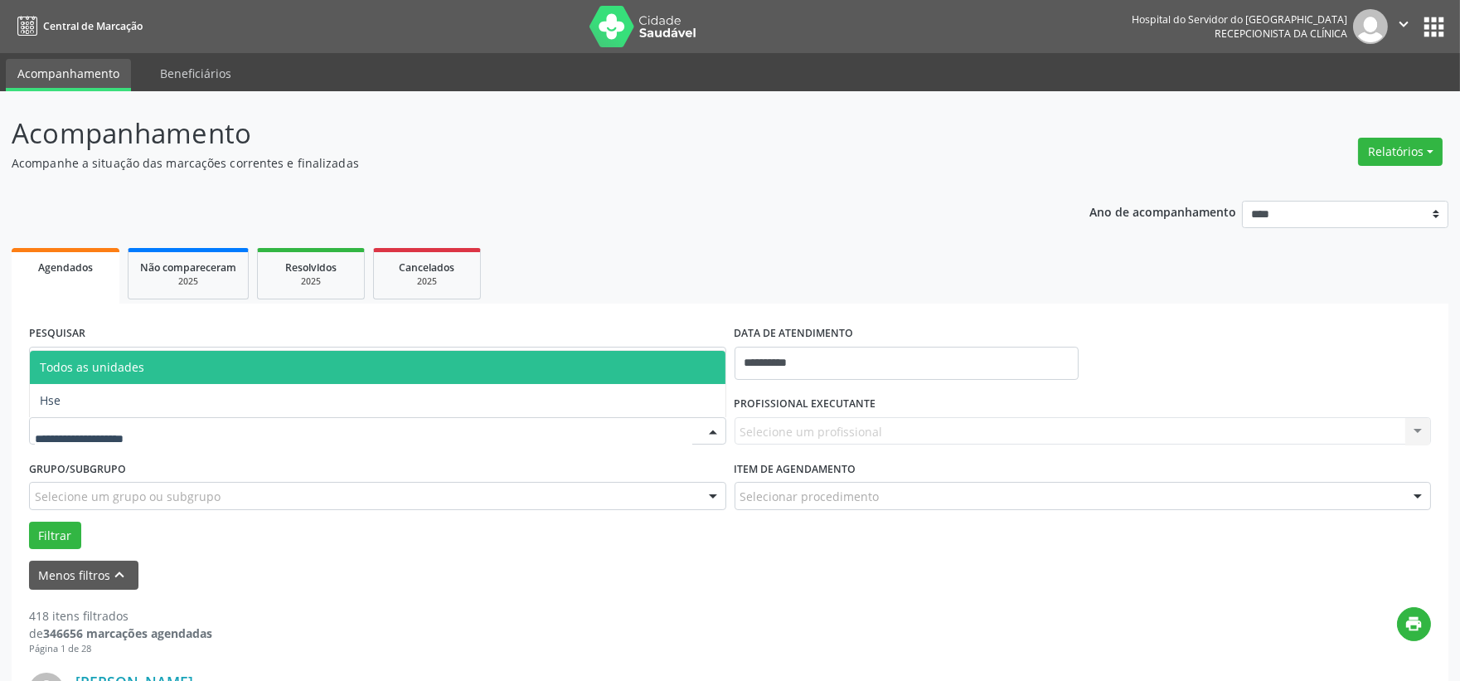
click at [145, 351] on span "Todos as unidades" at bounding box center [378, 367] width 696 height 33
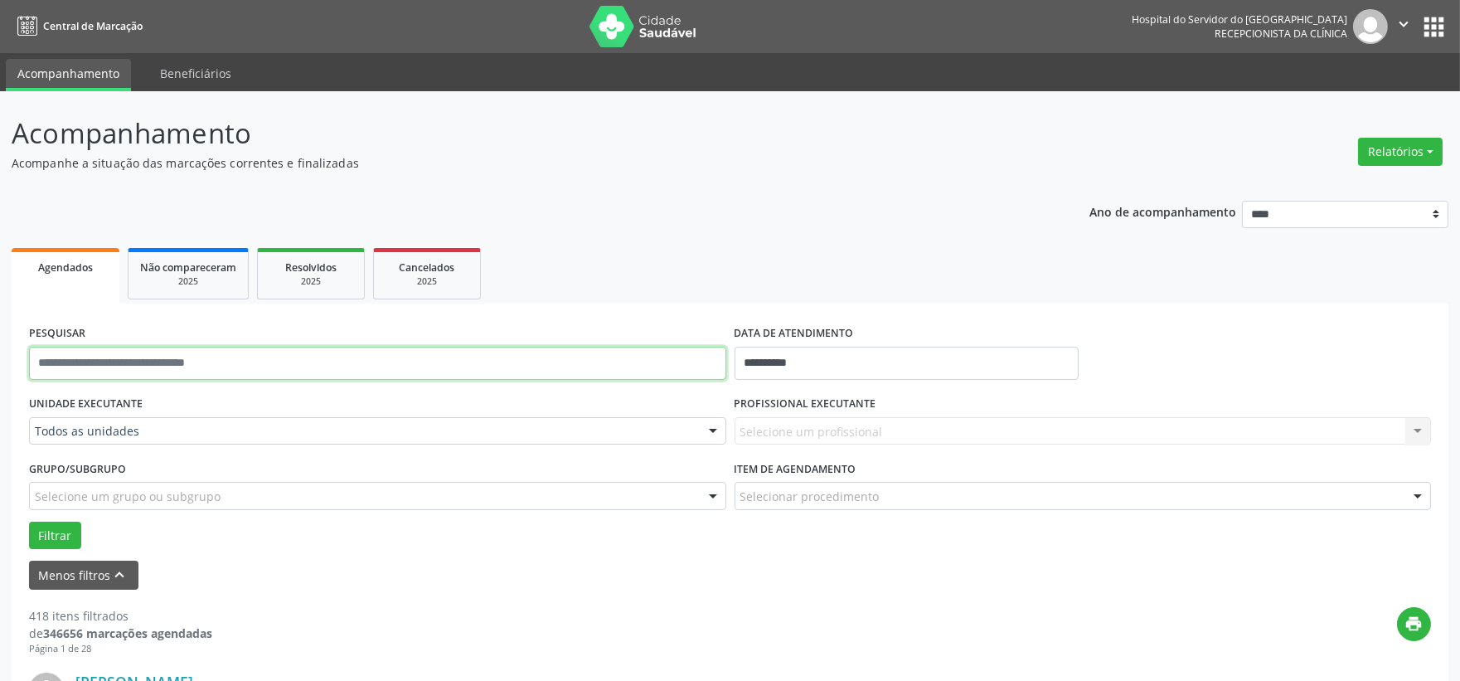
click at [182, 376] on input "text" at bounding box center [377, 363] width 697 height 33
type input "**********"
click at [29, 521] on button "Filtrar" at bounding box center [55, 535] width 52 height 28
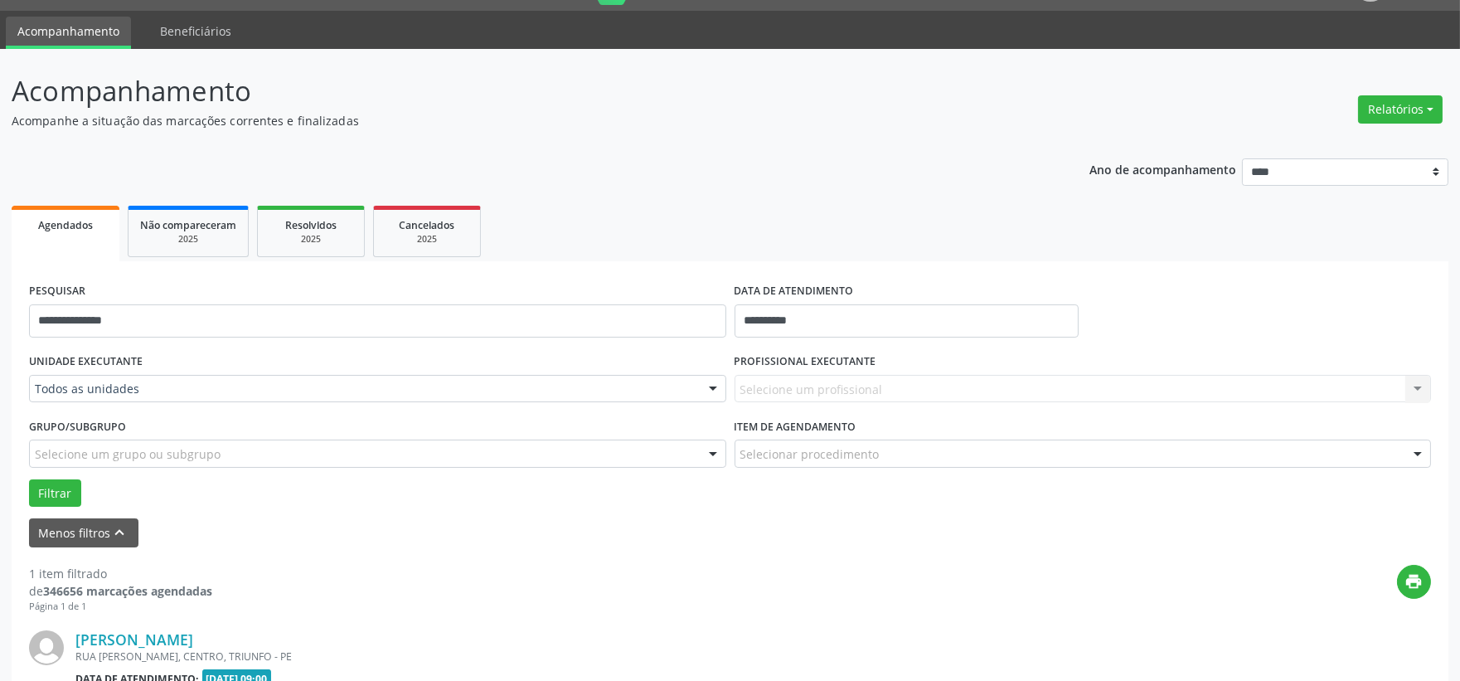
scroll to position [255, 0]
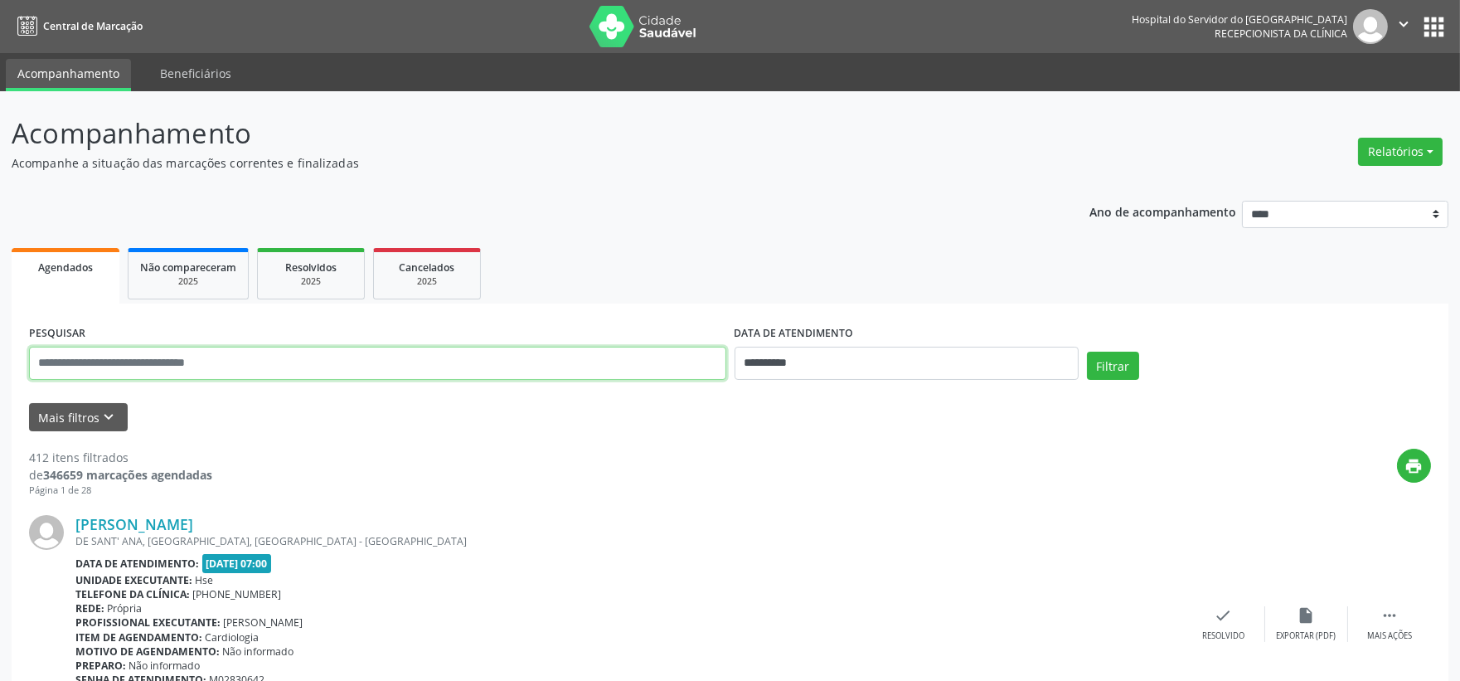
click at [560, 350] on input "text" at bounding box center [377, 363] width 697 height 33
click at [1087, 351] on button "Filtrar" at bounding box center [1113, 365] width 52 height 28
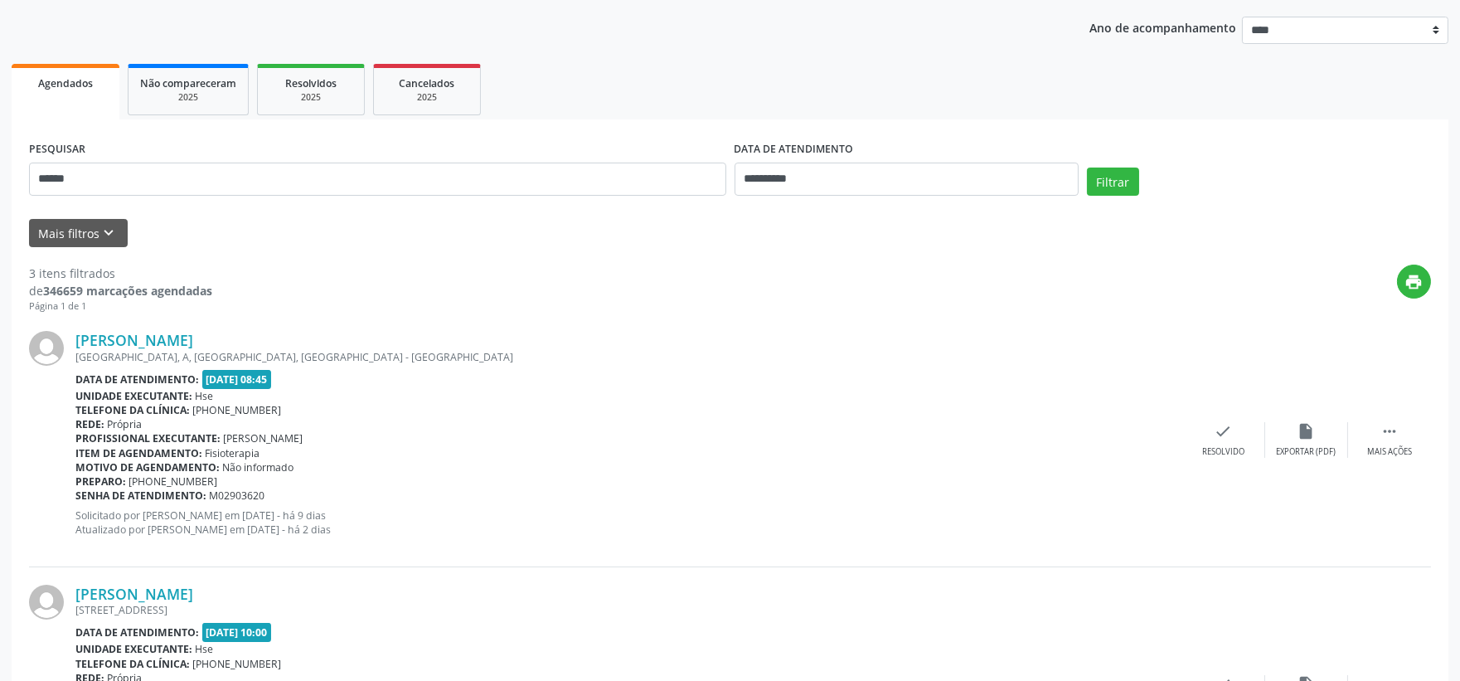
scroll to position [92, 0]
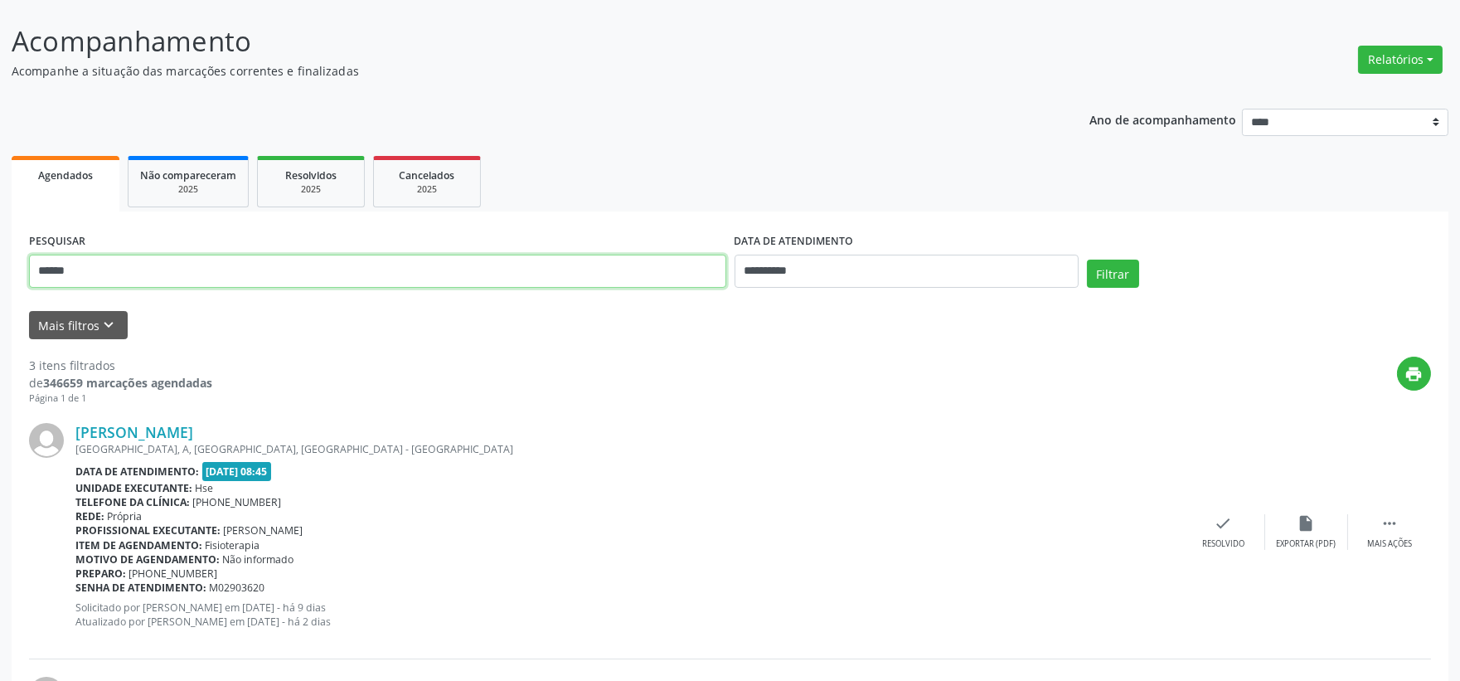
click at [353, 270] on input "******" at bounding box center [377, 271] width 697 height 33
type input "**********"
click at [1087, 259] on button "Filtrar" at bounding box center [1113, 273] width 52 height 28
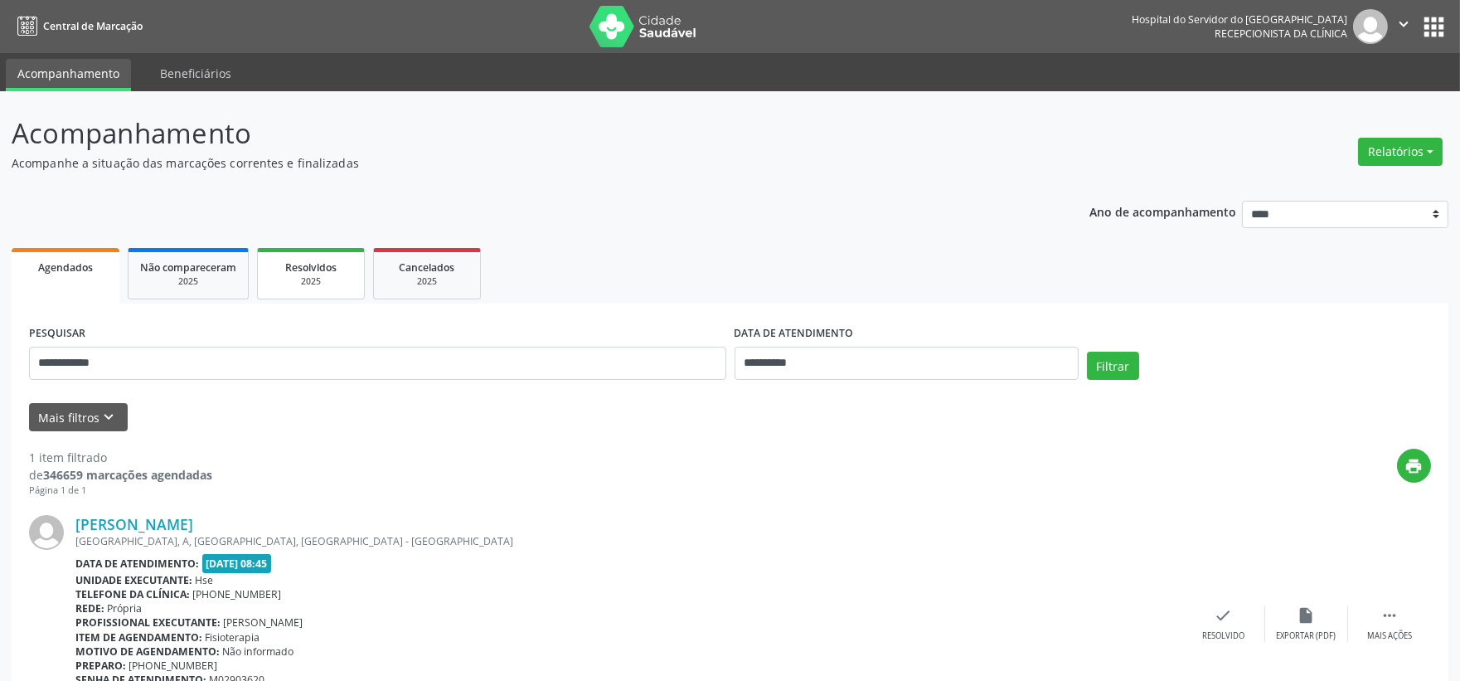
scroll to position [97, 0]
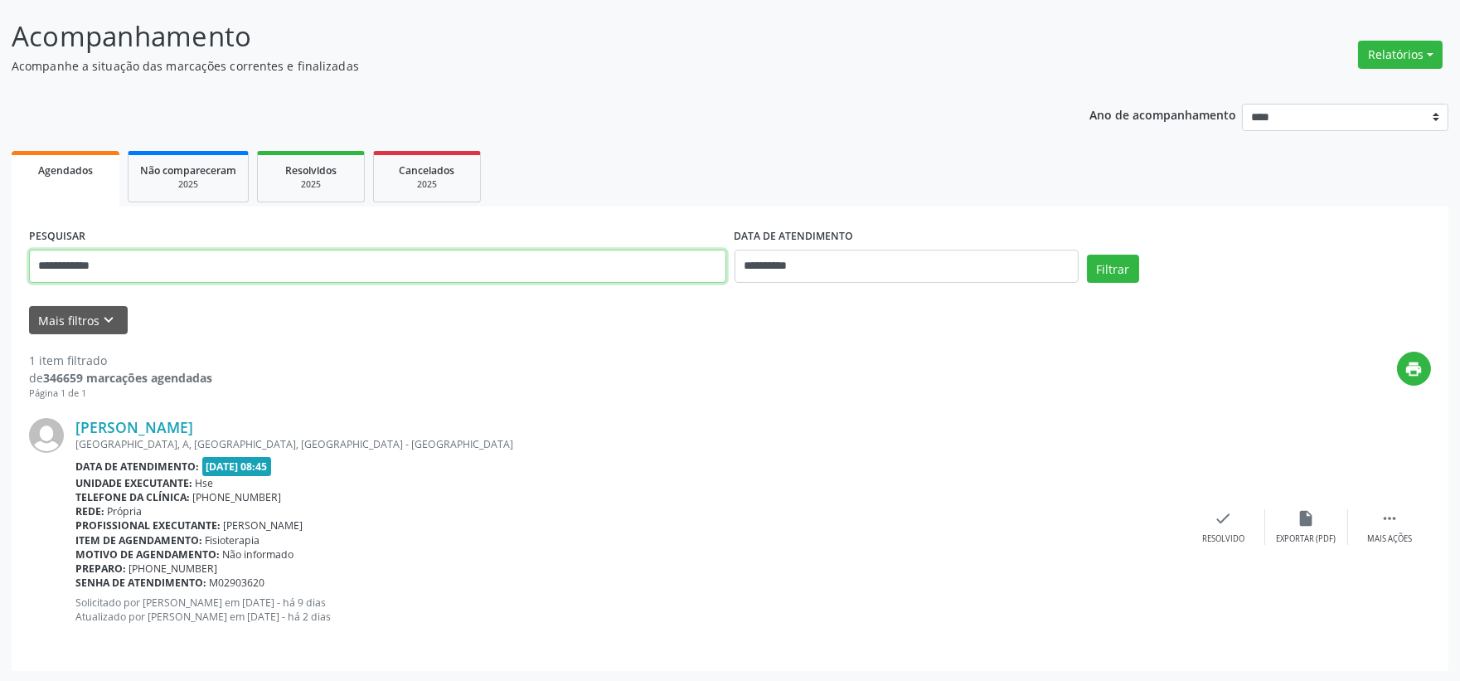
click at [264, 255] on input "**********" at bounding box center [377, 266] width 697 height 33
